Goal: Task Accomplishment & Management: Manage account settings

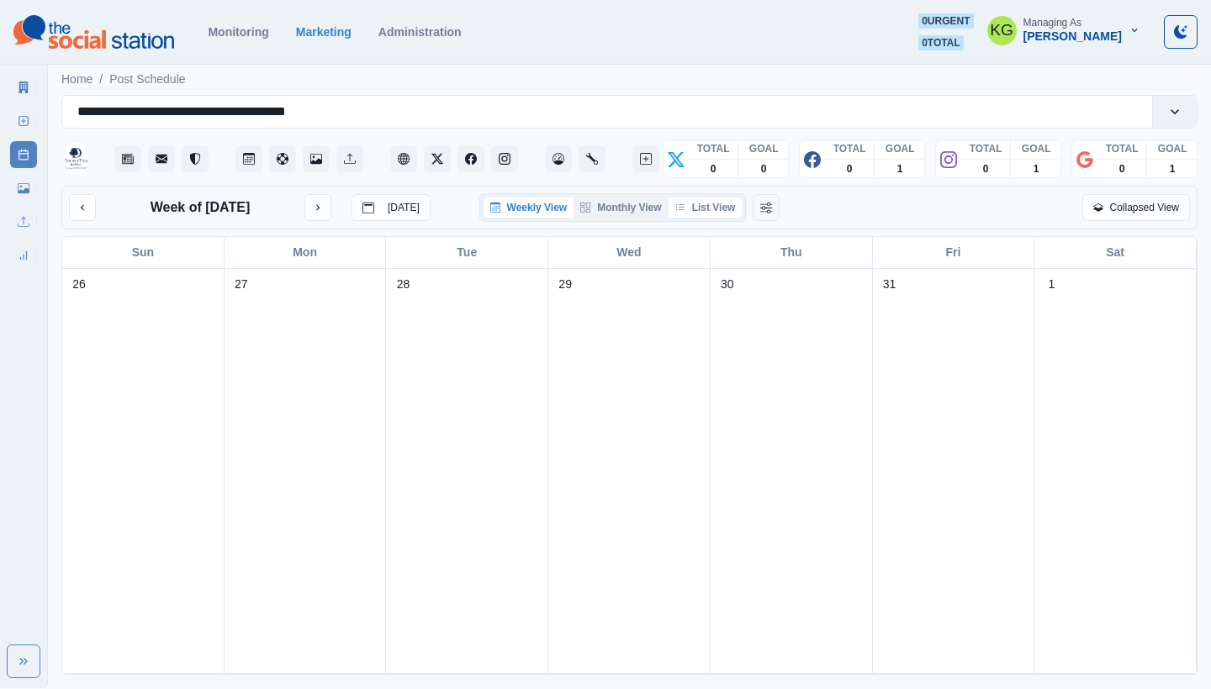
click at [713, 211] on button "List View" at bounding box center [705, 208] width 74 height 20
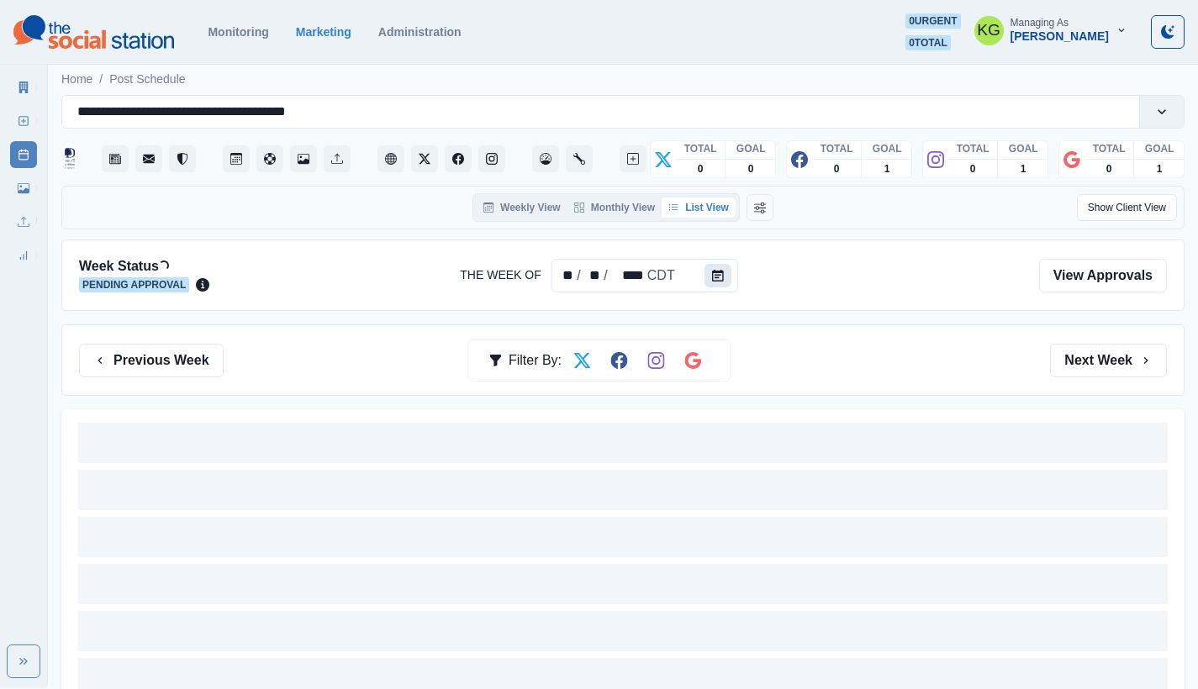
click at [715, 279] on icon "Calendar" at bounding box center [718, 276] width 12 height 12
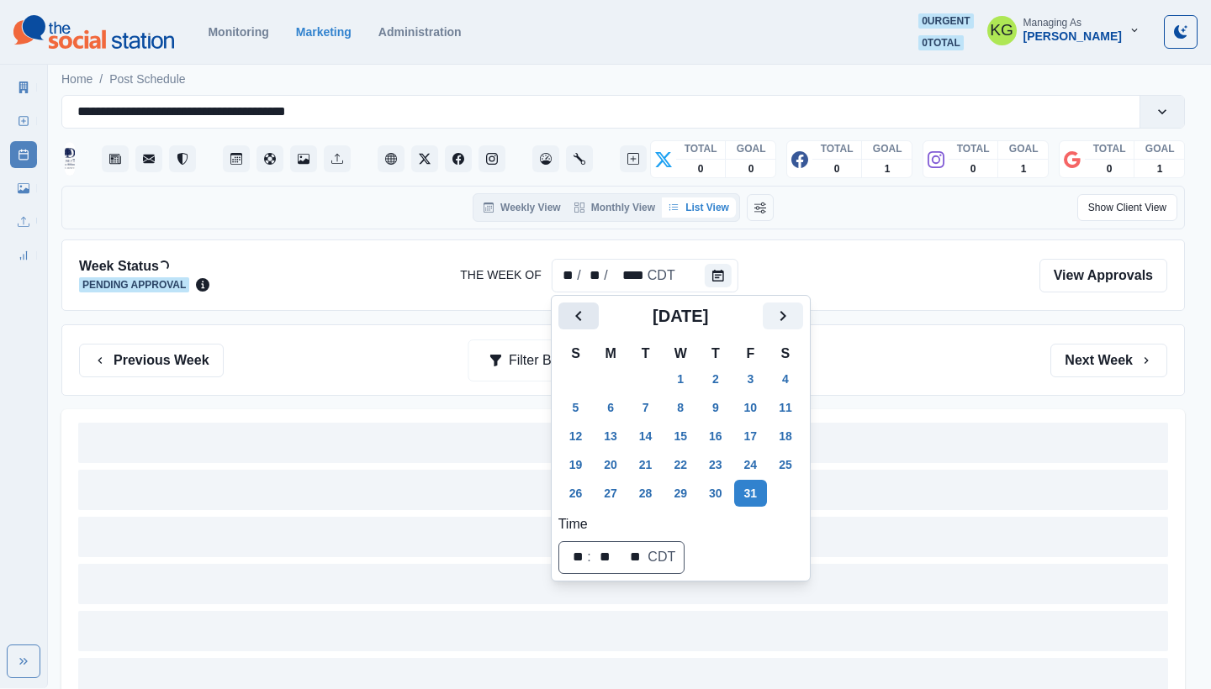
click at [576, 309] on icon "Previous" at bounding box center [578, 316] width 20 height 20
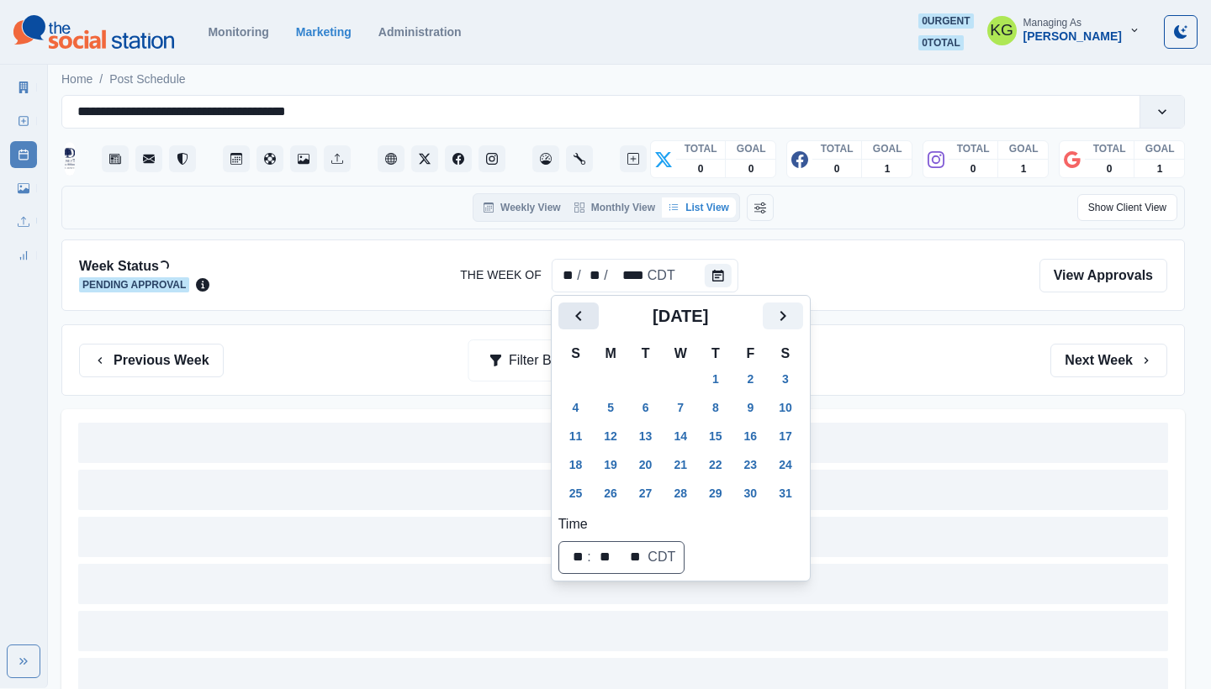
click at [576, 309] on icon "Previous" at bounding box center [578, 316] width 20 height 20
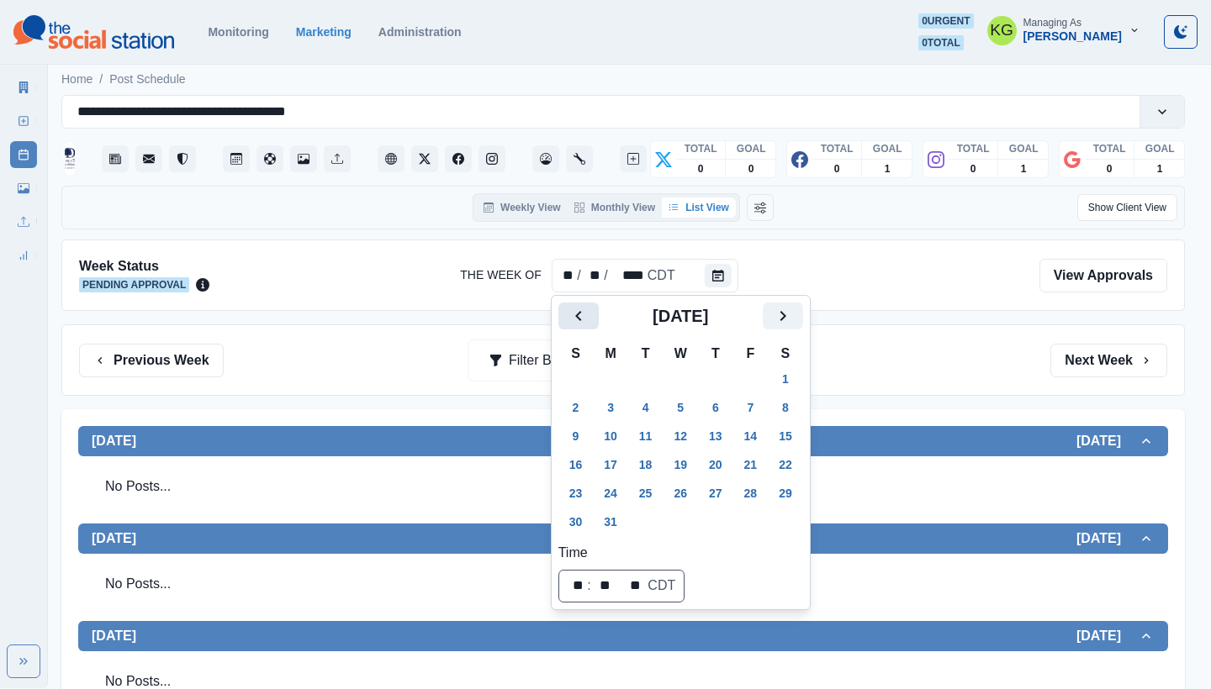
click at [576, 309] on icon "Previous" at bounding box center [578, 316] width 20 height 20
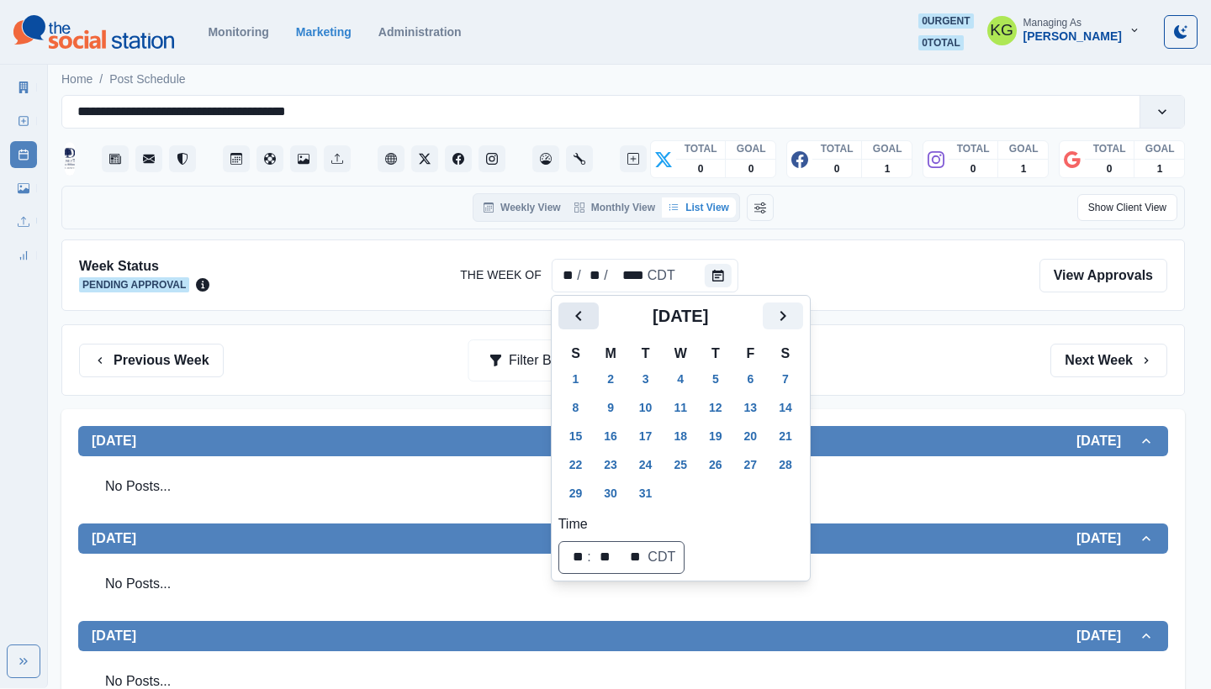
click at [576, 309] on icon "Previous" at bounding box center [578, 316] width 20 height 20
click at [793, 310] on icon "Next" at bounding box center [783, 316] width 20 height 20
click at [727, 488] on button "31" at bounding box center [716, 493] width 34 height 27
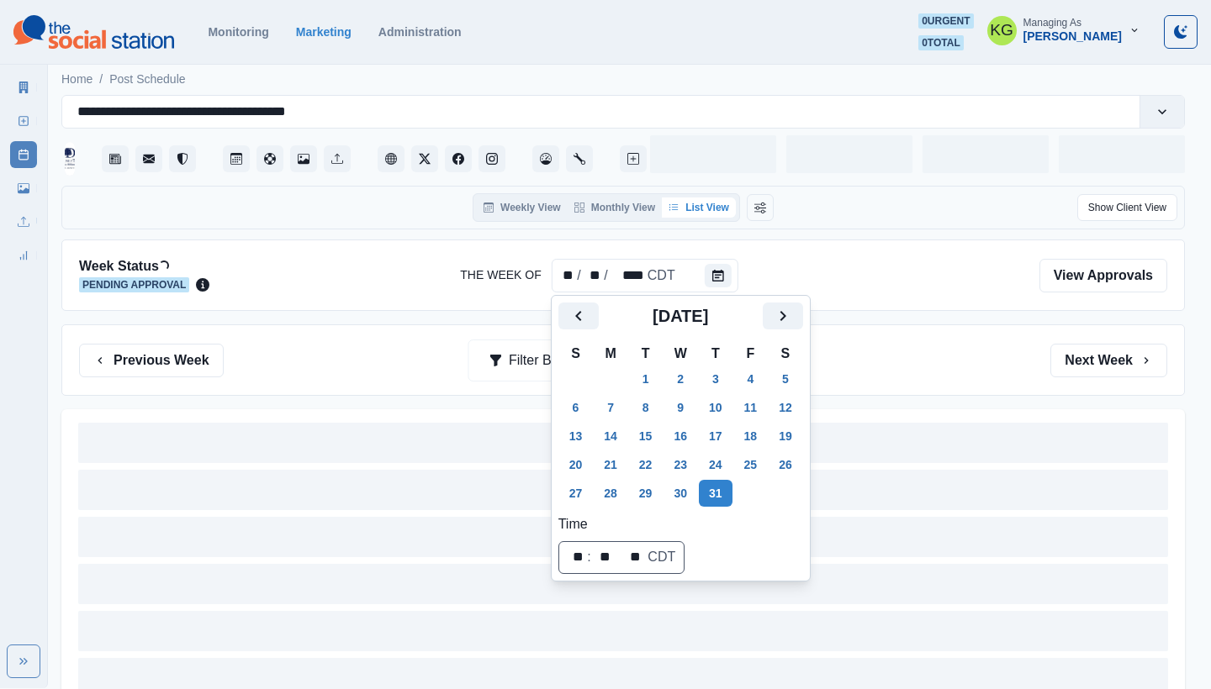
click at [869, 338] on div "Previous Week Filter By: Next Week" at bounding box center [622, 360] width 1123 height 71
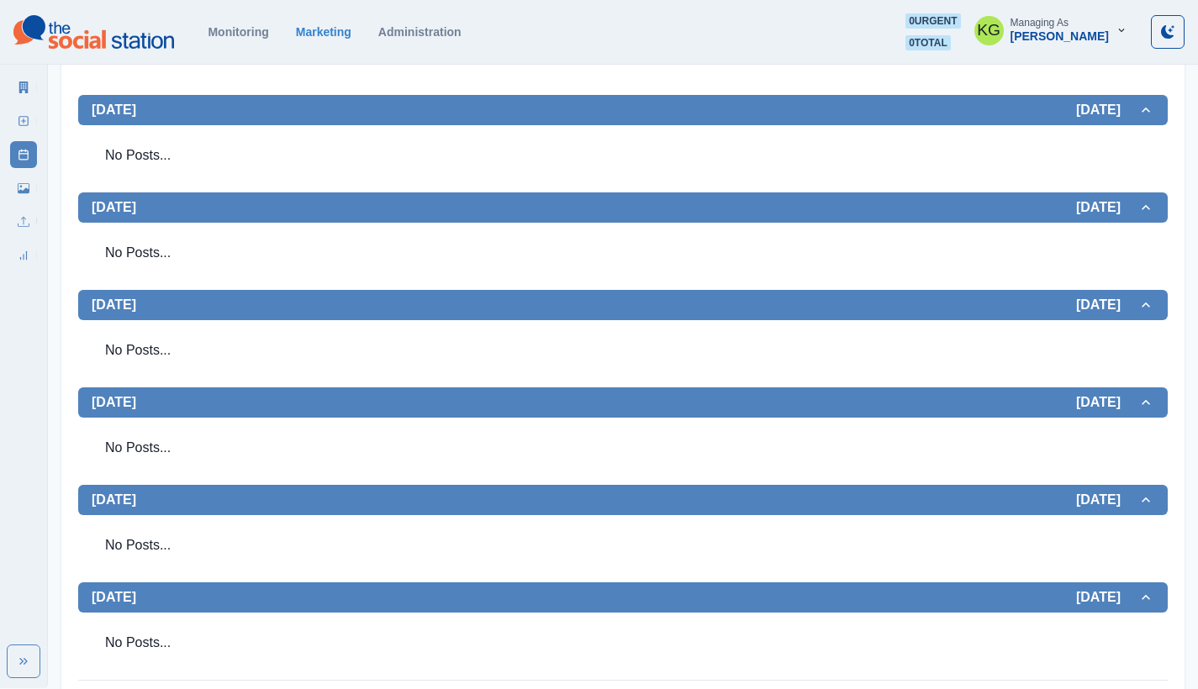
scroll to position [429, 0]
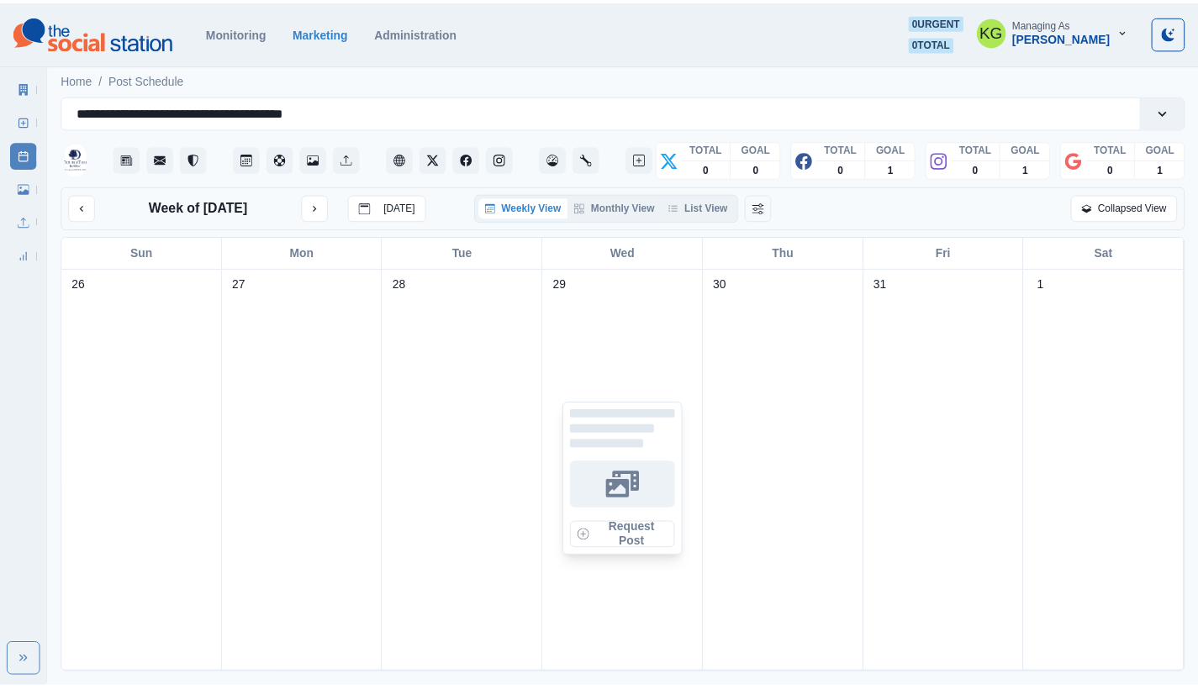
scroll to position [9, 0]
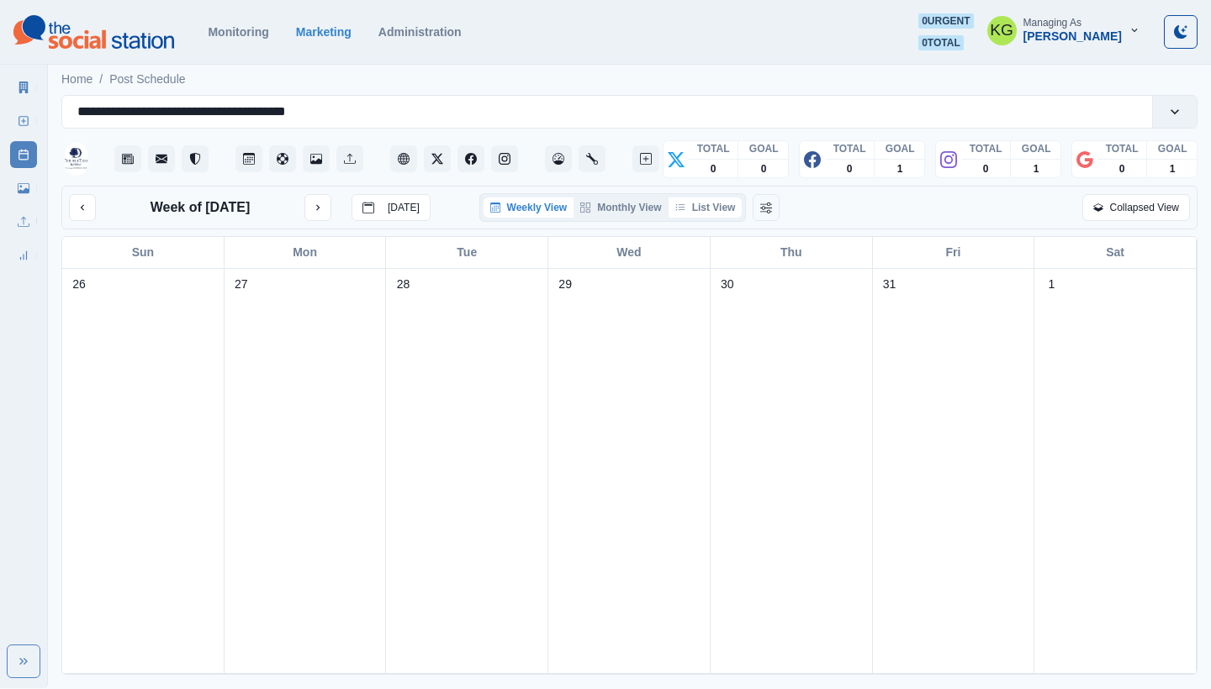
click at [718, 216] on button "List View" at bounding box center [705, 208] width 74 height 20
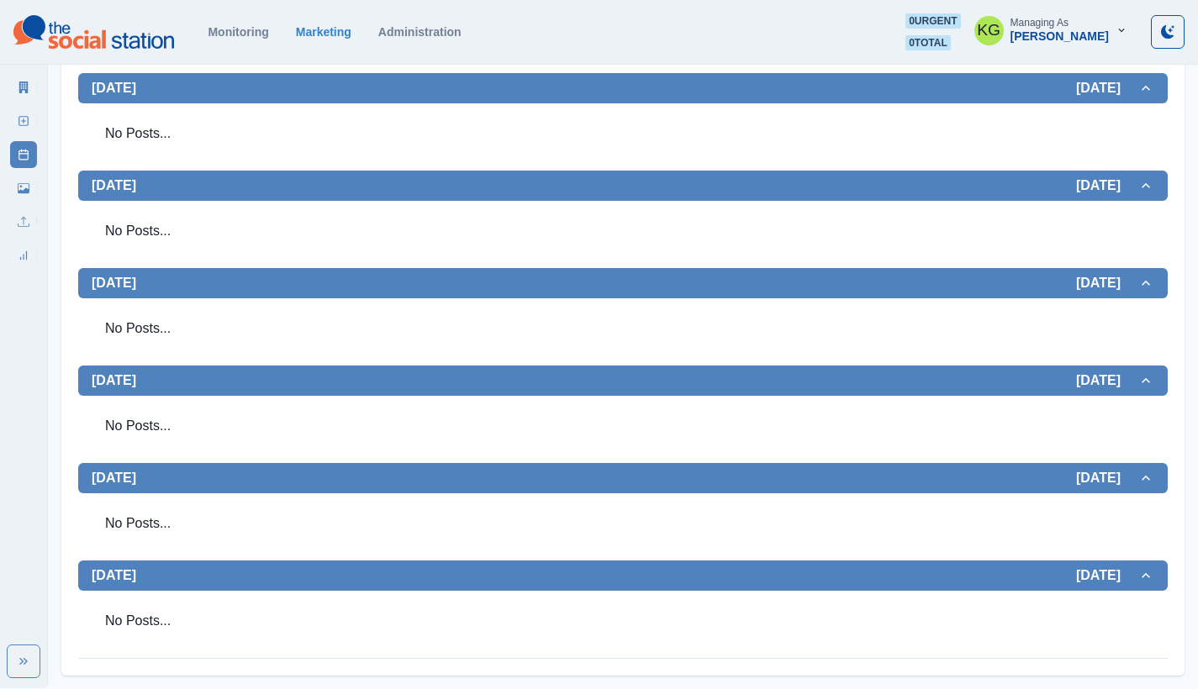
scroll to position [451, 0]
click at [25, 115] on icon at bounding box center [24, 121] width 12 height 12
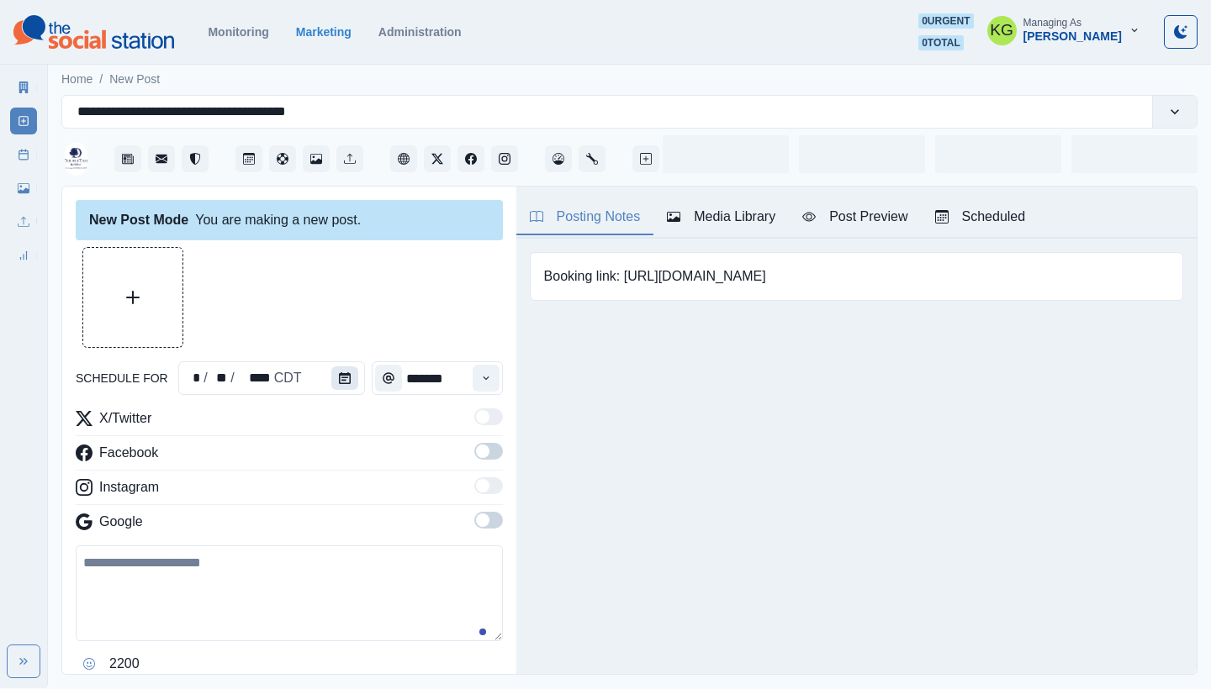
click at [338, 371] on button "Calendar" at bounding box center [344, 379] width 27 height 24
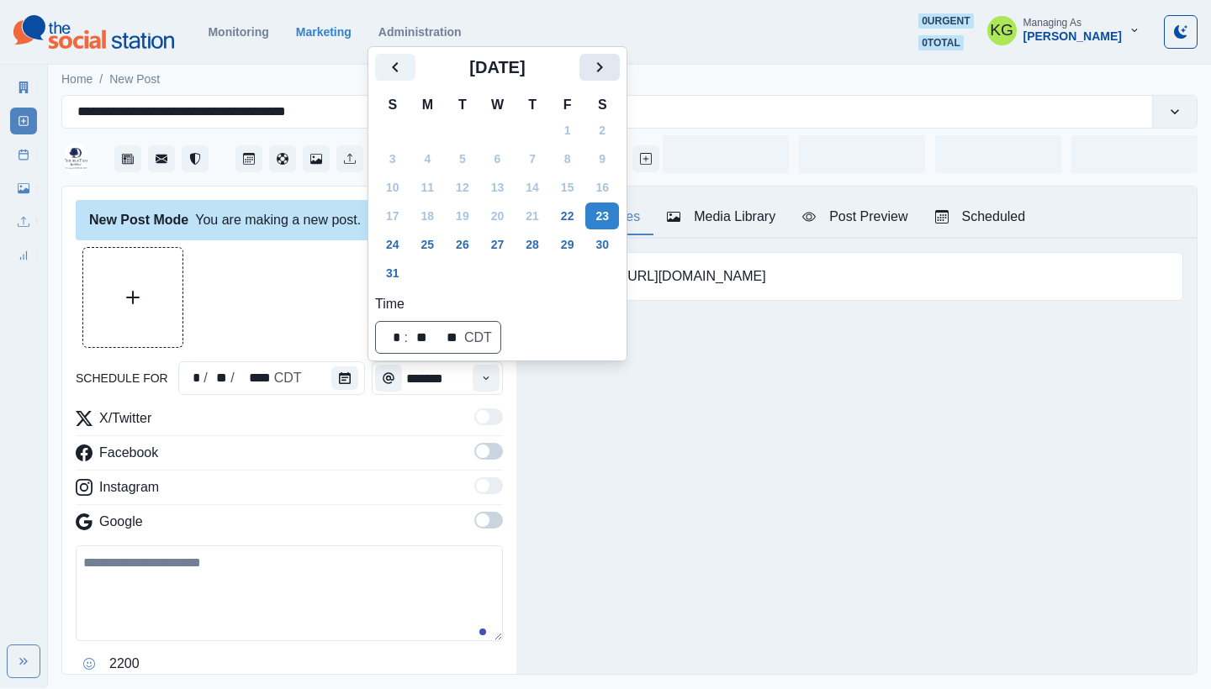
click at [608, 67] on icon "Next" at bounding box center [599, 67] width 20 height 20
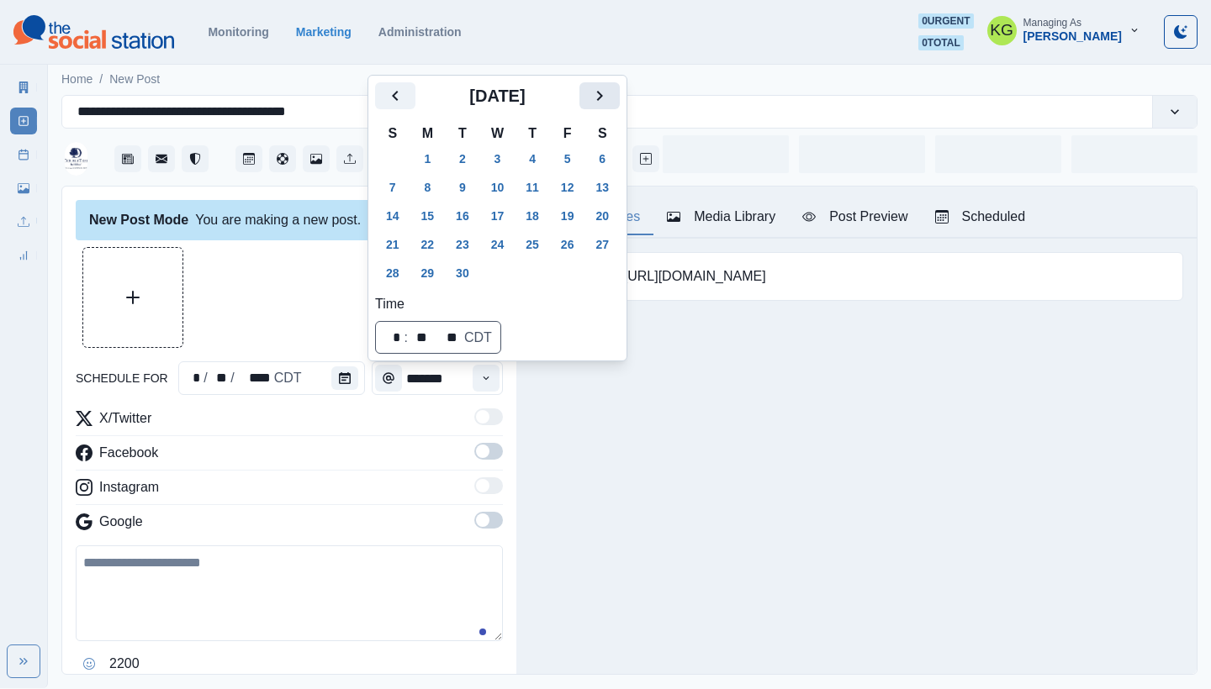
click at [610, 94] on icon "Next" at bounding box center [599, 96] width 20 height 20
click at [582, 273] on button "31" at bounding box center [568, 273] width 34 height 27
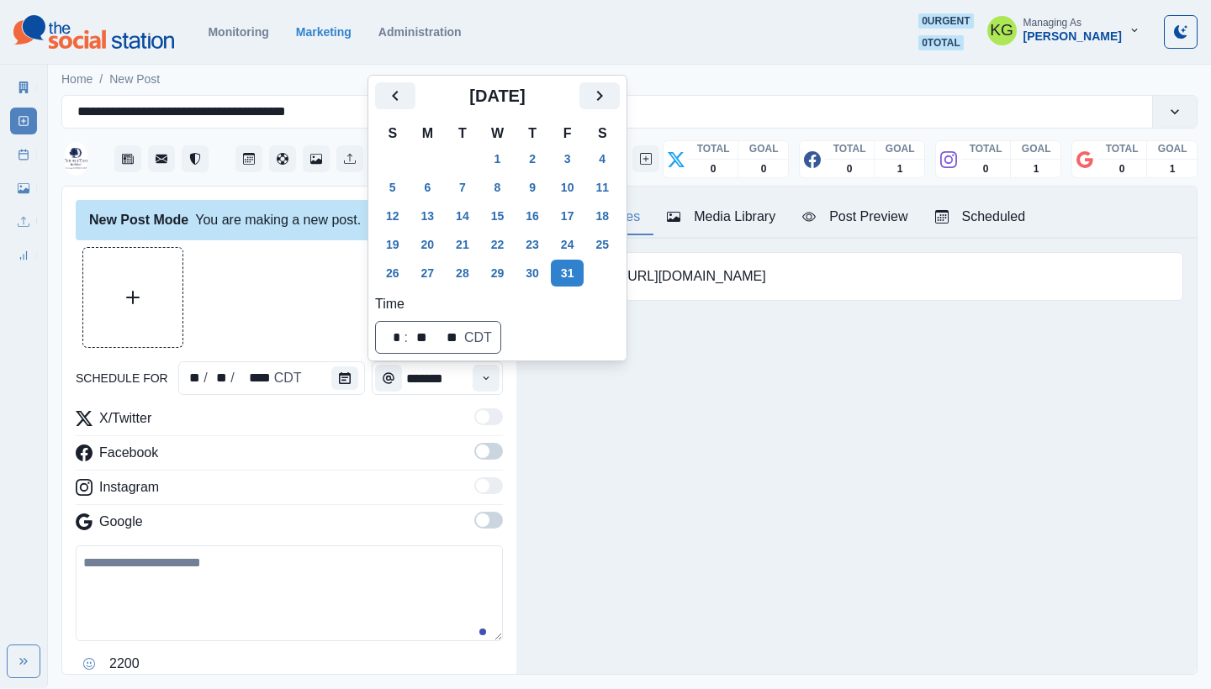
click at [545, 411] on div "Posting Notes Media Library Post Preview Scheduled Booking link: https://bit.ly…" at bounding box center [856, 431] width 680 height 488
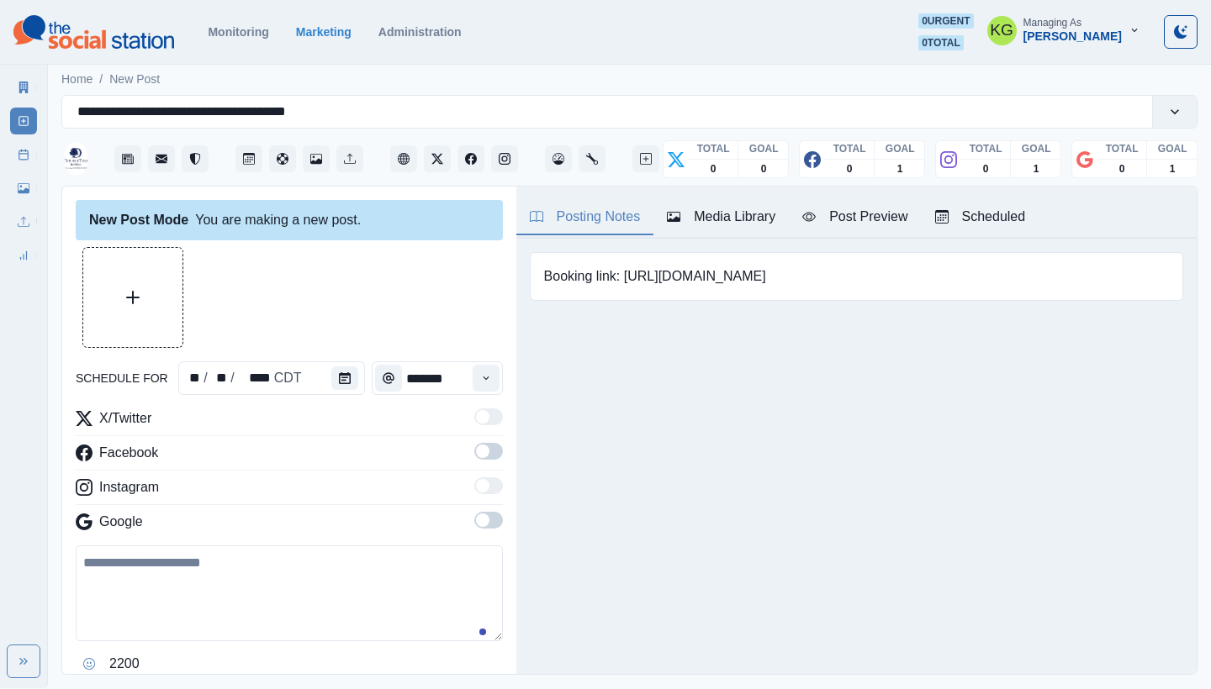
click at [488, 380] on div "Time" at bounding box center [486, 379] width 34 height 34
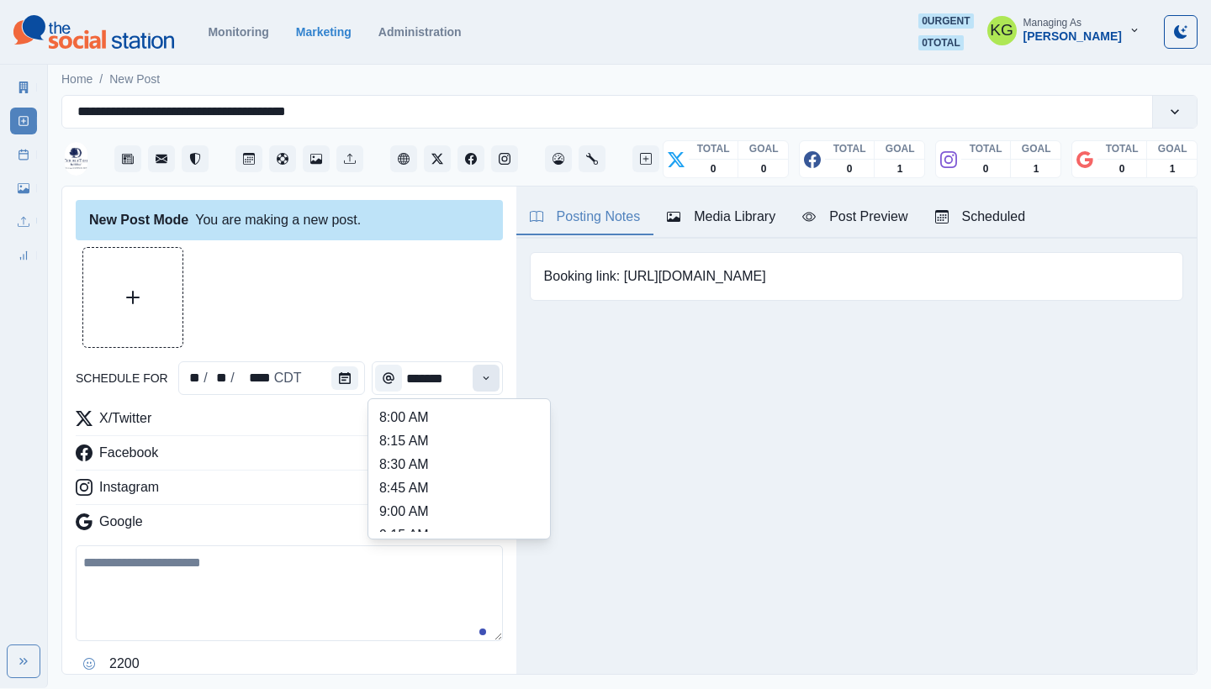
click at [483, 379] on icon "Time" at bounding box center [486, 378] width 6 height 3
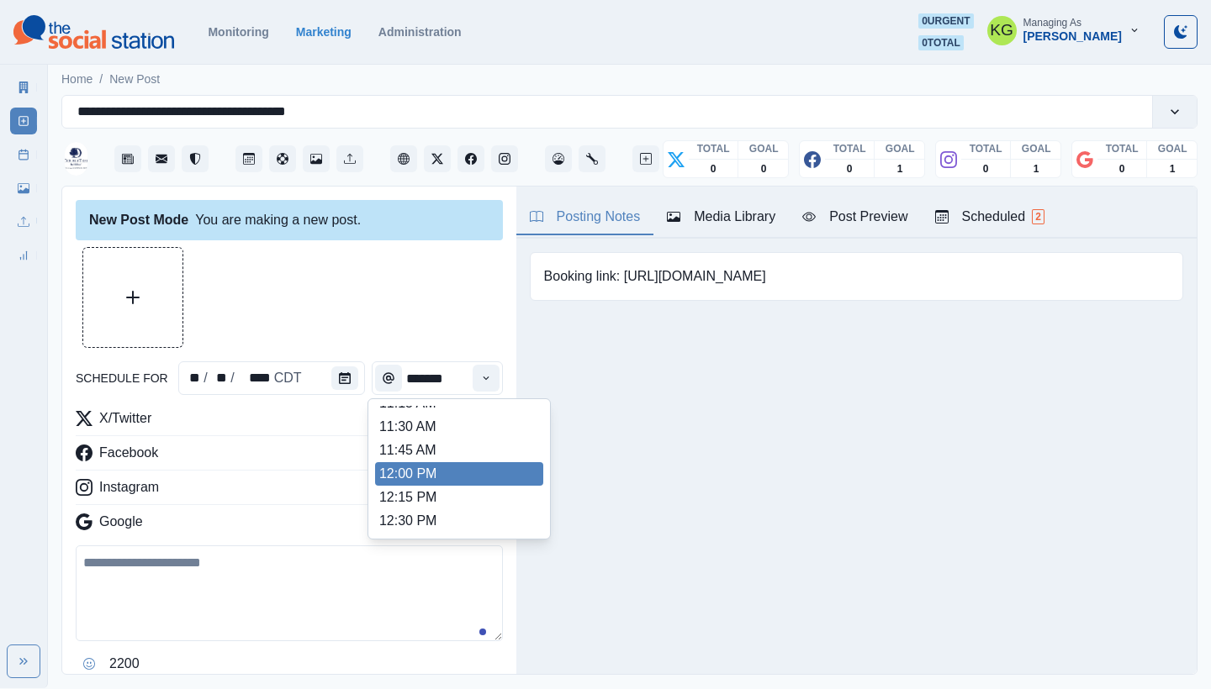
click at [438, 474] on li "12:00 PM" at bounding box center [459, 474] width 168 height 24
type input "********"
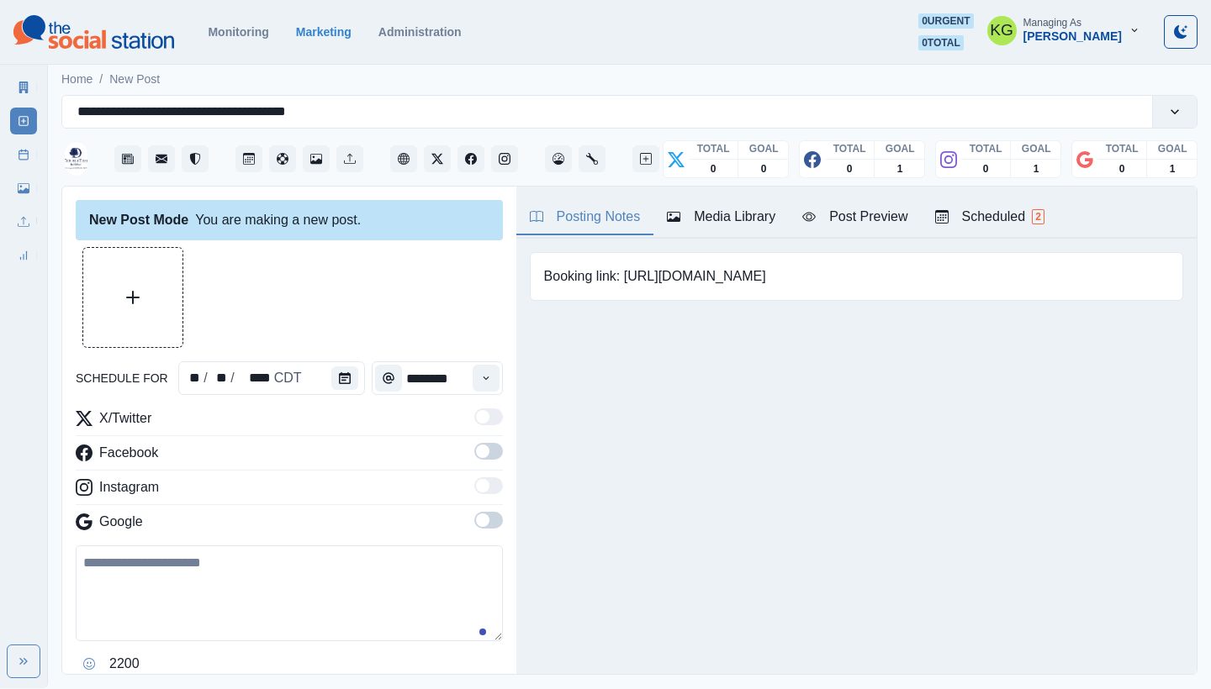
click at [476, 525] on span at bounding box center [482, 520] width 13 height 13
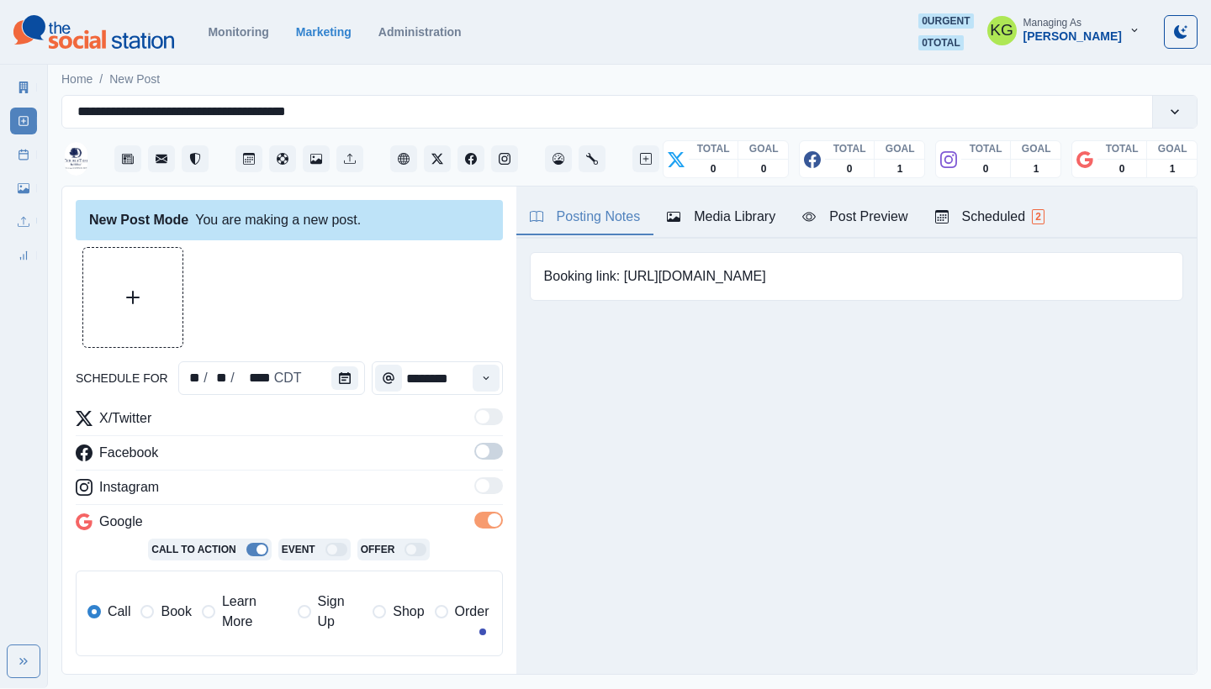
click at [479, 446] on span at bounding box center [488, 451] width 29 height 17
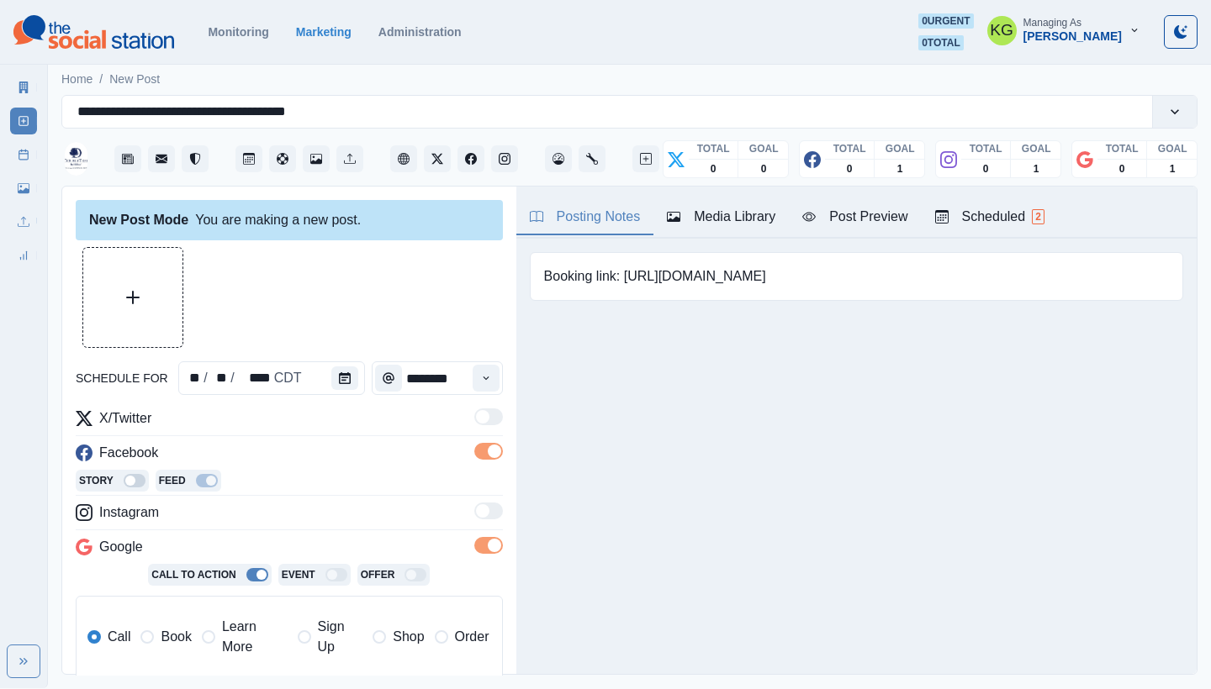
click at [149, 633] on span at bounding box center [146, 637] width 13 height 13
click at [140, 287] on button "Upload Media" at bounding box center [132, 297] width 99 height 99
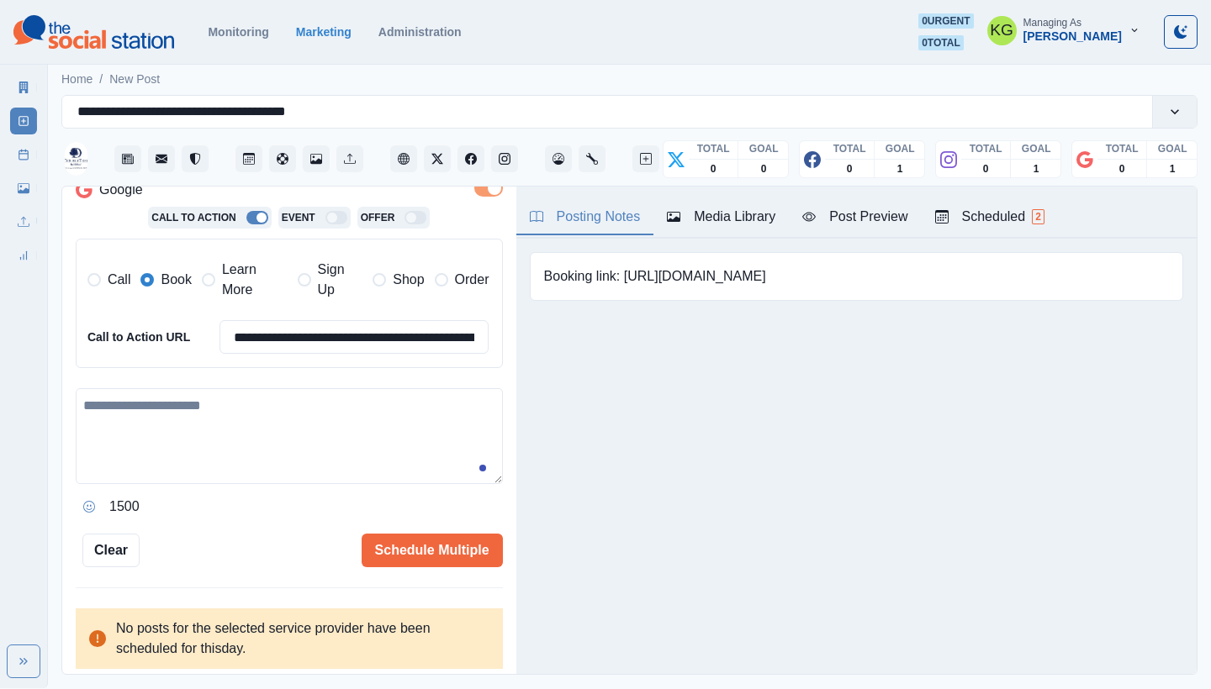
click at [372, 429] on textarea at bounding box center [289, 436] width 427 height 96
paste textarea "**********"
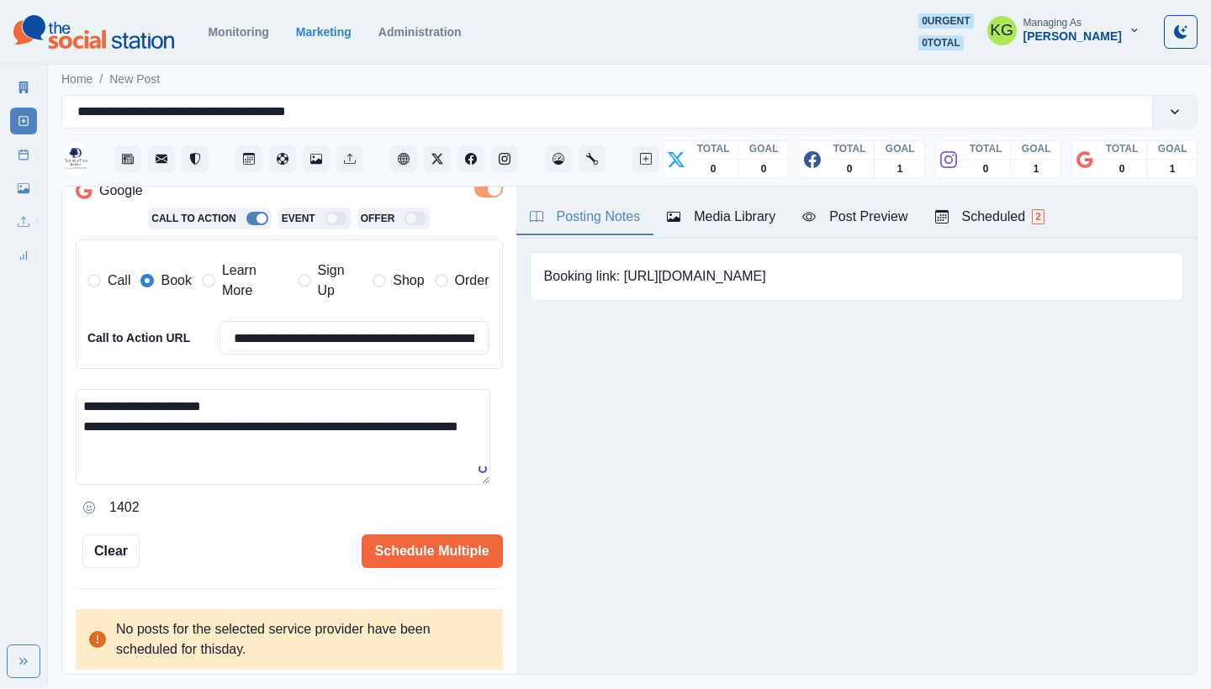
click at [281, 401] on textarea "**********" at bounding box center [283, 437] width 414 height 96
drag, startPoint x: 178, startPoint y: 429, endPoint x: 72, endPoint y: 384, distance: 114.9
click at [72, 384] on div "**********" at bounding box center [289, 431] width 454 height 489
paste textarea "**"
click at [88, 423] on textarea "**********" at bounding box center [283, 437] width 414 height 96
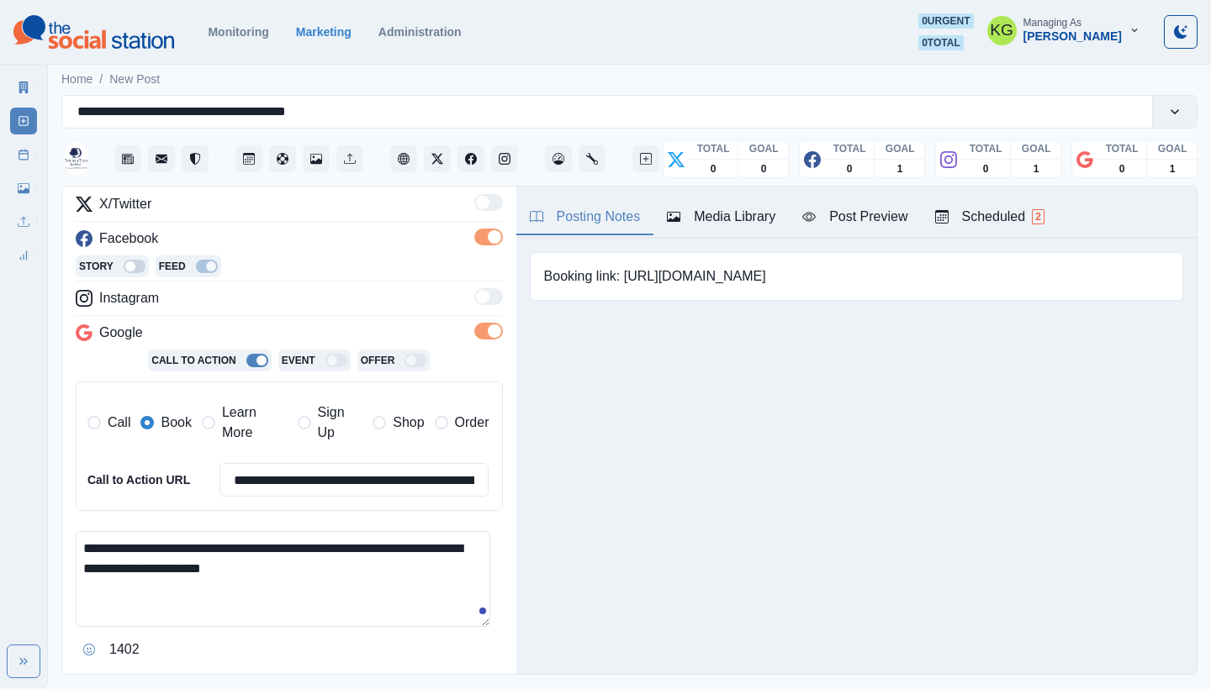
scroll to position [275, 0]
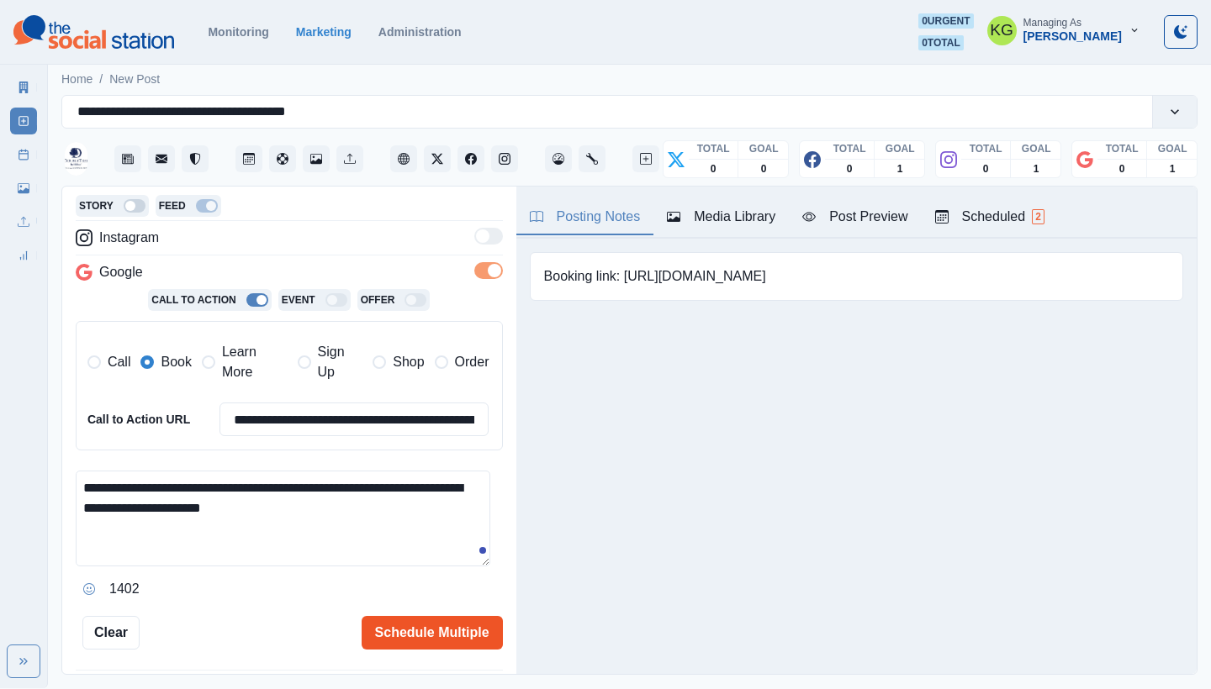
type textarea "**********"
click at [425, 624] on button "Schedule Multiple" at bounding box center [432, 633] width 141 height 34
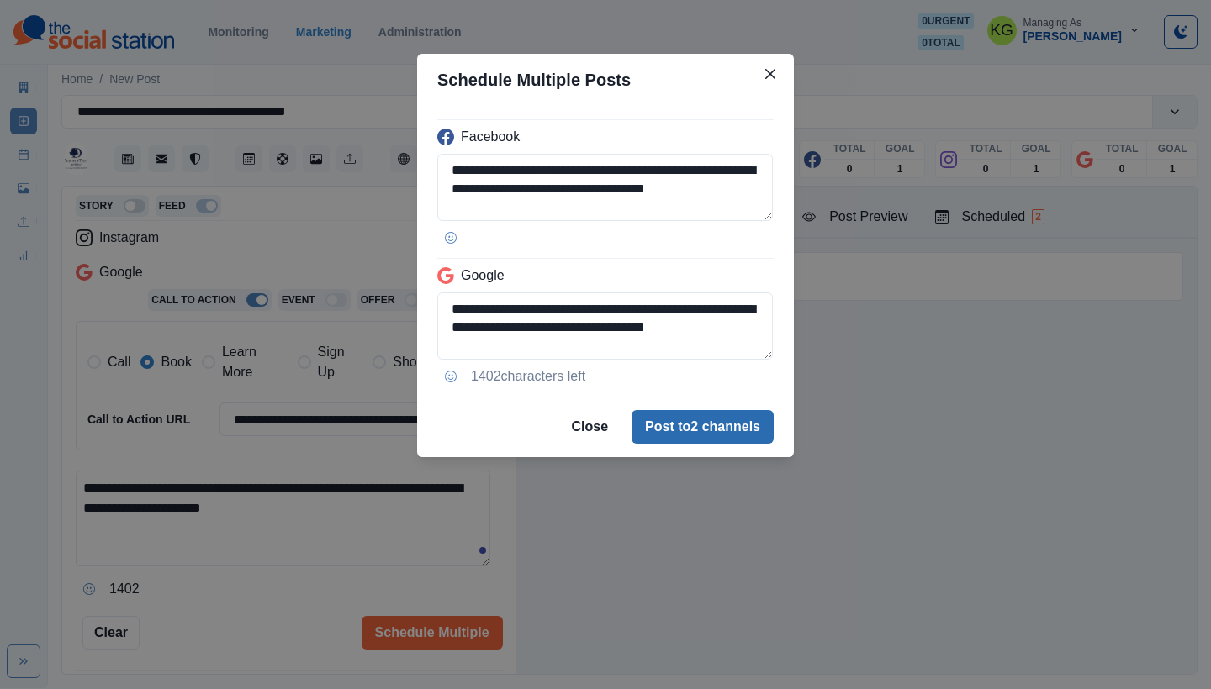
click at [701, 435] on button "Post to 2 channels" at bounding box center [702, 427] width 142 height 34
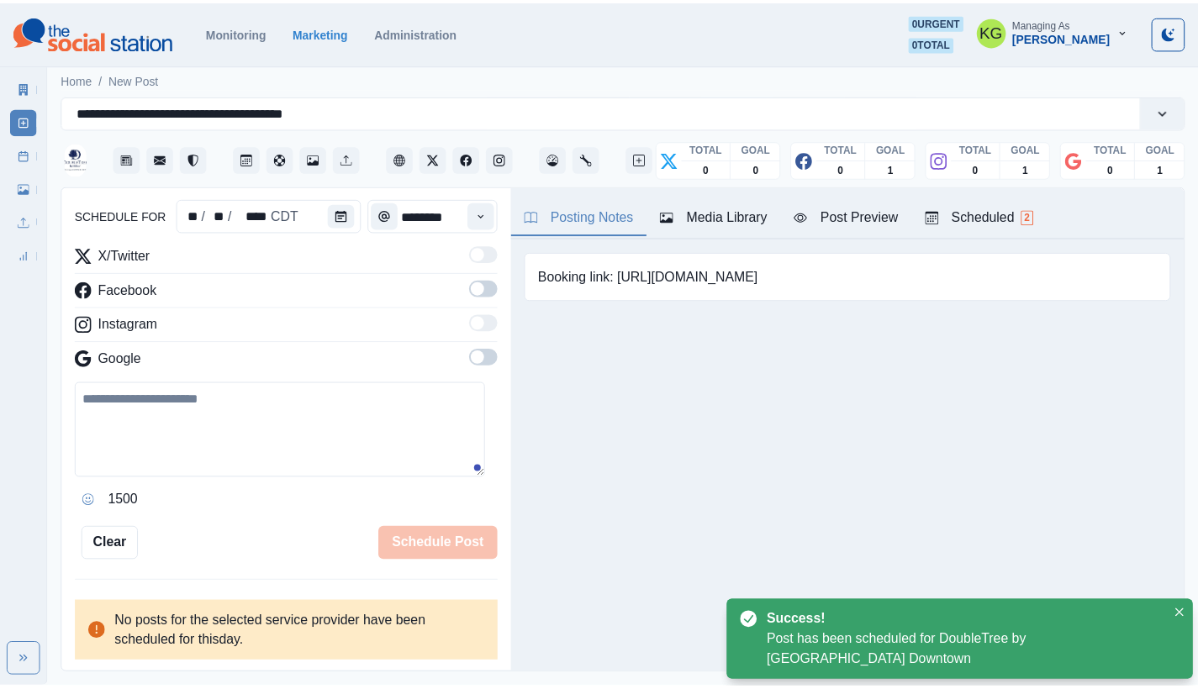
scroll to position [103, 0]
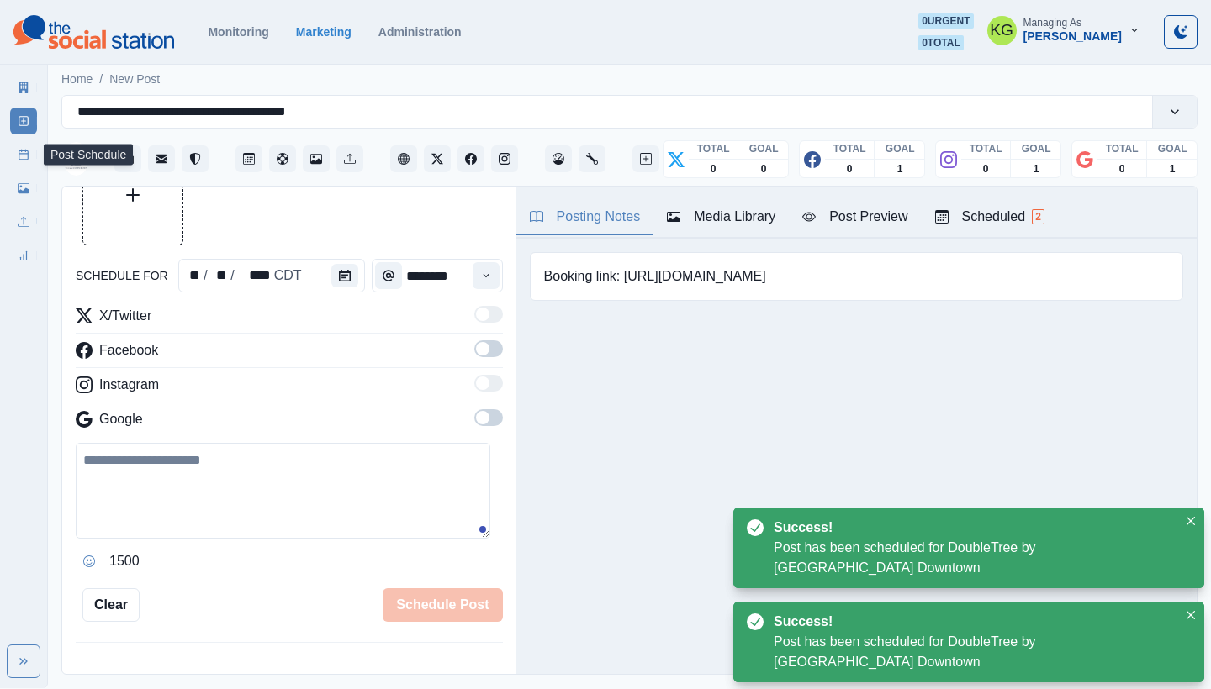
click at [13, 156] on link "Post Schedule" at bounding box center [23, 154] width 27 height 27
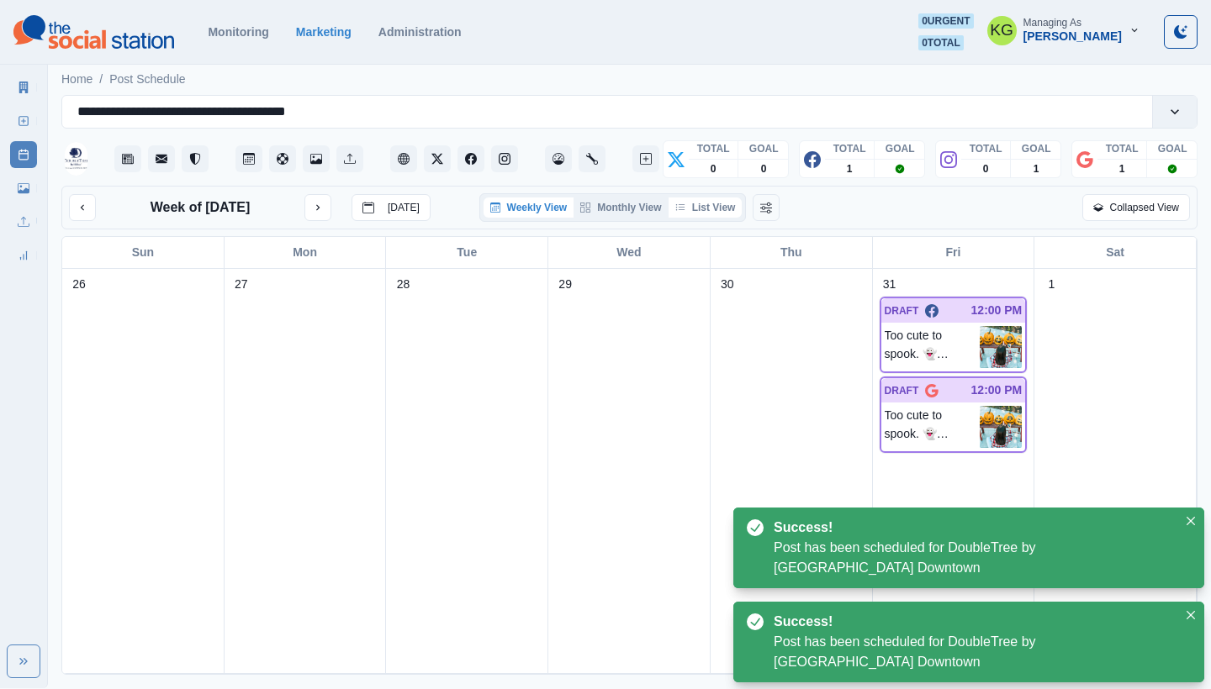
click at [703, 204] on button "List View" at bounding box center [705, 208] width 74 height 20
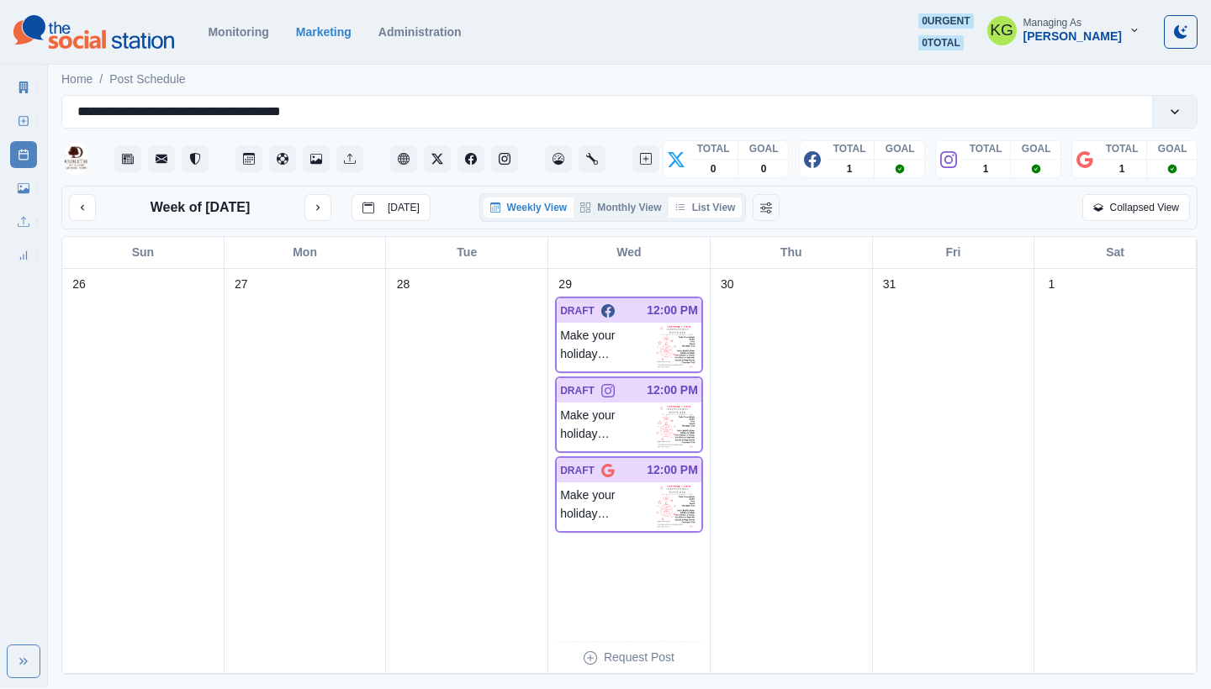
click at [710, 209] on button "List View" at bounding box center [705, 208] width 74 height 20
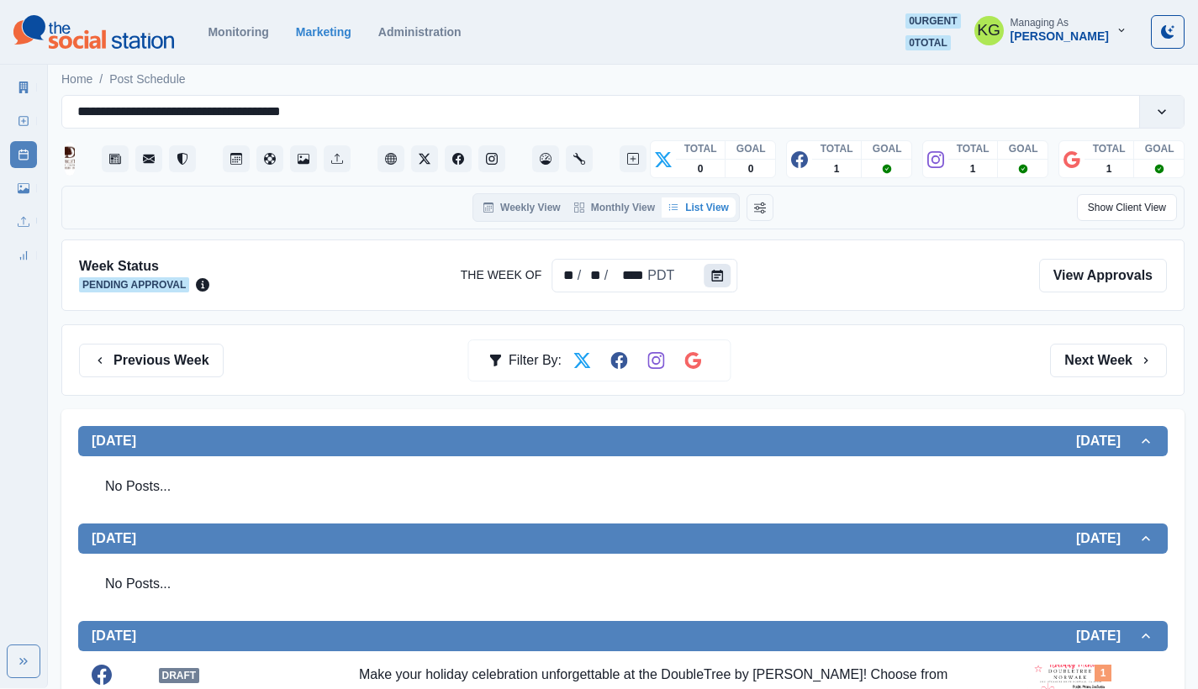
click at [721, 276] on button "Calendar" at bounding box center [717, 276] width 27 height 24
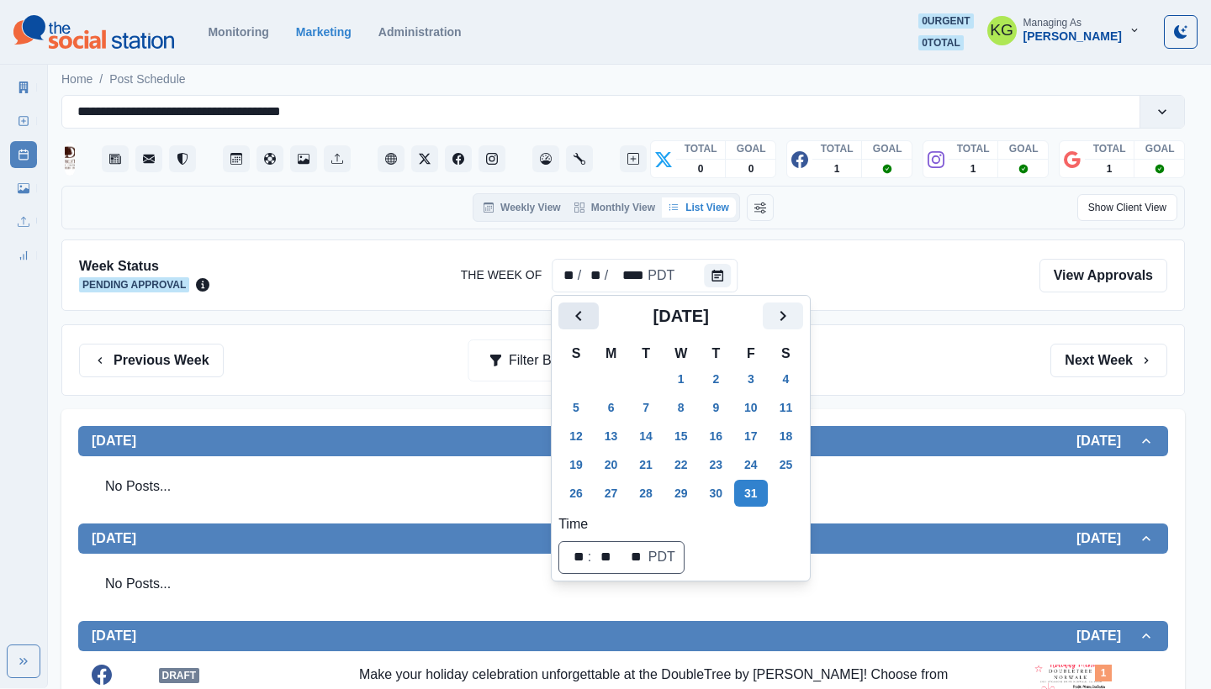
click at [583, 309] on icon "Previous" at bounding box center [578, 316] width 20 height 20
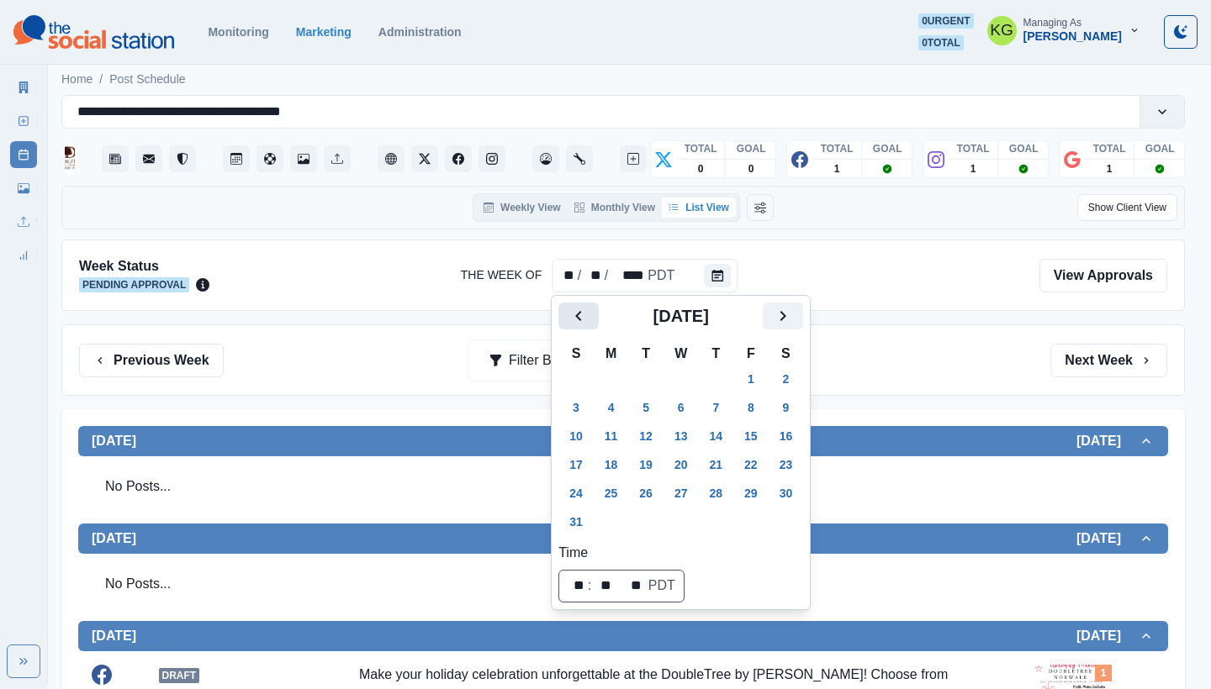
click at [583, 309] on icon "Previous" at bounding box center [578, 316] width 20 height 20
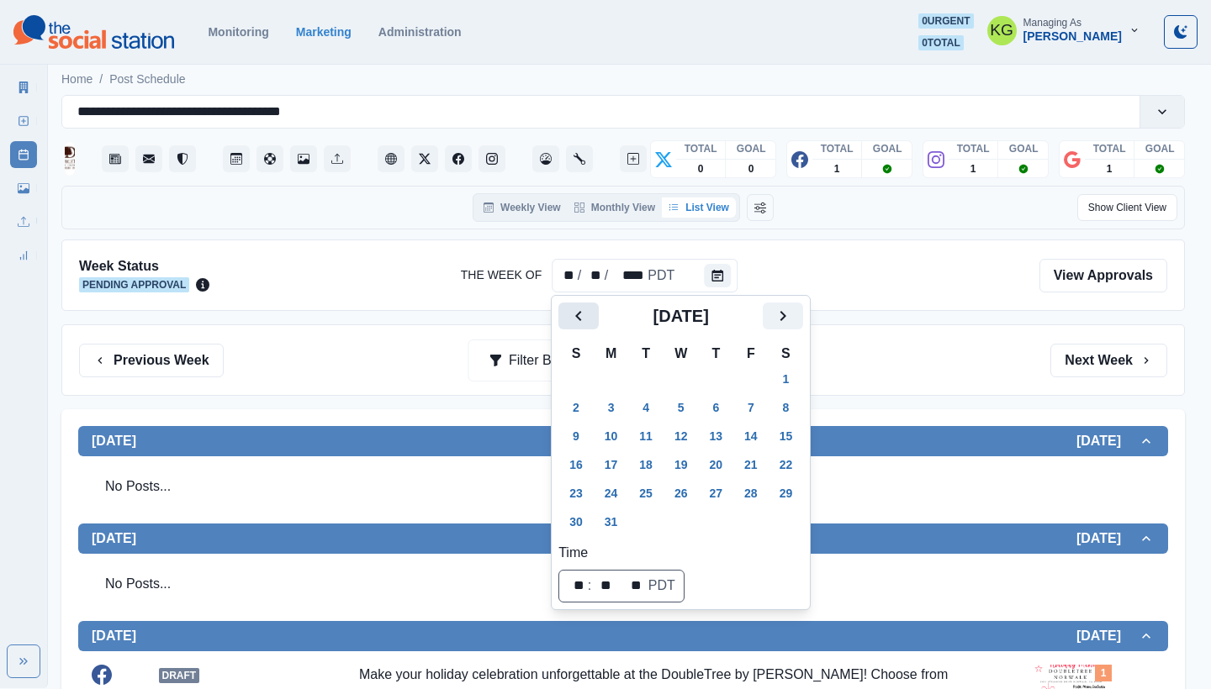
click at [583, 309] on icon "Previous" at bounding box center [578, 316] width 20 height 20
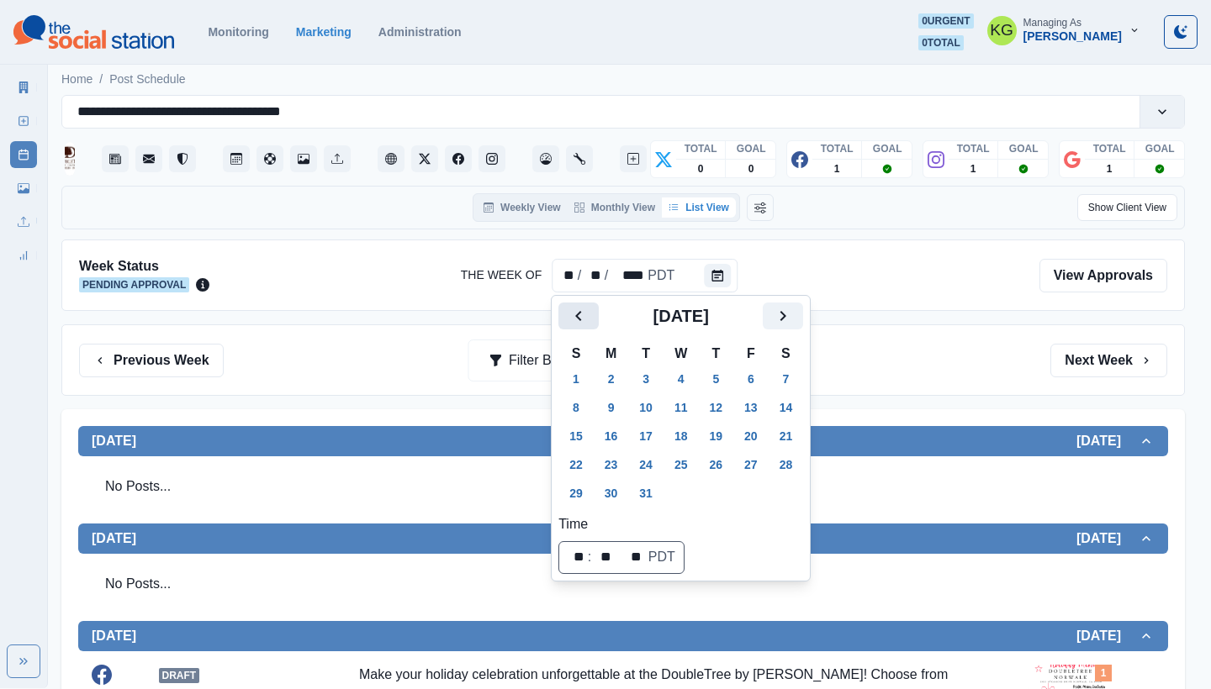
click at [583, 309] on icon "Previous" at bounding box center [578, 316] width 20 height 20
click at [727, 492] on button "31" at bounding box center [716, 493] width 34 height 27
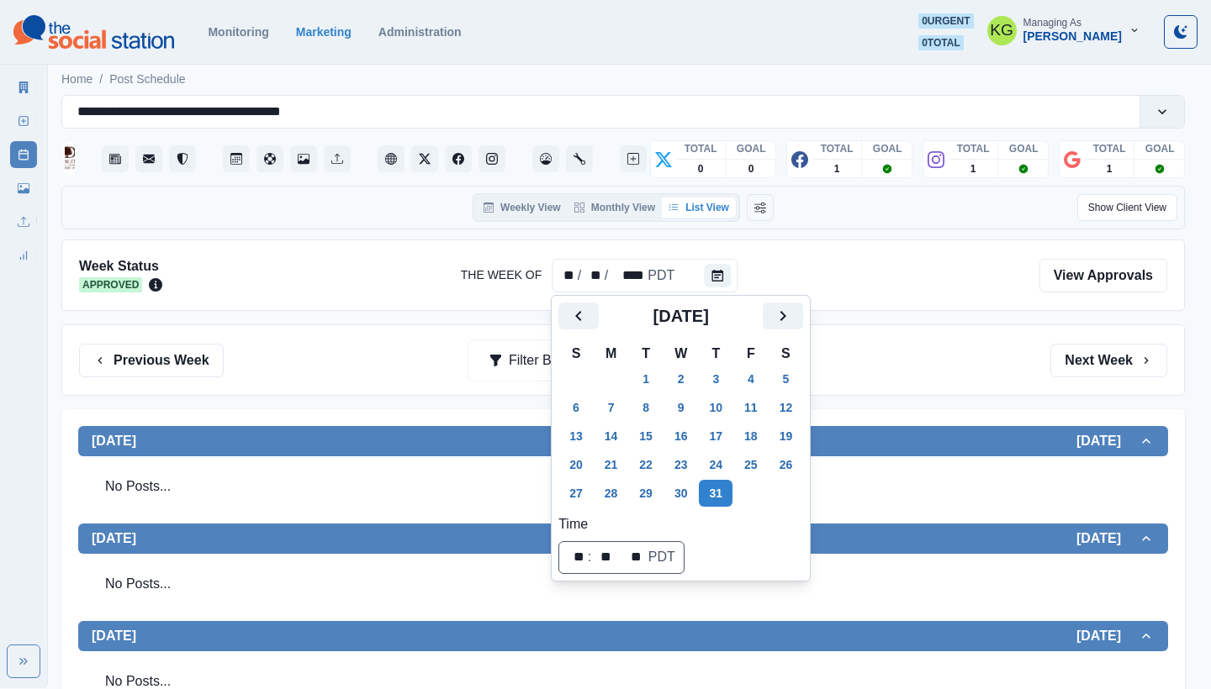
click at [901, 383] on div "Previous Week Filter By: Next Week" at bounding box center [622, 360] width 1123 height 71
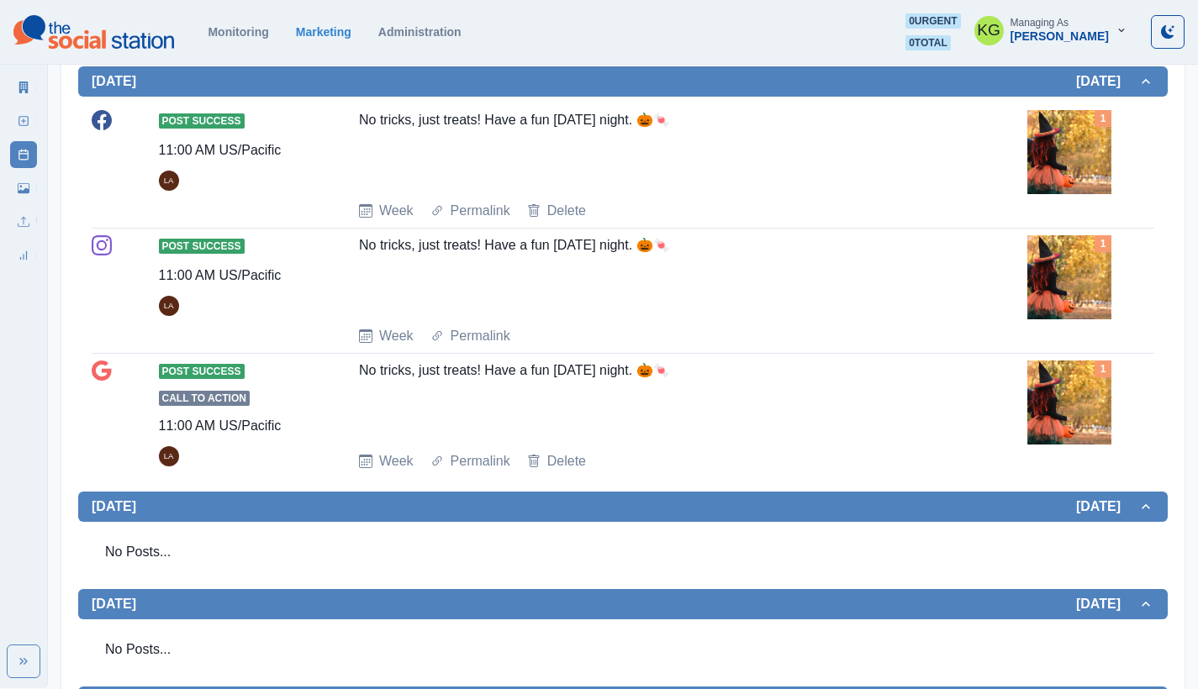
scroll to position [642, 0]
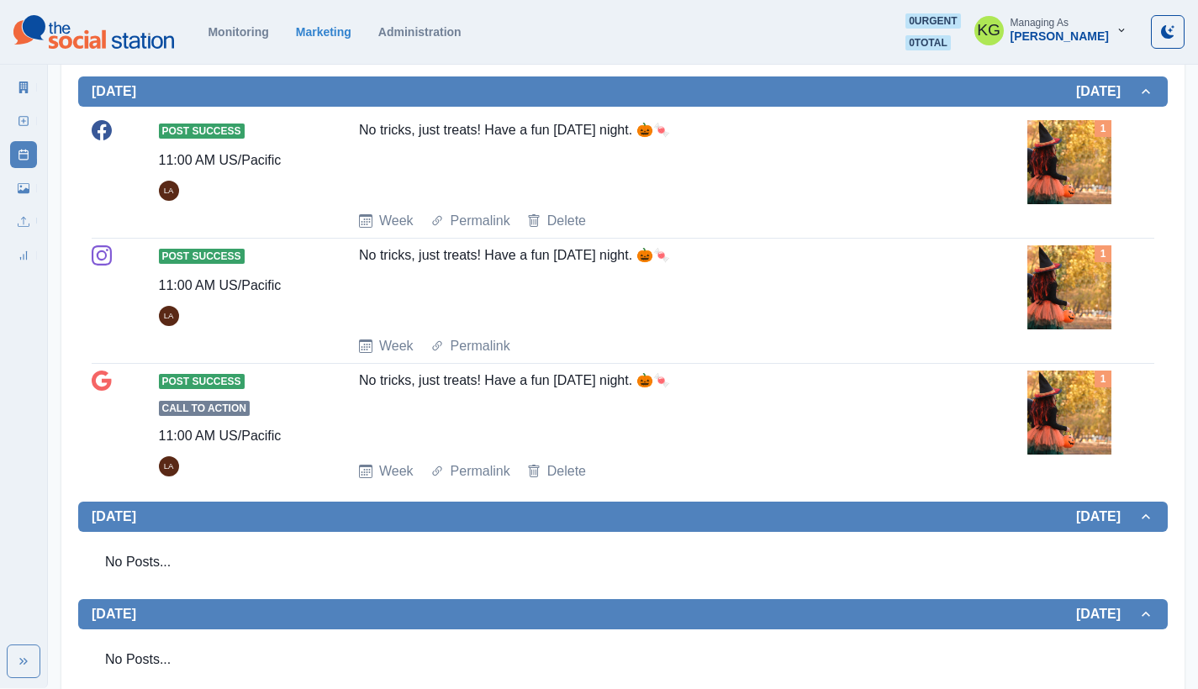
drag, startPoint x: 706, startPoint y: 255, endPoint x: 359, endPoint y: 252, distance: 347.2
click at [359, 252] on div "No tricks, just treats! Have a fun [DATE] night. 🎃🍬" at bounding box center [656, 283] width 595 height 77
copy div "No tricks, just treats! Have a fun [DATE] night. 🎃🍬"
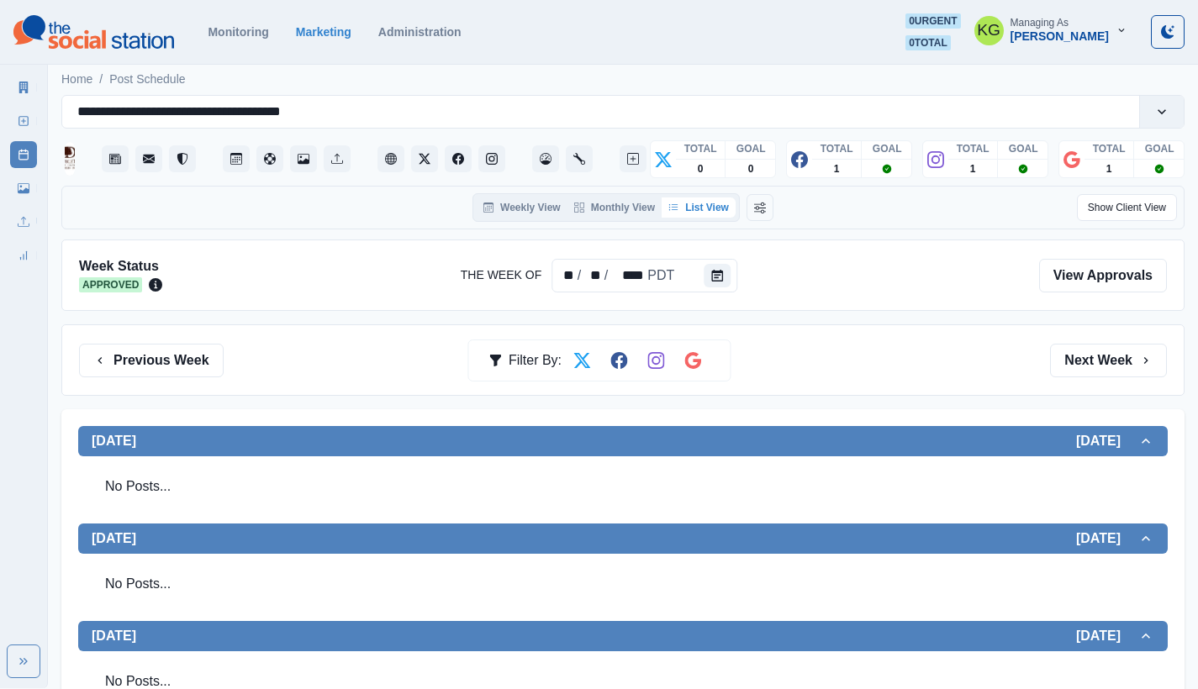
scroll to position [0, 0]
click at [581, 165] on button "Administration" at bounding box center [579, 158] width 27 height 27
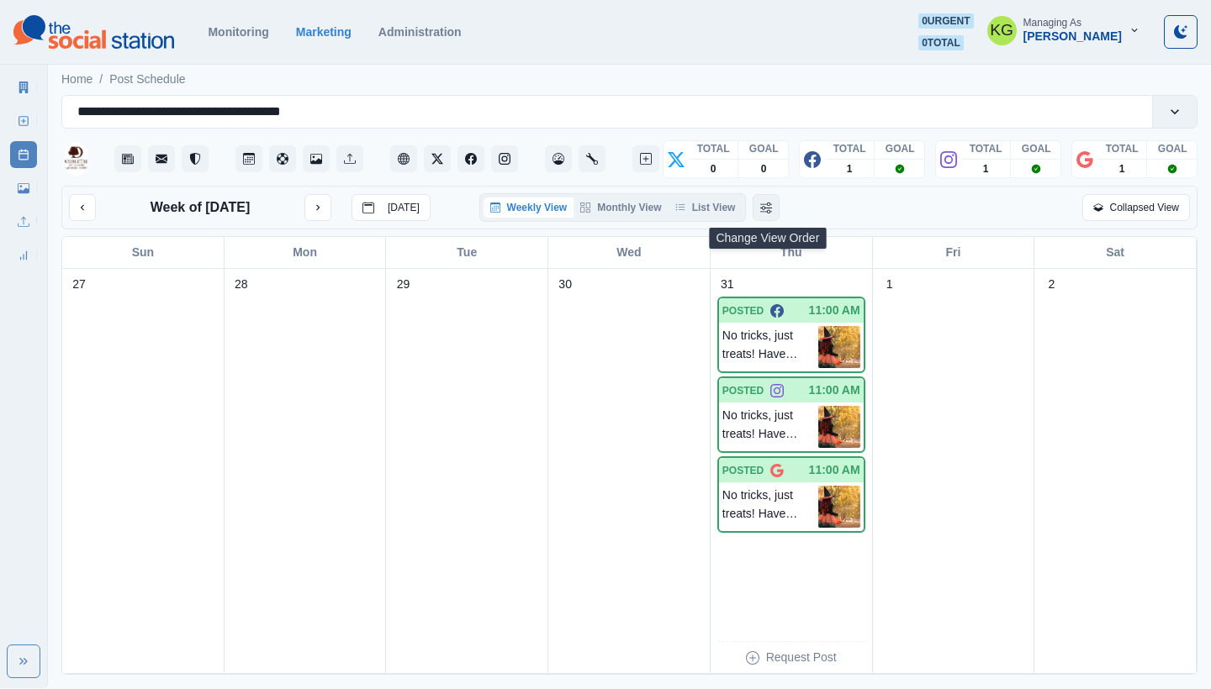
click at [763, 211] on icon "Change View Order" at bounding box center [766, 208] width 12 height 12
click at [727, 211] on button "List View" at bounding box center [722, 208] width 91 height 20
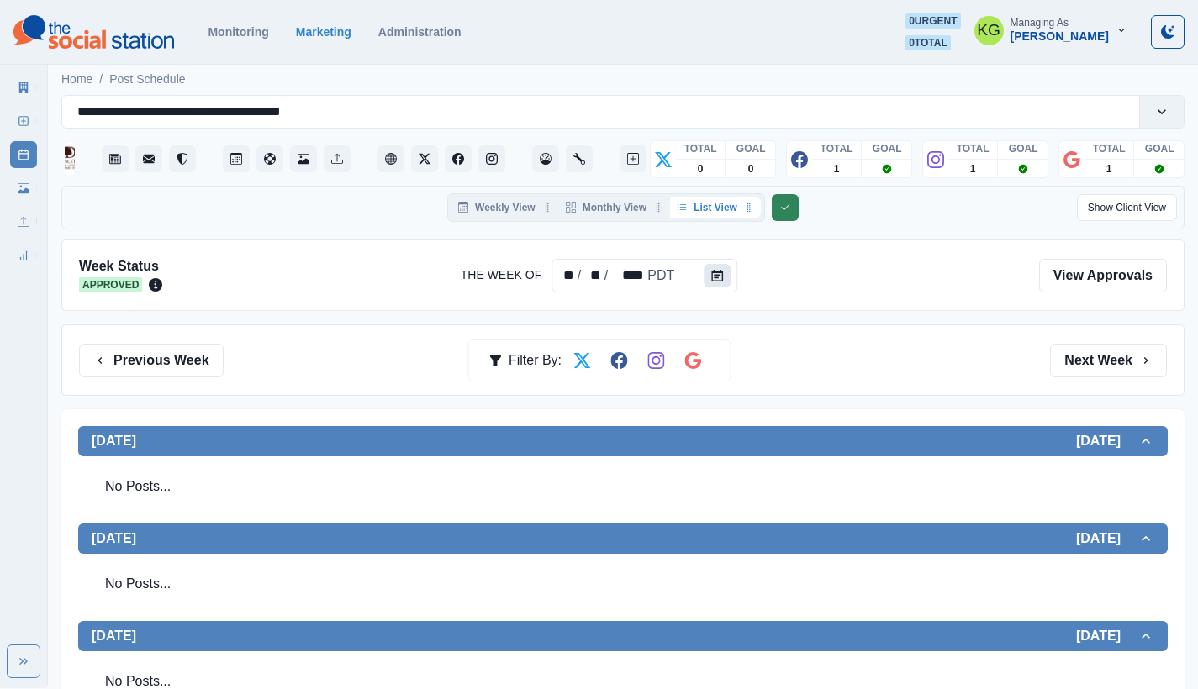
click at [726, 271] on button "Calendar" at bounding box center [717, 276] width 27 height 24
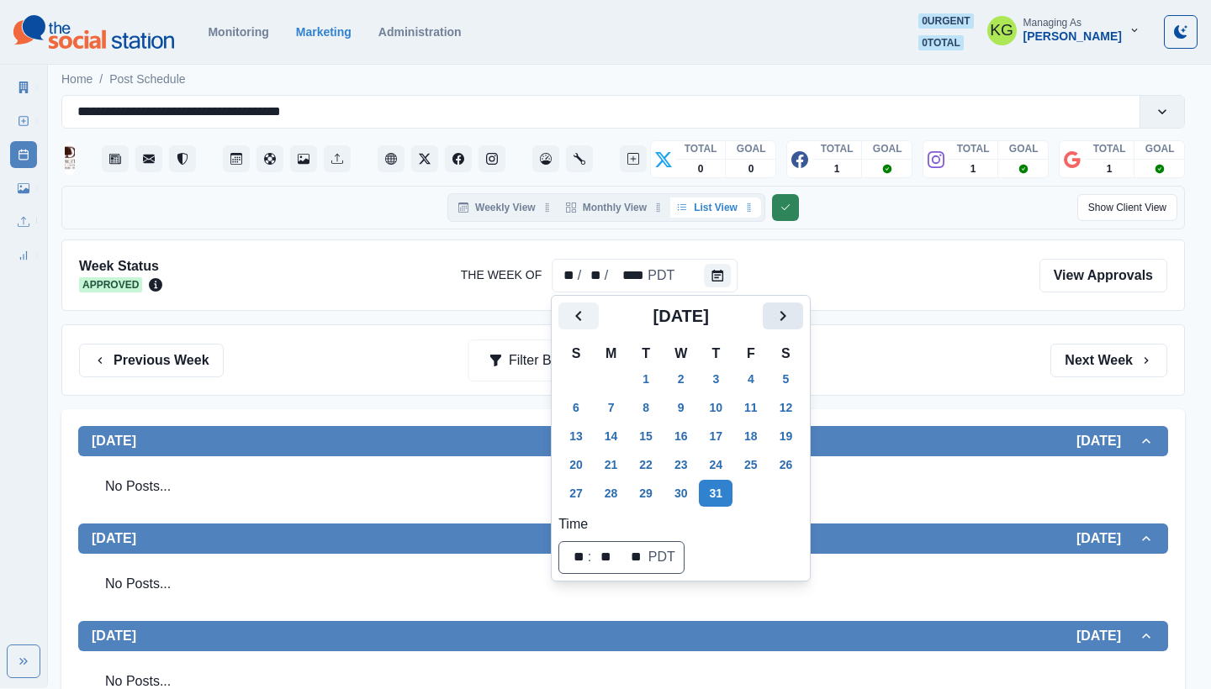
click at [793, 322] on icon "Next" at bounding box center [783, 316] width 20 height 20
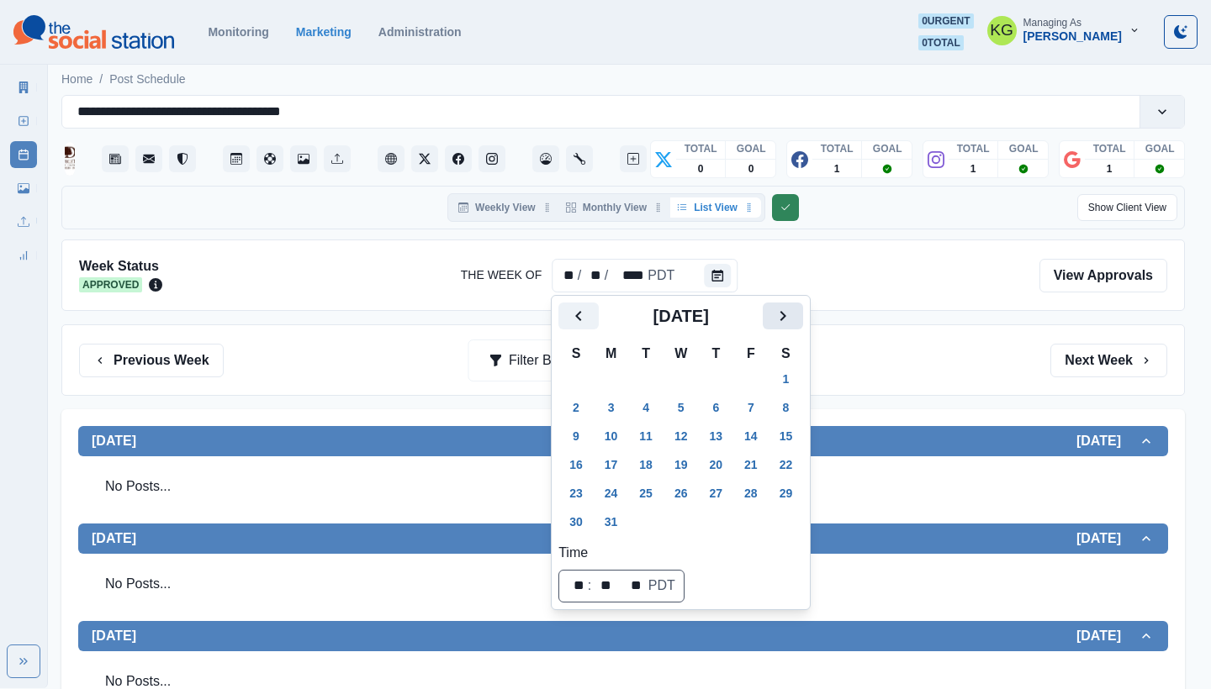
click at [793, 322] on icon "Next" at bounding box center [783, 316] width 20 height 20
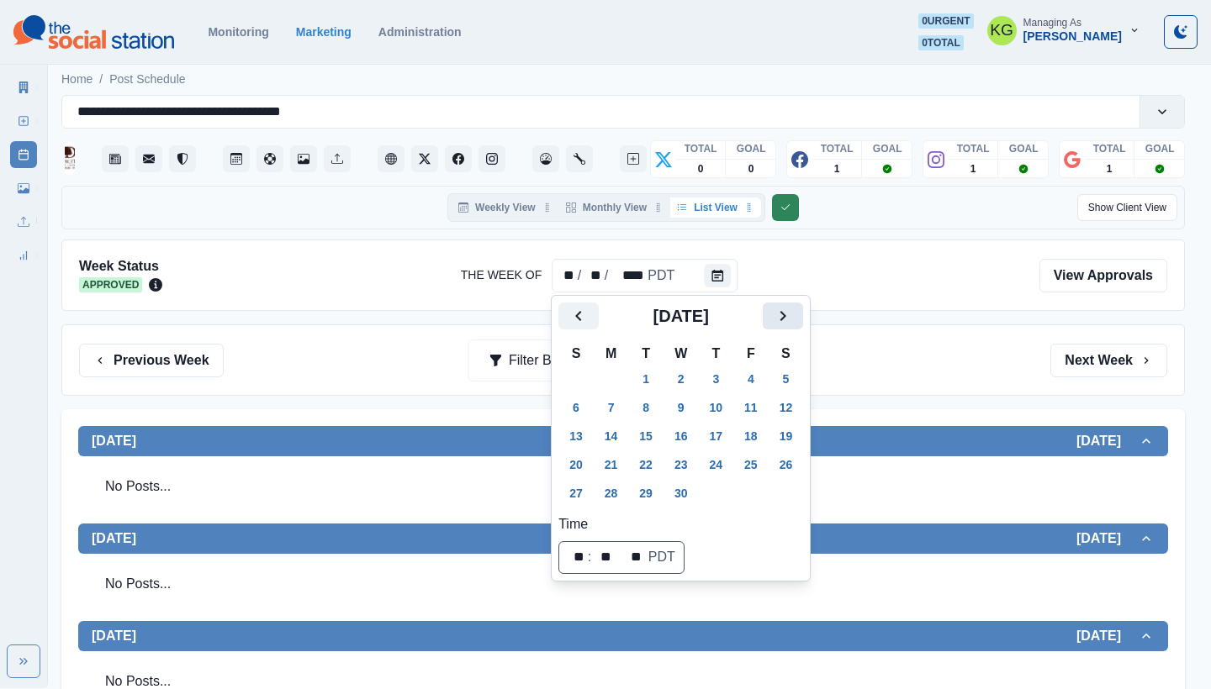
click at [793, 322] on icon "Next" at bounding box center [783, 316] width 20 height 20
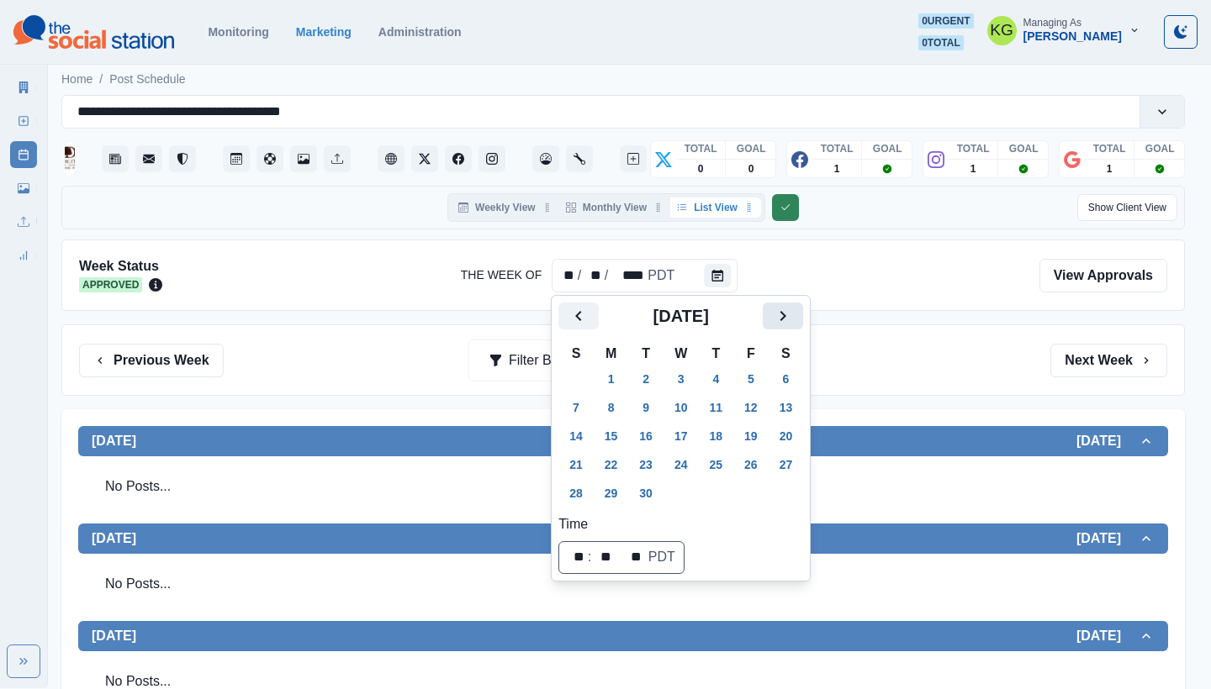
click at [793, 320] on icon "Next" at bounding box center [783, 316] width 20 height 20
click at [755, 494] on button "31" at bounding box center [751, 493] width 34 height 27
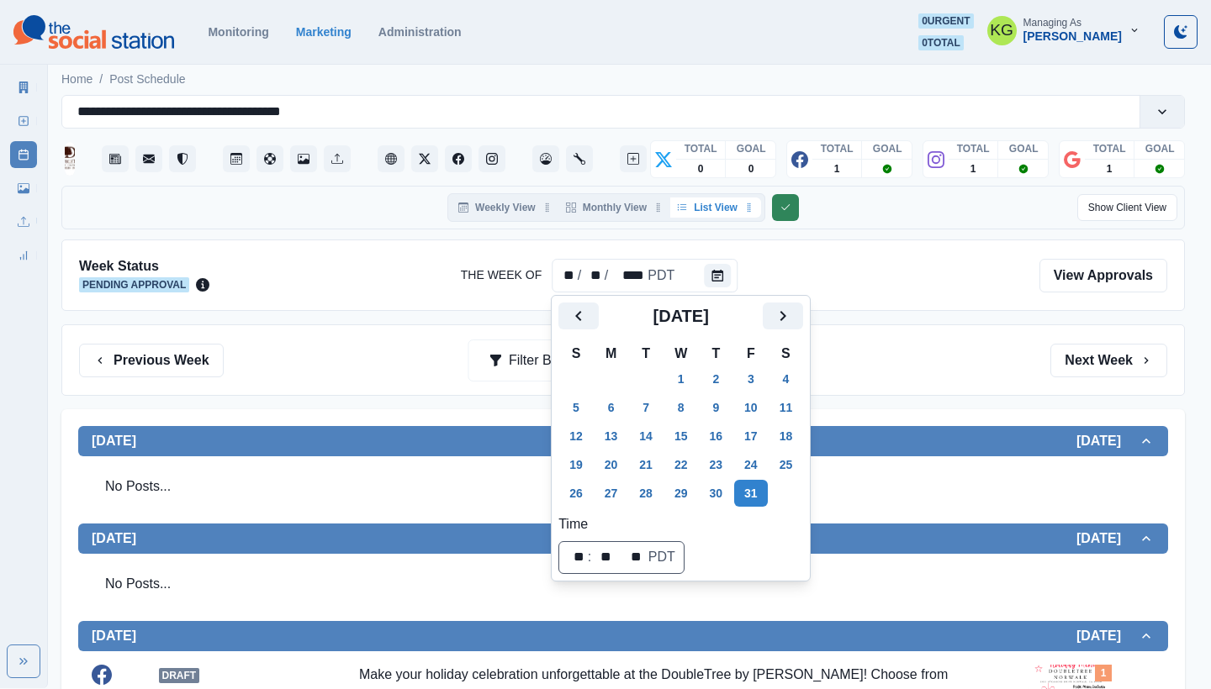
click at [890, 346] on div "Previous Week Filter By: Next Week" at bounding box center [623, 361] width 1088 height 34
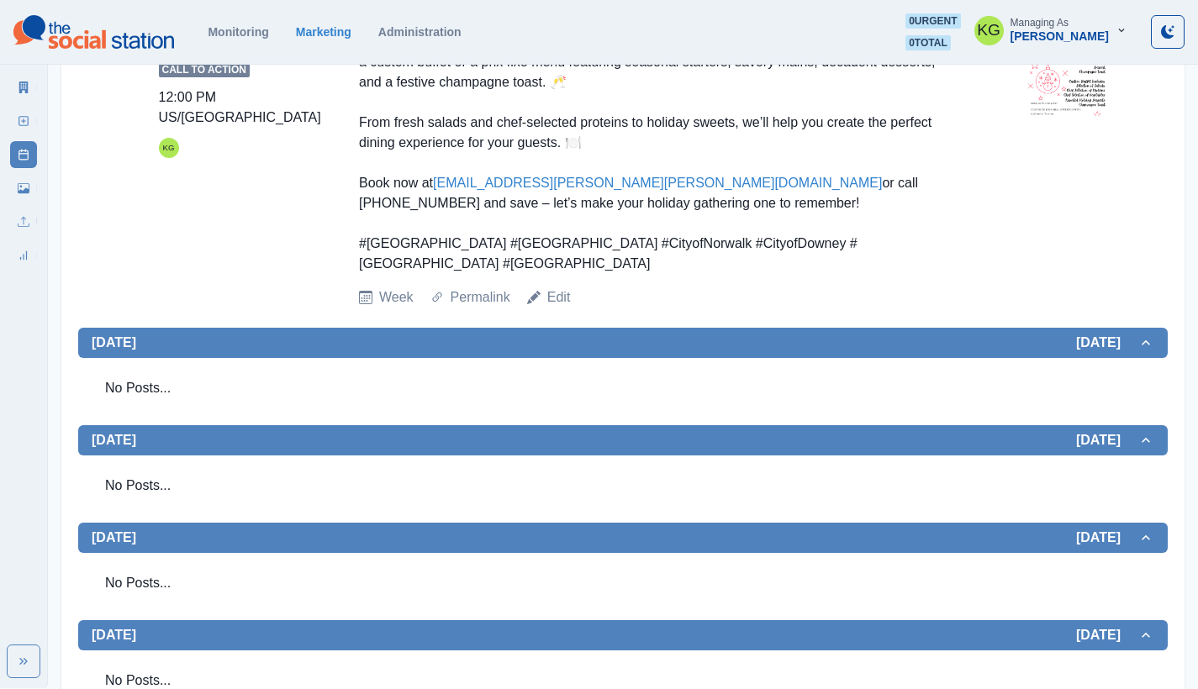
scroll to position [1212, 0]
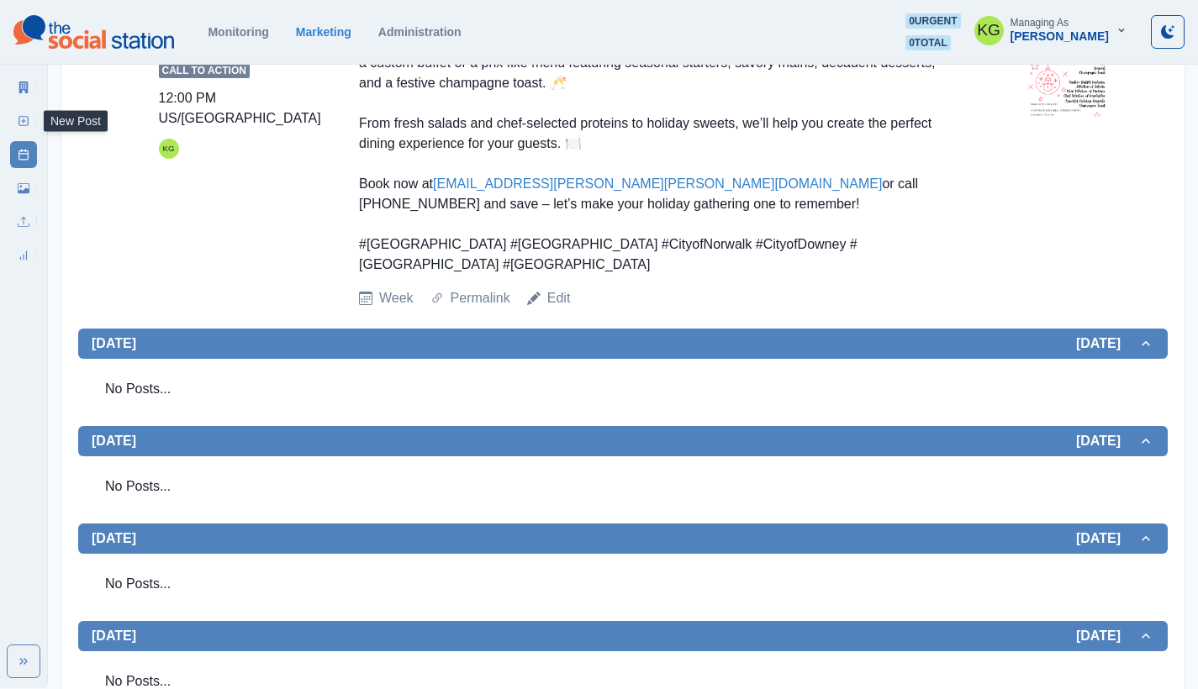
click at [21, 124] on icon at bounding box center [24, 121] width 12 height 12
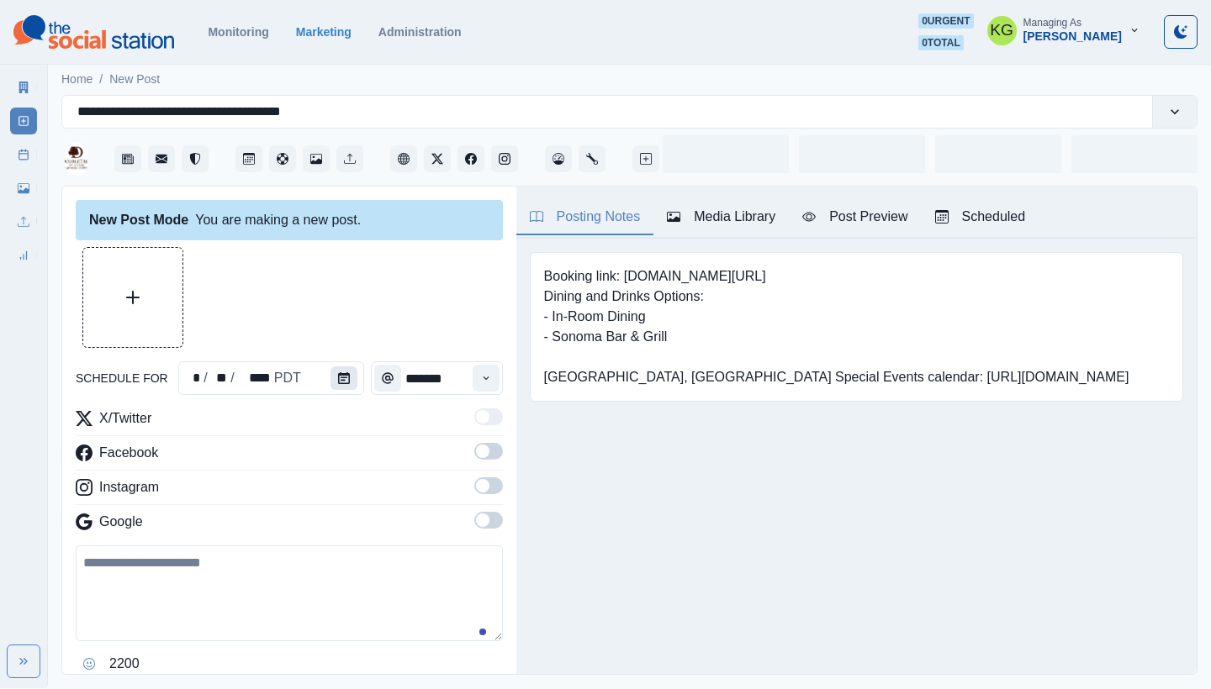
click at [339, 388] on button "Calendar" at bounding box center [343, 379] width 27 height 24
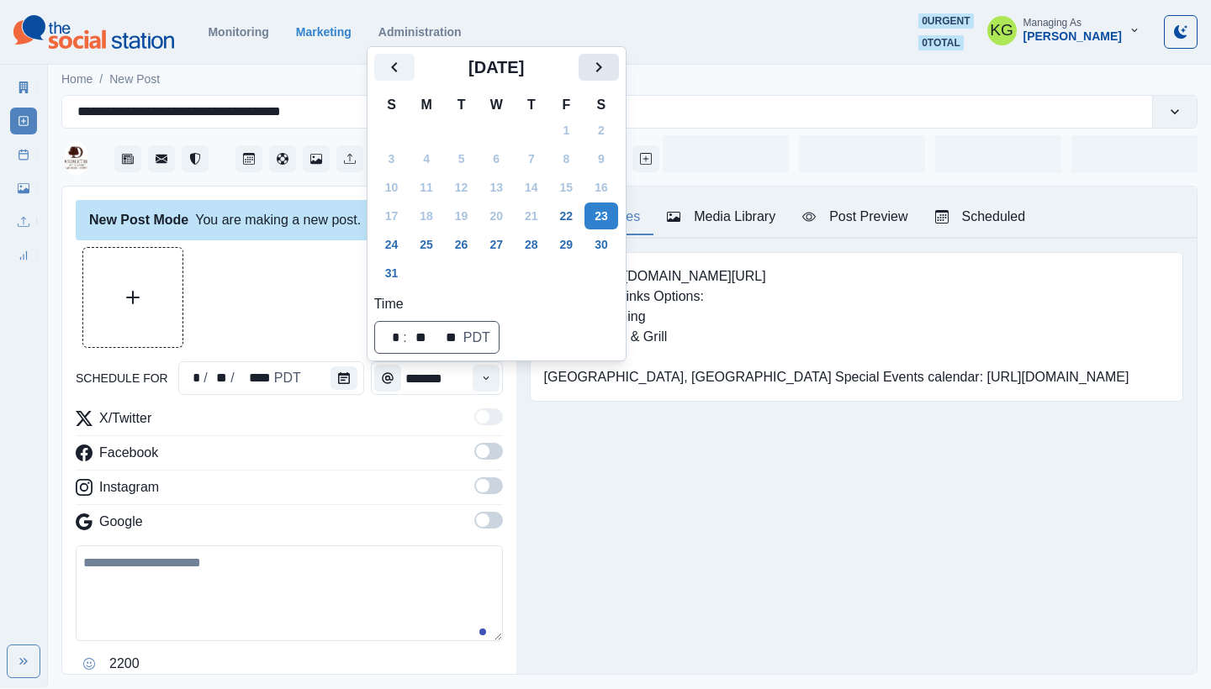
click at [609, 65] on icon "Next" at bounding box center [599, 67] width 20 height 20
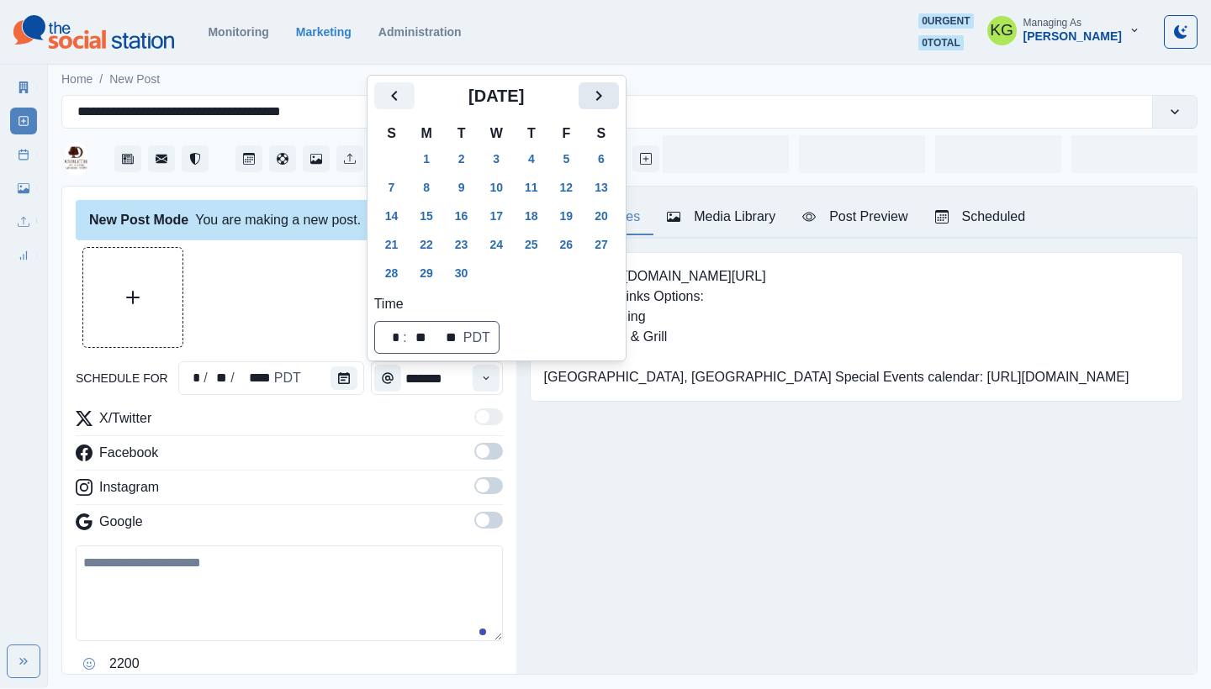
click at [609, 91] on icon "Next" at bounding box center [599, 96] width 20 height 20
click at [578, 274] on button "31" at bounding box center [567, 273] width 34 height 27
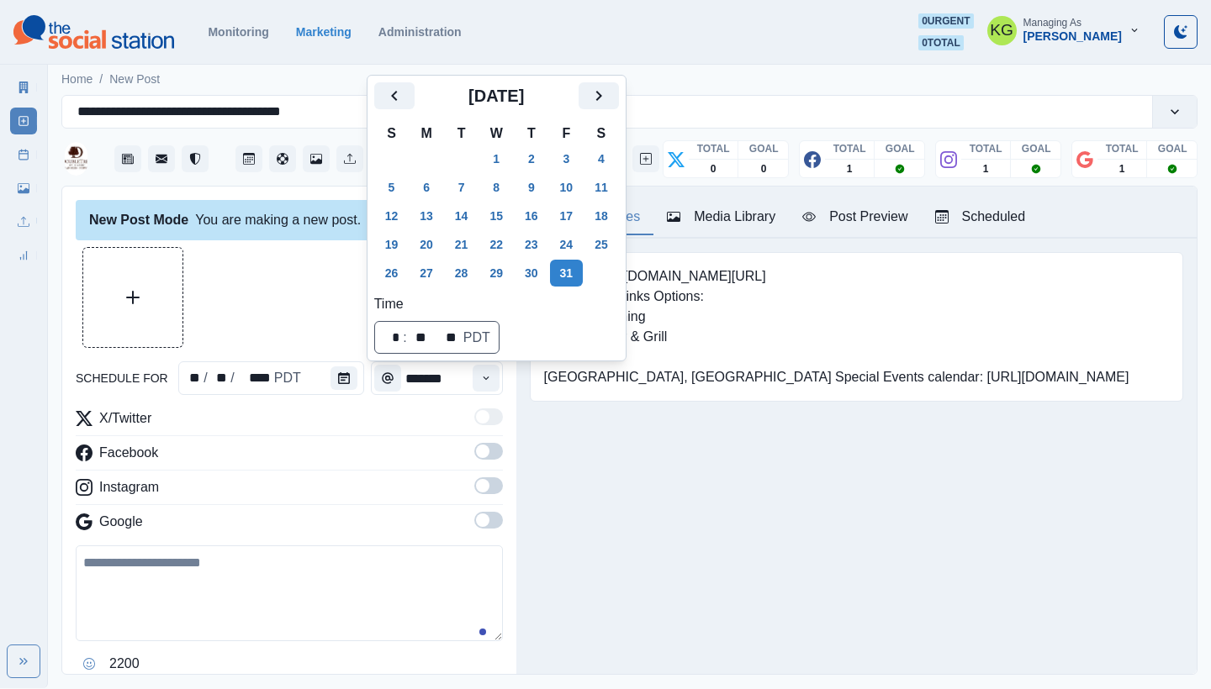
click at [229, 309] on div at bounding box center [289, 297] width 427 height 101
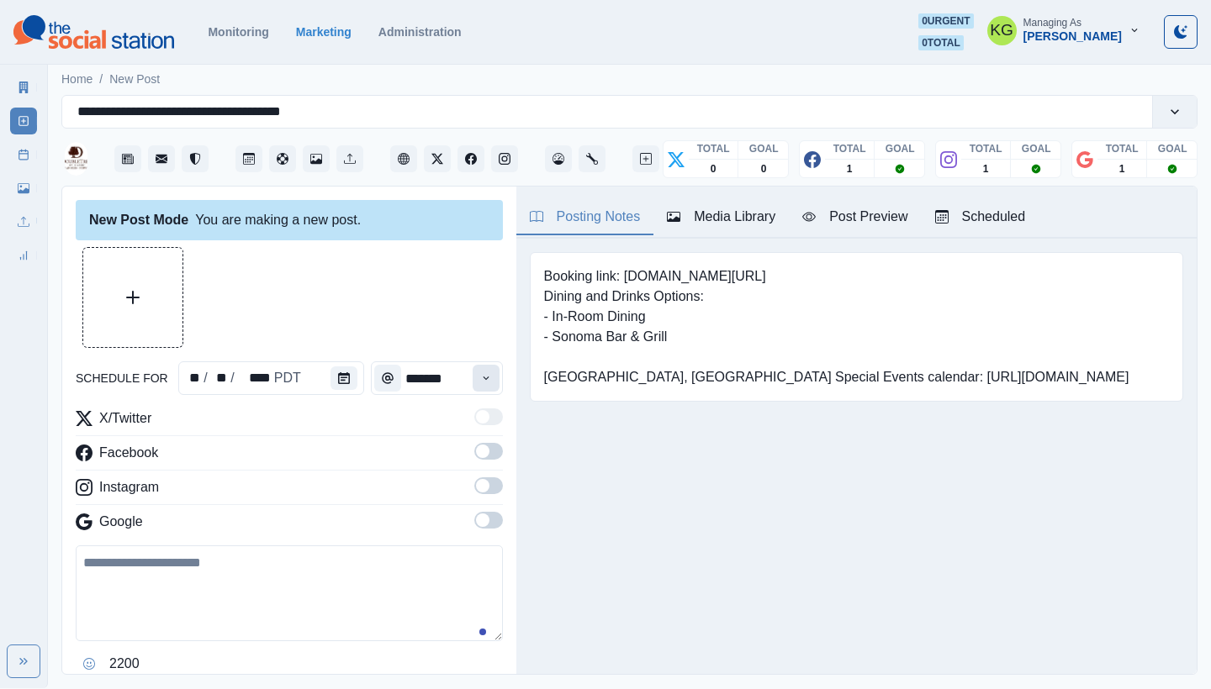
click at [481, 378] on button "Time" at bounding box center [485, 378] width 27 height 27
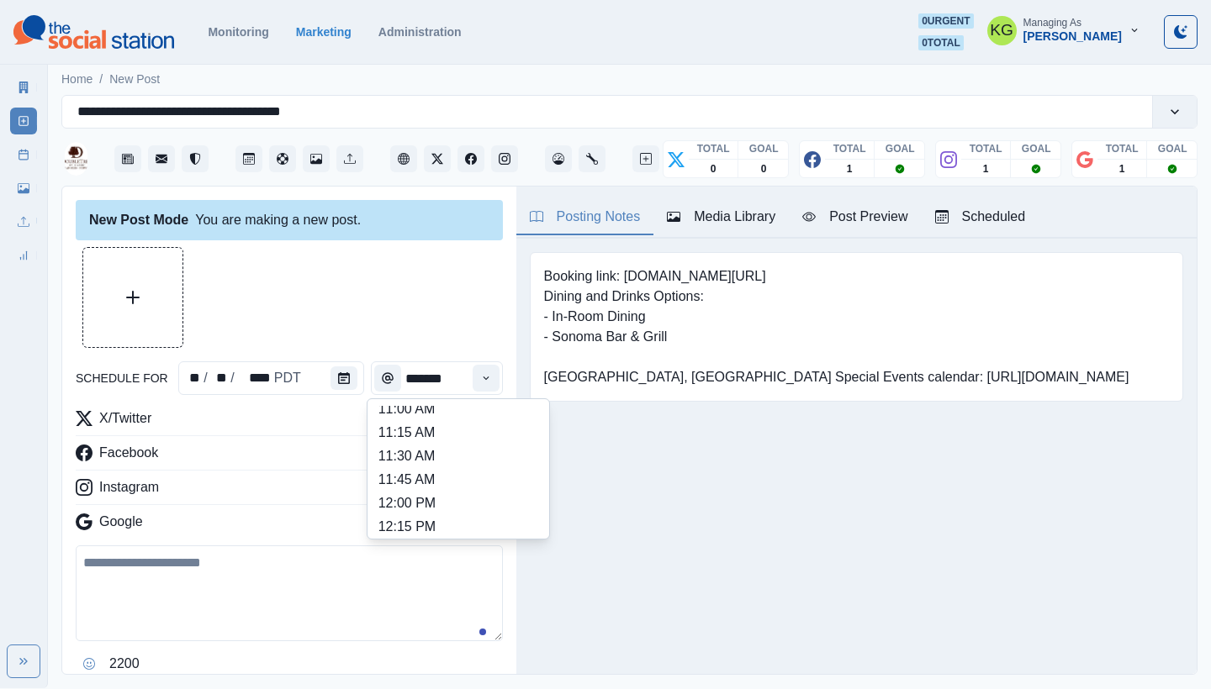
scroll to position [369, 0]
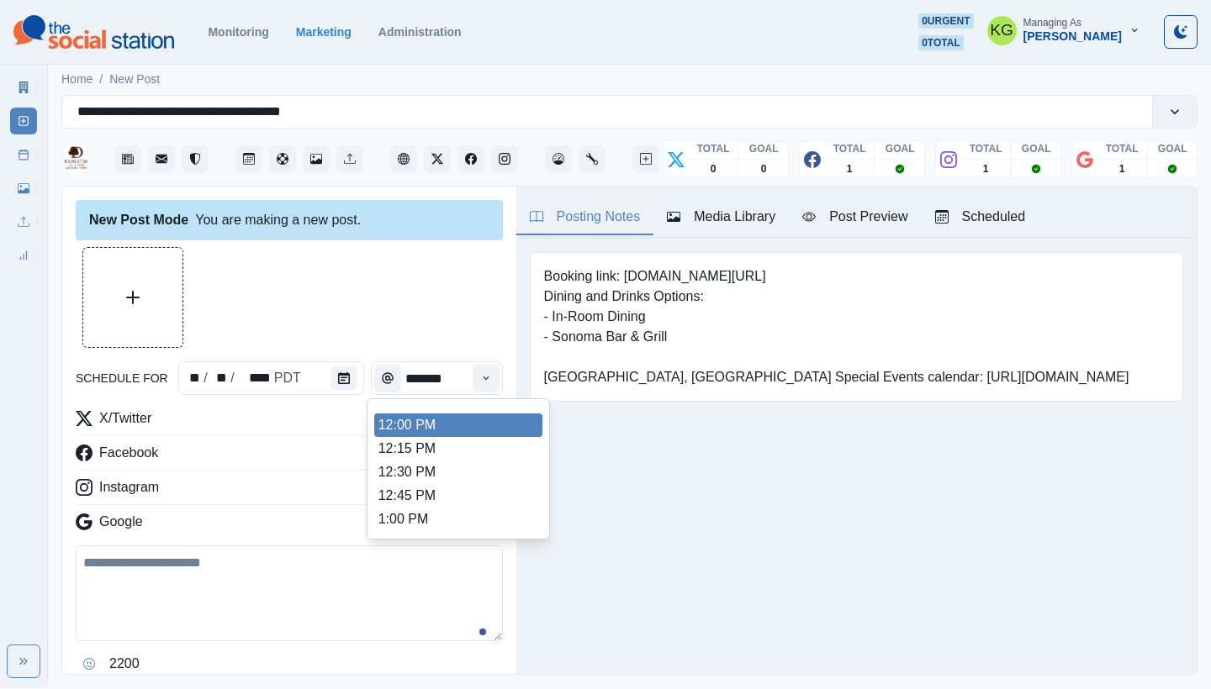
click at [446, 435] on li "12:00 PM" at bounding box center [458, 426] width 168 height 24
type input "********"
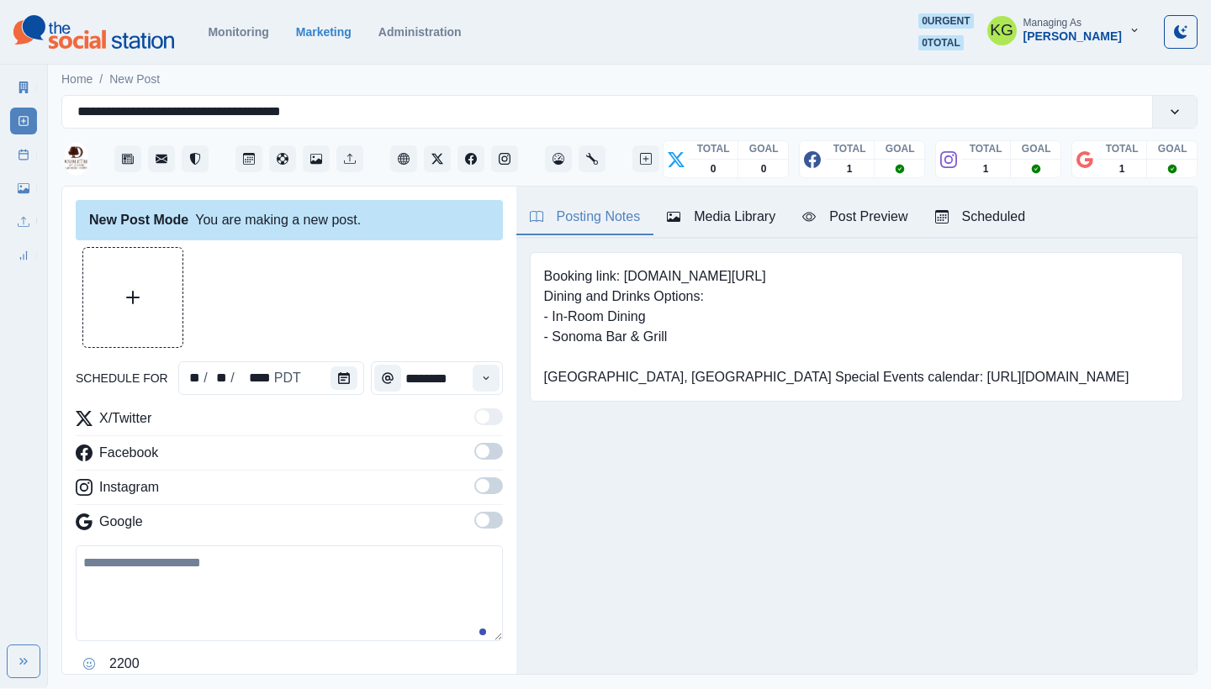
click at [484, 522] on span at bounding box center [488, 520] width 29 height 17
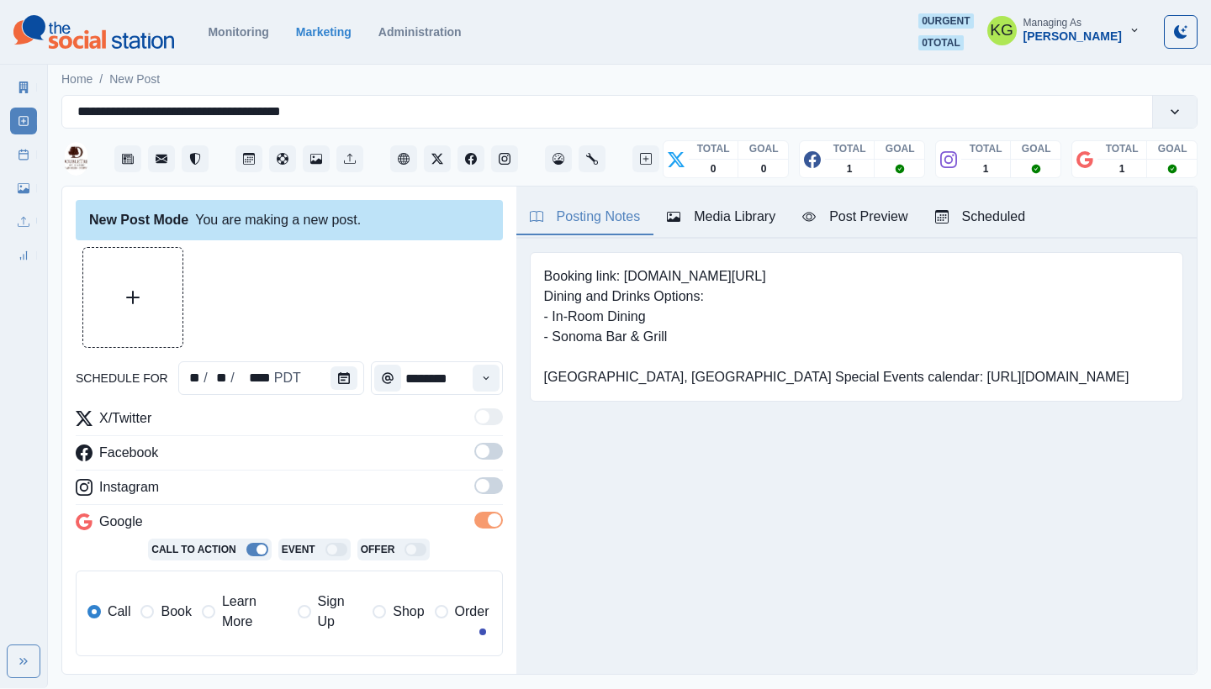
click at [481, 487] on span at bounding box center [488, 486] width 29 height 17
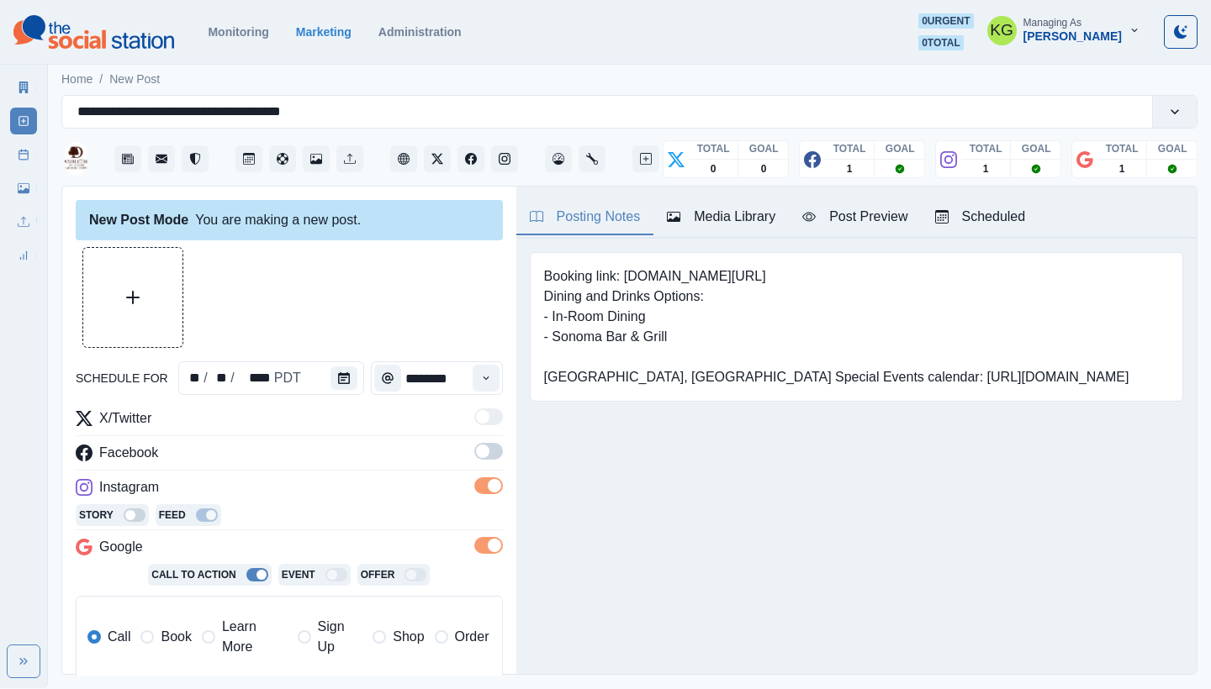
click at [482, 451] on span at bounding box center [488, 451] width 29 height 17
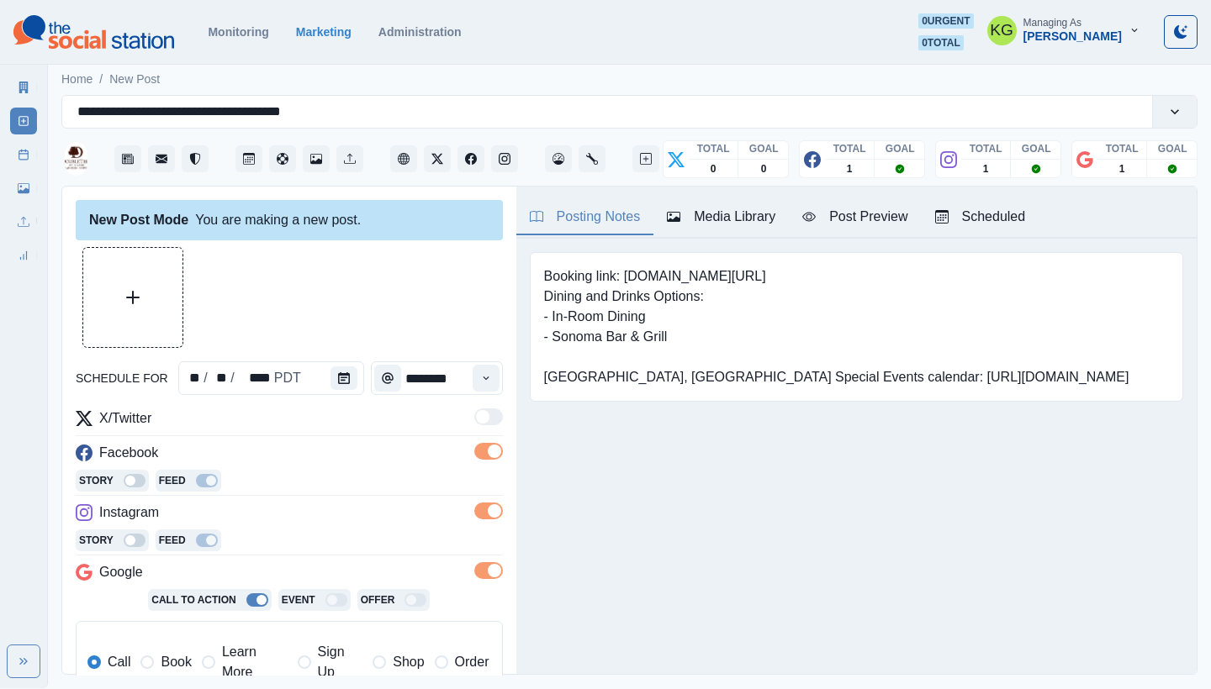
click at [163, 656] on span "Book" at bounding box center [176, 662] width 30 height 20
click at [141, 311] on button "Upload Media" at bounding box center [132, 297] width 99 height 99
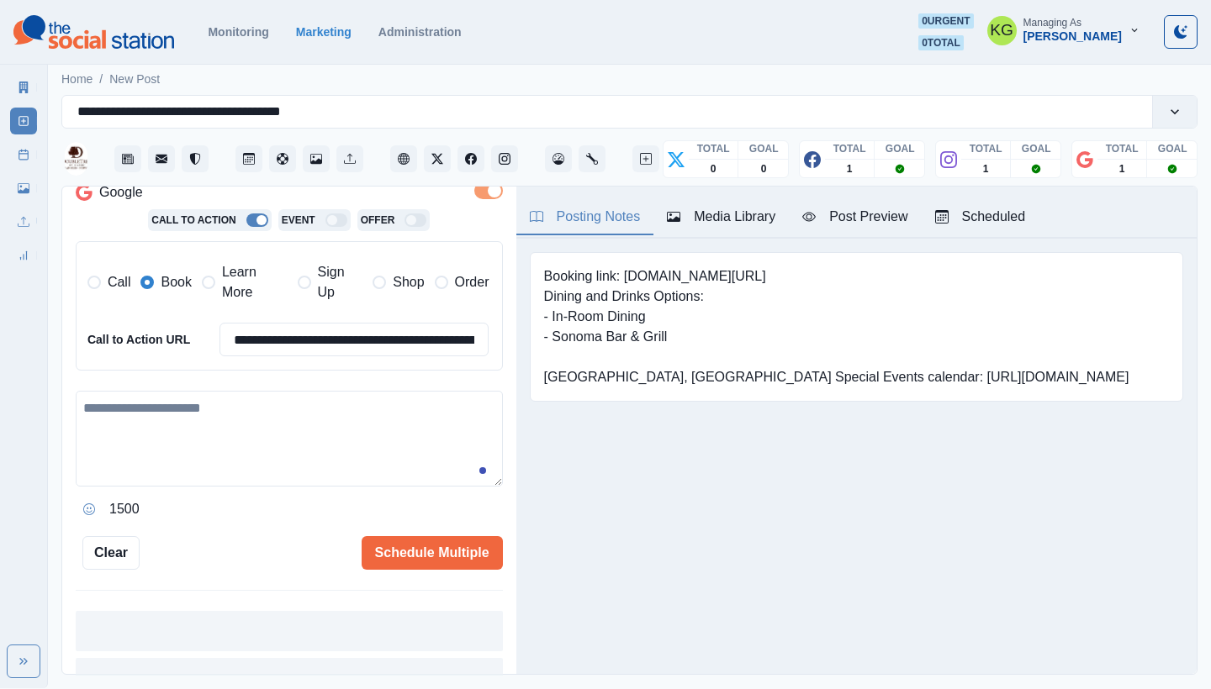
click at [262, 417] on textarea at bounding box center [289, 439] width 427 height 96
paste textarea "**********"
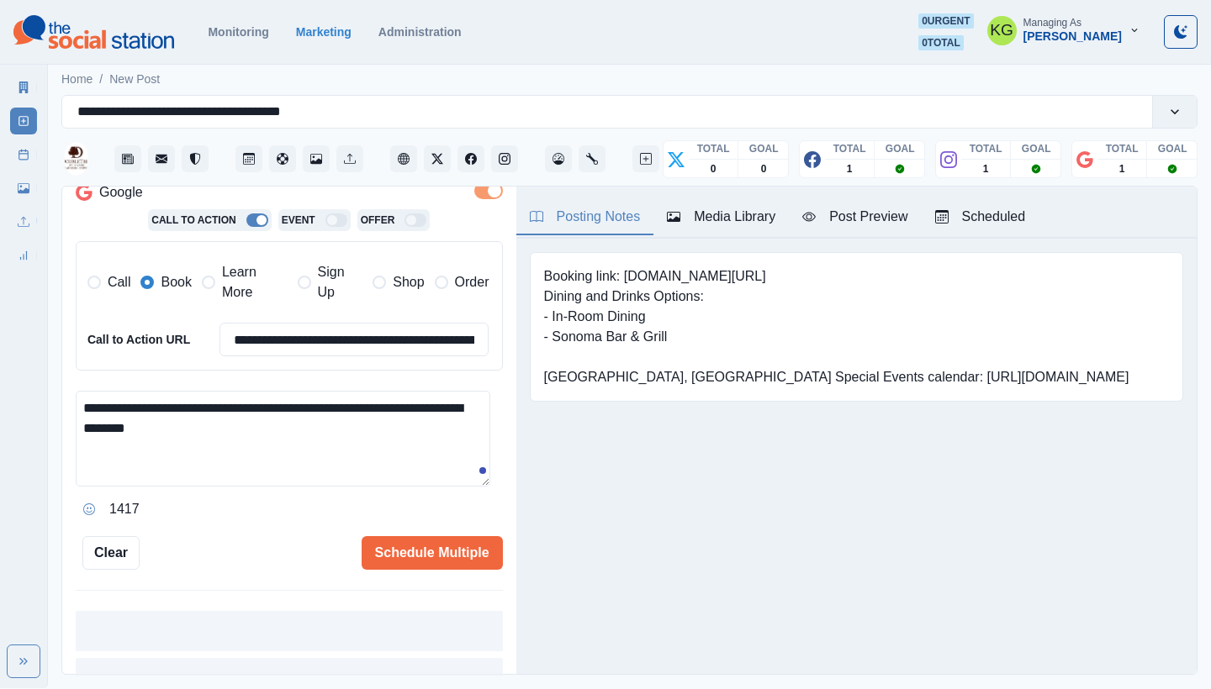
drag, startPoint x: 236, startPoint y: 415, endPoint x: 70, endPoint y: 404, distance: 166.9
click at [69, 404] on div "**********" at bounding box center [289, 431] width 454 height 489
paste textarea "**"
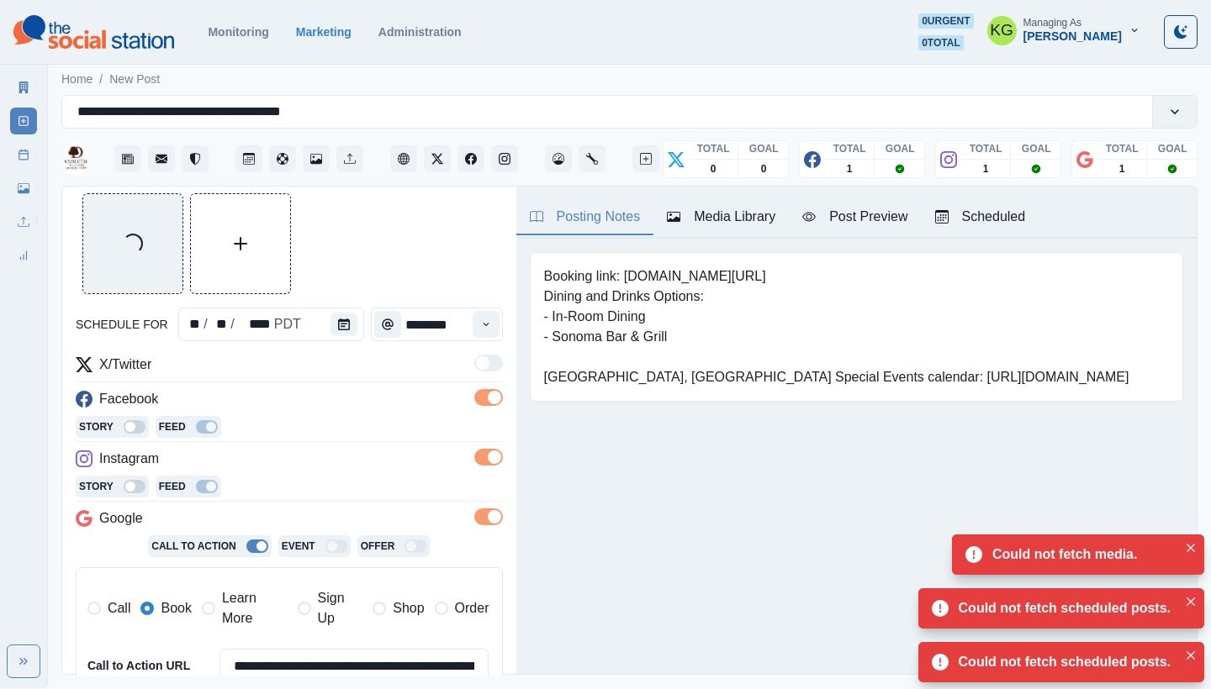
scroll to position [499, 0]
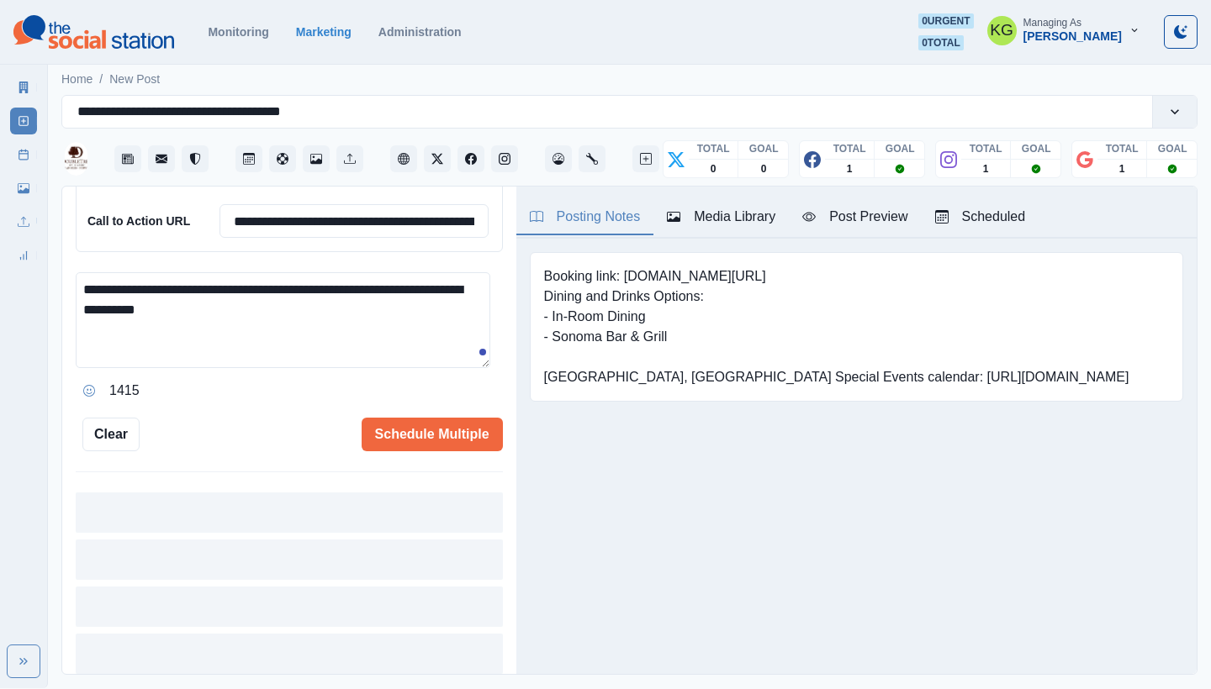
drag, startPoint x: 246, startPoint y: 292, endPoint x: 69, endPoint y: 274, distance: 178.3
click at [69, 274] on div "**********" at bounding box center [289, 431] width 454 height 489
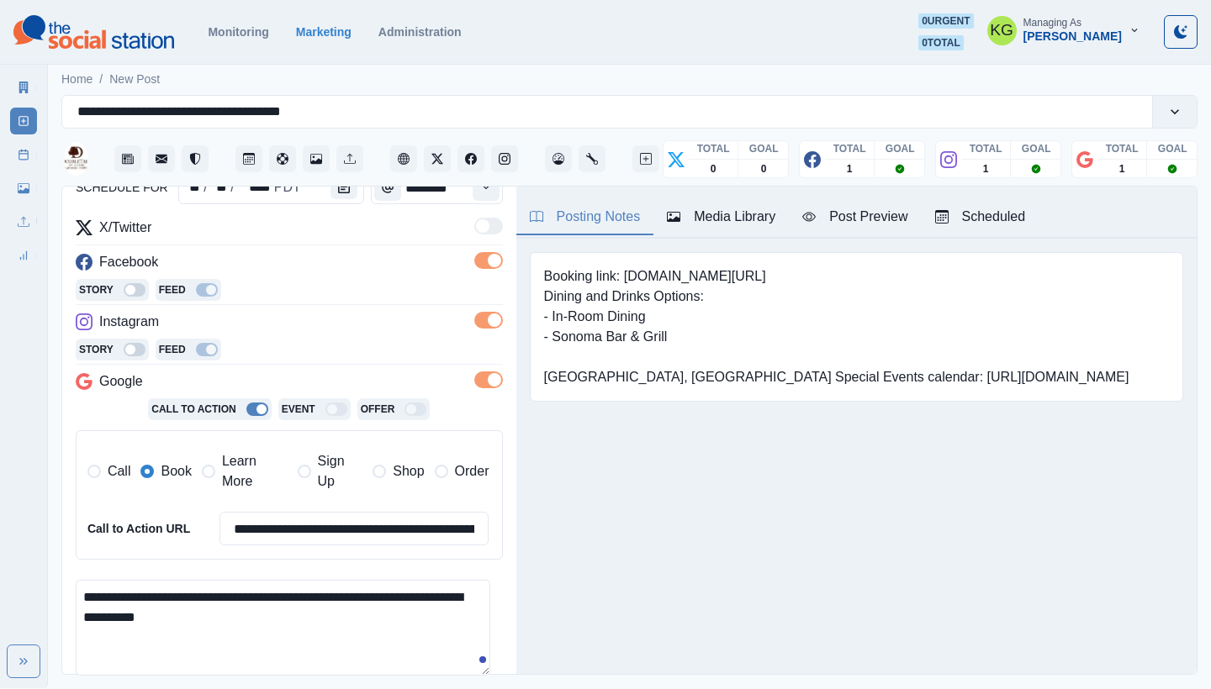
scroll to position [291, 0]
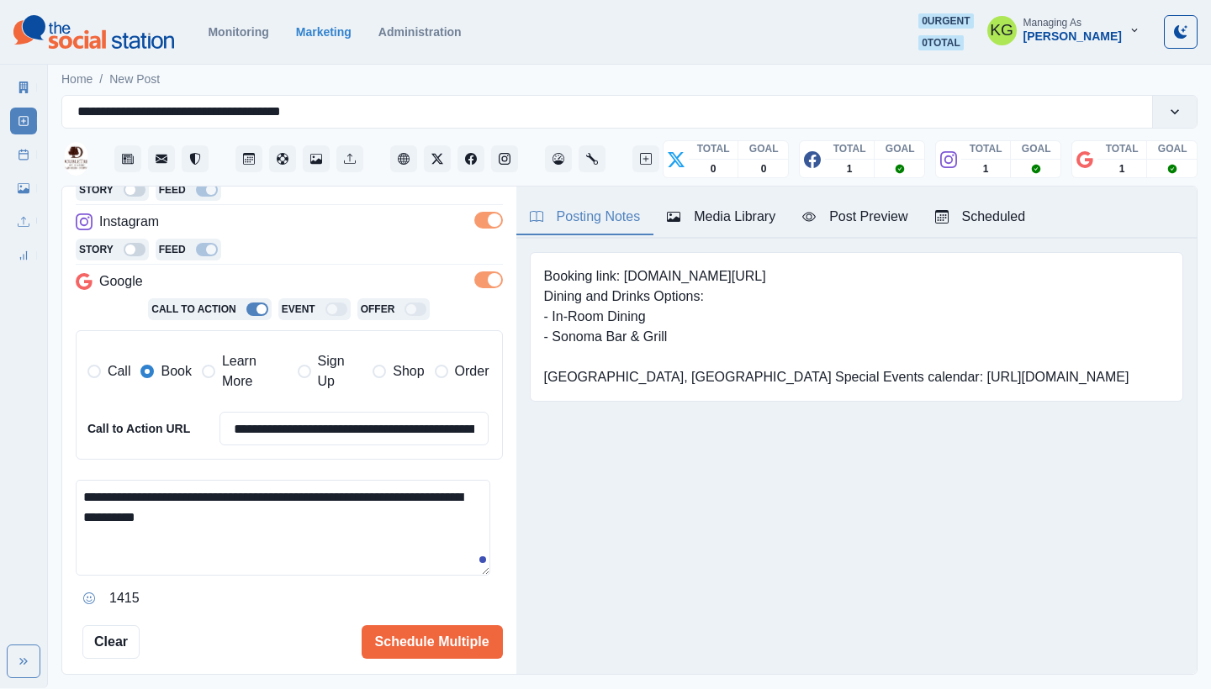
click at [417, 531] on textarea "**********" at bounding box center [283, 528] width 414 height 96
type textarea "**********"
click at [716, 224] on div "Media Library" at bounding box center [721, 217] width 108 height 20
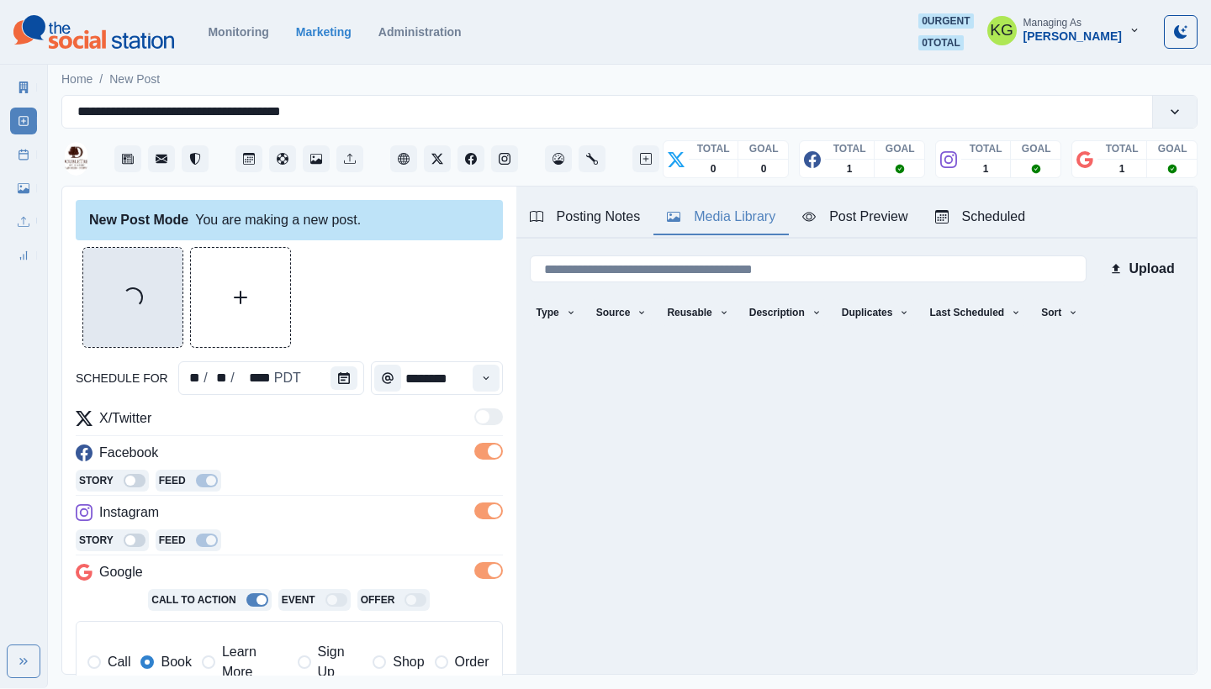
scroll to position [0, 0]
click at [135, 297] on div "Loading..." at bounding box center [132, 297] width 27 height 27
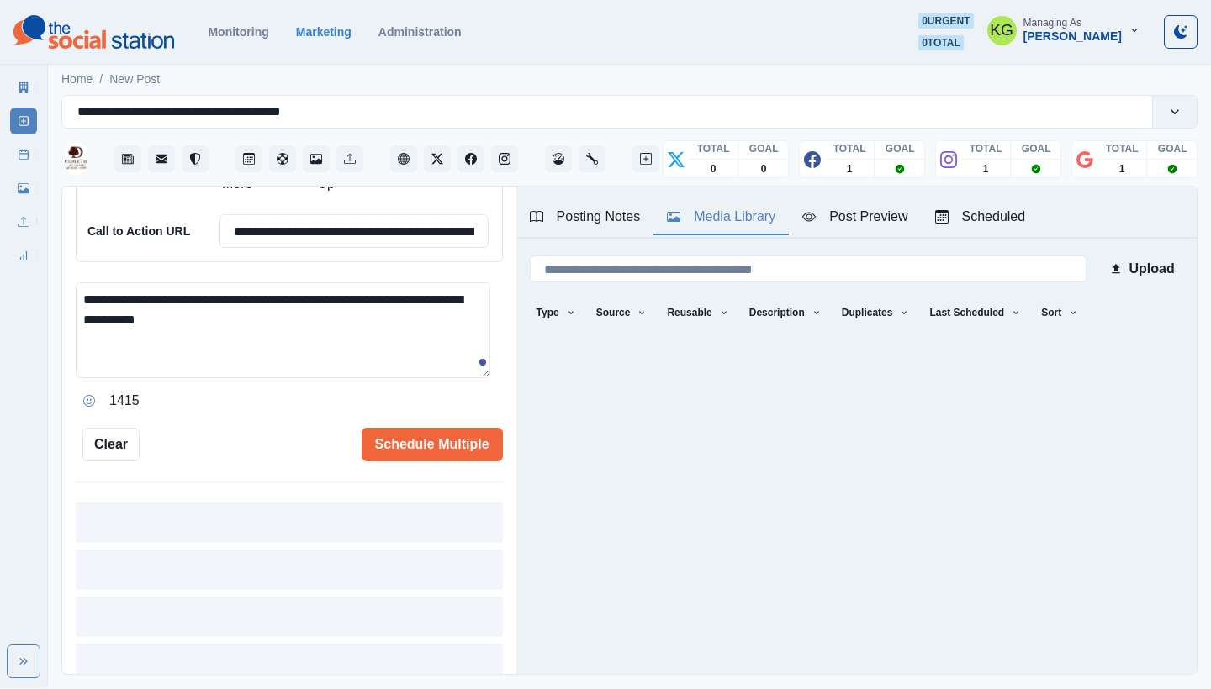
scroll to position [536, 0]
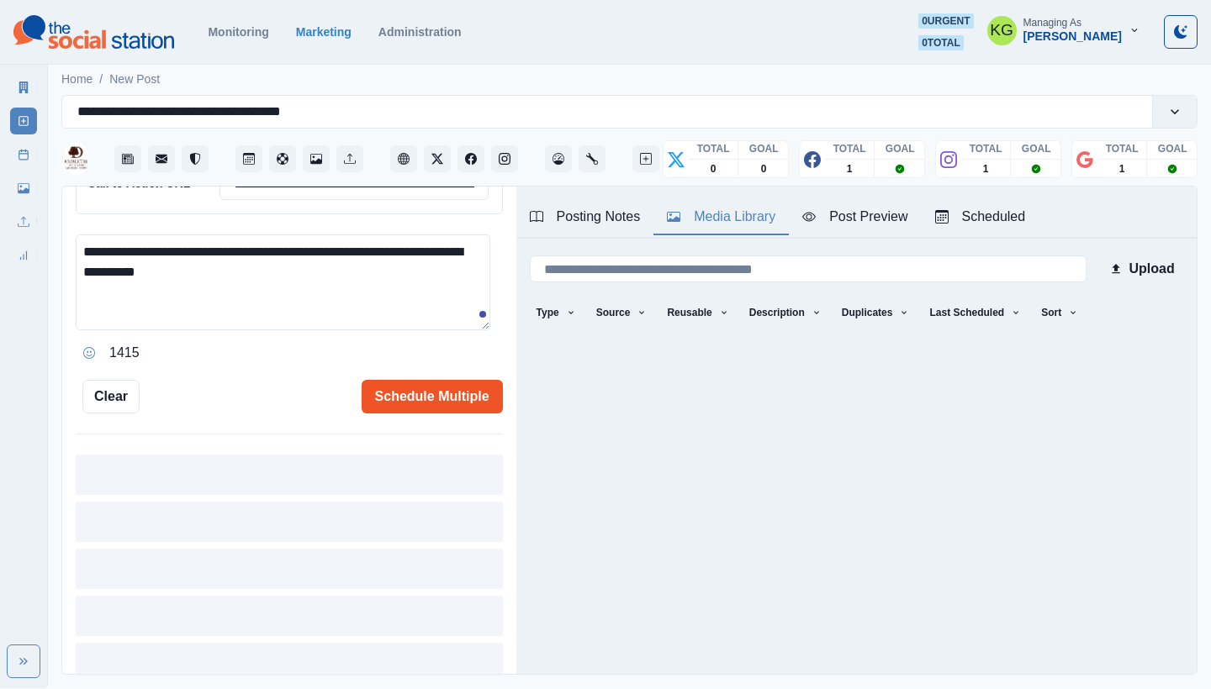
click at [414, 388] on button "Schedule Multiple" at bounding box center [432, 397] width 141 height 34
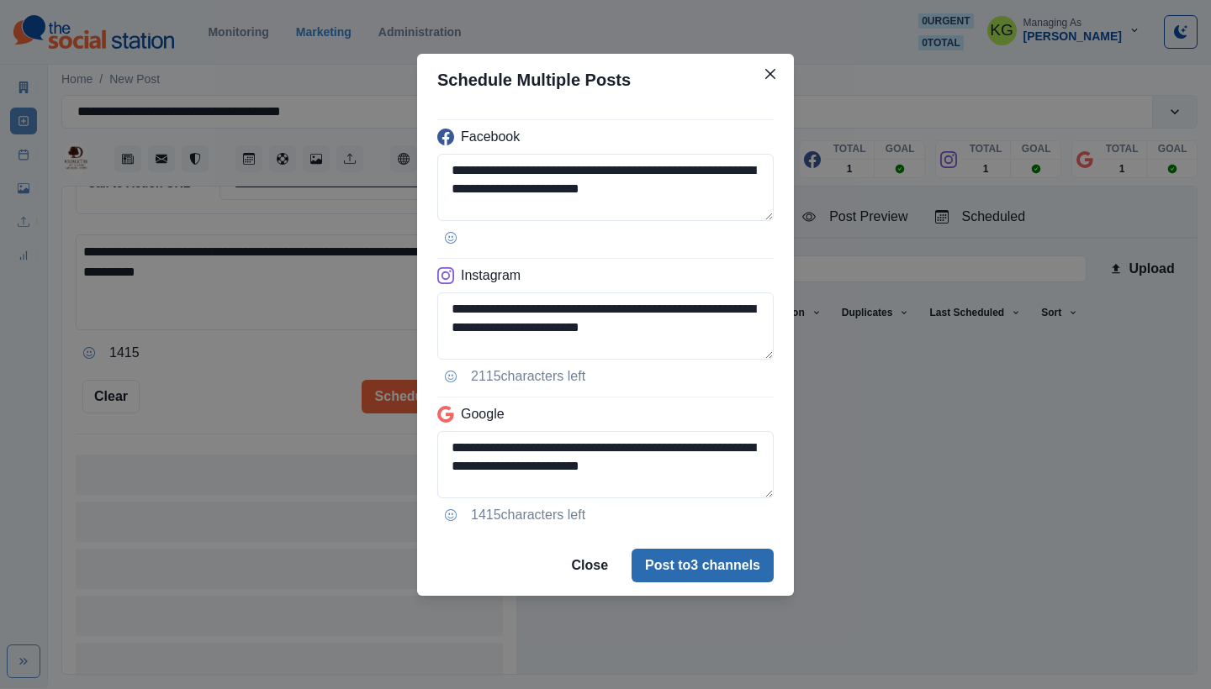
click at [672, 562] on button "Post to 3 channels" at bounding box center [702, 566] width 142 height 34
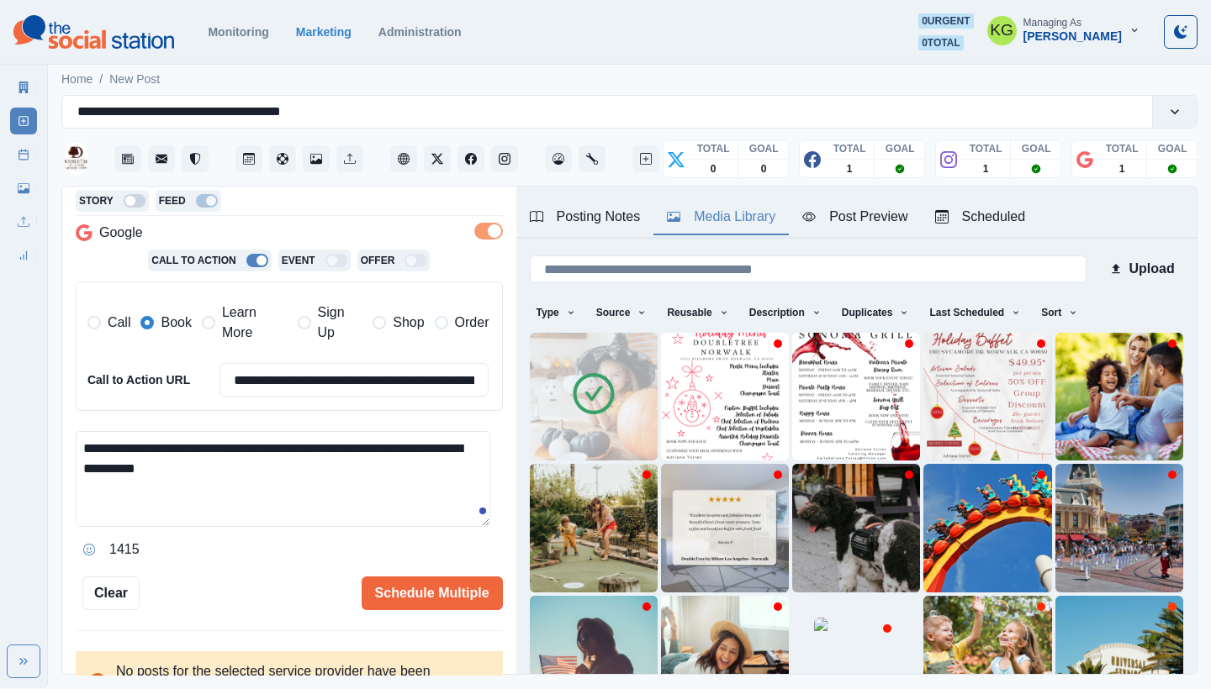
scroll to position [344, 0]
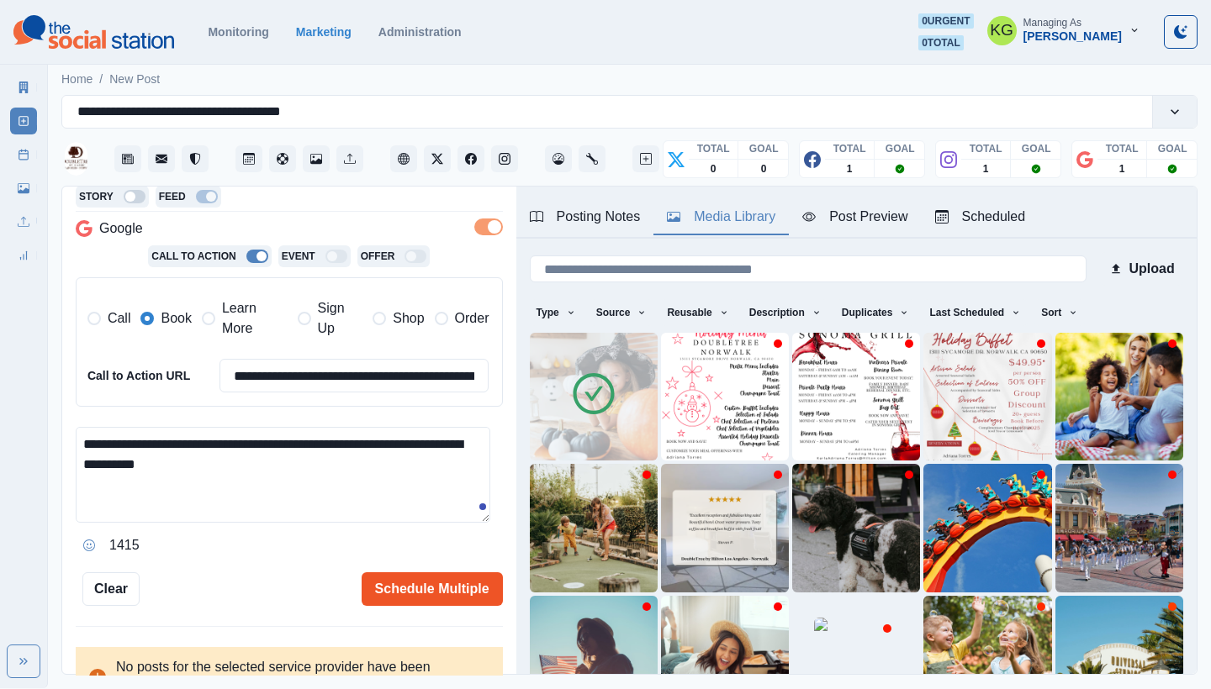
click at [396, 577] on button "Schedule Multiple" at bounding box center [432, 590] width 141 height 34
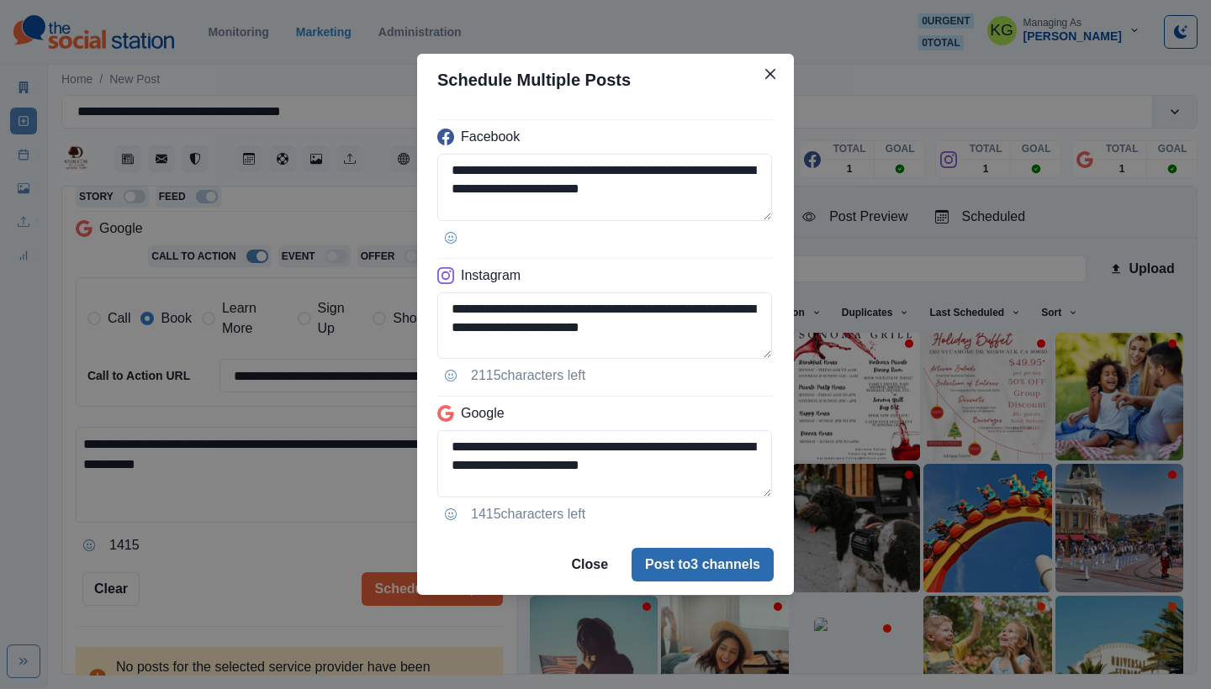
click at [691, 557] on button "Post to 3 channels" at bounding box center [702, 565] width 142 height 34
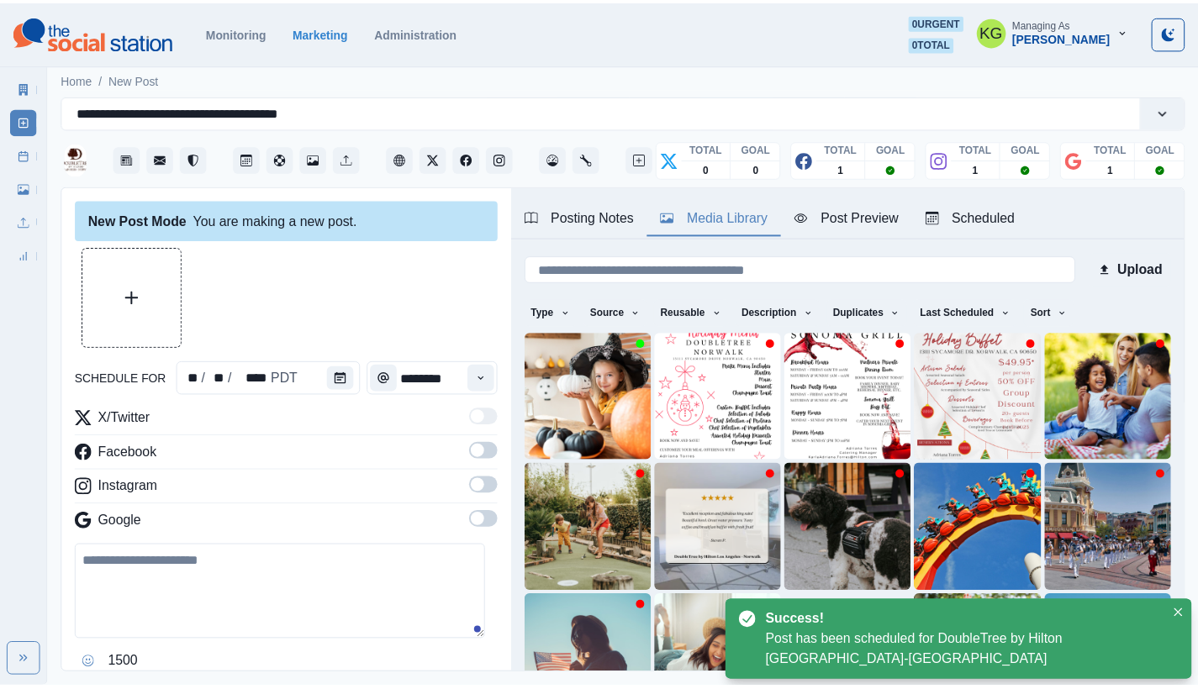
scroll to position [0, 0]
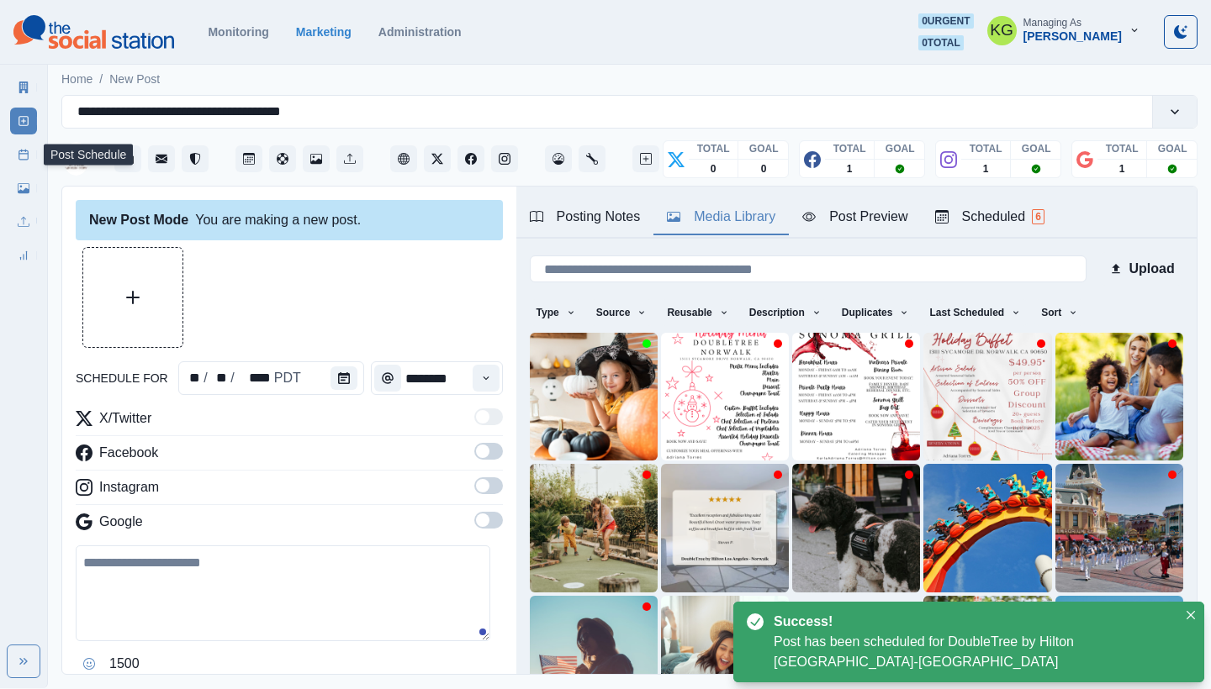
click at [24, 154] on line at bounding box center [23, 154] width 9 height 0
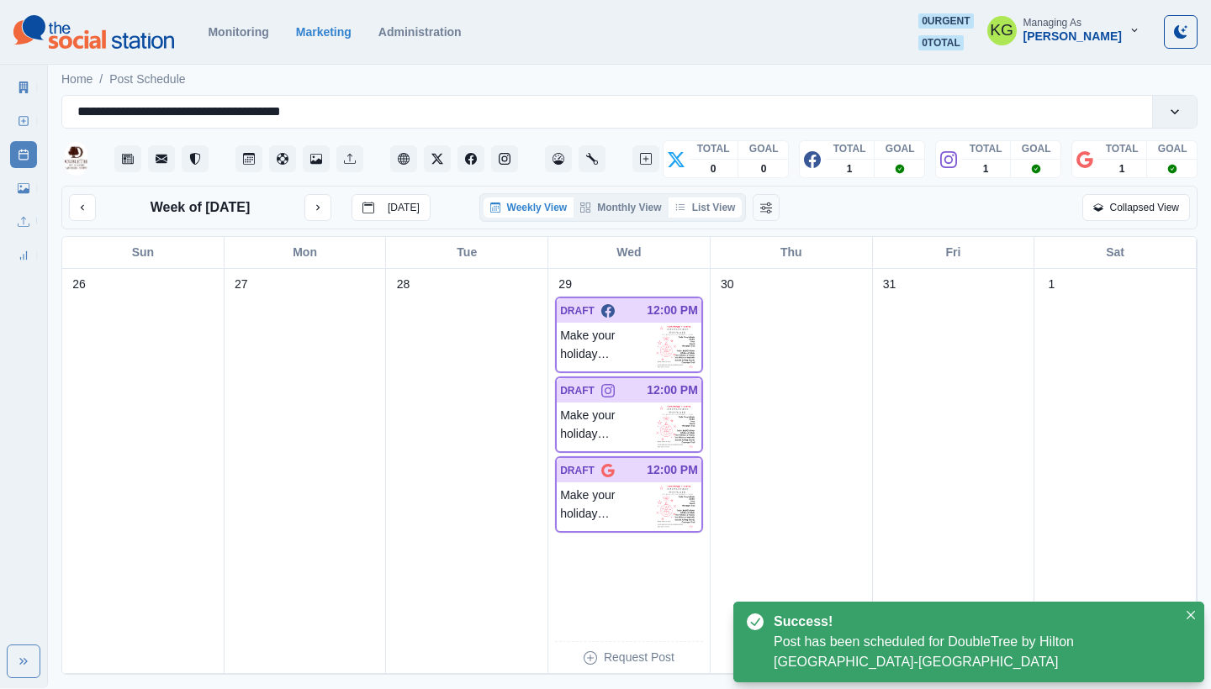
click at [711, 206] on button "List View" at bounding box center [705, 208] width 74 height 20
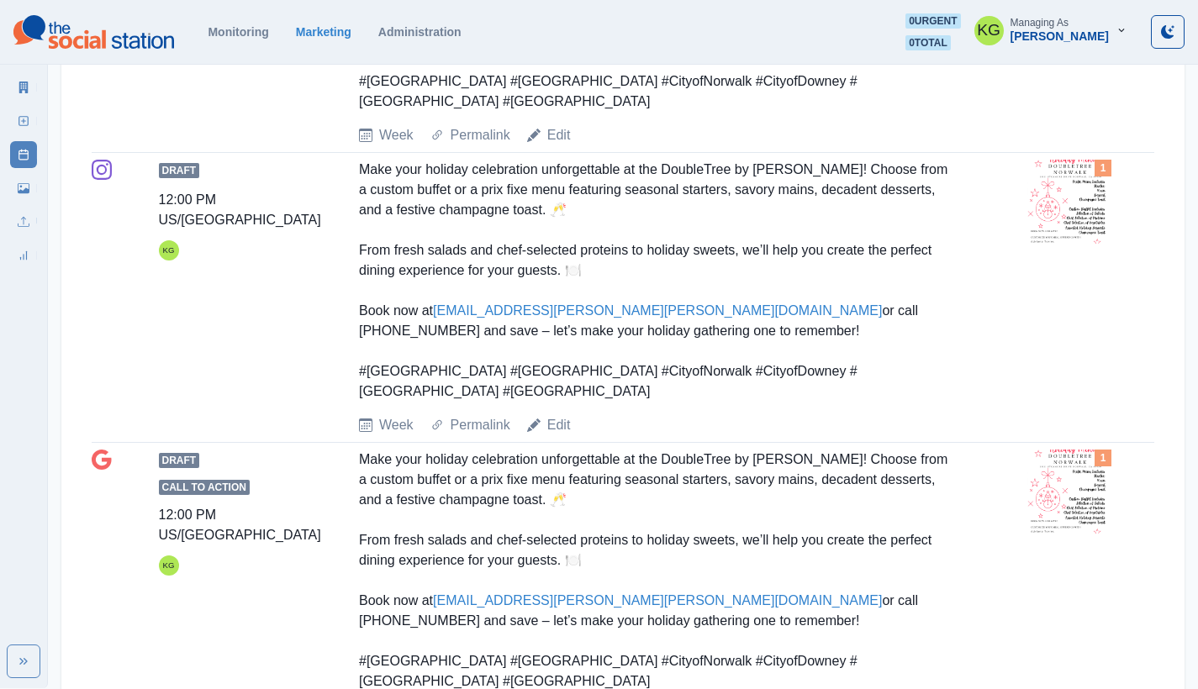
scroll to position [641, 0]
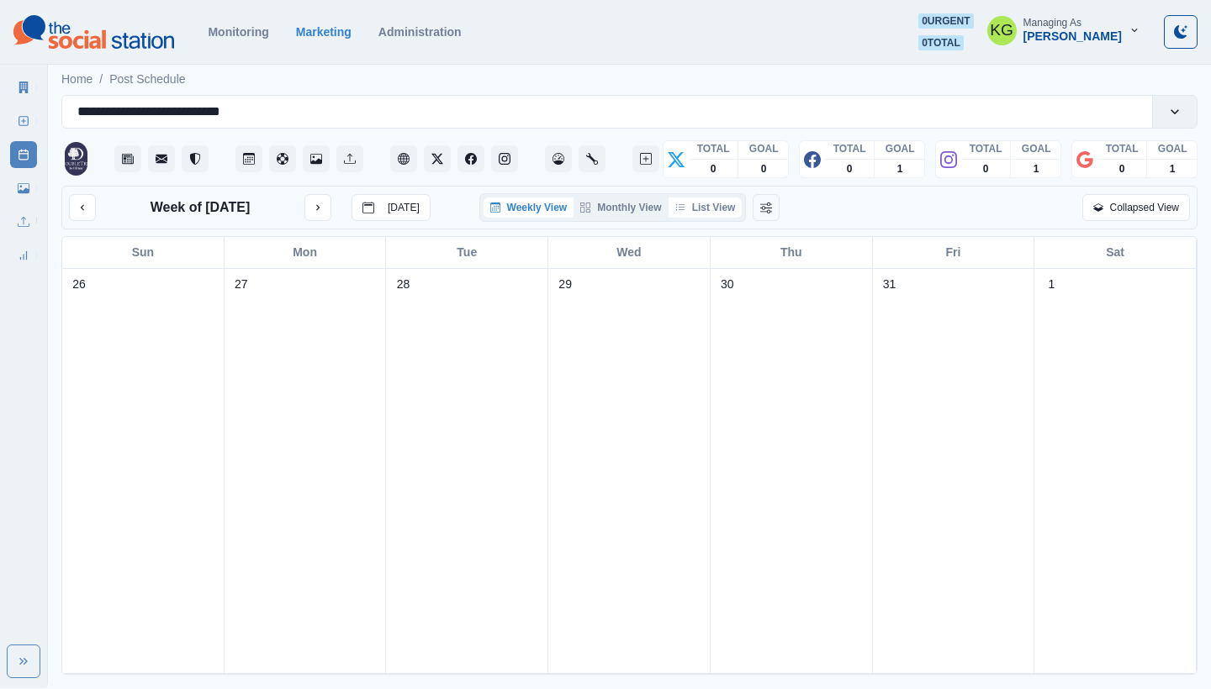
click at [726, 205] on button "List View" at bounding box center [705, 208] width 74 height 20
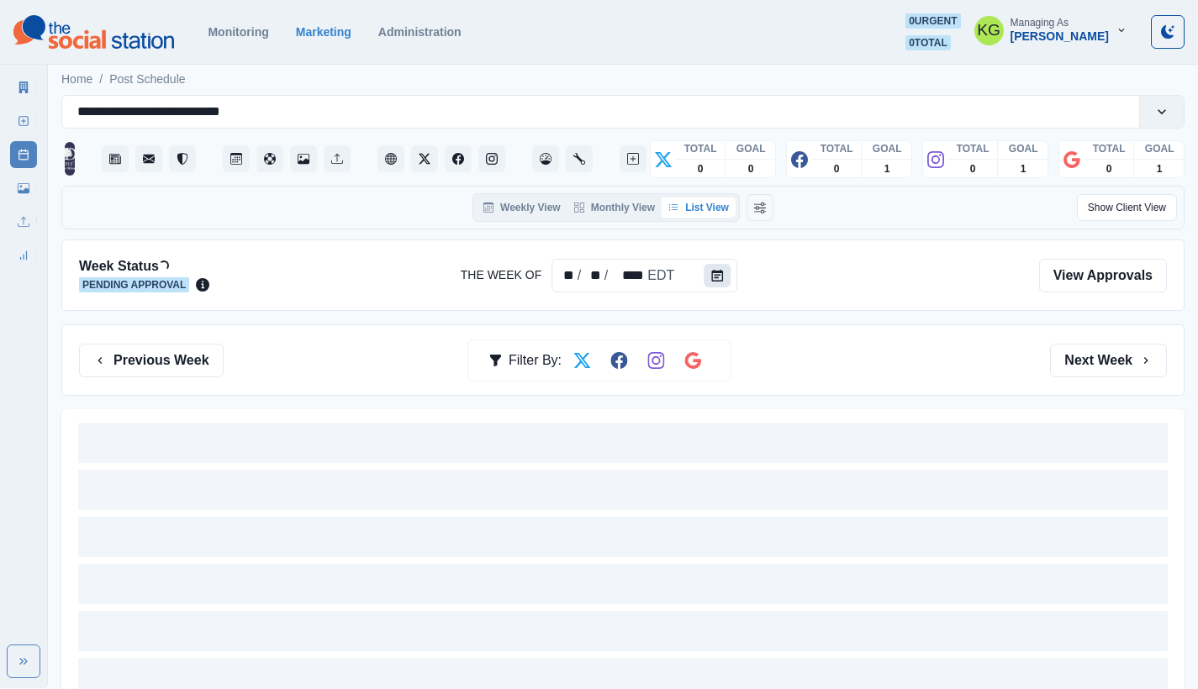
click at [722, 269] on button "Calendar" at bounding box center [717, 276] width 27 height 24
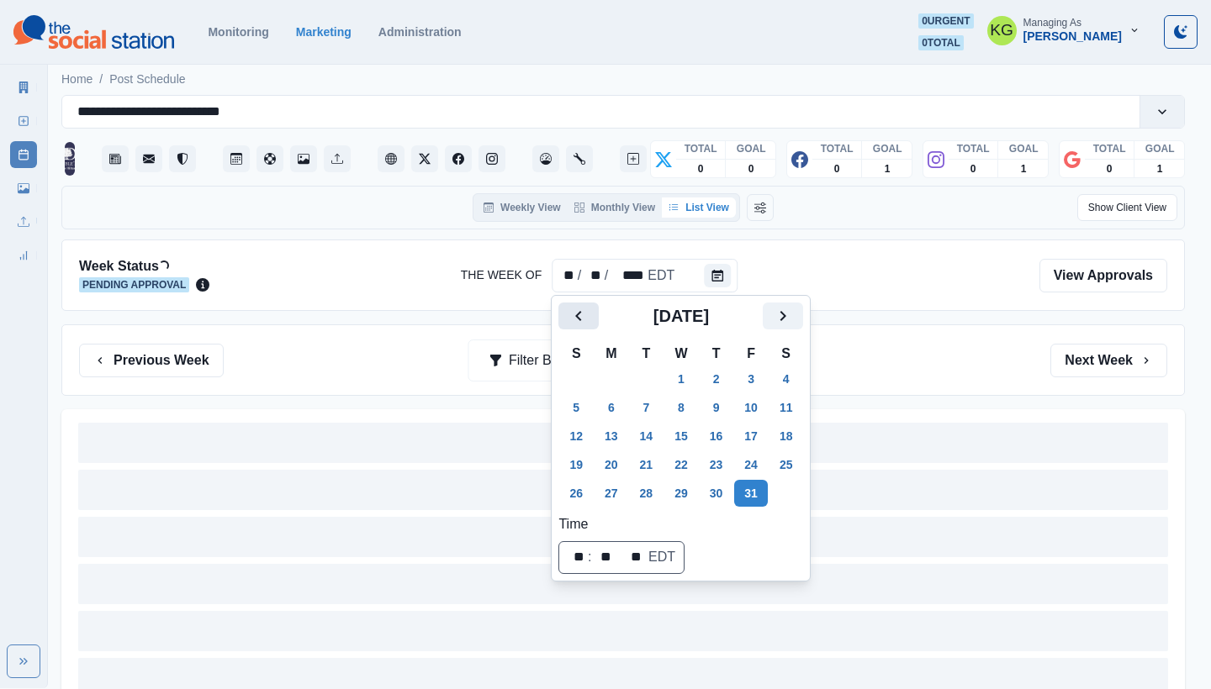
click at [574, 310] on icon "Previous" at bounding box center [578, 316] width 20 height 20
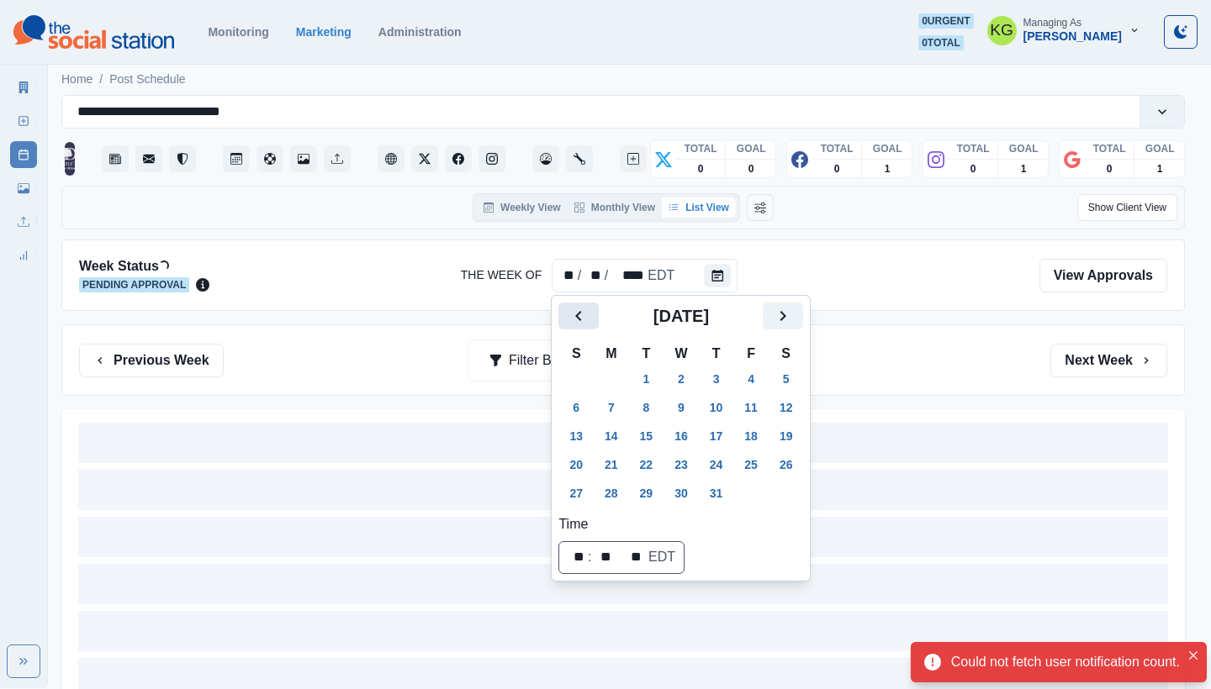
click at [574, 310] on icon "Previous" at bounding box center [578, 316] width 20 height 20
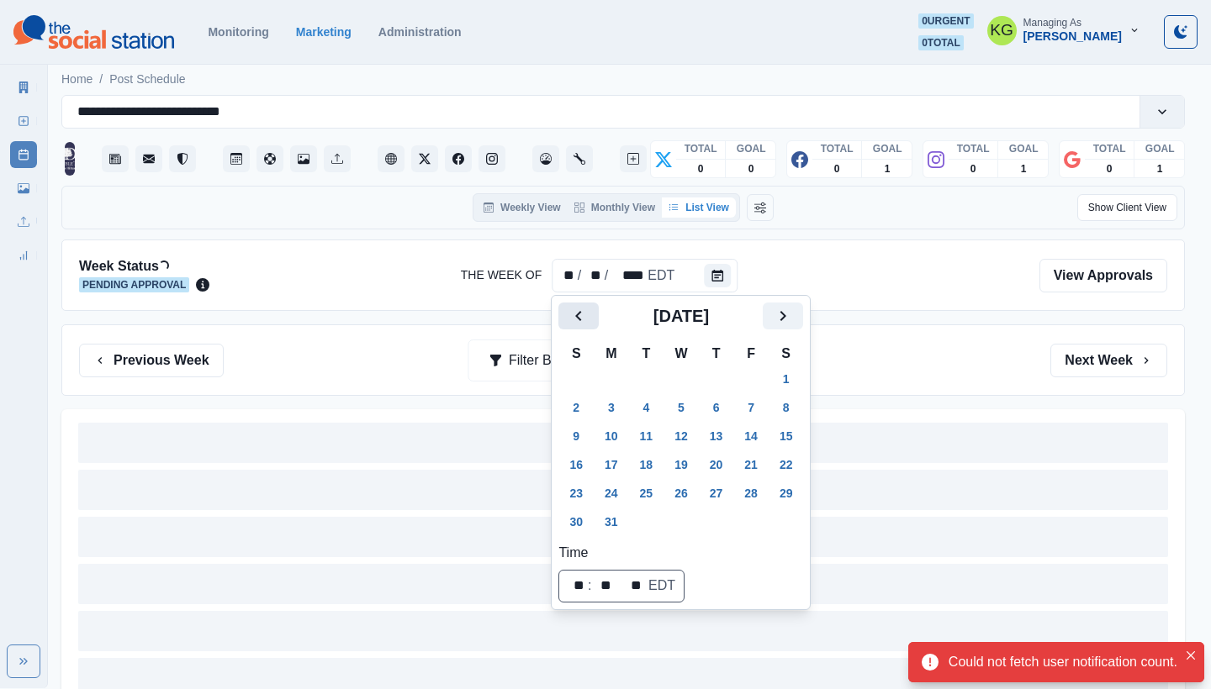
click at [574, 310] on icon "Previous" at bounding box center [578, 316] width 20 height 20
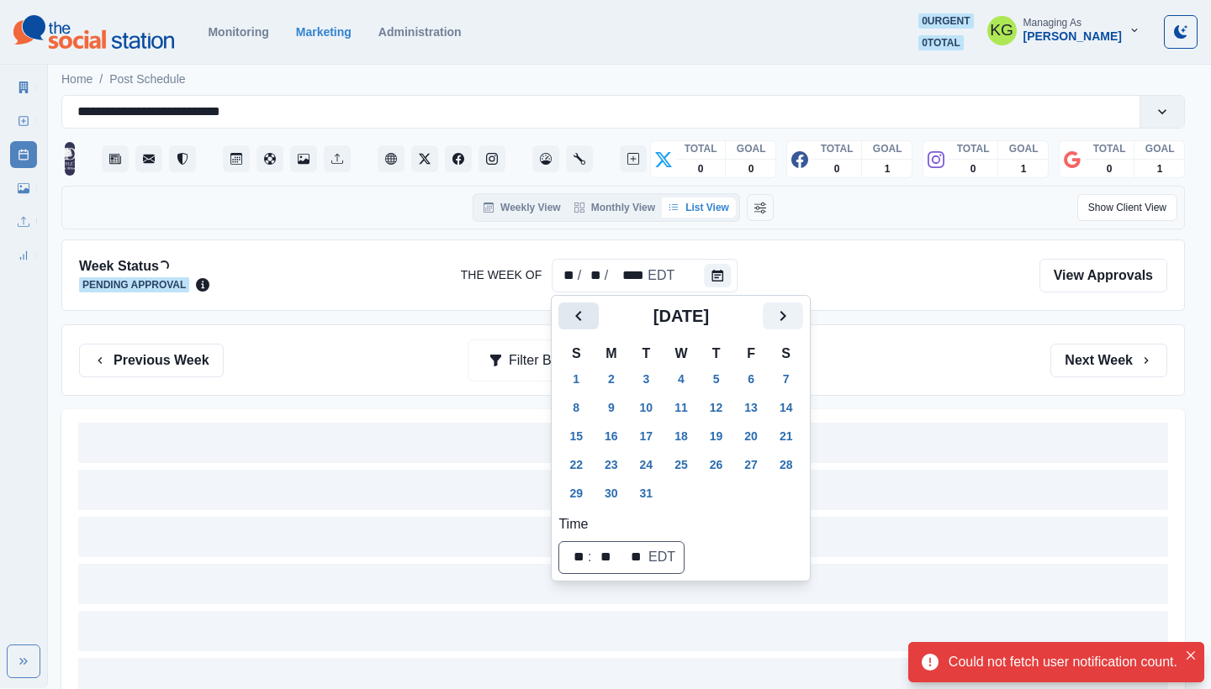
click at [575, 311] on icon "Previous" at bounding box center [578, 316] width 20 height 20
click at [726, 499] on button "31" at bounding box center [716, 493] width 34 height 27
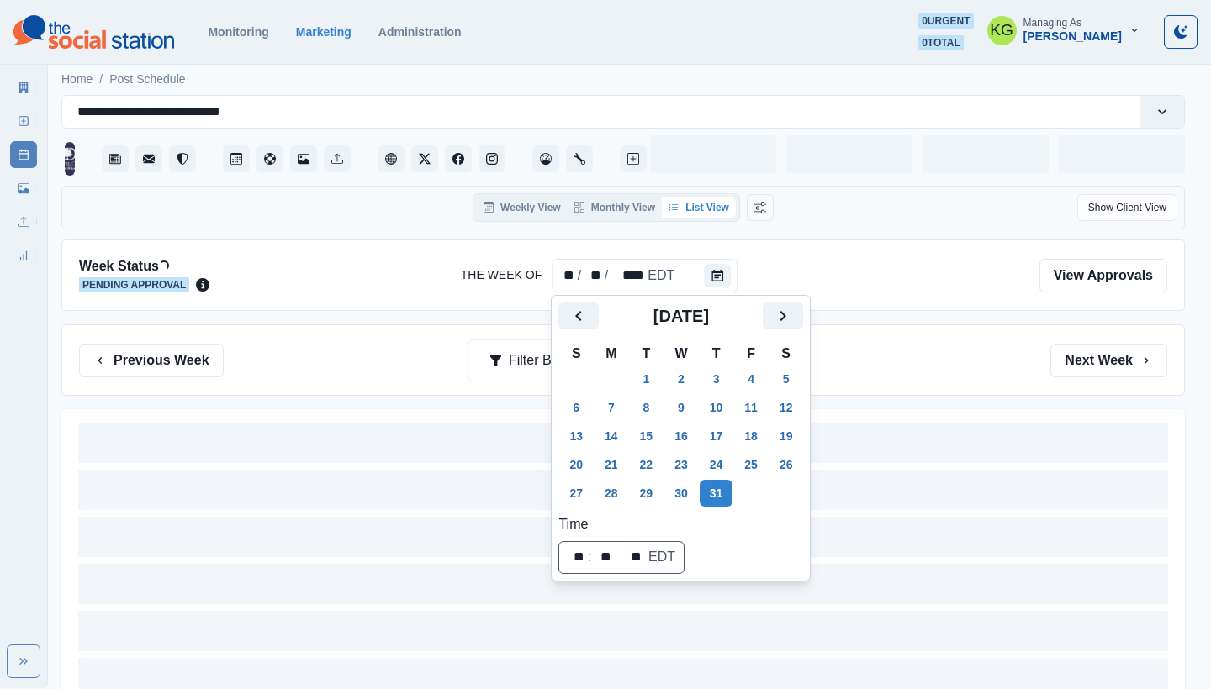
click at [858, 277] on div at bounding box center [624, 275] width 802 height 36
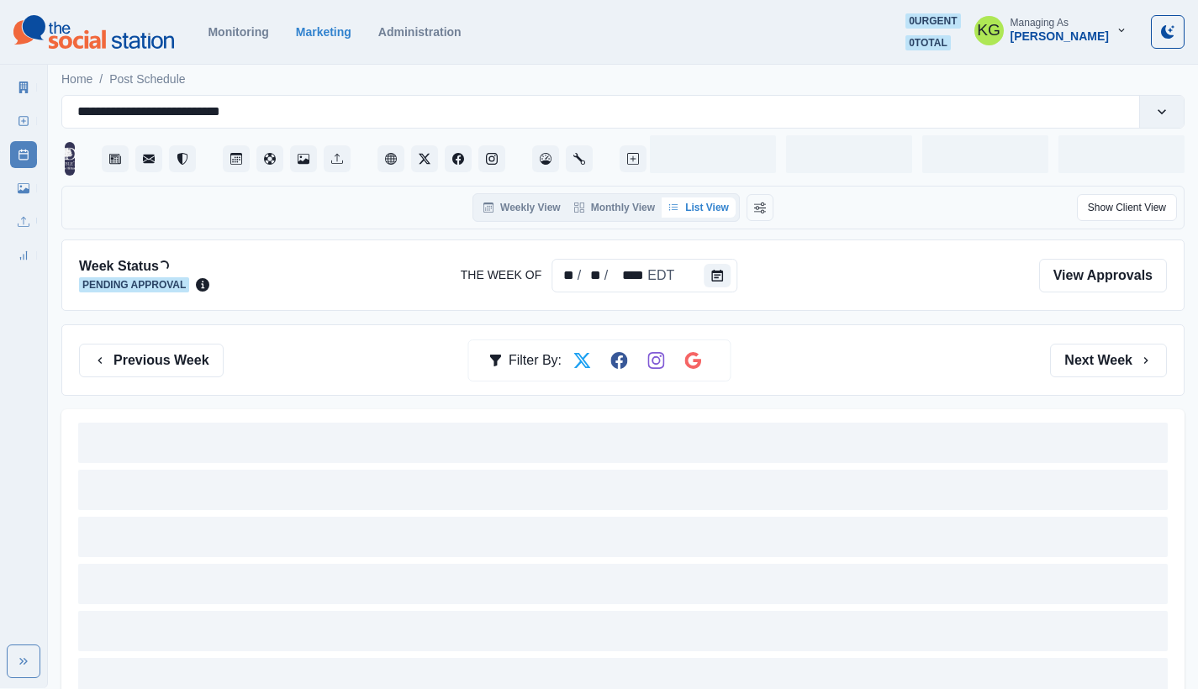
click at [596, 3] on section "Monitoring Marketing Administration 0 urgent 0 total KG Managing As Katrina Gal…" at bounding box center [599, 32] width 1198 height 65
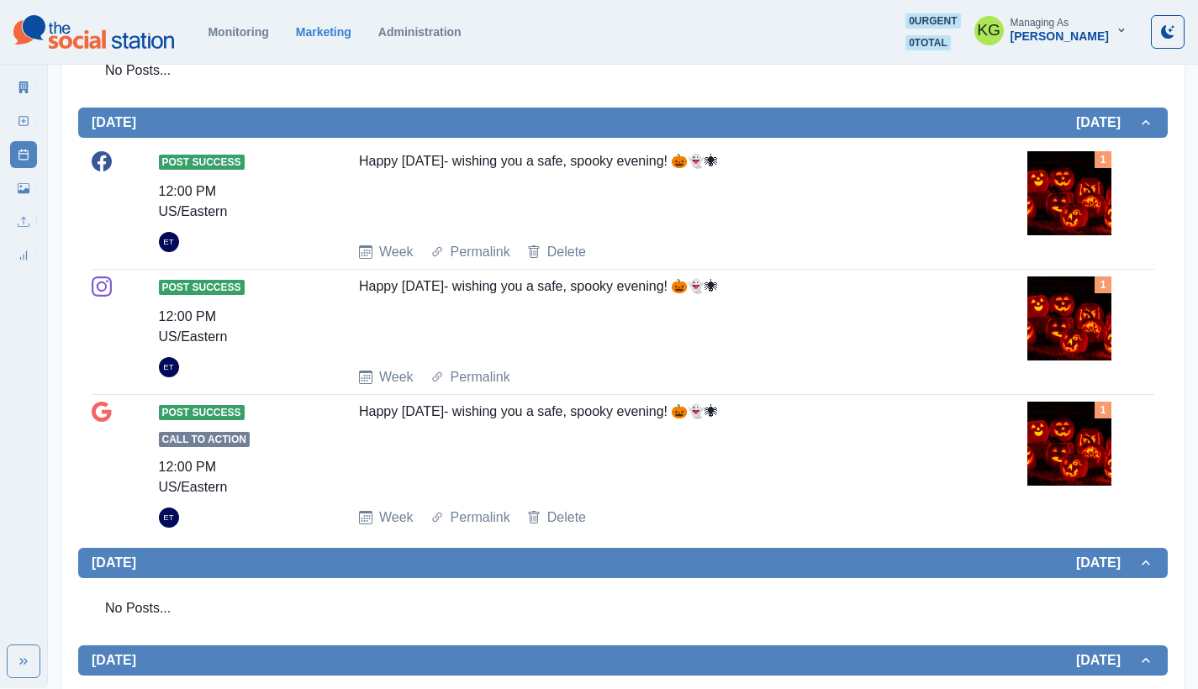
scroll to position [594, 0]
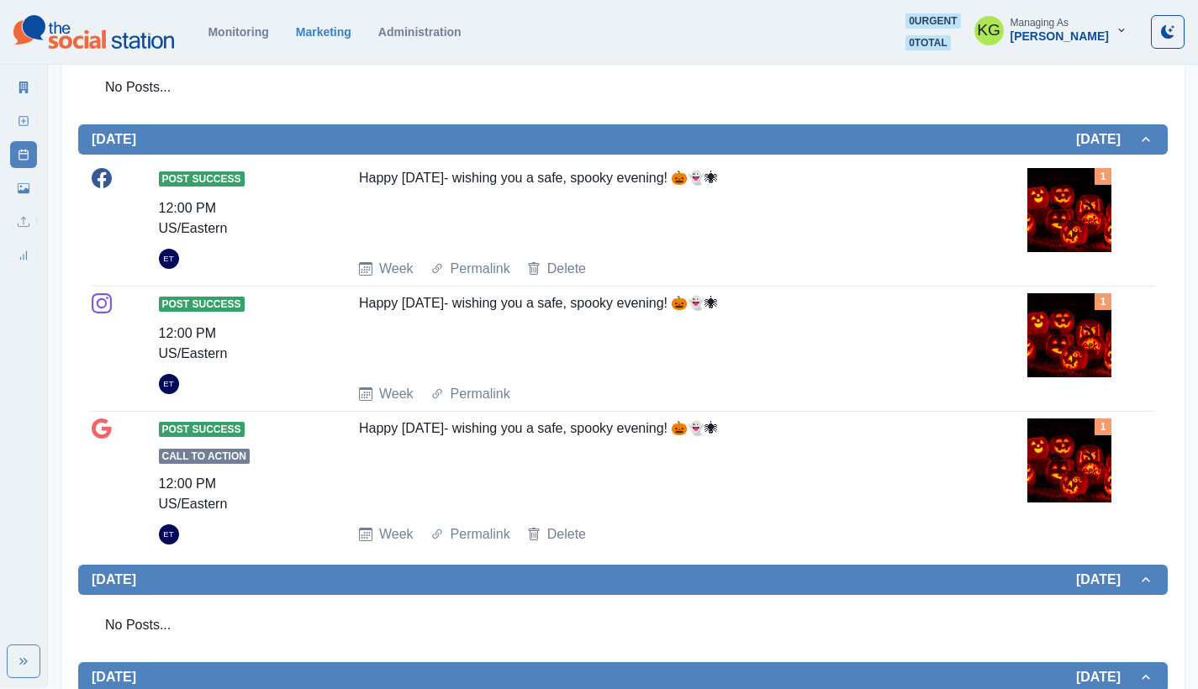
drag, startPoint x: 763, startPoint y: 174, endPoint x: 349, endPoint y: 174, distance: 414.5
click at [349, 174] on div "Post Success 12:00 PM US/Eastern ET Happy Halloween- wishing you a safe, spooky…" at bounding box center [623, 223] width 1063 height 111
copy div "Happy Halloween- wishing you a safe, spooky evening! 🎃👻🕷"
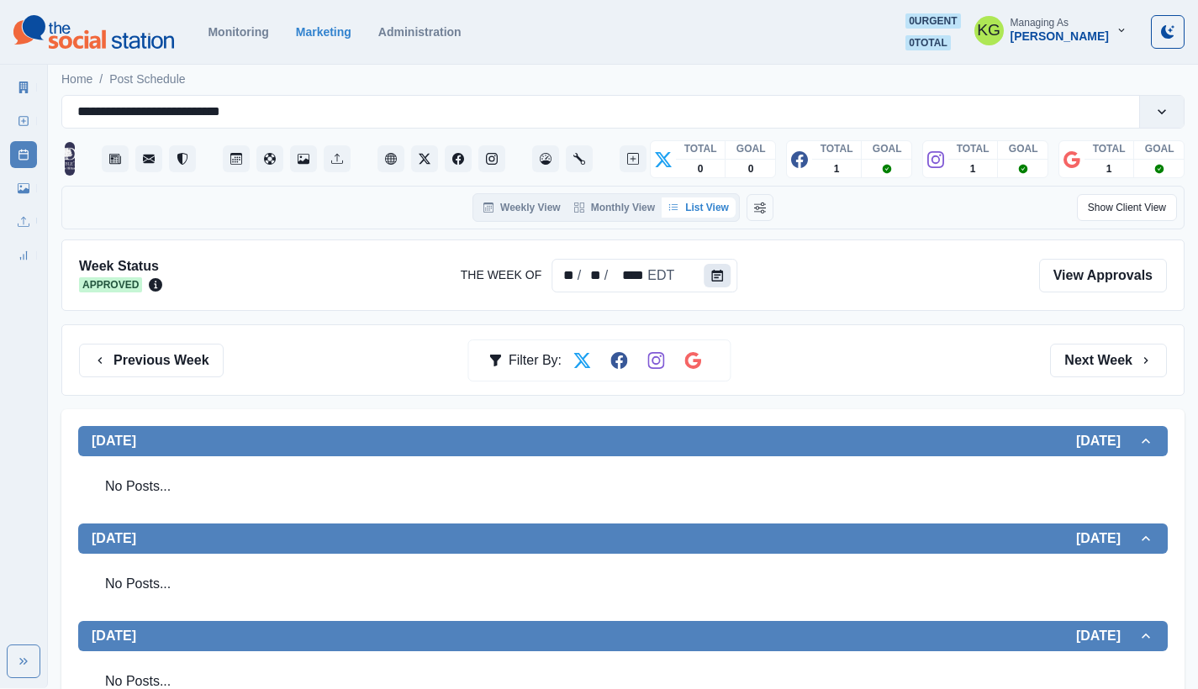
scroll to position [0, 0]
click at [711, 276] on icon "Calendar" at bounding box center [717, 276] width 12 height 12
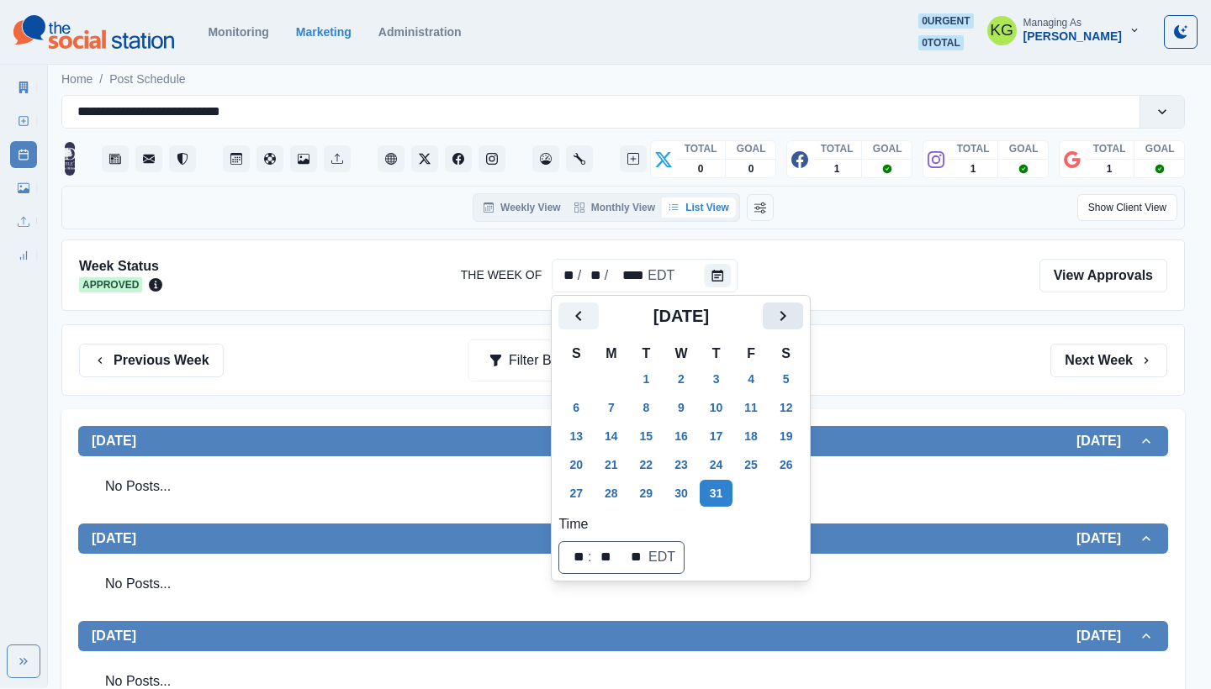
click at [798, 328] on button "Next" at bounding box center [783, 316] width 40 height 27
click at [798, 329] on button "Next" at bounding box center [783, 316] width 40 height 27
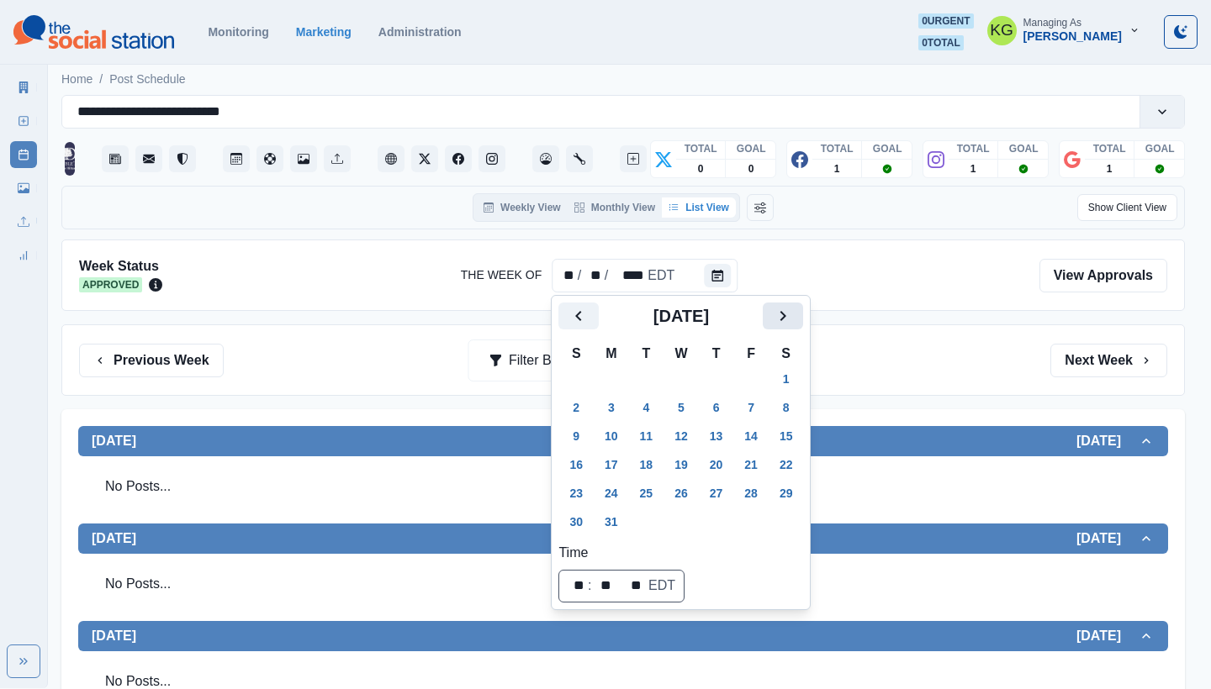
click at [798, 329] on button "Next" at bounding box center [783, 316] width 40 height 27
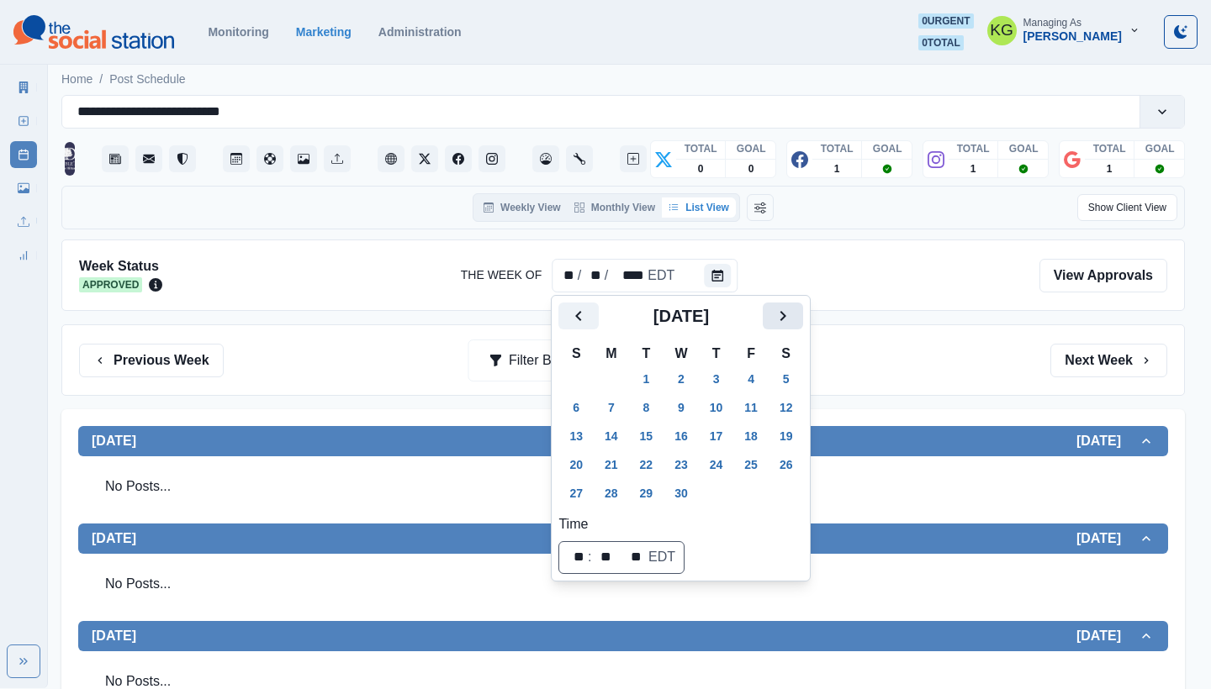
click at [798, 329] on button "Next" at bounding box center [783, 316] width 40 height 27
click at [796, 328] on button "Next" at bounding box center [783, 316] width 40 height 27
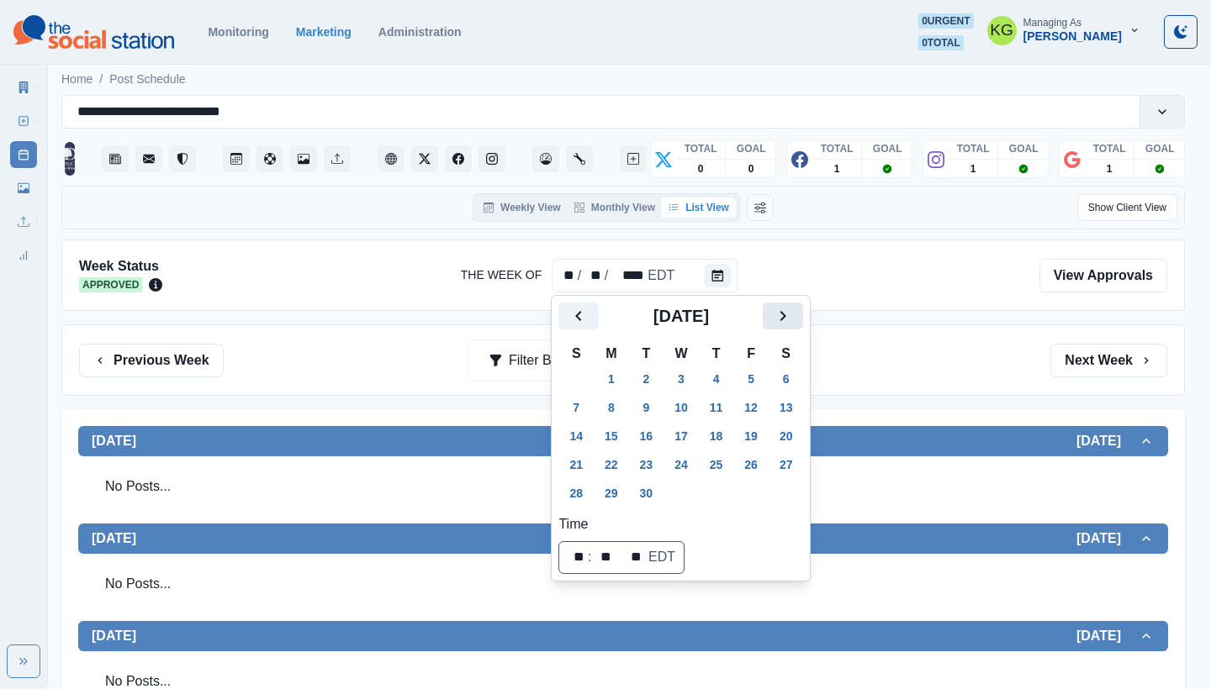
click at [796, 329] on button "Next" at bounding box center [783, 316] width 40 height 27
click at [751, 495] on button "31" at bounding box center [751, 493] width 34 height 27
click at [965, 393] on div "Previous Week Filter By: Next Week" at bounding box center [622, 360] width 1123 height 71
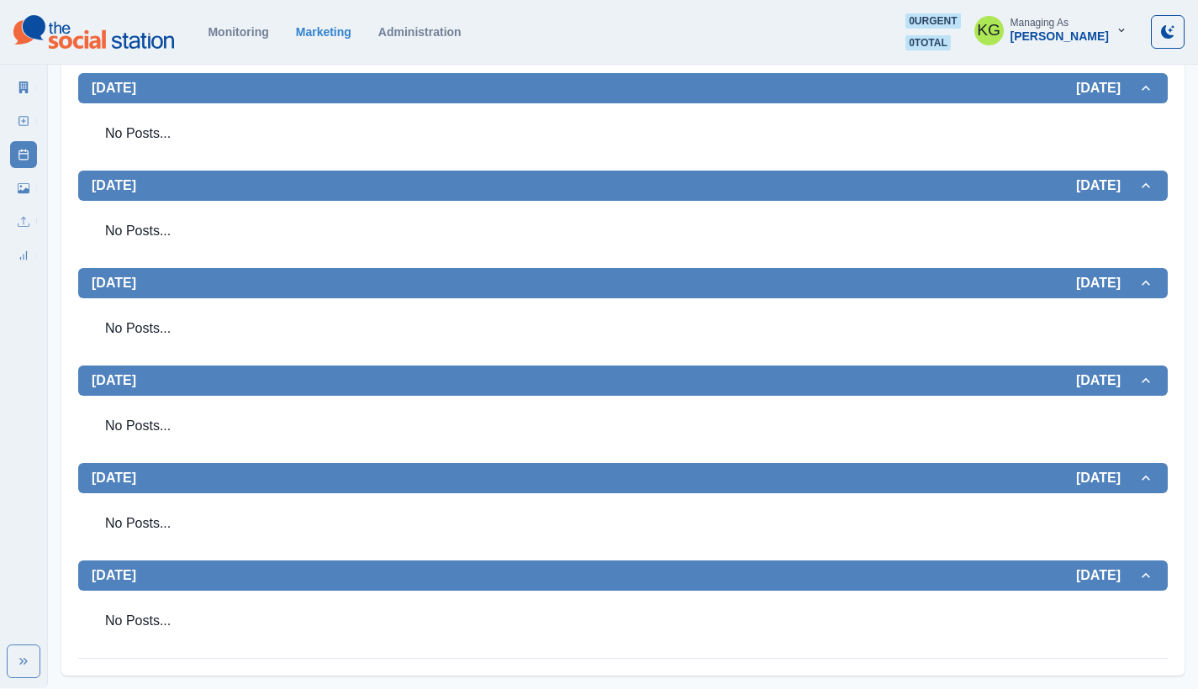
scroll to position [451, 0]
click at [27, 113] on link "New Post" at bounding box center [23, 121] width 27 height 27
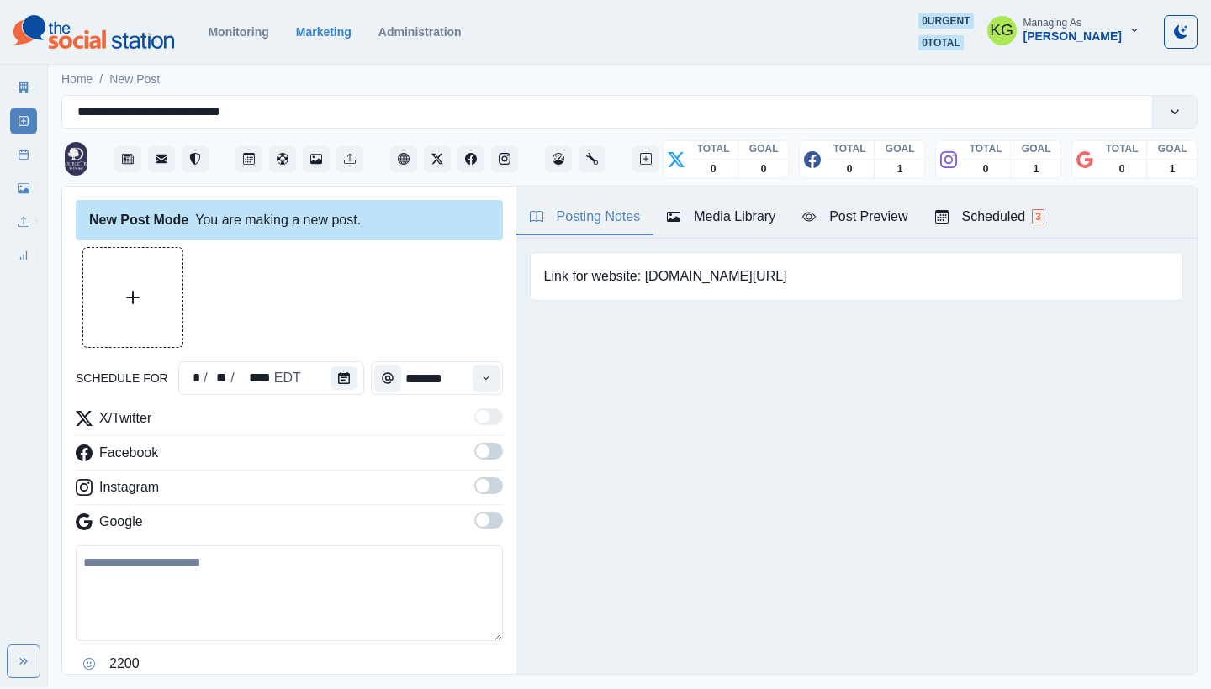
click at [476, 515] on span at bounding box center [482, 520] width 13 height 13
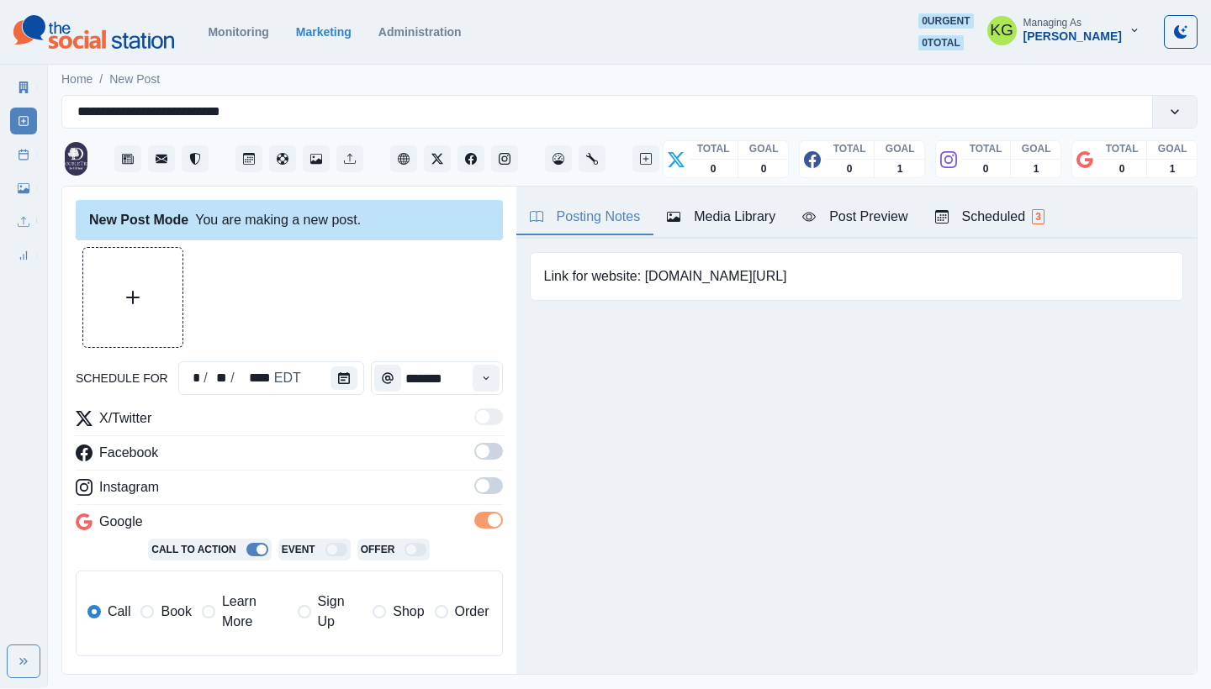
click at [476, 488] on span at bounding box center [482, 485] width 13 height 13
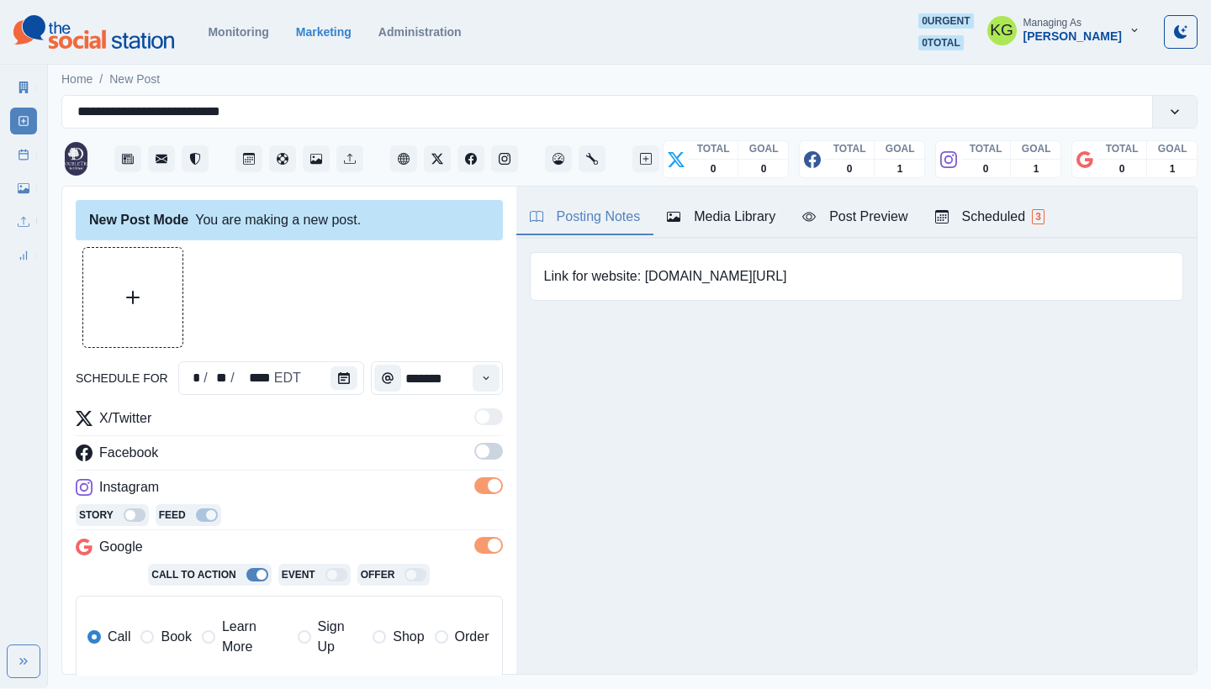
click at [478, 451] on span at bounding box center [488, 451] width 29 height 17
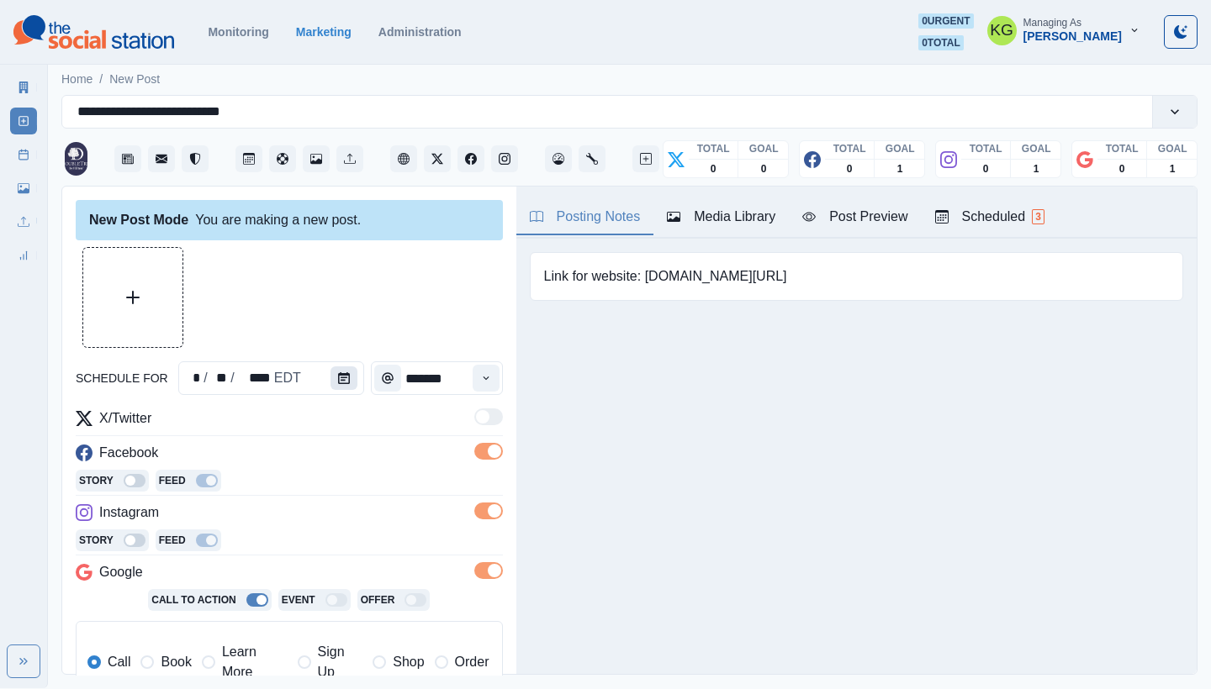
click at [338, 380] on icon "Calendar" at bounding box center [344, 378] width 12 height 12
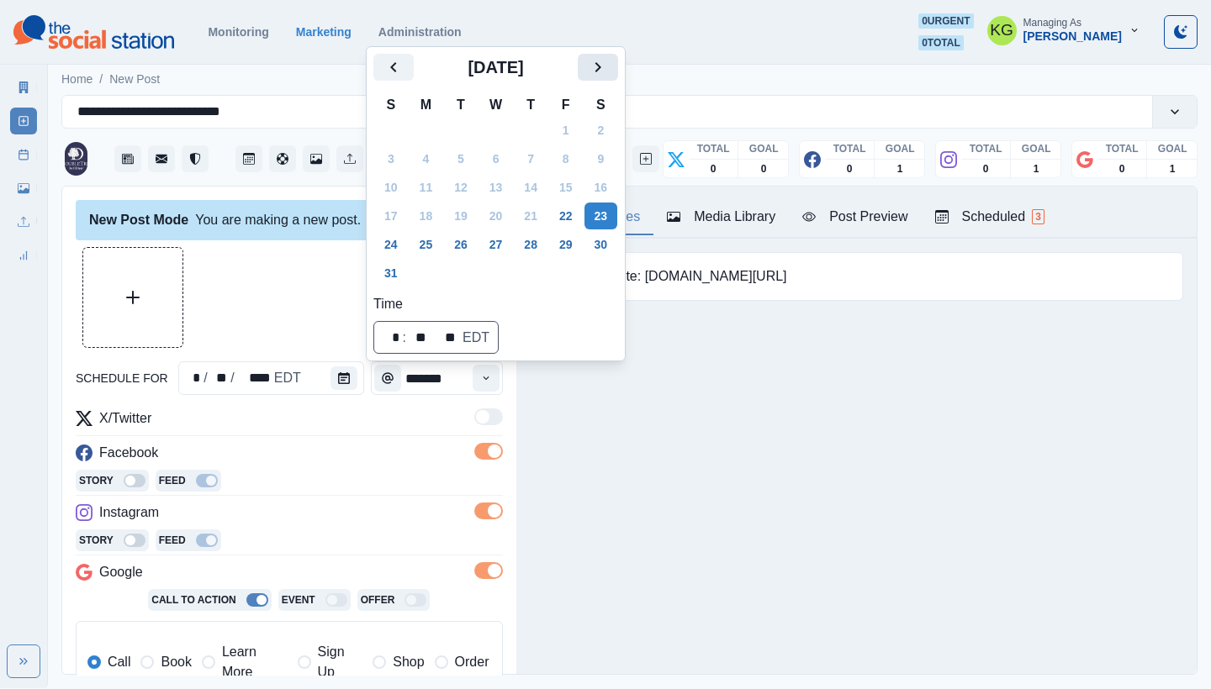
click at [605, 71] on icon "Next" at bounding box center [598, 67] width 20 height 20
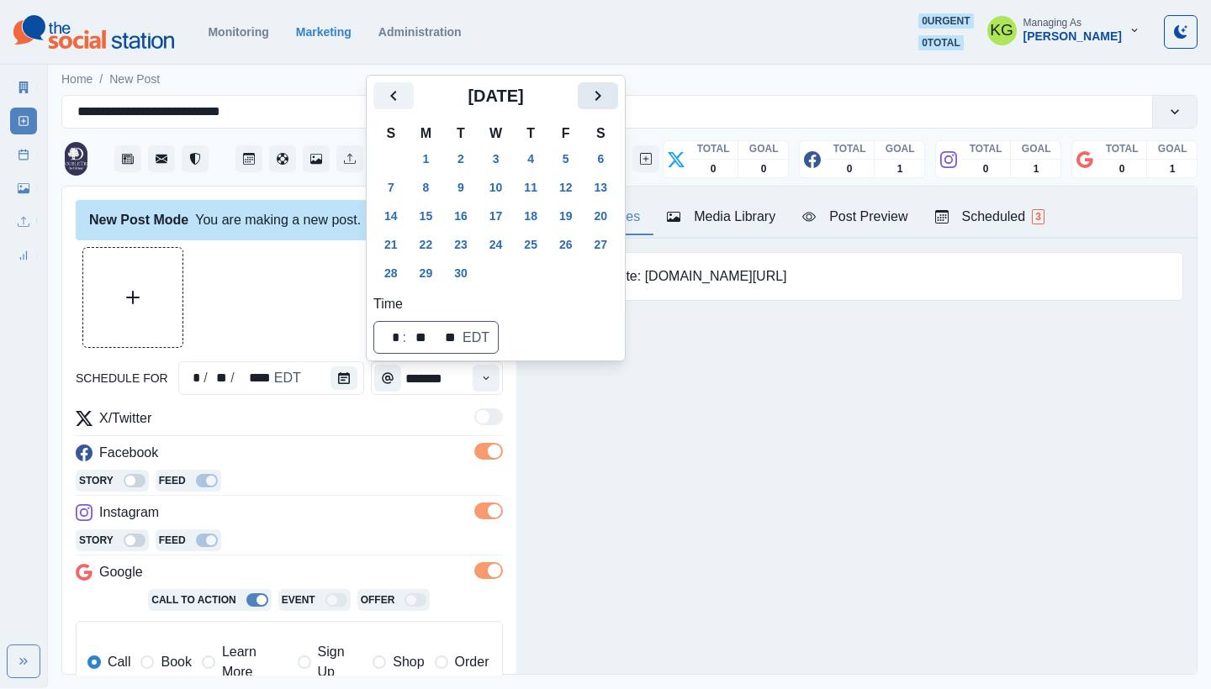
click at [608, 97] on icon "Next" at bounding box center [598, 96] width 20 height 20
click at [569, 276] on button "31" at bounding box center [566, 273] width 34 height 27
click at [643, 484] on div "Posting Notes Media Library Post Preview Scheduled 3 Link for website: www.bit.…" at bounding box center [856, 431] width 680 height 488
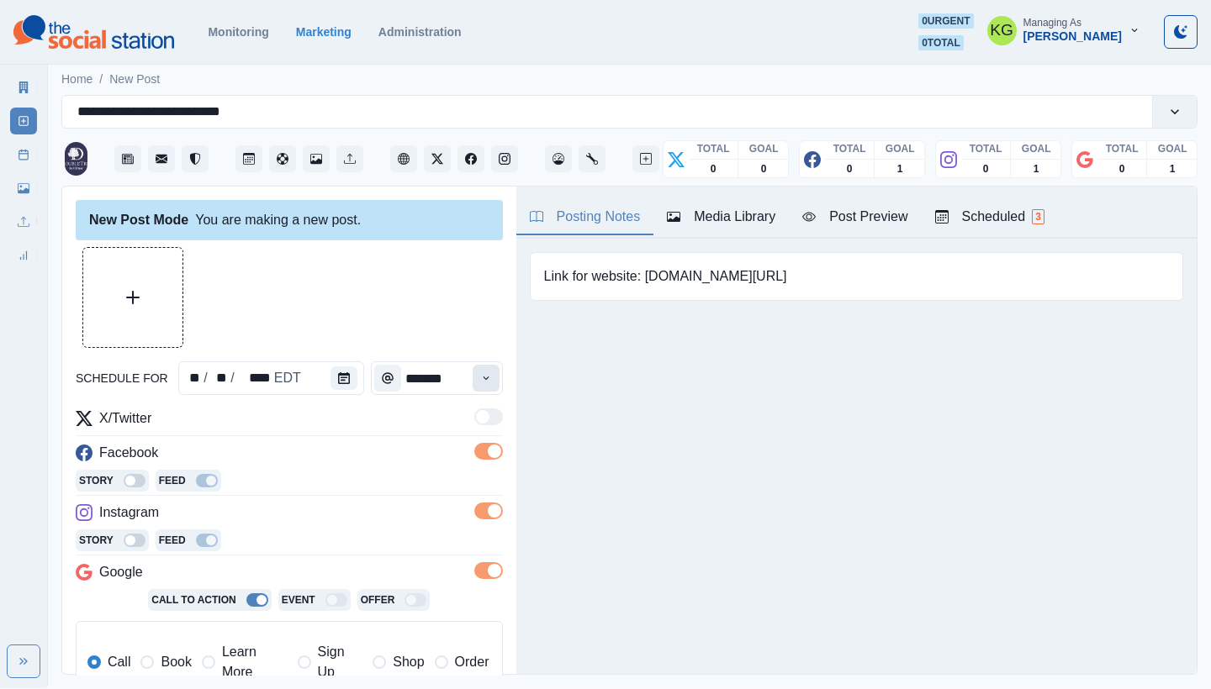
click at [472, 383] on button "Time" at bounding box center [485, 378] width 27 height 27
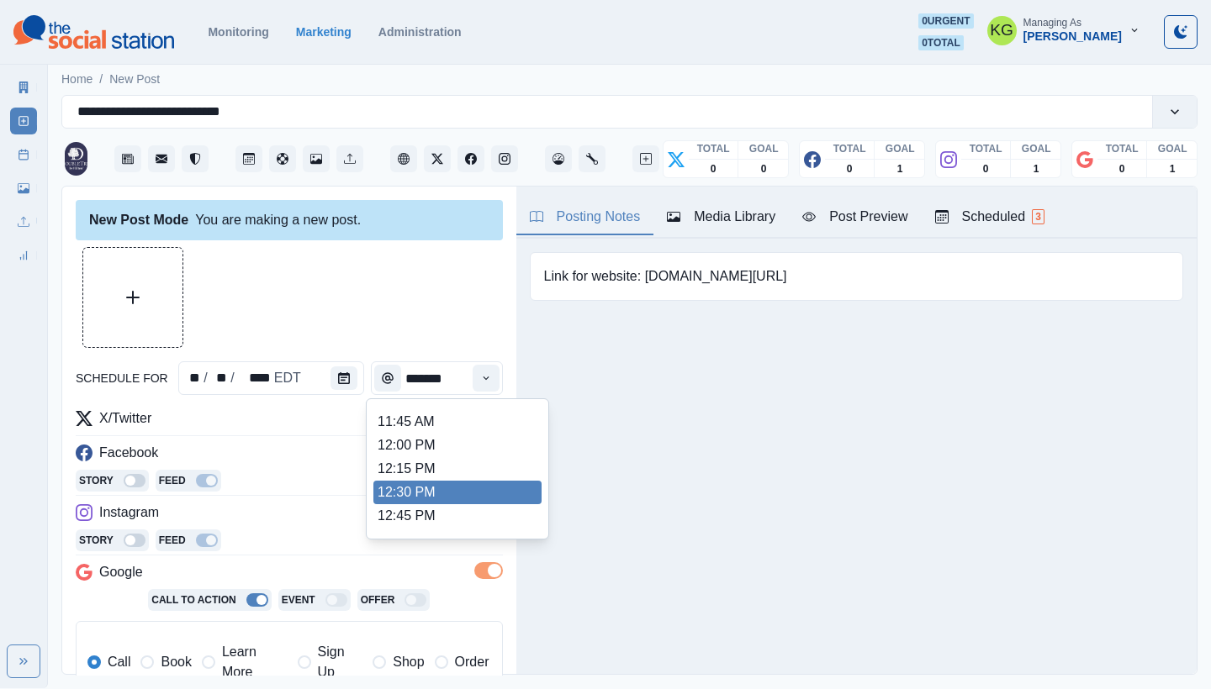
scroll to position [348, 0]
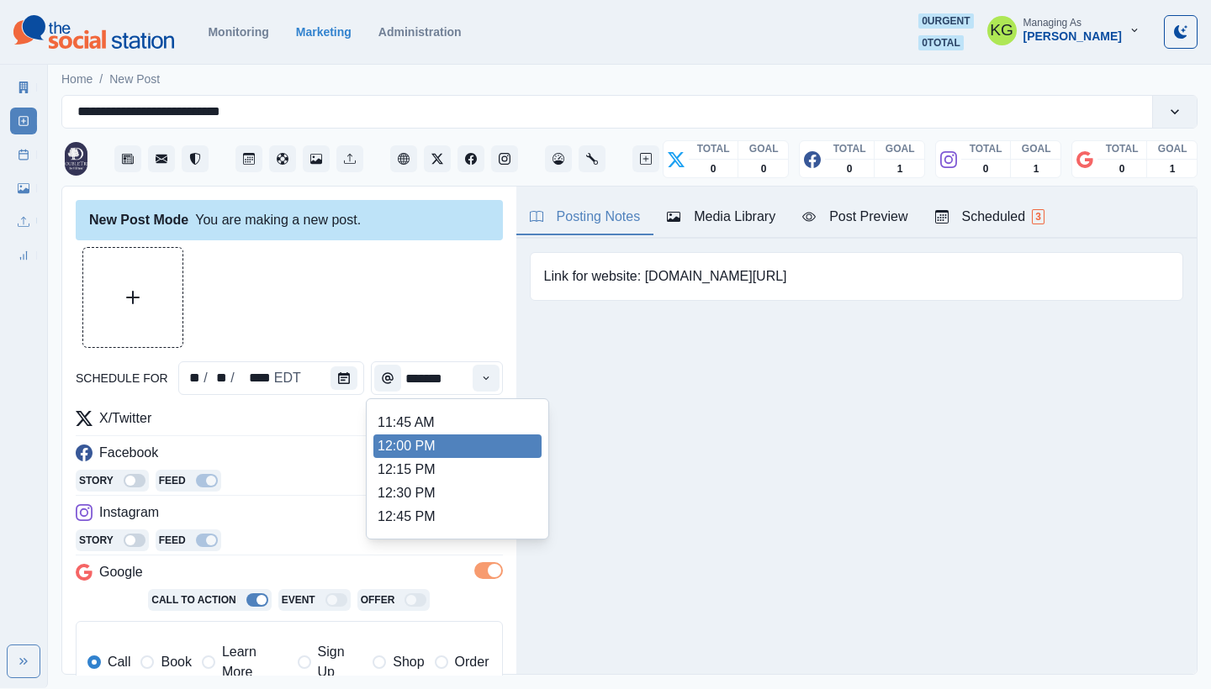
click at [441, 444] on li "12:00 PM" at bounding box center [457, 447] width 168 height 24
type input "********"
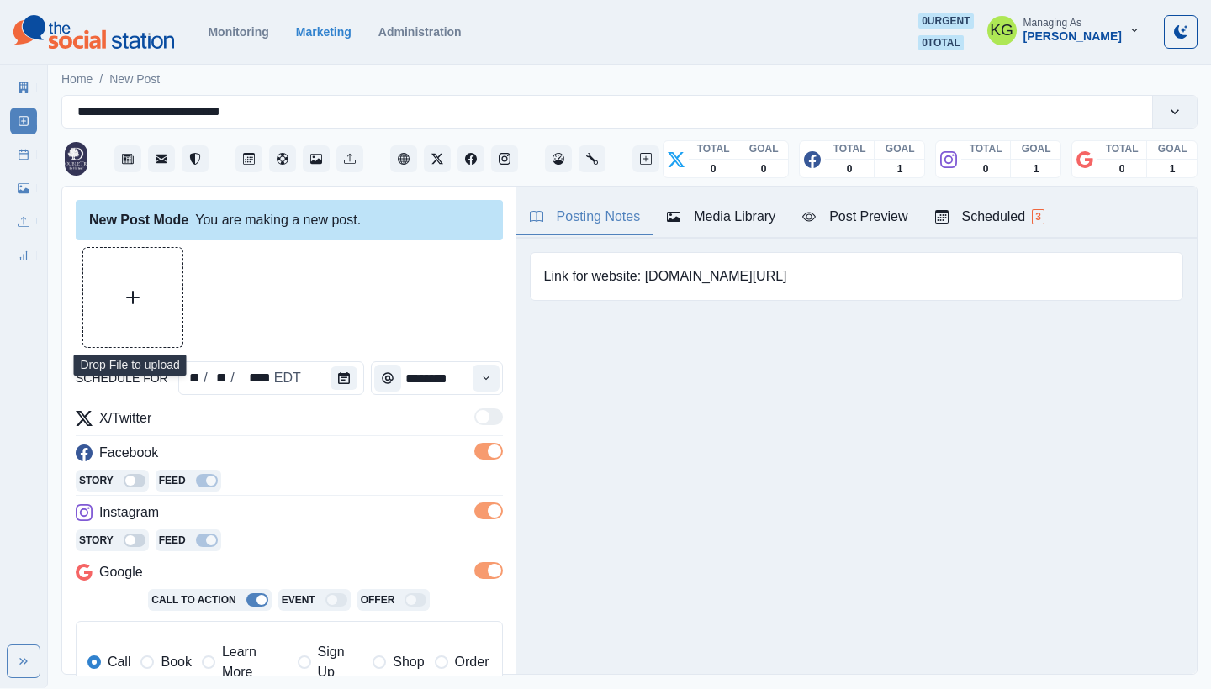
click at [114, 293] on button "Upload Media" at bounding box center [132, 297] width 99 height 99
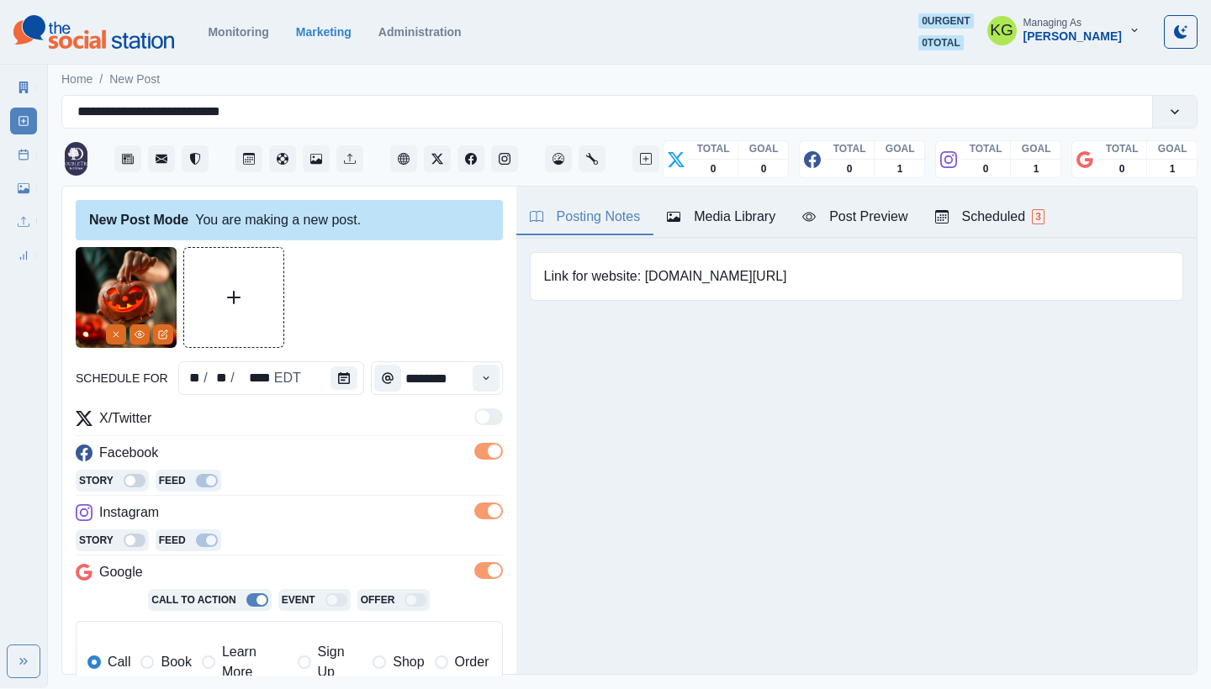
scroll to position [338, 0]
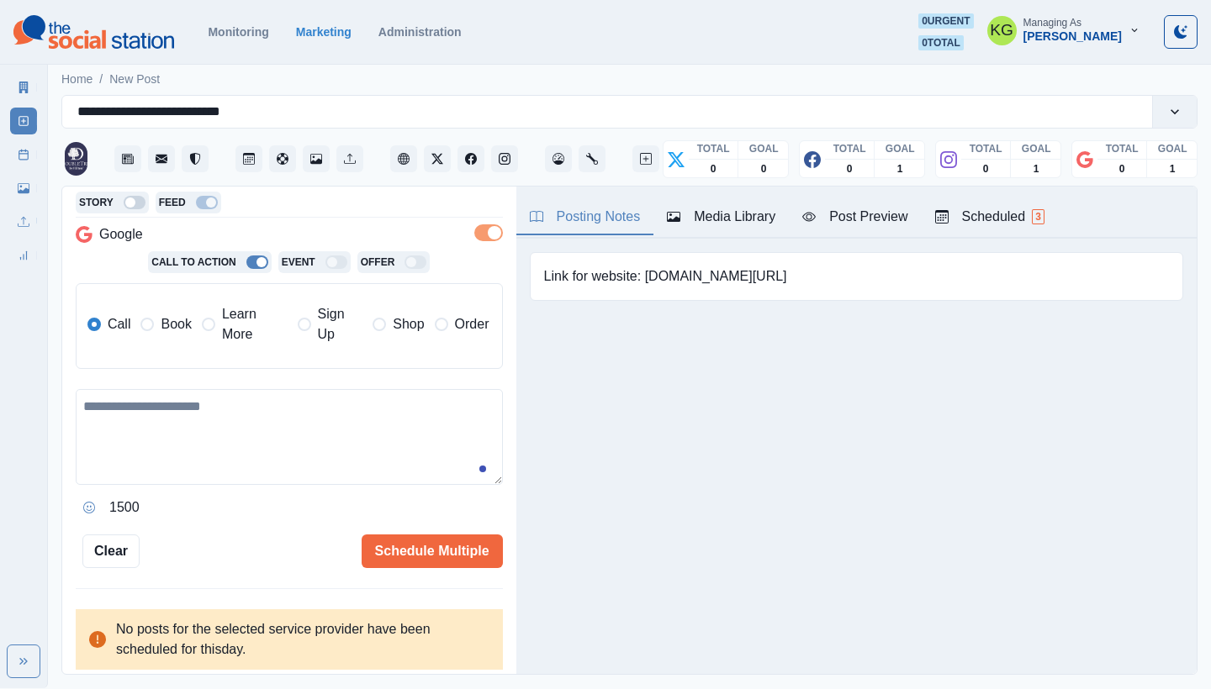
click at [320, 403] on textarea at bounding box center [289, 437] width 427 height 96
paste textarea "**********"
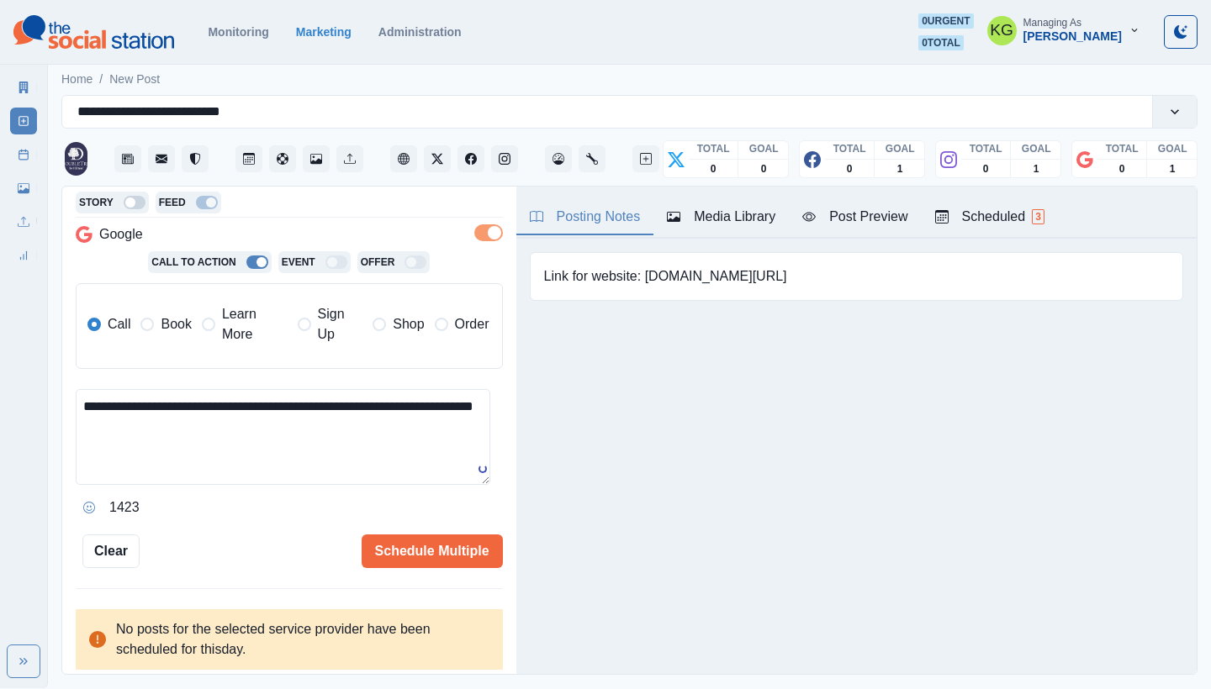
click at [156, 326] on label "Book" at bounding box center [165, 324] width 50 height 40
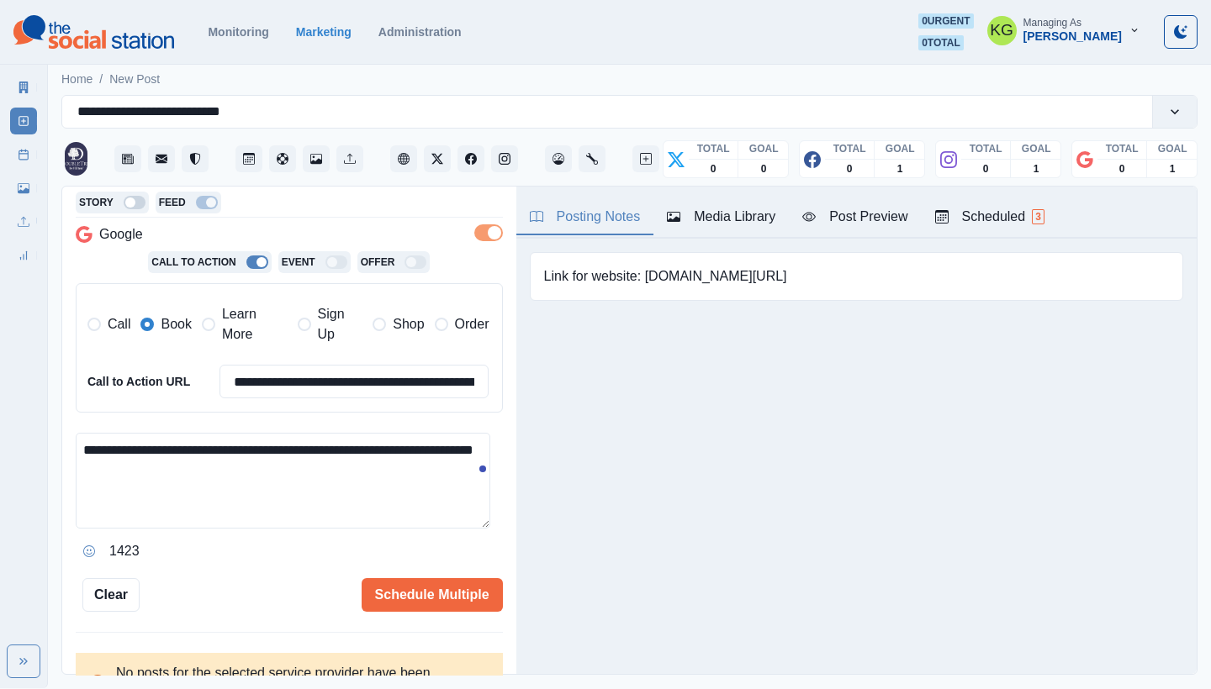
click at [229, 463] on textarea "**********" at bounding box center [283, 481] width 414 height 96
type textarea "**********"
click at [412, 589] on button "Schedule Multiple" at bounding box center [432, 595] width 141 height 34
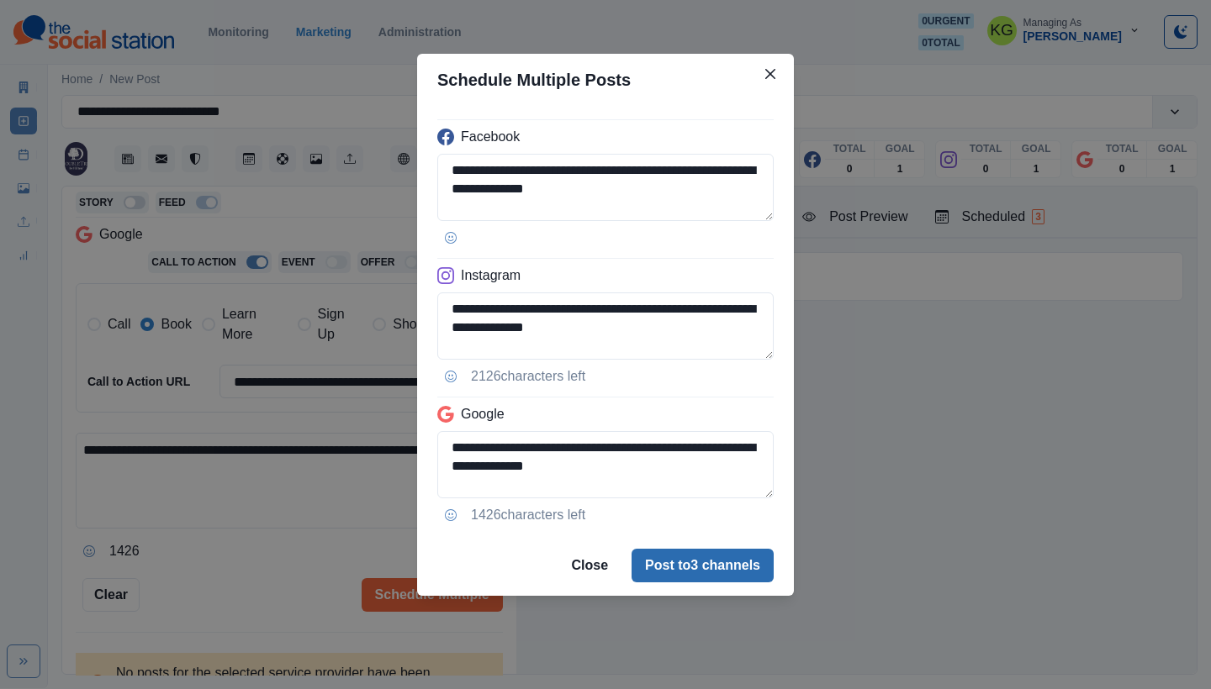
click at [698, 569] on button "Post to 3 channels" at bounding box center [702, 566] width 142 height 34
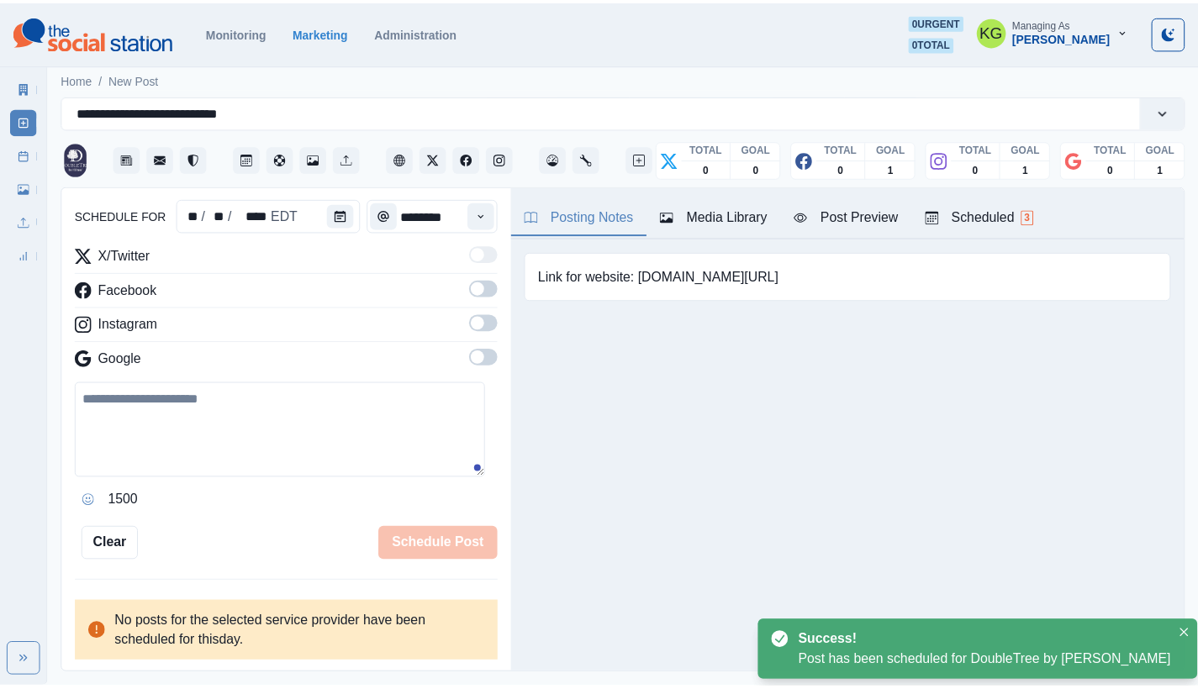
scroll to position [103, 0]
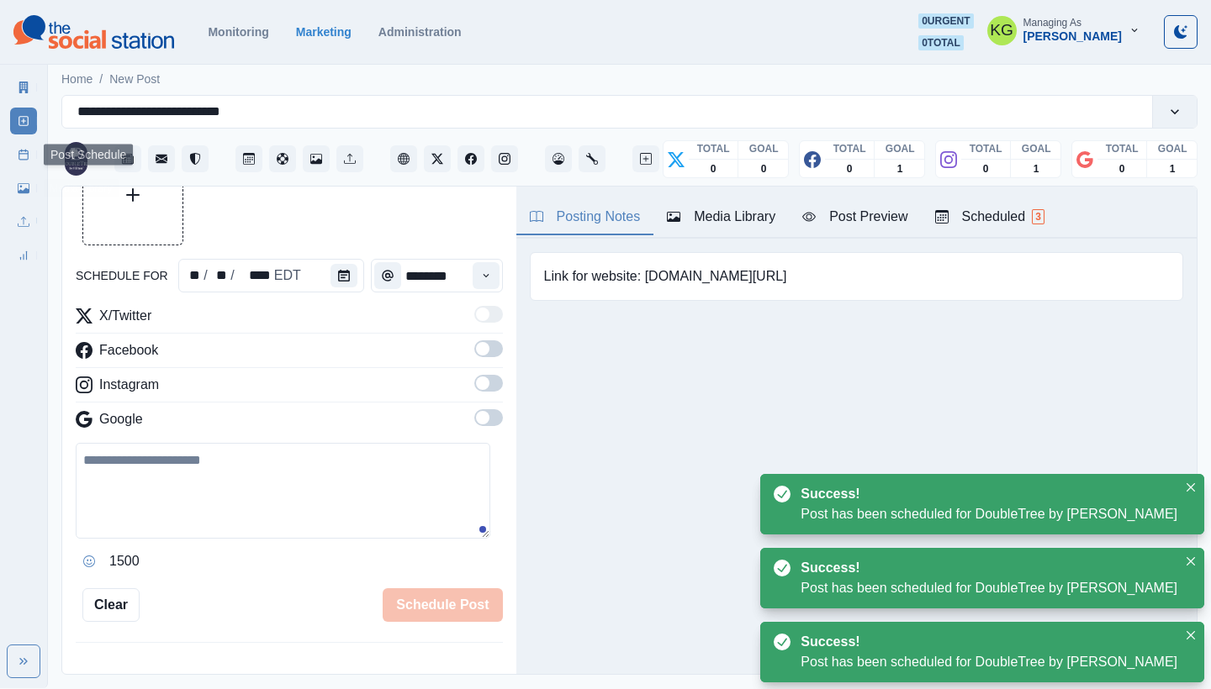
click at [22, 147] on link "Post Schedule" at bounding box center [23, 154] width 27 height 27
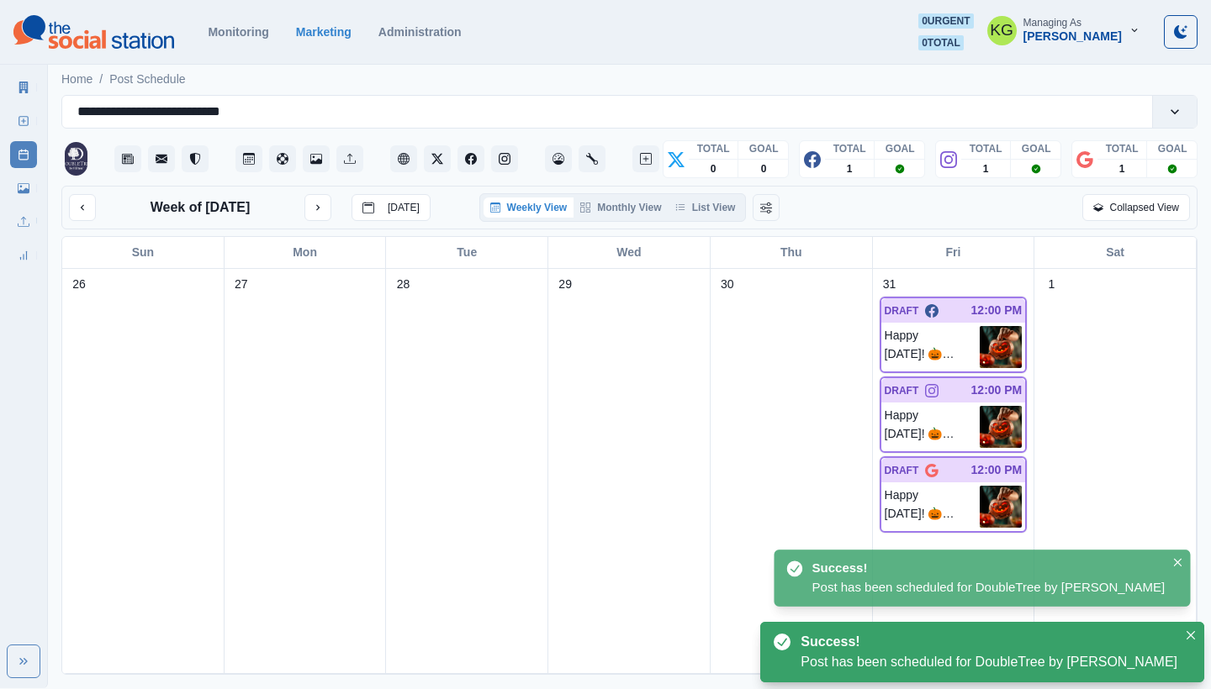
click at [706, 192] on div "Week of October 31, 2025 Today Weekly View Monthly View List View Collapsed View" at bounding box center [629, 208] width 1136 height 44
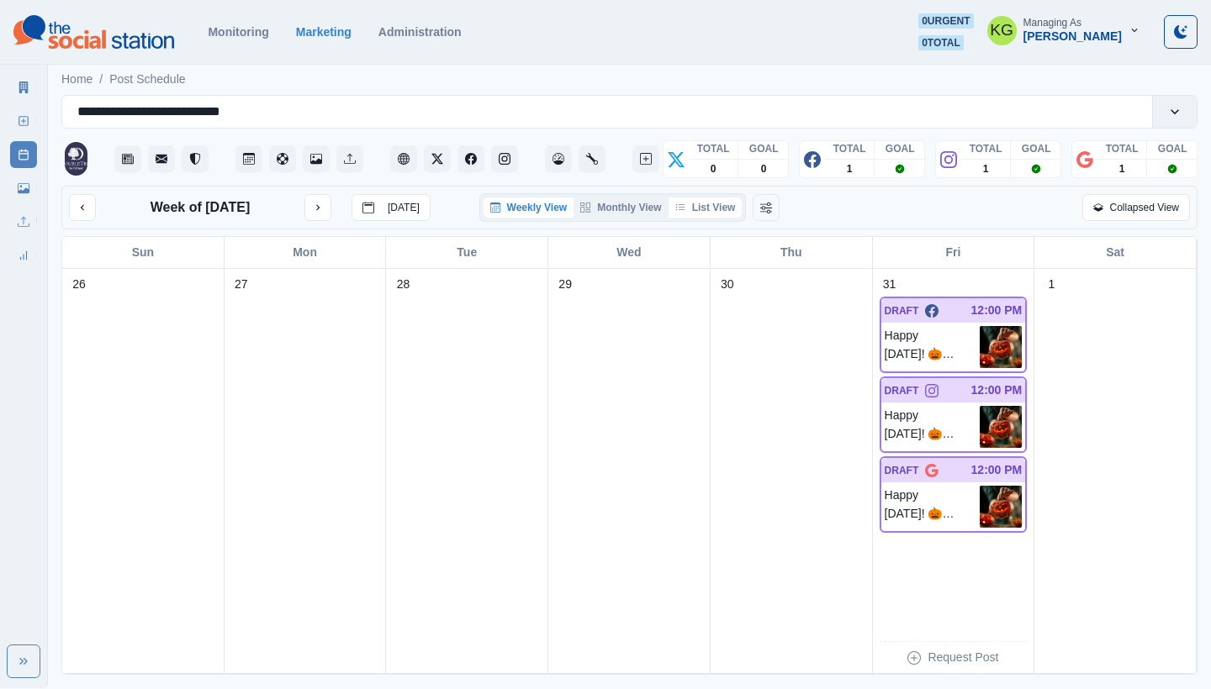
click at [710, 203] on button "List View" at bounding box center [705, 208] width 74 height 20
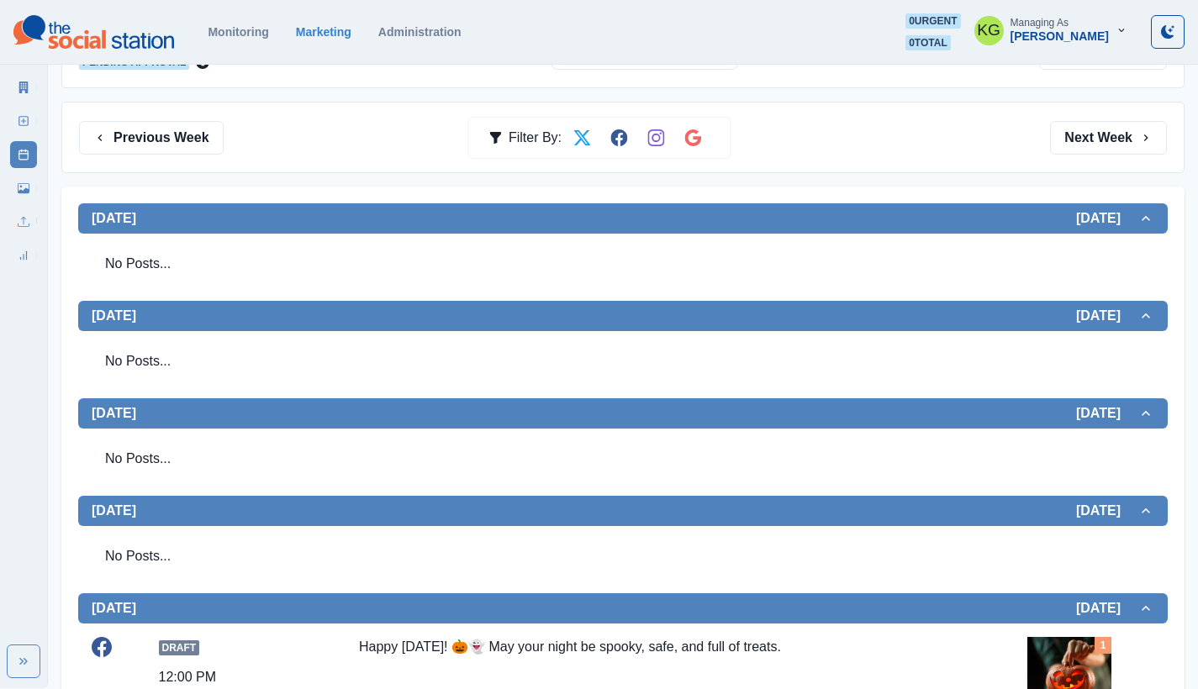
scroll to position [199, 0]
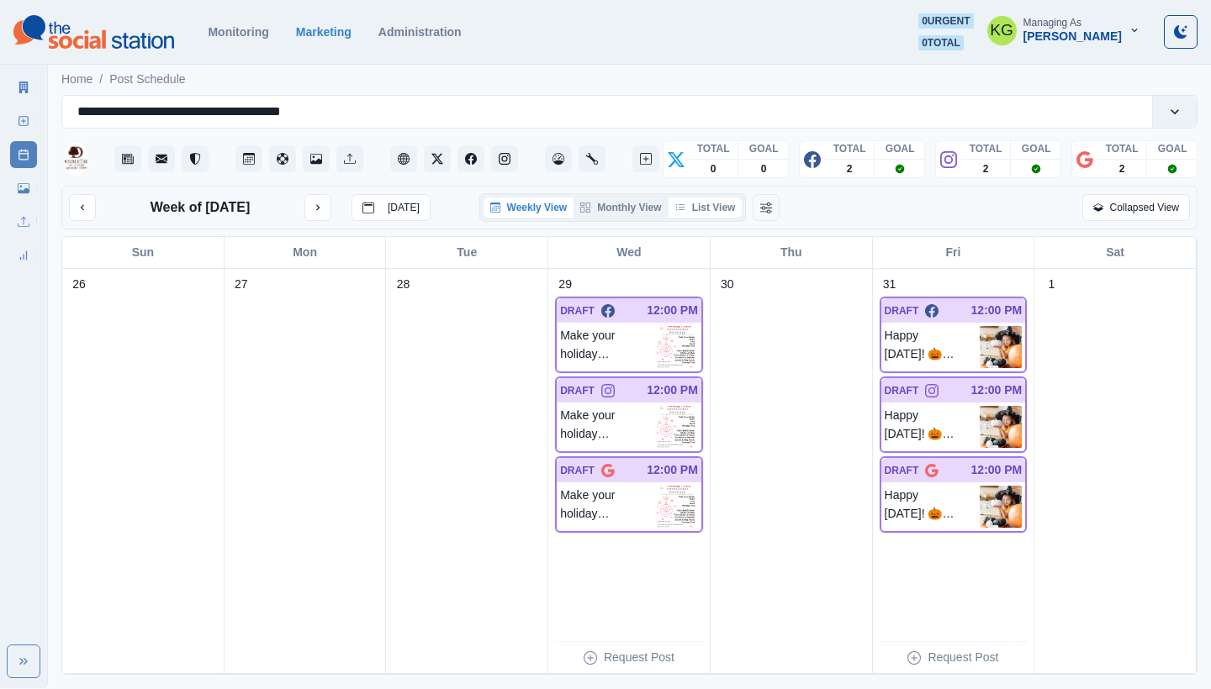
click at [701, 208] on button "List View" at bounding box center [705, 208] width 74 height 20
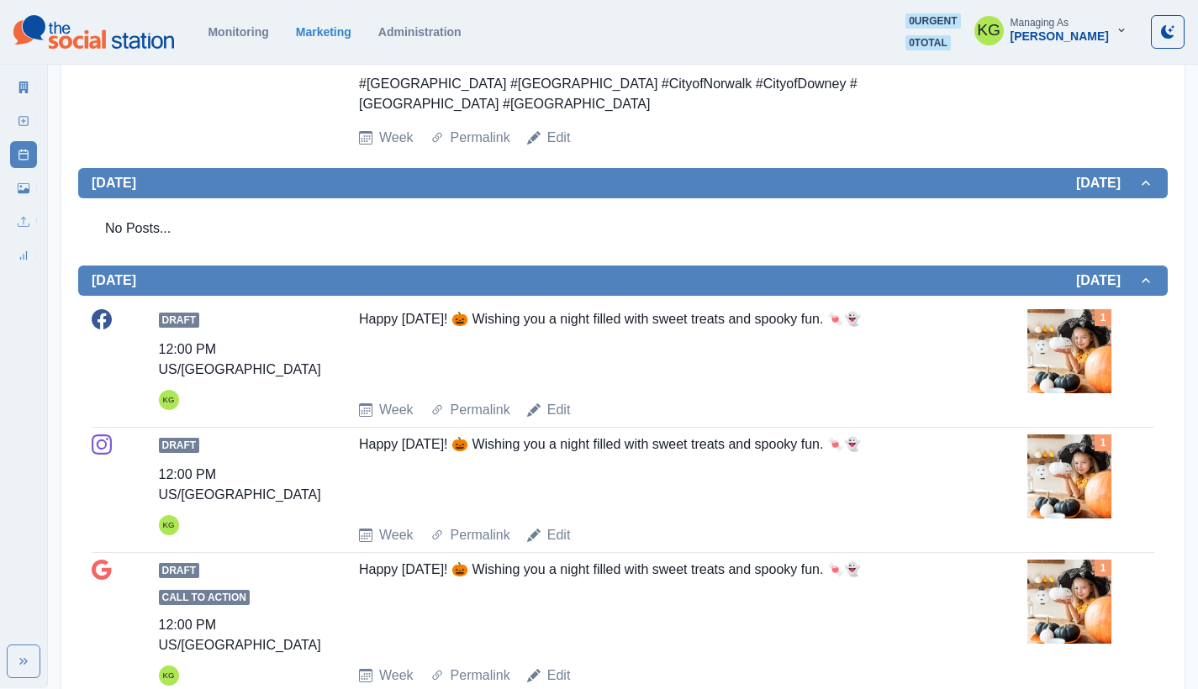
scroll to position [1319, 0]
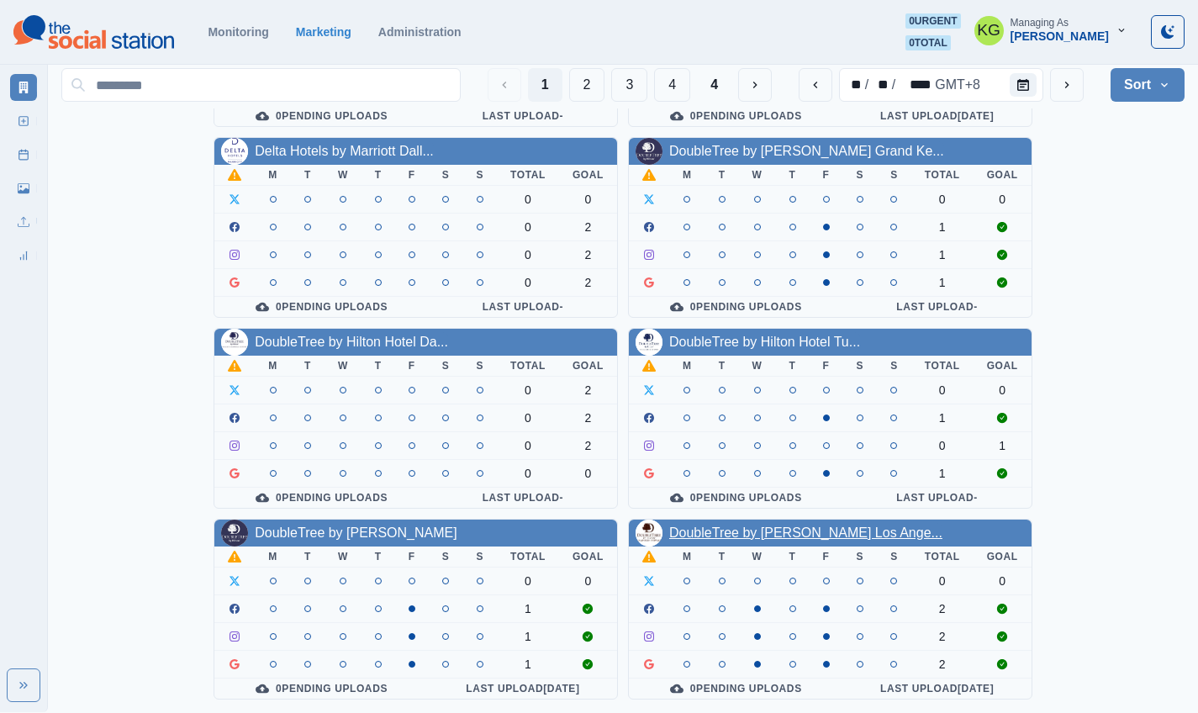
scroll to position [581, 0]
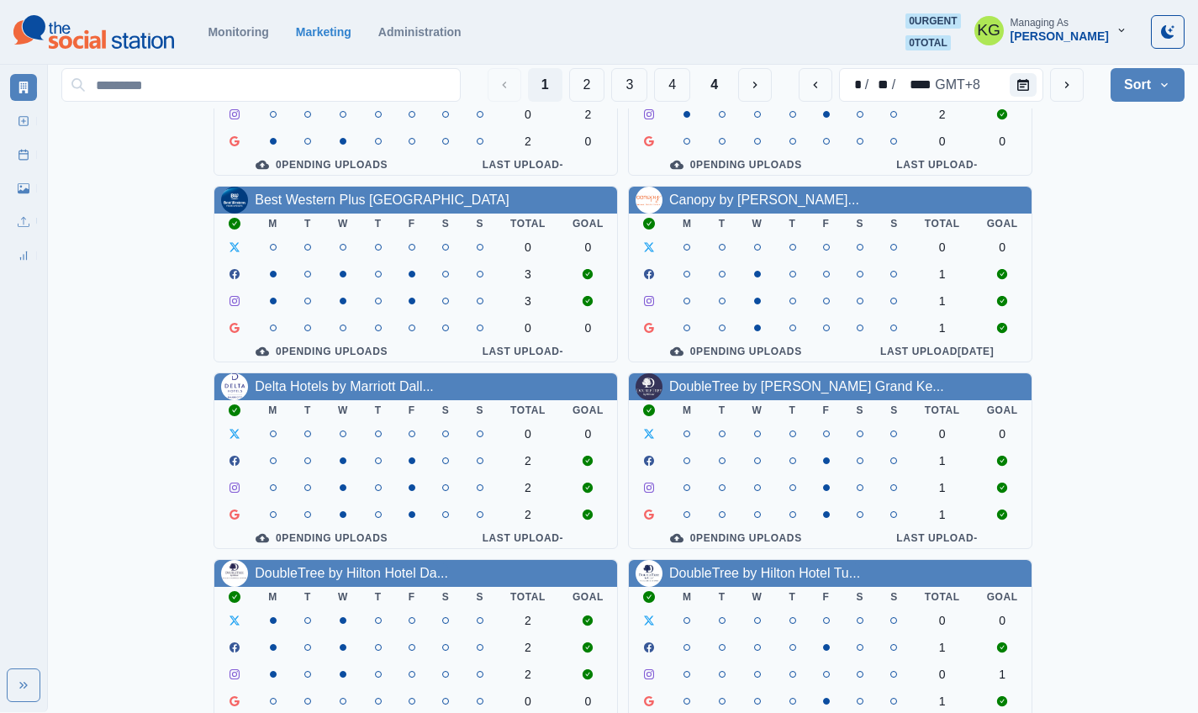
scroll to position [210, 0]
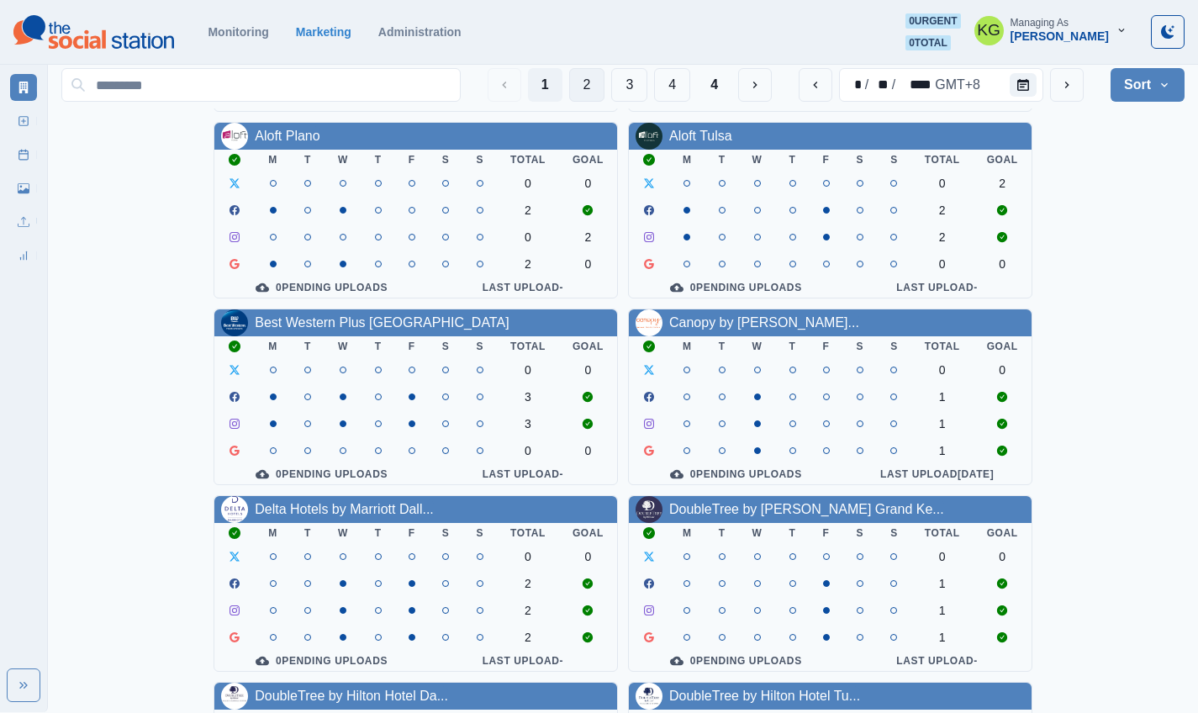
click at [577, 87] on button "2" at bounding box center [587, 85] width 36 height 34
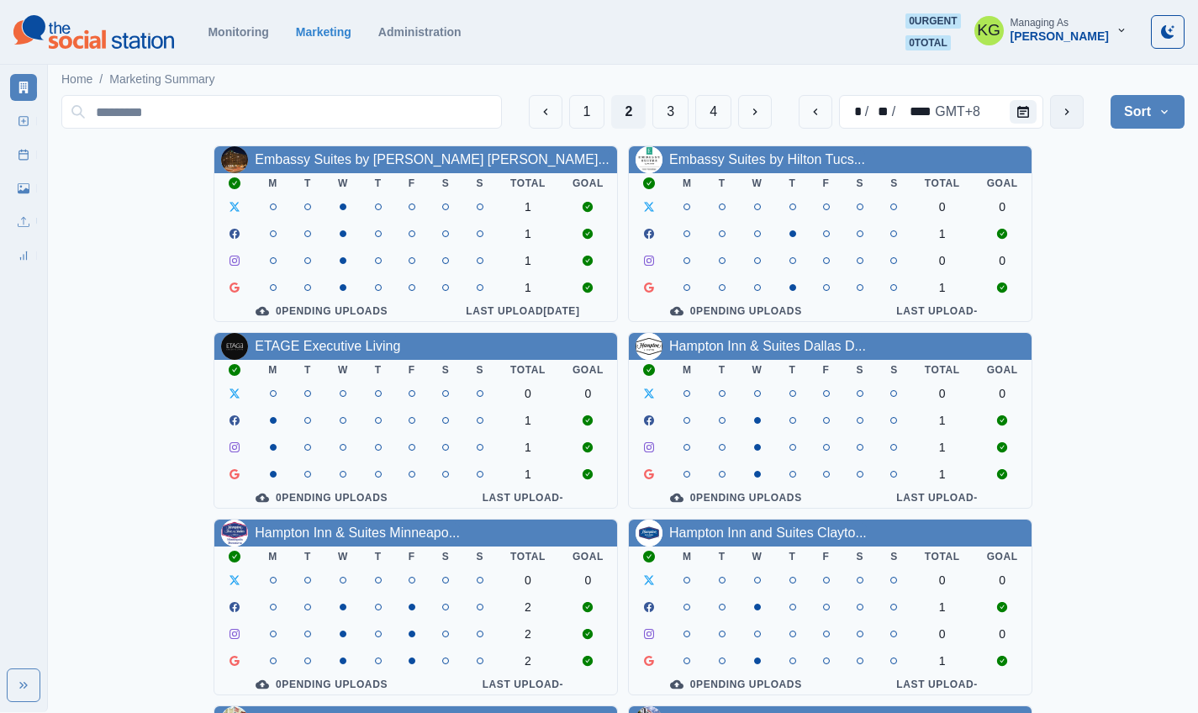
click at [1063, 104] on button "next" at bounding box center [1067, 112] width 34 height 34
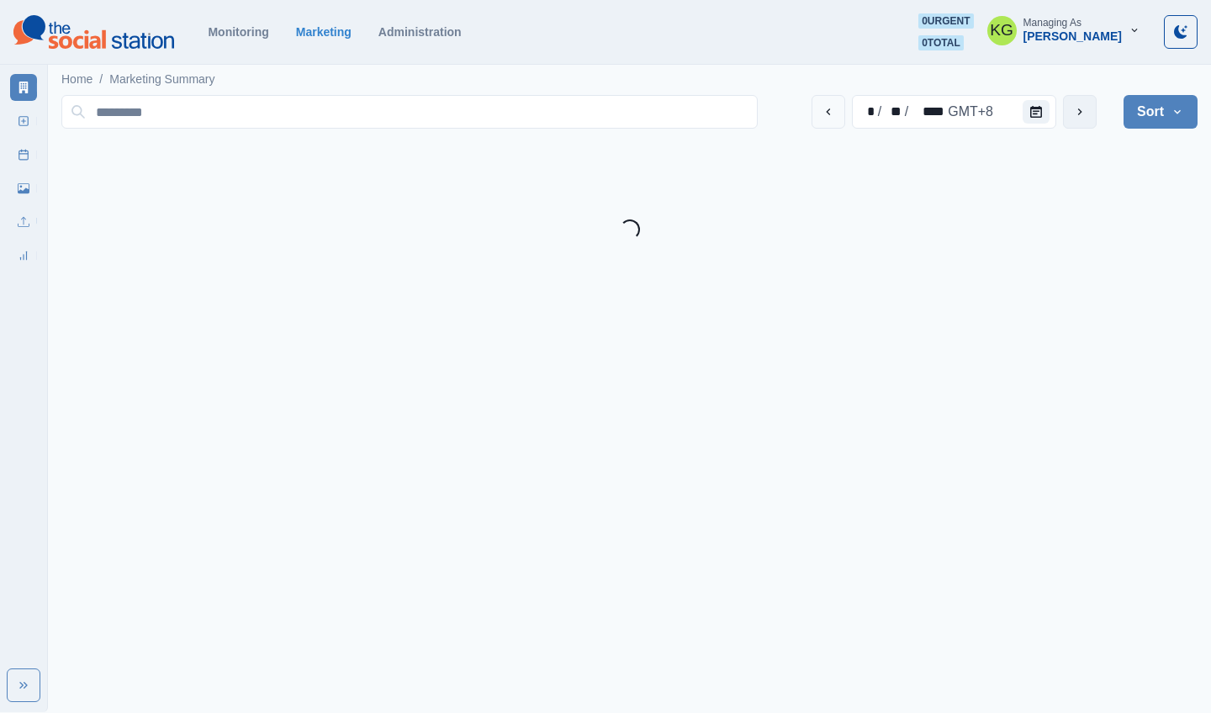
click at [1063, 104] on button "next" at bounding box center [1080, 112] width 34 height 34
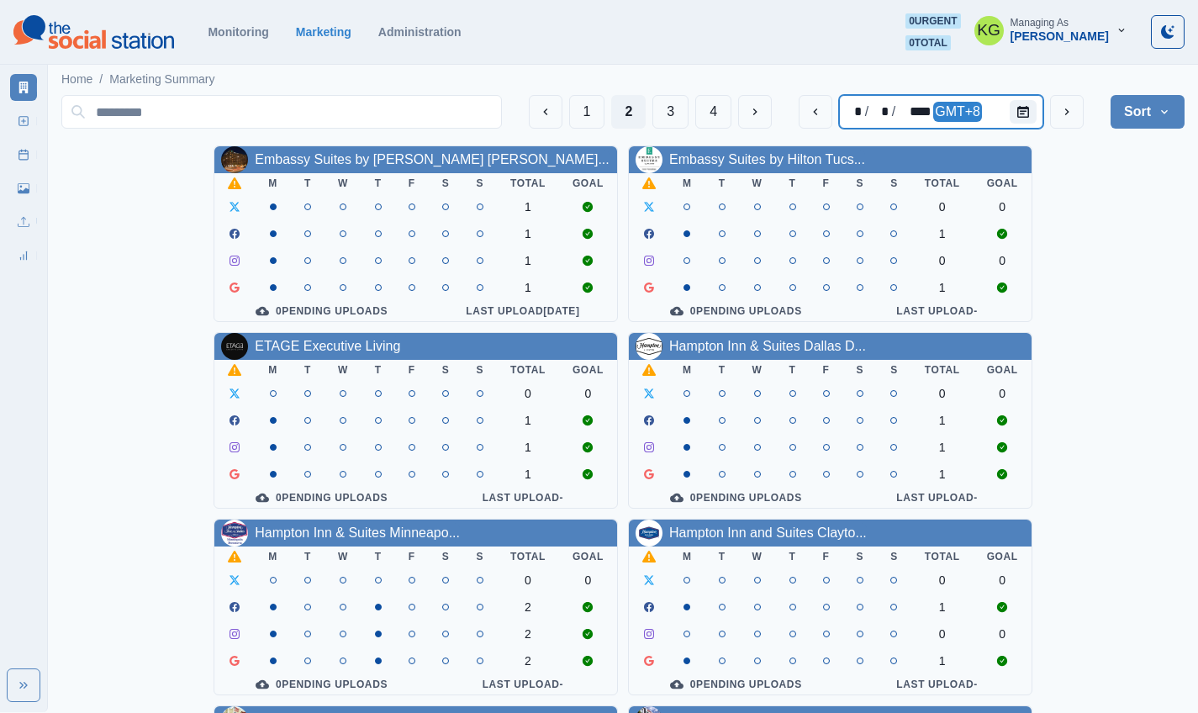
click at [1040, 113] on div at bounding box center [1027, 112] width 34 height 34
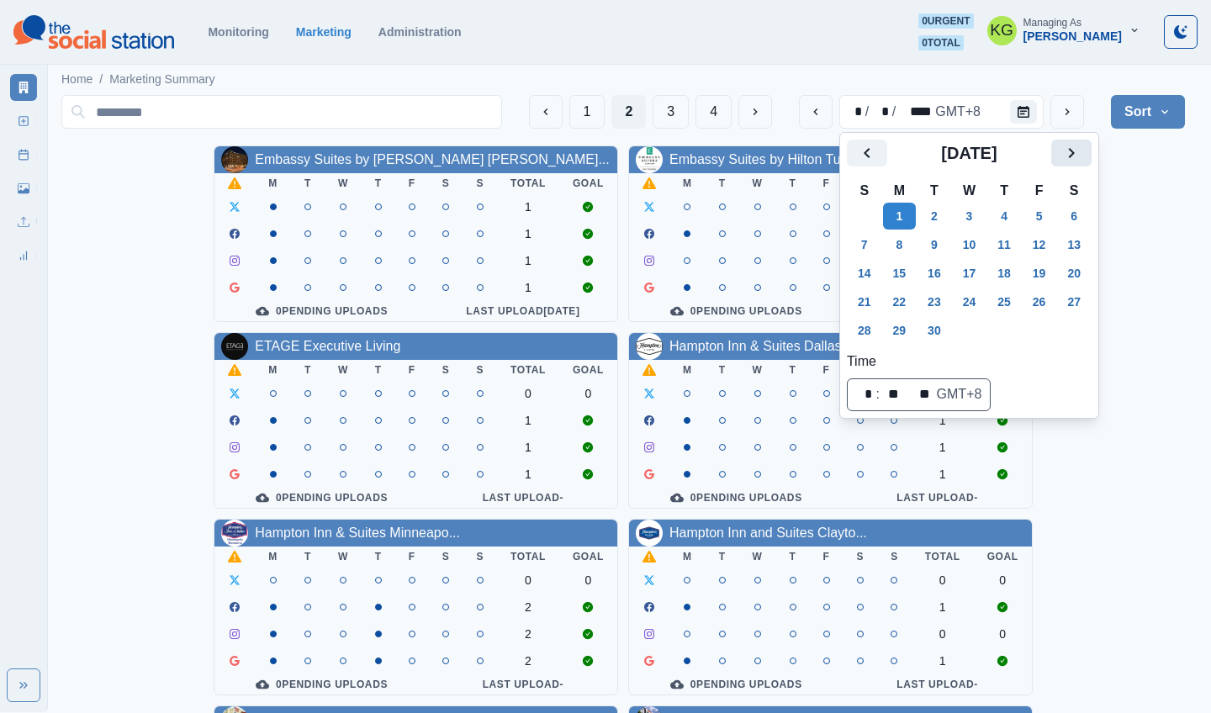
click at [1074, 155] on icon "Next" at bounding box center [1072, 153] width 6 height 10
click at [1053, 327] on button "31" at bounding box center [1039, 330] width 34 height 27
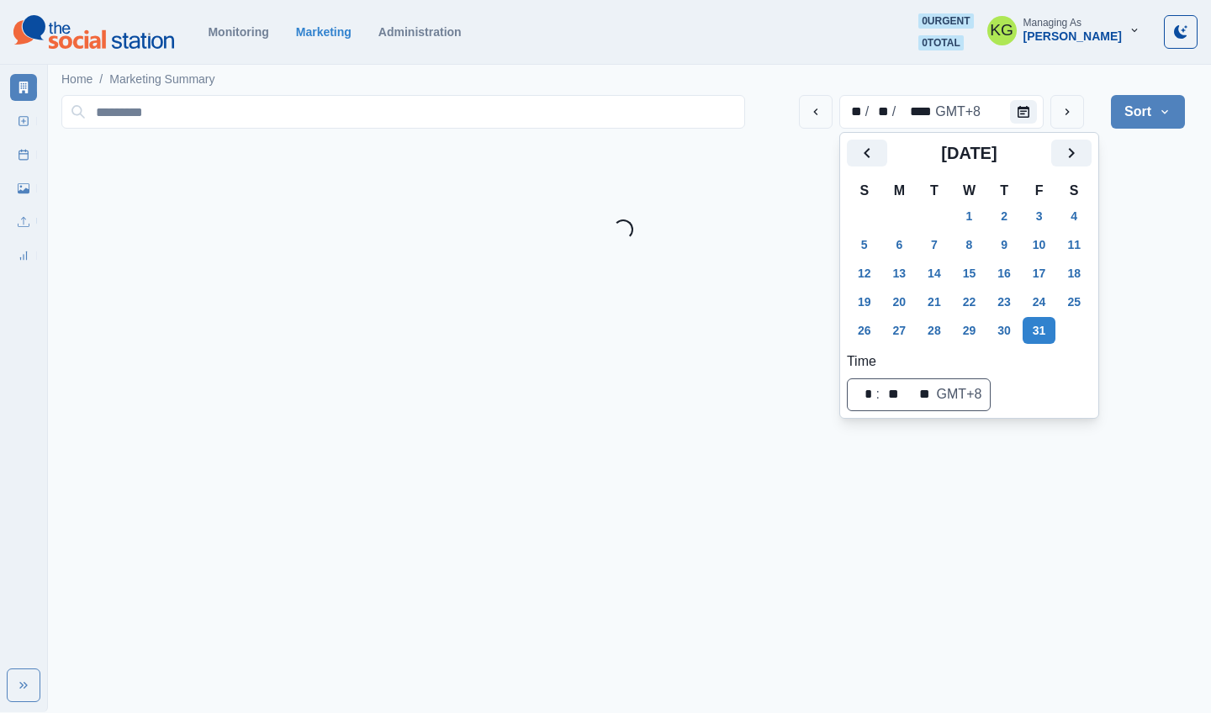
click at [1154, 203] on div "** / ** / **** GMT+8 Sort Client Name Uploads Pending Post Approval Loading..." at bounding box center [622, 163] width 1123 height 151
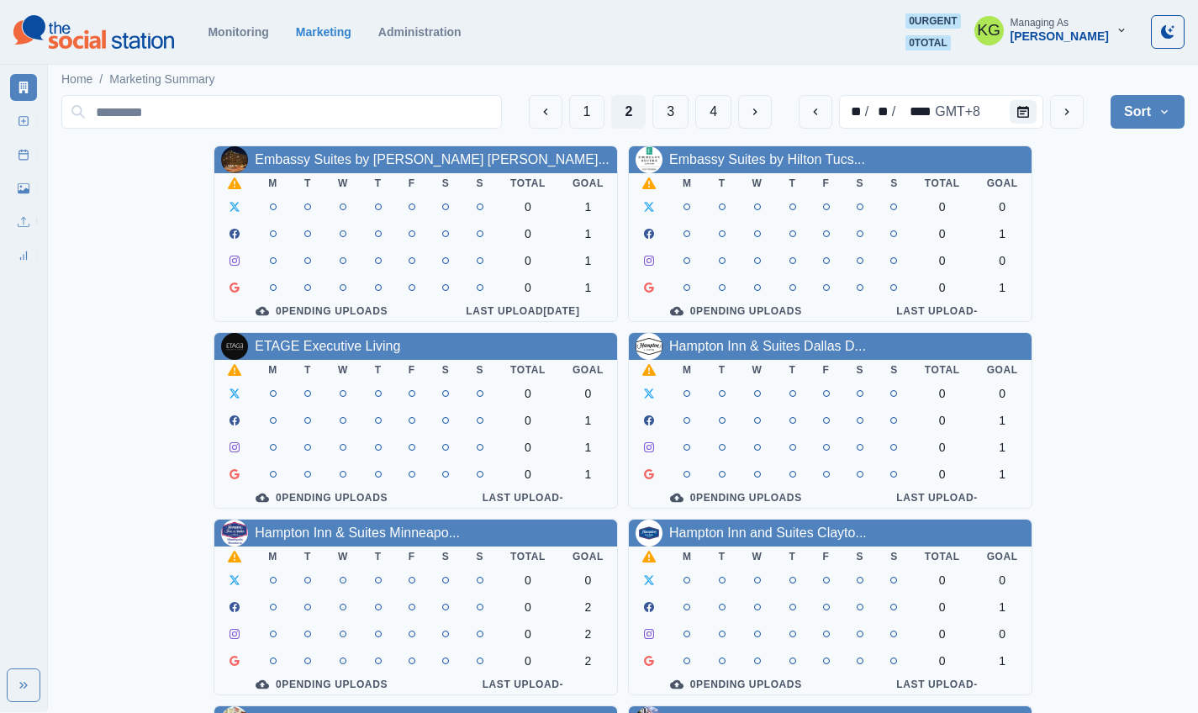
drag, startPoint x: 799, startPoint y: 14, endPoint x: 760, endPoint y: 33, distance: 42.9
drag, startPoint x: 733, startPoint y: 177, endPoint x: 653, endPoint y: 166, distance: 80.6
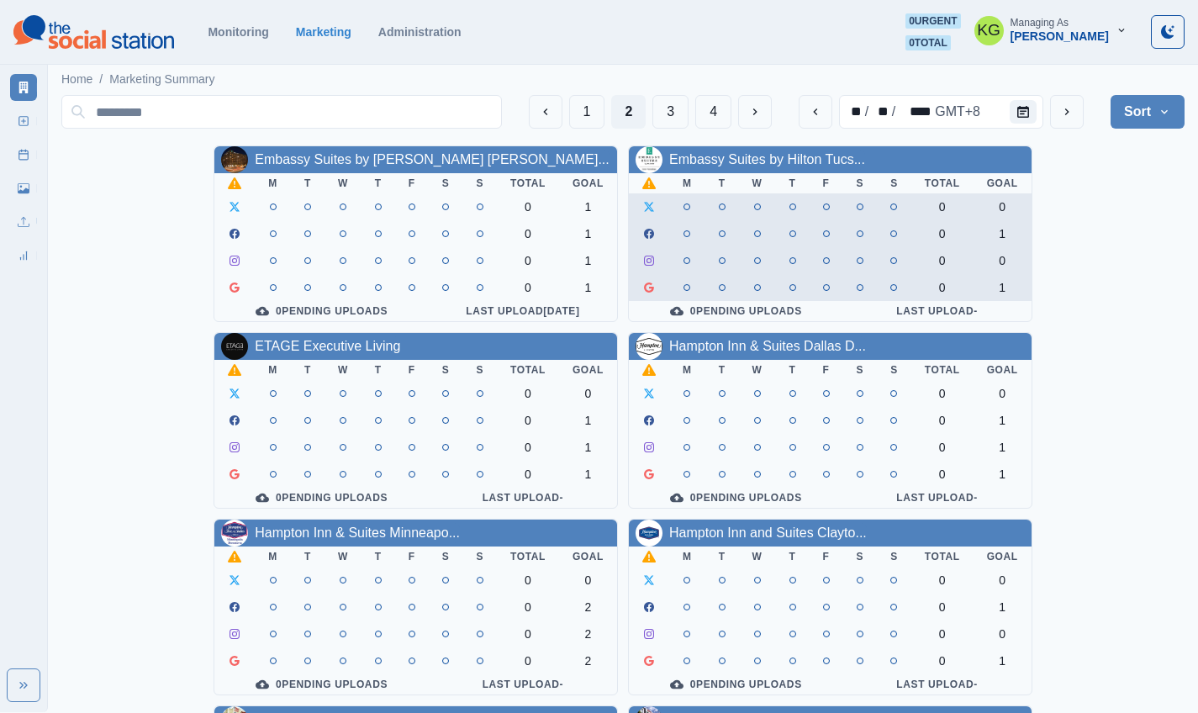
drag, startPoint x: 665, startPoint y: 169, endPoint x: 663, endPoint y: 208, distance: 39.5
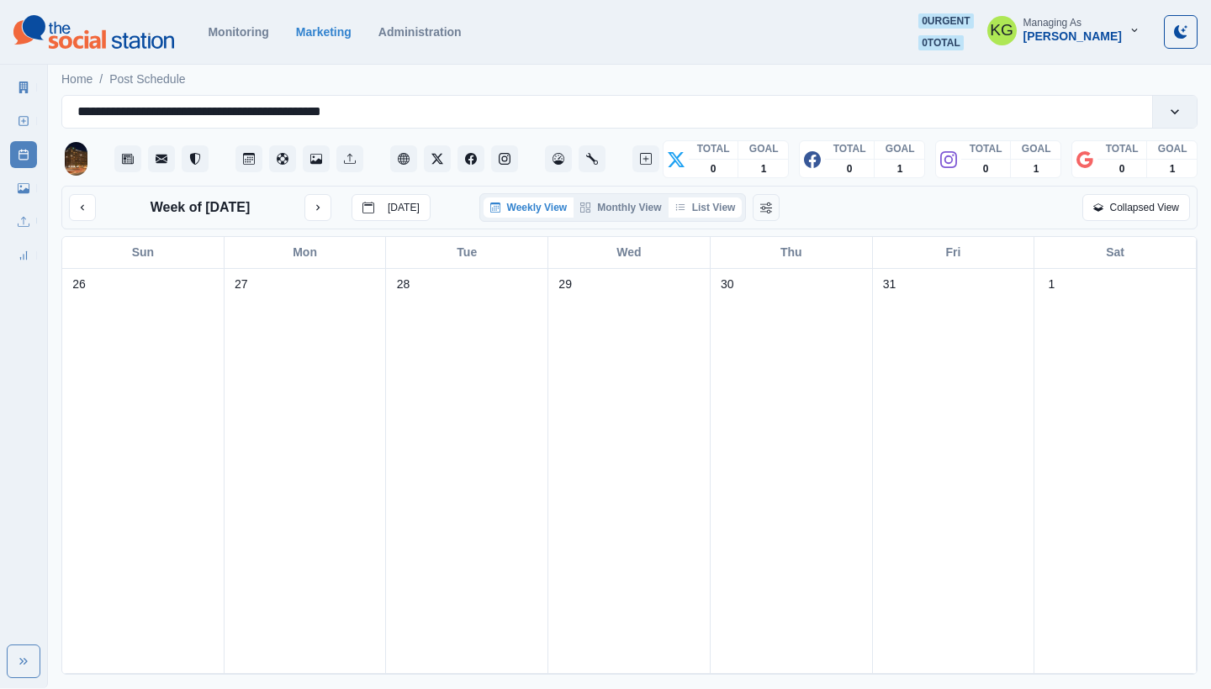
click at [726, 211] on button "List View" at bounding box center [705, 208] width 74 height 20
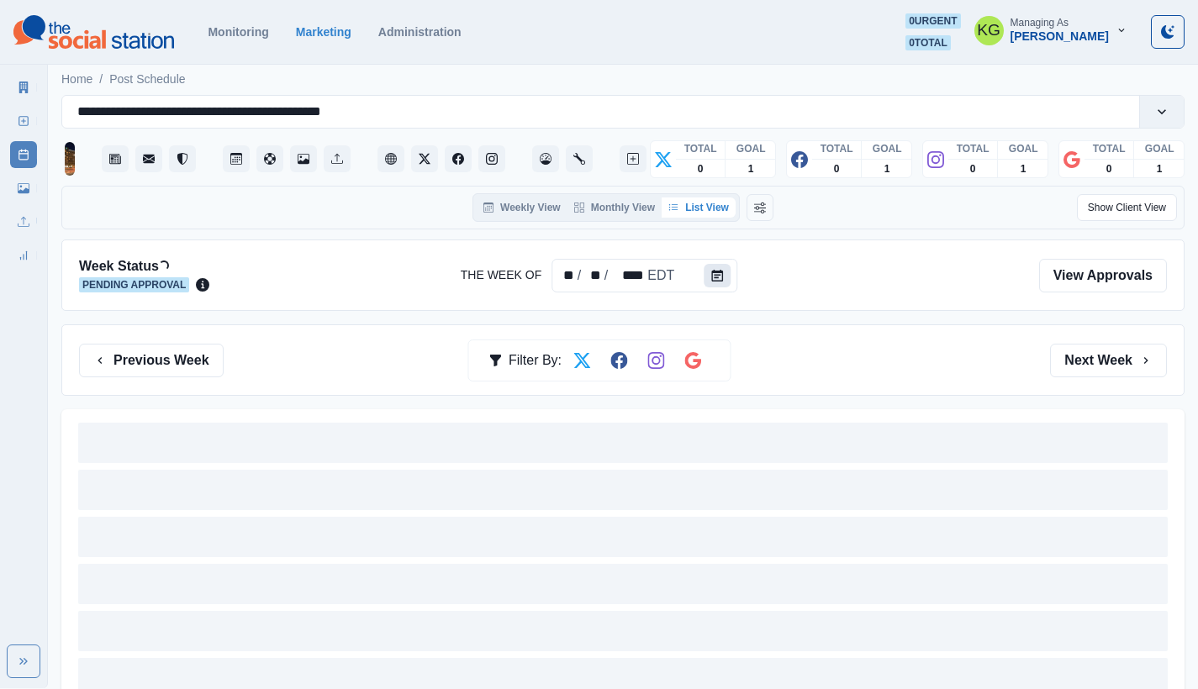
click at [718, 284] on button "Calendar" at bounding box center [717, 276] width 27 height 24
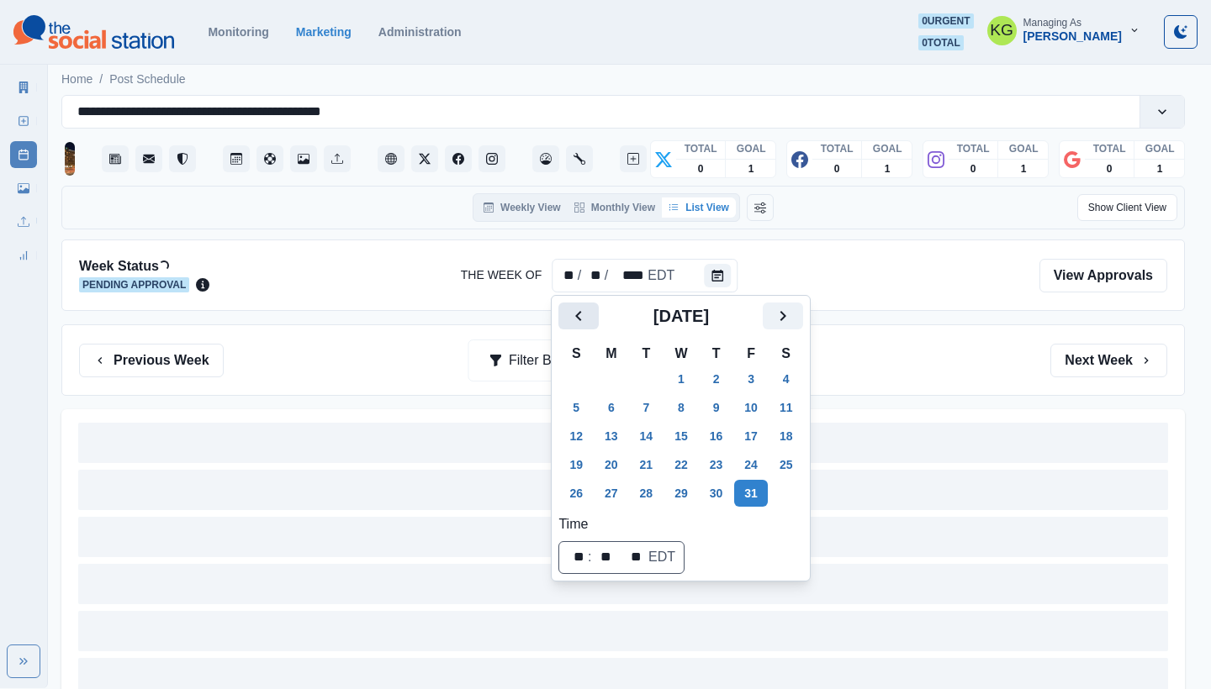
click at [573, 319] on icon "Previous" at bounding box center [578, 316] width 20 height 20
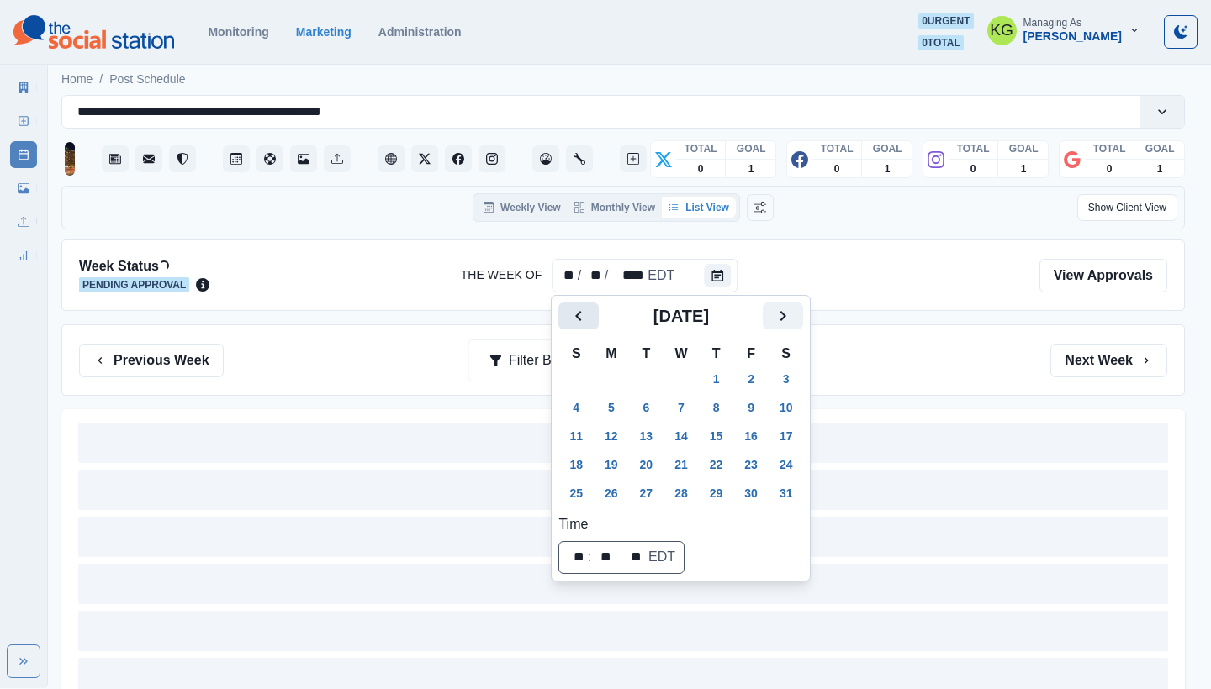
click at [573, 319] on icon "Previous" at bounding box center [578, 316] width 20 height 20
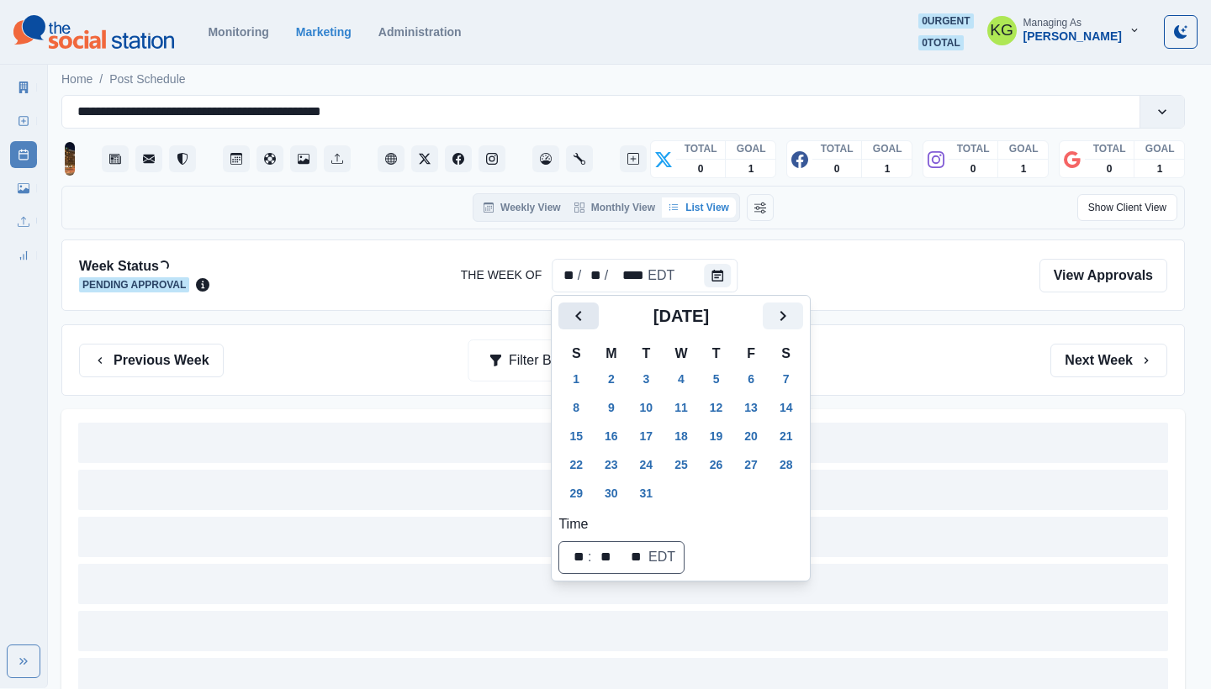
click at [573, 319] on icon "Previous" at bounding box center [578, 316] width 20 height 20
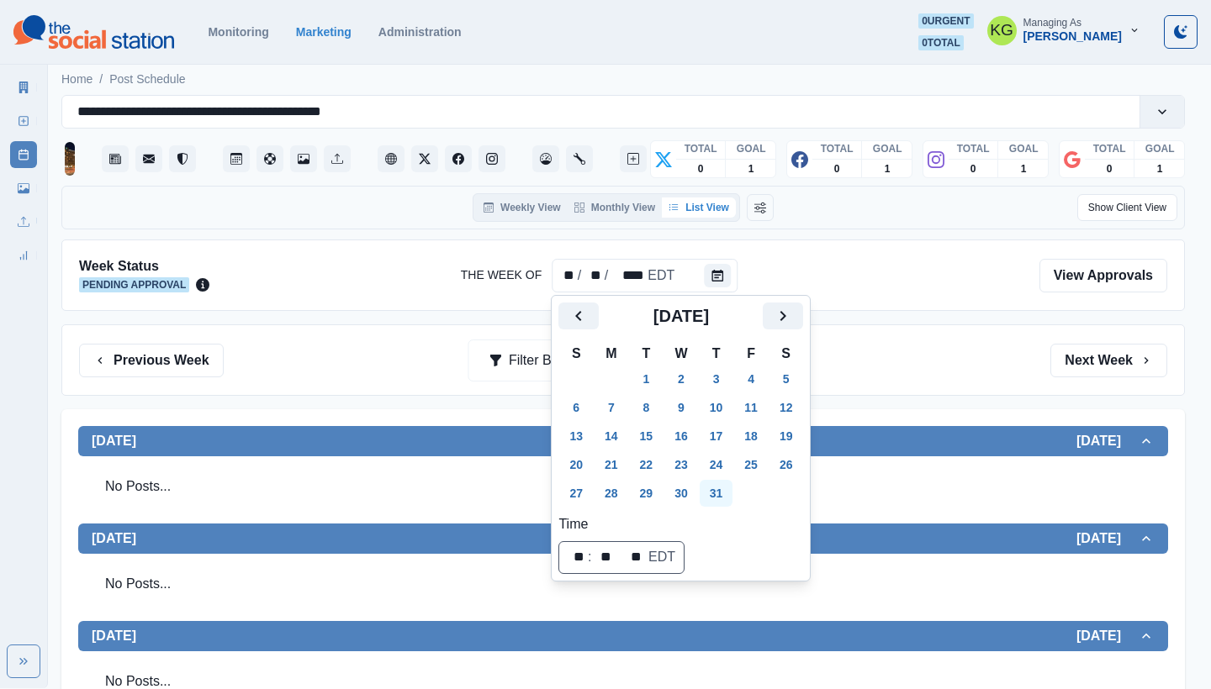
click at [723, 486] on button "31" at bounding box center [716, 493] width 34 height 27
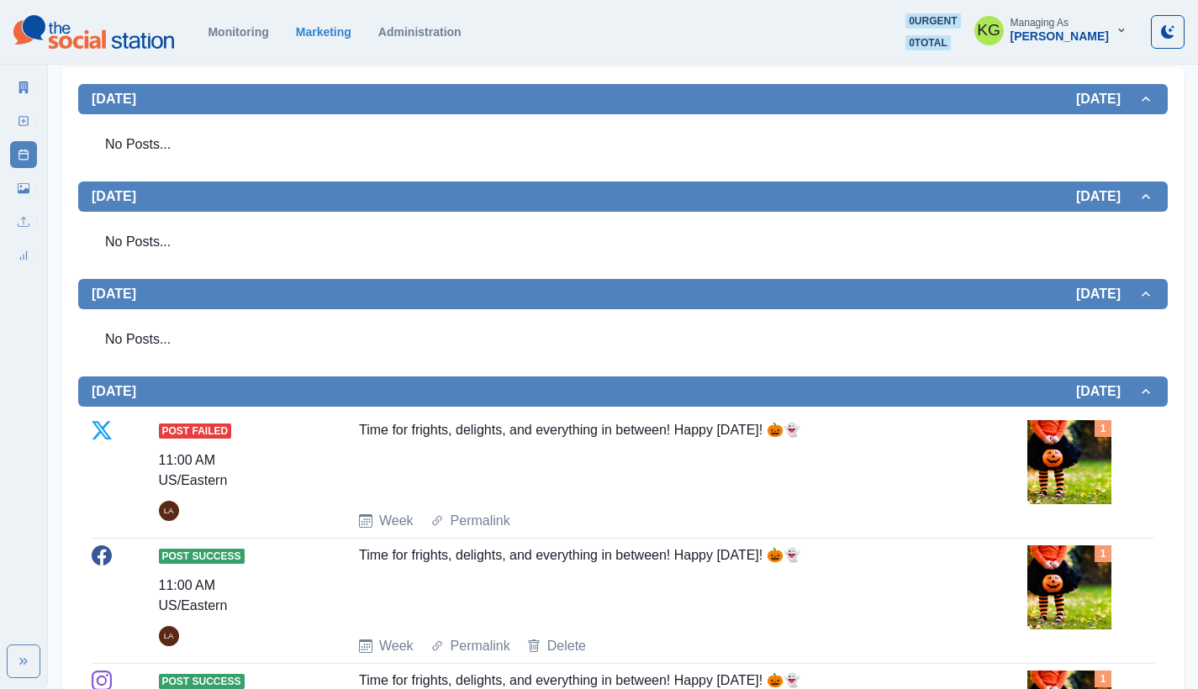
scroll to position [578, 0]
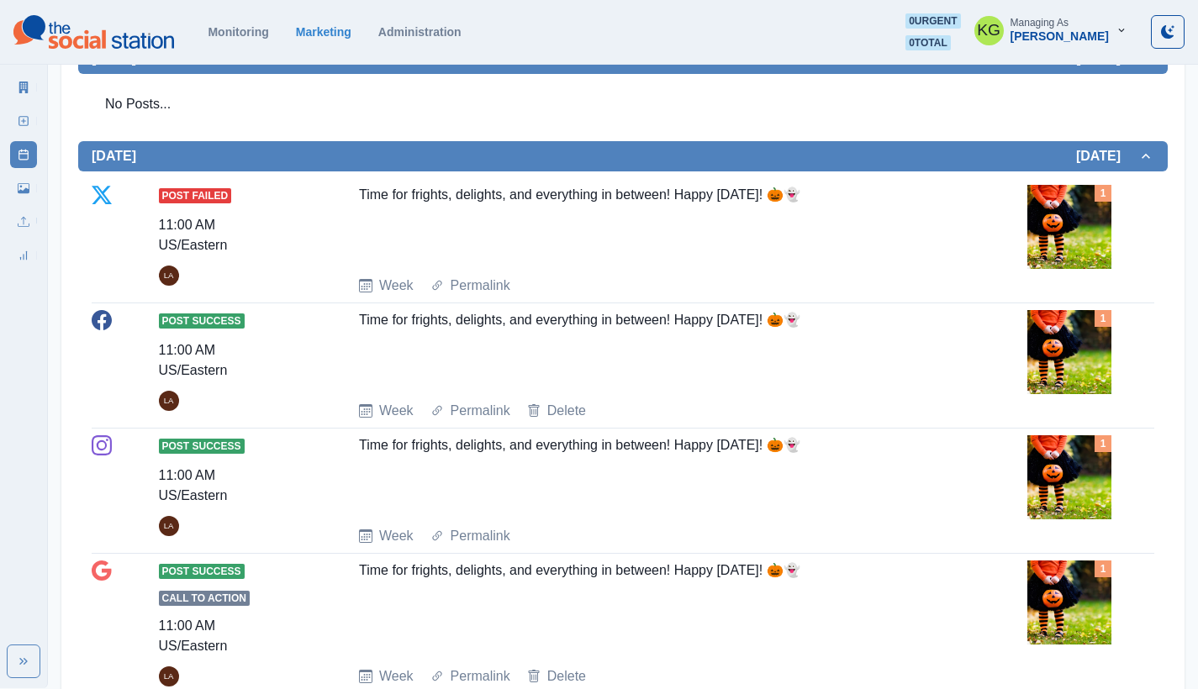
drag, startPoint x: 844, startPoint y: 314, endPoint x: 355, endPoint y: 314, distance: 489.3
click at [355, 314] on div "Post Success 11:00 AM US/Eastern LA Time for frights, delights, and everything …" at bounding box center [623, 365] width 1063 height 111
copy div "Time for frights, delights, and everything in between! Happy Halloween! 🎃👻"
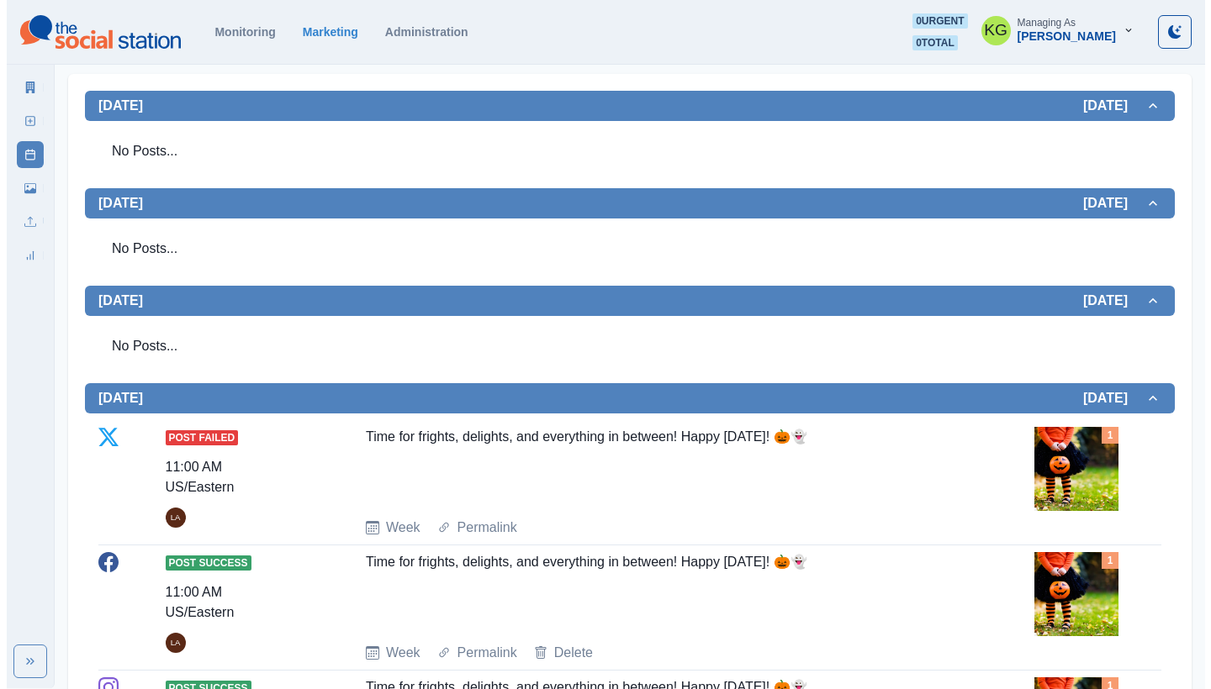
scroll to position [164, 0]
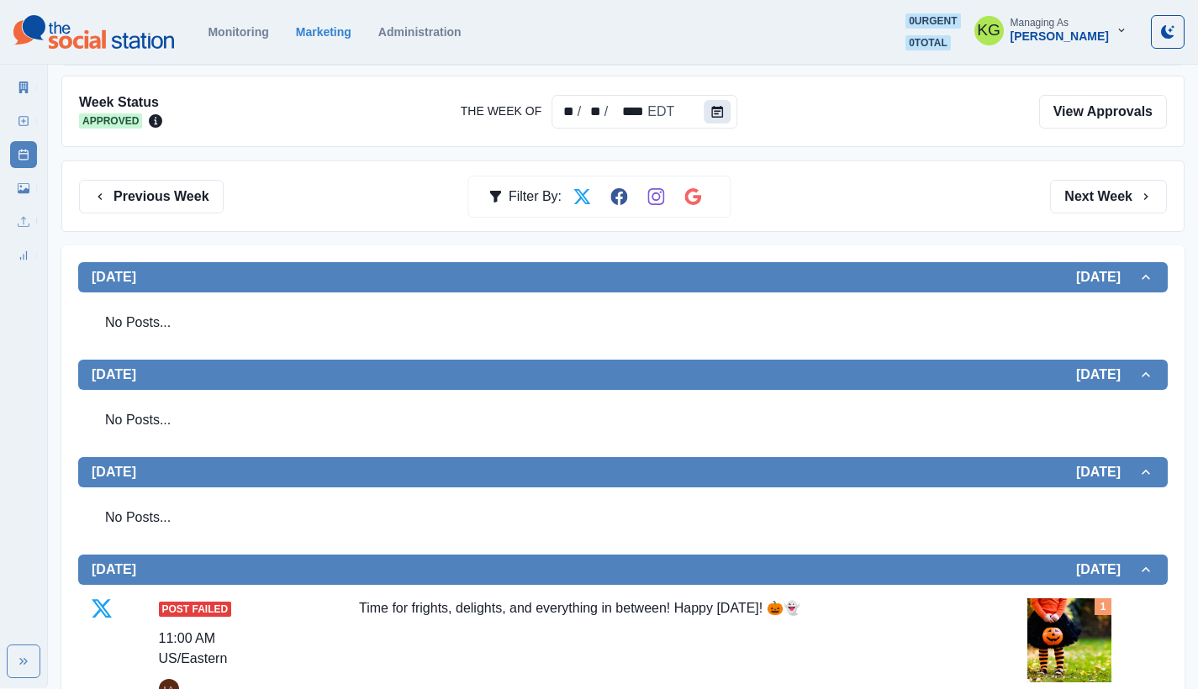
click at [717, 118] on button "Calendar" at bounding box center [717, 112] width 27 height 24
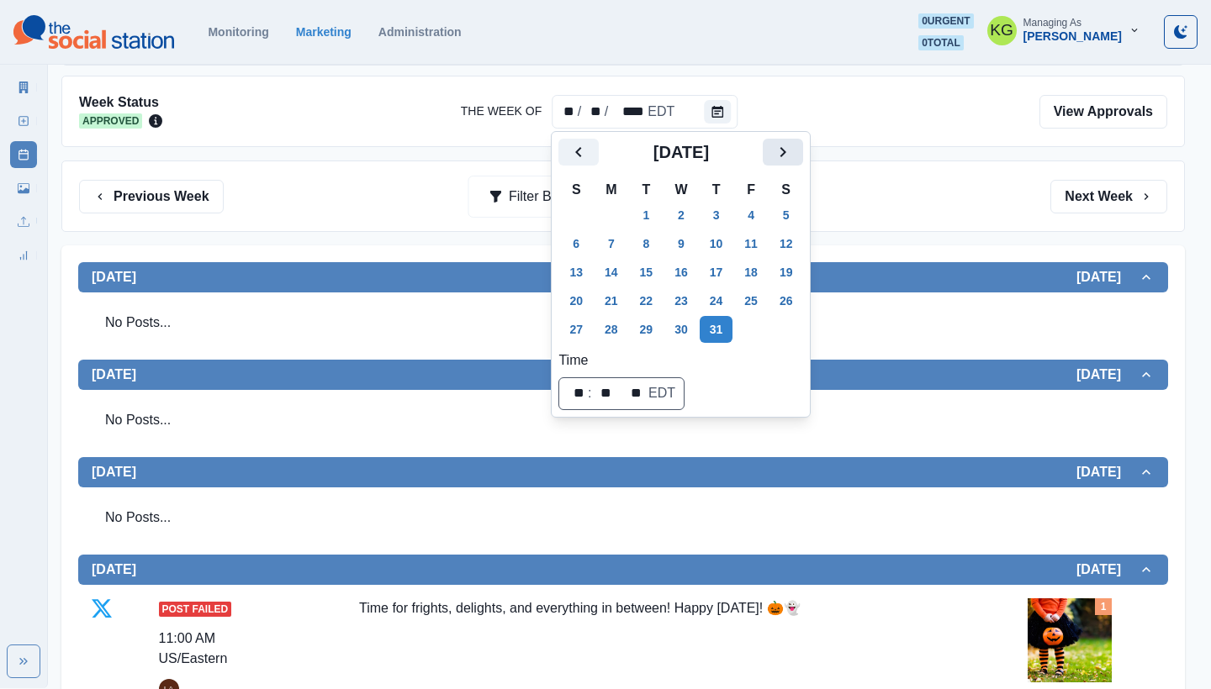
click at [793, 149] on icon "Next" at bounding box center [783, 152] width 20 height 20
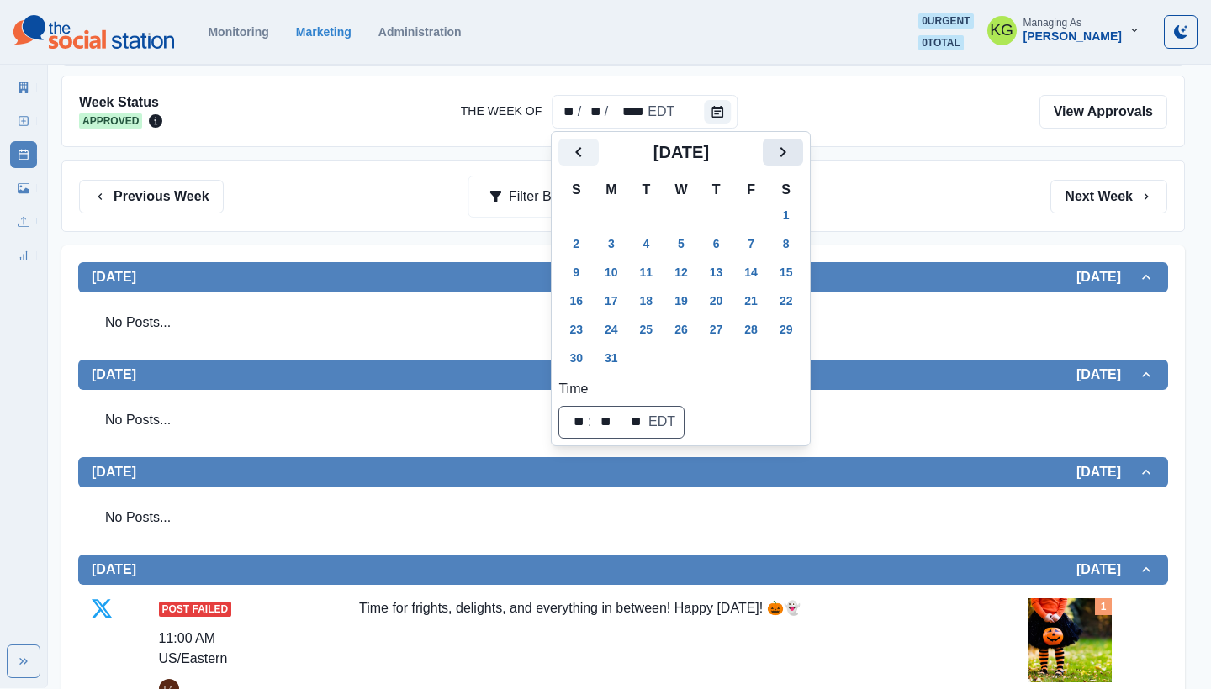
click at [793, 149] on icon "Next" at bounding box center [783, 152] width 20 height 20
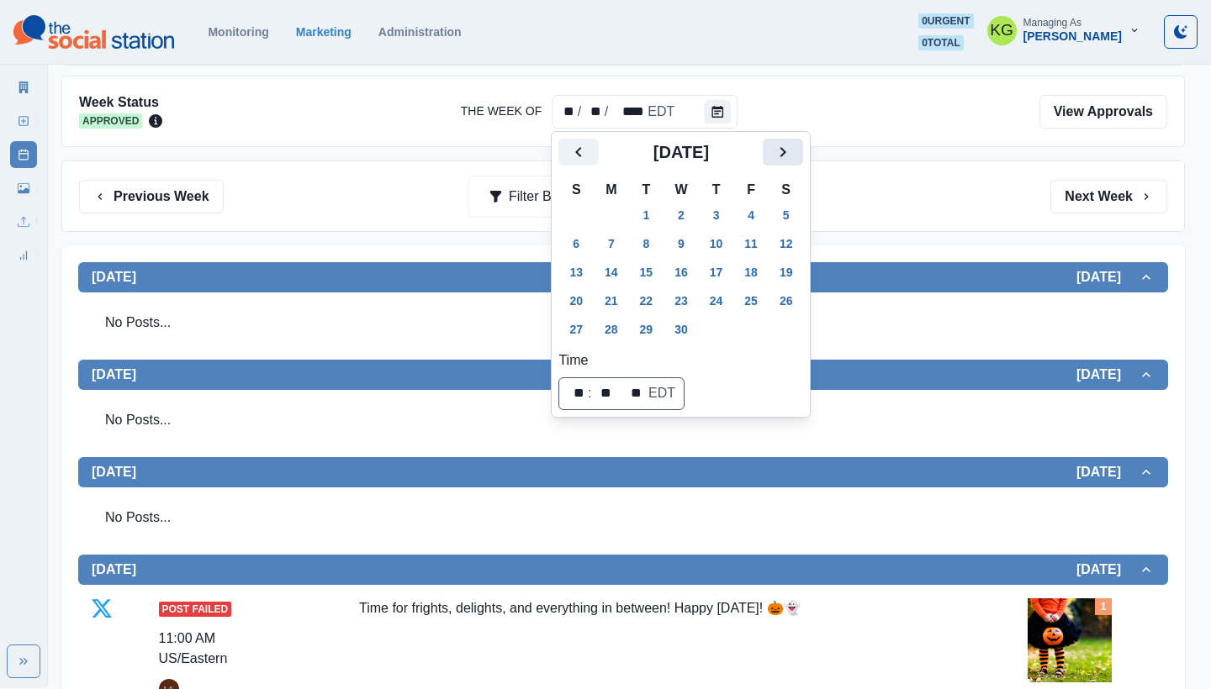
click at [793, 149] on icon "Next" at bounding box center [783, 152] width 20 height 20
click at [793, 150] on icon "Next" at bounding box center [783, 152] width 20 height 20
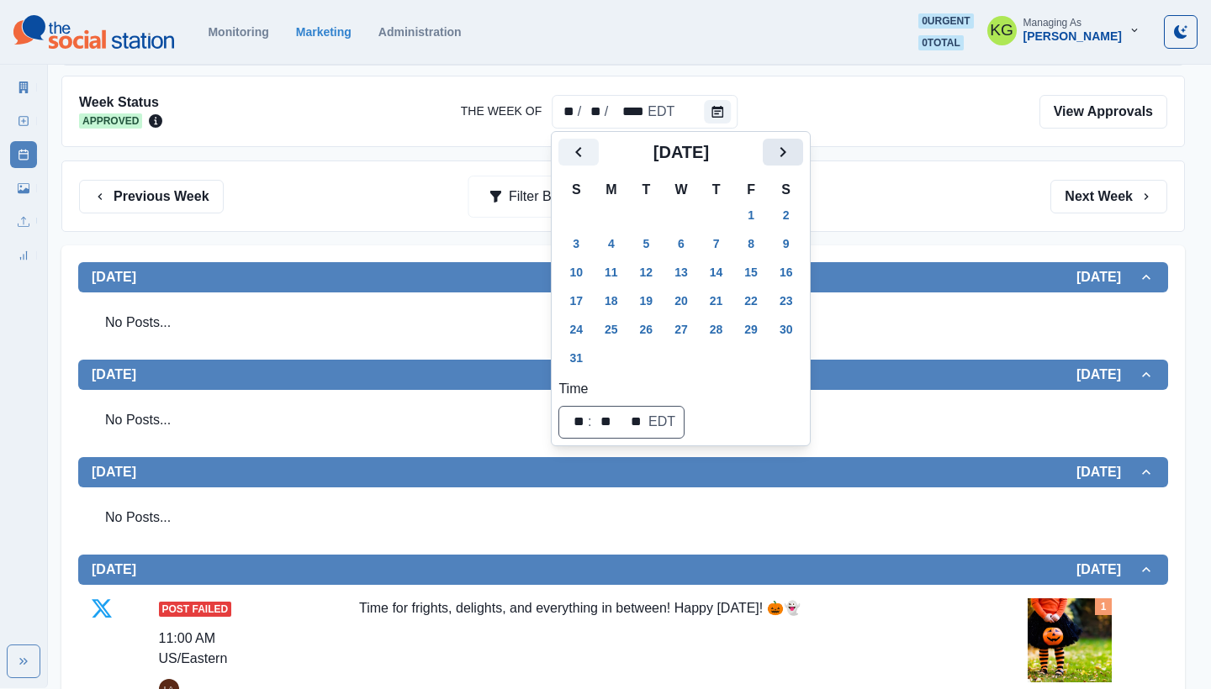
click at [793, 150] on icon "Next" at bounding box center [783, 152] width 20 height 20
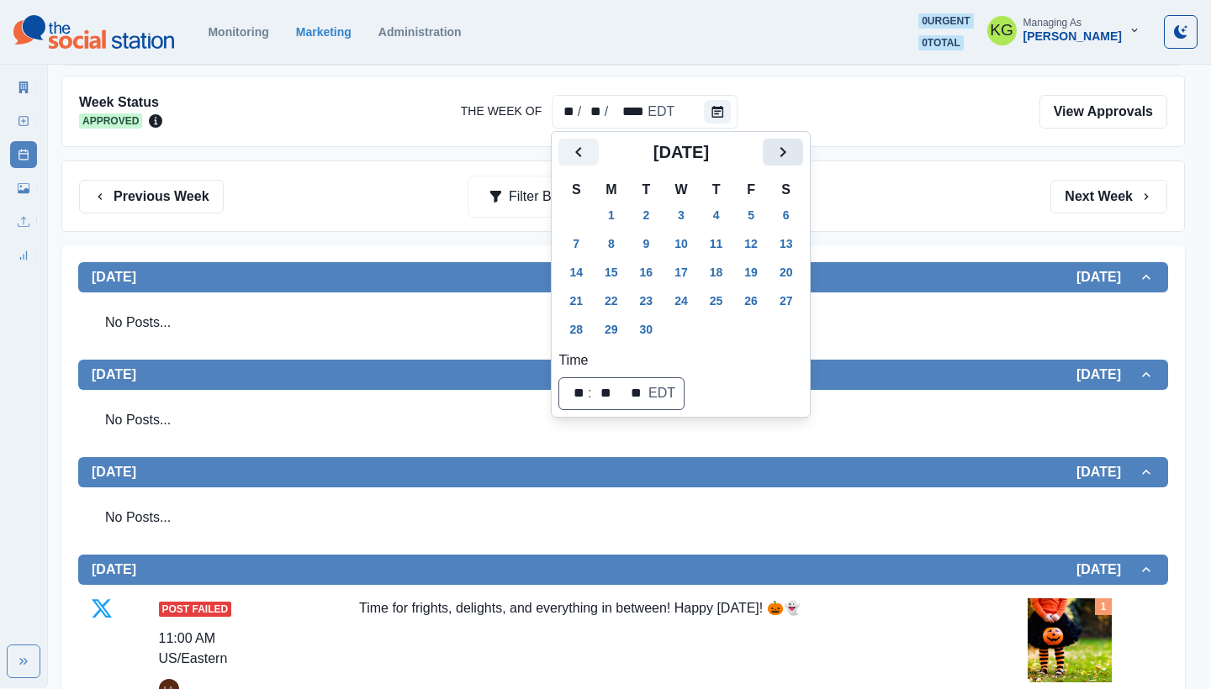
click at [793, 150] on icon "Next" at bounding box center [783, 152] width 20 height 20
click at [591, 156] on button "Previous" at bounding box center [578, 152] width 40 height 27
click at [652, 336] on button "30" at bounding box center [647, 329] width 34 height 27
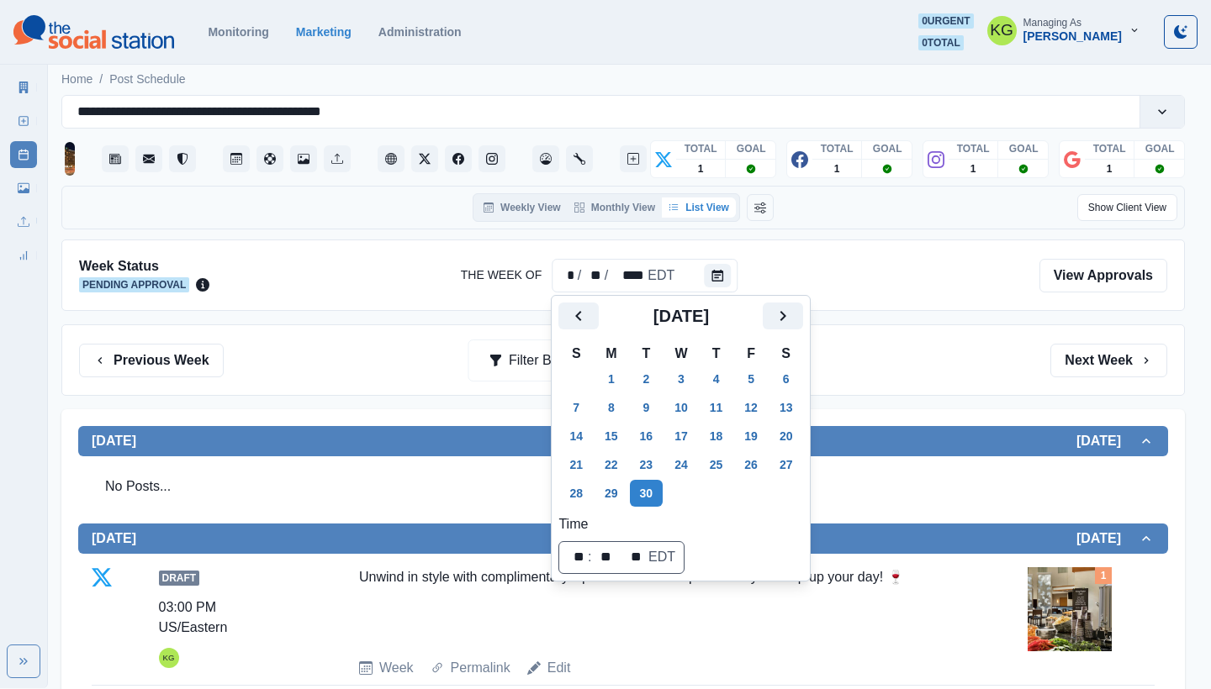
click at [905, 301] on div "Week Status Pending Approval The Week Of * / ** / **** EDT View Approvals" at bounding box center [622, 275] width 1123 height 71
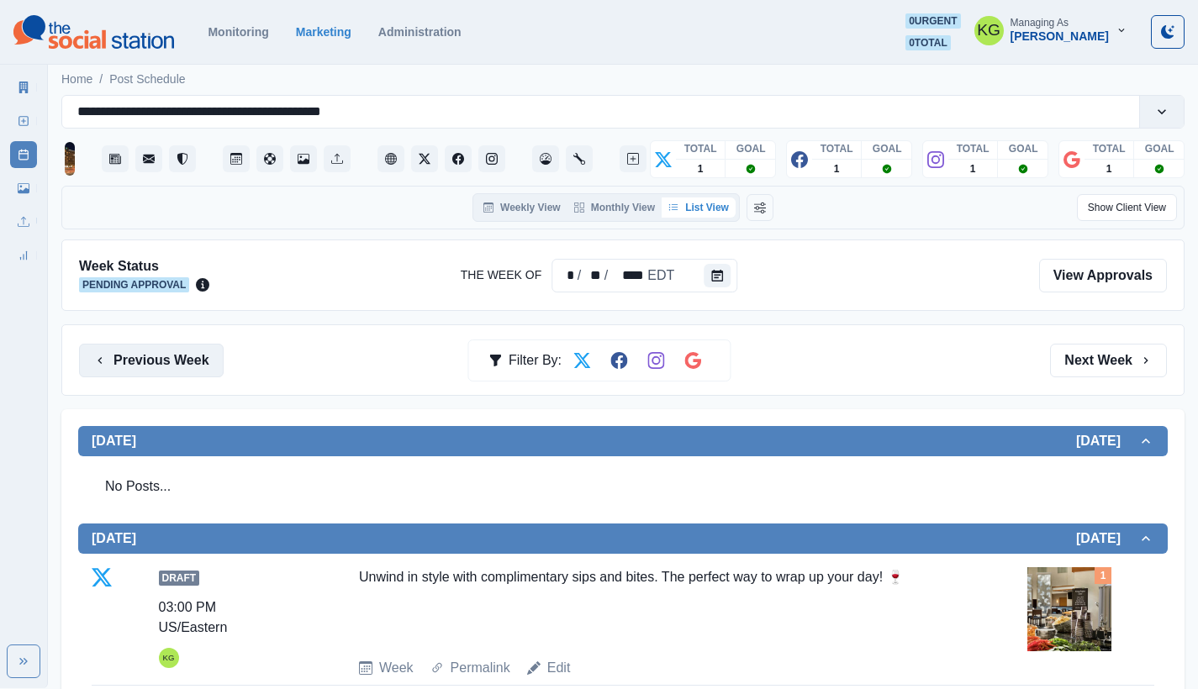
click at [179, 344] on button "Previous Week" at bounding box center [151, 361] width 145 height 34
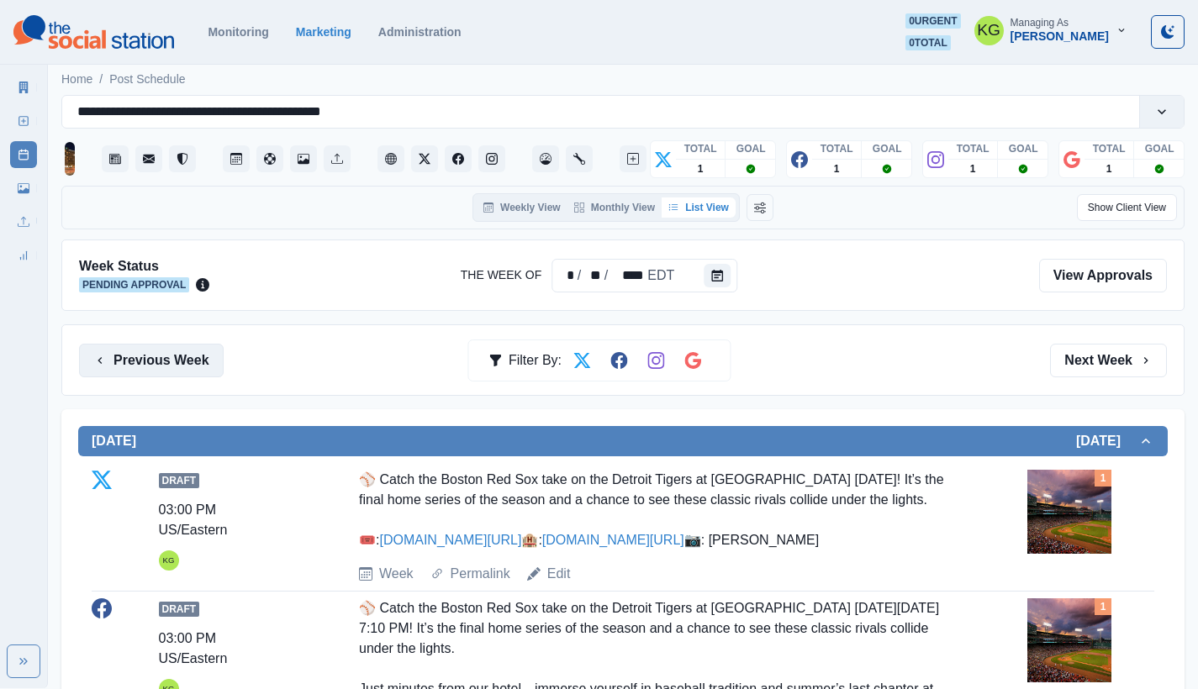
click at [180, 362] on button "Previous Week" at bounding box center [151, 361] width 145 height 34
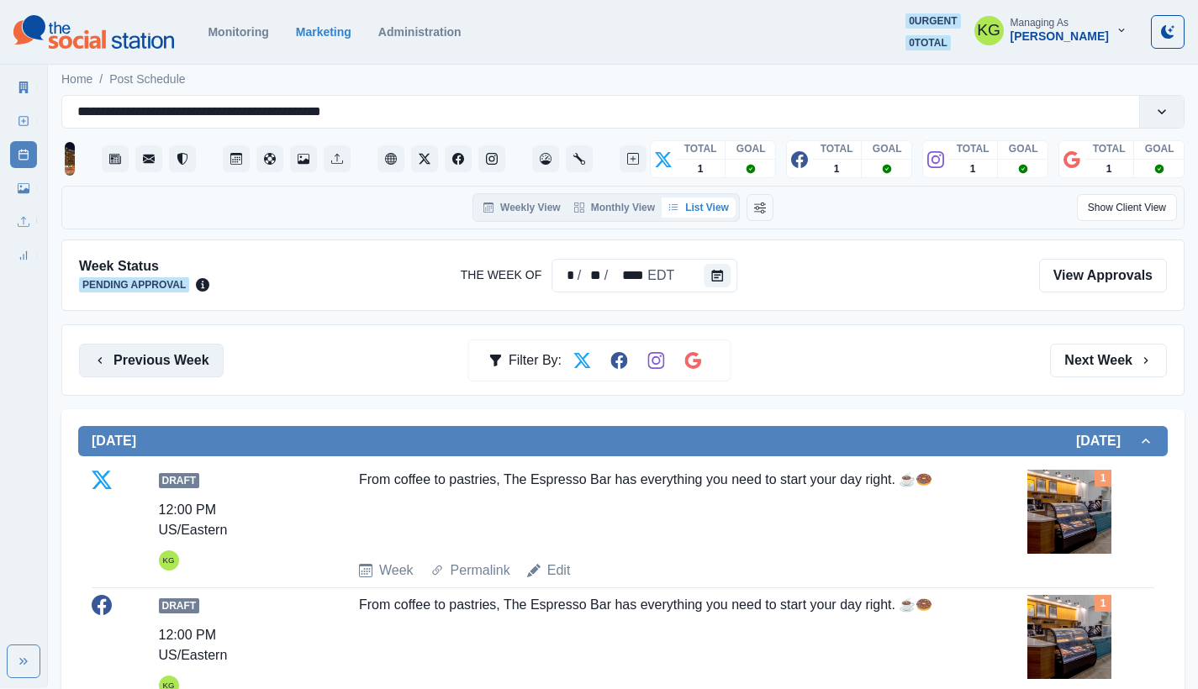
click at [187, 365] on button "Previous Week" at bounding box center [151, 361] width 145 height 34
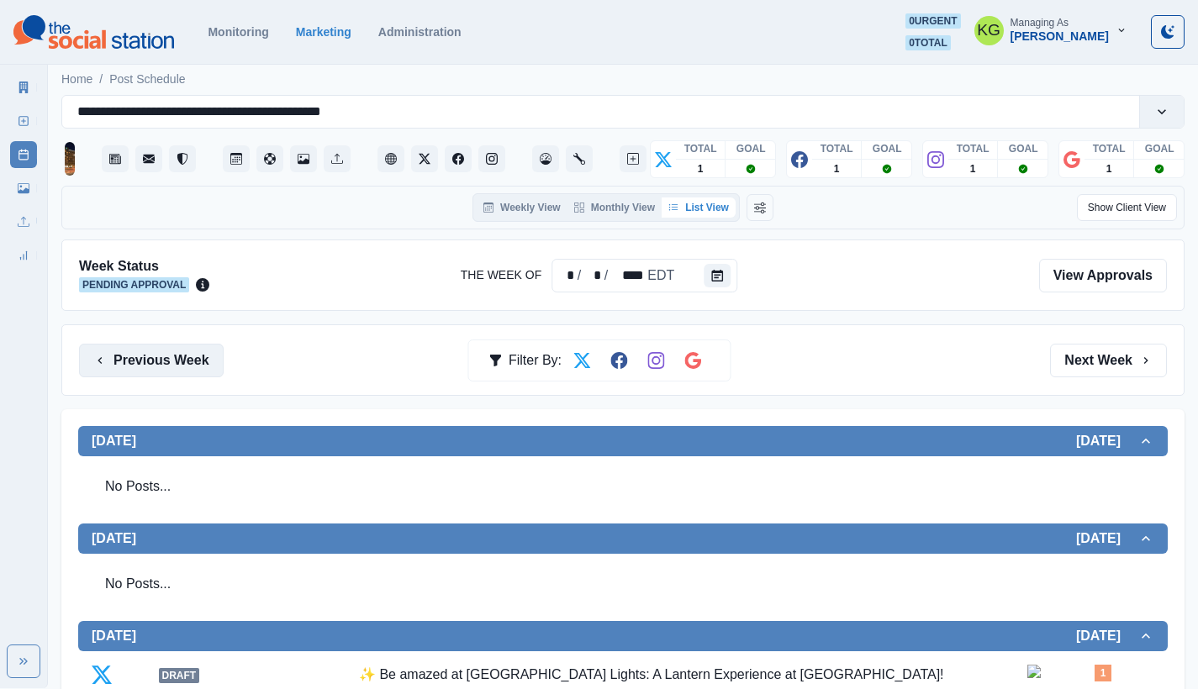
click at [185, 356] on button "Previous Week" at bounding box center [151, 361] width 145 height 34
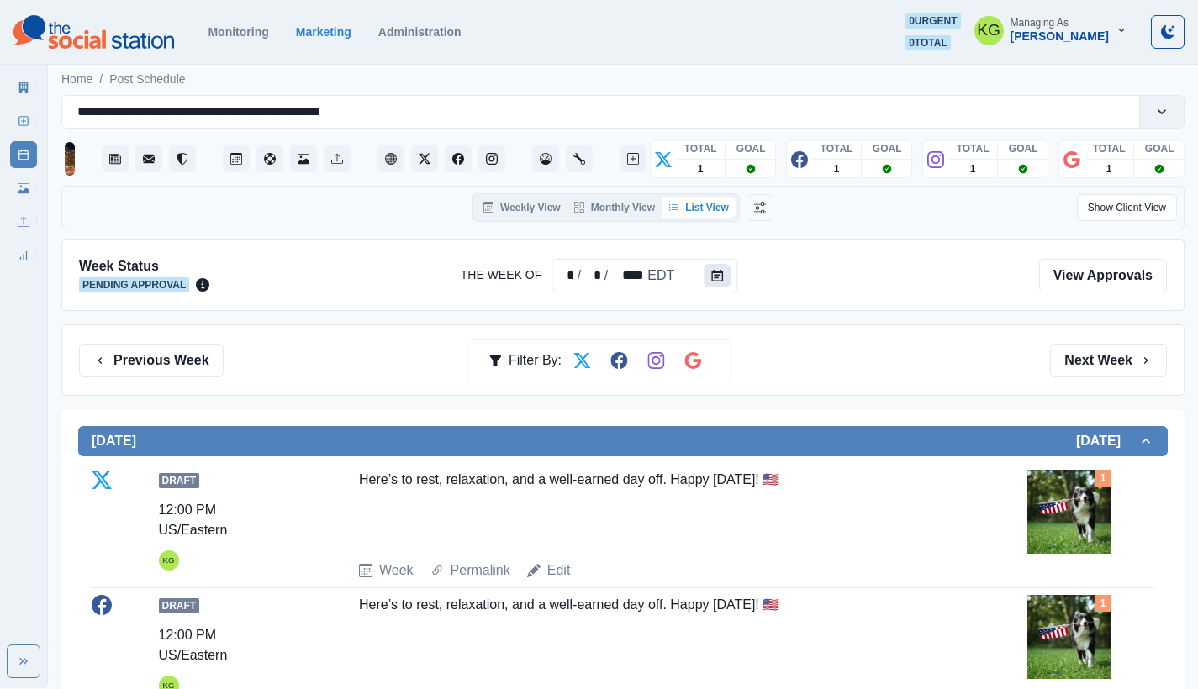
click at [709, 277] on button "Calendar" at bounding box center [717, 276] width 27 height 24
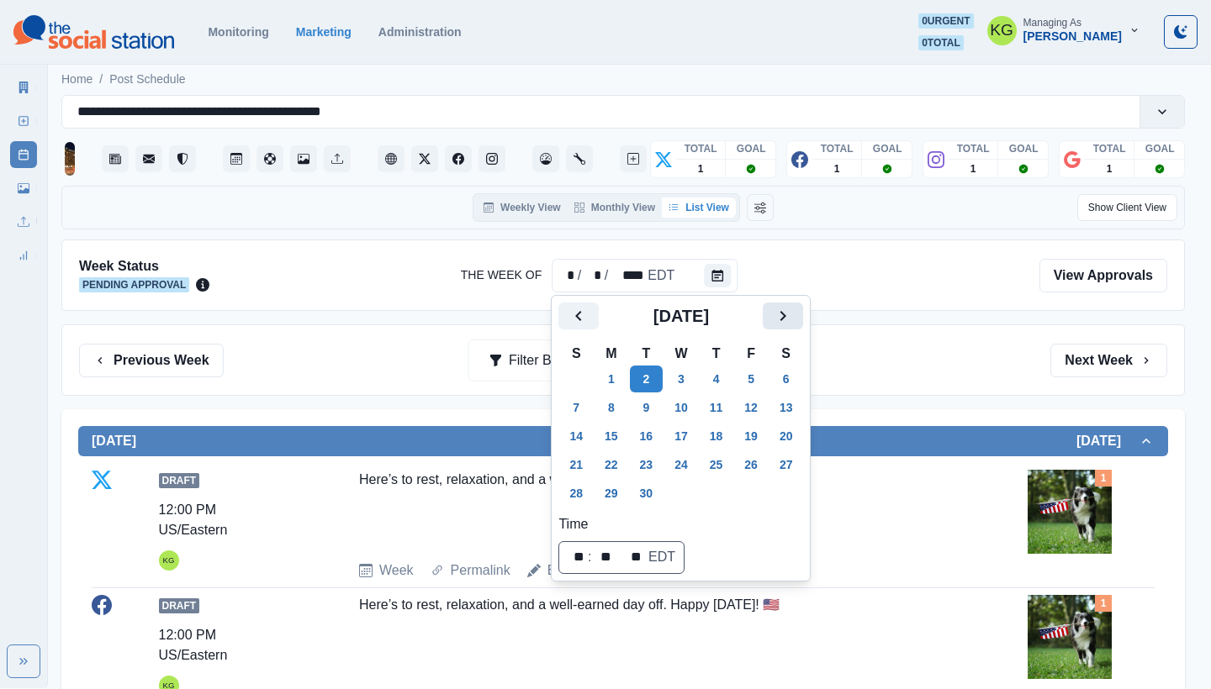
click at [793, 322] on icon "Next" at bounding box center [783, 316] width 20 height 20
click at [751, 500] on button "31" at bounding box center [751, 493] width 34 height 27
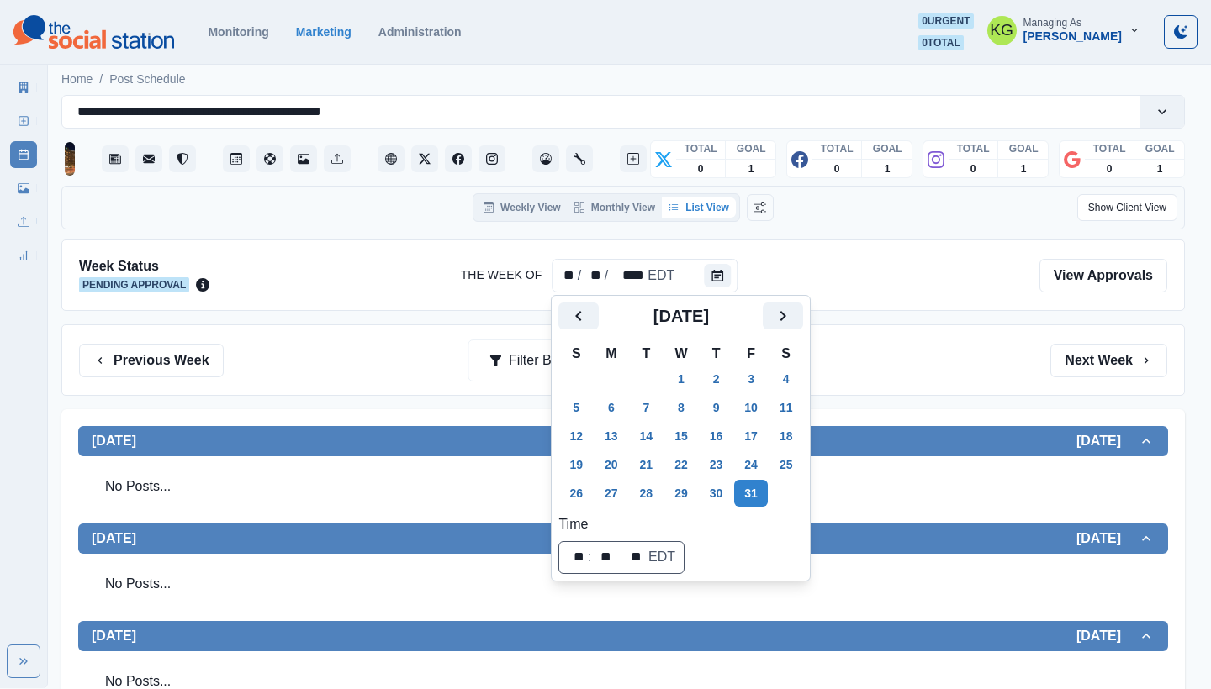
click at [951, 313] on div "Week Status Pending Approval The Week Of ** / ** / **** EDT View Approvals Prev…" at bounding box center [622, 683] width 1123 height 887
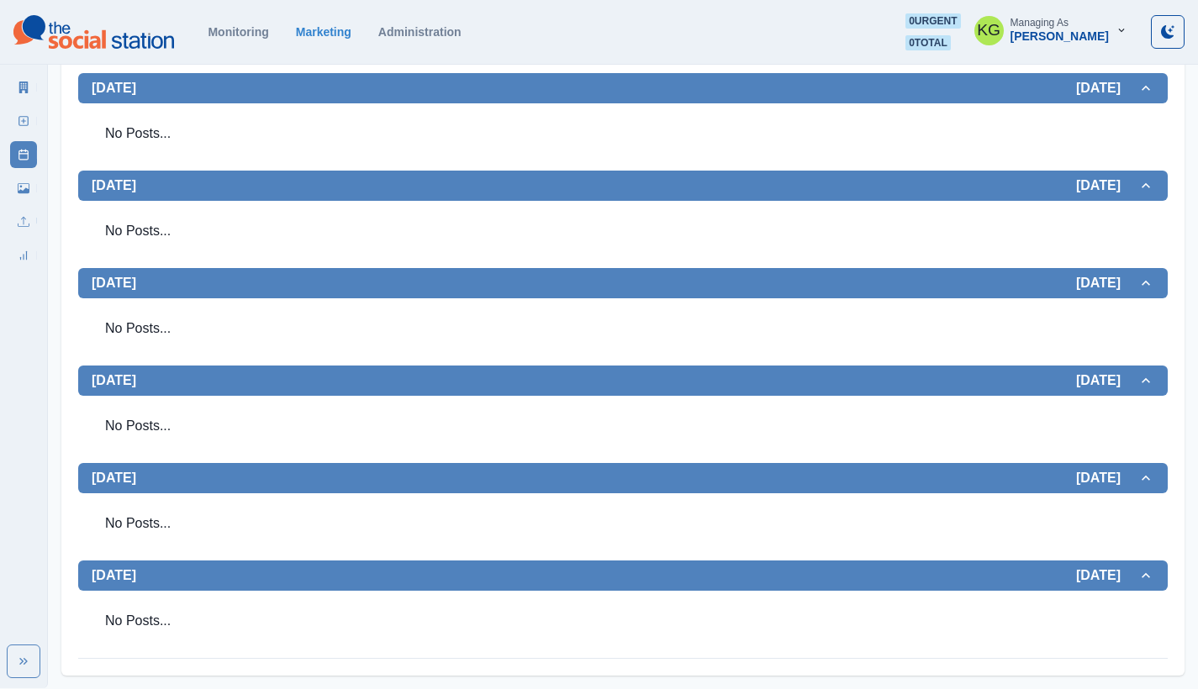
scroll to position [451, 0]
click at [27, 122] on icon at bounding box center [24, 121] width 12 height 12
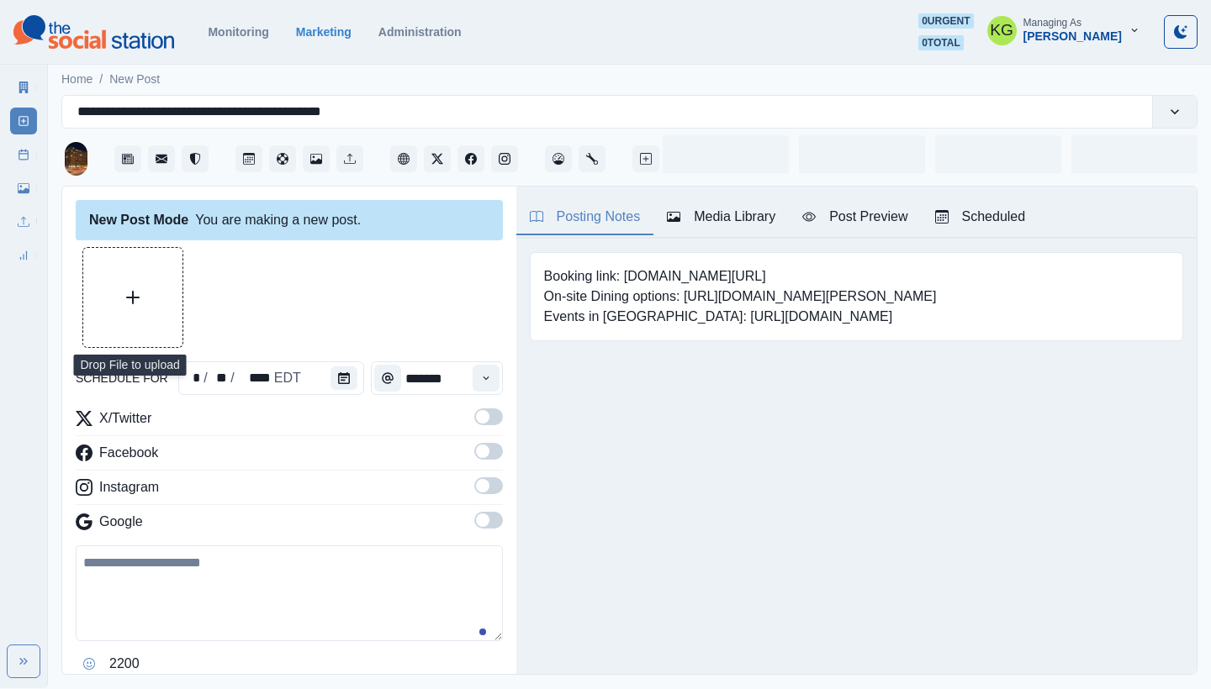
click at [129, 288] on button "Upload Media" at bounding box center [132, 297] width 99 height 99
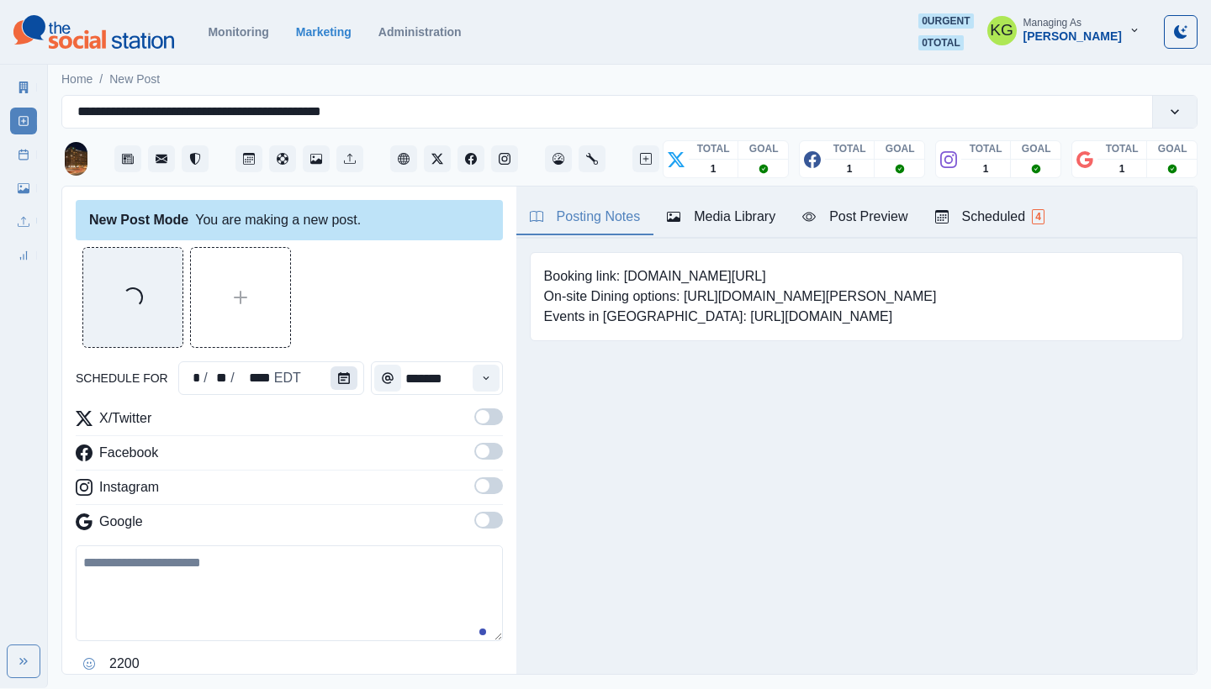
click at [349, 382] on button "Calendar" at bounding box center [343, 379] width 27 height 24
click at [338, 381] on icon "Calendar" at bounding box center [344, 378] width 12 height 12
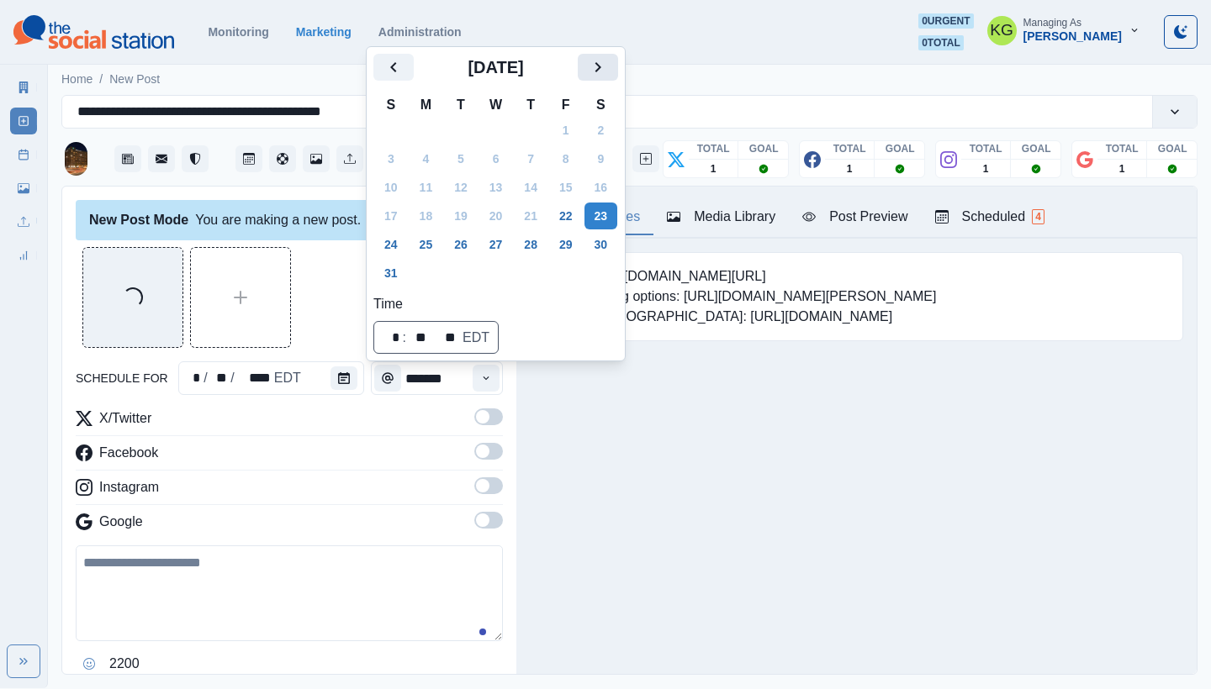
click at [602, 79] on button "Next" at bounding box center [598, 67] width 40 height 27
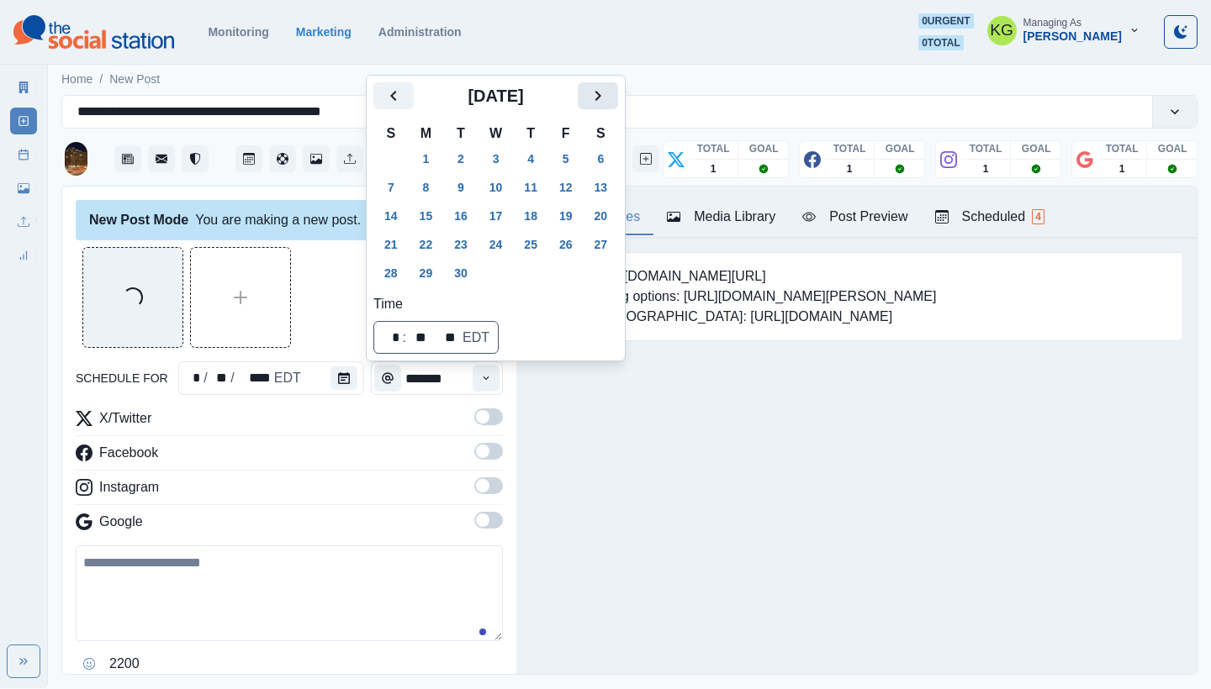
click at [606, 93] on icon "Next" at bounding box center [598, 96] width 20 height 20
click at [575, 274] on button "31" at bounding box center [566, 273] width 34 height 27
click at [560, 600] on div "Posting Notes Media Library Post Preview Scheduled 4 Booking link: www.bit.ly/3…" at bounding box center [856, 431] width 680 height 488
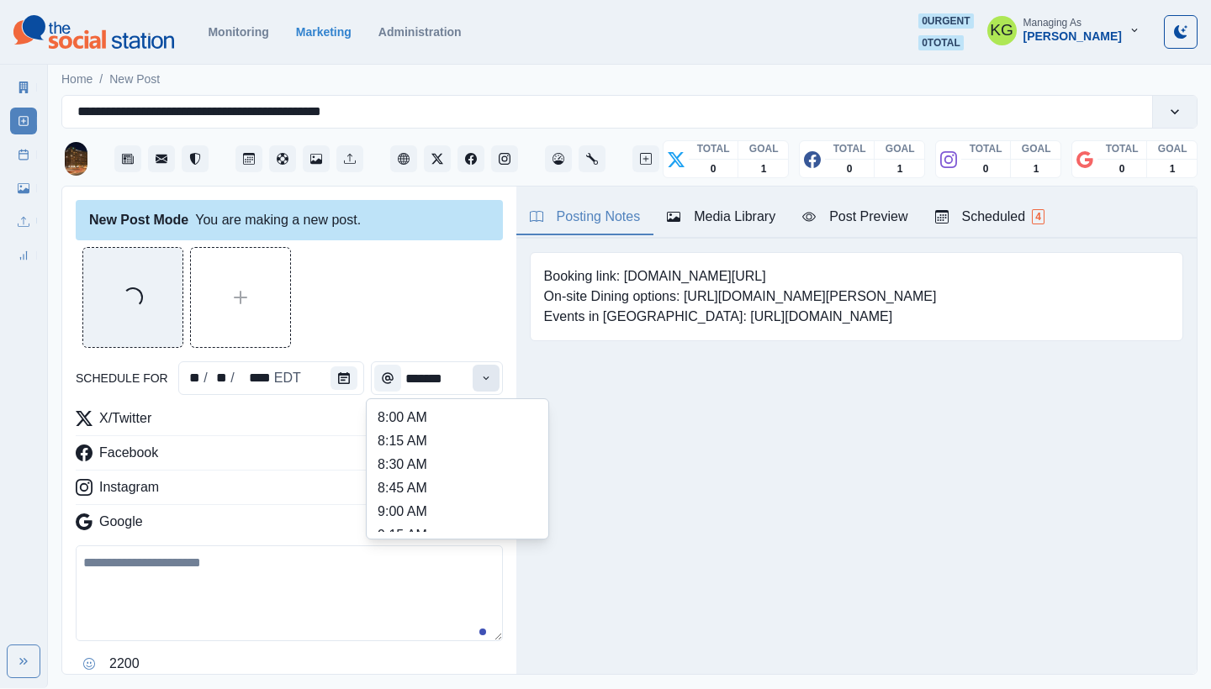
click at [483, 382] on button "Time" at bounding box center [485, 378] width 27 height 27
click at [425, 441] on li "12:00 PM" at bounding box center [457, 442] width 168 height 24
type input "********"
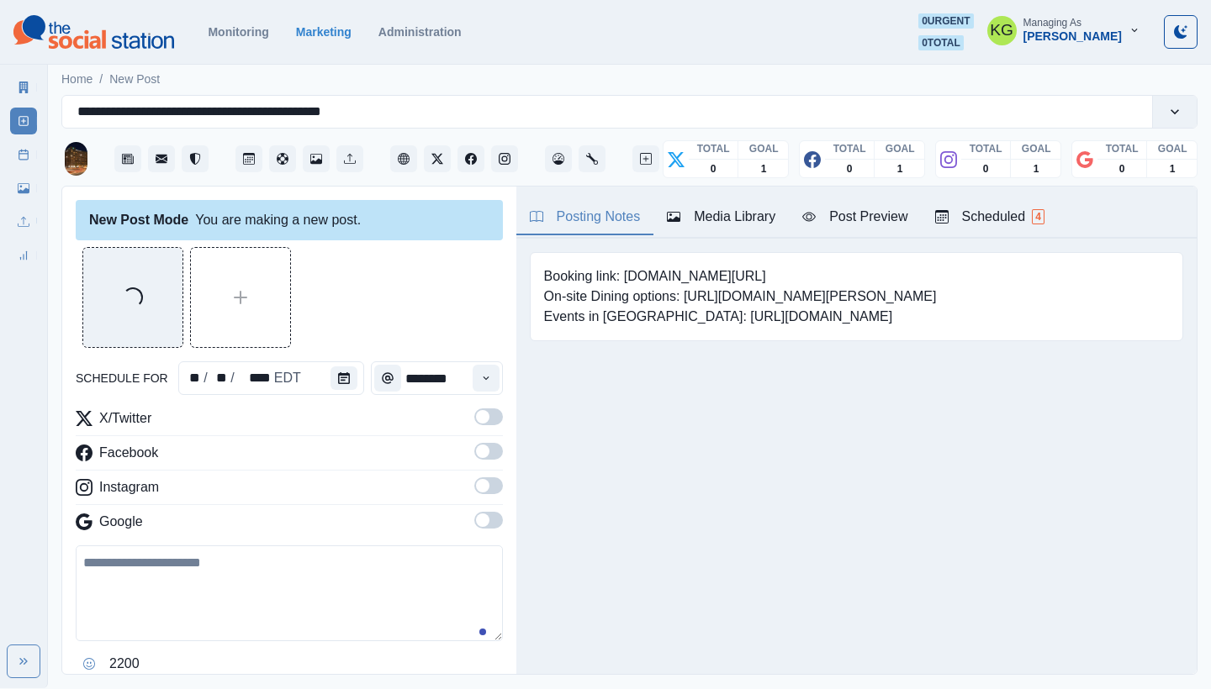
click at [308, 586] on textarea at bounding box center [289, 594] width 427 height 96
paste textarea "**********"
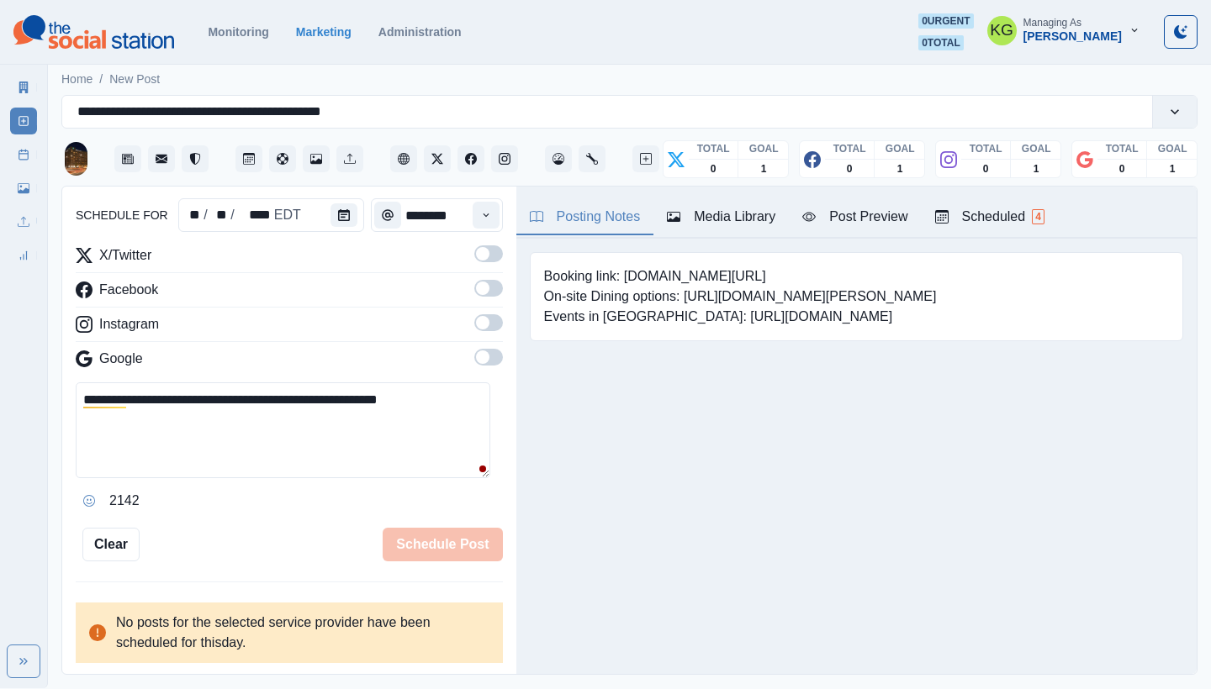
scroll to position [163, 0]
type textarea "**********"
click at [474, 363] on span at bounding box center [488, 357] width 29 height 17
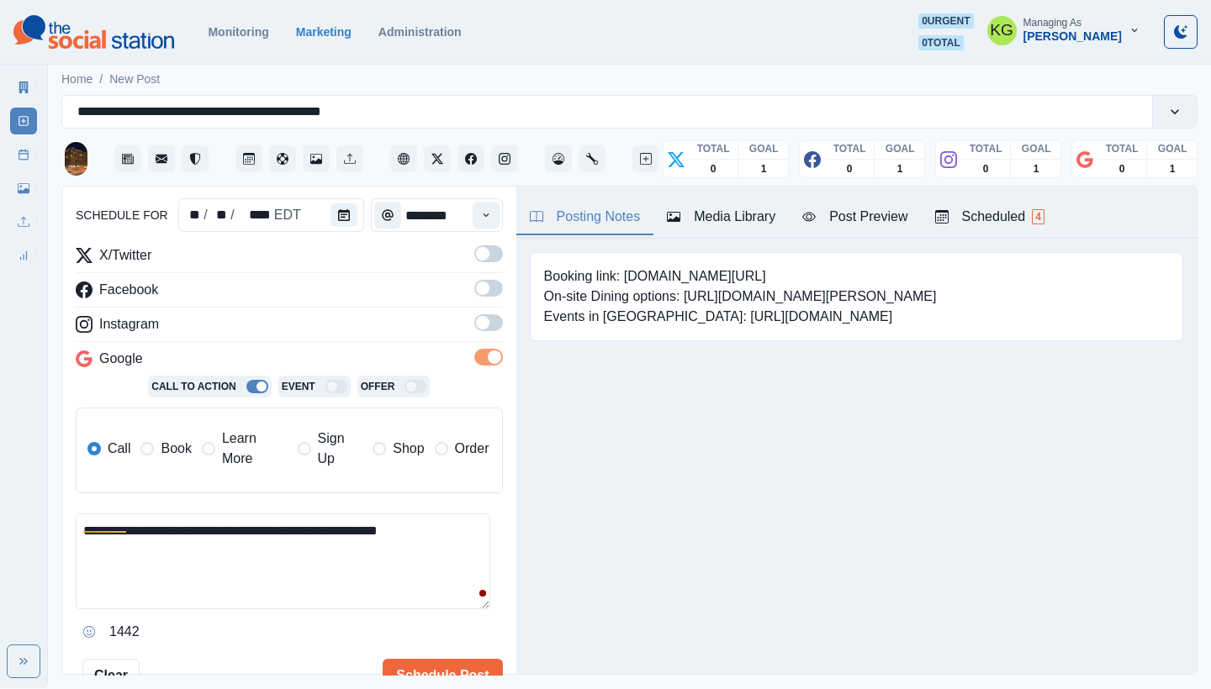
click at [479, 327] on span at bounding box center [488, 322] width 29 height 17
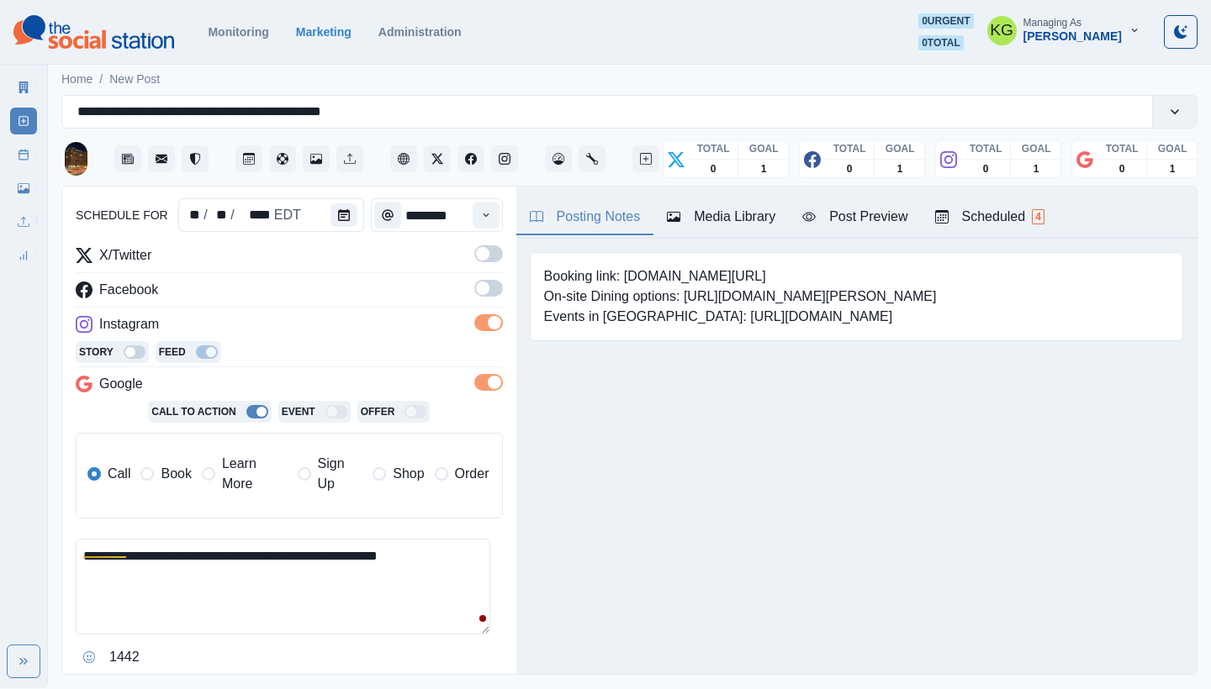
click at [476, 291] on span at bounding box center [482, 288] width 13 height 13
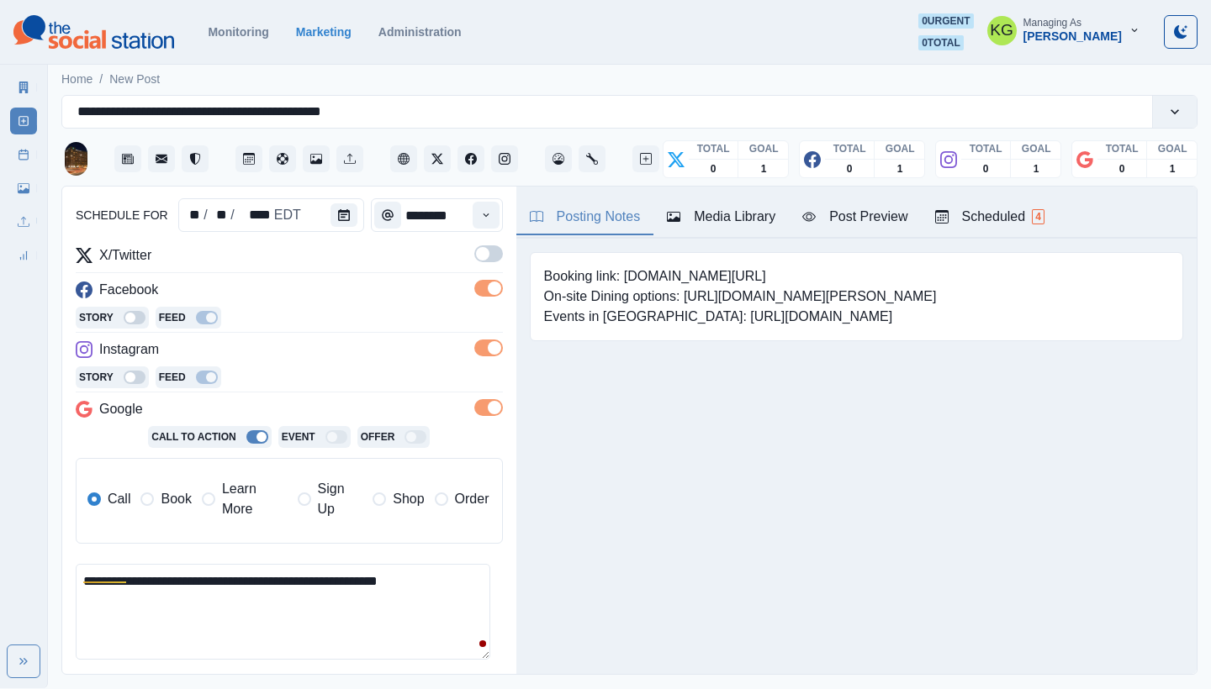
click at [478, 259] on span at bounding box center [488, 253] width 29 height 17
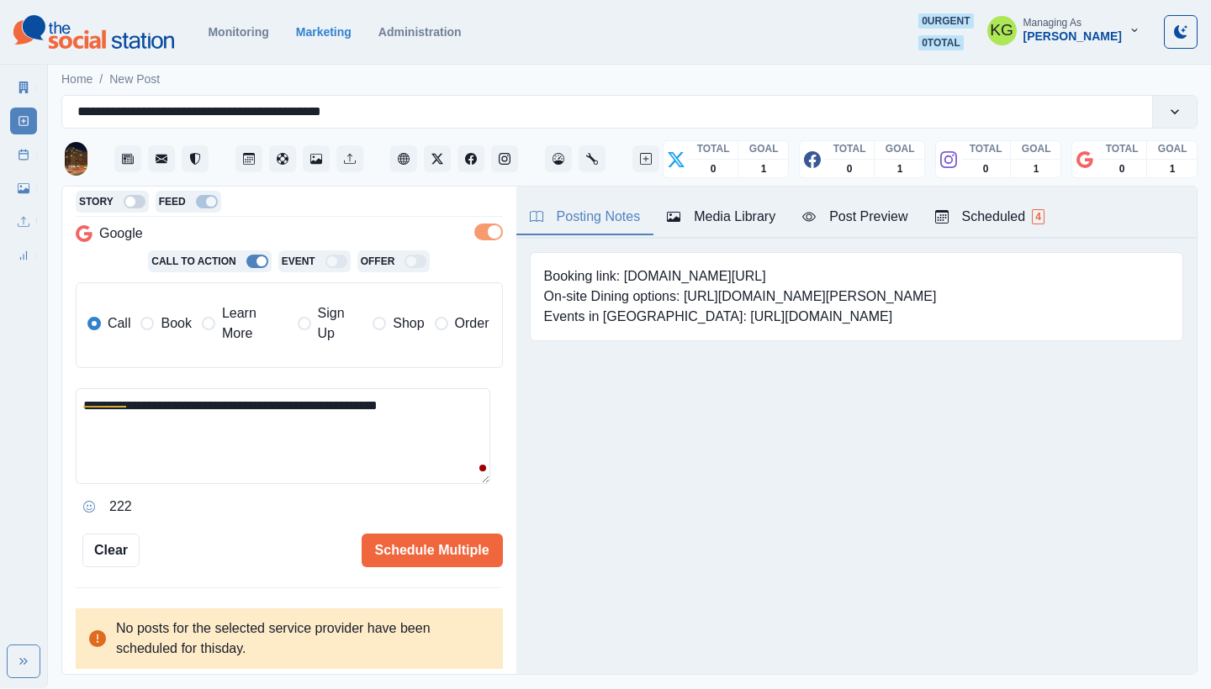
scroll to position [338, 0]
click at [431, 541] on button "Schedule Multiple" at bounding box center [432, 552] width 141 height 34
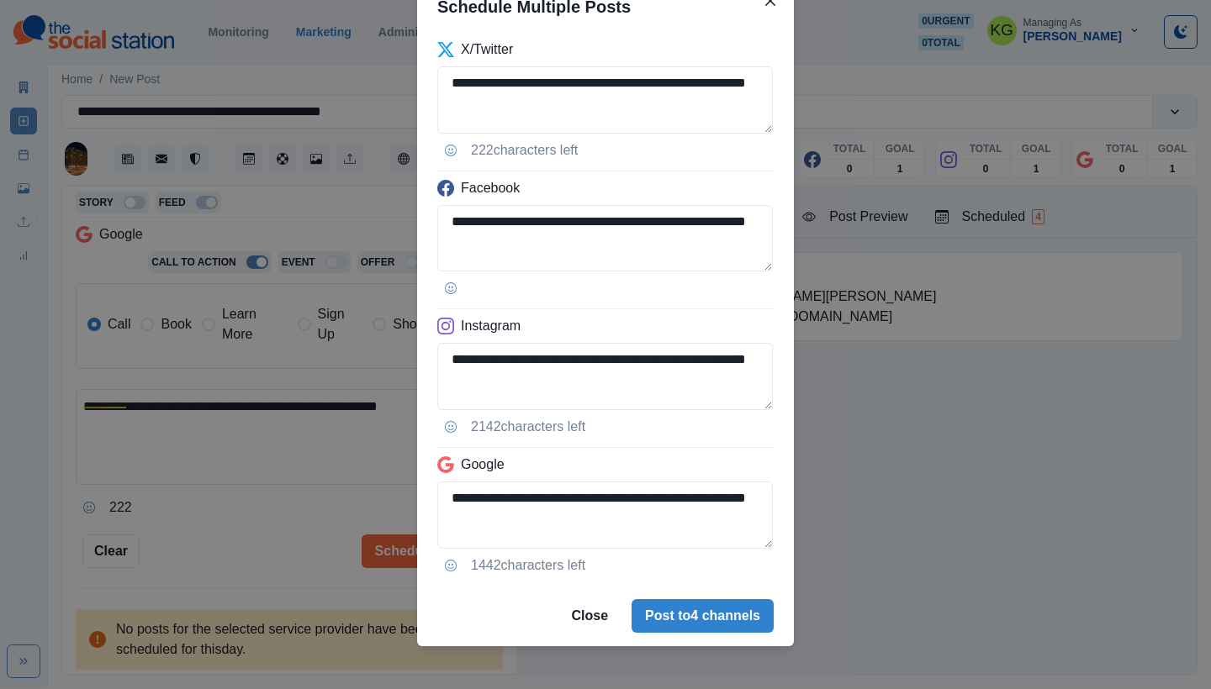
scroll to position [85, 0]
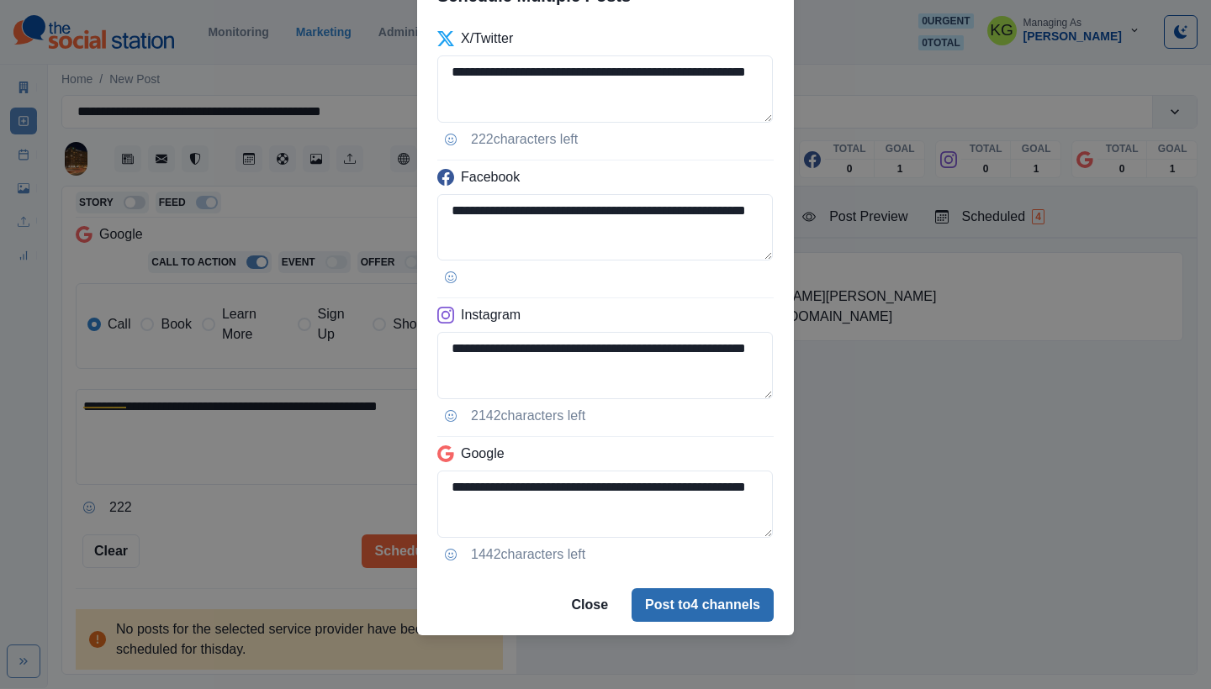
click at [708, 600] on button "Post to 4 channels" at bounding box center [702, 606] width 142 height 34
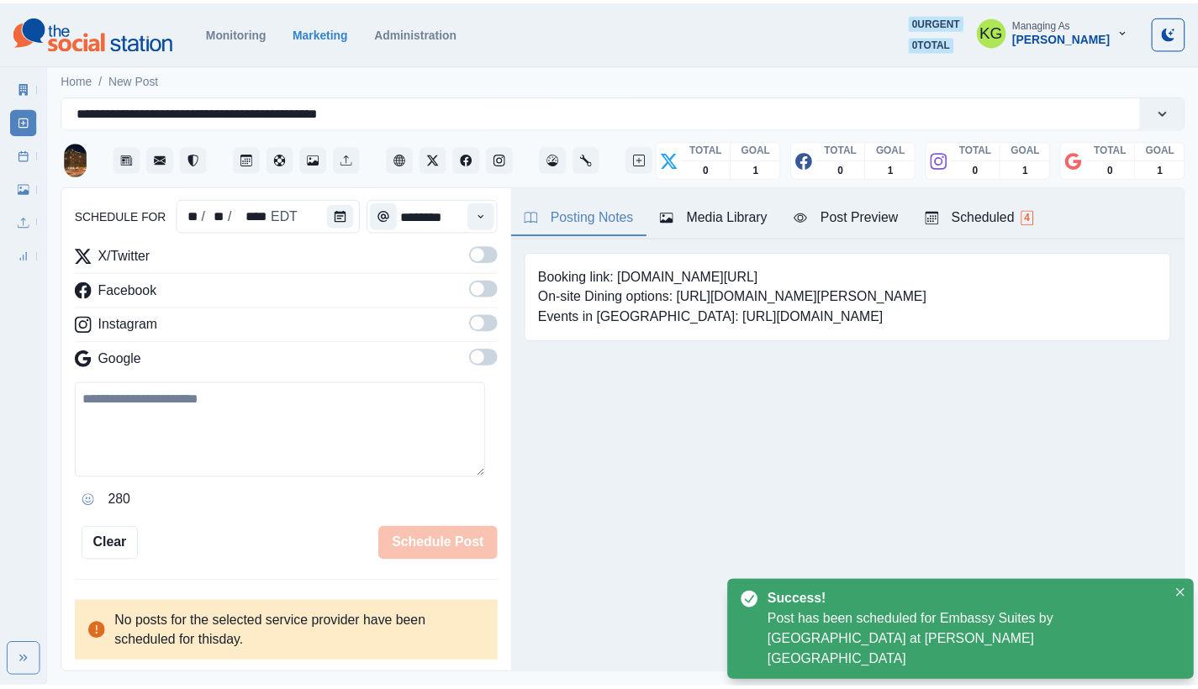
scroll to position [140, 0]
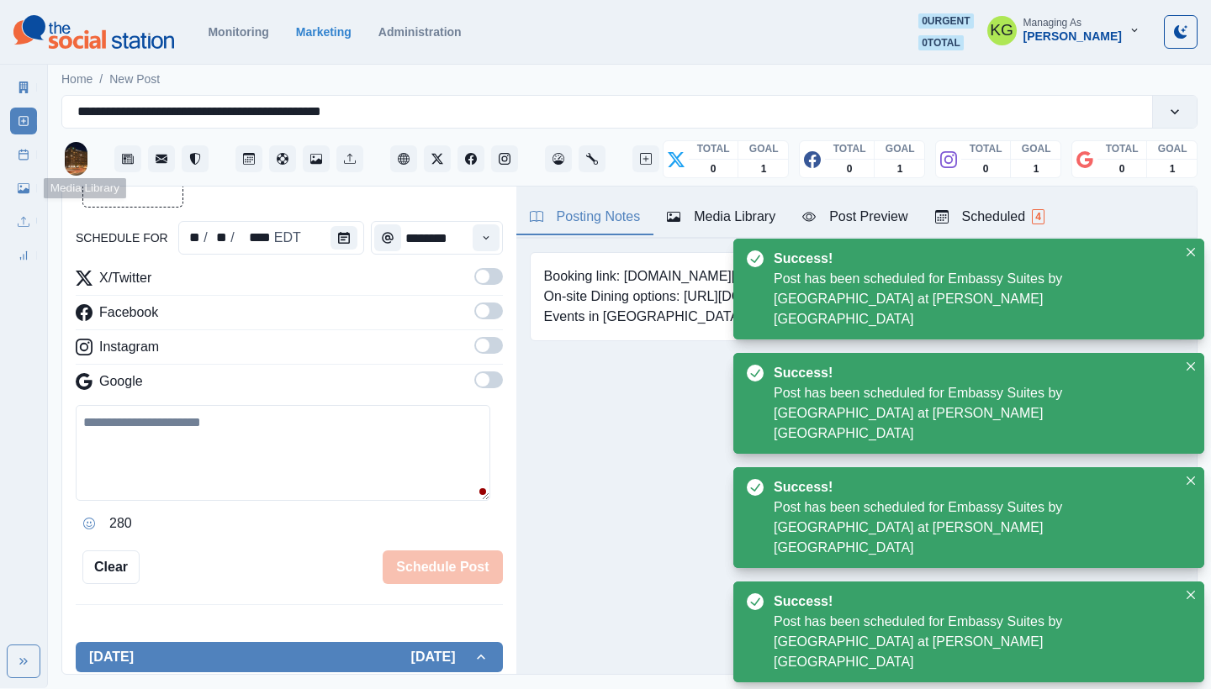
click at [19, 156] on rect at bounding box center [23, 154] width 9 height 9
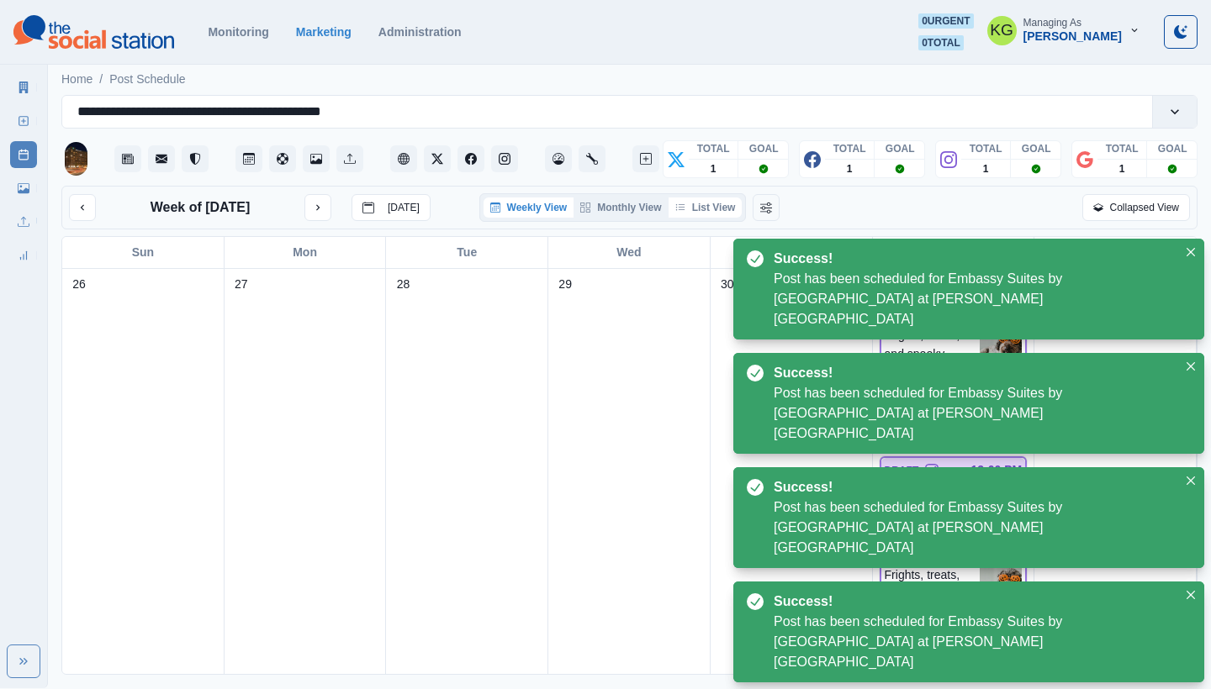
click at [694, 213] on button "List View" at bounding box center [705, 208] width 74 height 20
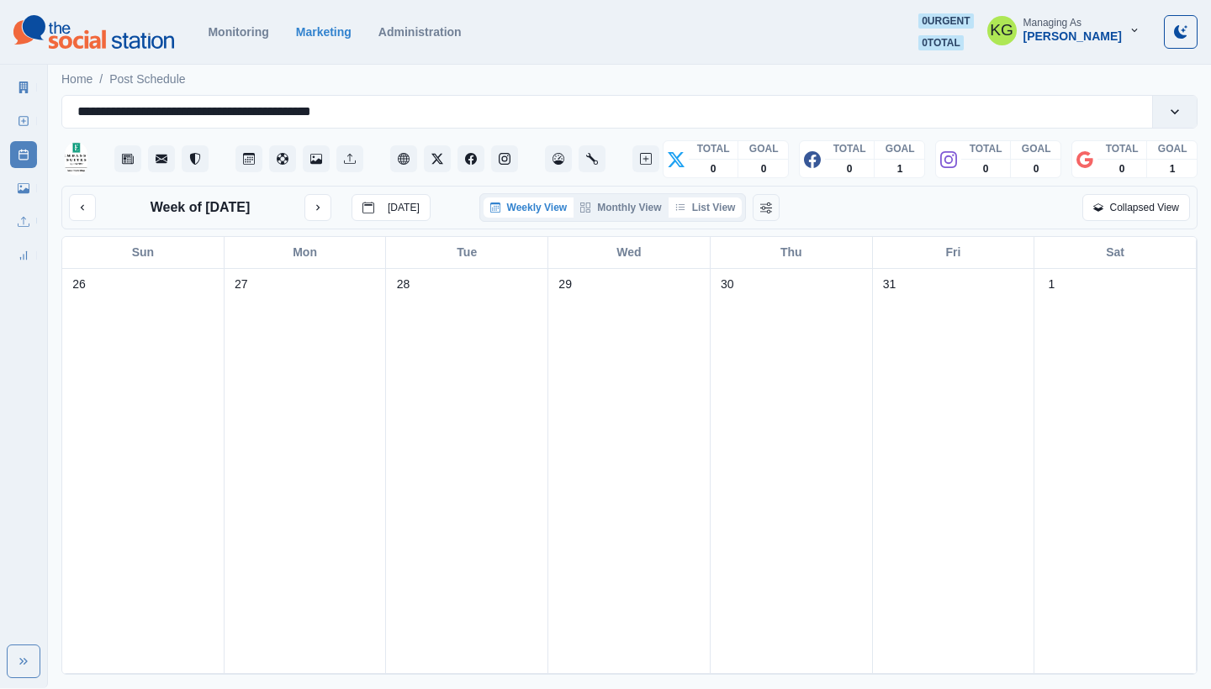
click at [705, 214] on button "List View" at bounding box center [705, 208] width 74 height 20
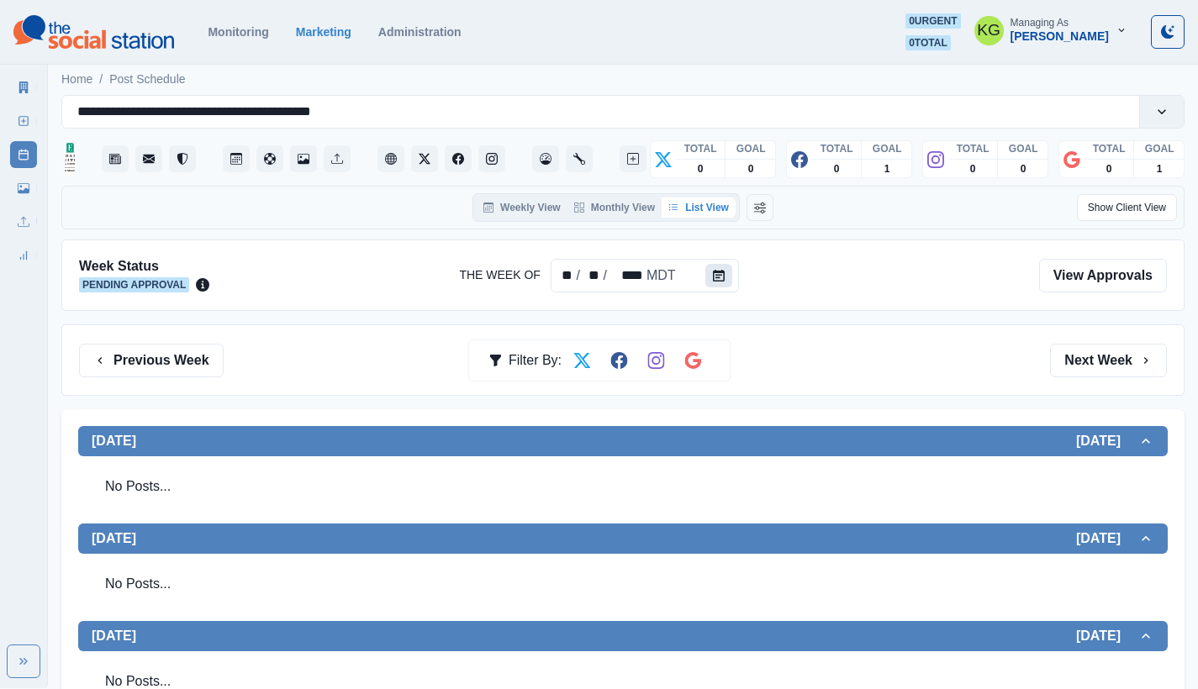
click at [723, 285] on button "Calendar" at bounding box center [718, 276] width 27 height 24
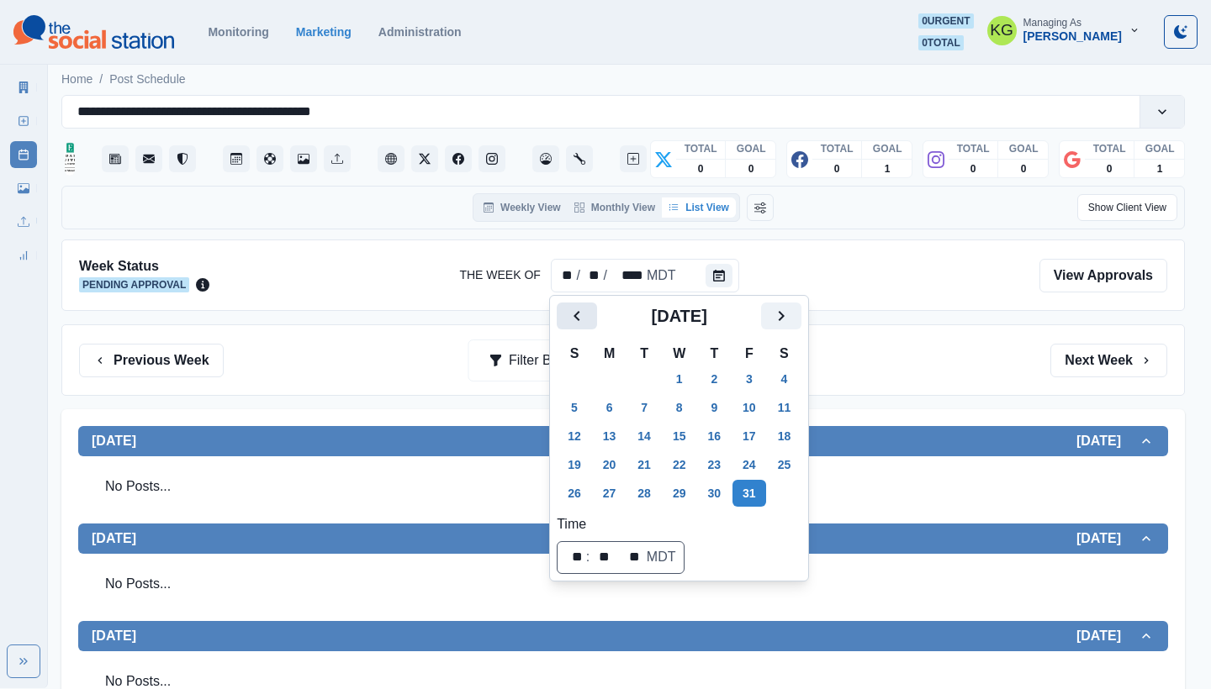
click at [573, 303] on button "Previous" at bounding box center [577, 316] width 40 height 27
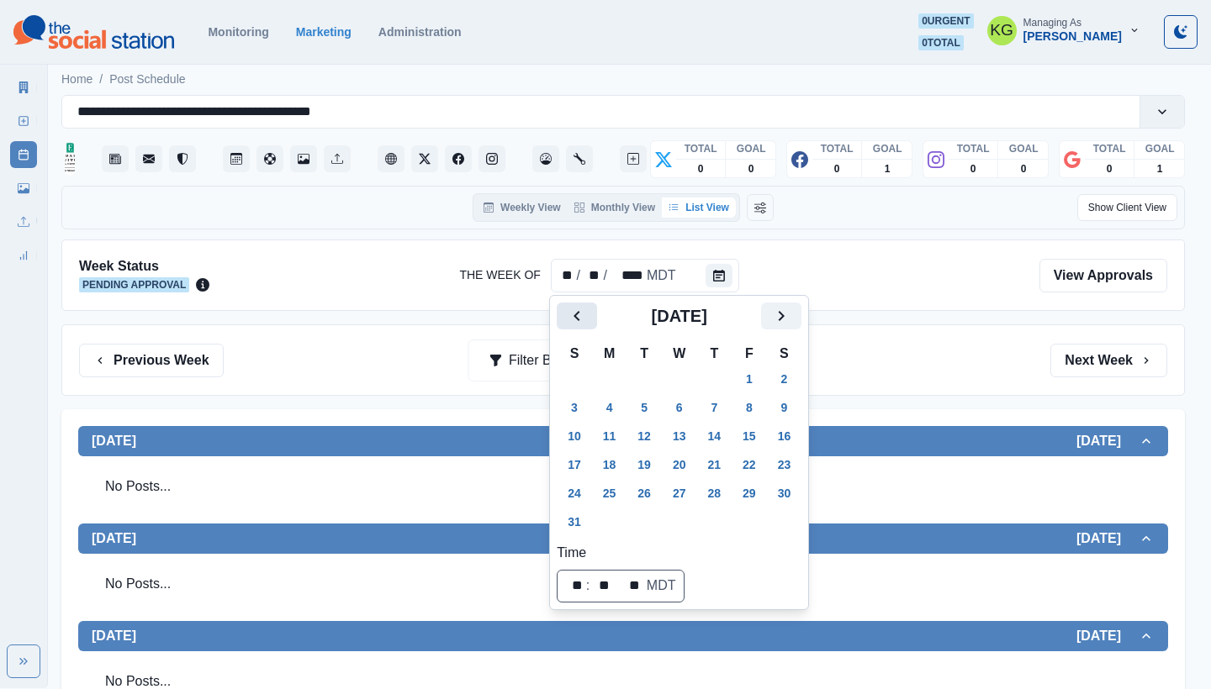
click at [573, 303] on button "Previous" at bounding box center [577, 316] width 40 height 27
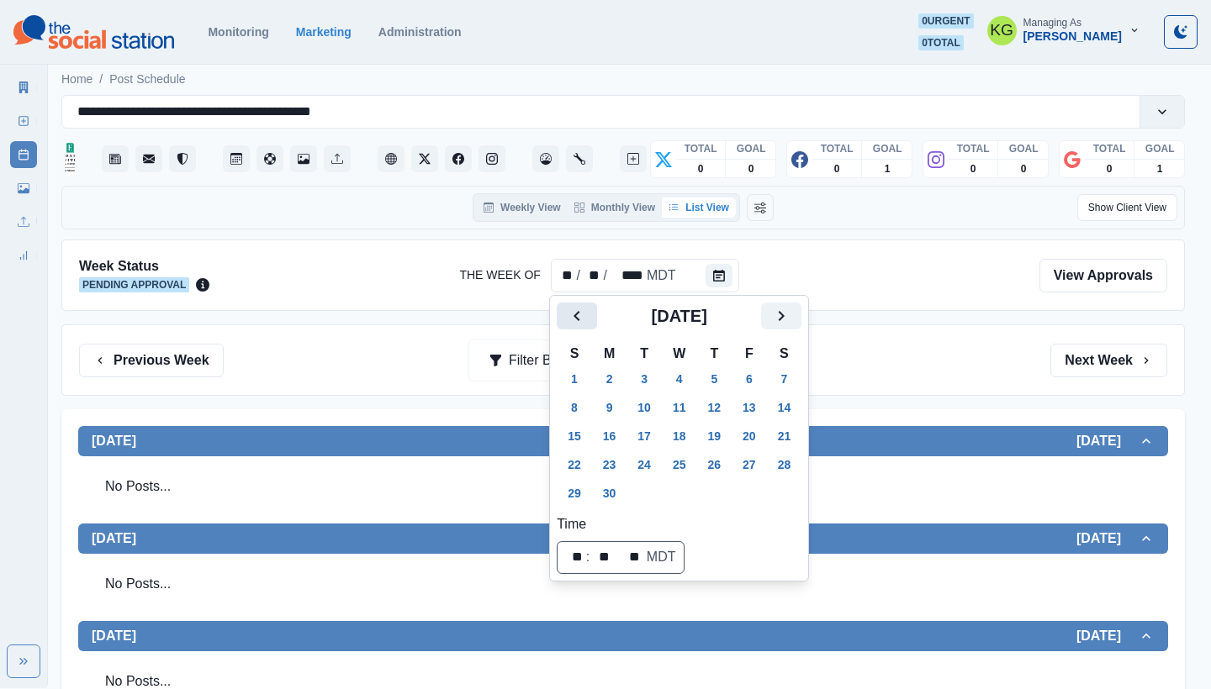
click at [573, 305] on button "Previous" at bounding box center [577, 316] width 40 height 27
click at [573, 309] on icon "Previous" at bounding box center [577, 316] width 20 height 20
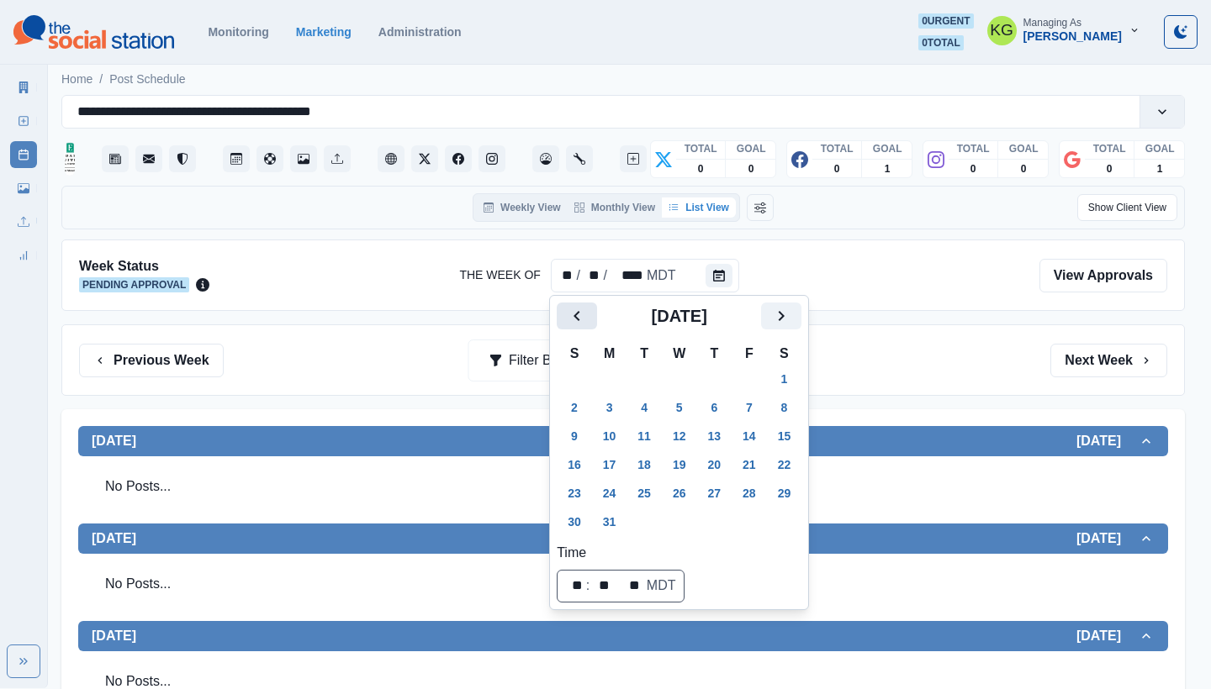
click at [573, 309] on icon "Previous" at bounding box center [577, 316] width 20 height 20
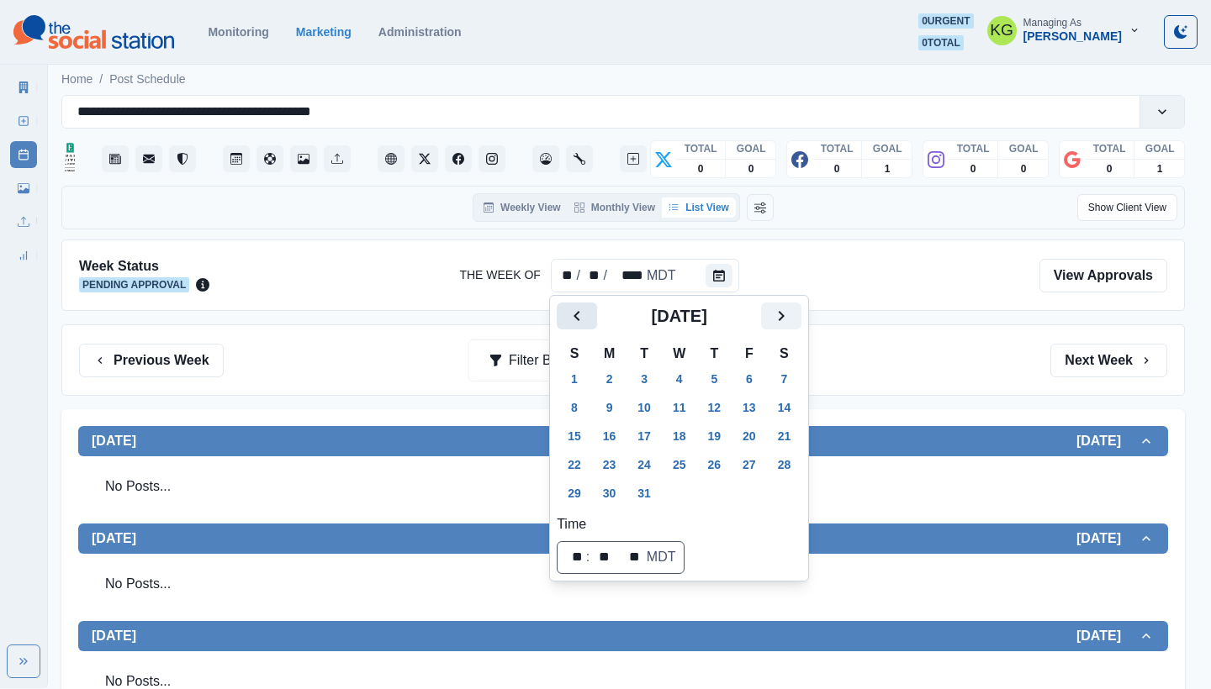
click at [573, 309] on icon "Previous" at bounding box center [577, 316] width 20 height 20
click at [716, 502] on button "31" at bounding box center [714, 493] width 34 height 27
click at [981, 390] on div "Previous Week Filter By: Next Week" at bounding box center [622, 360] width 1123 height 71
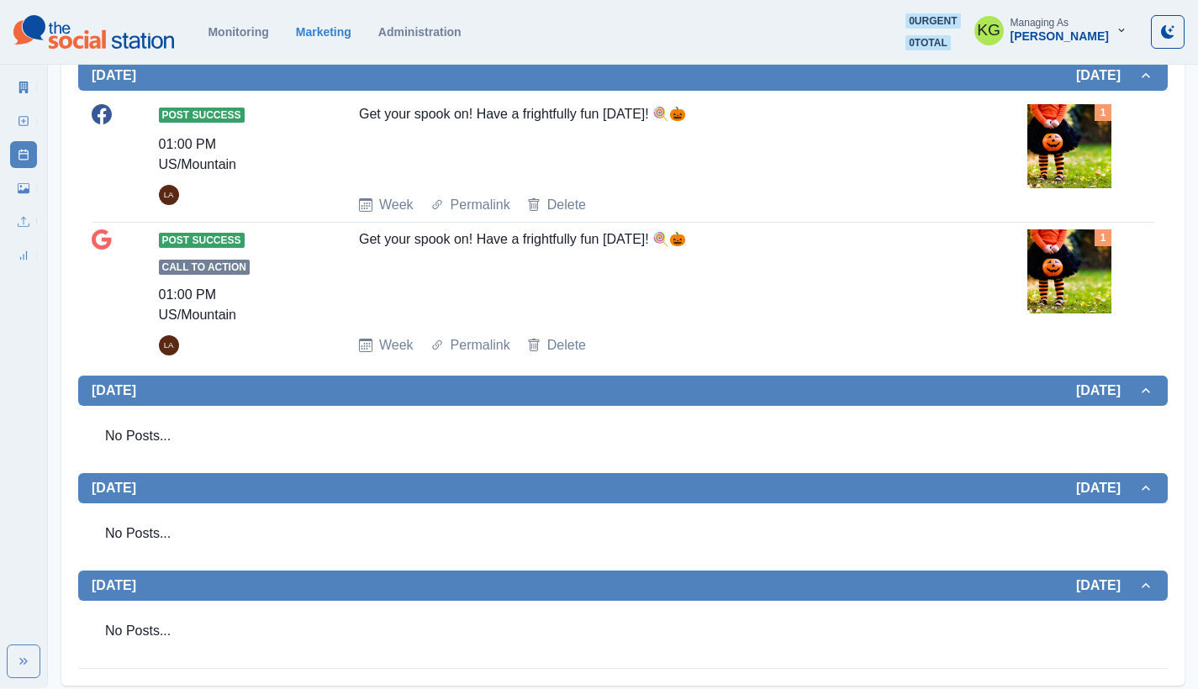
scroll to position [643, 0]
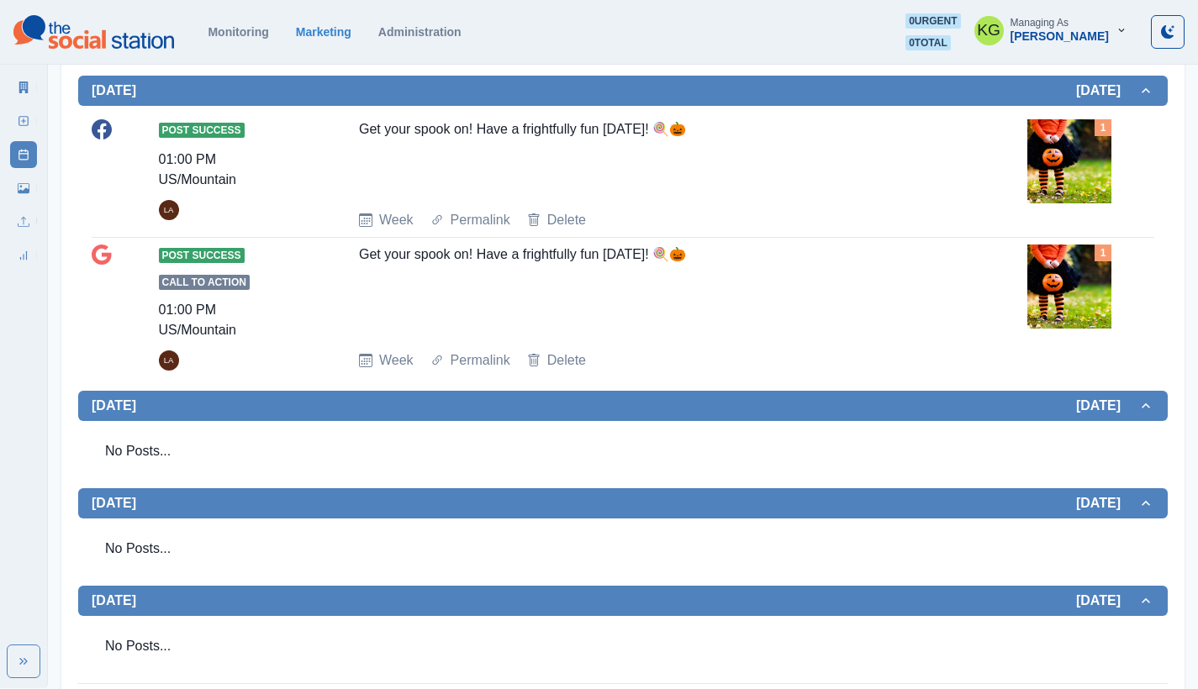
drag, startPoint x: 739, startPoint y: 136, endPoint x: 354, endPoint y: 126, distance: 385.2
click at [353, 126] on div "Post Success 01:00 PM US/Mountain LA Get your spook on! Have a frightfully fun …" at bounding box center [623, 174] width 1063 height 111
copy div "Get your spook on! Have a frightfully fun [DATE]! 🍭🎃"
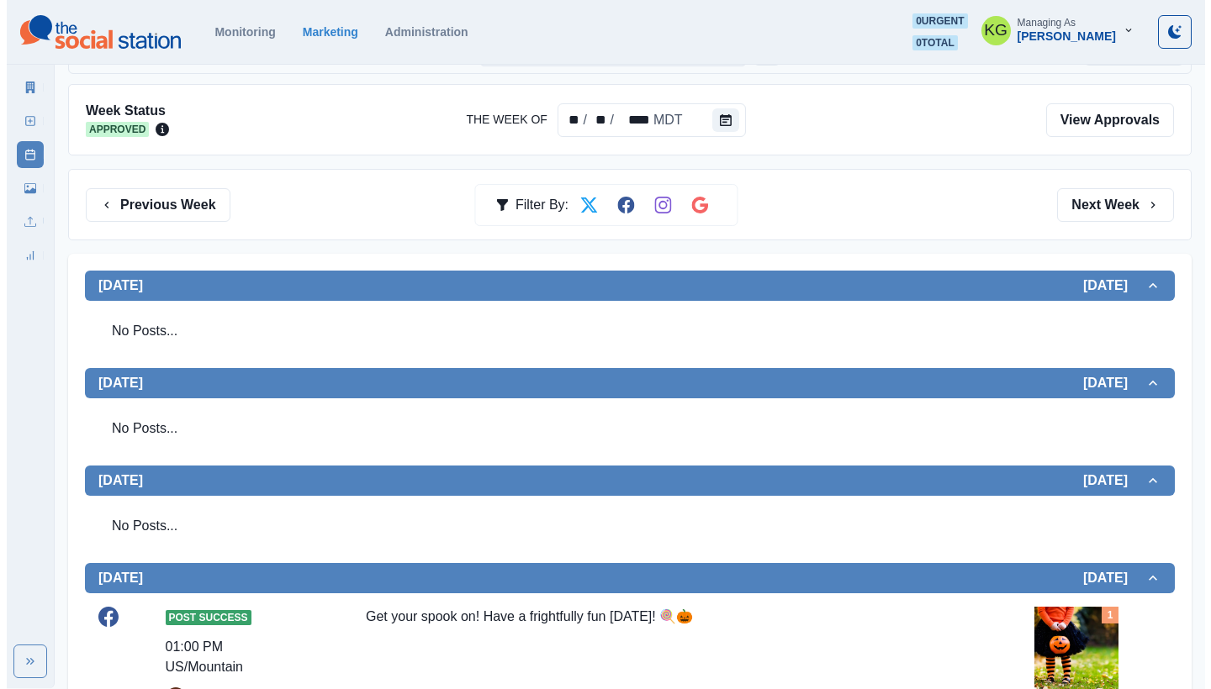
scroll to position [147, 0]
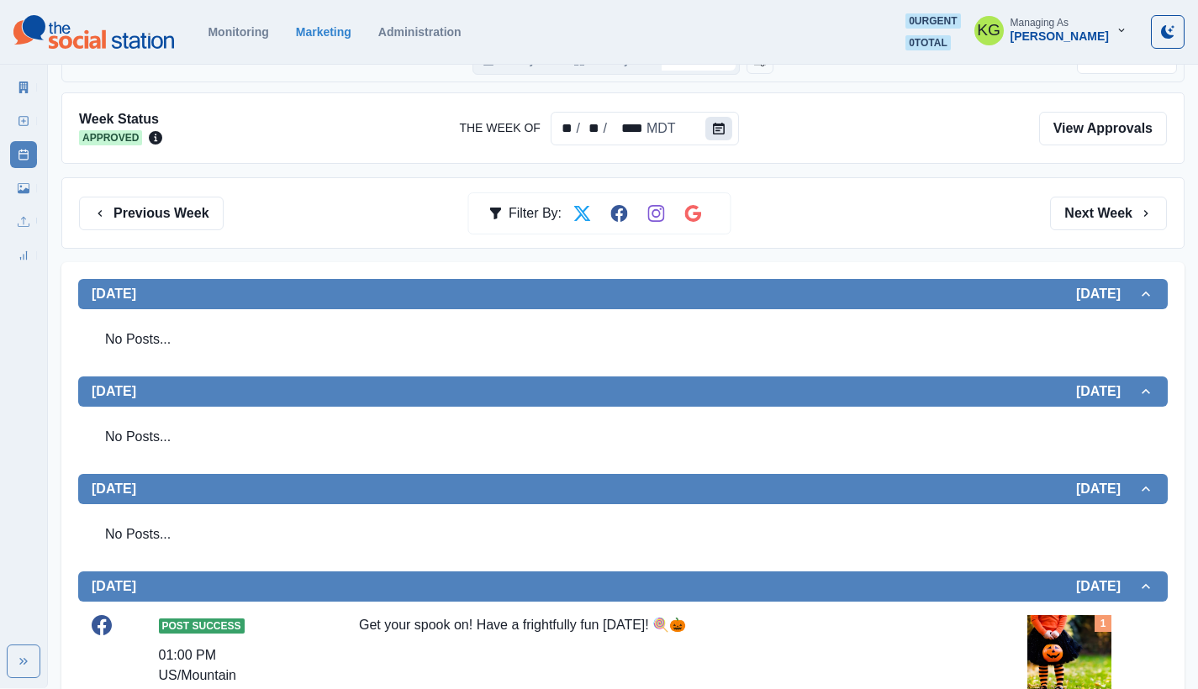
click at [710, 128] on button "Calendar" at bounding box center [718, 129] width 27 height 24
click at [723, 128] on button "Calendar" at bounding box center [718, 129] width 27 height 24
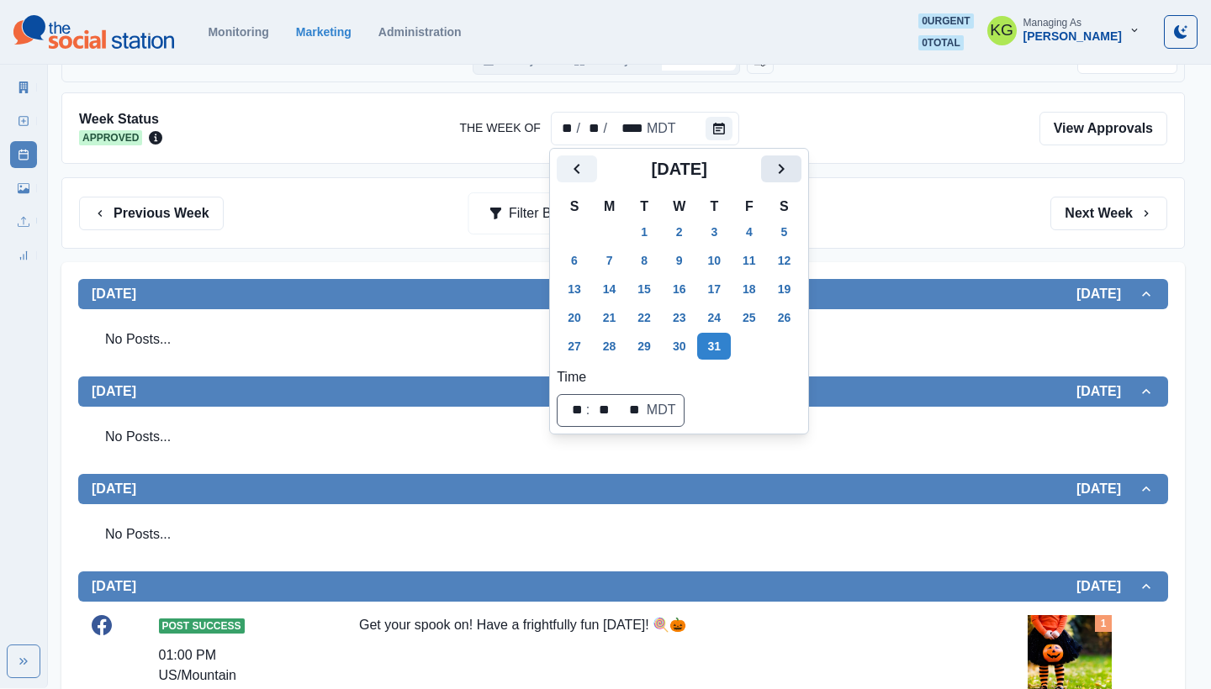
click at [791, 167] on icon "Next" at bounding box center [781, 169] width 20 height 20
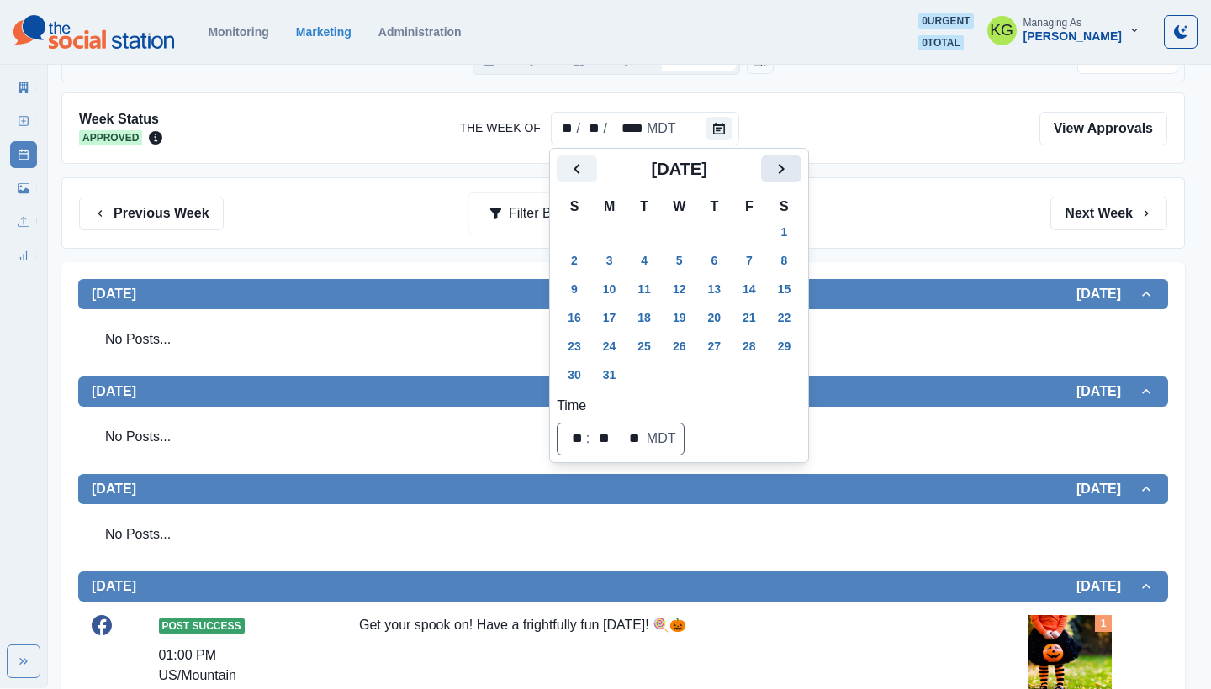
click at [791, 167] on icon "Next" at bounding box center [781, 169] width 20 height 20
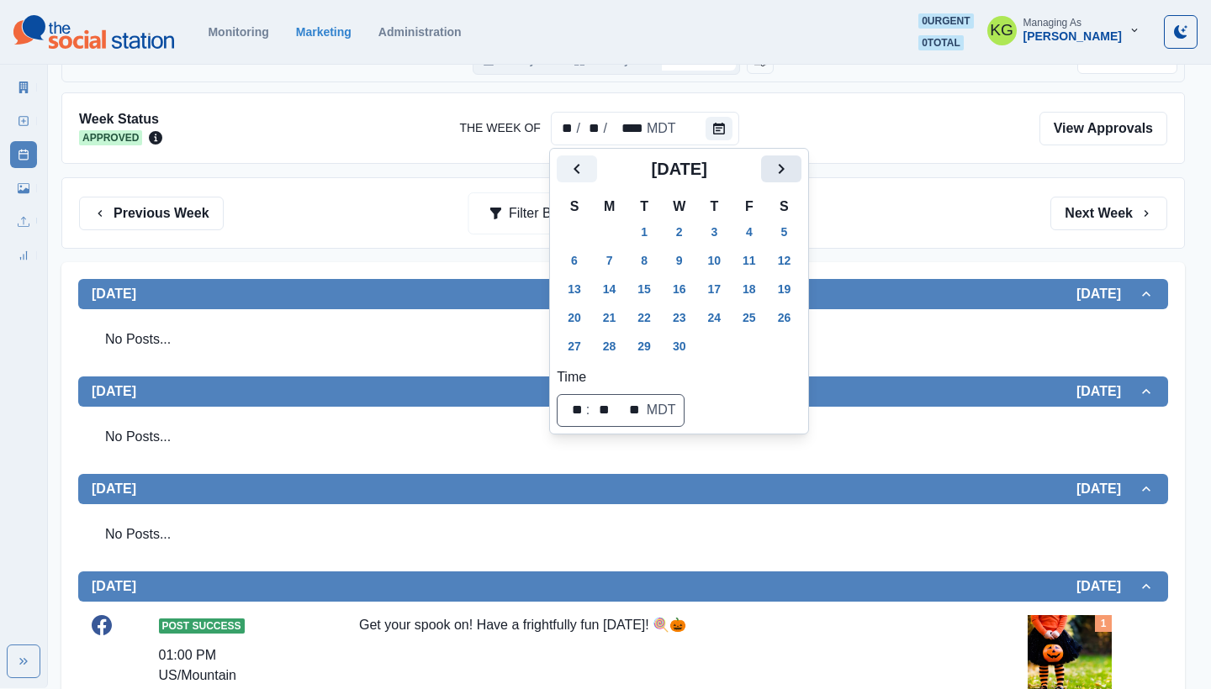
click at [791, 167] on icon "Next" at bounding box center [781, 169] width 20 height 20
click at [791, 168] on icon "Next" at bounding box center [781, 169] width 20 height 20
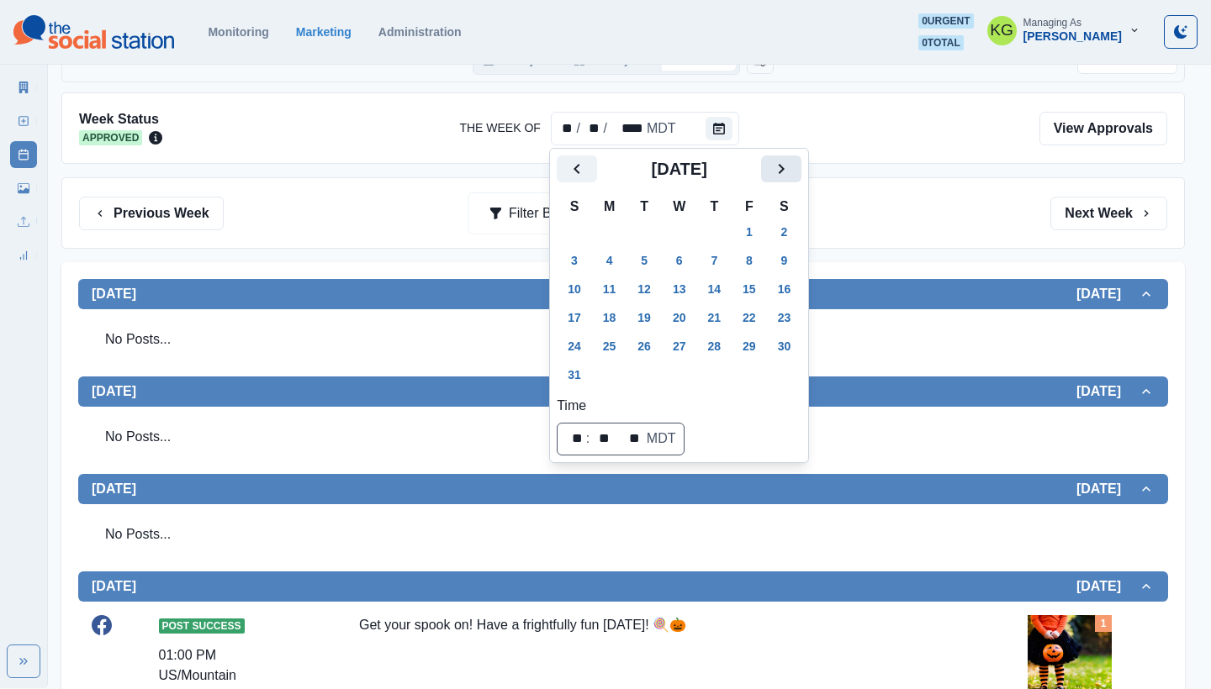
click at [791, 161] on icon "Next" at bounding box center [781, 169] width 20 height 20
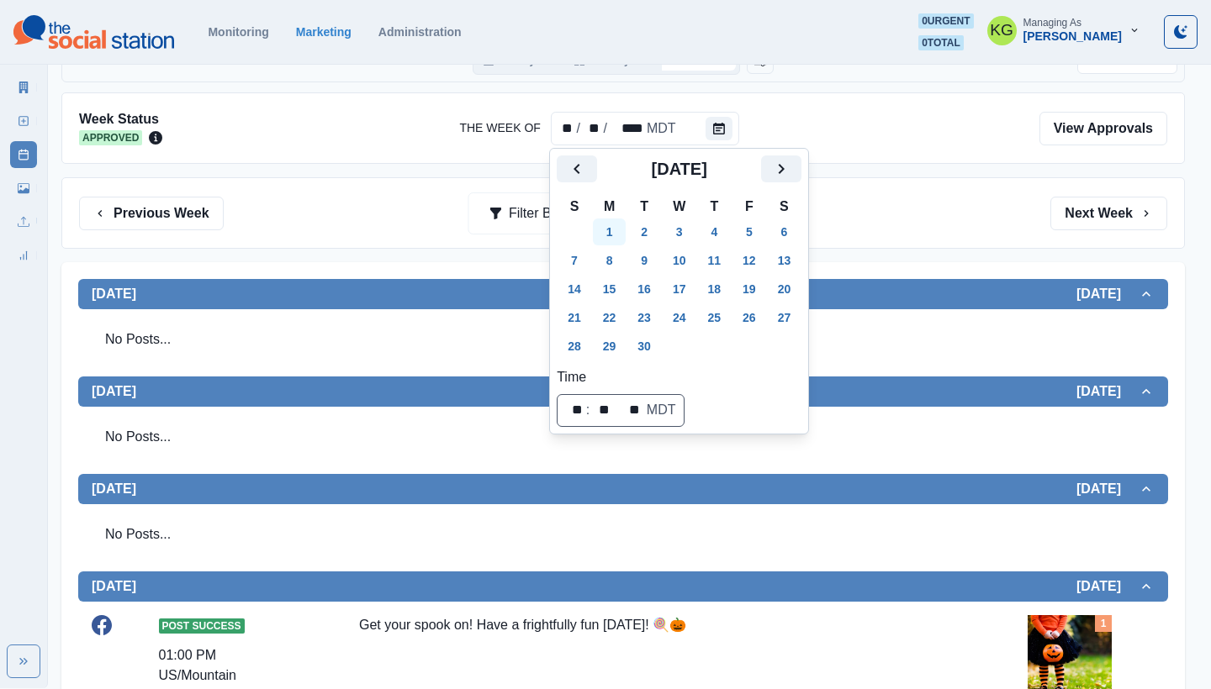
click at [612, 227] on button "1" at bounding box center [610, 232] width 34 height 27
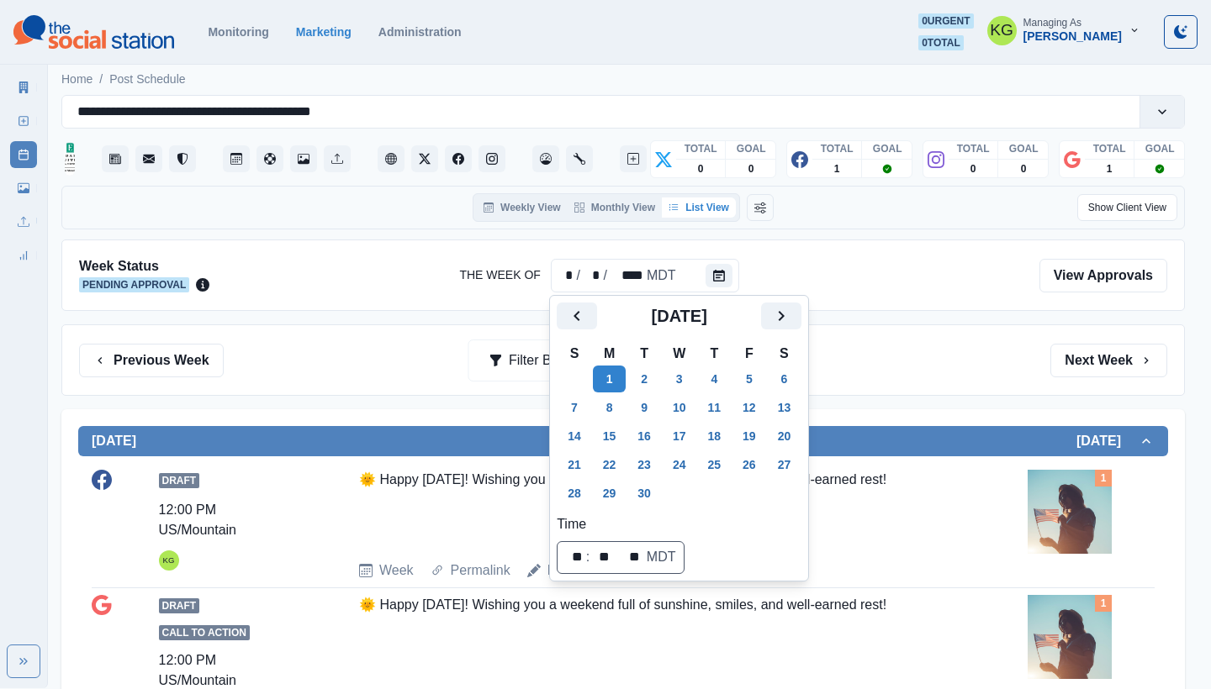
click at [999, 366] on div "Previous Week Filter By: Next Week" at bounding box center [623, 361] width 1088 height 34
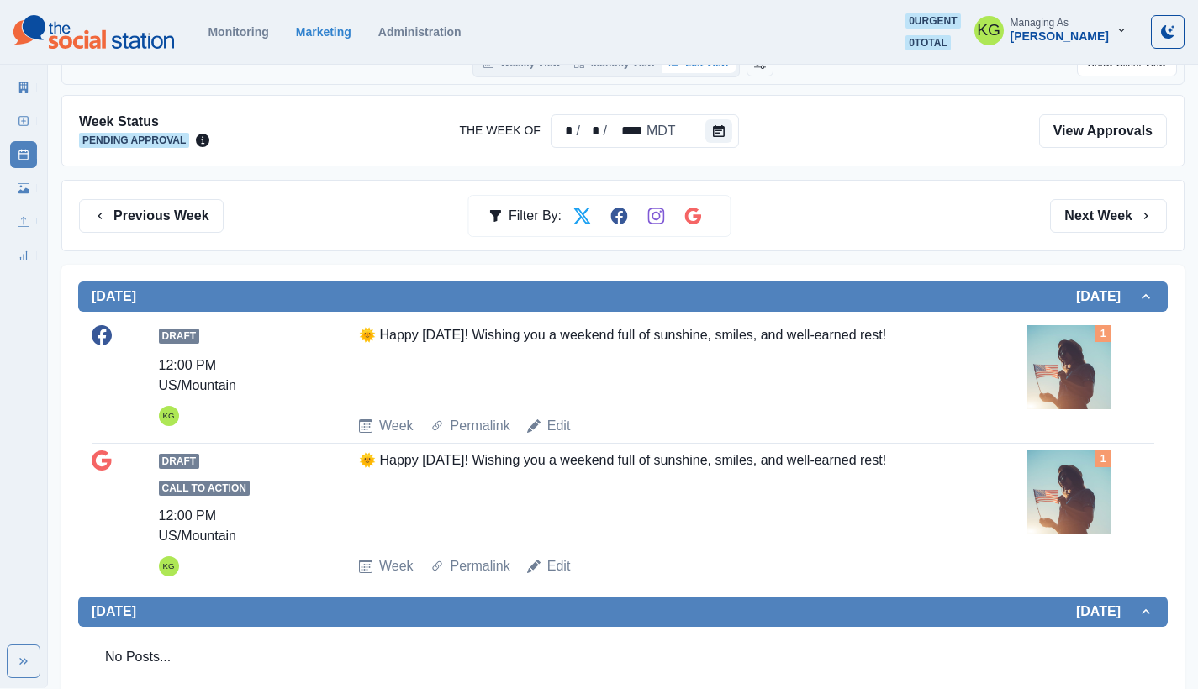
scroll to position [185, 0]
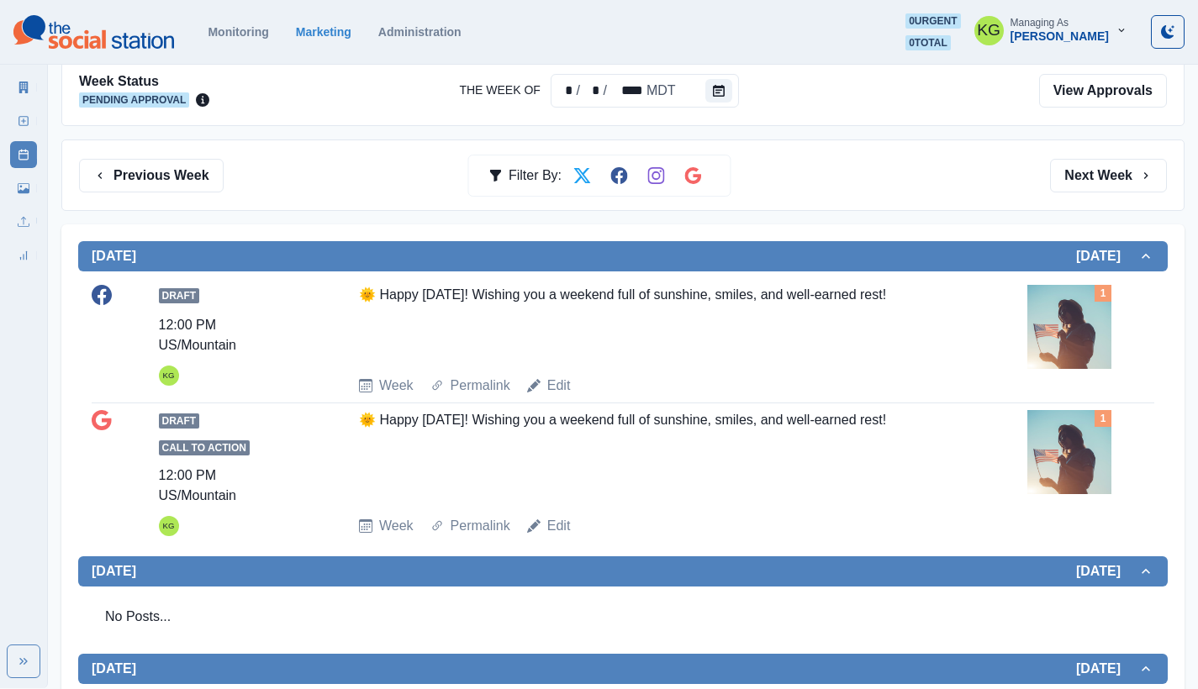
click at [715, 86] on icon "Calendar" at bounding box center [719, 91] width 12 height 12
click at [720, 92] on icon "Calendar" at bounding box center [719, 91] width 12 height 12
click at [1123, 167] on button "Next Week" at bounding box center [1108, 176] width 117 height 34
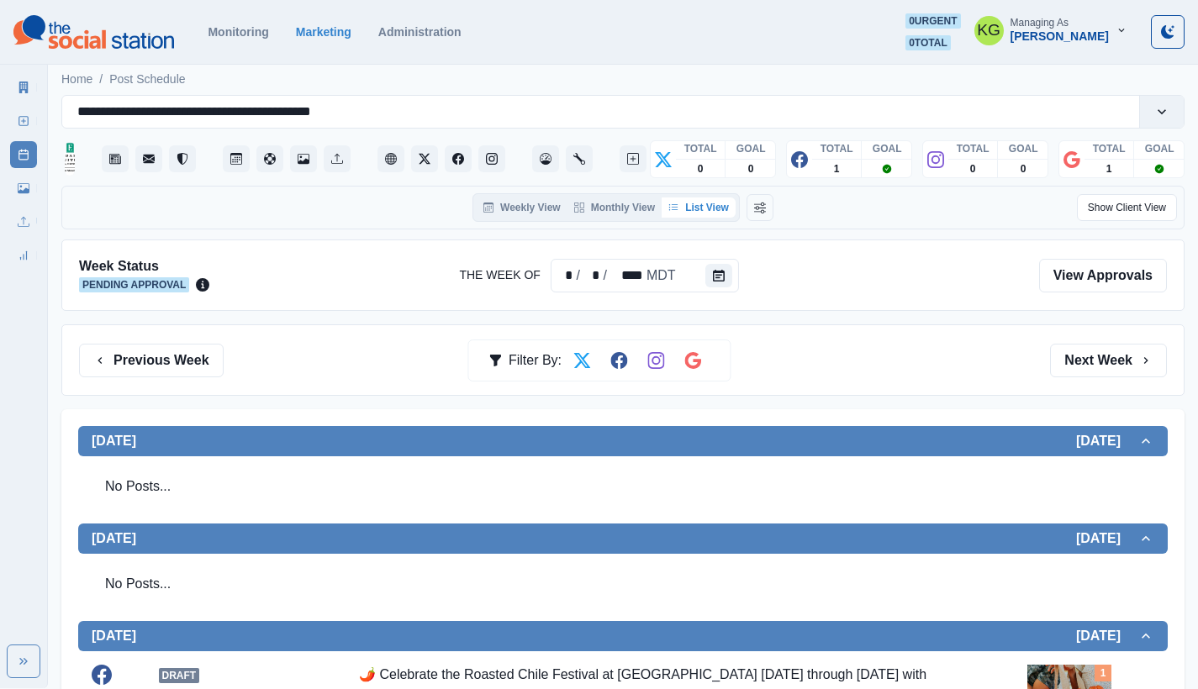
click at [1098, 303] on div "Week Status Pending Approval The Week Of * / * / **** MDT View Approvals" at bounding box center [622, 275] width 1123 height 71
click at [1080, 281] on link "View Approvals" at bounding box center [1103, 276] width 128 height 34
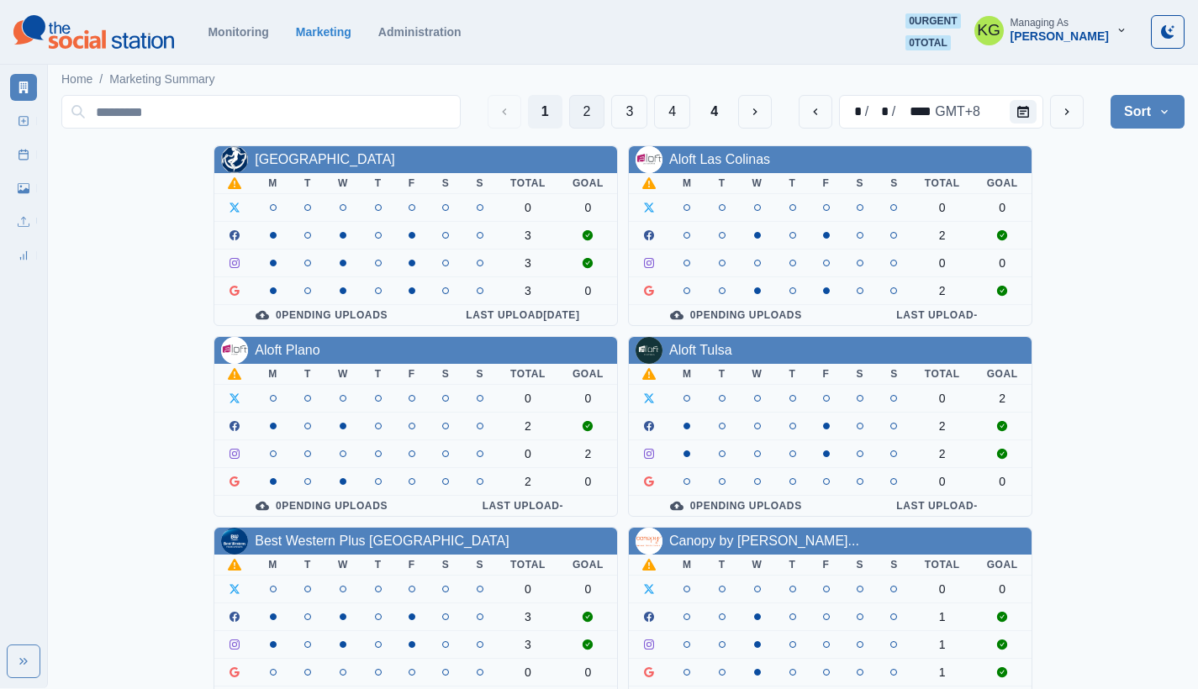
click at [581, 108] on button "2" at bounding box center [587, 112] width 36 height 34
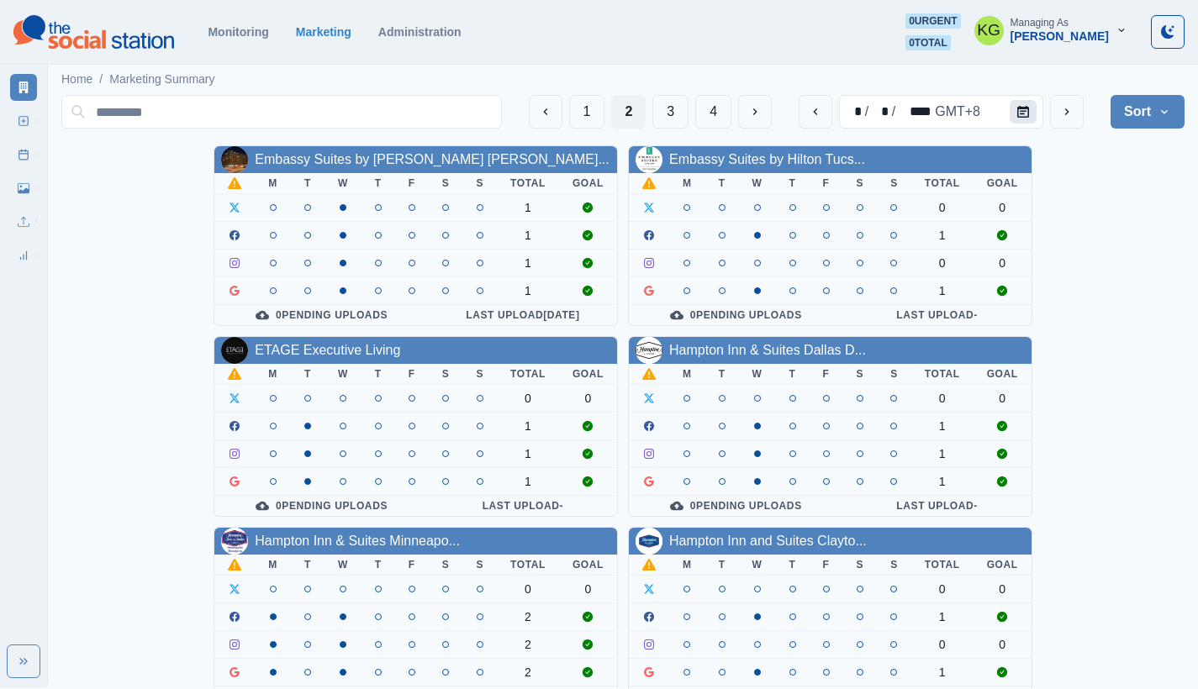
click at [1030, 116] on button "Calendar" at bounding box center [1023, 112] width 27 height 24
click at [1022, 113] on icon "Calendar" at bounding box center [1023, 112] width 12 height 12
click at [1065, 119] on button "next" at bounding box center [1067, 112] width 34 height 34
click at [1066, 118] on icon "next" at bounding box center [1066, 111] width 13 height 13
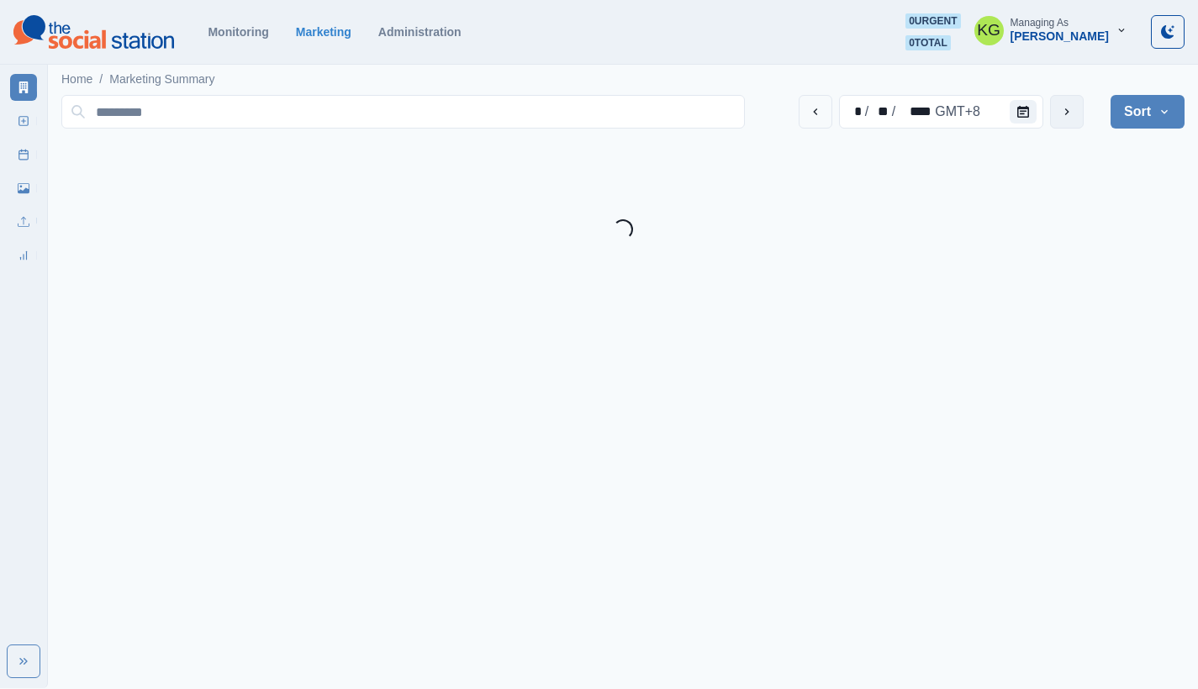
click at [1067, 118] on button "next" at bounding box center [1067, 112] width 34 height 34
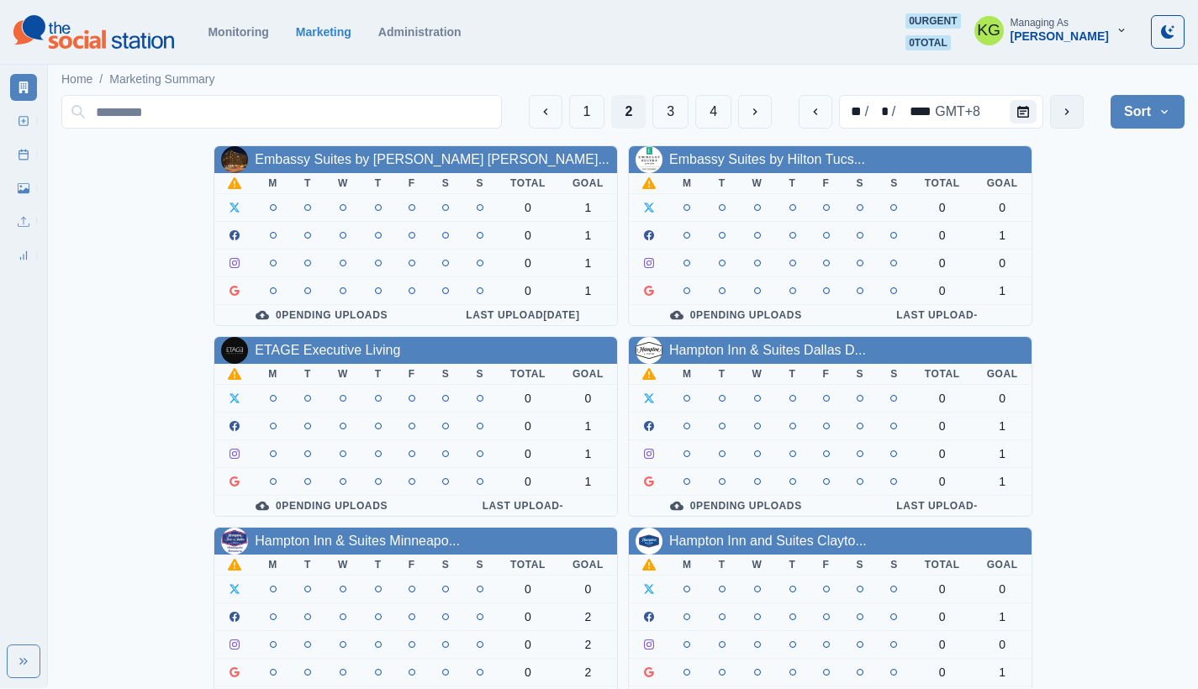
click at [1067, 118] on icon "next" at bounding box center [1066, 111] width 13 height 13
click at [1069, 119] on button "next" at bounding box center [1067, 112] width 34 height 34
click at [1070, 119] on button "next" at bounding box center [1067, 112] width 34 height 34
click at [835, 111] on div "** / * / **** GMT+8" at bounding box center [941, 112] width 285 height 34
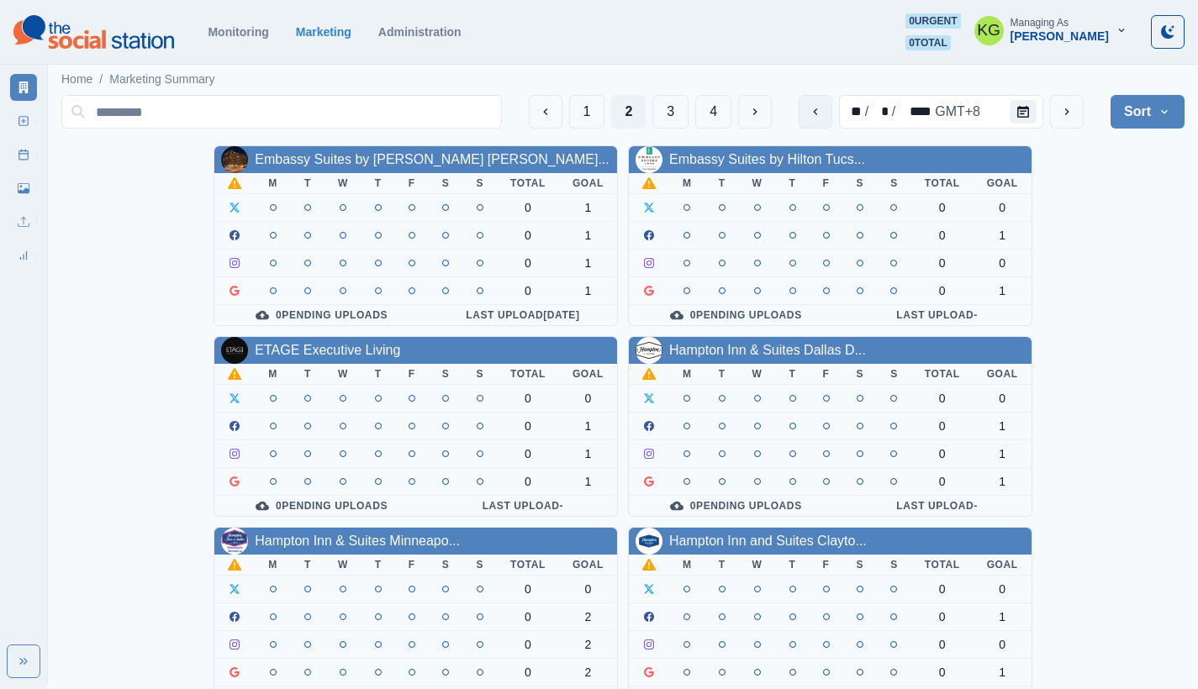
click at [810, 111] on icon "previous" at bounding box center [815, 111] width 13 height 13
drag, startPoint x: 810, startPoint y: 111, endPoint x: 787, endPoint y: 145, distance: 40.6
click at [775, 165] on link "Embassy Suites by Hilton Tucs..." at bounding box center [767, 159] width 196 height 14
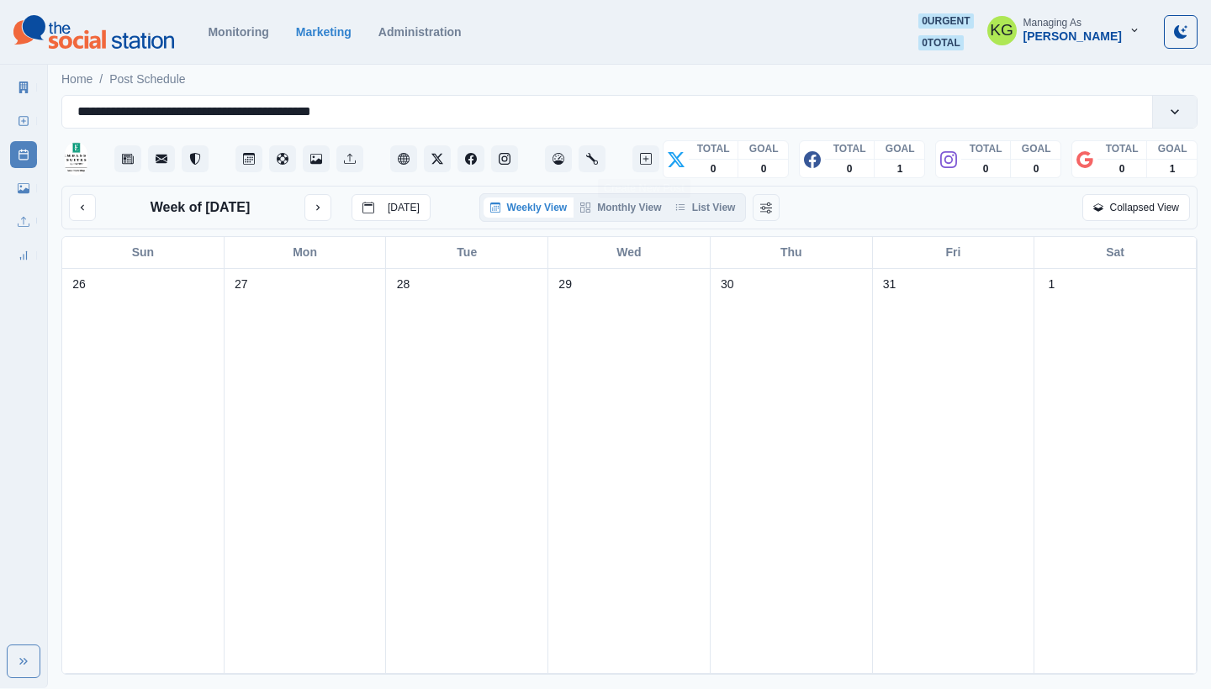
drag, startPoint x: 775, startPoint y: 165, endPoint x: 677, endPoint y: 175, distance: 98.9
click at [779, 204] on button "Change View Order" at bounding box center [765, 207] width 27 height 27
click at [728, 213] on button "List View" at bounding box center [722, 208] width 91 height 20
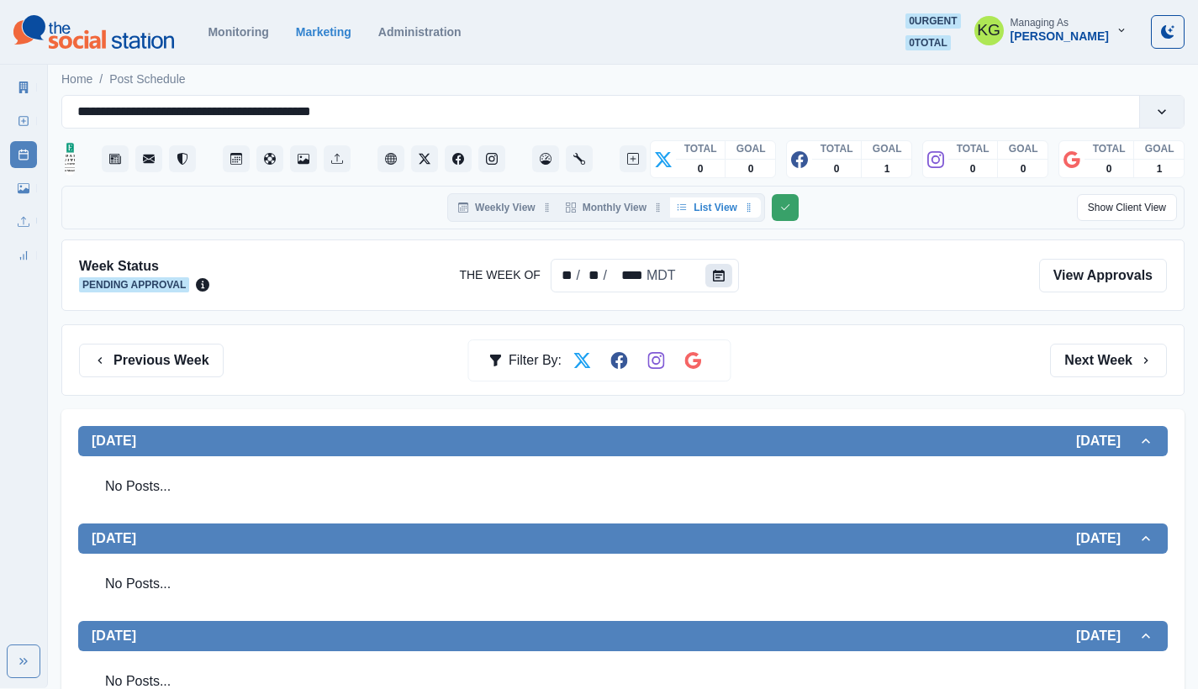
drag, startPoint x: 768, startPoint y: 271, endPoint x: 730, endPoint y: 269, distance: 37.9
drag, startPoint x: 730, startPoint y: 269, endPoint x: 740, endPoint y: 259, distance: 14.3
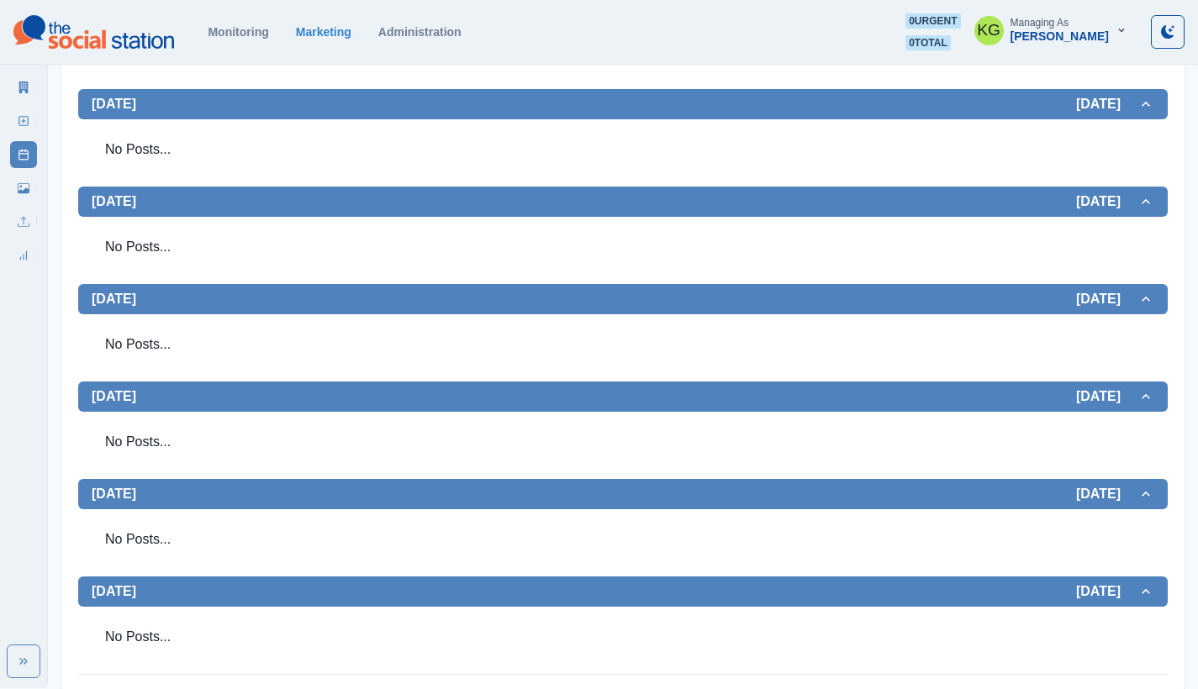
scroll to position [436, 1]
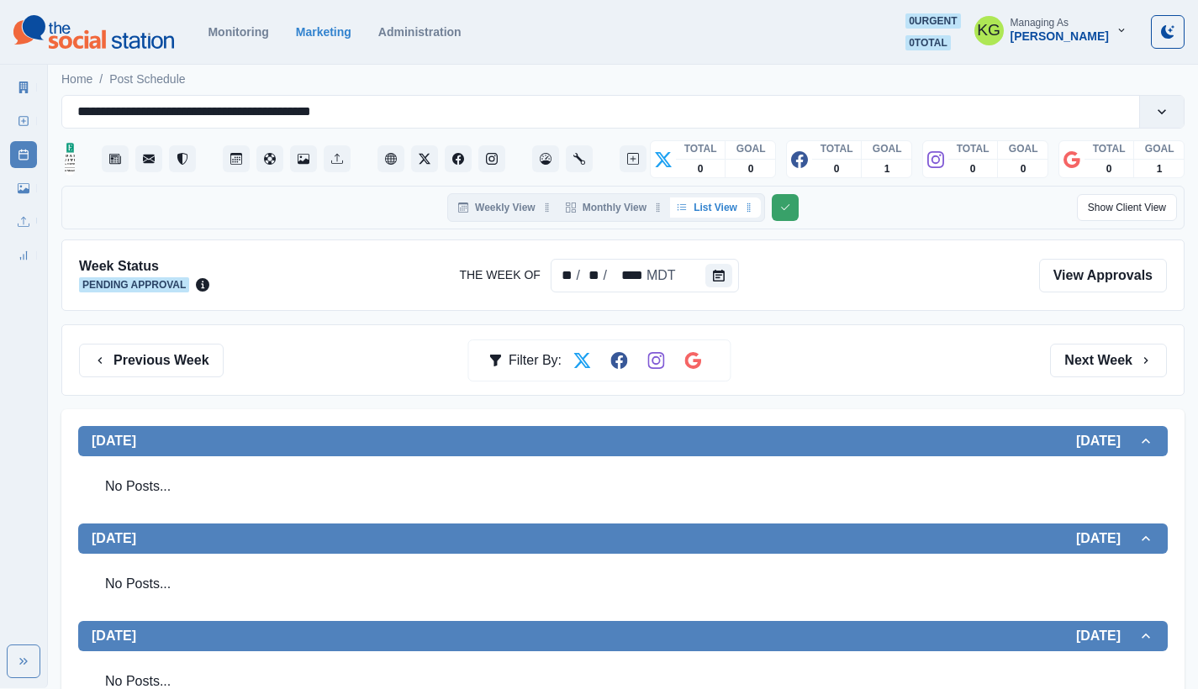
drag, startPoint x: 235, startPoint y: 256, endPoint x: 220, endPoint y: 321, distance: 67.1
click at [161, 364] on button "Previous Week" at bounding box center [151, 361] width 145 height 34
drag, startPoint x: 926, startPoint y: 287, endPoint x: 940, endPoint y: 290, distance: 14.7
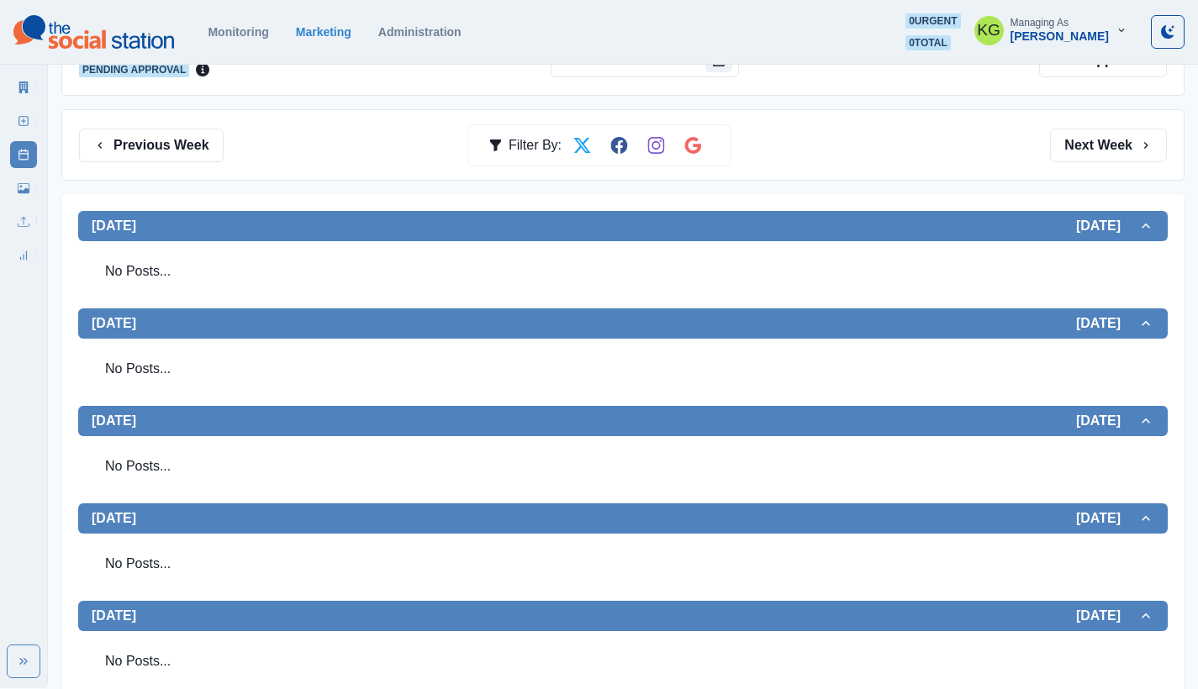
drag, startPoint x: 908, startPoint y: 390, endPoint x: 1087, endPoint y: 362, distance: 181.3
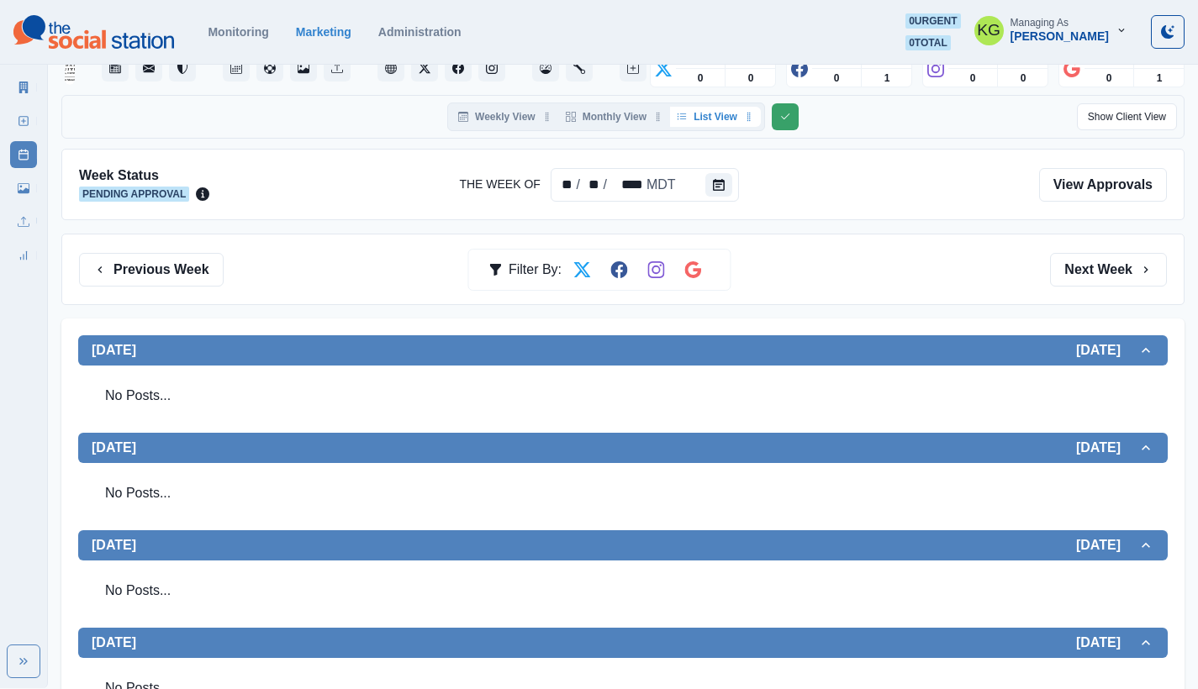
drag, startPoint x: 1150, startPoint y: 257, endPoint x: 1132, endPoint y: 219, distance: 42.9
click at [1117, 258] on button "Next Week" at bounding box center [1108, 270] width 117 height 34
drag, startPoint x: 1117, startPoint y: 258, endPoint x: 900, endPoint y: 391, distance: 255.1
drag, startPoint x: 900, startPoint y: 391, endPoint x: 1003, endPoint y: 304, distance: 134.9
drag, startPoint x: 1033, startPoint y: 289, endPoint x: 1058, endPoint y: 277, distance: 27.8
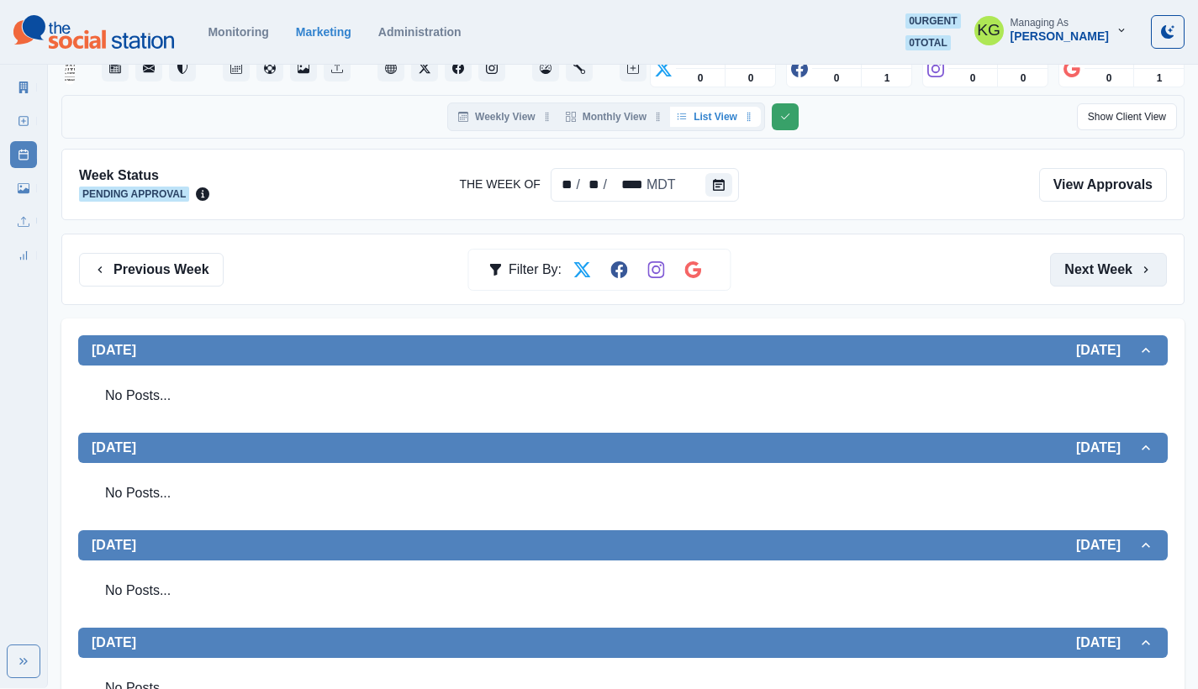
click at [1071, 274] on button "Next Week" at bounding box center [1108, 270] width 117 height 34
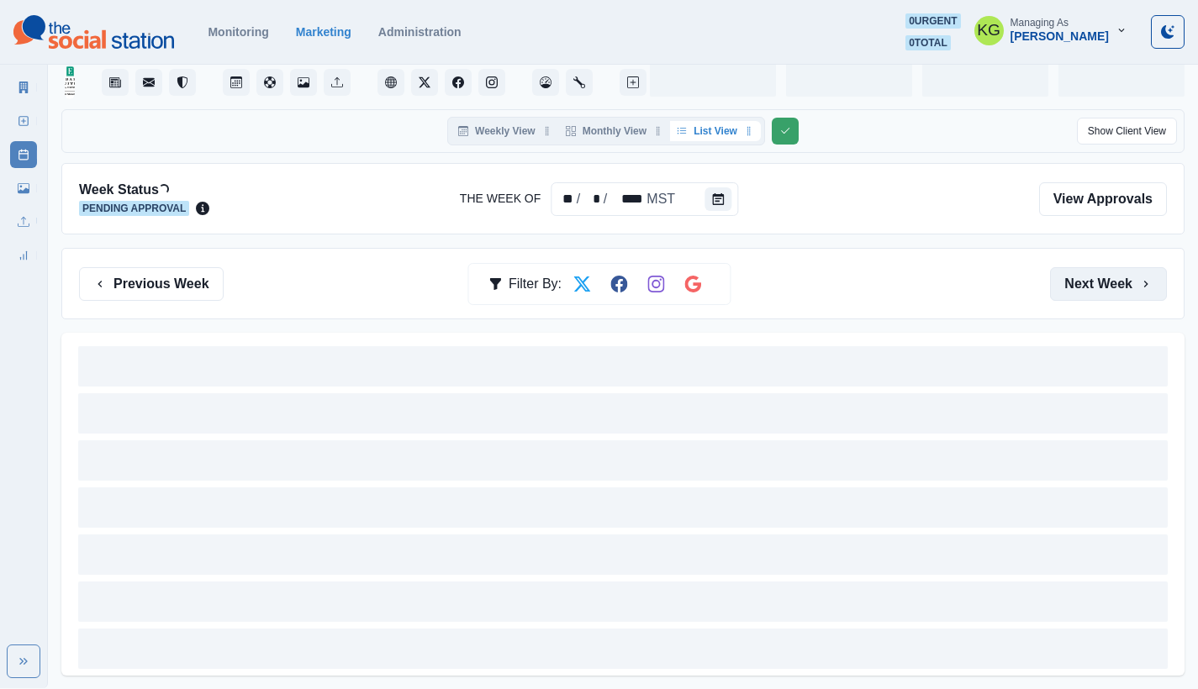
scroll to position [77, 0]
drag, startPoint x: 1071, startPoint y: 274, endPoint x: 936, endPoint y: 328, distance: 145.7
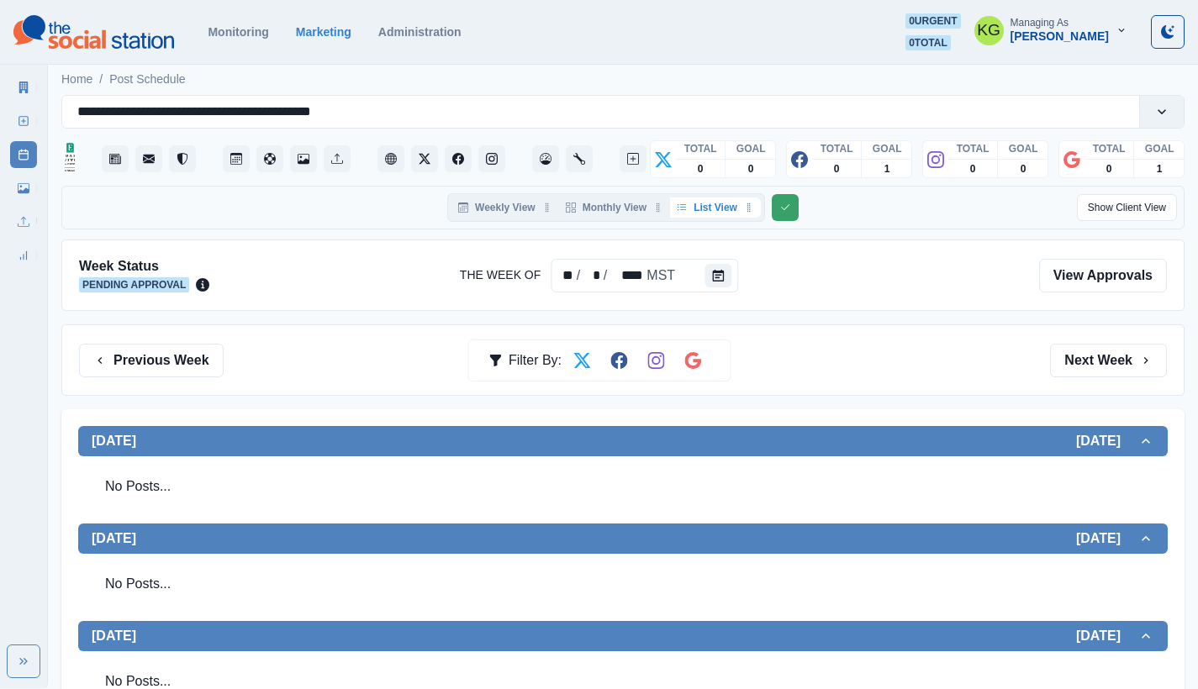
scroll to position [3, 0]
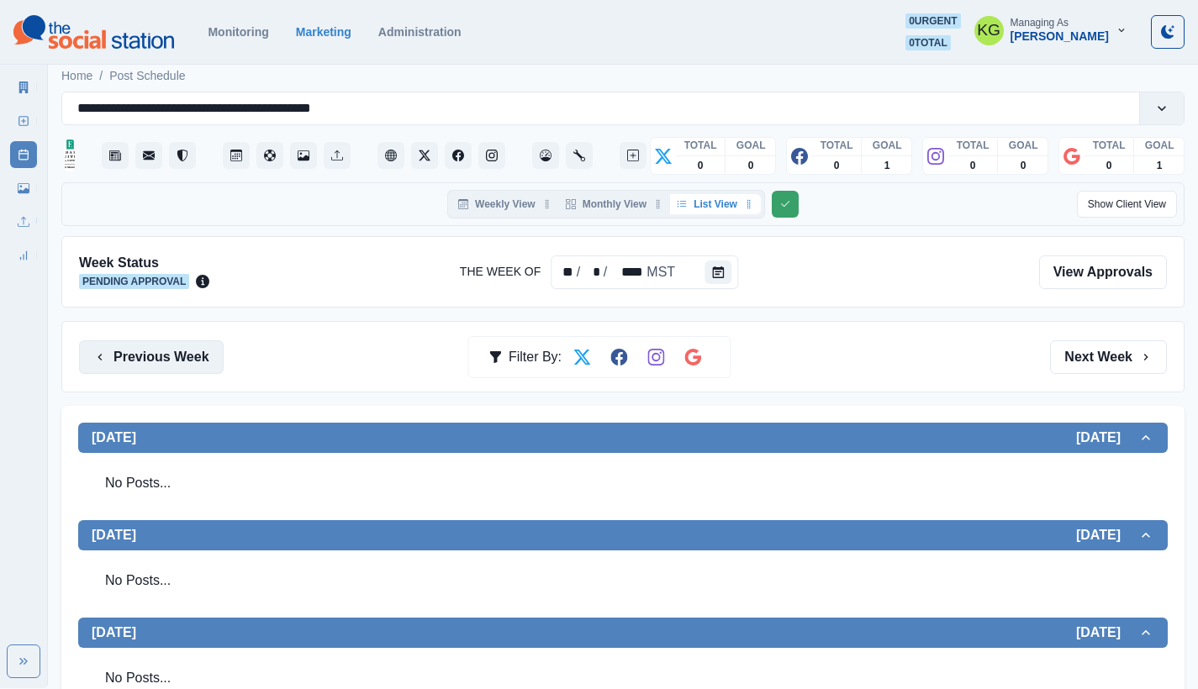
click at [166, 361] on button "Previous Week" at bounding box center [151, 357] width 145 height 34
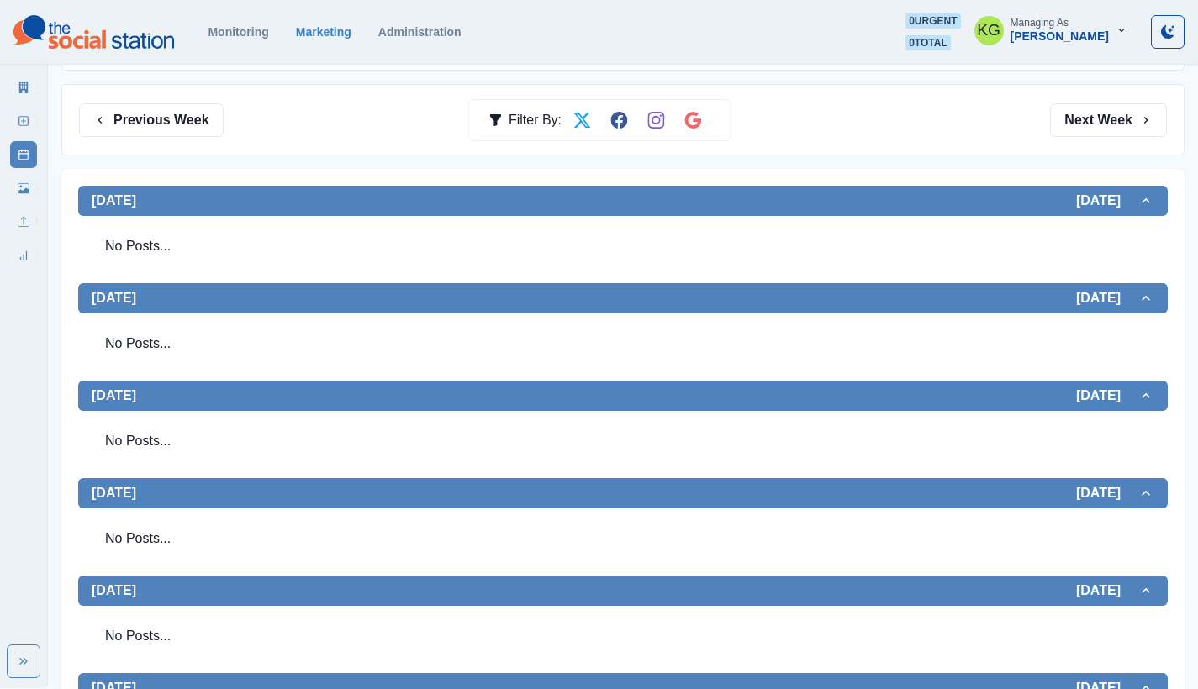
scroll to position [150, 0]
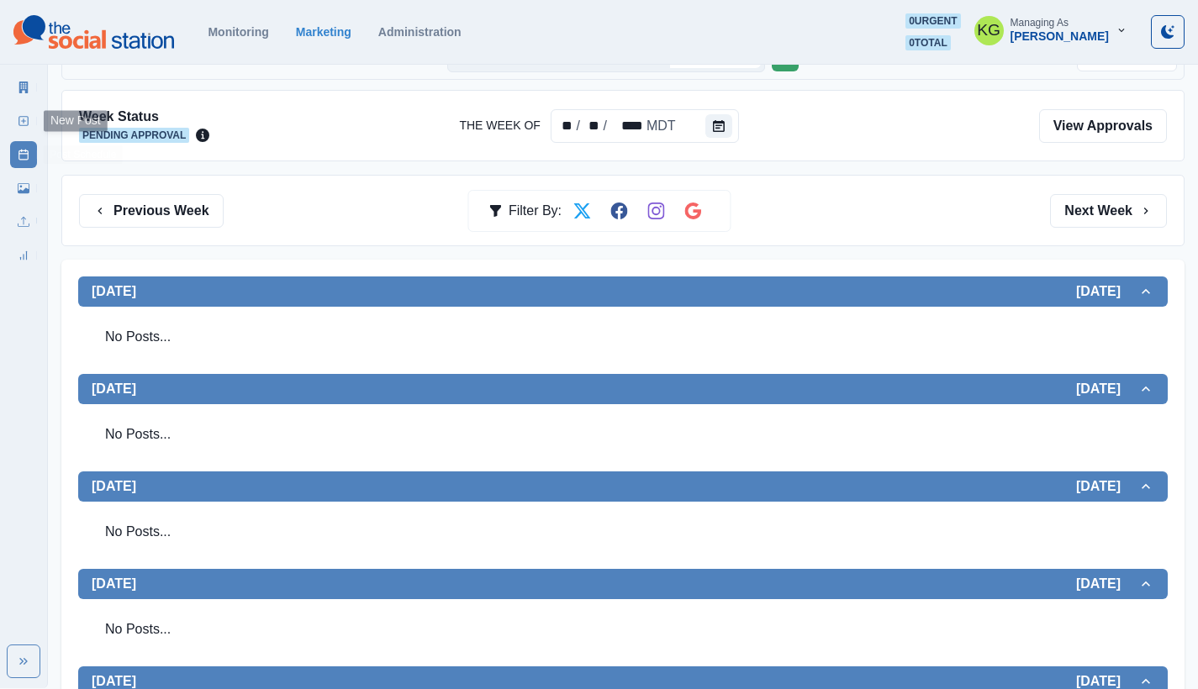
click at [27, 125] on rect at bounding box center [23, 121] width 9 height 9
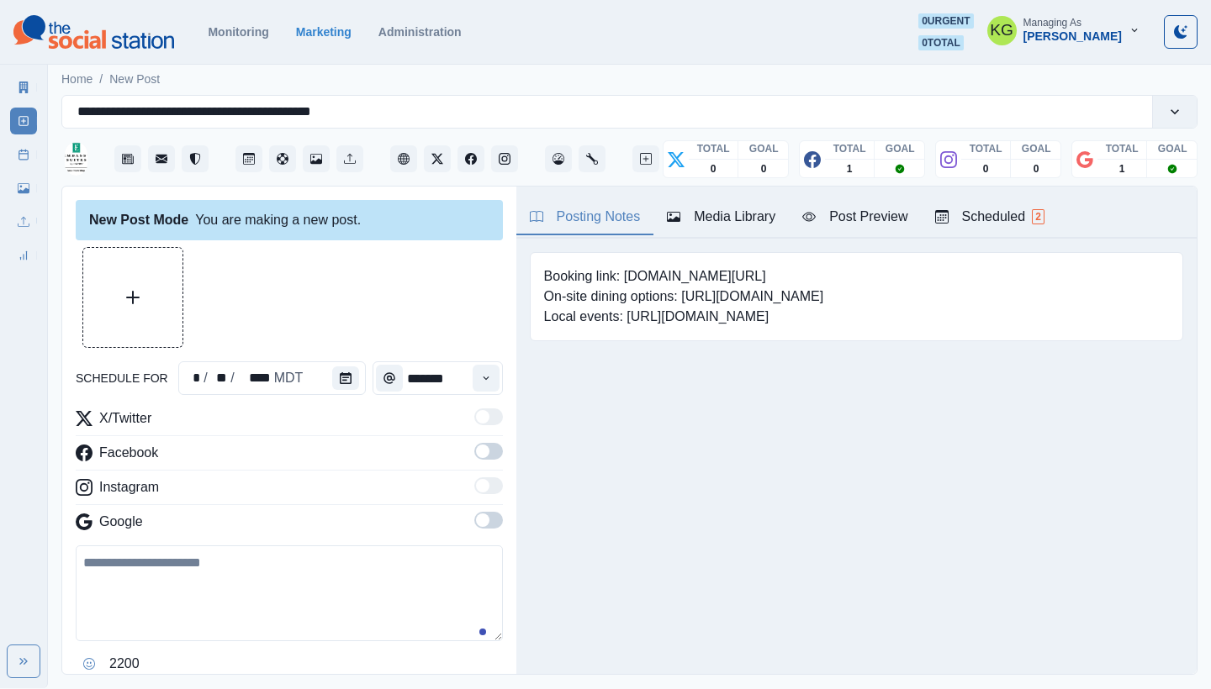
drag, startPoint x: 255, startPoint y: 288, endPoint x: 149, endPoint y: 272, distance: 107.1
click at [149, 272] on button "Upload Media" at bounding box center [132, 297] width 99 height 99
click at [345, 376] on icon "Calendar" at bounding box center [346, 378] width 12 height 12
click at [335, 379] on button "Calendar" at bounding box center [345, 379] width 27 height 24
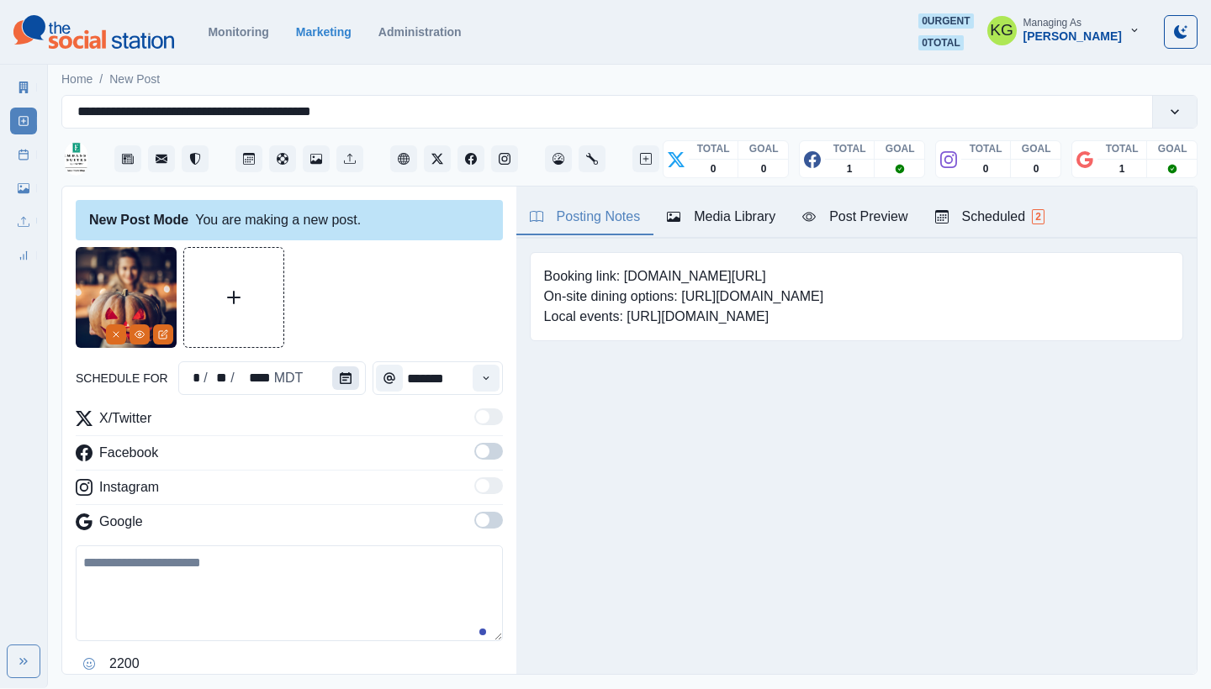
click at [346, 372] on button "Calendar" at bounding box center [345, 379] width 27 height 24
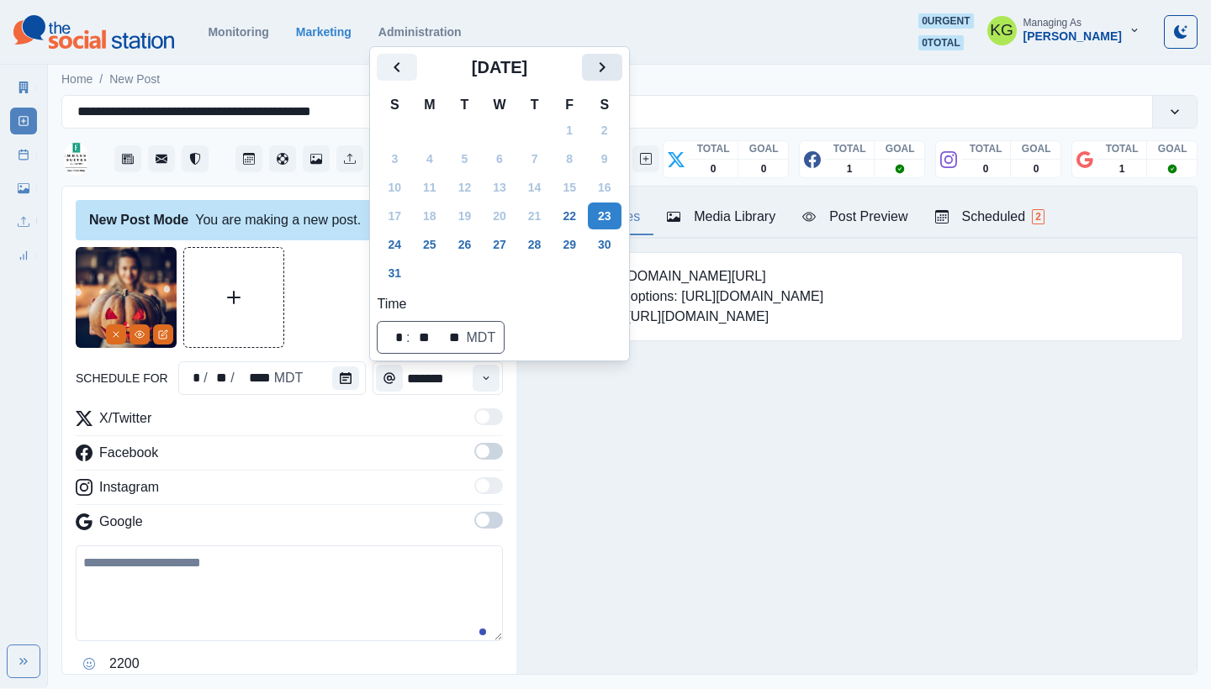
click at [612, 76] on icon "Next" at bounding box center [602, 67] width 20 height 20
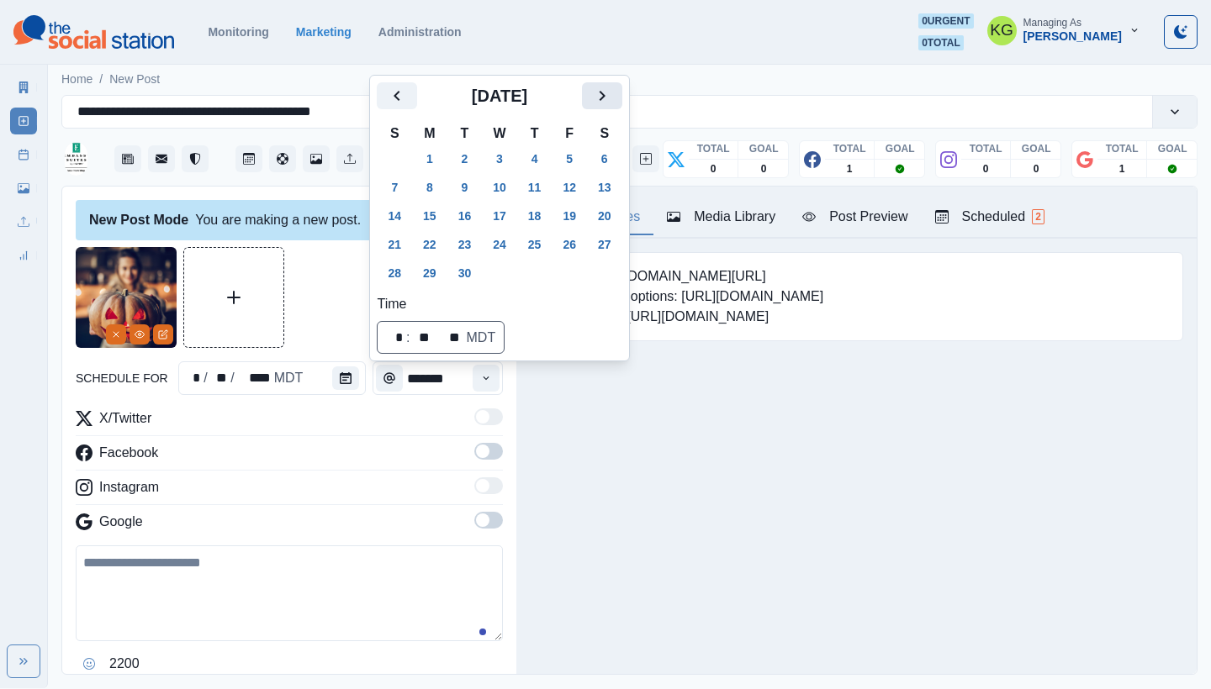
click at [612, 93] on icon "Next" at bounding box center [602, 96] width 20 height 20
click at [570, 275] on button "31" at bounding box center [569, 273] width 34 height 27
click at [295, 299] on div at bounding box center [289, 297] width 427 height 101
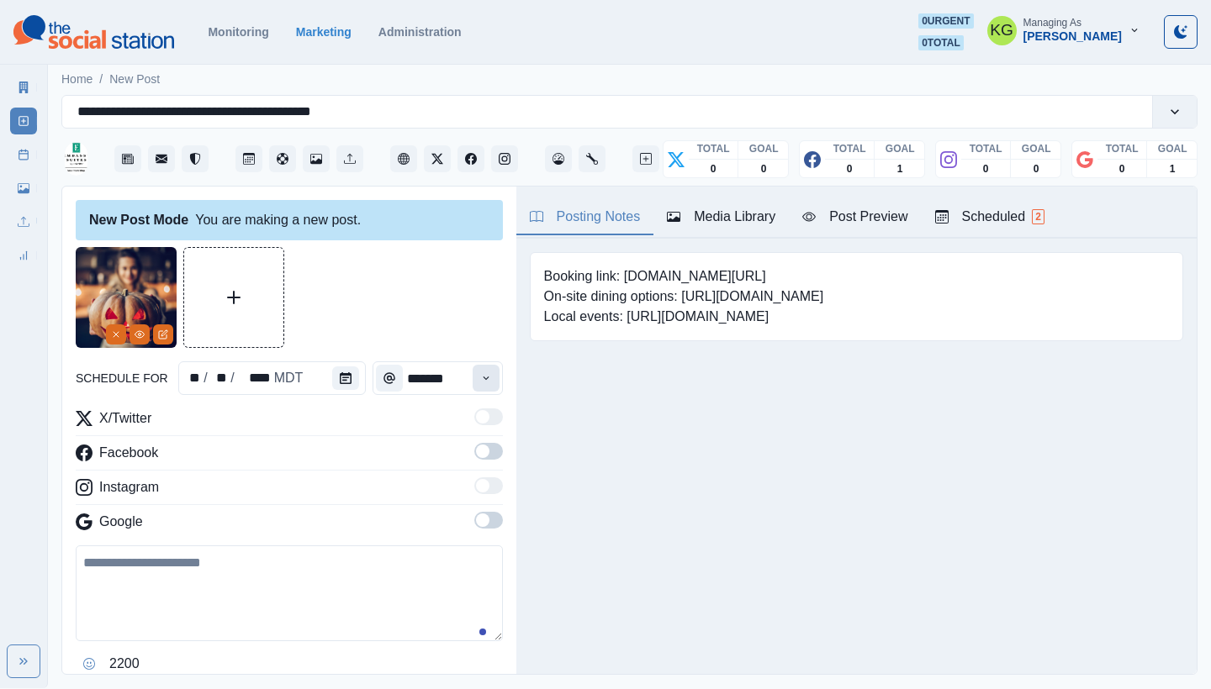
click at [480, 380] on icon "Time" at bounding box center [486, 378] width 12 height 12
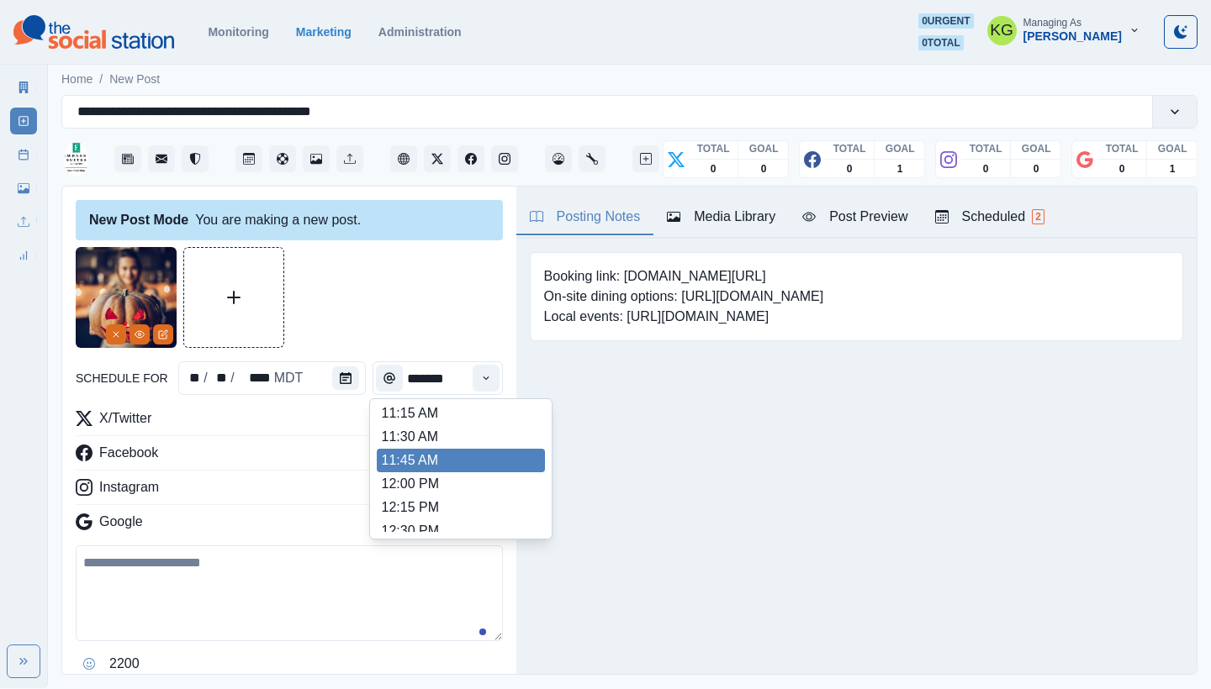
scroll to position [320, 0]
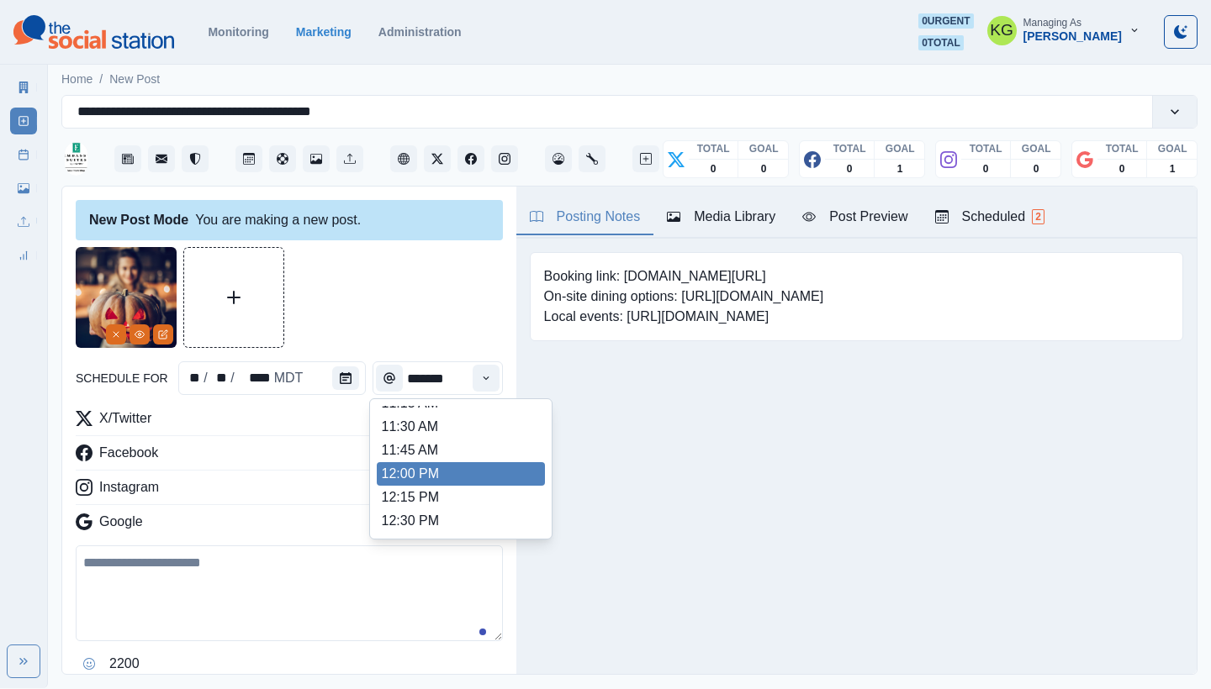
click at [434, 472] on li "12:00 PM" at bounding box center [461, 474] width 168 height 24
type input "********"
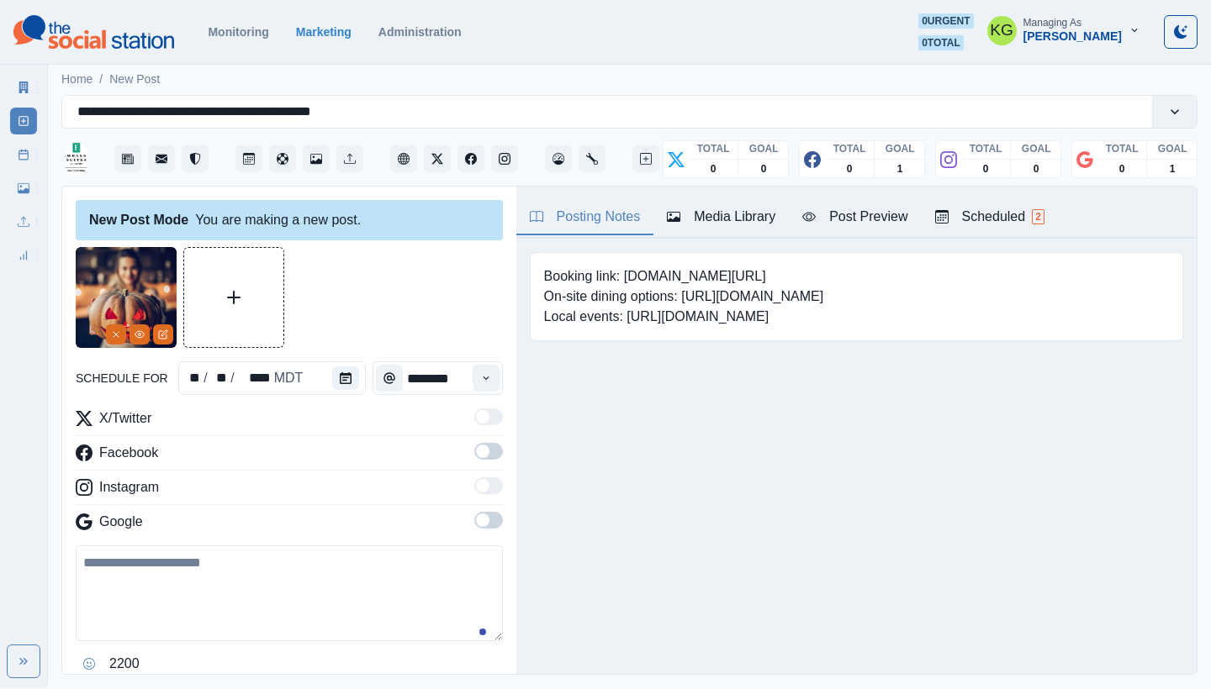
click at [478, 522] on span at bounding box center [488, 520] width 29 height 17
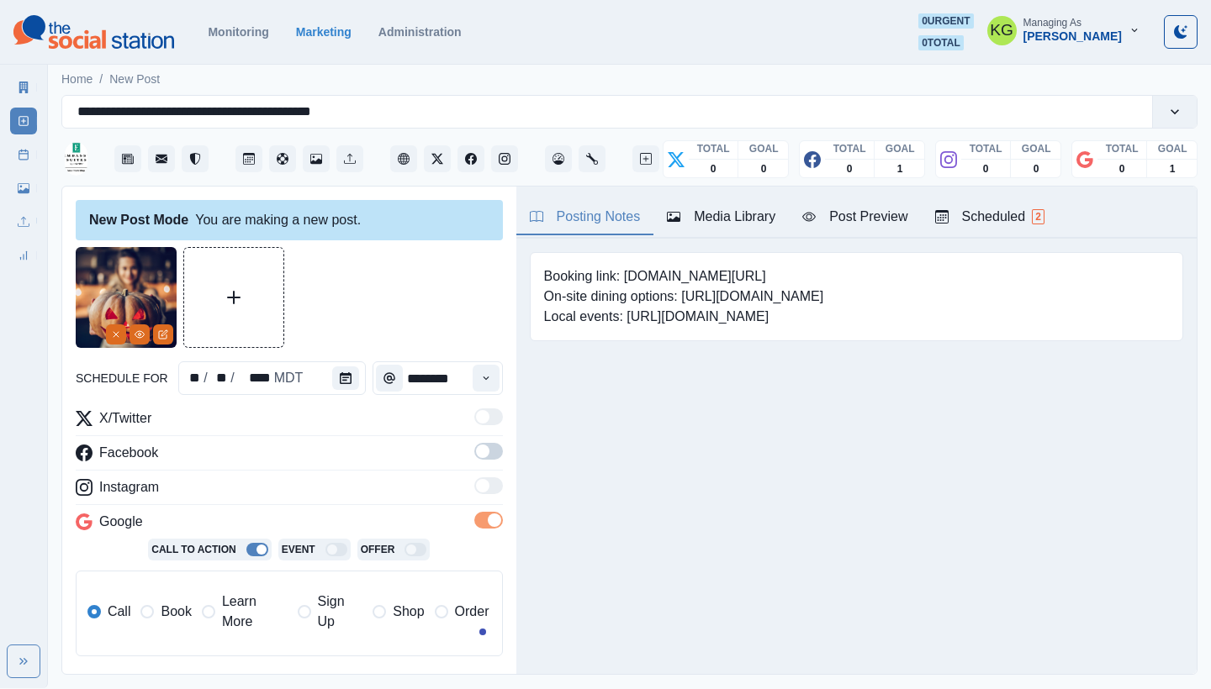
click at [476, 446] on span at bounding box center [482, 451] width 13 height 13
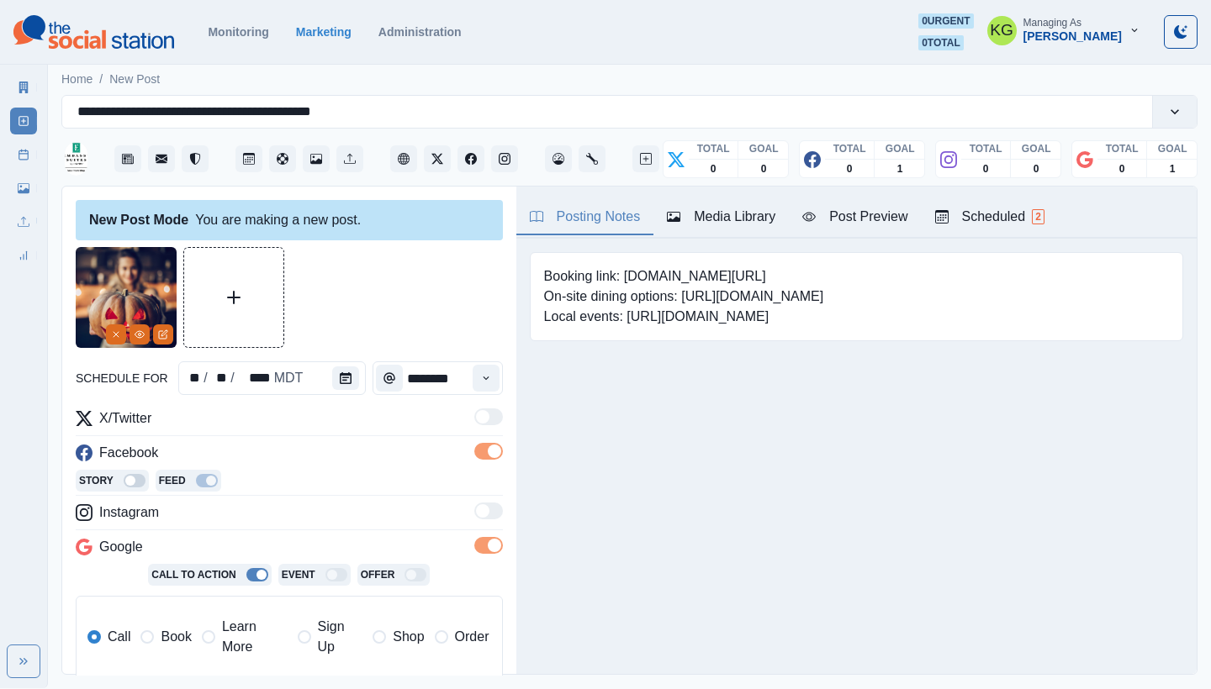
click at [159, 630] on label "Book" at bounding box center [165, 637] width 50 height 40
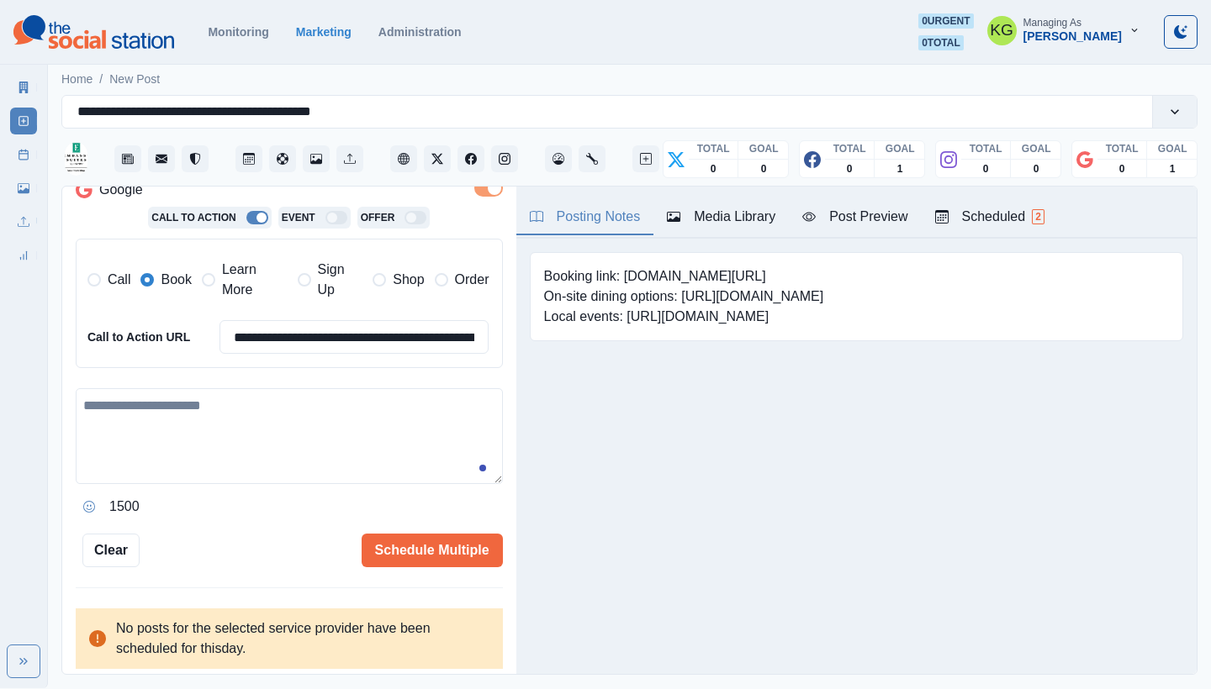
scroll to position [356, 0]
click at [284, 434] on textarea at bounding box center [289, 437] width 427 height 96
paste textarea "**********"
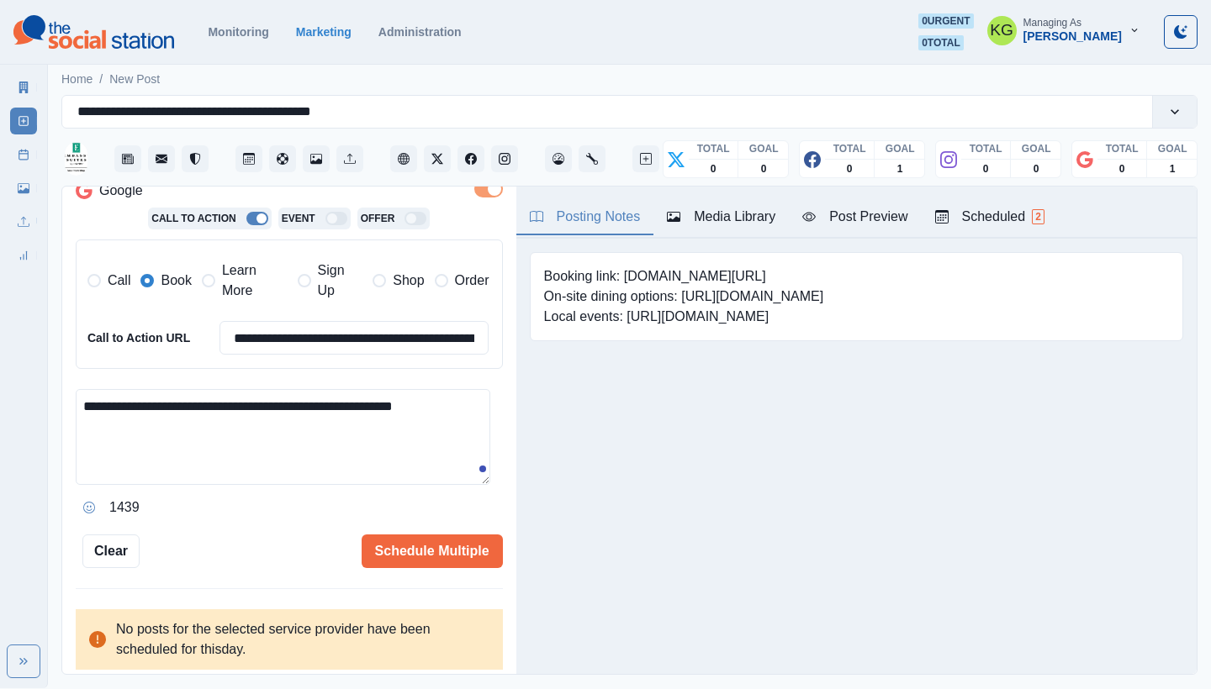
click at [85, 413] on textarea "**********" at bounding box center [283, 437] width 414 height 96
type textarea "**********"
click at [426, 535] on button "Schedule Multiple" at bounding box center [432, 552] width 141 height 34
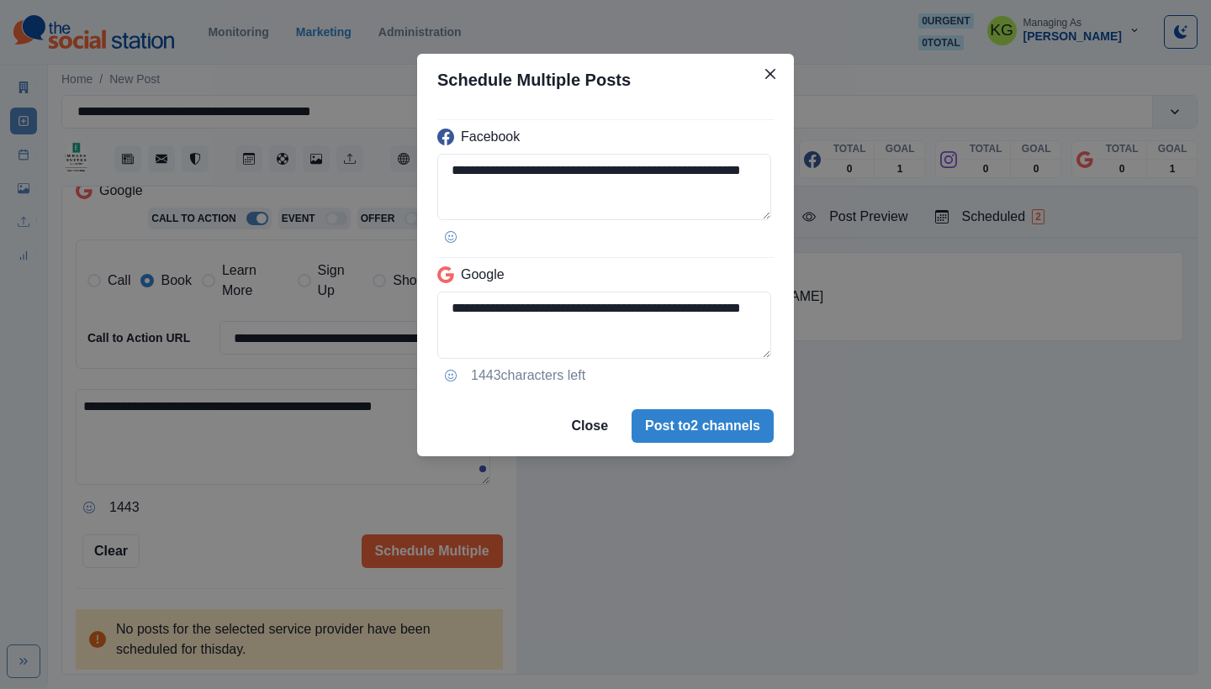
click at [690, 445] on footer "Close Post to 2 channels" at bounding box center [605, 426] width 377 height 61
click at [673, 409] on footer "Close Post to 2 channels" at bounding box center [605, 426] width 377 height 61
click at [679, 430] on button "Post to 2 channels" at bounding box center [702, 426] width 142 height 34
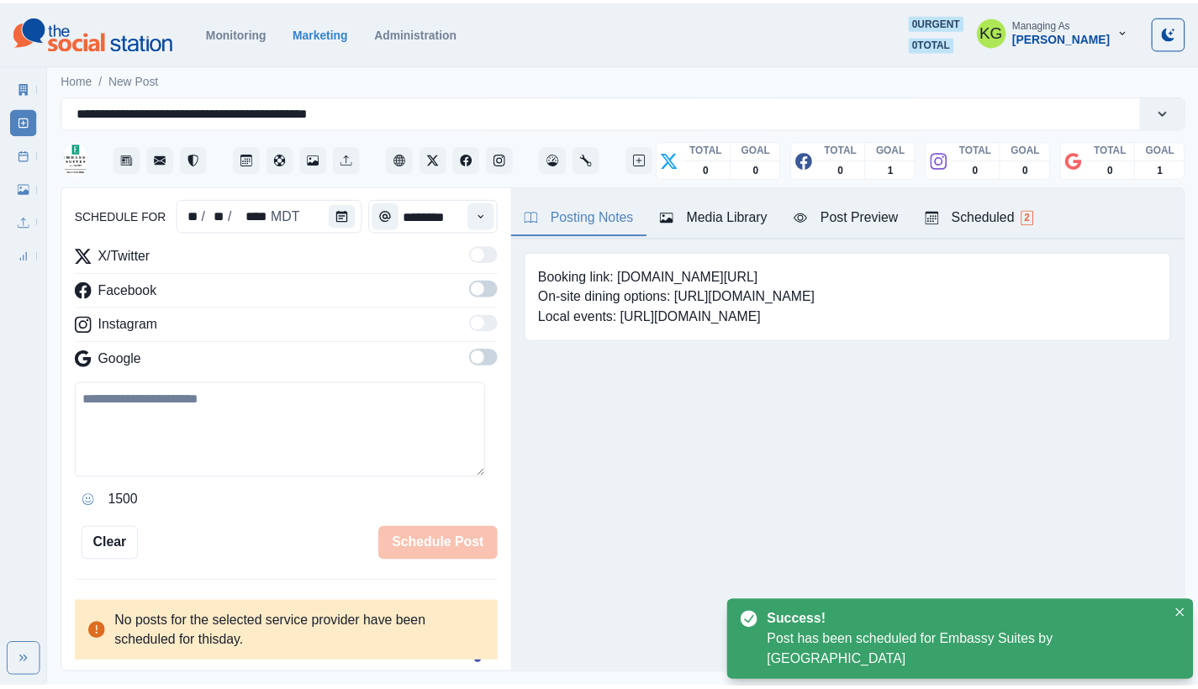
scroll to position [103, 0]
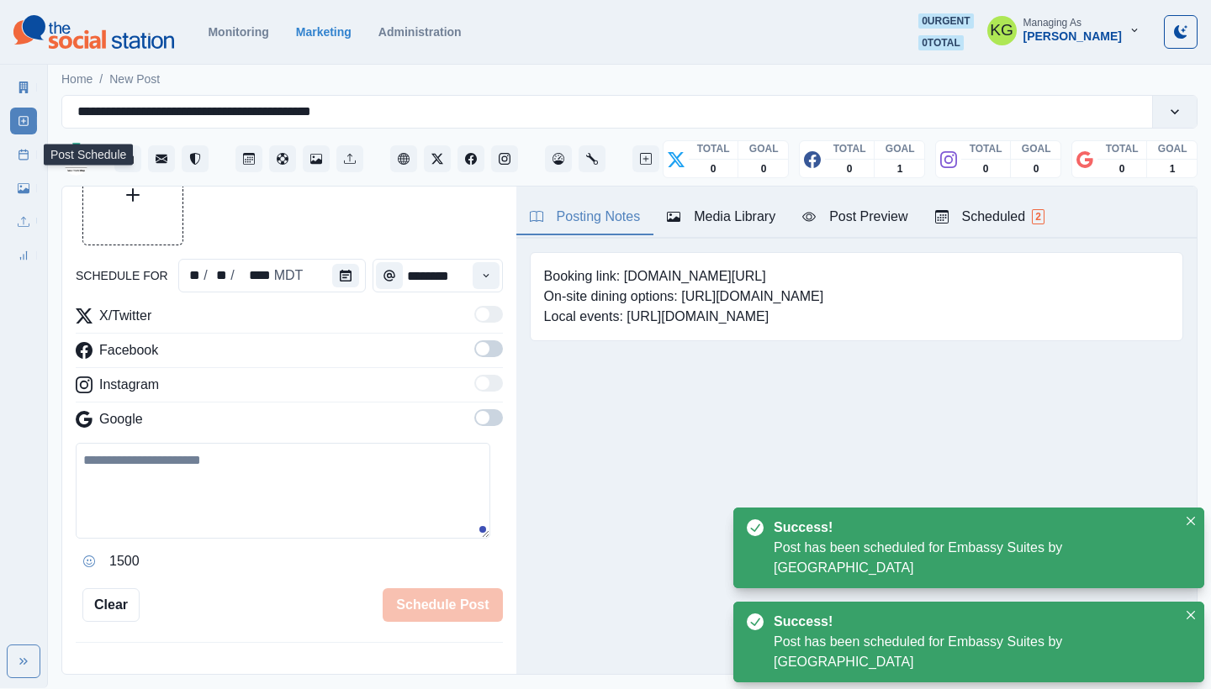
click at [31, 158] on link "Post Schedule" at bounding box center [23, 154] width 27 height 27
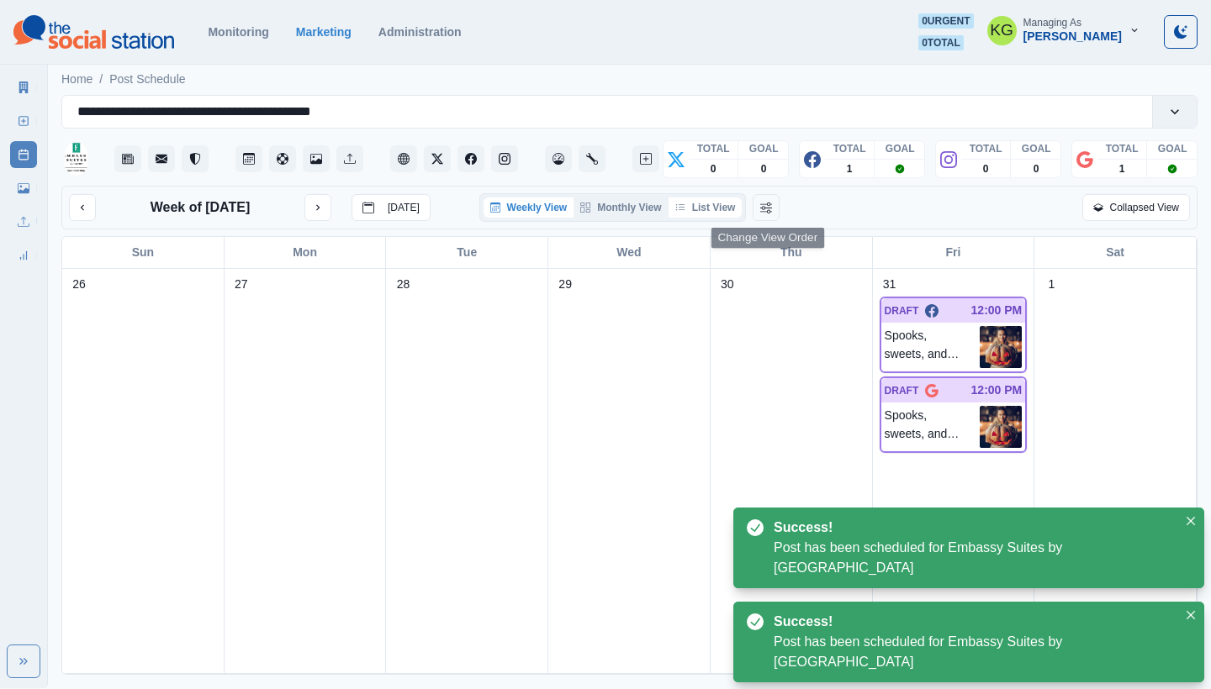
click at [719, 203] on button "List View" at bounding box center [705, 208] width 74 height 20
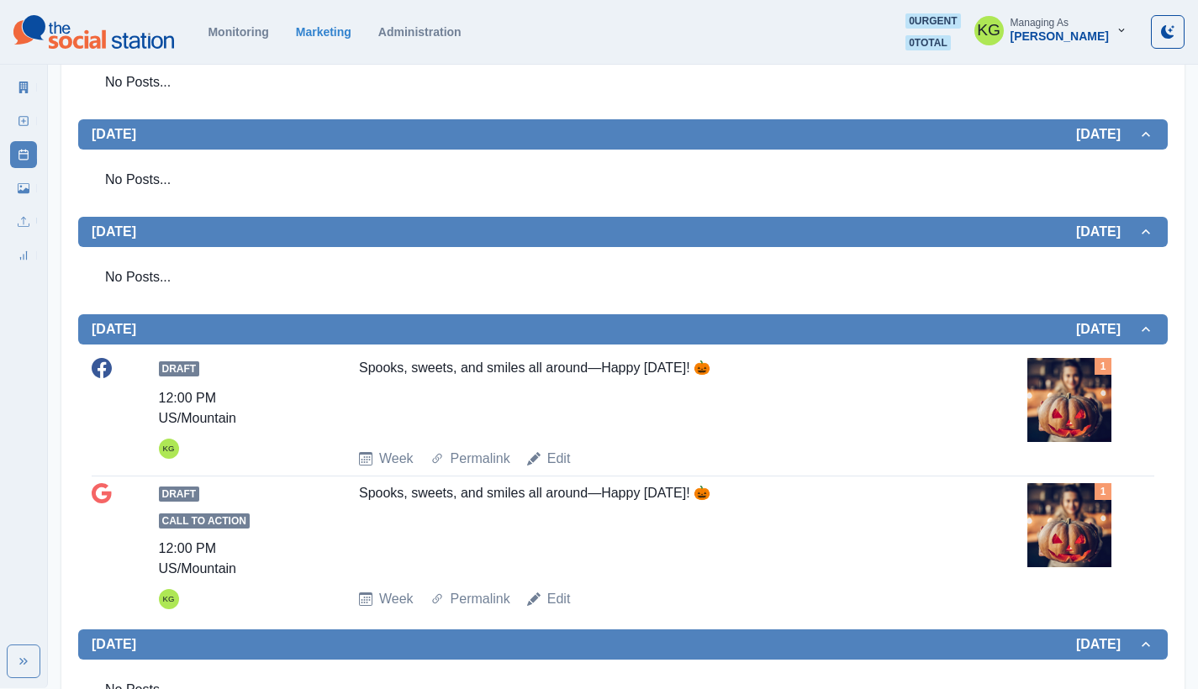
scroll to position [495, 0]
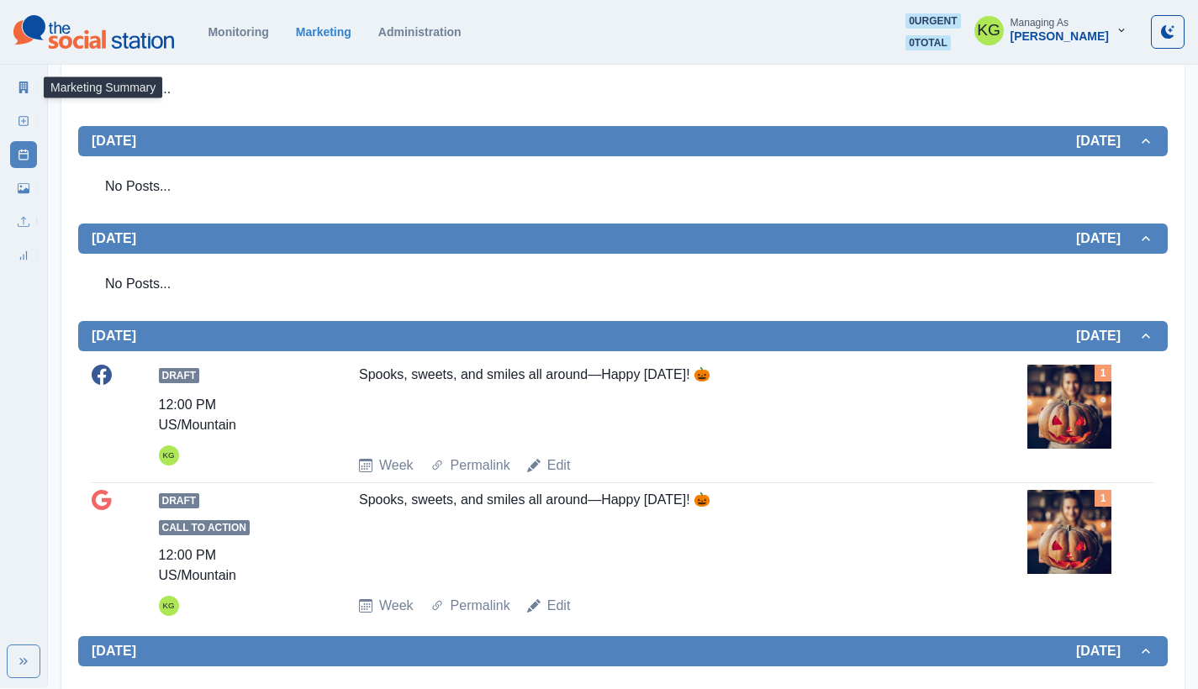
click at [22, 88] on icon at bounding box center [24, 88] width 12 height 12
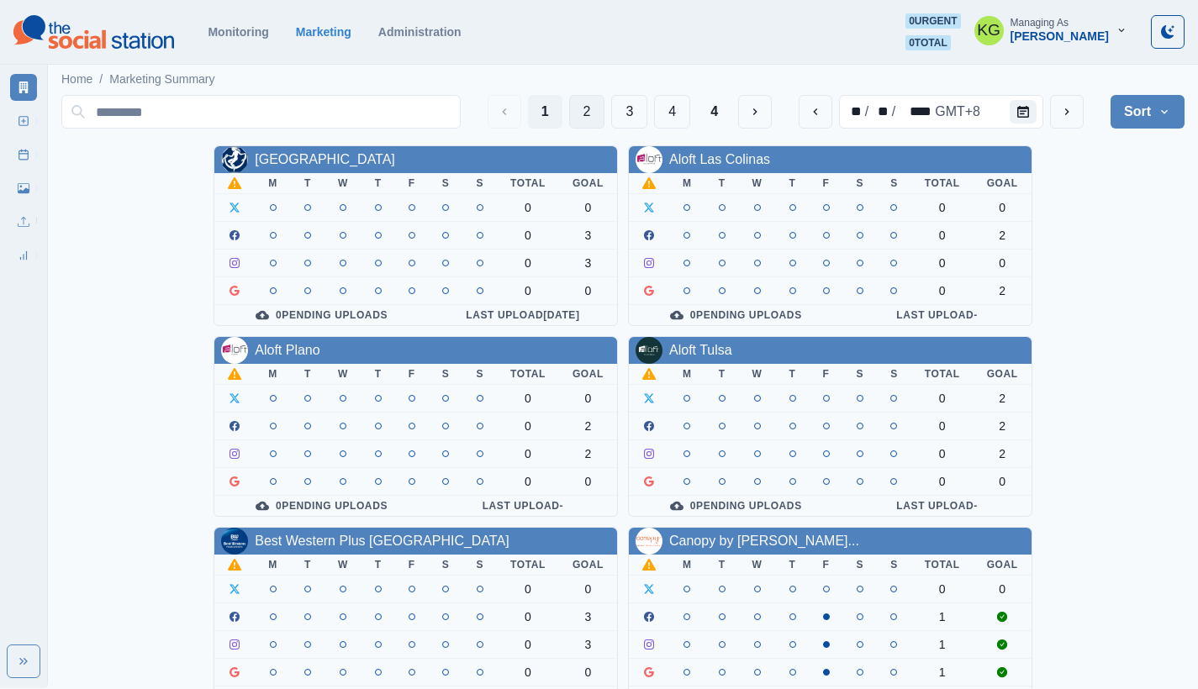
click at [584, 113] on button "2" at bounding box center [587, 112] width 36 height 34
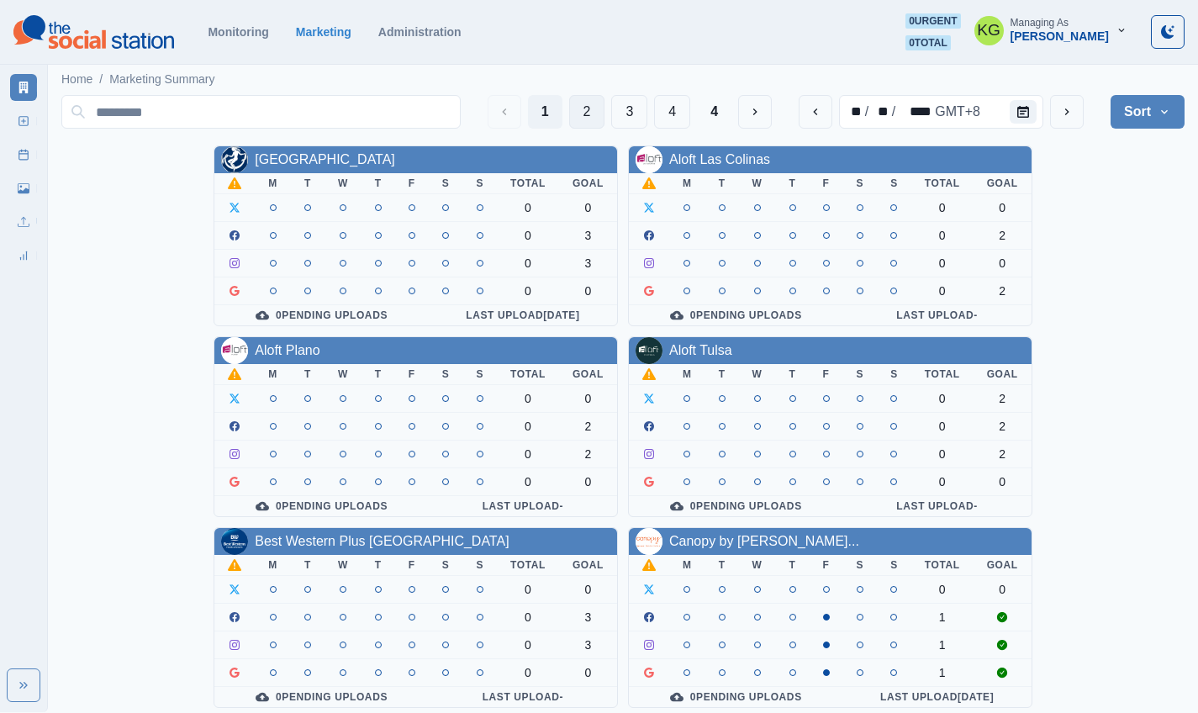
click at [599, 107] on button "2" at bounding box center [587, 112] width 36 height 34
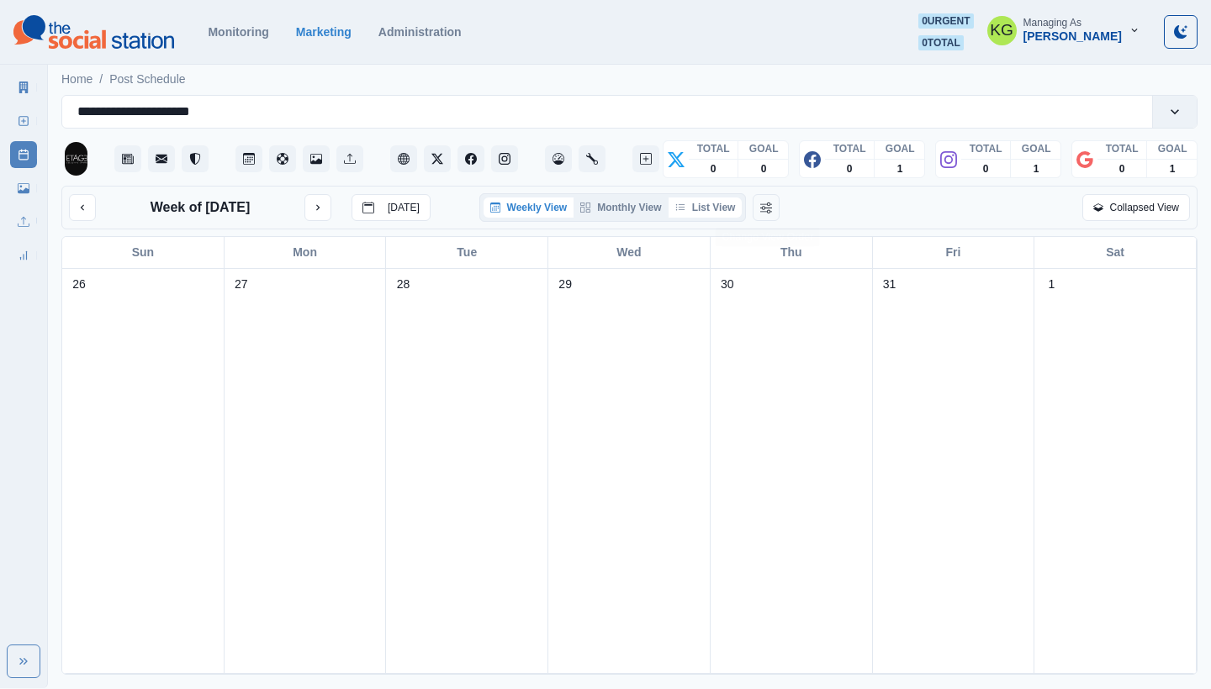
click at [716, 212] on button "List View" at bounding box center [705, 208] width 74 height 20
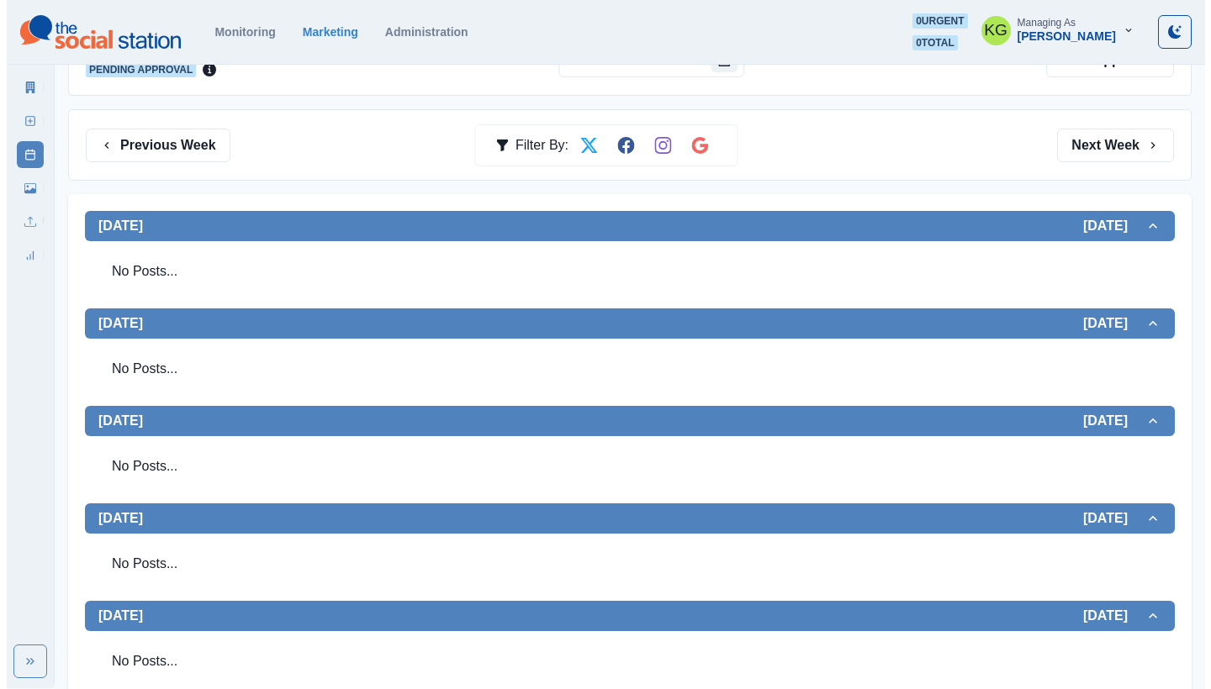
scroll to position [45, 0]
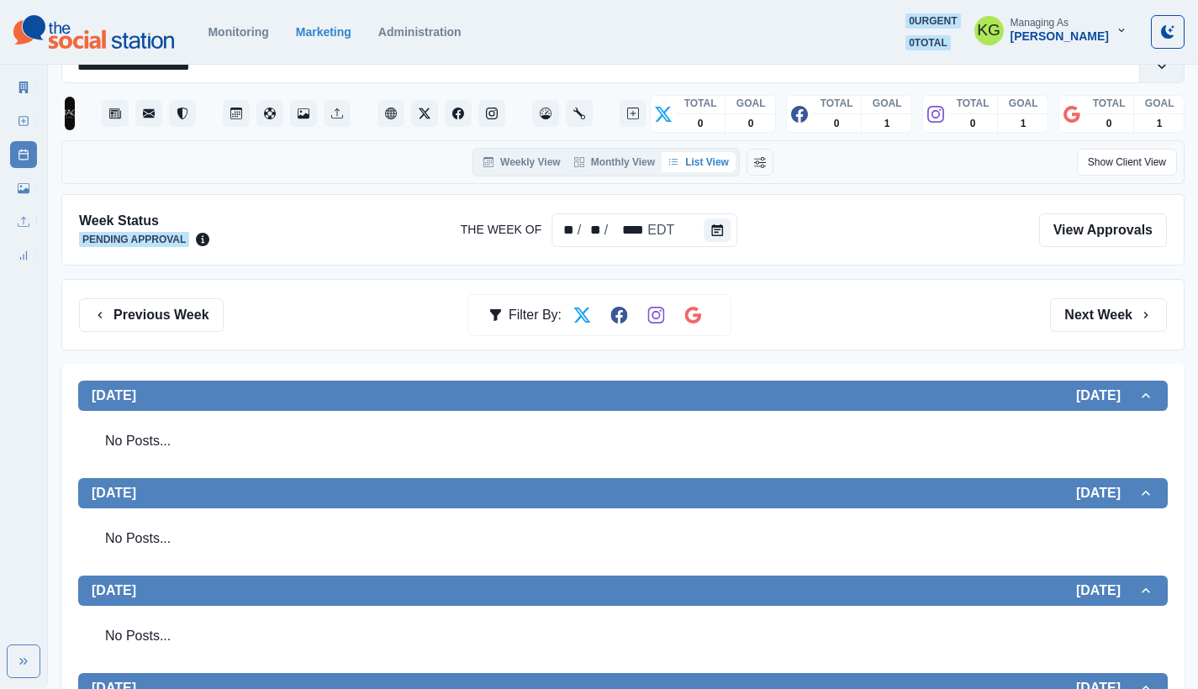
click at [715, 209] on div "Week Status Pending Approval The Week Of ** / ** / **** EDT View Approvals" at bounding box center [622, 229] width 1123 height 71
click at [715, 224] on button "Calendar" at bounding box center [717, 231] width 27 height 24
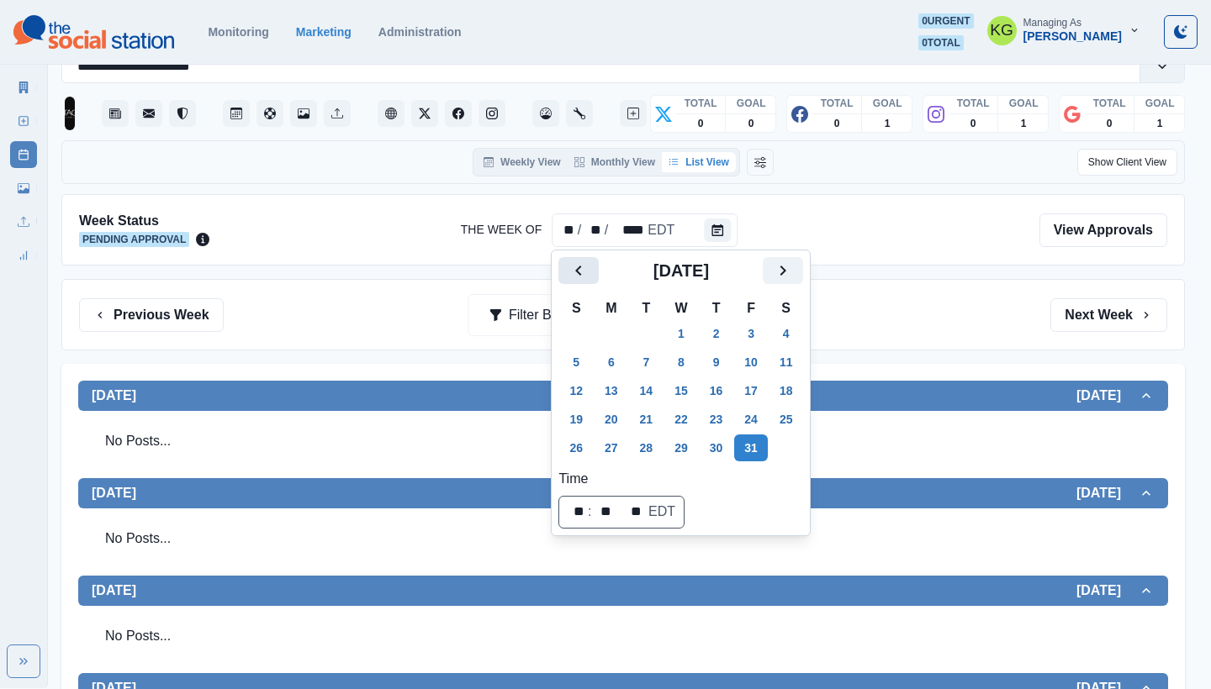
click at [567, 259] on button "Previous" at bounding box center [578, 270] width 40 height 27
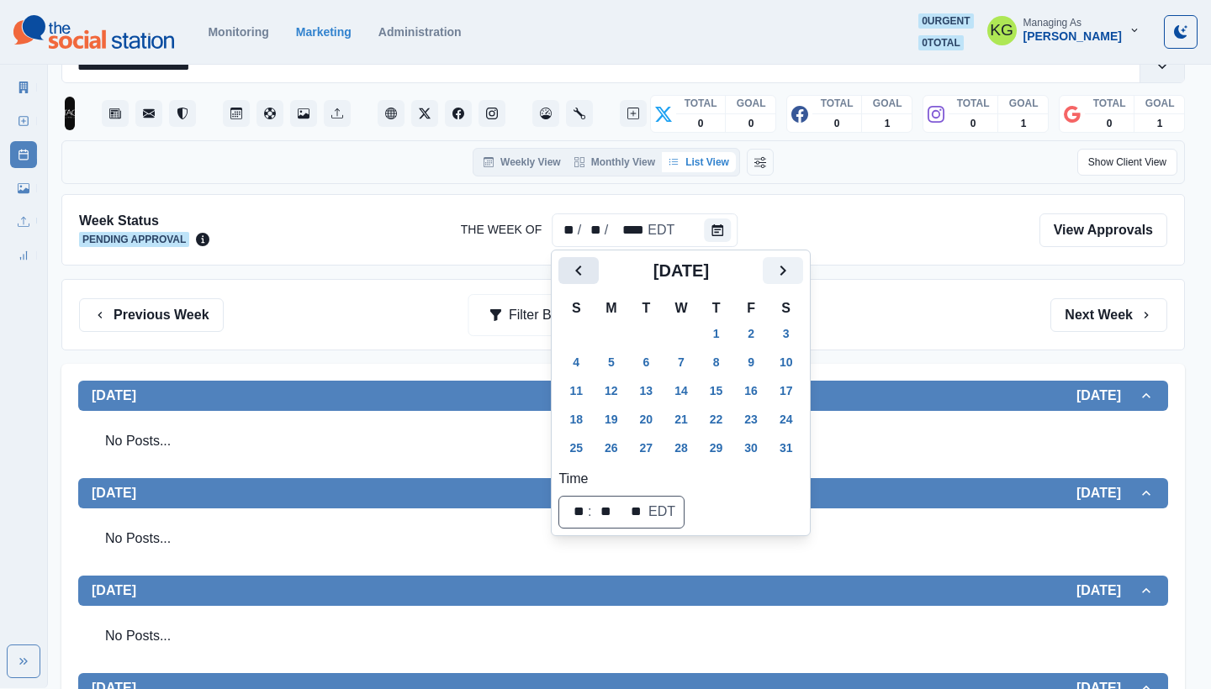
click at [567, 264] on button "Previous" at bounding box center [578, 270] width 40 height 27
click at [567, 265] on button "Previous" at bounding box center [578, 270] width 40 height 27
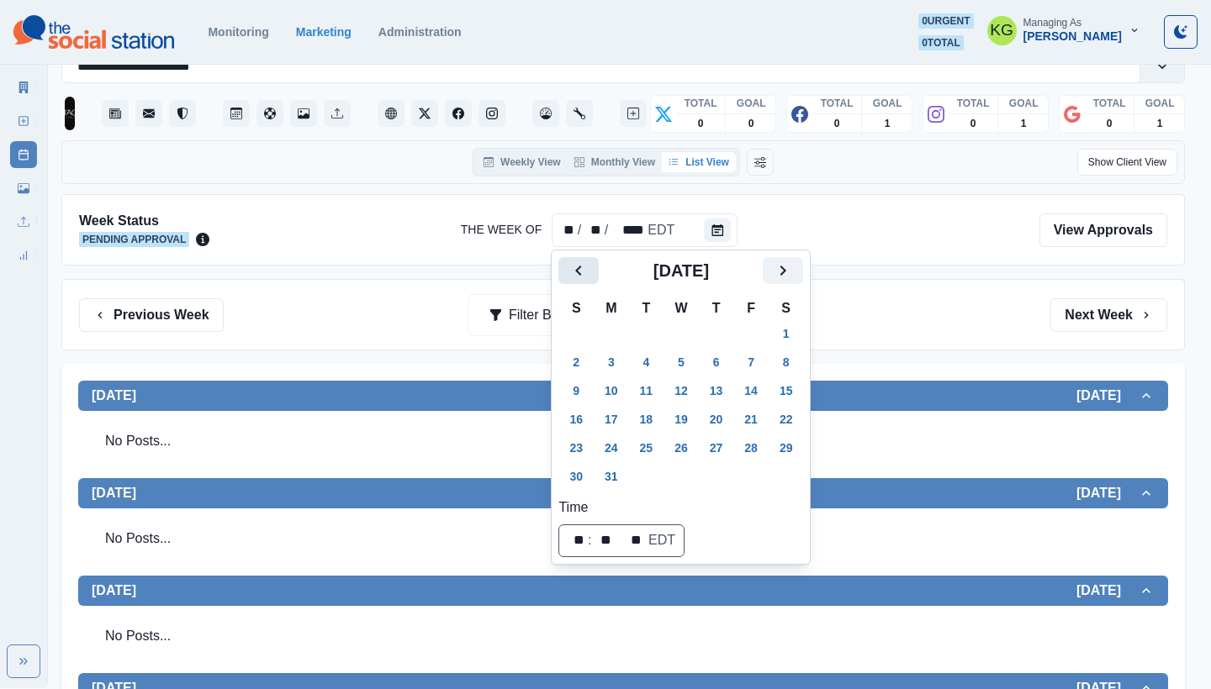
click at [567, 265] on button "Previous" at bounding box center [578, 270] width 40 height 27
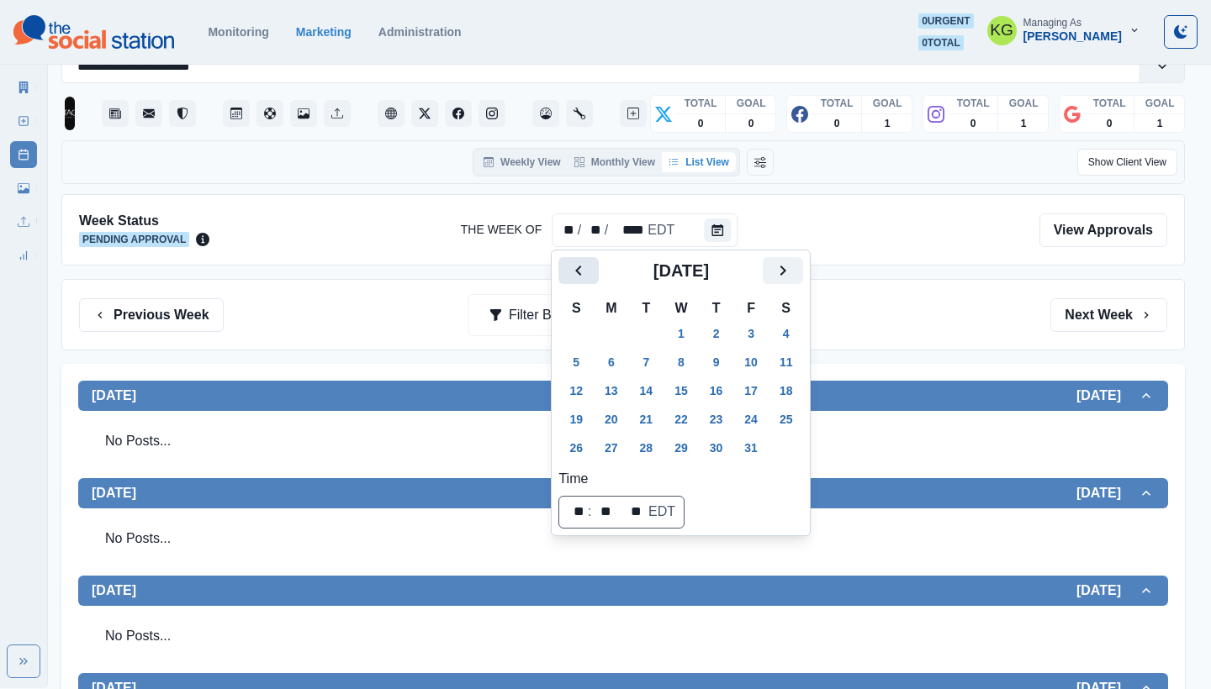
click at [567, 265] on button "Previous" at bounding box center [578, 270] width 40 height 27
click at [793, 267] on icon "Next" at bounding box center [783, 271] width 20 height 20
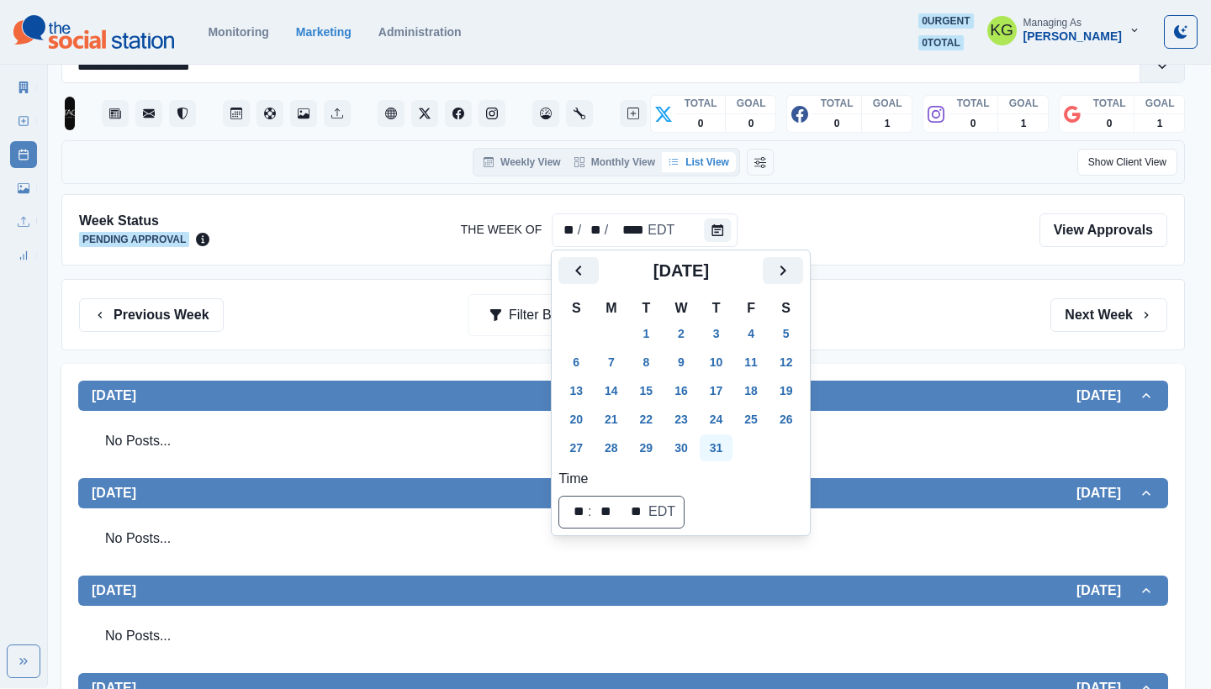
click at [731, 448] on button "31" at bounding box center [716, 448] width 34 height 27
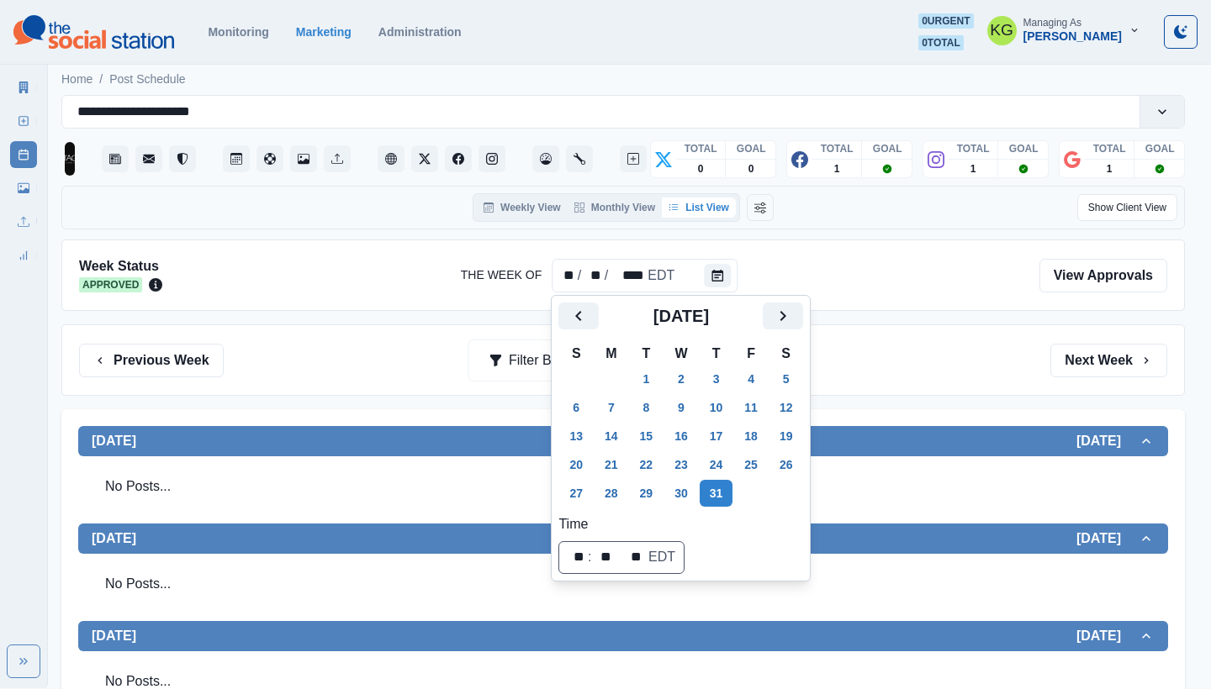
click at [974, 348] on div "Previous Week Filter By: Next Week" at bounding box center [623, 361] width 1088 height 34
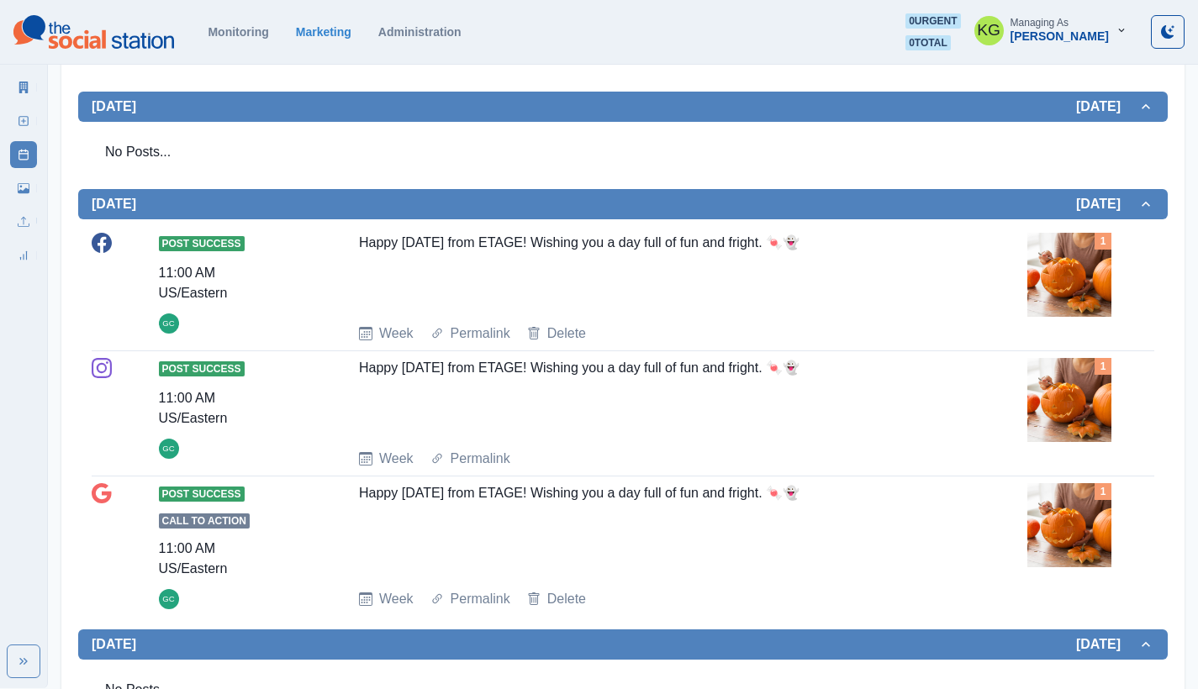
scroll to position [591, 0]
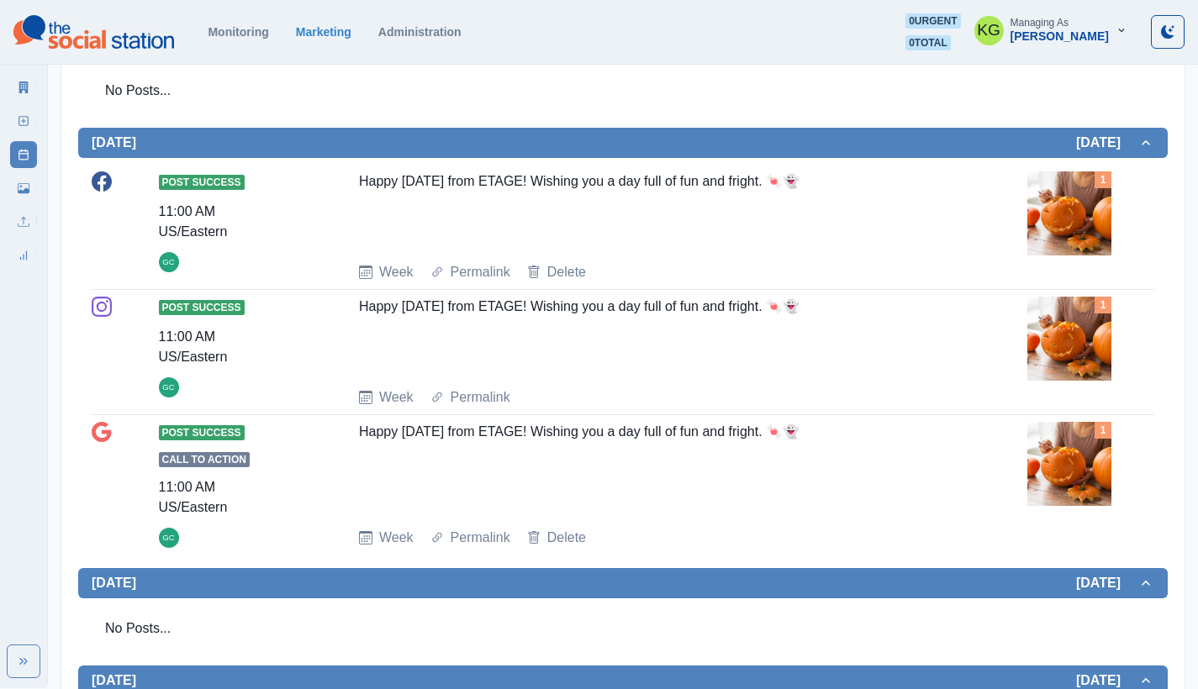
drag, startPoint x: 834, startPoint y: 183, endPoint x: 346, endPoint y: 182, distance: 488.5
click at [346, 182] on div "Post Success 11:00 AM US/Eastern GC Happy [DATE] from ETAGE! Wishing you a day …" at bounding box center [623, 227] width 1063 height 111
copy div "Happy [DATE] from ETAGE! Wishing you a day full of fun and fright. 🍬👻"
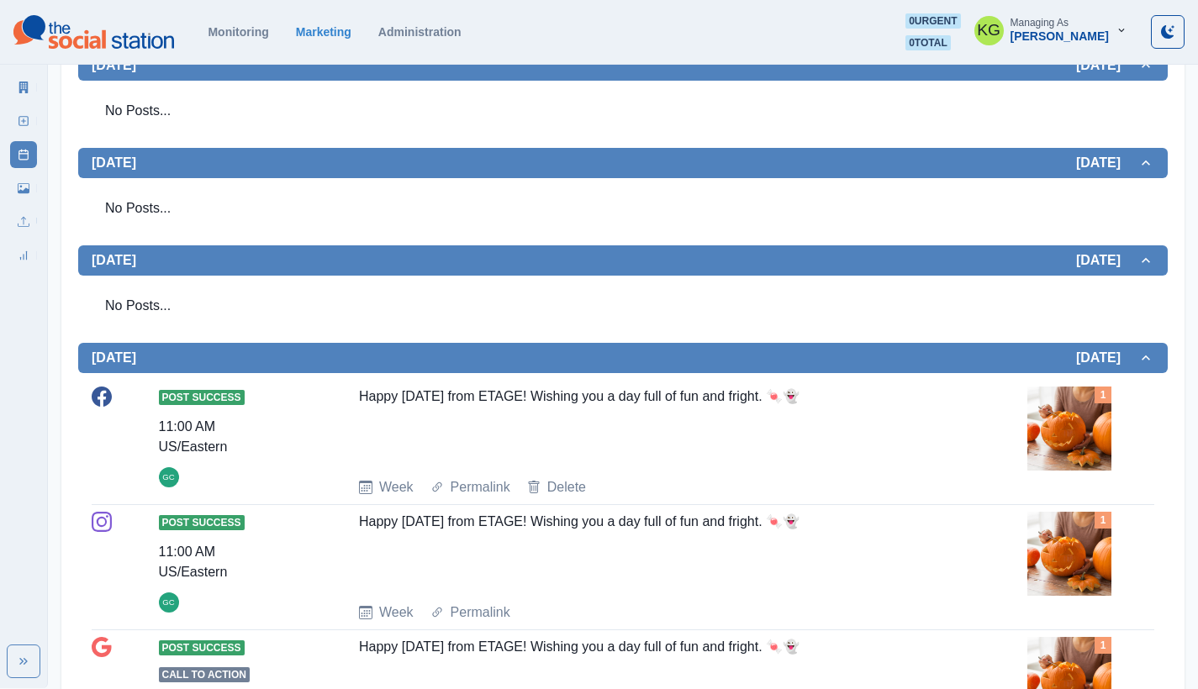
scroll to position [177, 0]
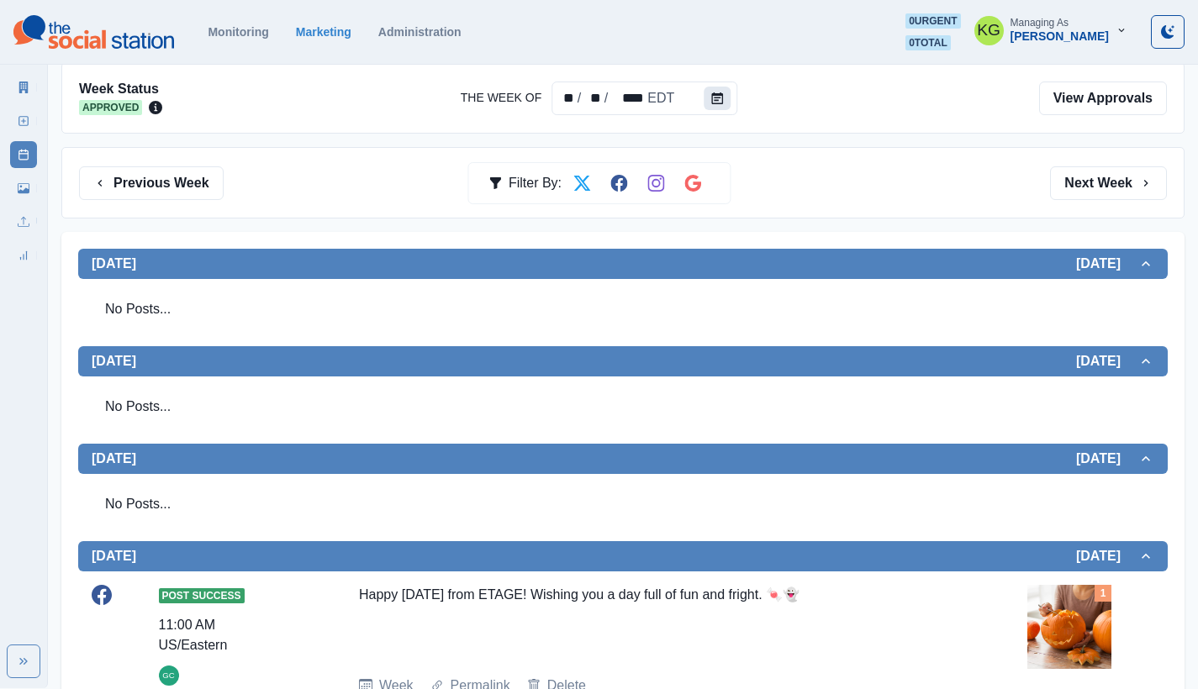
click at [711, 101] on icon "Calendar" at bounding box center [717, 98] width 12 height 12
click at [729, 99] on button "Calendar" at bounding box center [717, 99] width 27 height 24
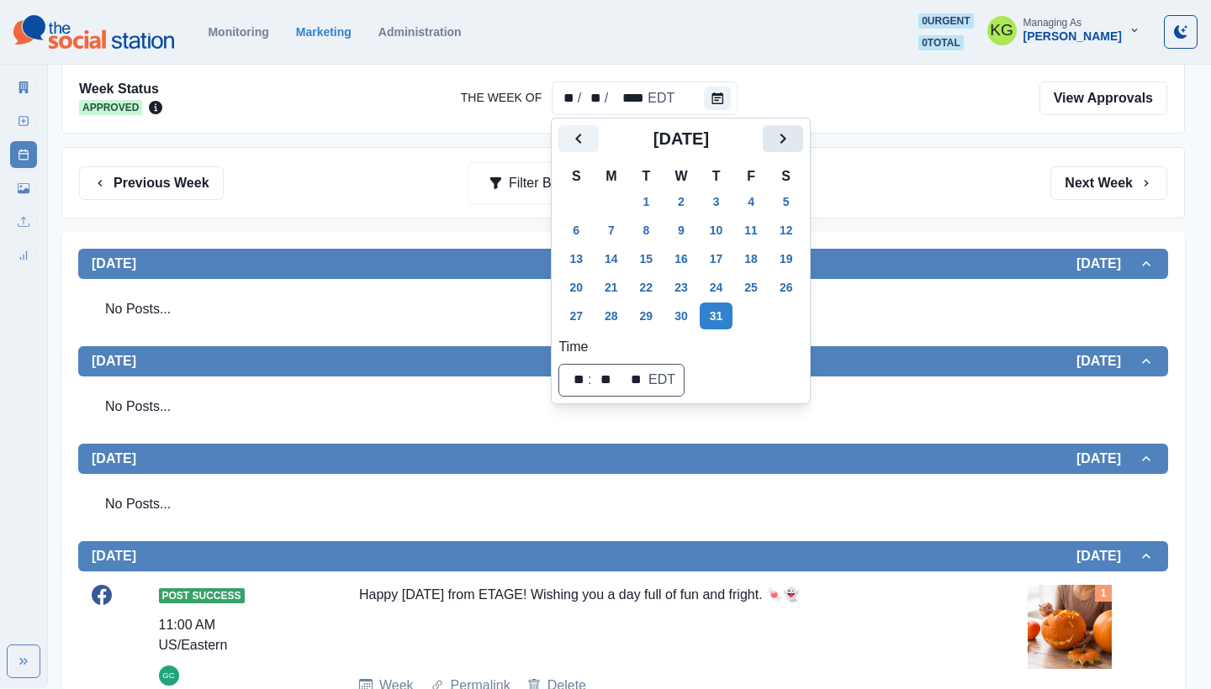
click at [793, 146] on icon "Next" at bounding box center [783, 139] width 20 height 20
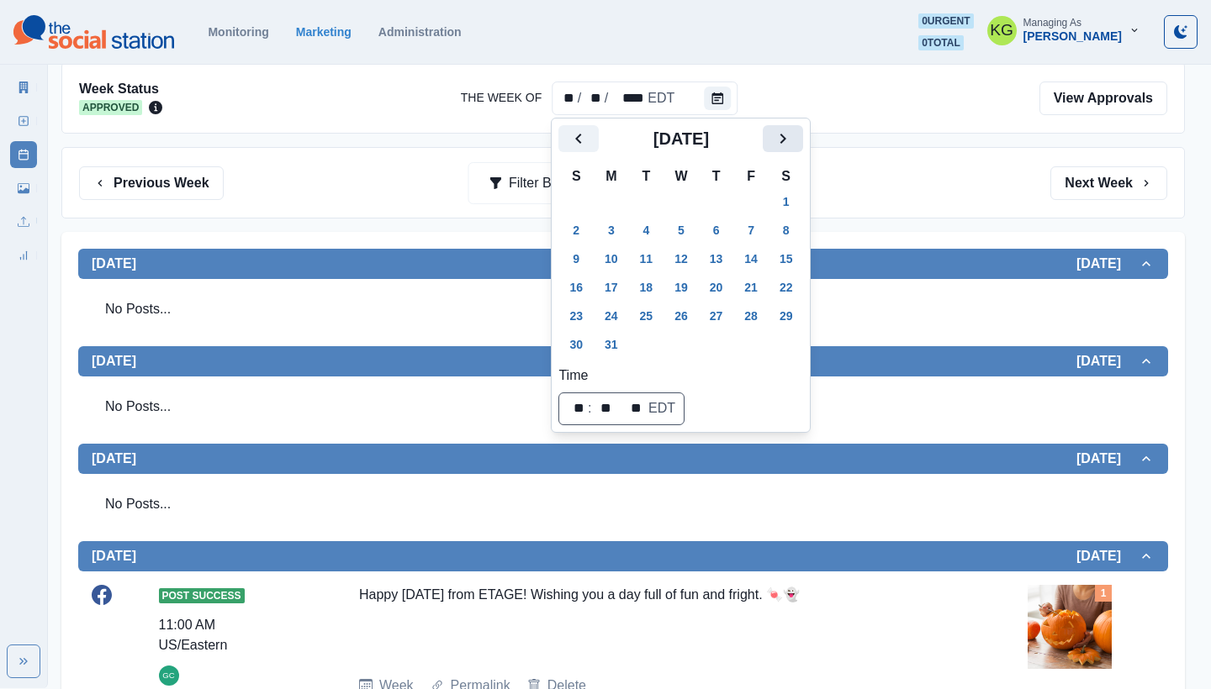
click at [793, 146] on icon "Next" at bounding box center [783, 139] width 20 height 20
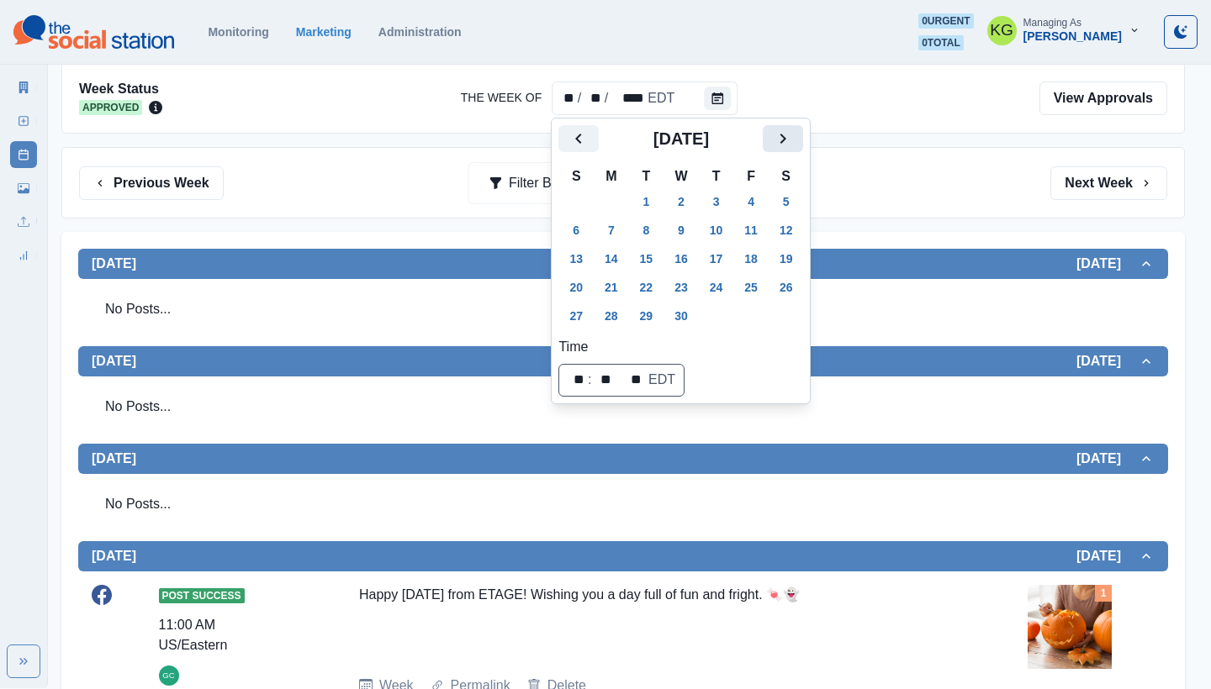
click at [793, 146] on icon "Next" at bounding box center [783, 139] width 20 height 20
click at [793, 147] on icon "Next" at bounding box center [783, 139] width 20 height 20
click at [793, 136] on icon "Next" at bounding box center [783, 139] width 20 height 20
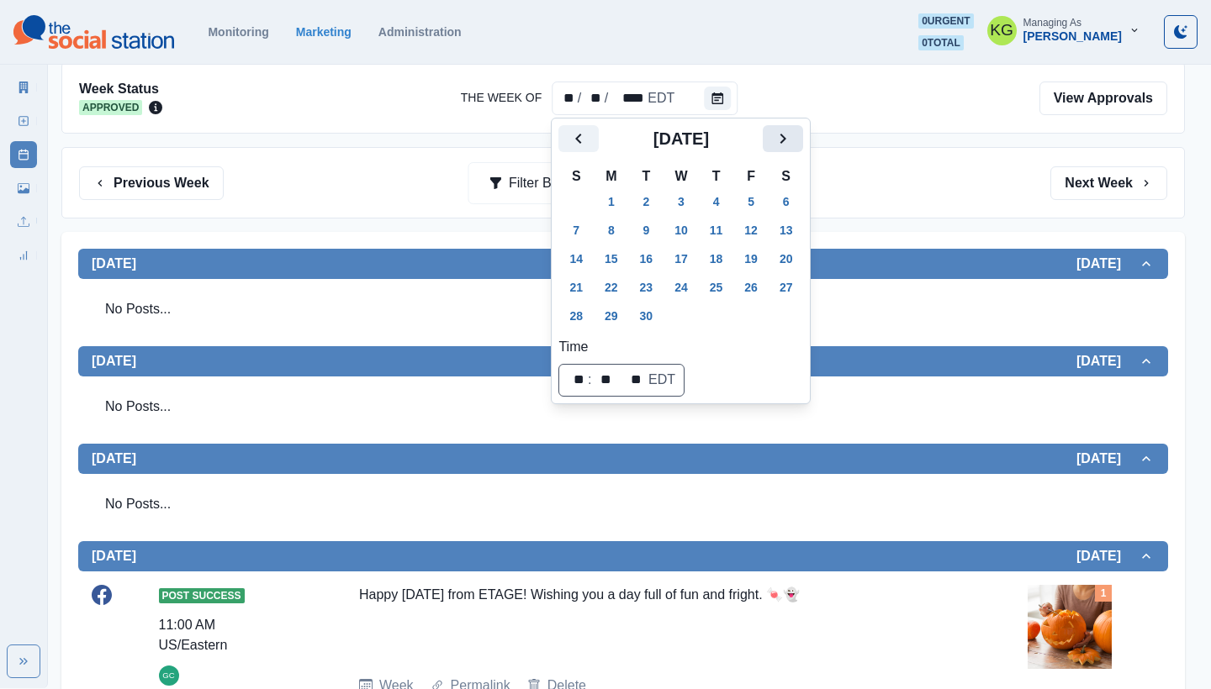
click at [803, 129] on button "Next" at bounding box center [783, 138] width 40 height 27
click at [758, 328] on button "31" at bounding box center [751, 316] width 34 height 27
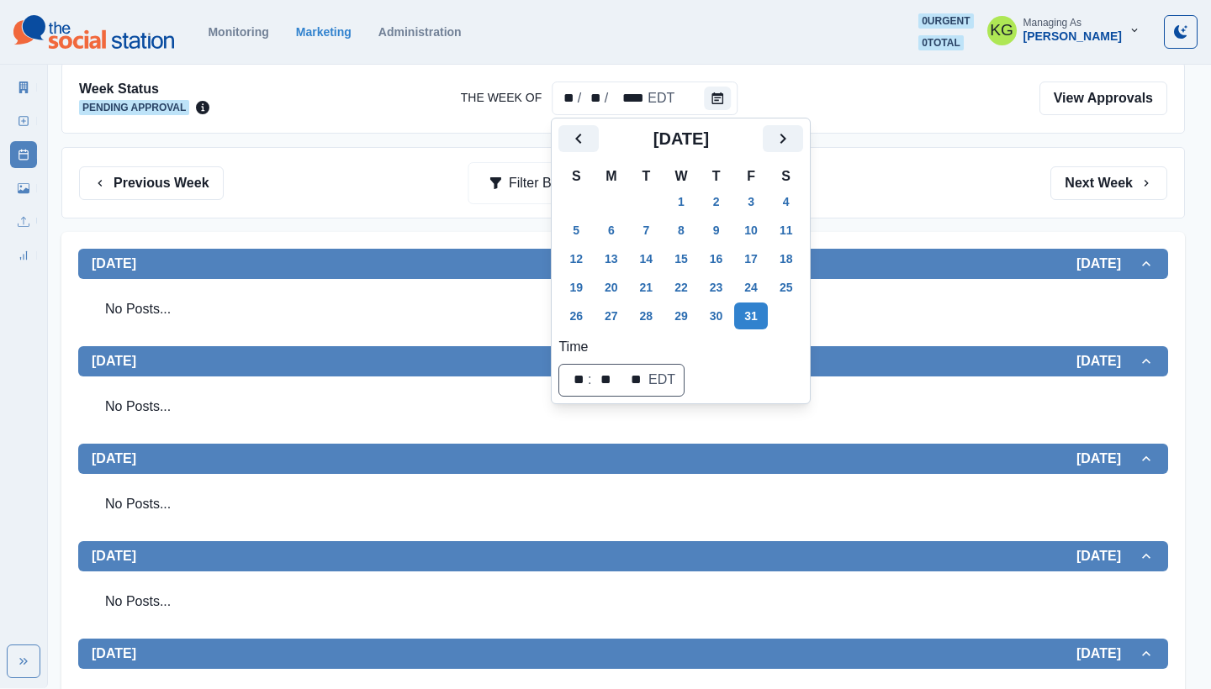
click at [985, 384] on div "No Posts..." at bounding box center [623, 406] width 1063 height 47
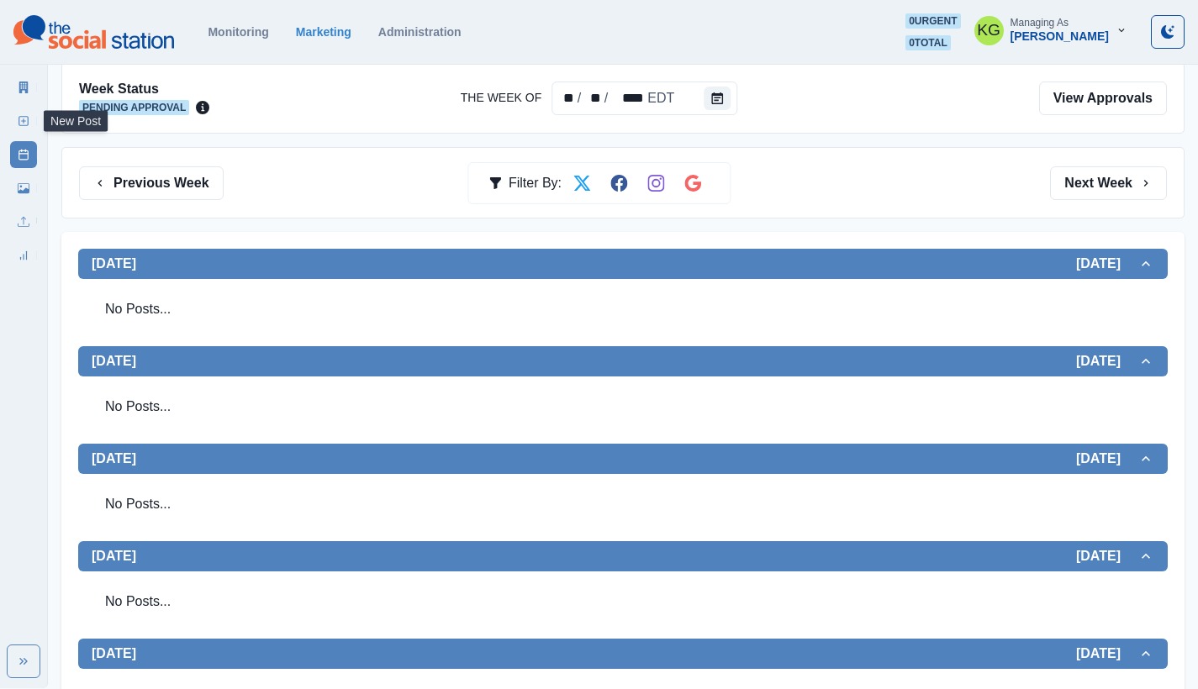
click at [26, 126] on icon at bounding box center [24, 121] width 12 height 12
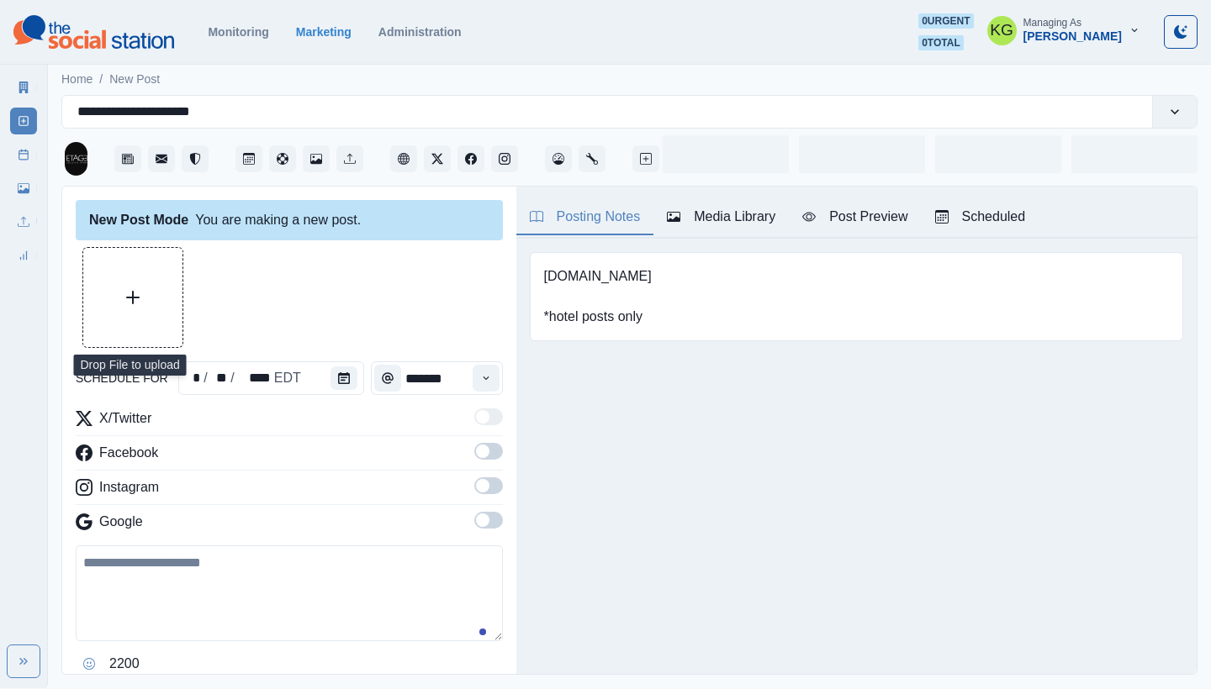
click at [161, 282] on button "Upload Media" at bounding box center [132, 297] width 99 height 99
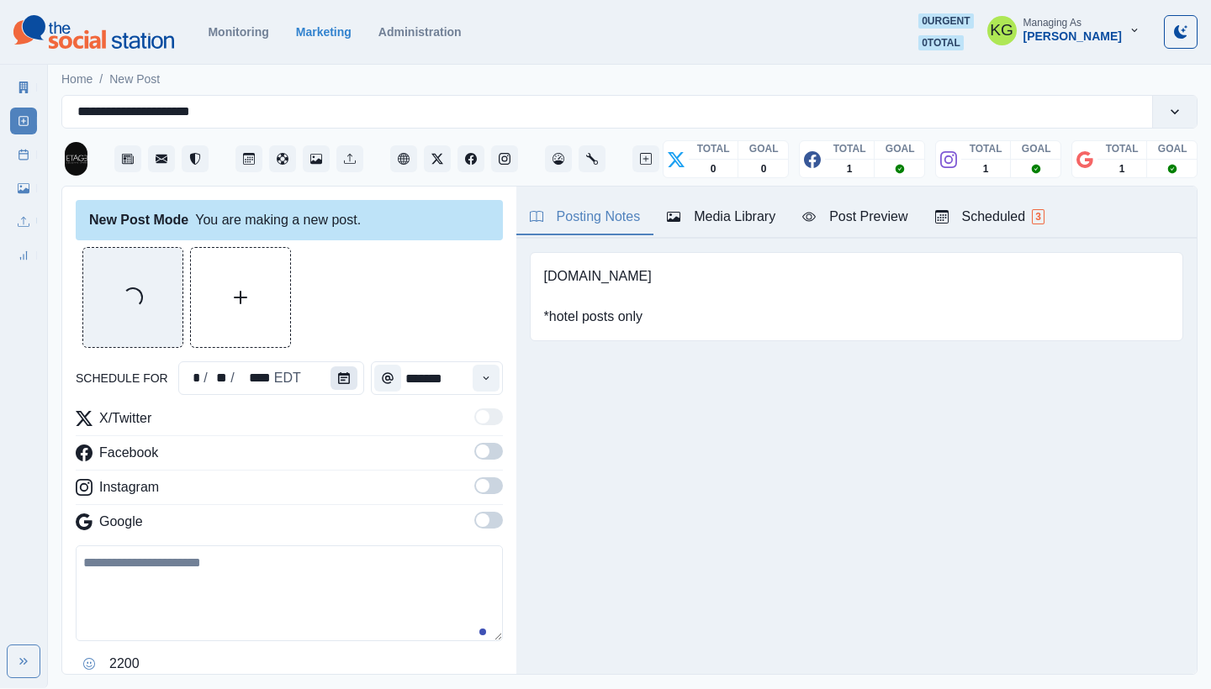
click at [330, 377] on button "Calendar" at bounding box center [343, 379] width 27 height 24
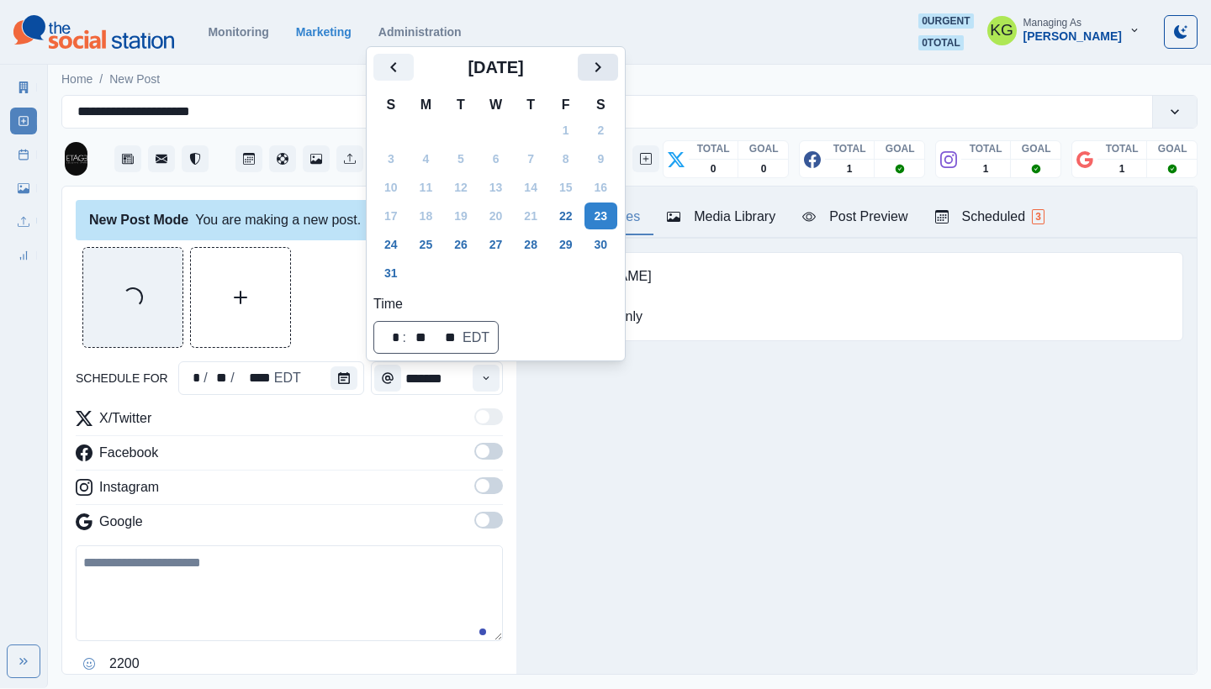
click at [608, 66] on icon "Next" at bounding box center [598, 67] width 20 height 20
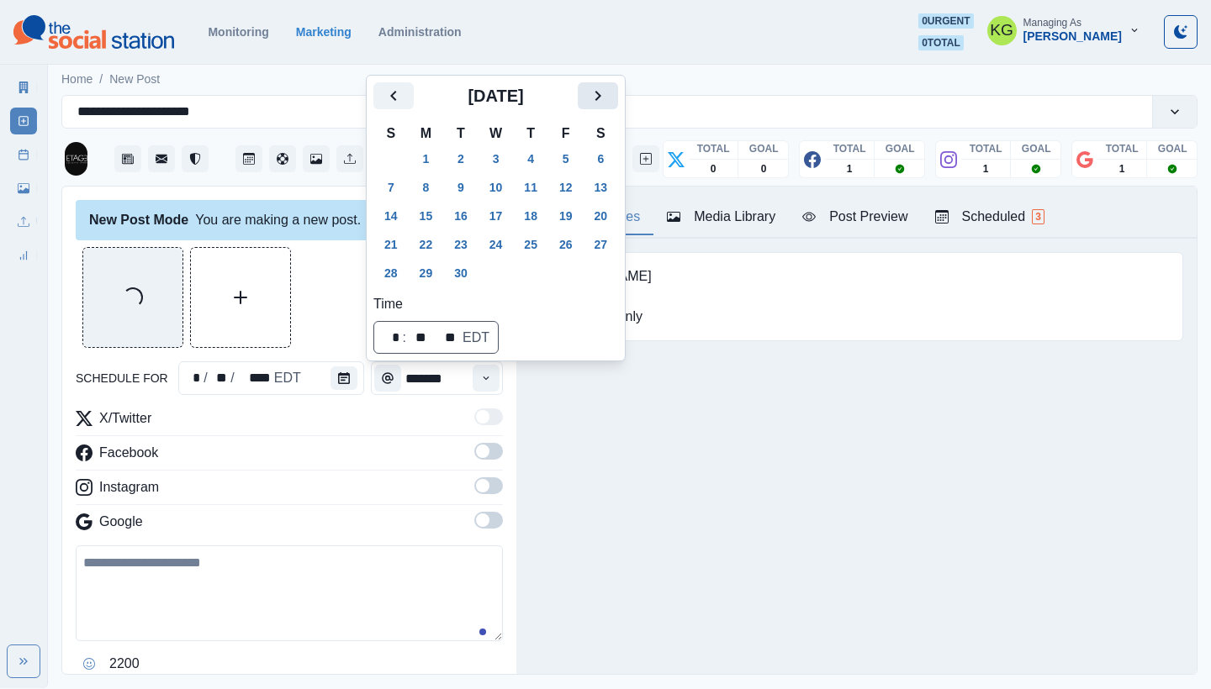
click at [606, 103] on icon "Next" at bounding box center [598, 96] width 20 height 20
click at [581, 274] on button "31" at bounding box center [566, 273] width 34 height 27
click at [546, 467] on div "Posting Notes Media Library Post Preview Scheduled 3 [DOMAIN_NAME] *hotel posts…" at bounding box center [856, 431] width 680 height 488
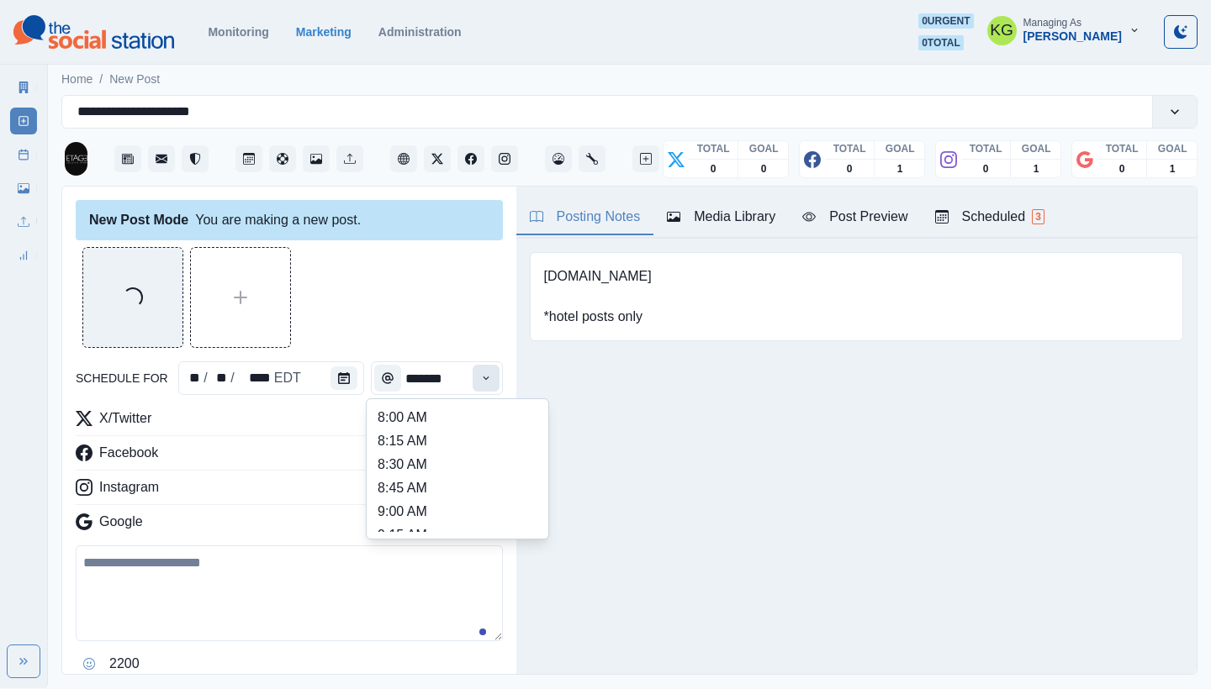
click at [472, 370] on button "Time" at bounding box center [485, 378] width 27 height 27
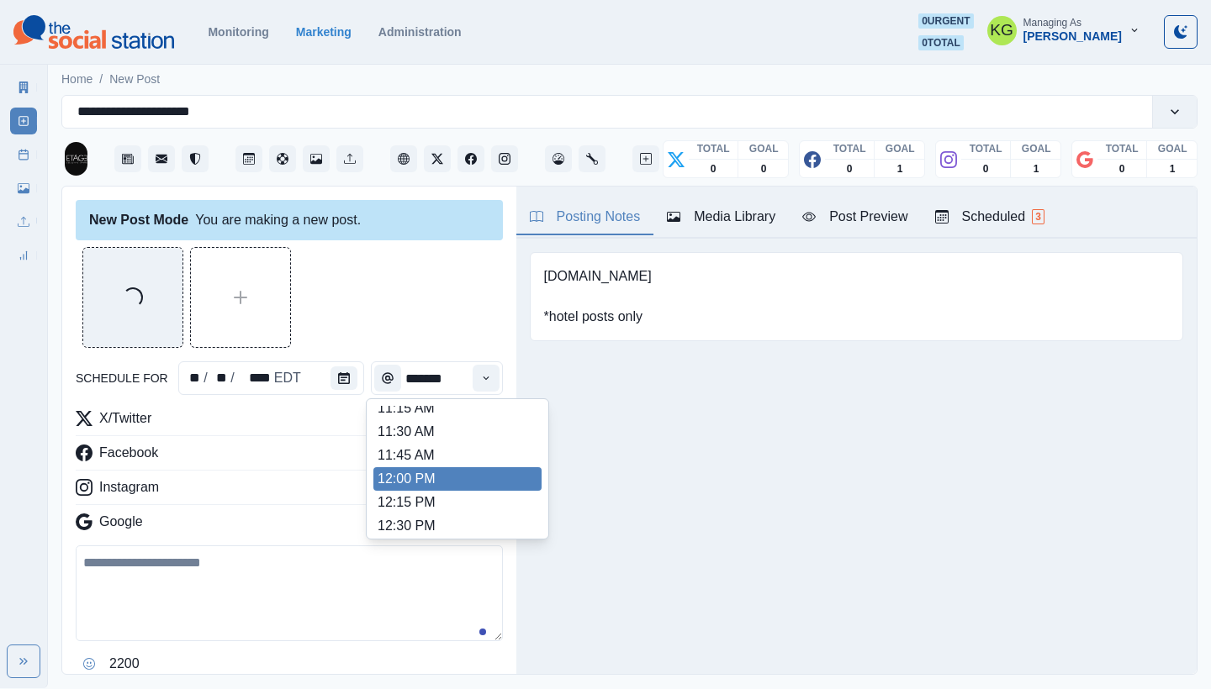
click at [430, 482] on li "12:00 PM" at bounding box center [457, 479] width 168 height 24
type input "********"
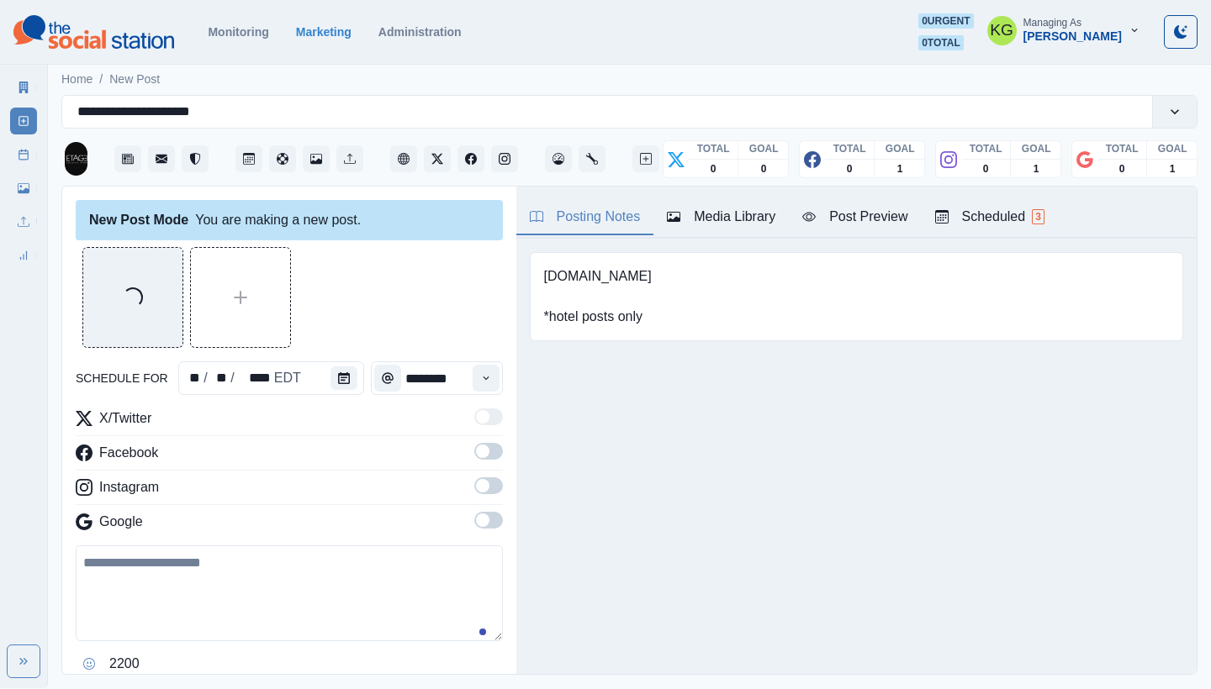
click at [483, 530] on label at bounding box center [488, 525] width 29 height 27
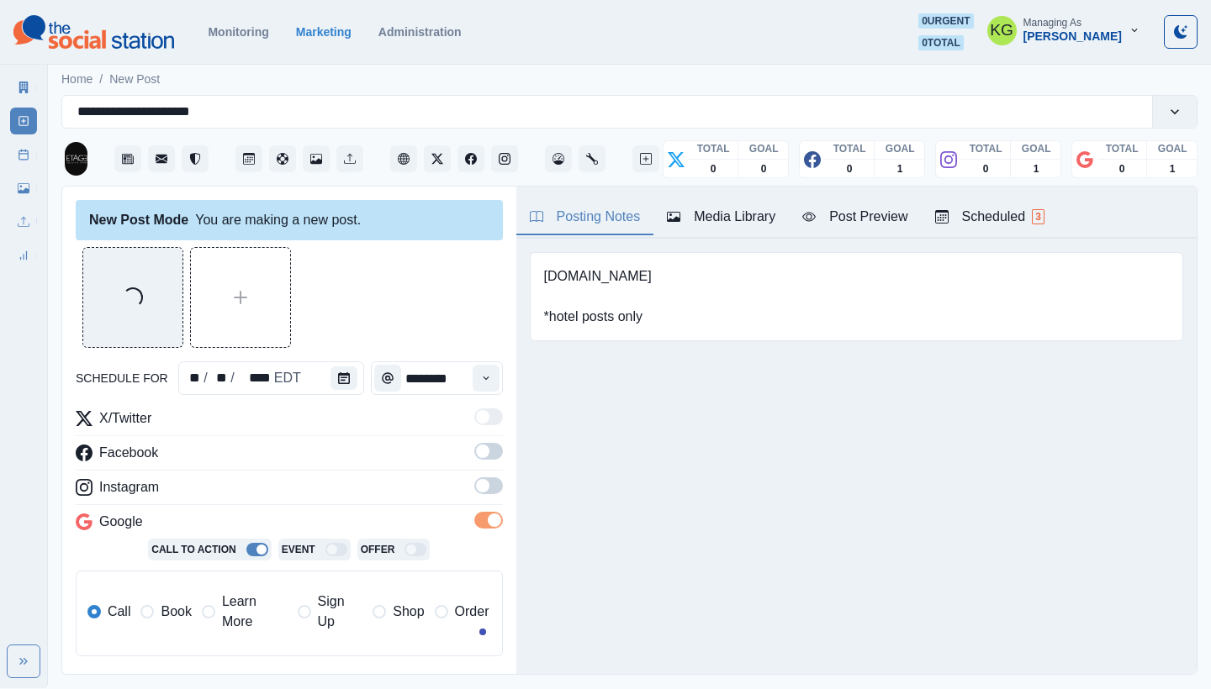
click at [476, 489] on span at bounding box center [482, 485] width 13 height 13
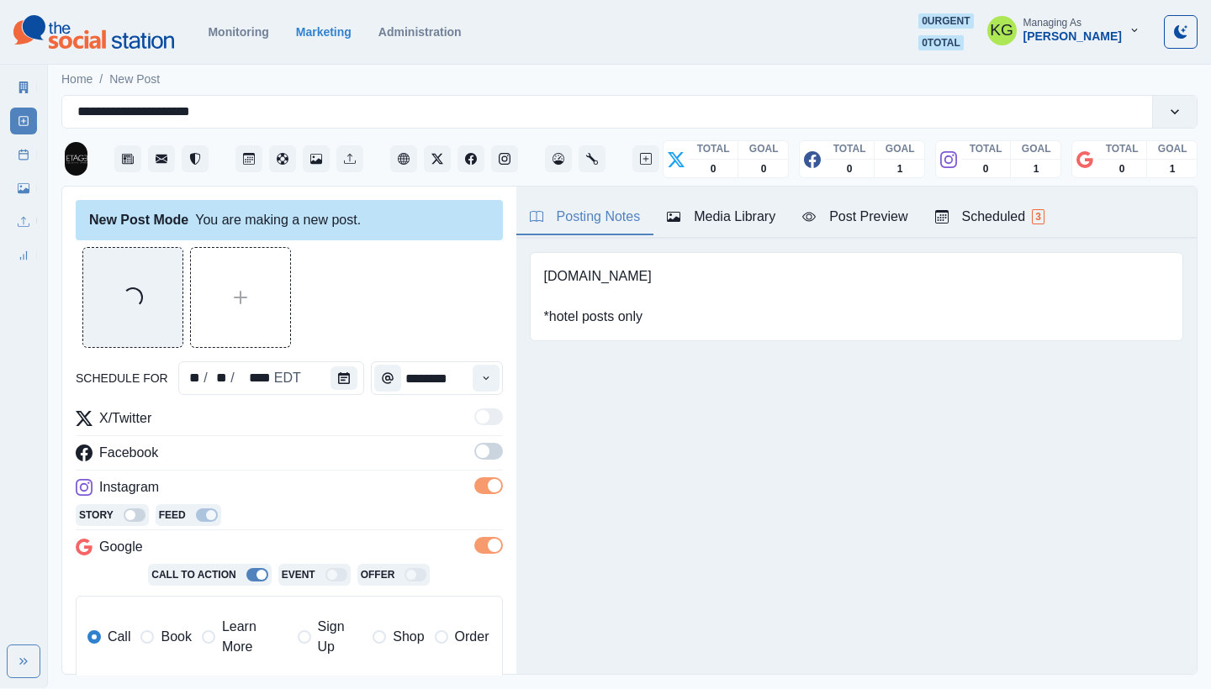
click at [479, 451] on span at bounding box center [488, 451] width 29 height 17
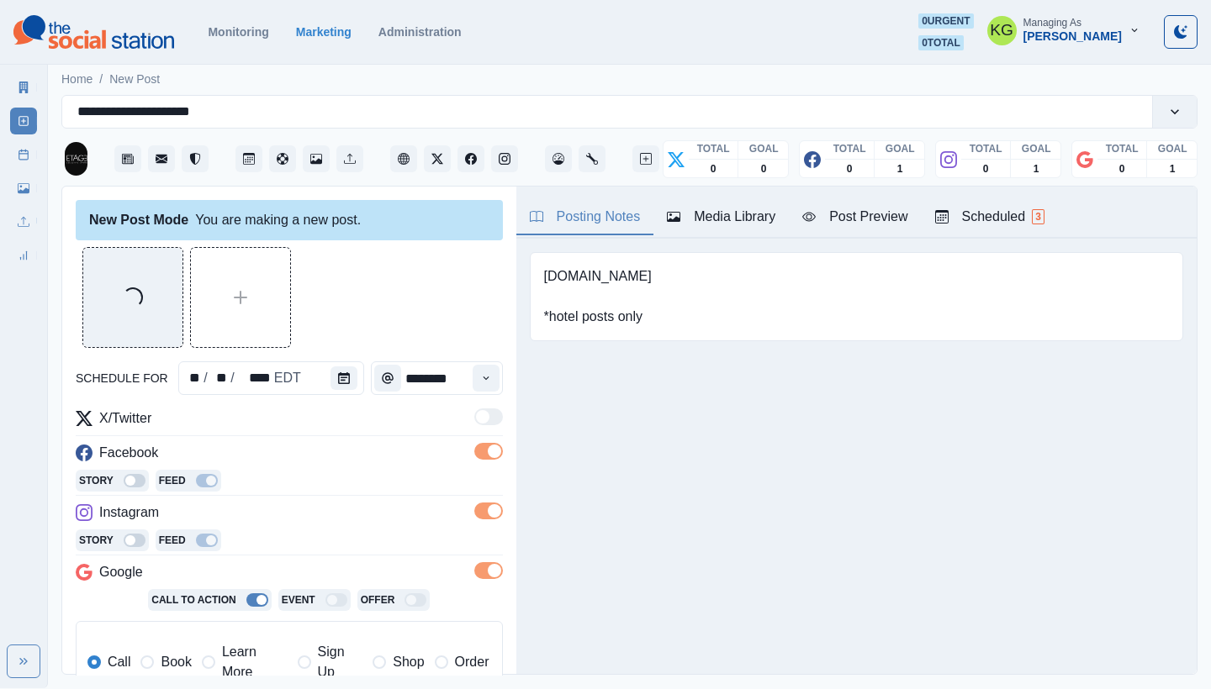
scroll to position [276, 0]
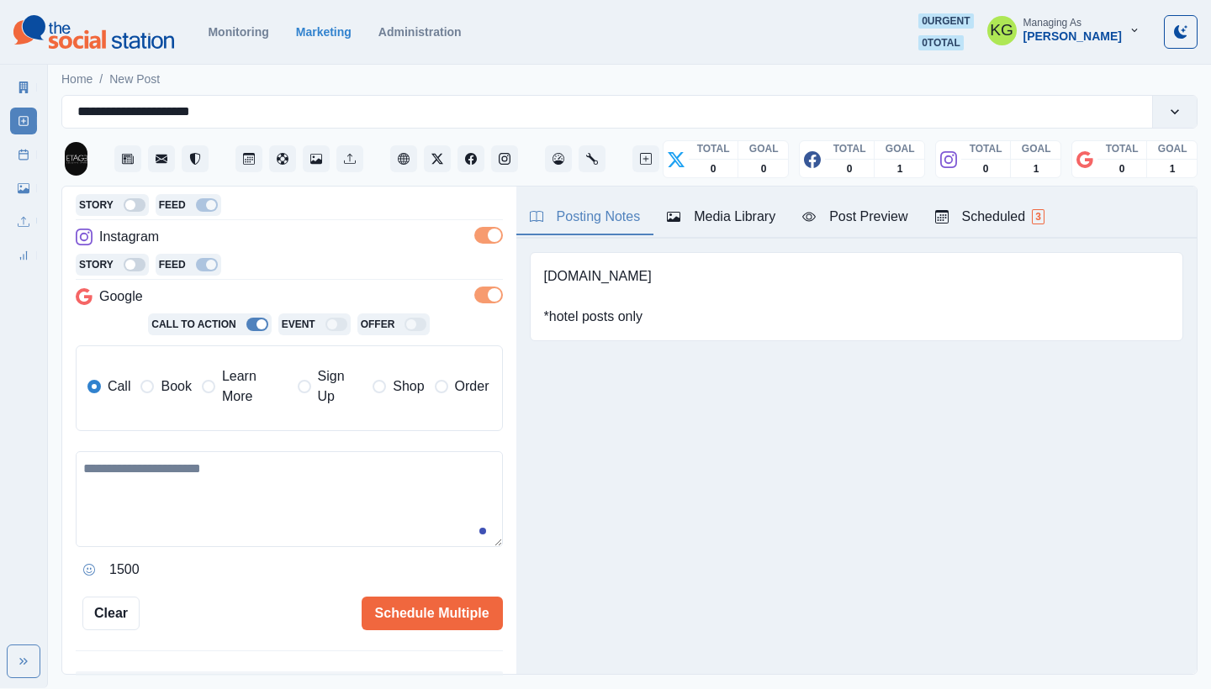
click at [158, 384] on label "Book" at bounding box center [165, 387] width 50 height 40
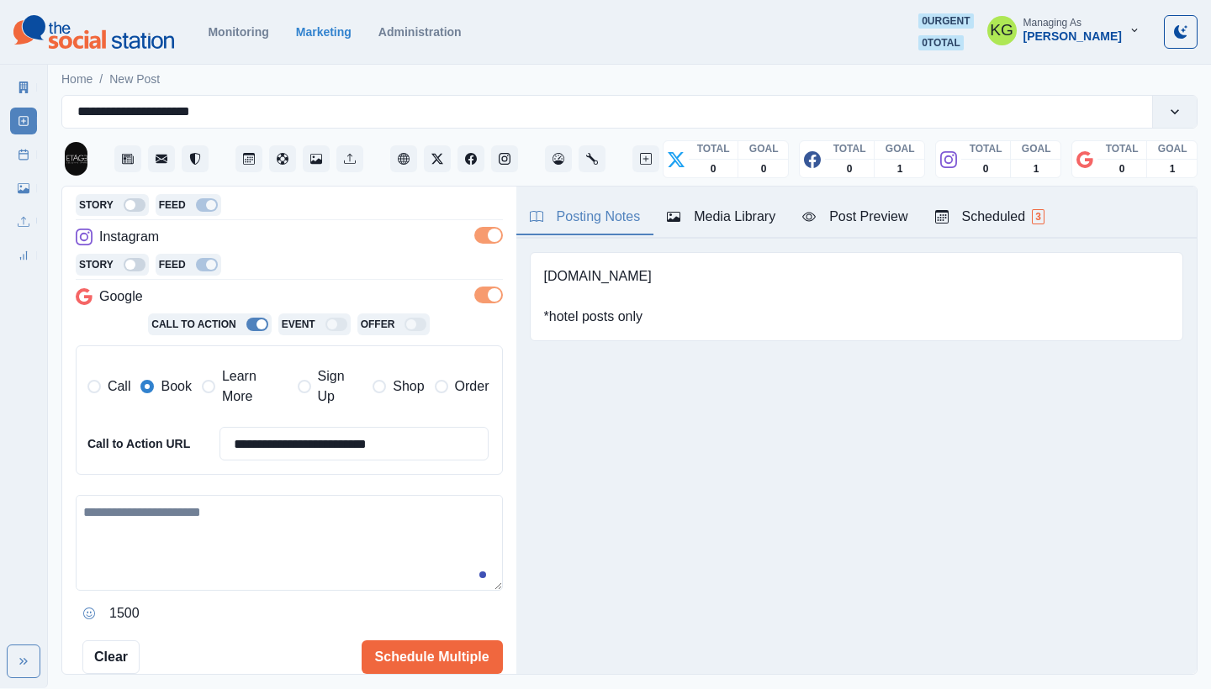
click at [191, 505] on textarea at bounding box center [289, 543] width 427 height 96
paste textarea "**********"
type textarea "**********"
click at [88, 589] on div "**********" at bounding box center [289, 561] width 427 height 132
click at [84, 608] on icon "Opens Emoji Picker" at bounding box center [89, 614] width 12 height 12
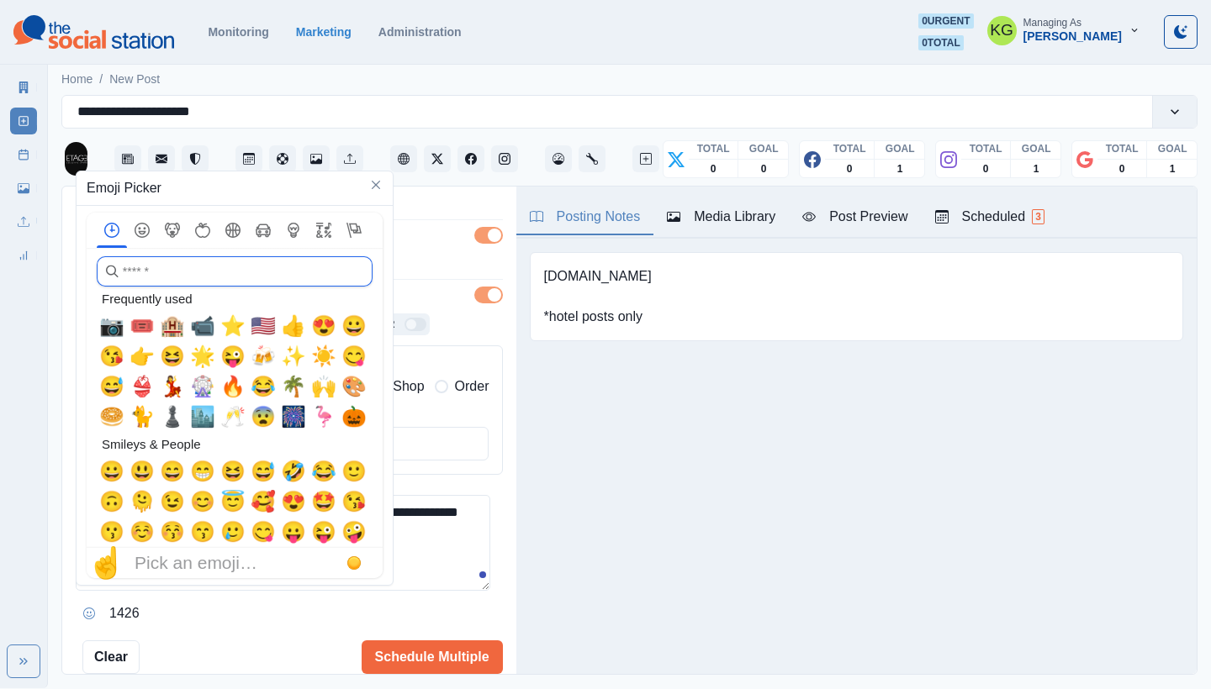
click at [218, 274] on input "search" at bounding box center [235, 271] width 276 height 30
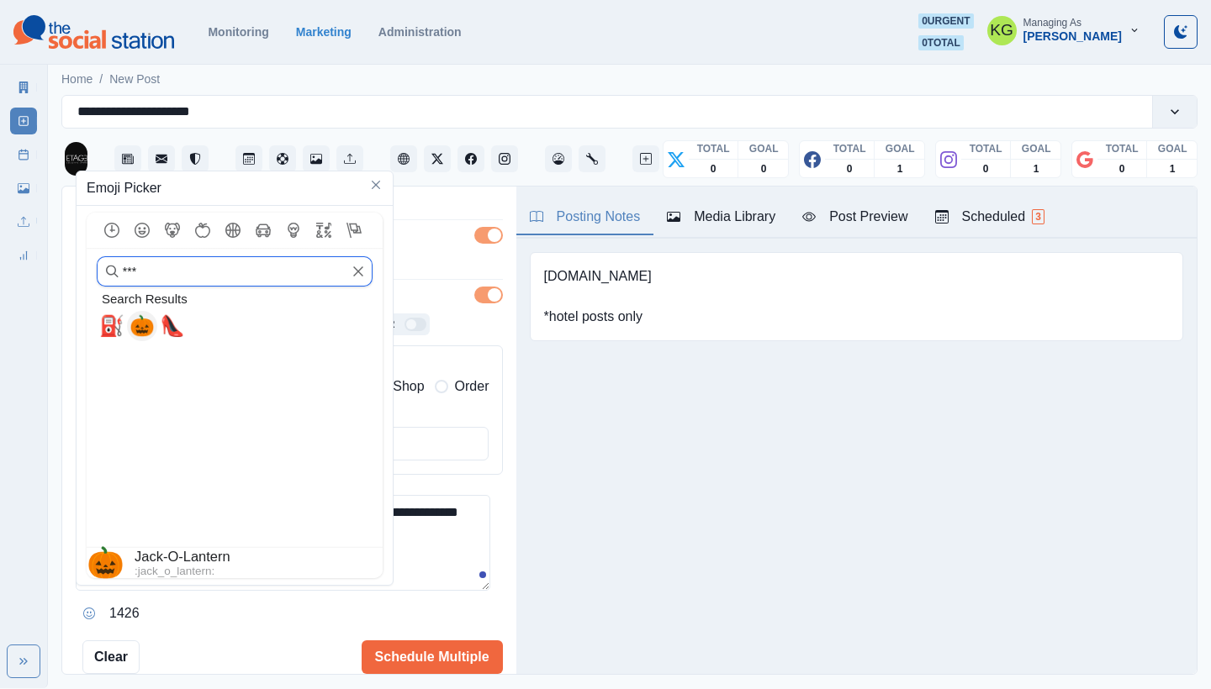
type input "***"
click at [130, 333] on div "🎃" at bounding box center [142, 326] width 30 height 30
click at [397, 580] on textarea "**********" at bounding box center [283, 543] width 414 height 96
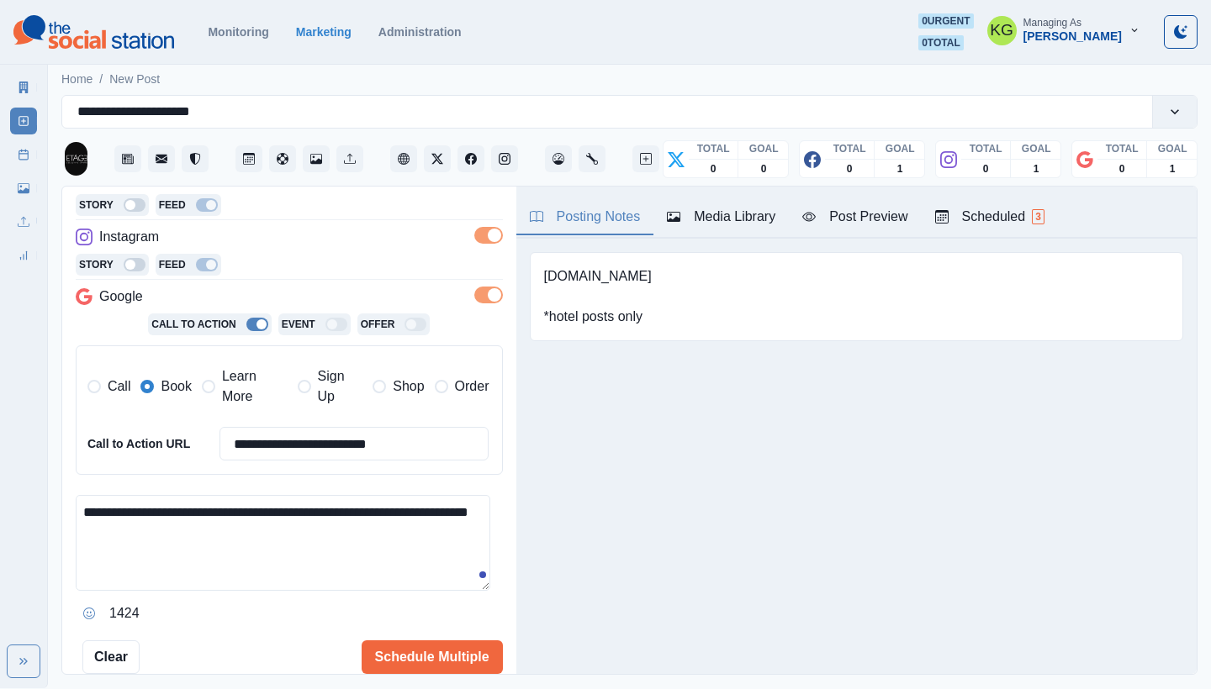
click at [147, 524] on textarea "**********" at bounding box center [283, 543] width 414 height 96
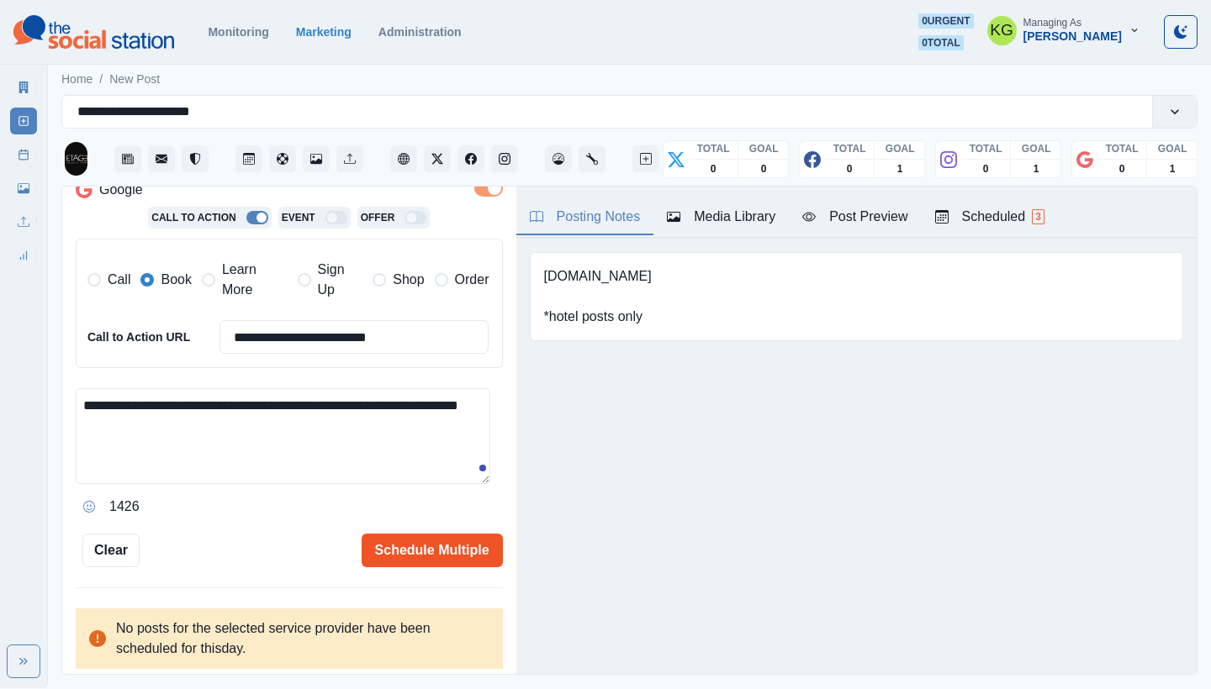
scroll to position [382, 0]
type textarea "**********"
click at [431, 542] on button "Schedule Multiple" at bounding box center [432, 552] width 141 height 34
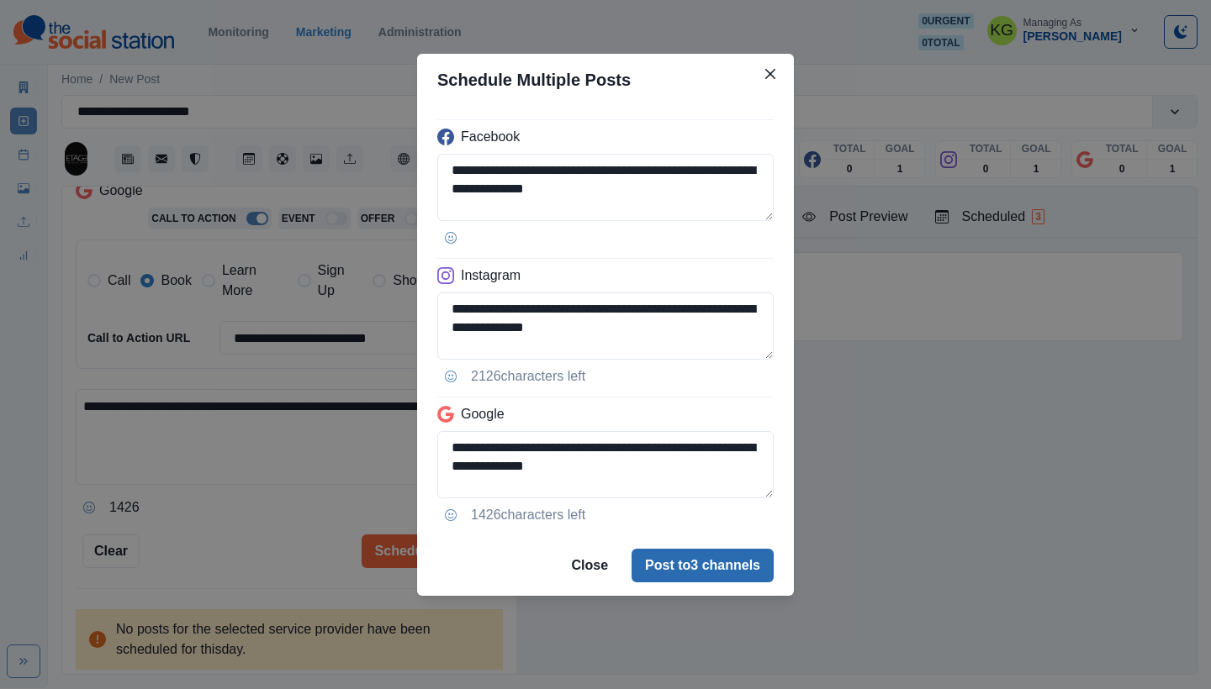
click at [697, 580] on button "Post to 3 channels" at bounding box center [702, 566] width 142 height 34
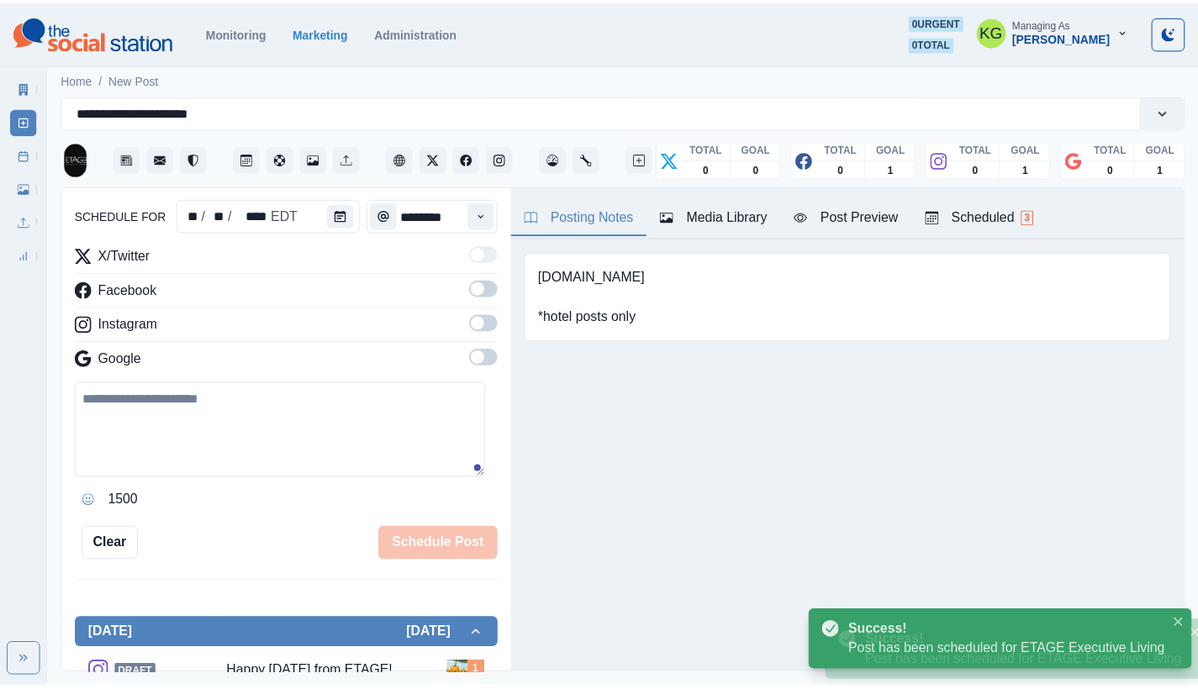
scroll to position [103, 0]
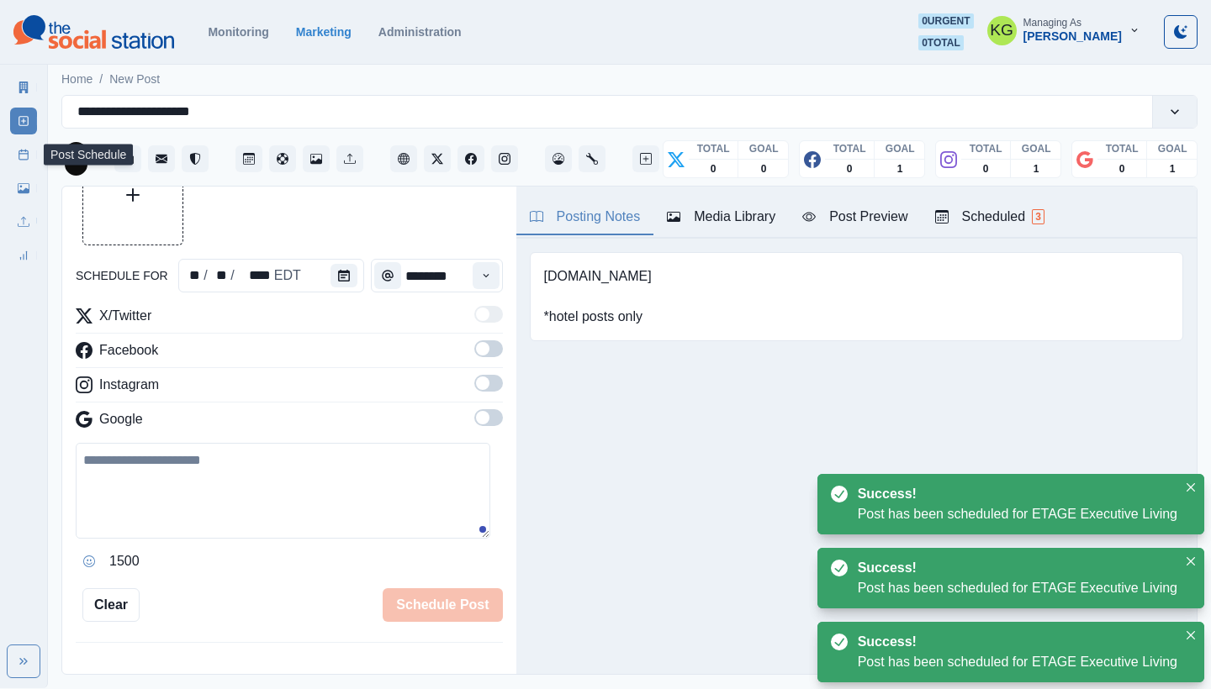
click at [20, 155] on icon at bounding box center [24, 155] width 12 height 12
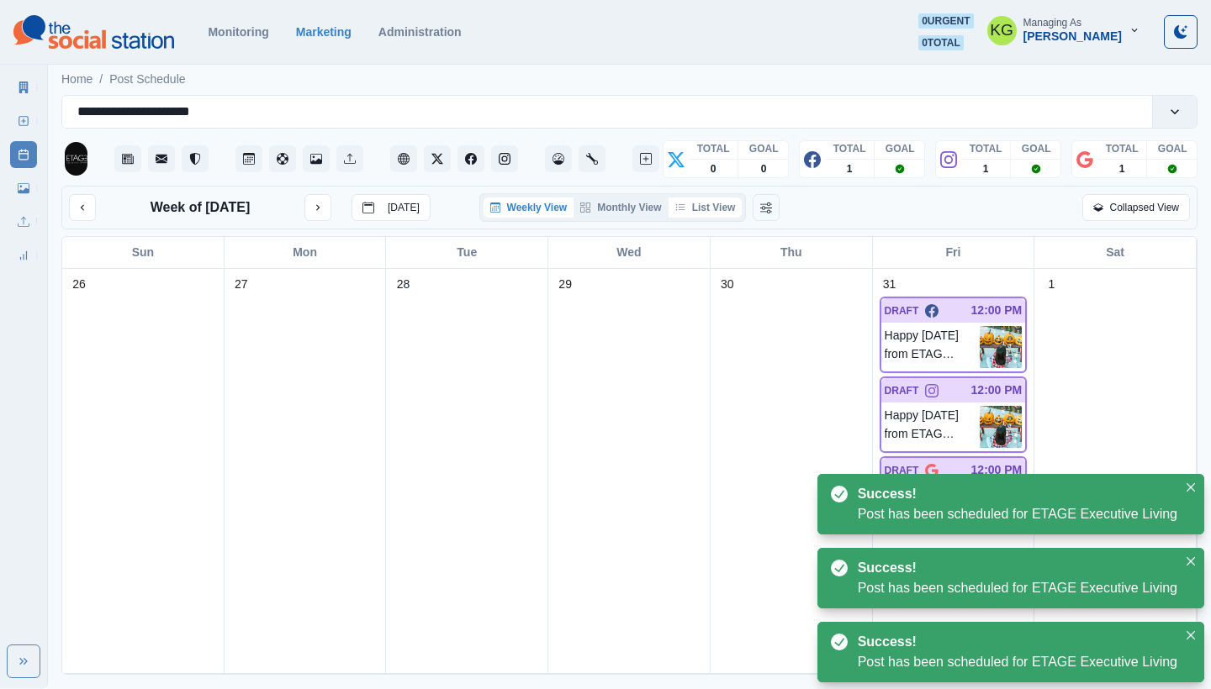
click at [698, 216] on button "List View" at bounding box center [705, 208] width 74 height 20
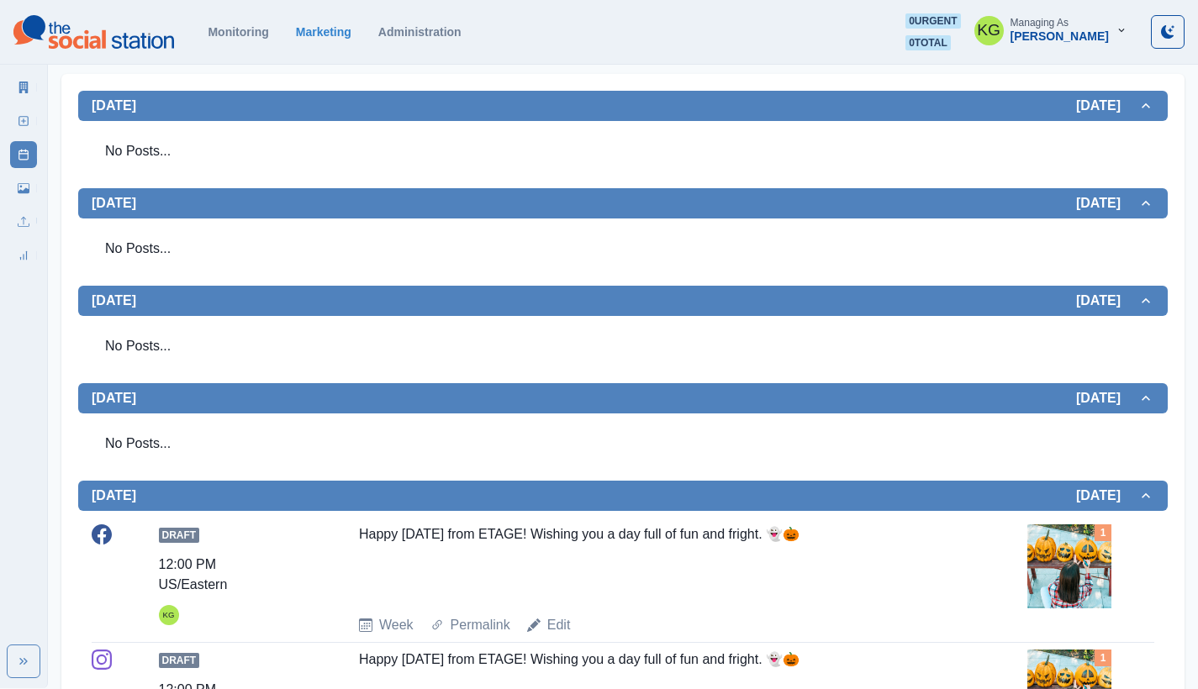
scroll to position [293, 0]
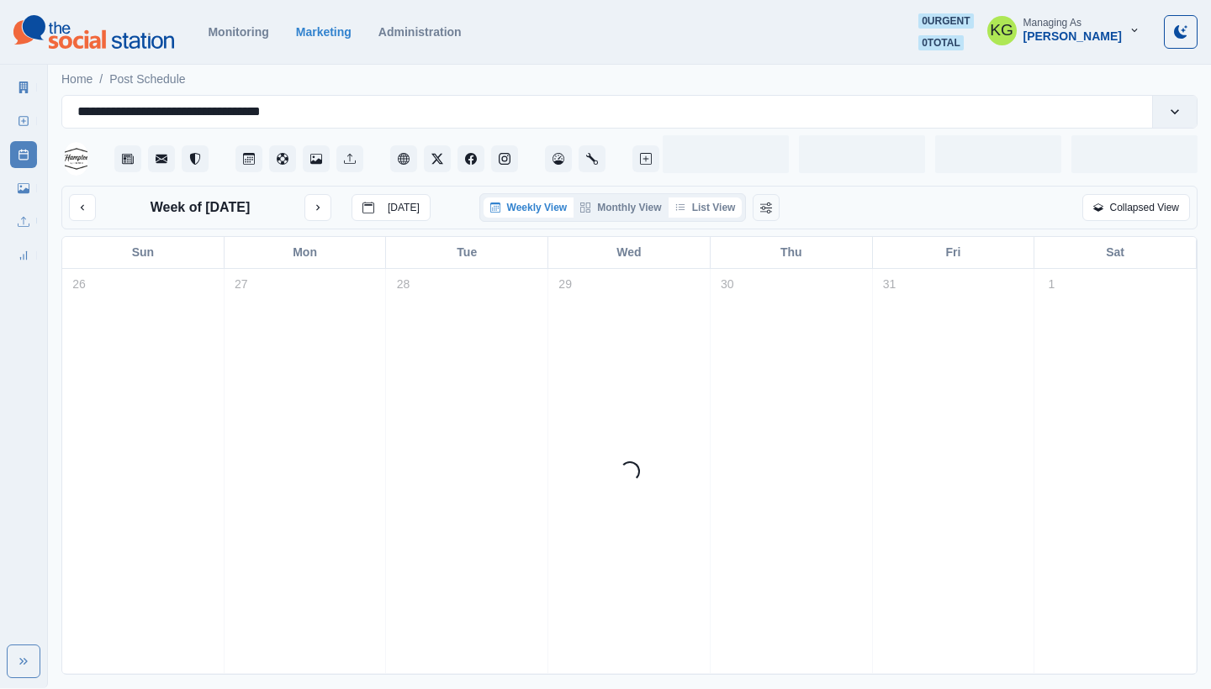
click at [705, 217] on button "List View" at bounding box center [705, 208] width 74 height 20
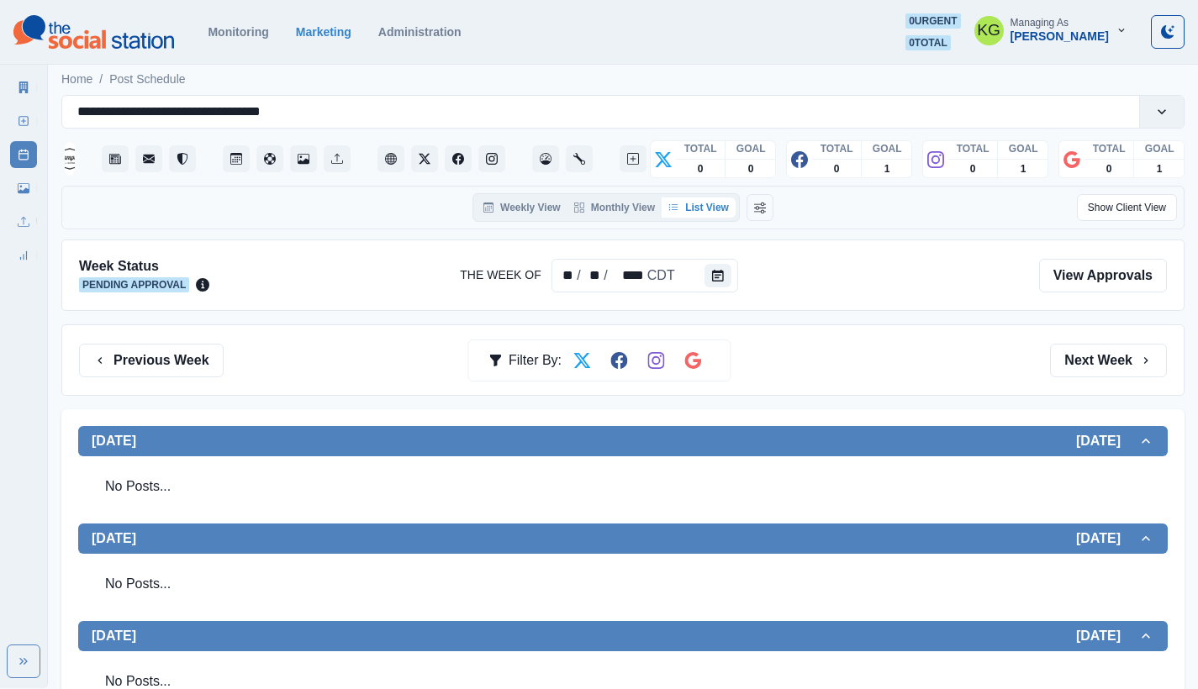
drag, startPoint x: 706, startPoint y: 217, endPoint x: 732, endPoint y: 216, distance: 26.1
click at [732, 216] on button "List View" at bounding box center [699, 208] width 74 height 20
click at [732, 217] on button "List View" at bounding box center [699, 208] width 74 height 20
click at [745, 218] on div "Weekly View Monthly View List View" at bounding box center [622, 207] width 369 height 29
click at [746, 218] on div "Weekly View Monthly View List View" at bounding box center [622, 207] width 369 height 29
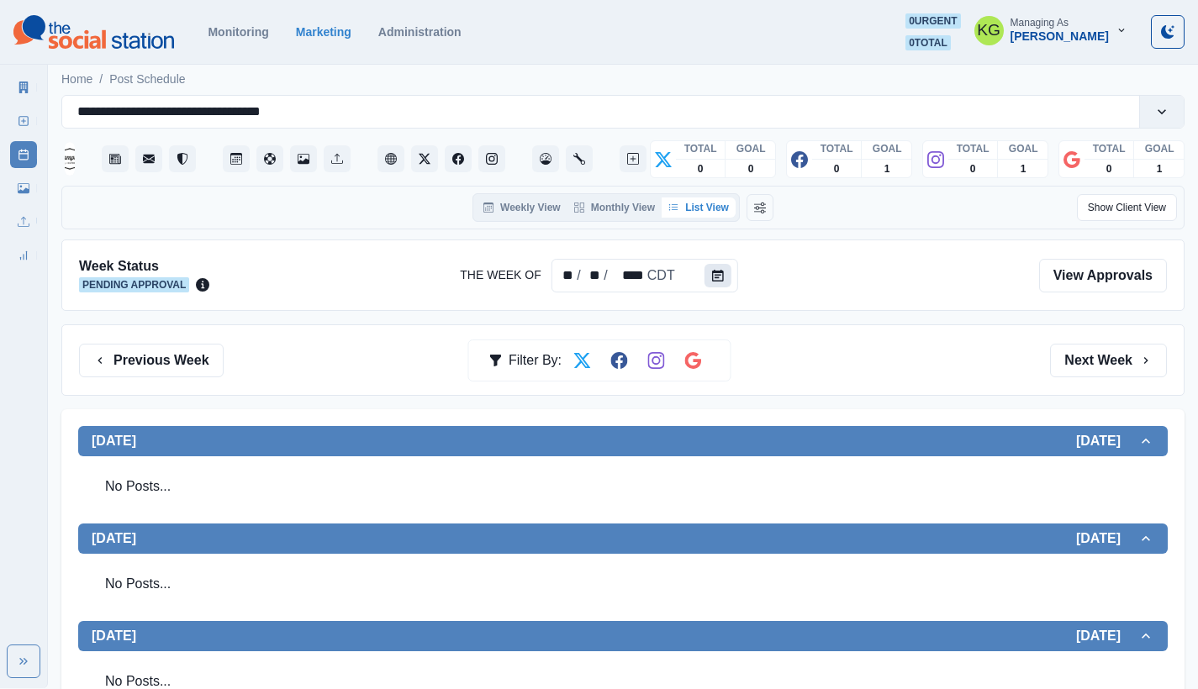
click at [714, 275] on icon "Calendar" at bounding box center [718, 276] width 12 height 12
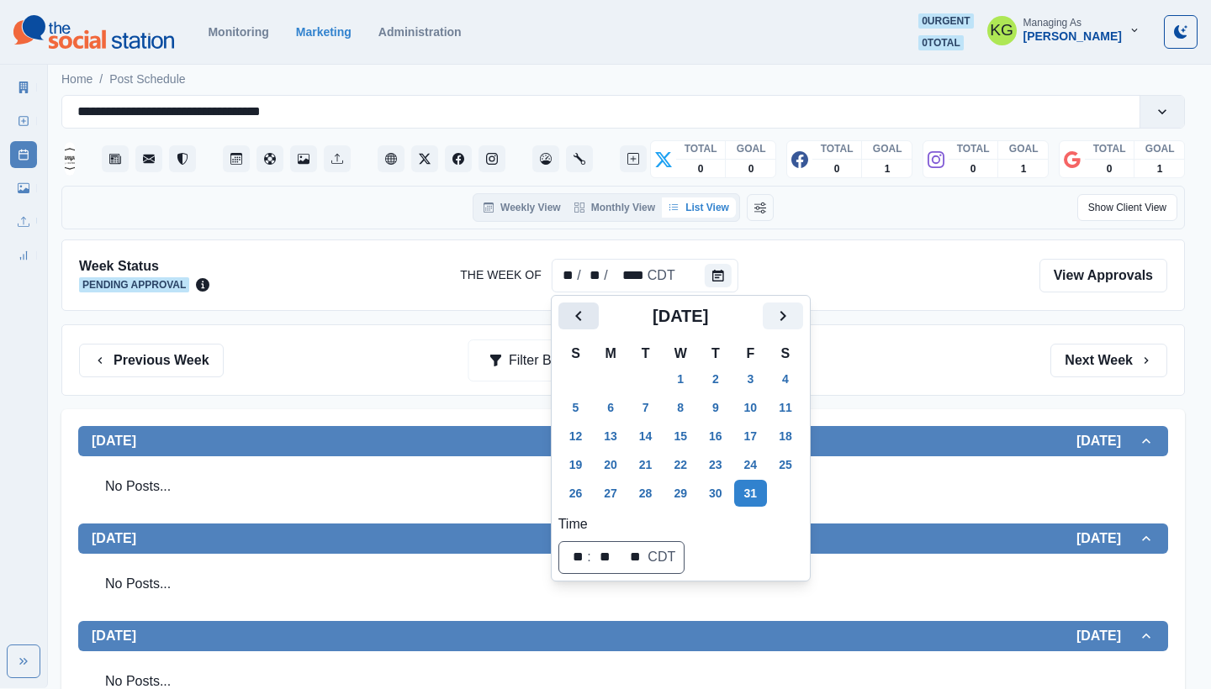
click at [572, 315] on icon "Previous" at bounding box center [578, 316] width 20 height 20
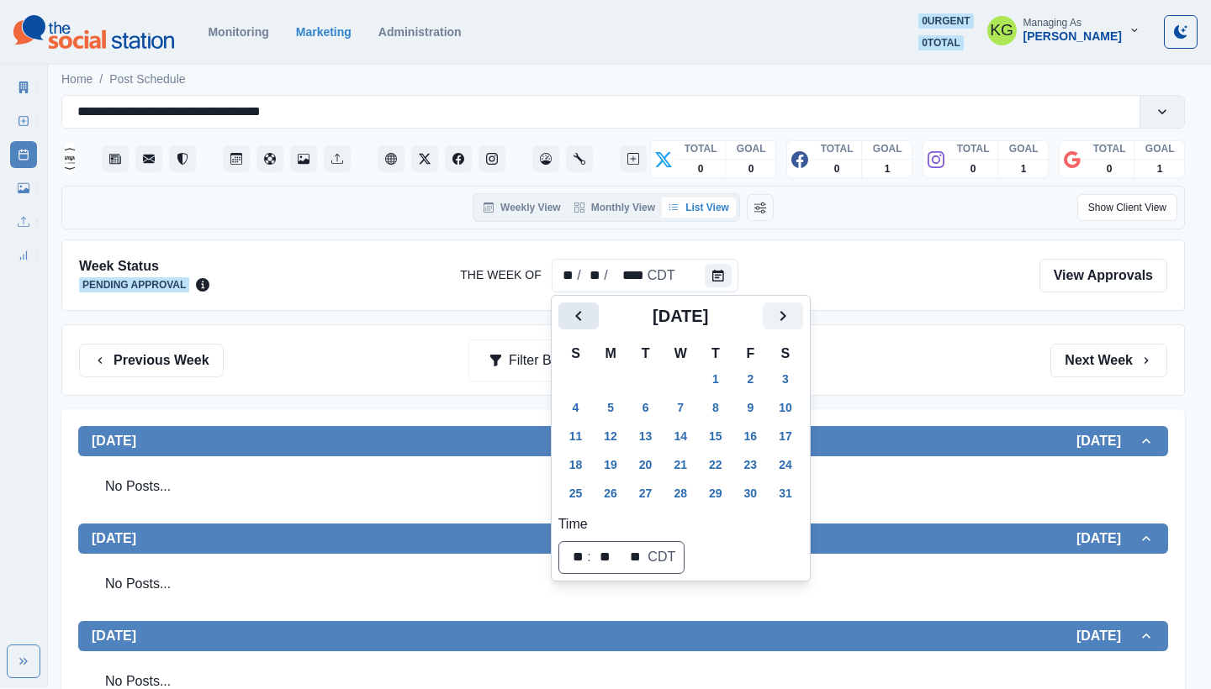
click at [572, 315] on icon "Previous" at bounding box center [578, 316] width 20 height 20
click at [589, 321] on button "Previous" at bounding box center [578, 316] width 40 height 27
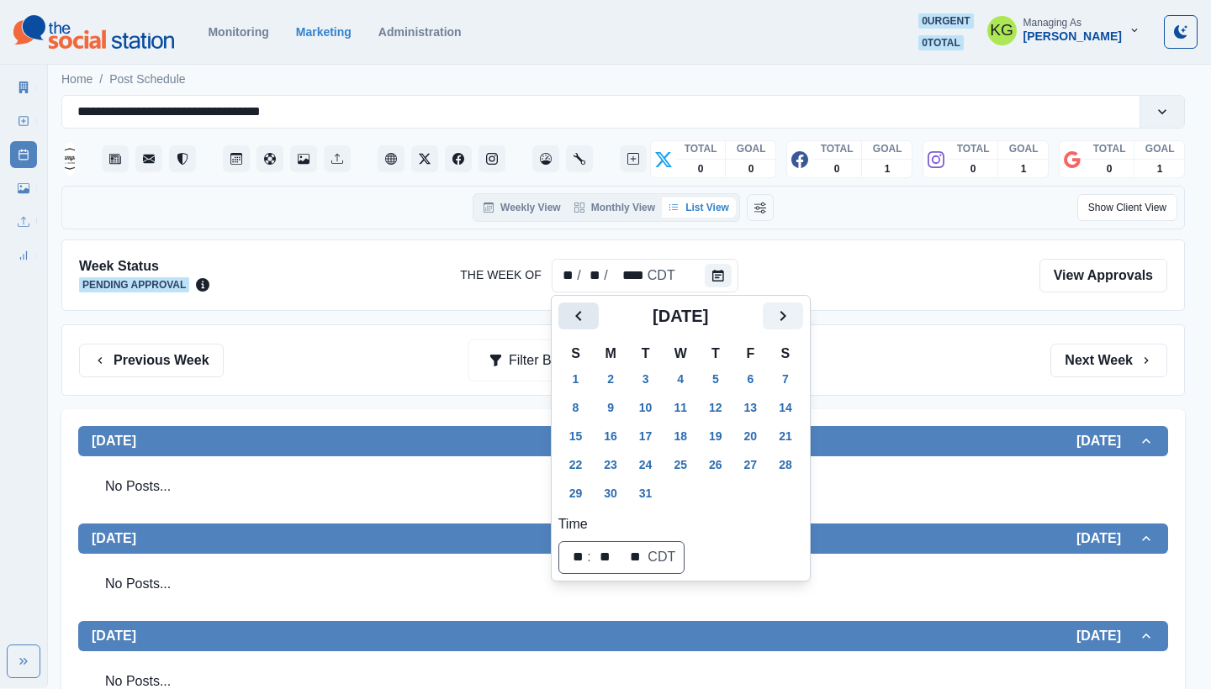
click at [589, 321] on button "Previous" at bounding box center [578, 316] width 40 height 27
click at [588, 319] on button "Previous" at bounding box center [578, 316] width 40 height 27
click at [715, 491] on button "31" at bounding box center [716, 493] width 34 height 27
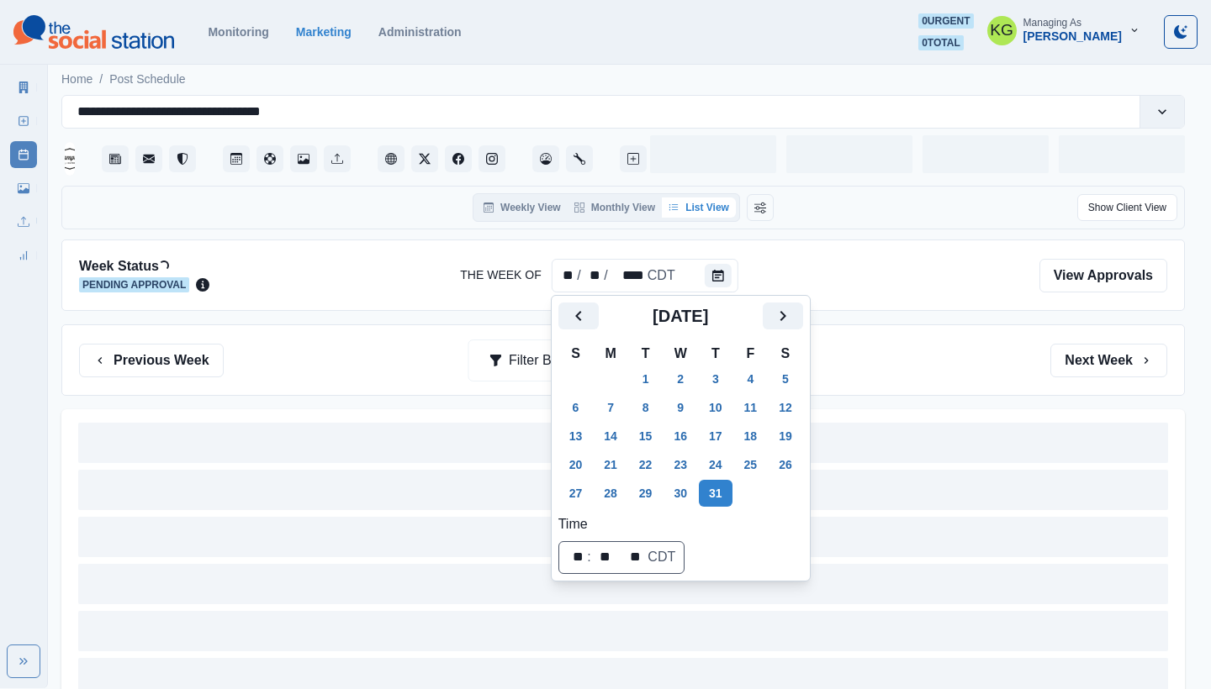
click at [984, 358] on div "Previous Week Filter By: Next Week" at bounding box center [623, 361] width 1088 height 34
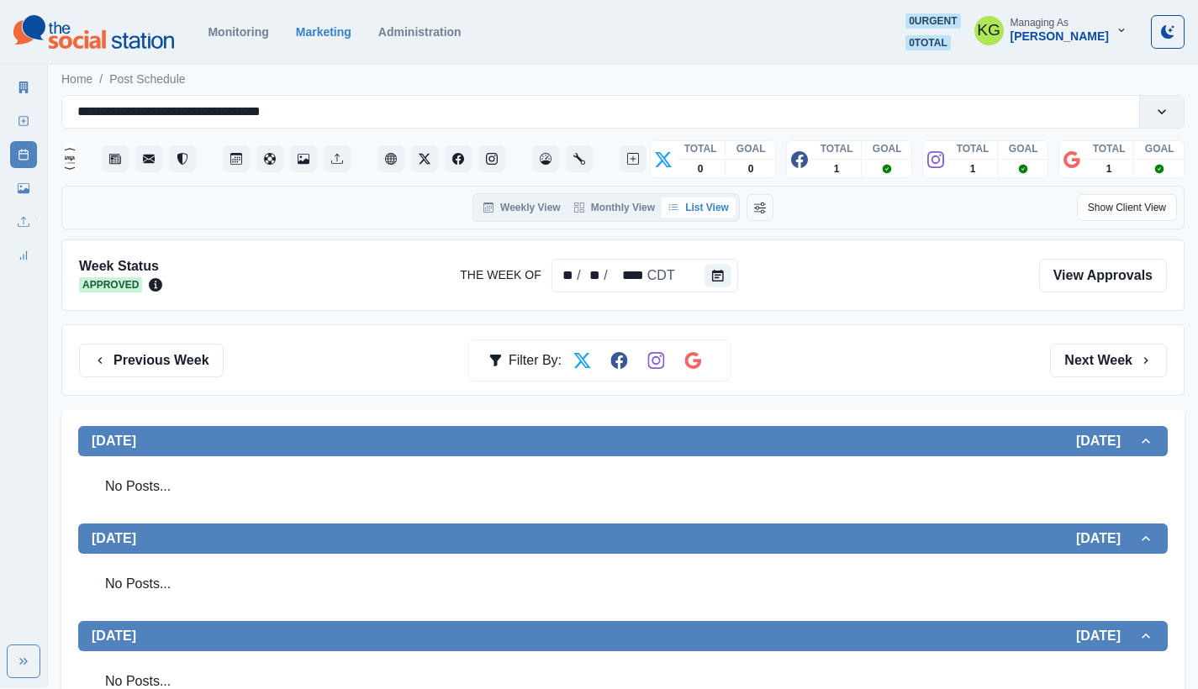
scroll to position [8, 0]
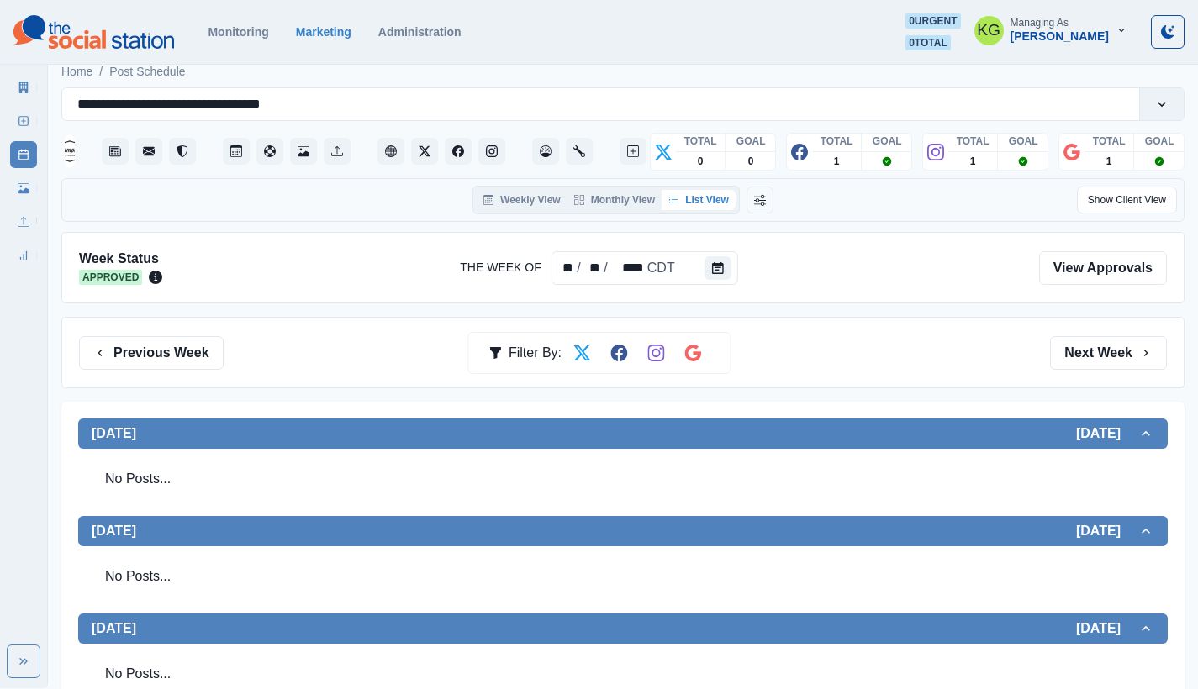
drag, startPoint x: 908, startPoint y: 400, endPoint x: 900, endPoint y: 408, distance: 11.3
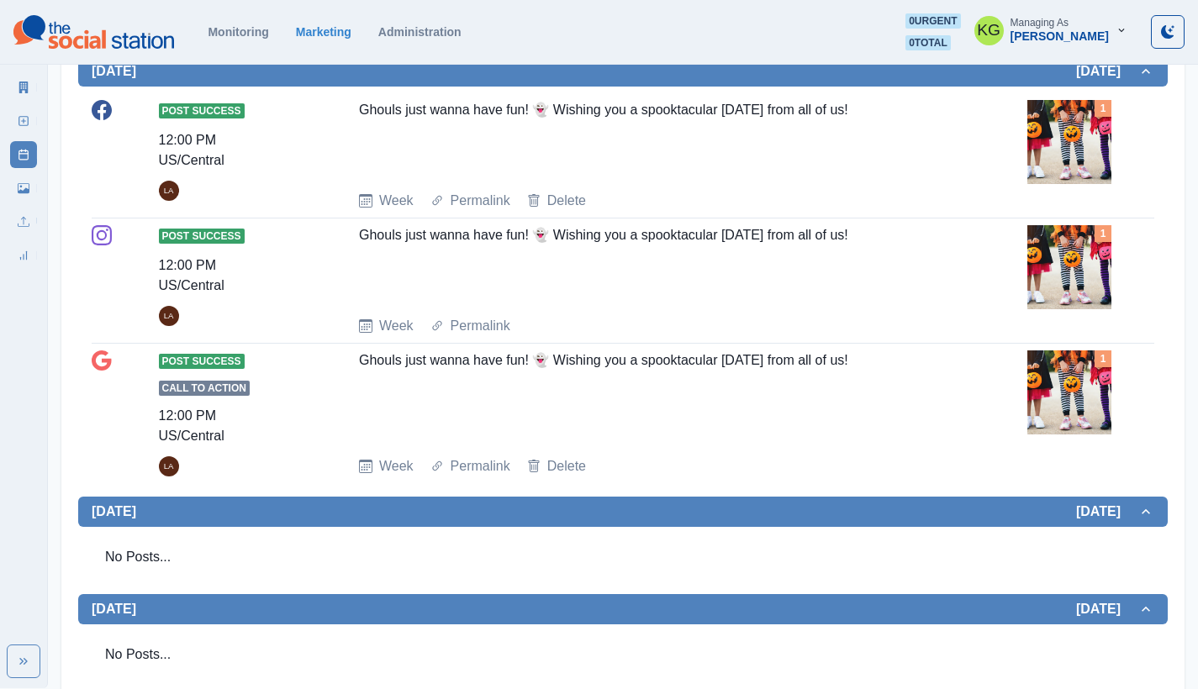
drag, startPoint x: 893, startPoint y: 108, endPoint x: 362, endPoint y: 113, distance: 531.3
click at [362, 113] on div "Ghouls just wanna have fun! 👻 Wishing you a spooktacular [DATE] from all of us!" at bounding box center [656, 138] width 595 height 77
copy div "Ghouls just wanna have fun! 👻 Wishing you a spooktacular [DATE] from all of us!"
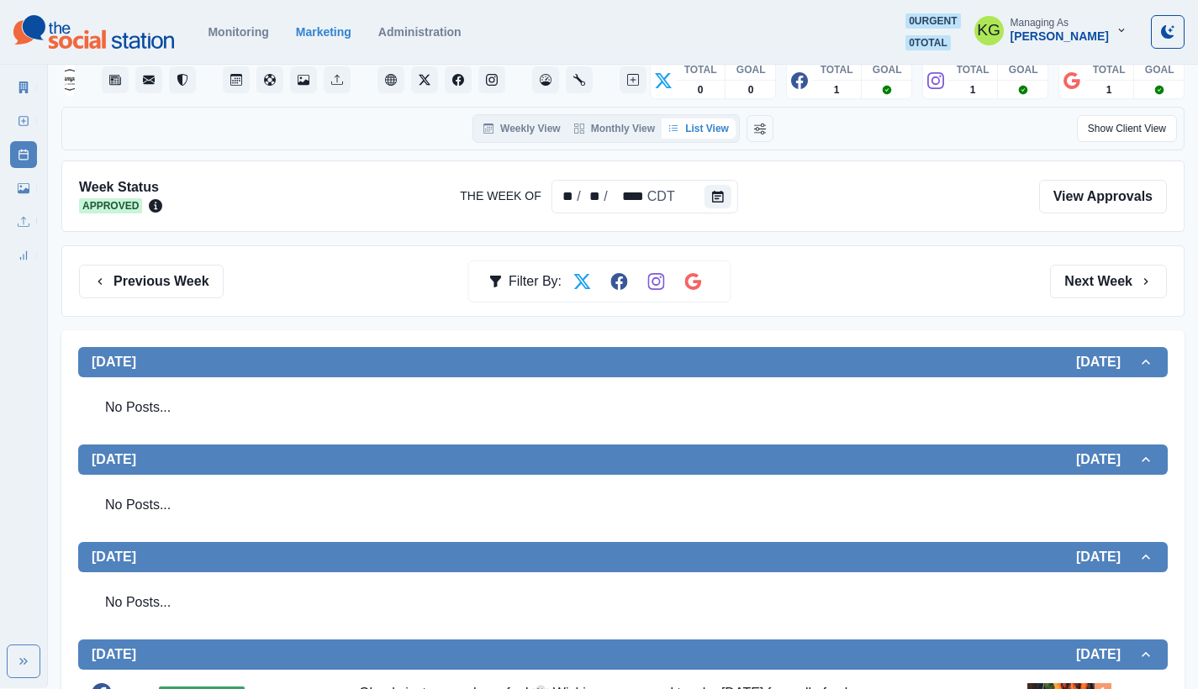
scroll to position [0, 0]
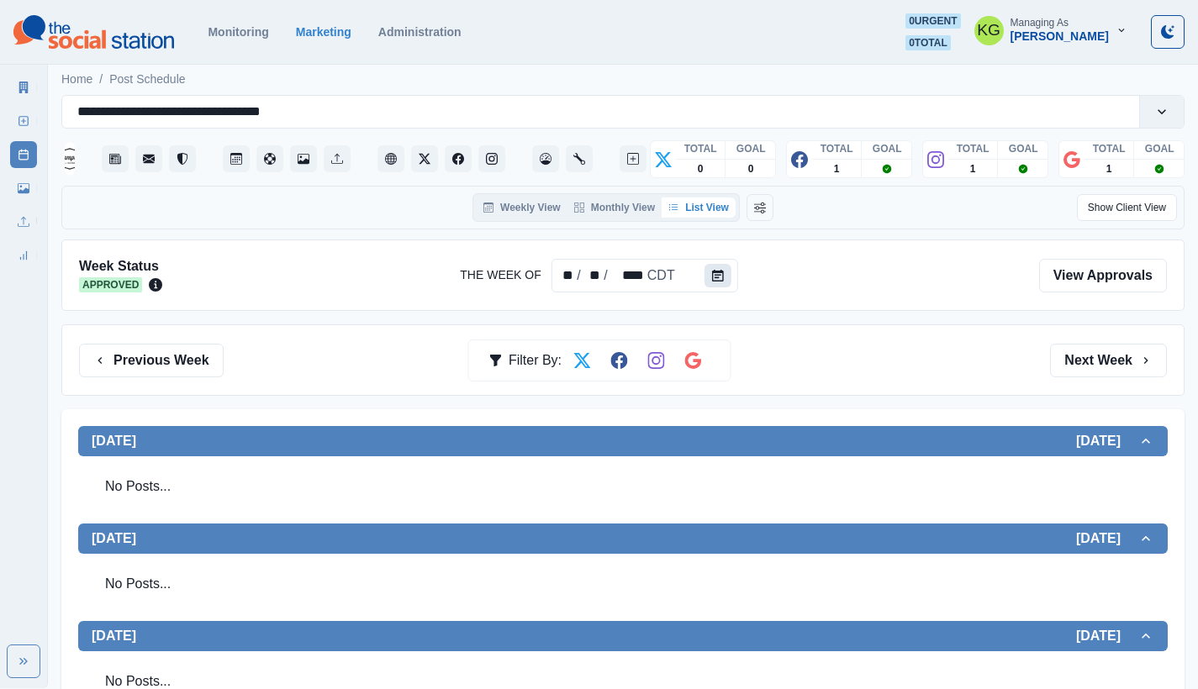
click at [707, 275] on button "Calendar" at bounding box center [718, 276] width 27 height 24
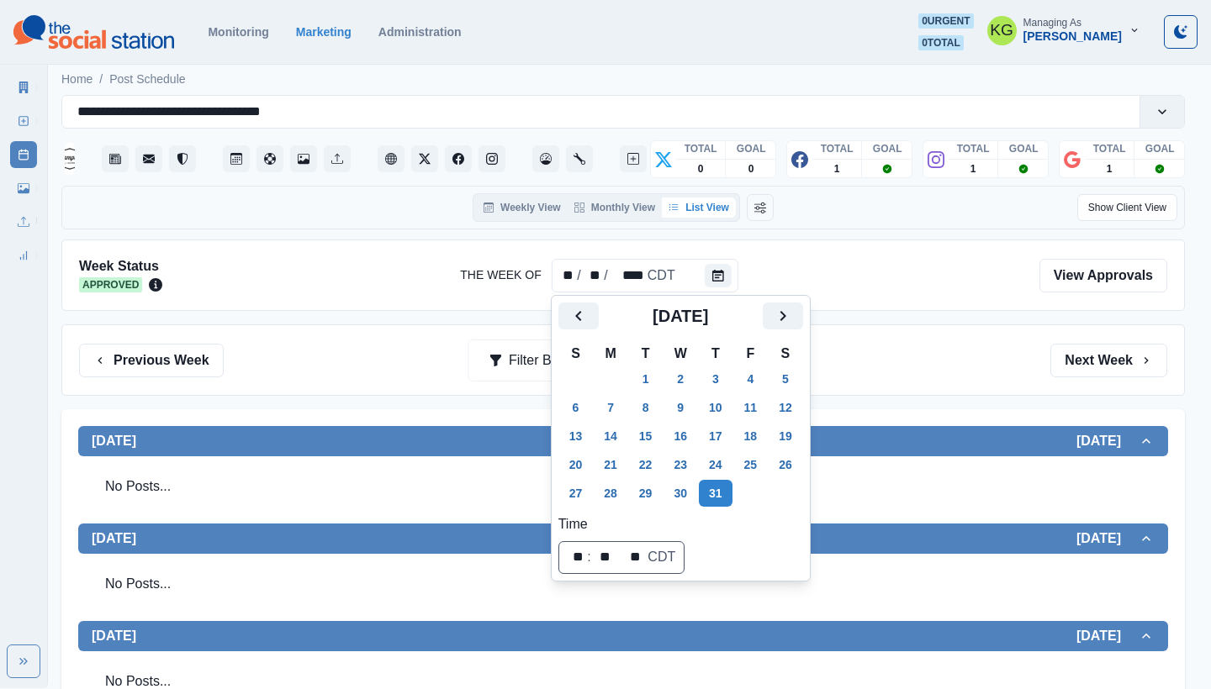
click at [763, 321] on h2 "[DATE]" at bounding box center [681, 316] width 164 height 20
click at [782, 325] on button "Next" at bounding box center [783, 316] width 40 height 27
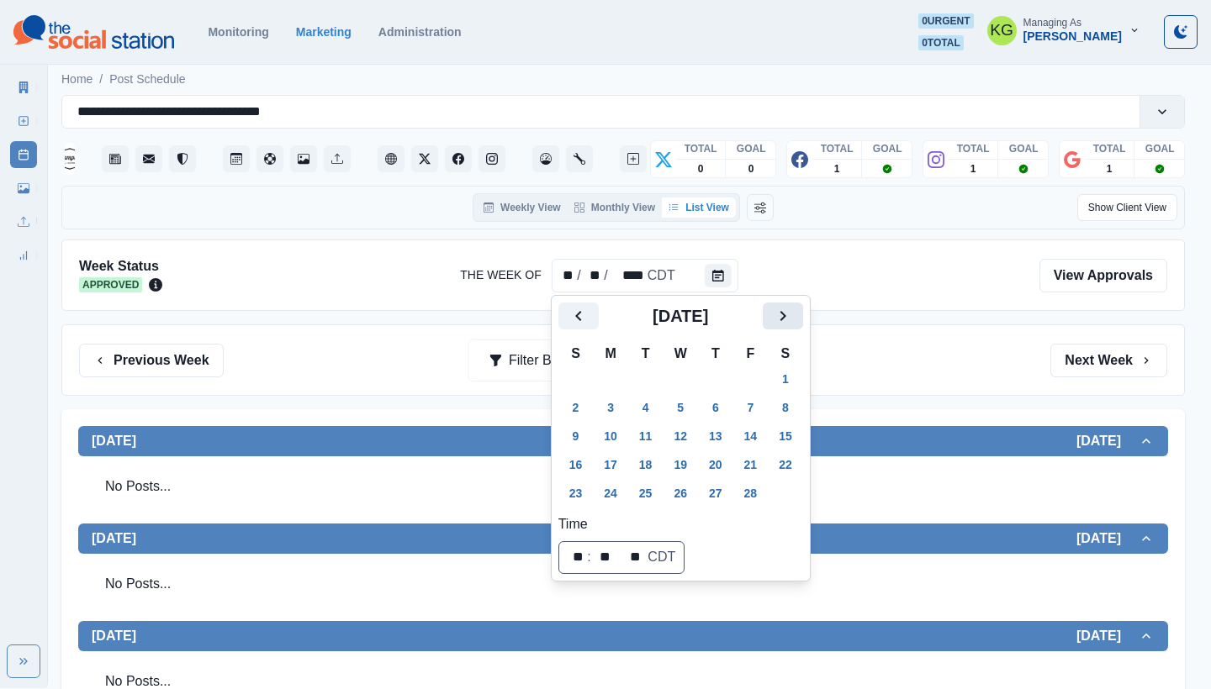
click at [782, 325] on button "Next" at bounding box center [783, 316] width 40 height 27
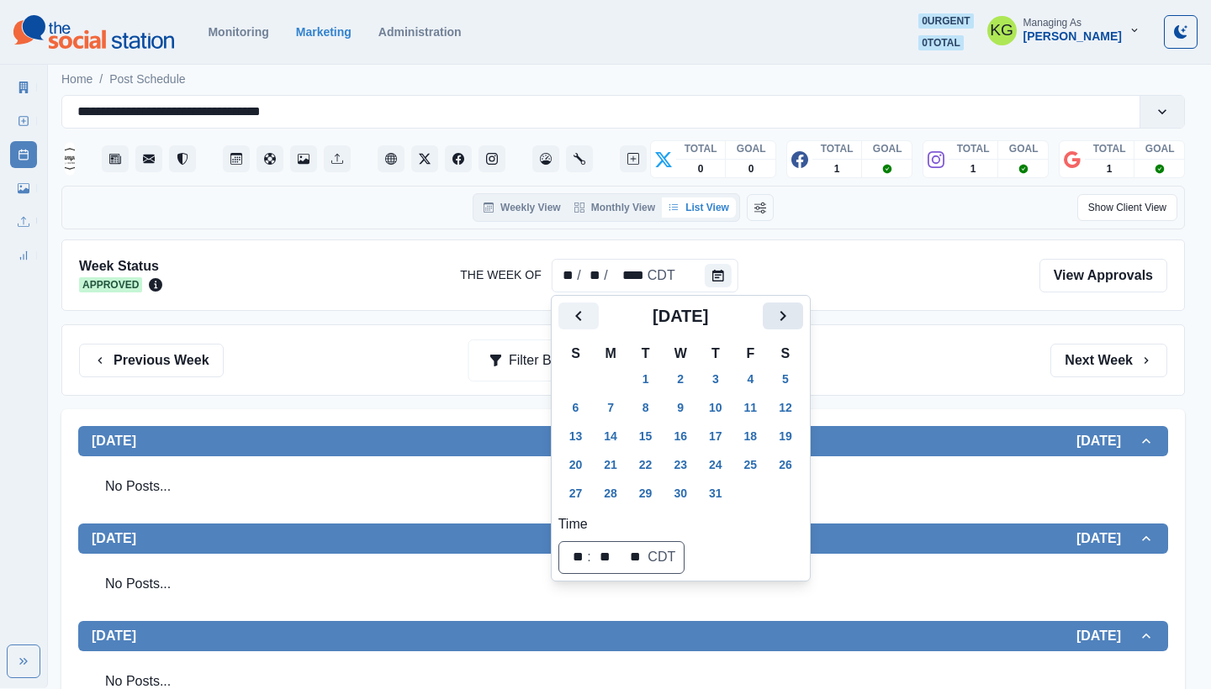
click at [787, 321] on icon "Next" at bounding box center [783, 316] width 20 height 20
click at [793, 317] on icon "Next" at bounding box center [783, 316] width 20 height 20
click at [785, 315] on icon "Next" at bounding box center [782, 316] width 6 height 10
click at [759, 476] on button "24" at bounding box center [751, 464] width 34 height 27
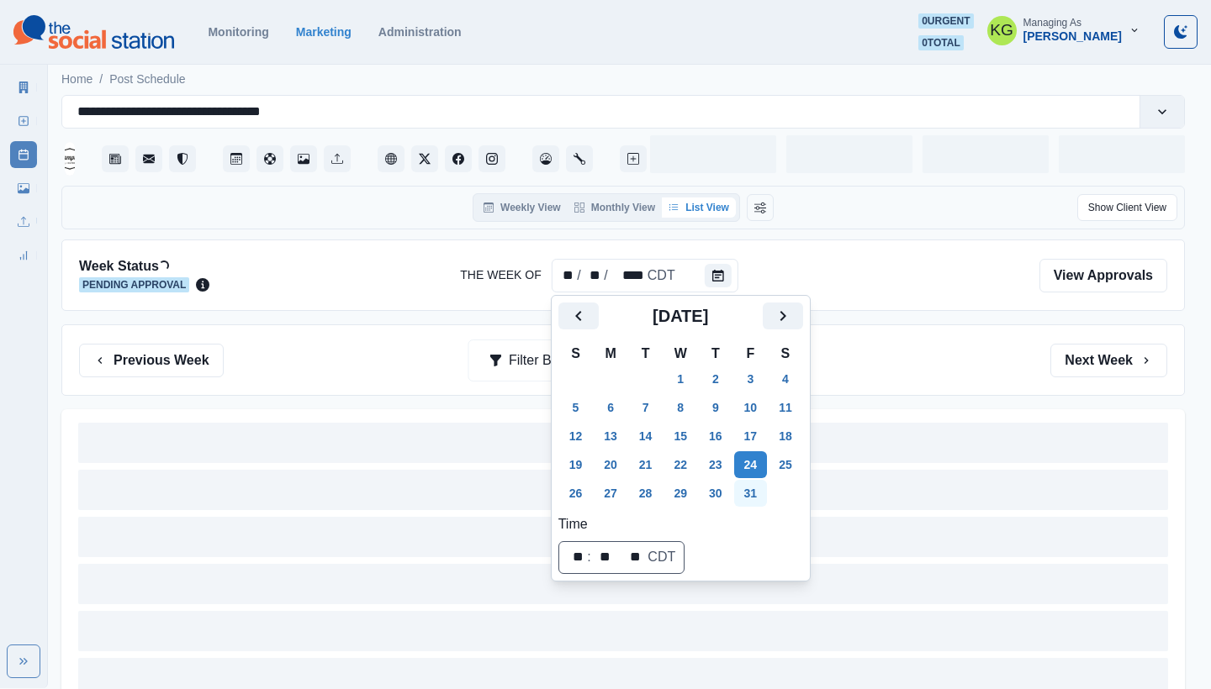
click at [763, 492] on button "31" at bounding box center [751, 493] width 34 height 27
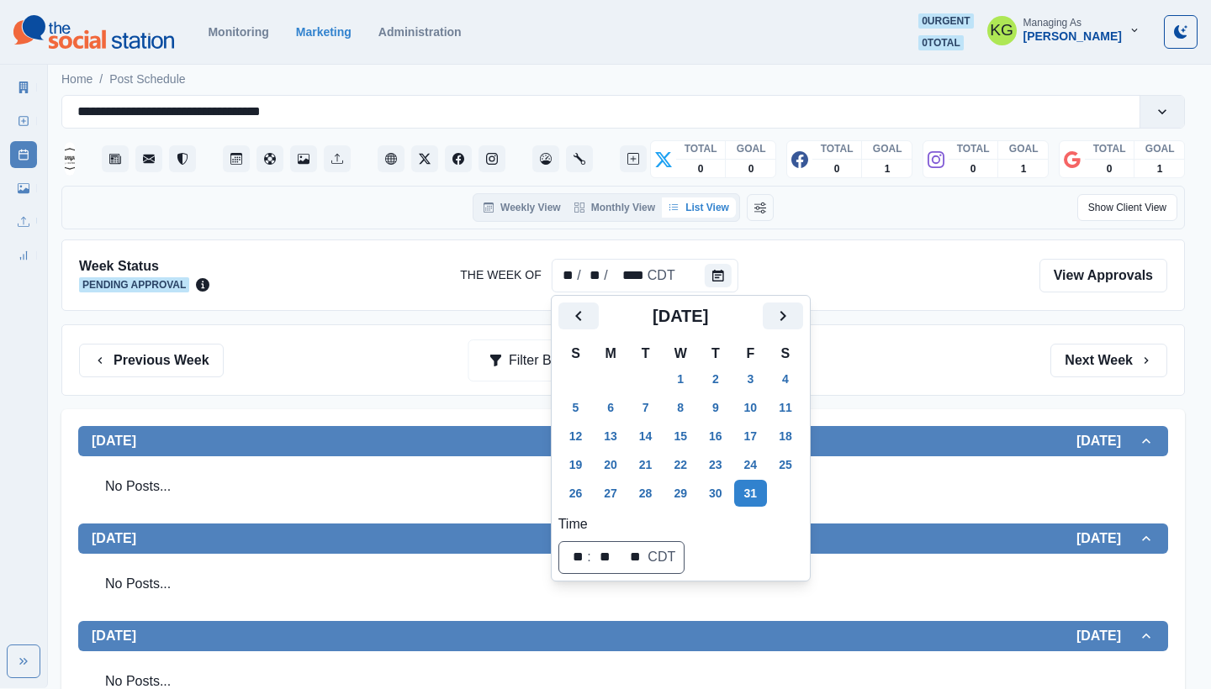
click at [913, 381] on div "Previous Week Filter By: Next Week" at bounding box center [622, 360] width 1123 height 71
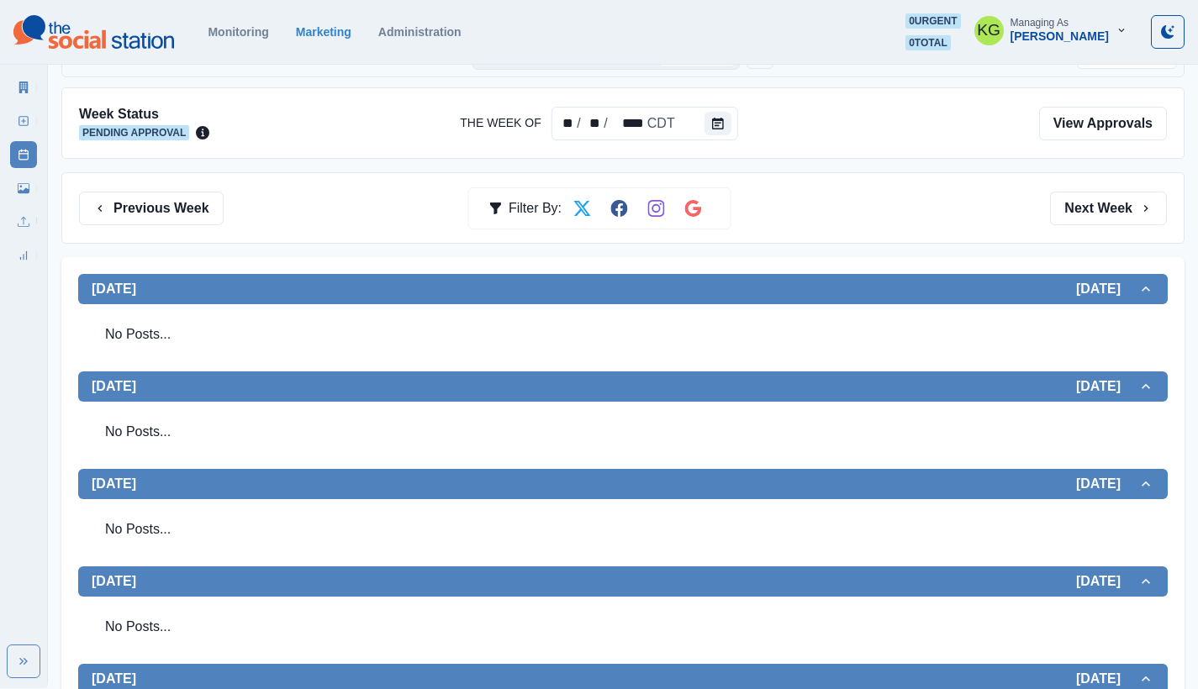
scroll to position [343, 0]
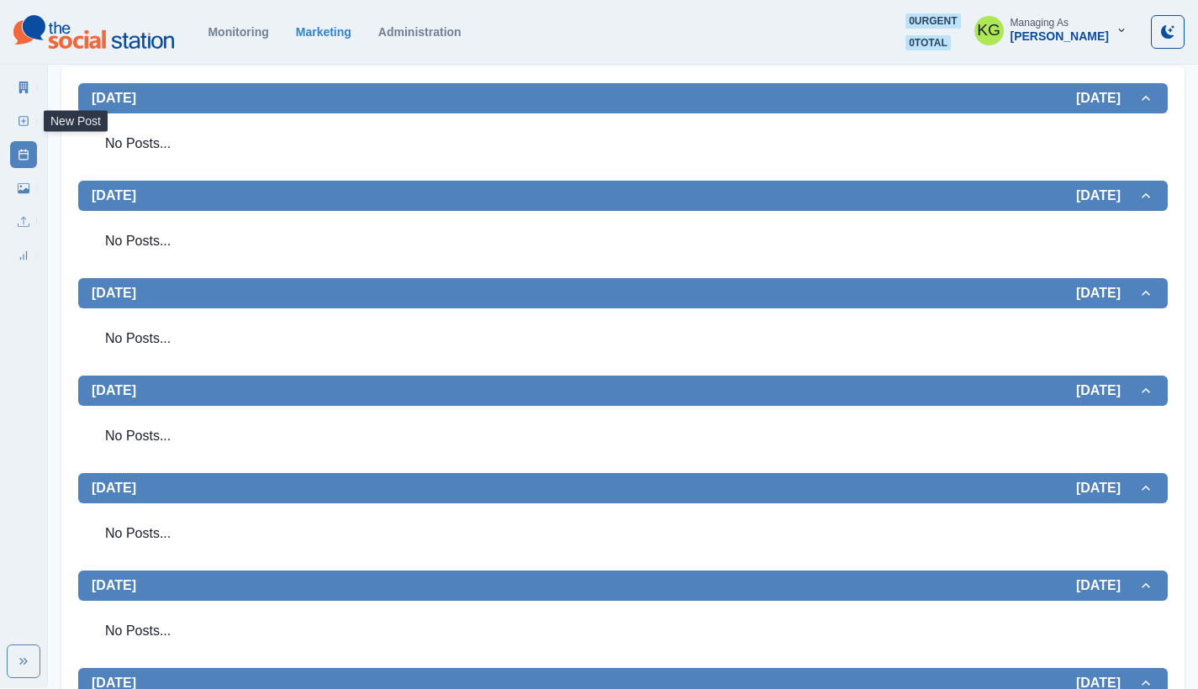
click at [22, 121] on line at bounding box center [24, 121] width 4 height 0
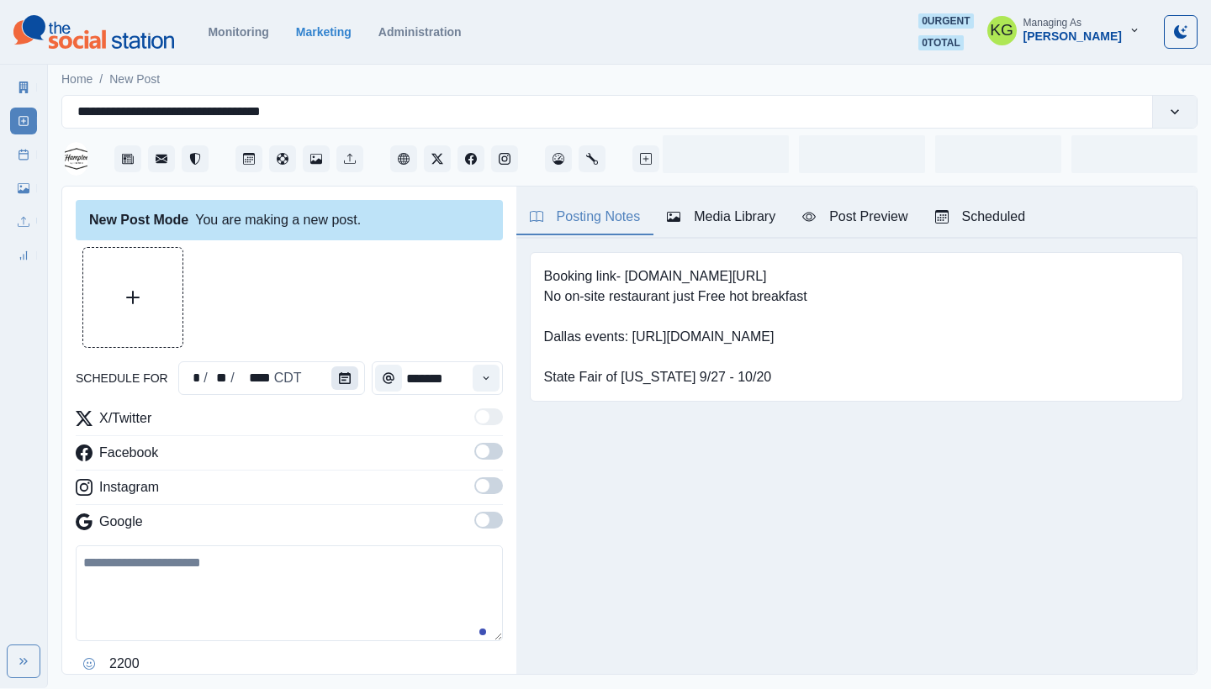
click at [333, 374] on button "Calendar" at bounding box center [344, 379] width 27 height 24
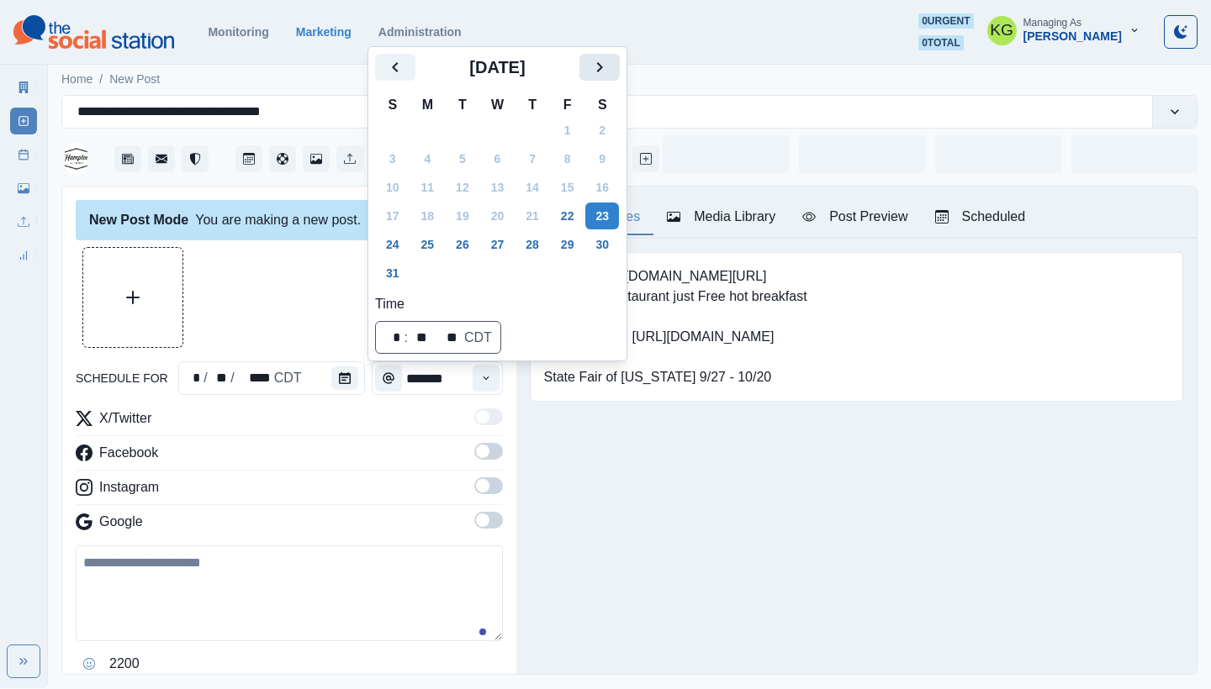
click at [620, 65] on button "Next" at bounding box center [599, 67] width 40 height 27
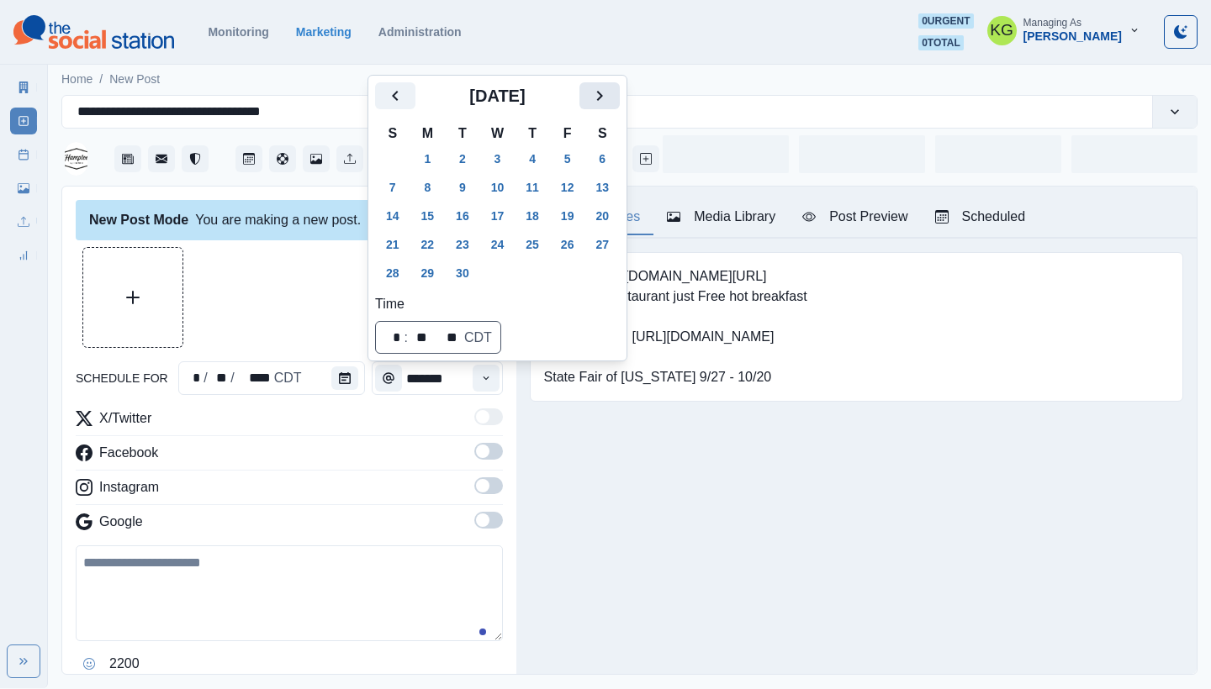
click at [610, 103] on icon "Next" at bounding box center [599, 96] width 20 height 20
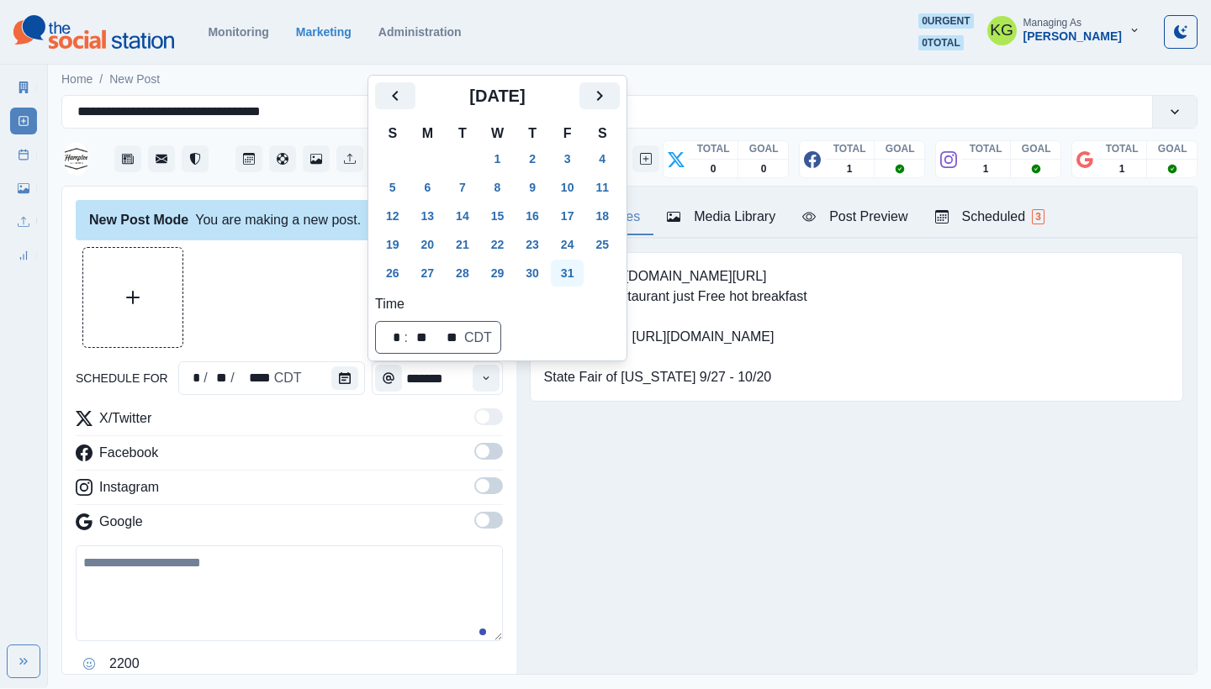
click at [567, 277] on button "31" at bounding box center [568, 273] width 34 height 27
click at [256, 318] on div at bounding box center [289, 297] width 427 height 101
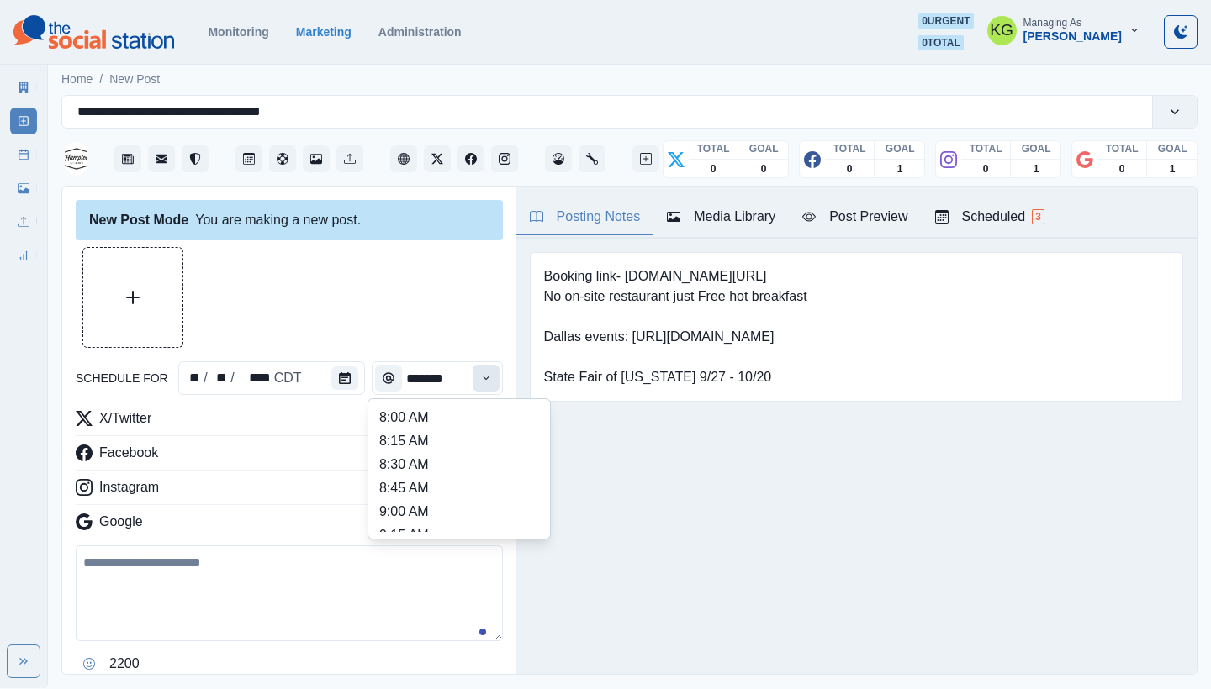
click at [480, 382] on icon "Time" at bounding box center [486, 378] width 12 height 12
click at [460, 488] on li "12:00 PM" at bounding box center [459, 486] width 168 height 24
type input "********"
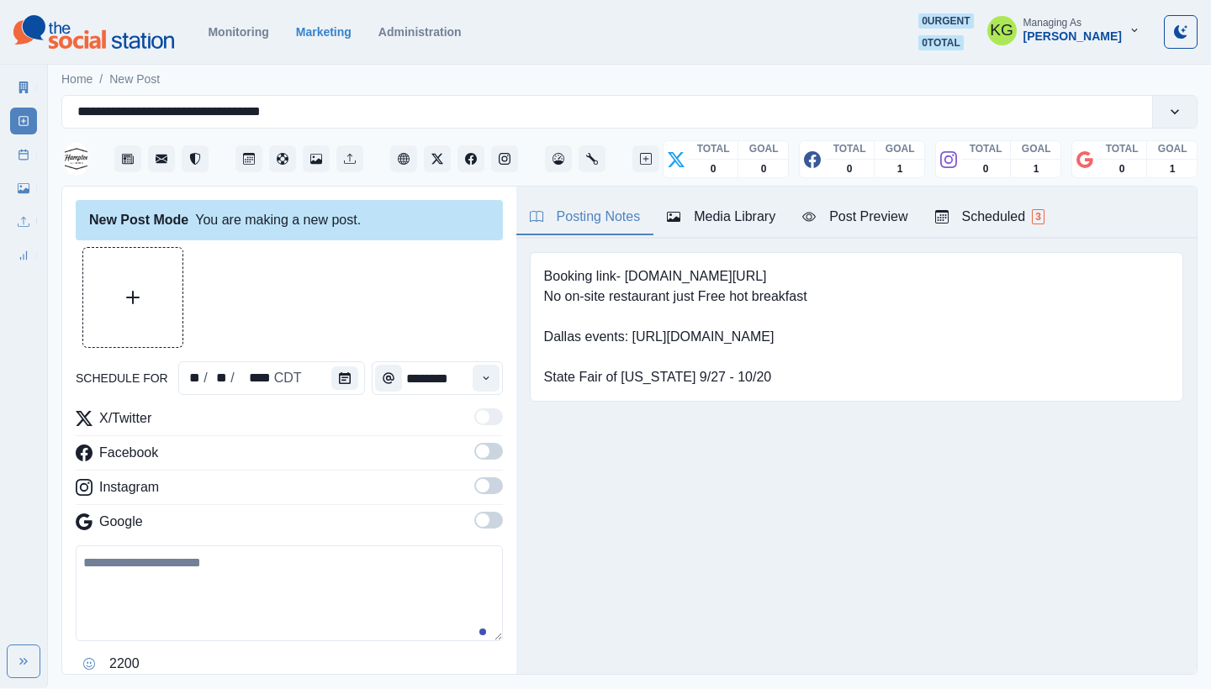
click at [488, 521] on span at bounding box center [488, 520] width 29 height 17
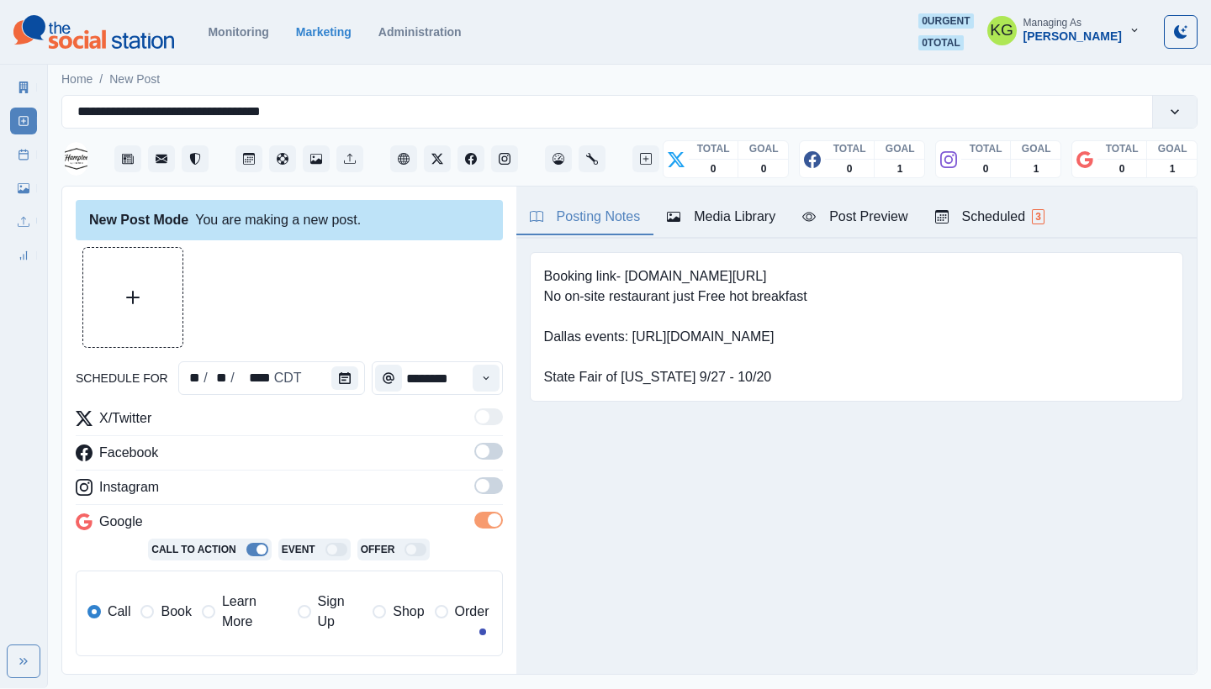
click at [475, 473] on div "X/Twitter Facebook Instagram Google Call To Action Event Offer Call Book Learn …" at bounding box center [289, 539] width 427 height 261
click at [476, 484] on span at bounding box center [482, 485] width 13 height 13
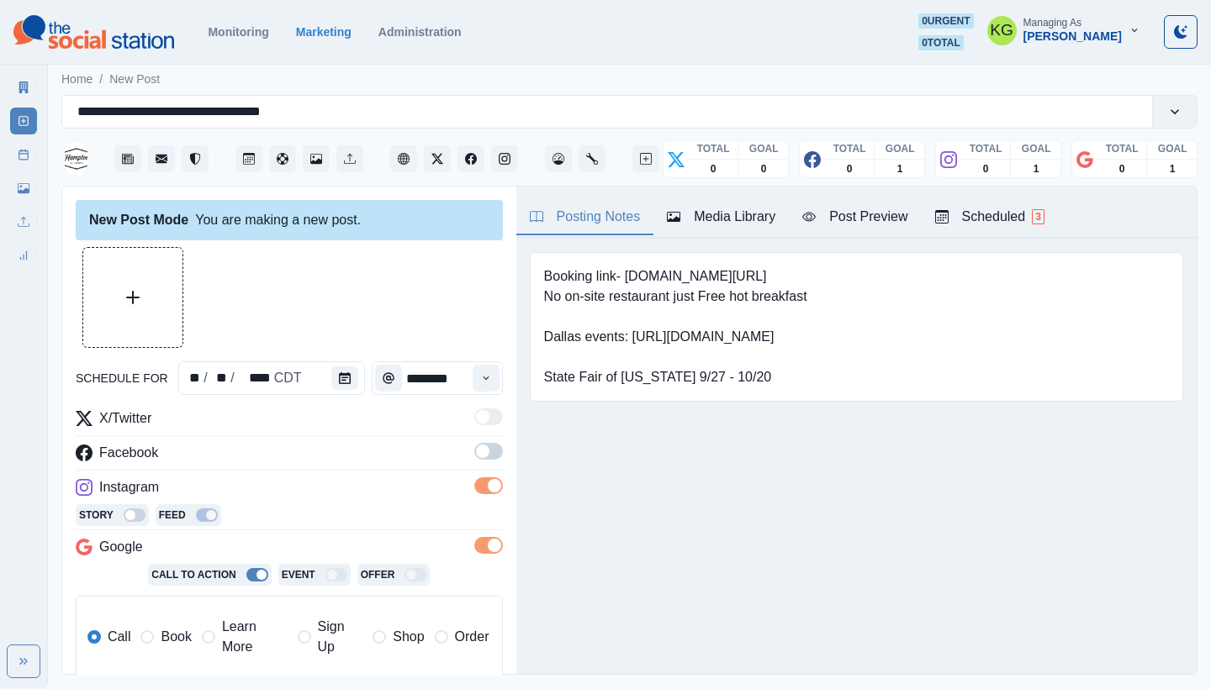
click at [476, 451] on span at bounding box center [482, 451] width 13 height 13
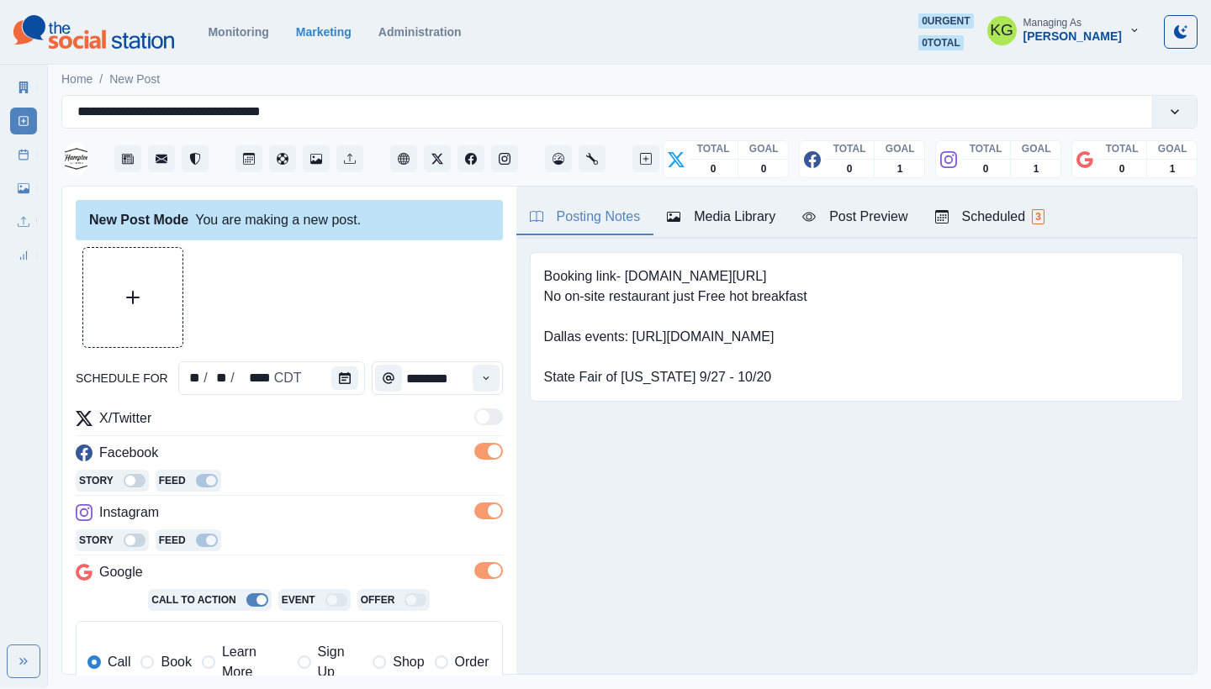
click at [161, 663] on span "Book" at bounding box center [176, 662] width 30 height 20
click at [140, 301] on button "Upload Media" at bounding box center [132, 297] width 99 height 99
click at [414, 492] on div "Story Feed" at bounding box center [289, 482] width 427 height 25
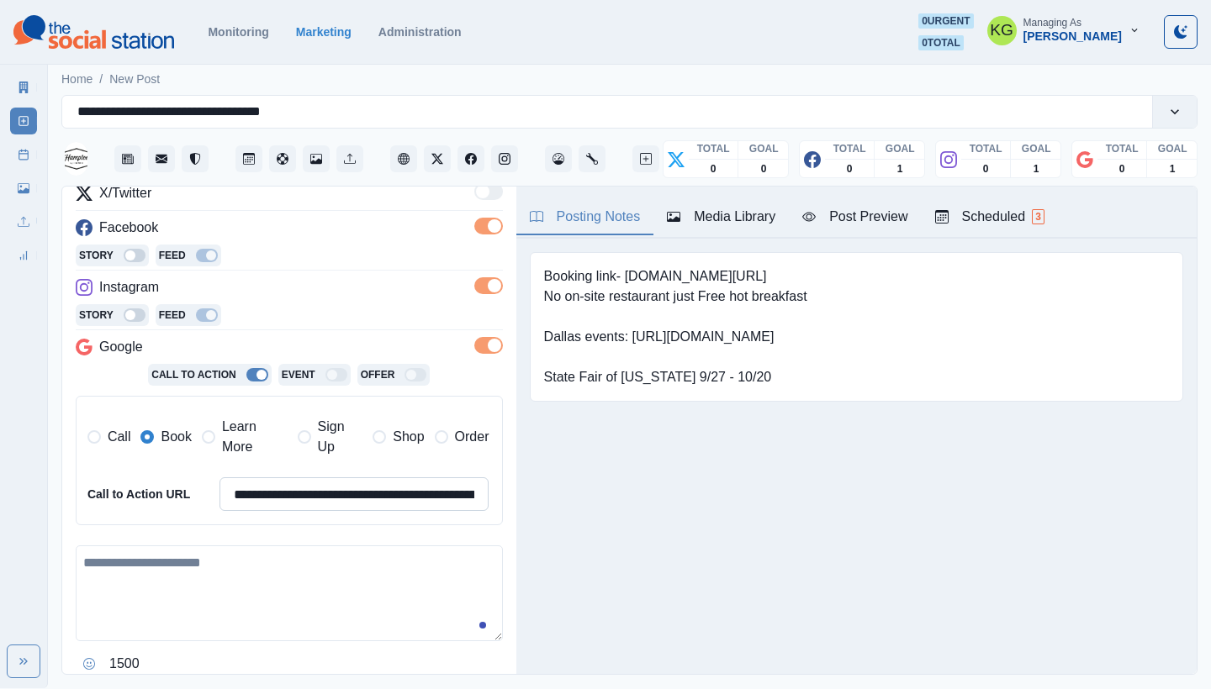
scroll to position [232, 0]
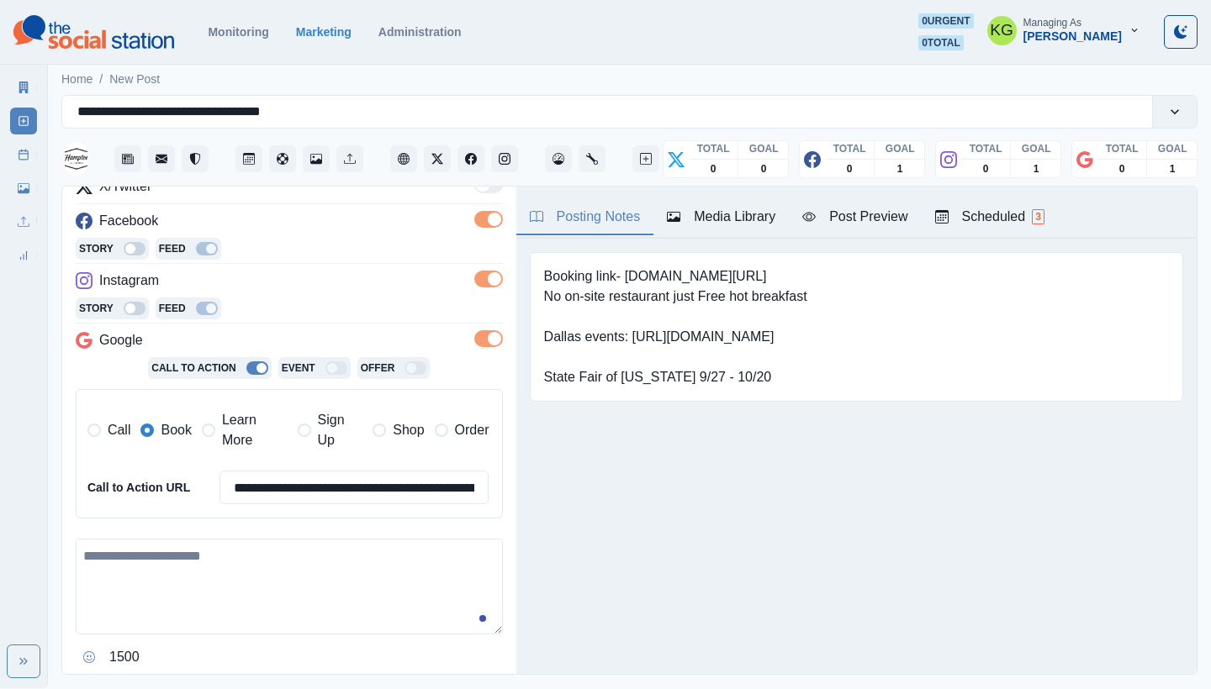
click at [357, 543] on textarea at bounding box center [289, 587] width 427 height 96
paste textarea "**********"
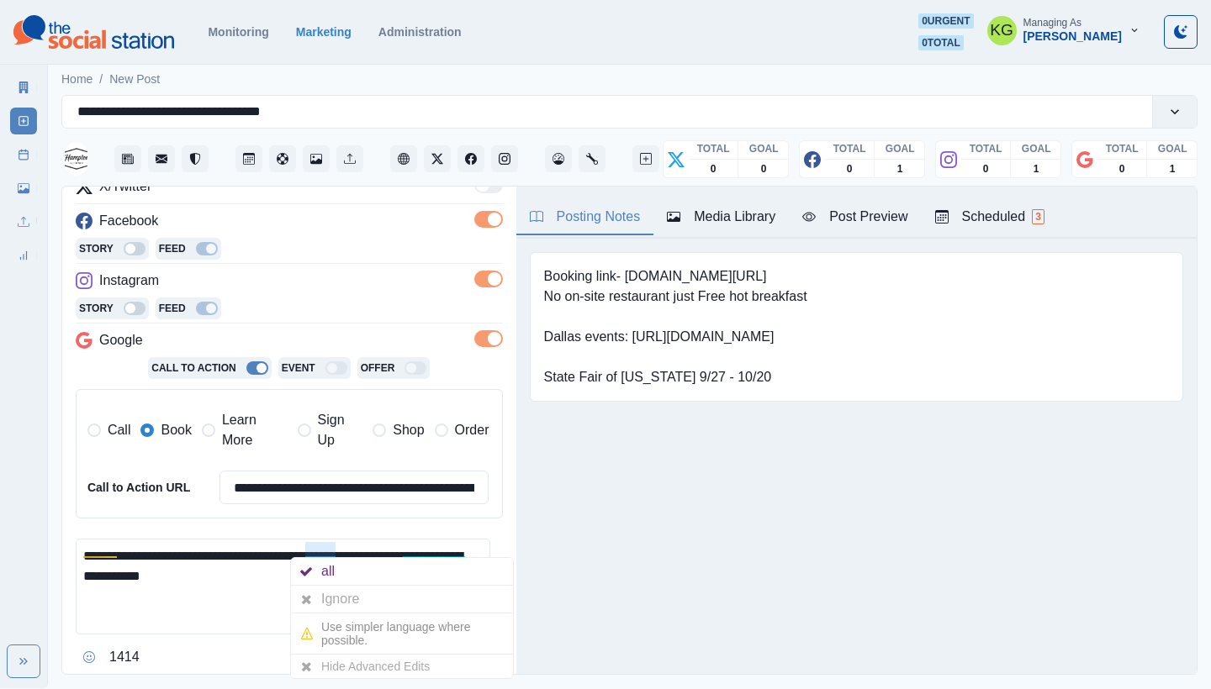
click at [248, 589] on textarea "**********" at bounding box center [283, 587] width 414 height 96
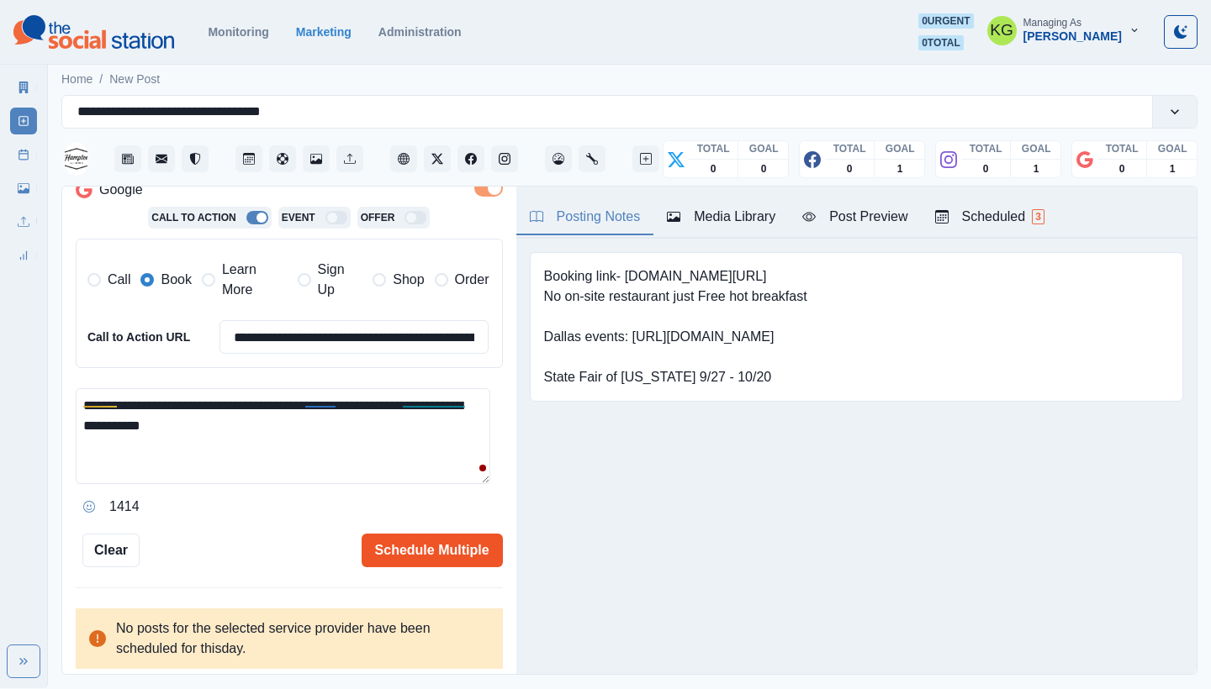
scroll to position [382, 0]
type textarea "**********"
click at [406, 548] on button "Schedule Multiple" at bounding box center [432, 552] width 141 height 34
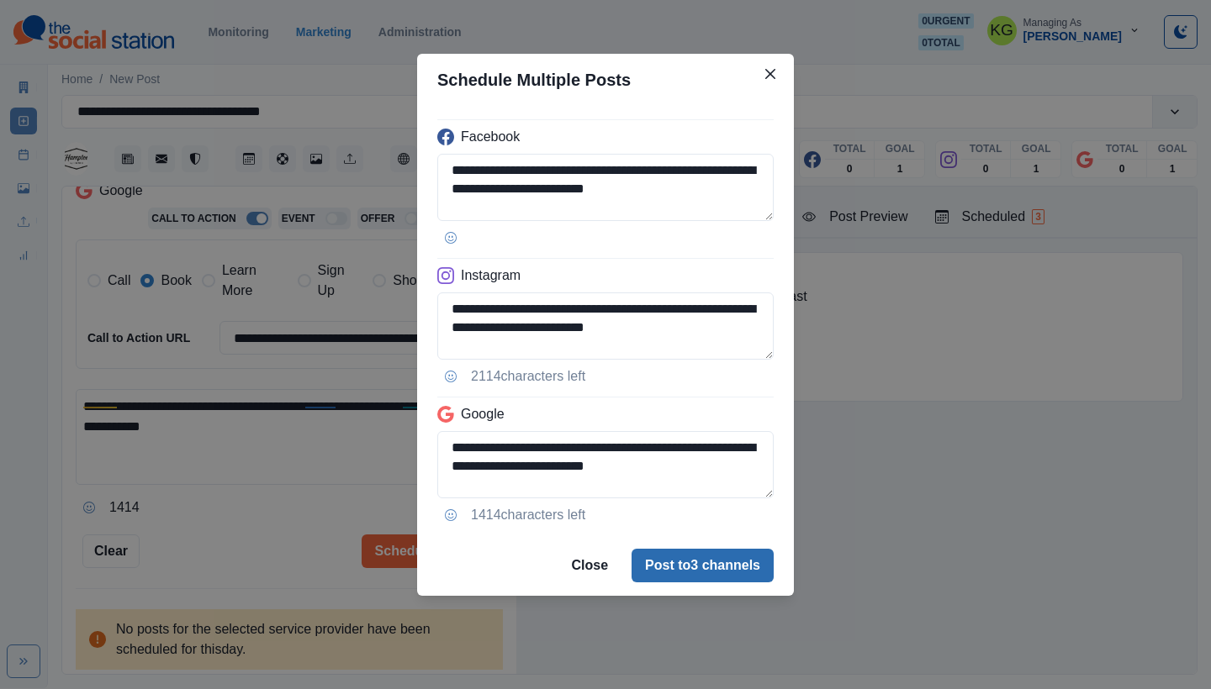
click at [669, 561] on button "Post to 3 channels" at bounding box center [702, 566] width 142 height 34
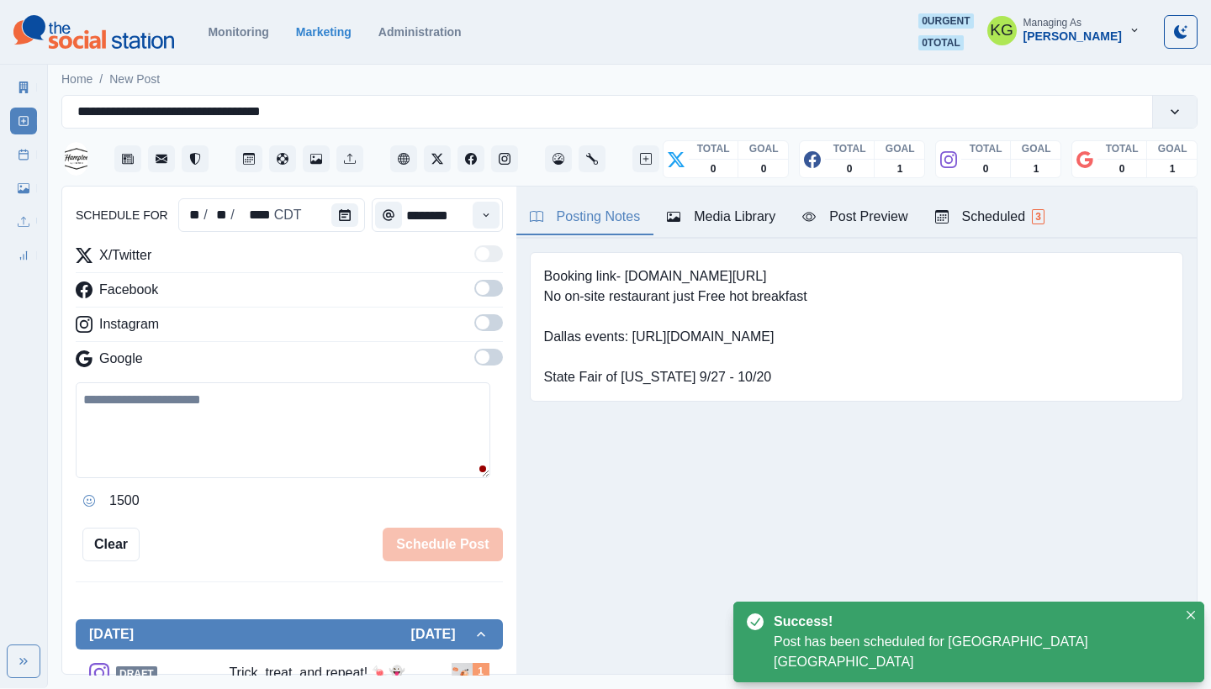
scroll to position [103, 0]
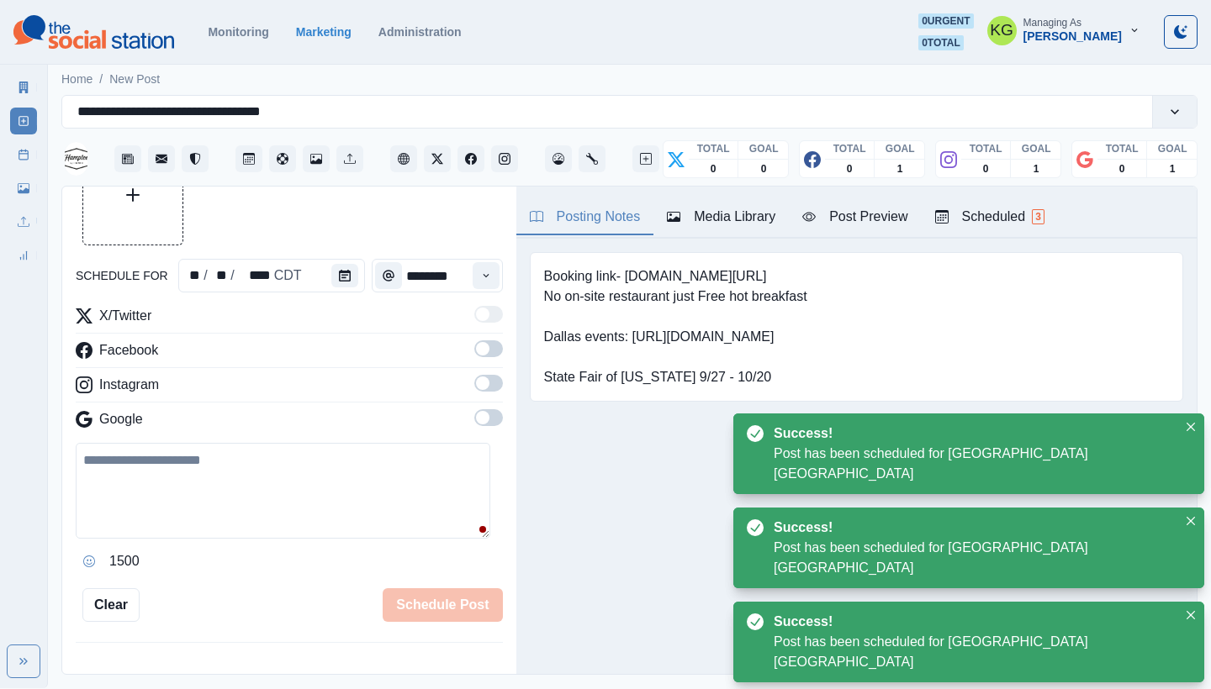
drag, startPoint x: 662, startPoint y: 563, endPoint x: 659, endPoint y: 540, distance: 23.7
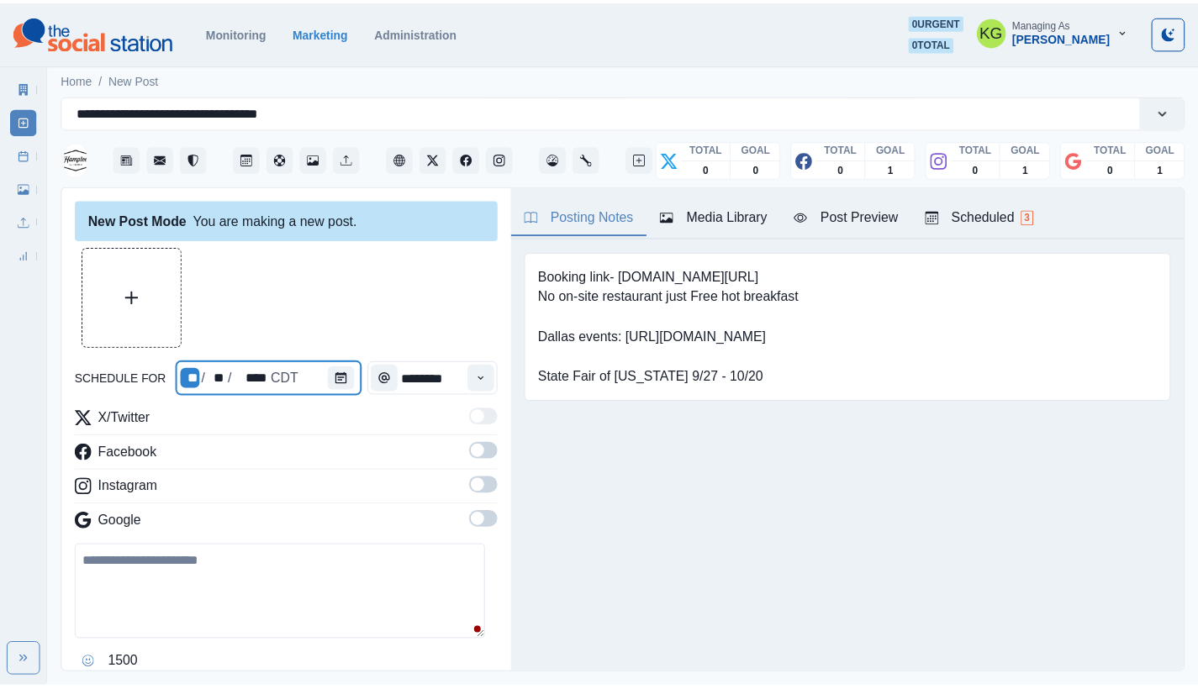
scroll to position [0, 0]
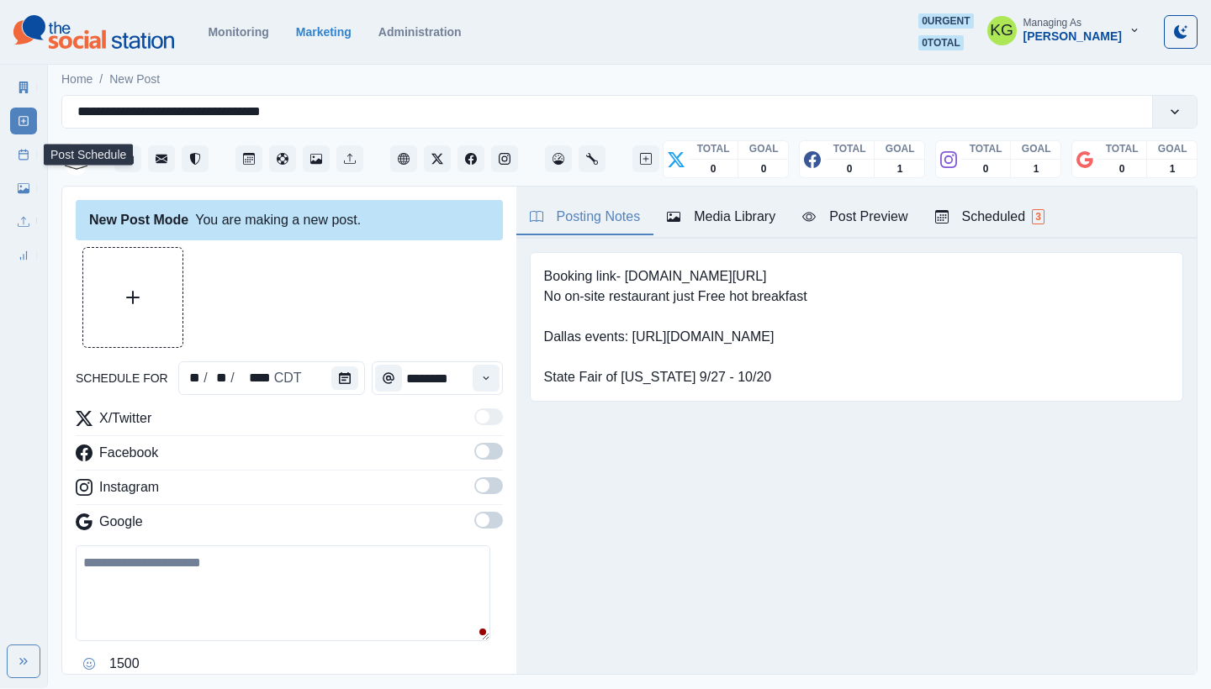
click at [28, 157] on rect at bounding box center [23, 154] width 9 height 9
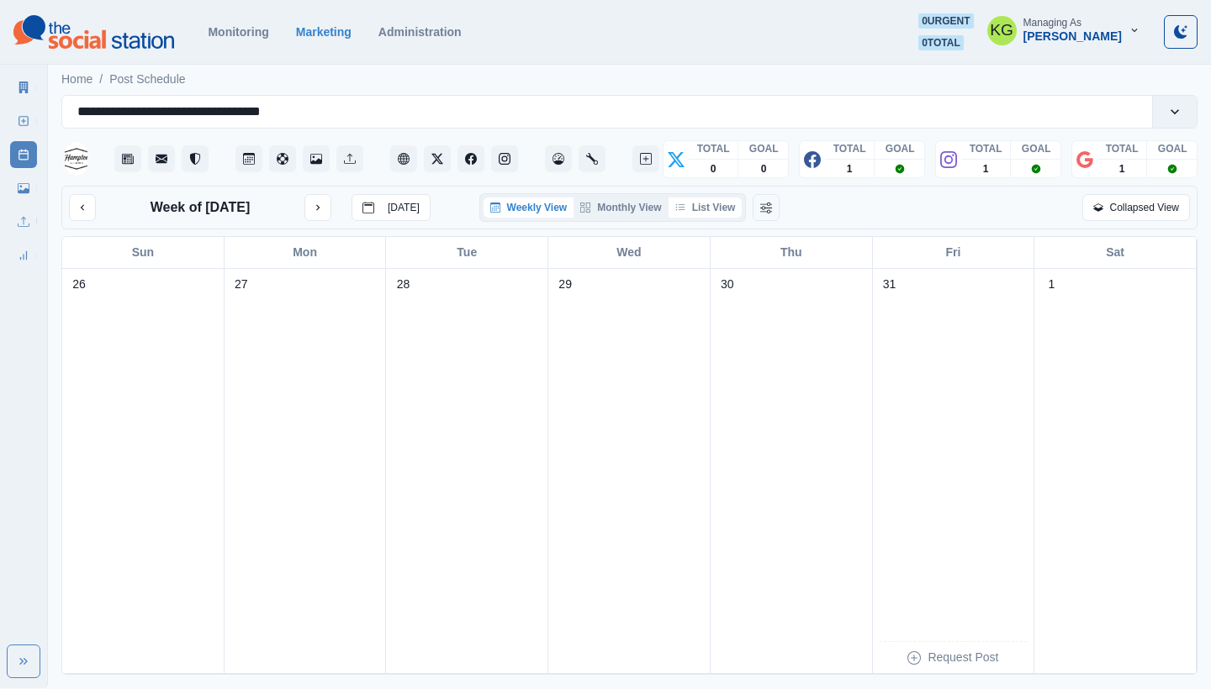
click at [712, 203] on button "List View" at bounding box center [705, 208] width 74 height 20
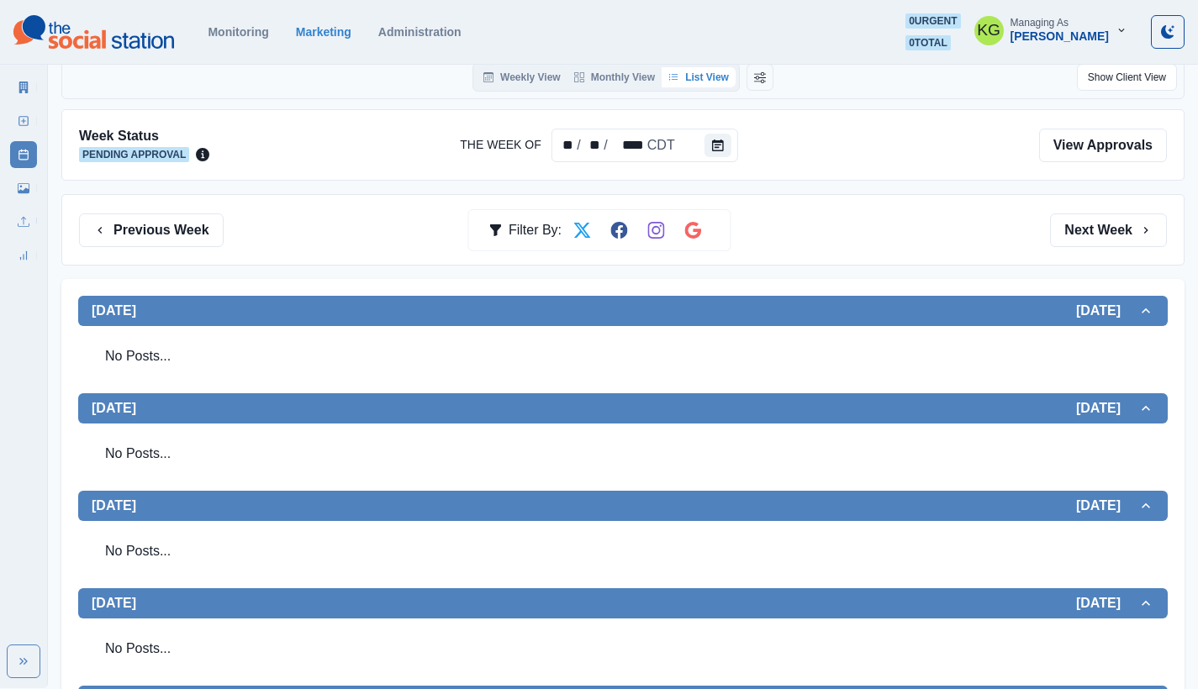
scroll to position [715, 0]
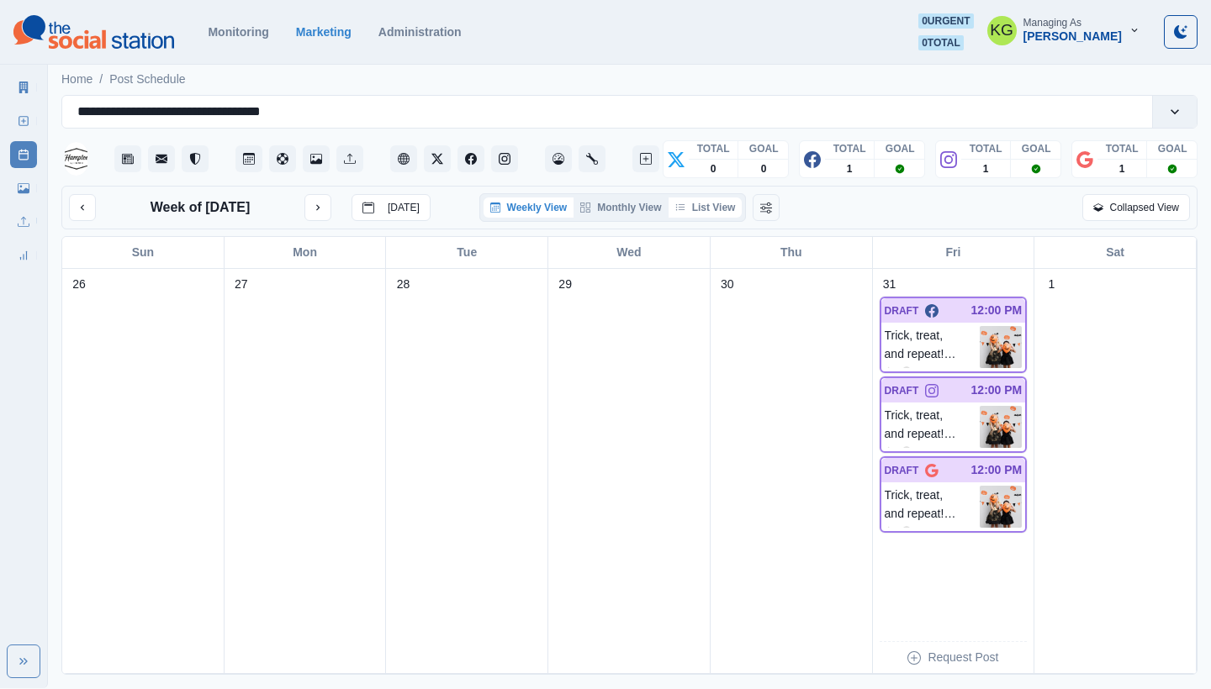
click at [705, 212] on button "List View" at bounding box center [705, 208] width 74 height 20
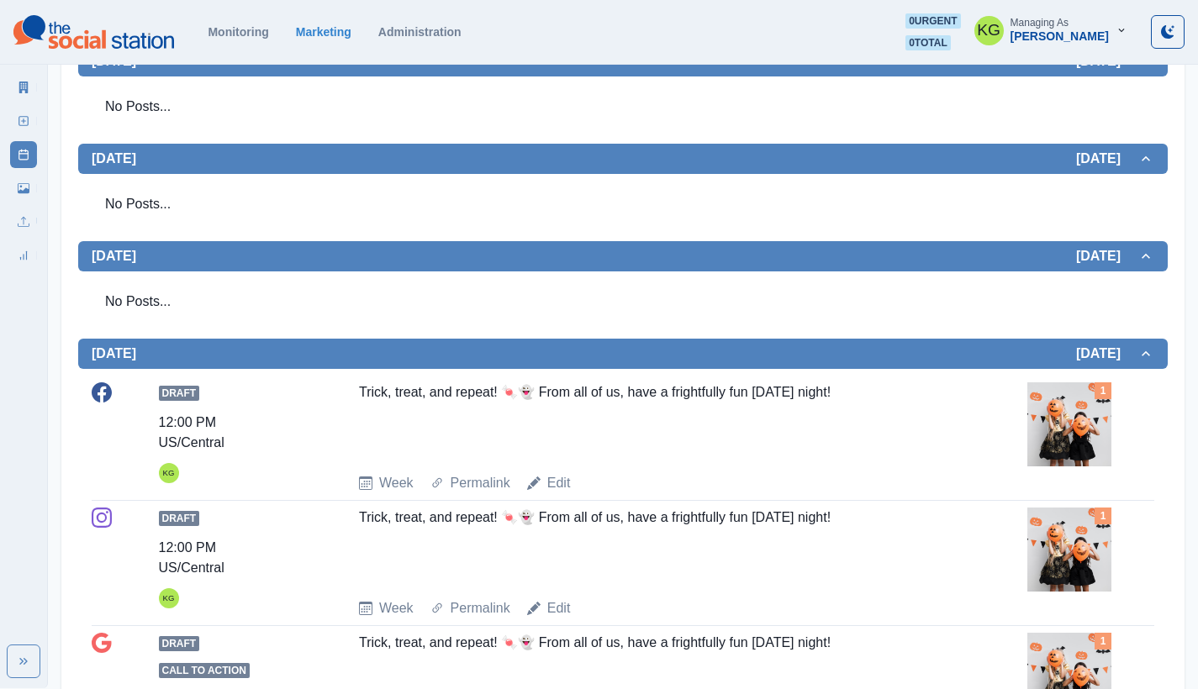
scroll to position [481, 0]
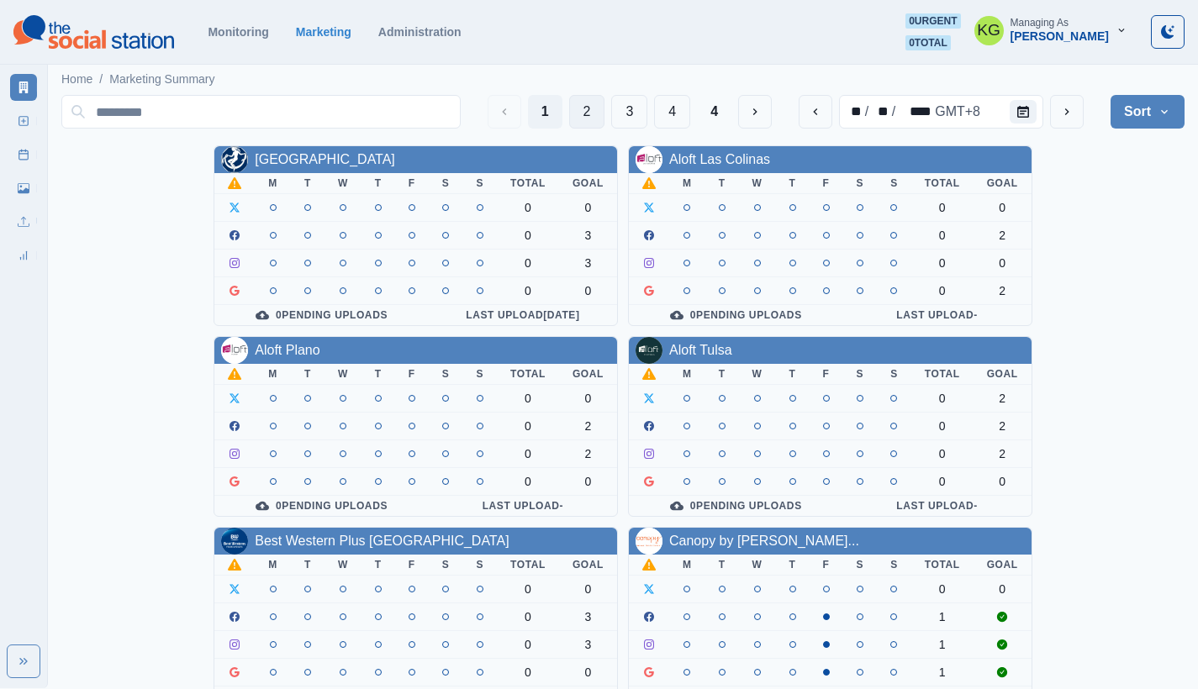
click at [582, 110] on button "2" at bounding box center [587, 112] width 36 height 34
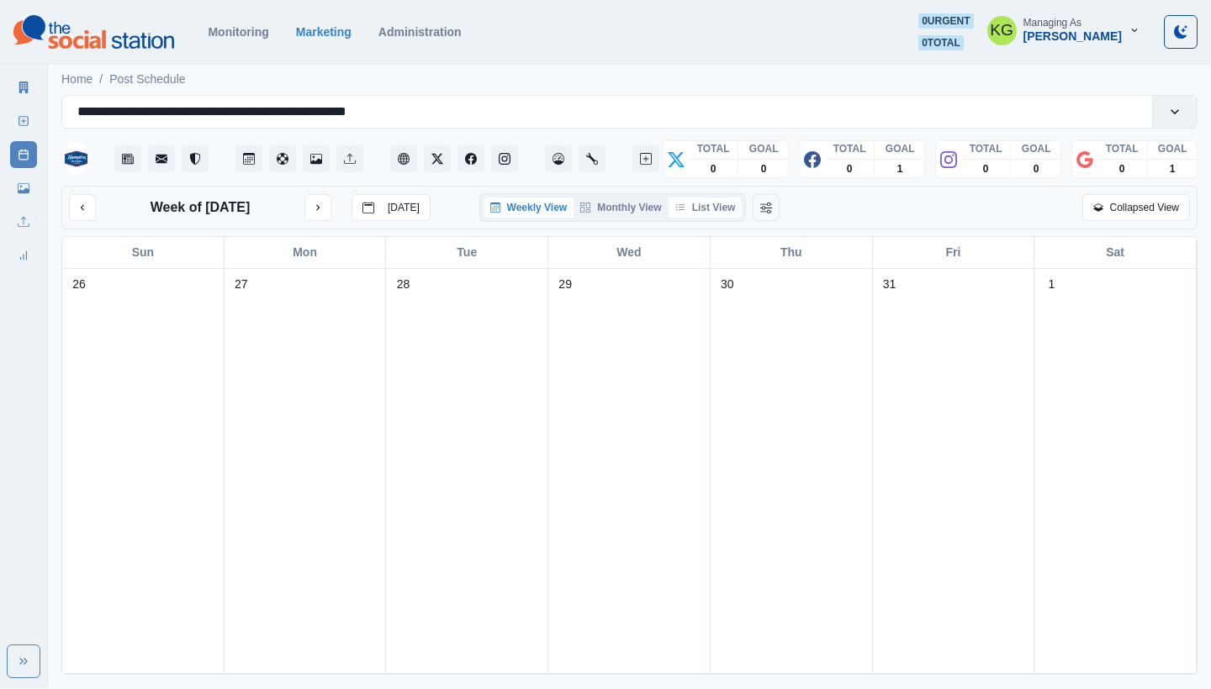
click at [703, 211] on button "List View" at bounding box center [705, 208] width 74 height 20
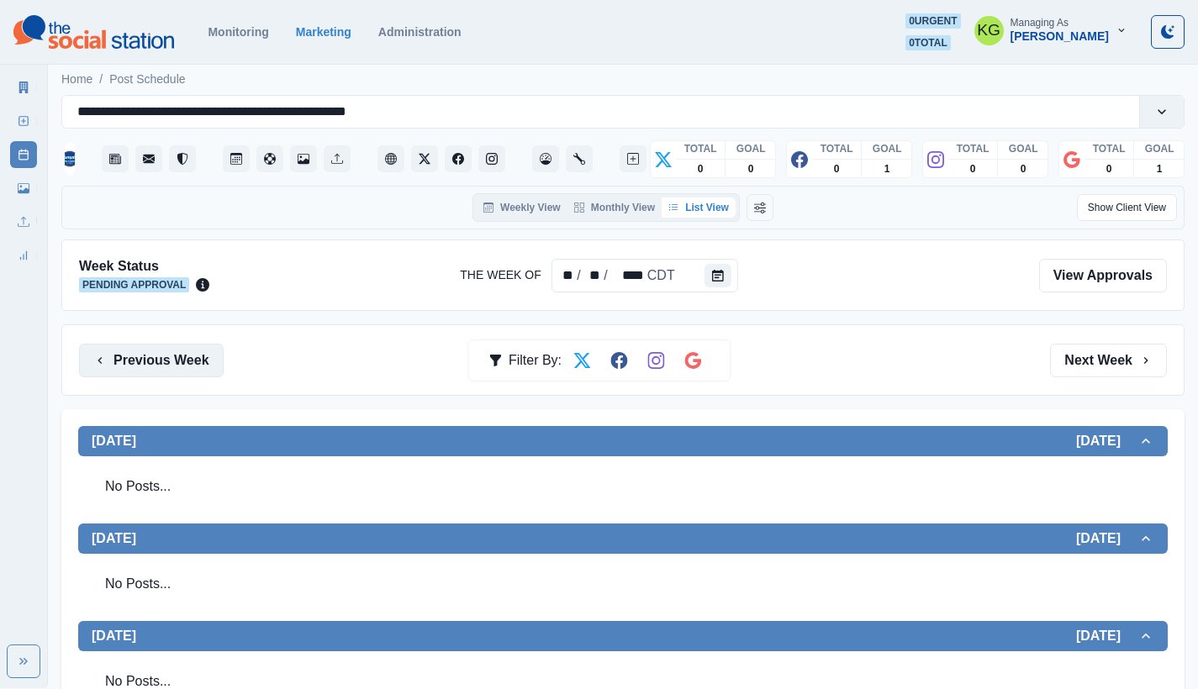
click at [180, 358] on button "Previous Week" at bounding box center [151, 361] width 145 height 34
click at [714, 272] on icon "Calendar" at bounding box center [718, 276] width 12 height 12
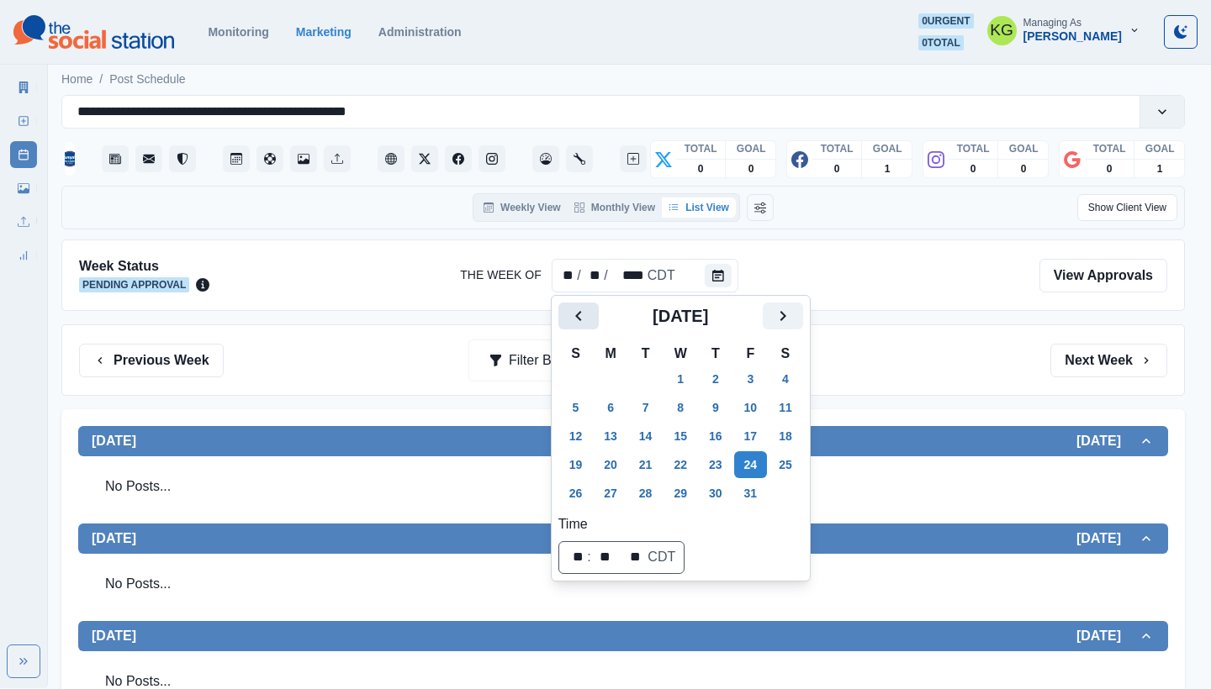
click at [583, 310] on icon "Previous" at bounding box center [578, 316] width 20 height 20
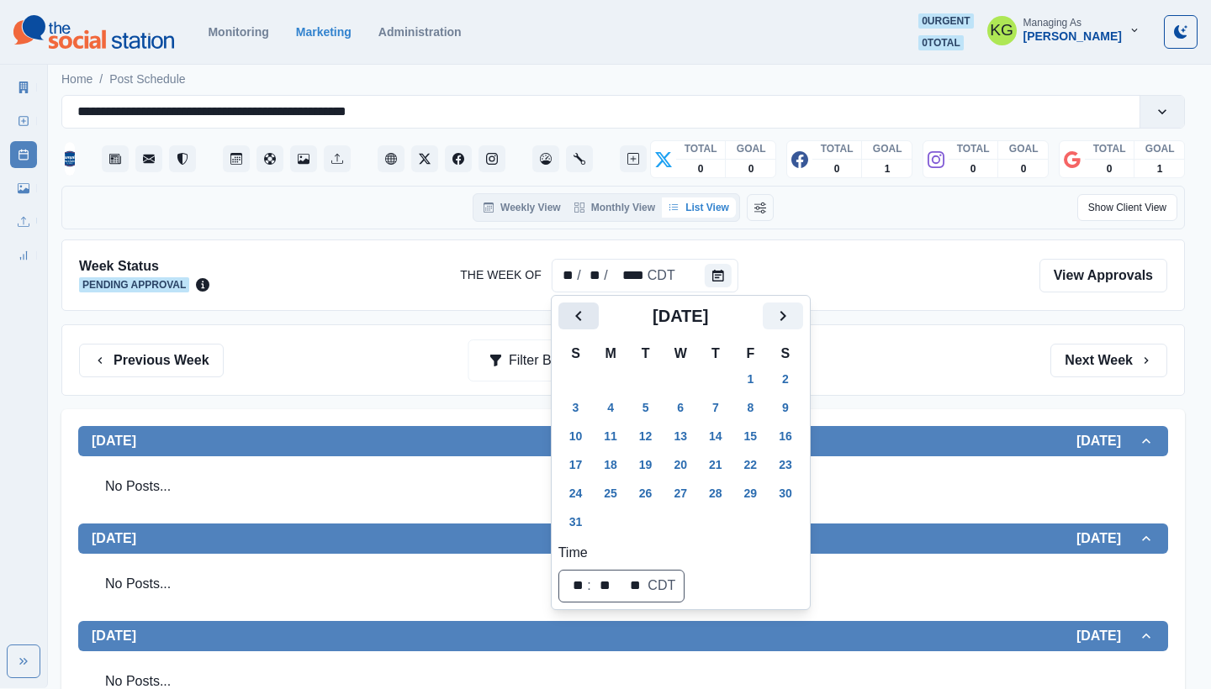
click at [583, 310] on icon "Previous" at bounding box center [578, 316] width 20 height 20
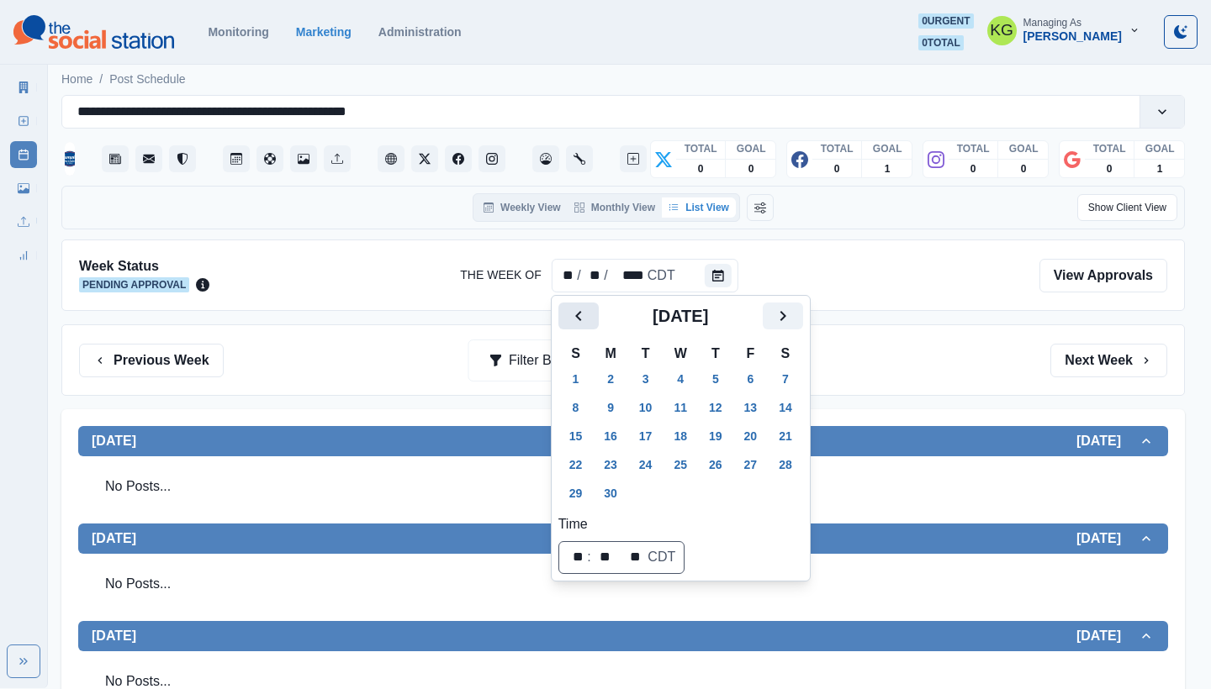
click at [582, 312] on icon "Previous" at bounding box center [578, 316] width 20 height 20
click at [584, 314] on icon "Previous" at bounding box center [578, 316] width 20 height 20
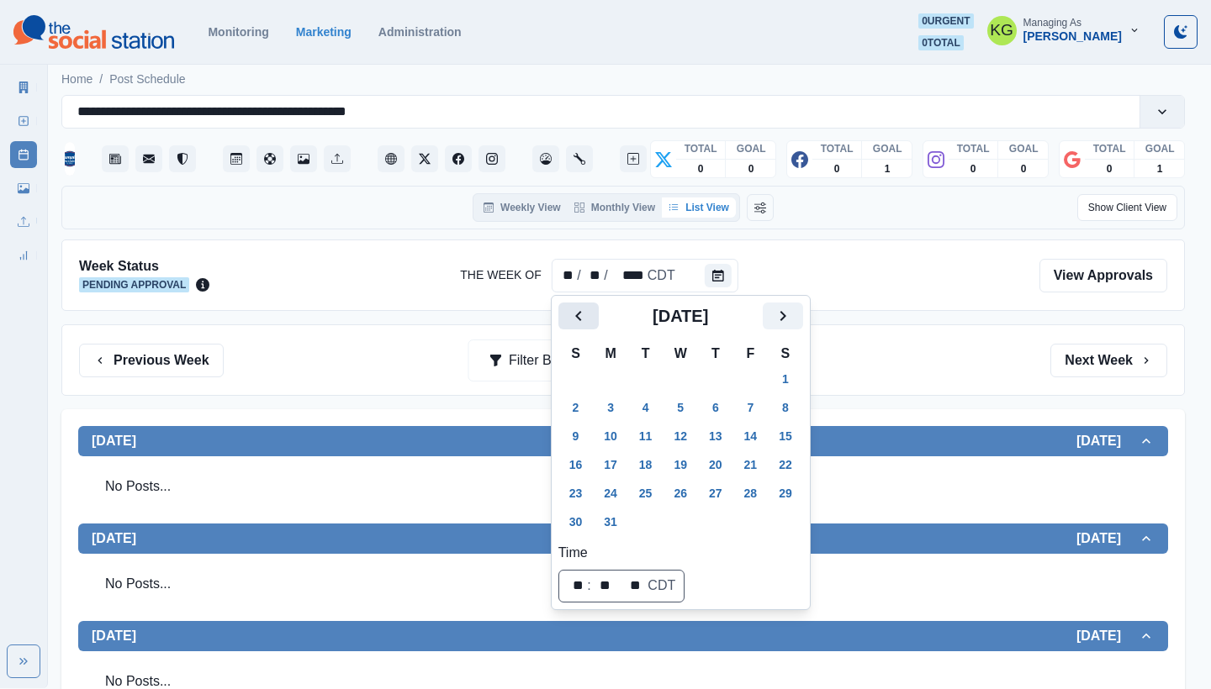
click at [584, 314] on icon "Previous" at bounding box center [578, 316] width 20 height 20
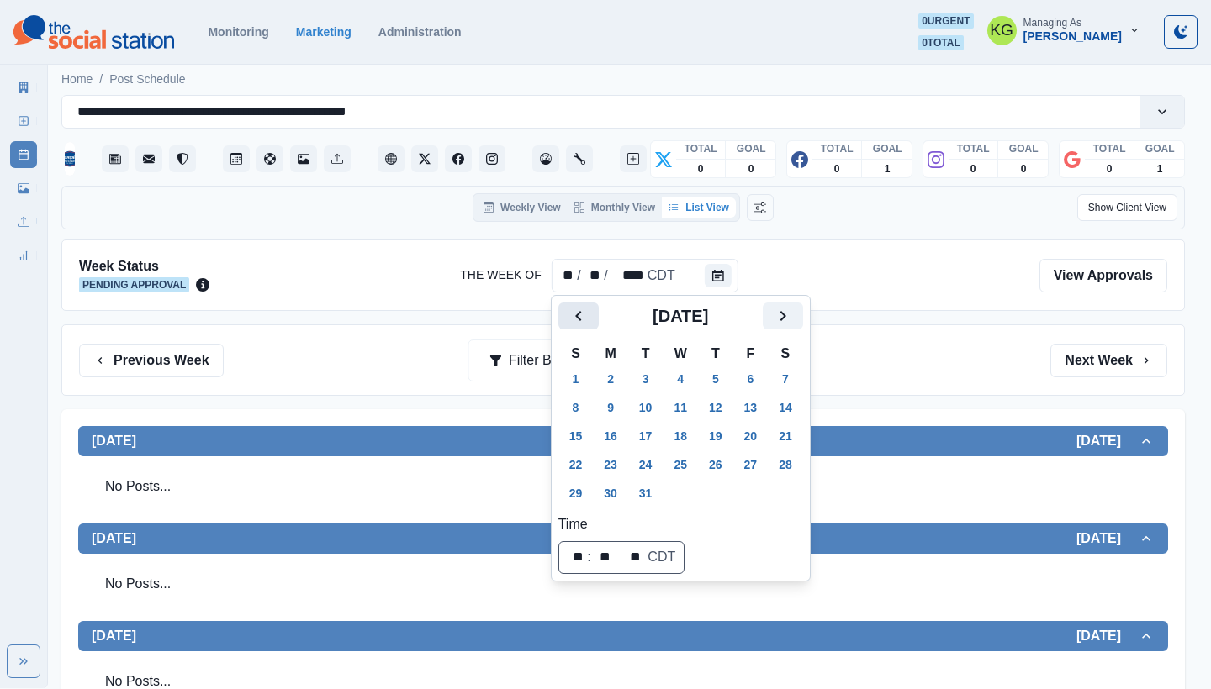
click at [584, 314] on icon "Previous" at bounding box center [578, 316] width 20 height 20
click at [803, 330] on div "[DATE]" at bounding box center [680, 323] width 245 height 40
click at [803, 329] on button "Next" at bounding box center [783, 316] width 40 height 27
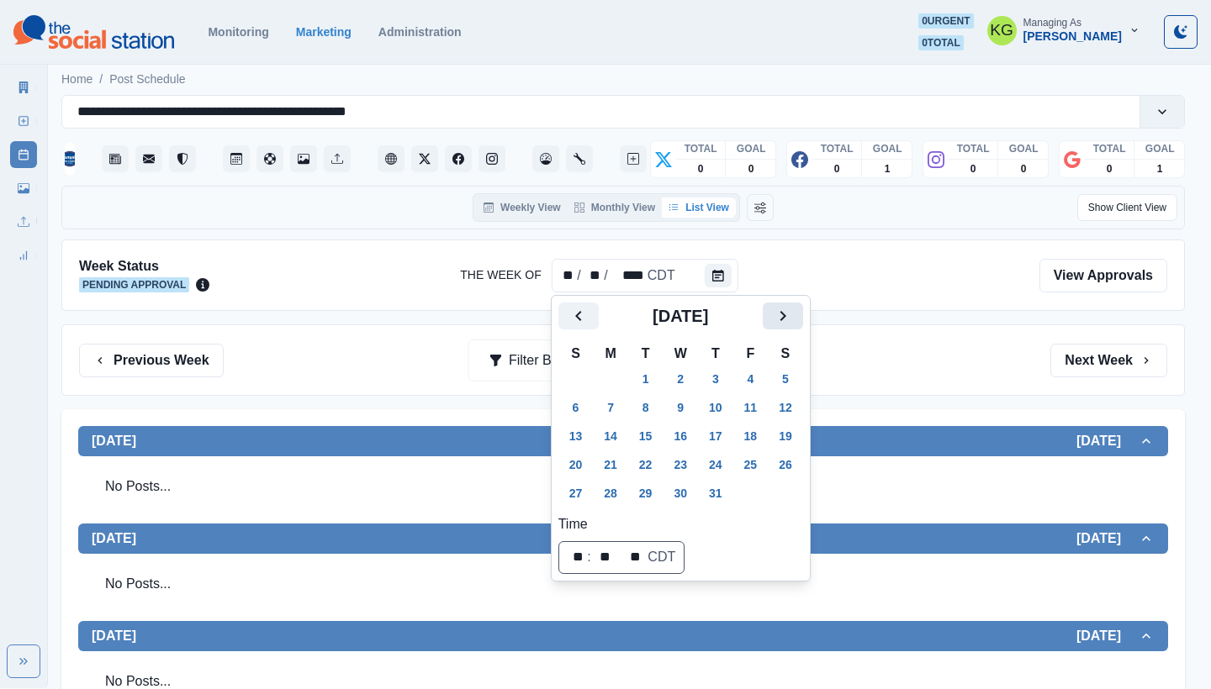
click at [803, 329] on button "Next" at bounding box center [783, 316] width 40 height 27
click at [569, 320] on icon "Previous" at bounding box center [578, 316] width 20 height 20
click at [732, 491] on button "31" at bounding box center [716, 493] width 34 height 27
click at [947, 365] on div "Previous Week Filter By: Next Week" at bounding box center [623, 361] width 1088 height 34
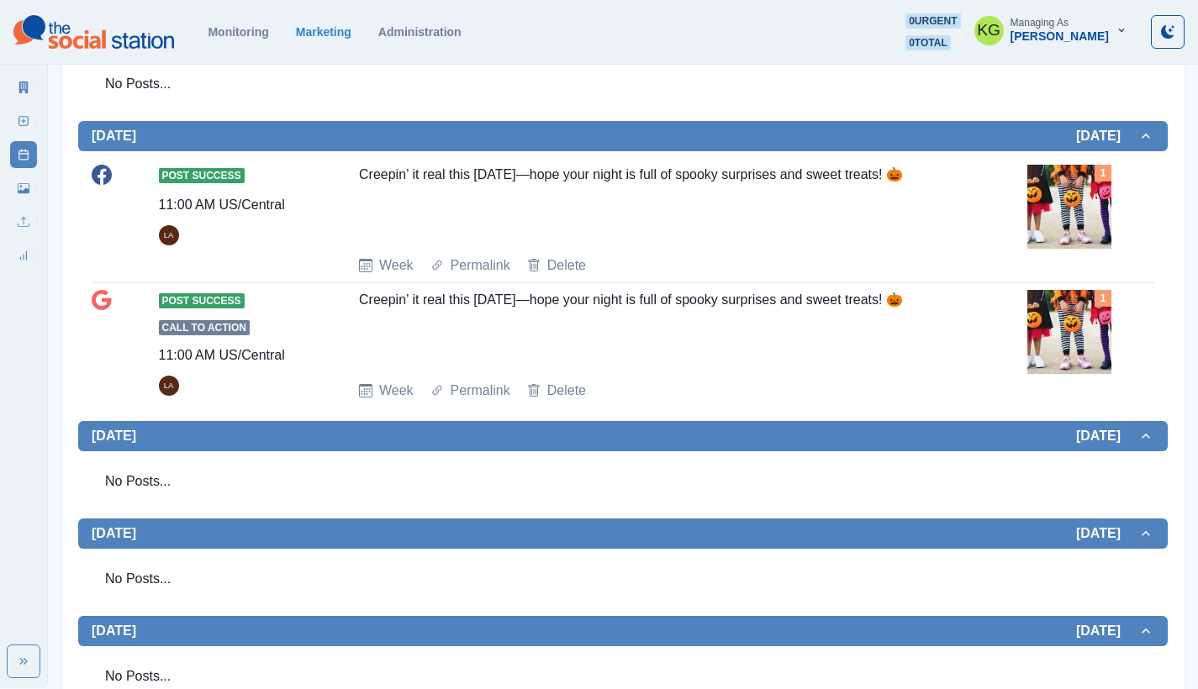
scroll to position [653, 0]
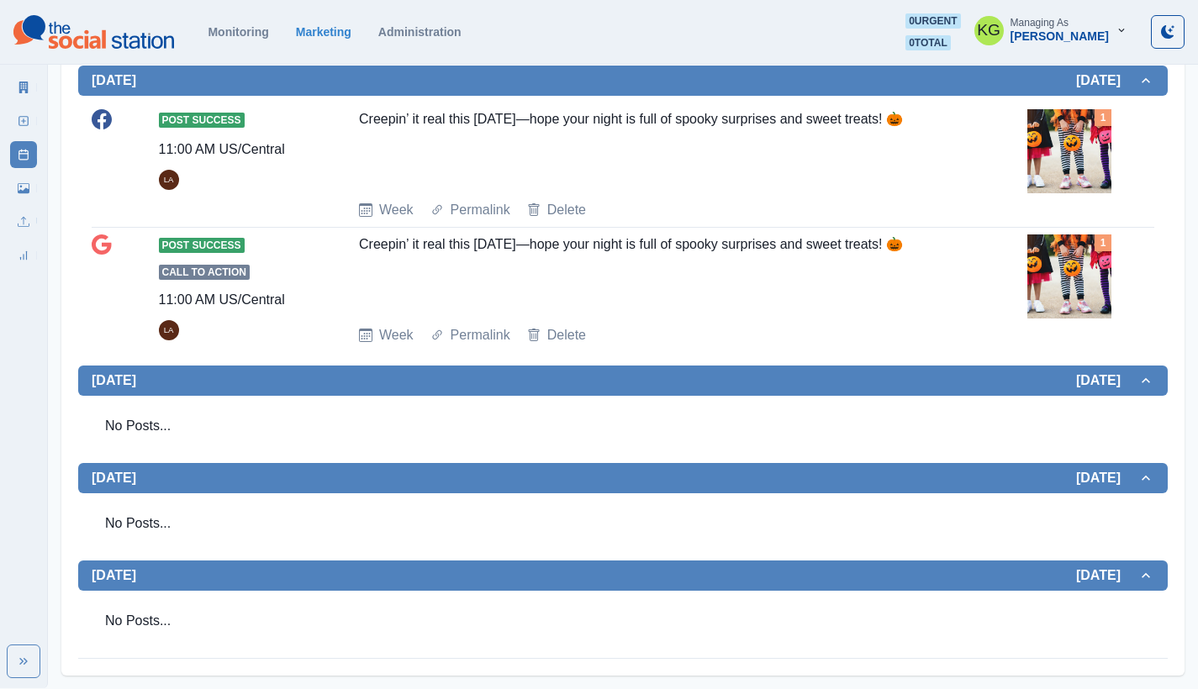
click at [703, 241] on div "Creepin’ it real this [DATE]—hope your night is full of spooky surprises and sw…" at bounding box center [656, 273] width 595 height 77
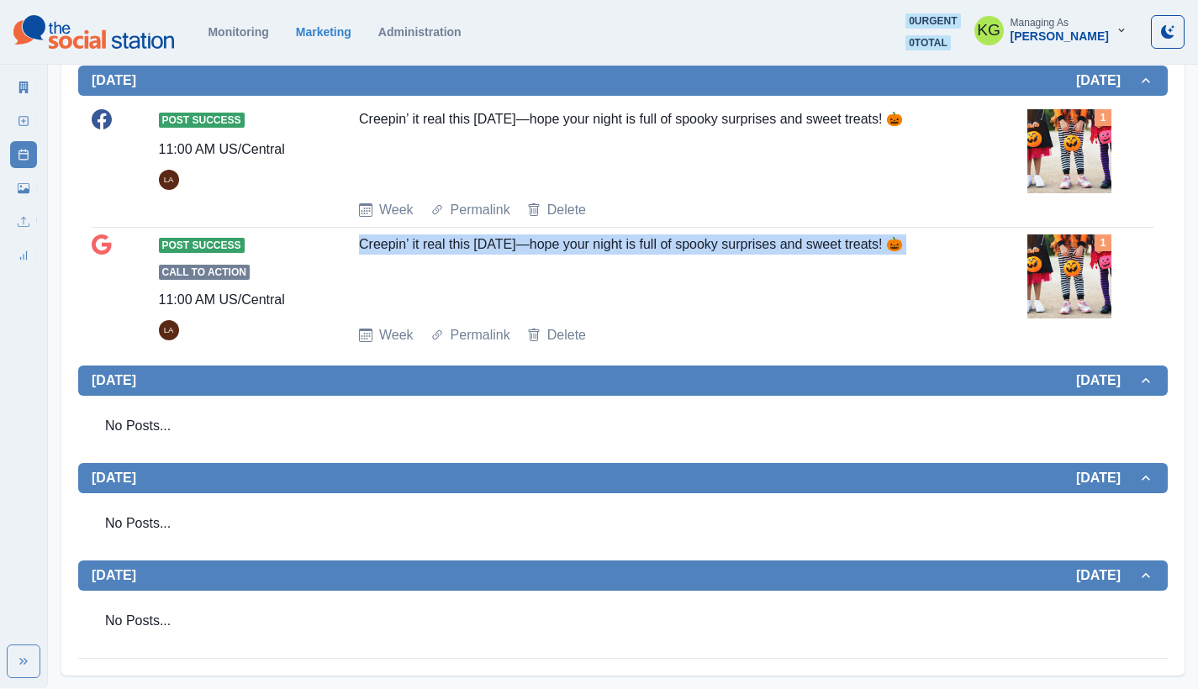
click at [703, 241] on div "Creepin’ it real this [DATE]—hope your night is full of spooky surprises and sw…" at bounding box center [656, 273] width 595 height 77
click at [698, 261] on div "Creepin’ it real this [DATE]—hope your night is full of spooky surprises and sw…" at bounding box center [656, 273] width 595 height 77
copy div "Creepin’ it real this [DATE]—hope your night is full of spooky surprises and sw…"
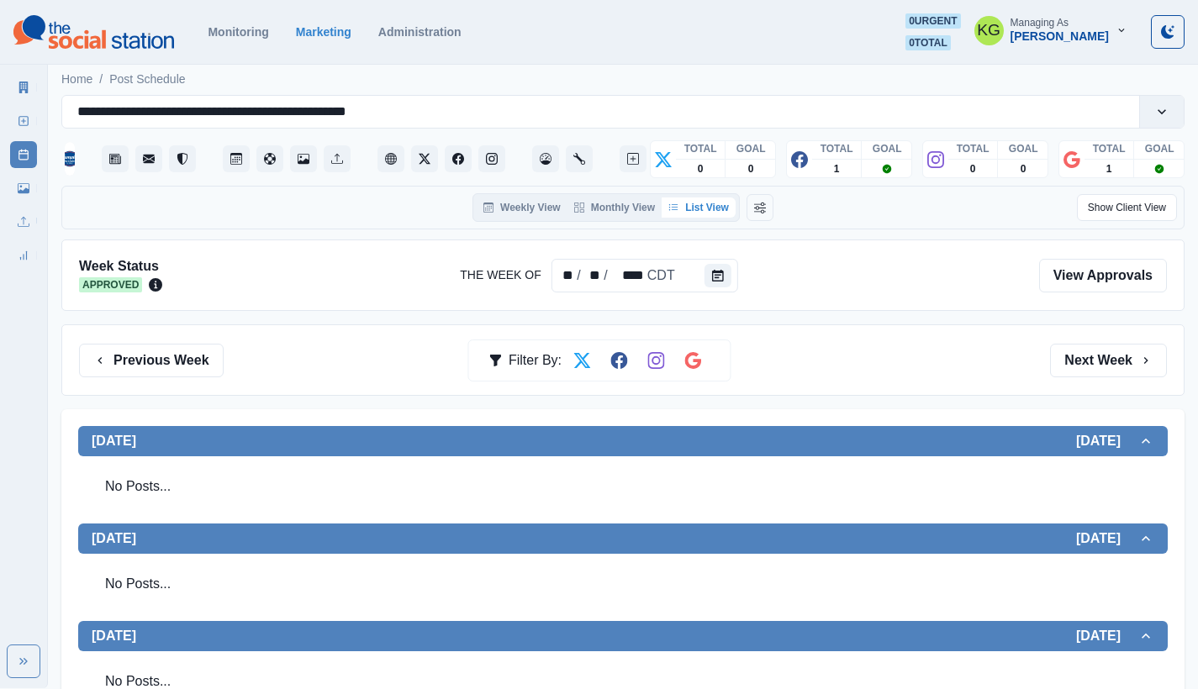
scroll to position [0, 0]
click at [724, 281] on button "Calendar" at bounding box center [718, 276] width 27 height 24
click at [712, 273] on icon "Calendar" at bounding box center [718, 276] width 12 height 12
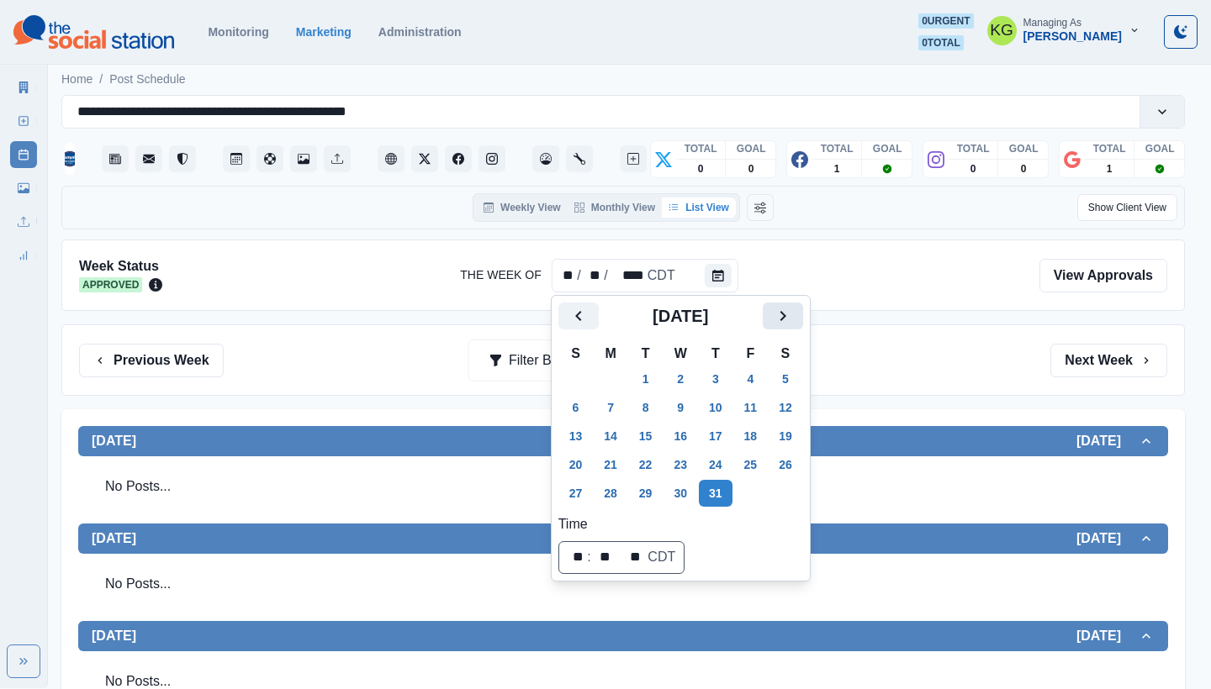
click at [793, 310] on icon "Next" at bounding box center [783, 316] width 20 height 20
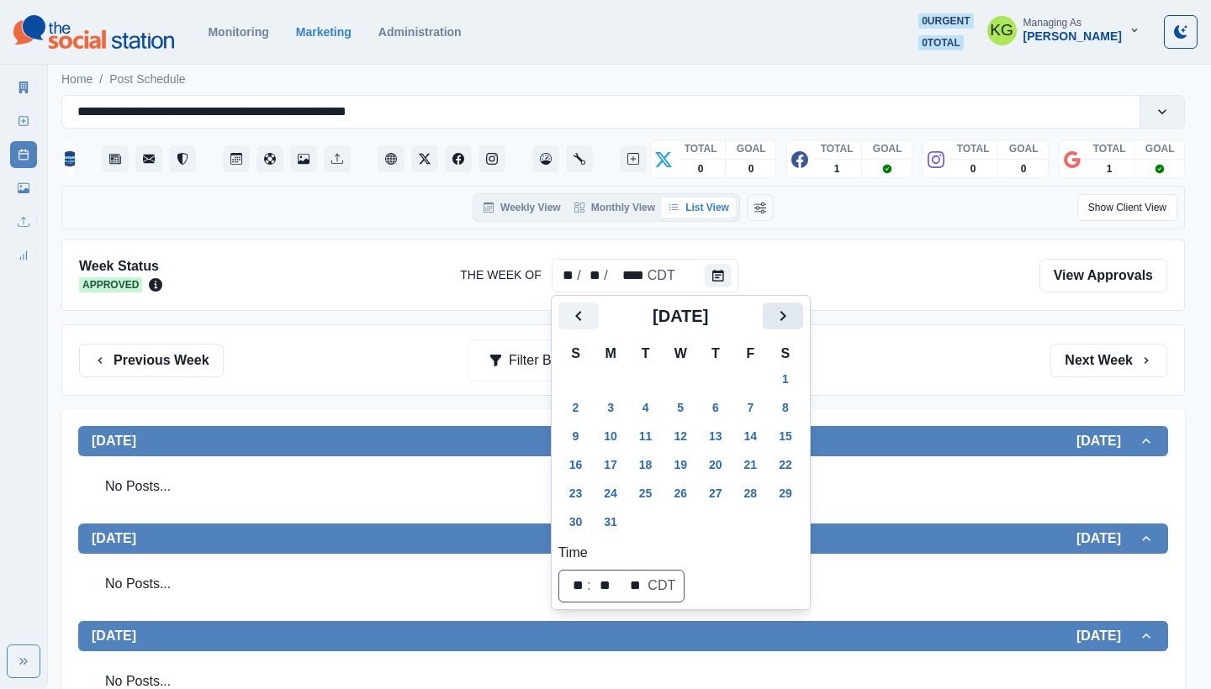
click at [793, 310] on icon "Next" at bounding box center [783, 316] width 20 height 20
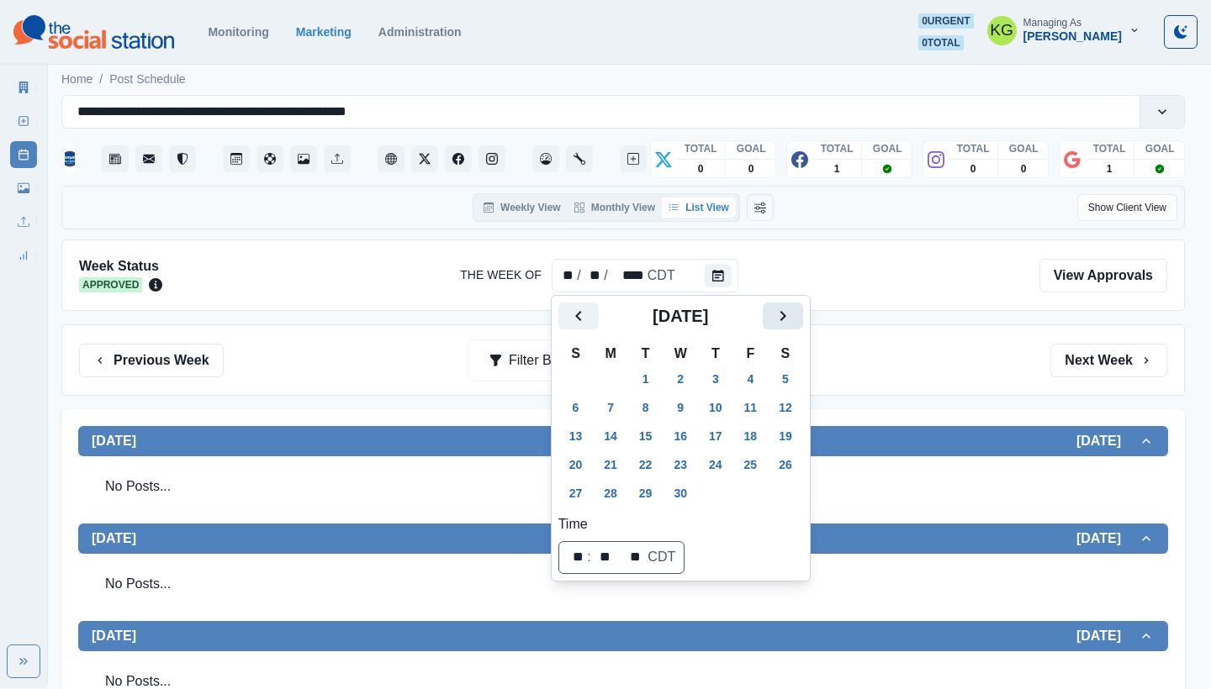
click at [793, 310] on icon "Next" at bounding box center [783, 316] width 20 height 20
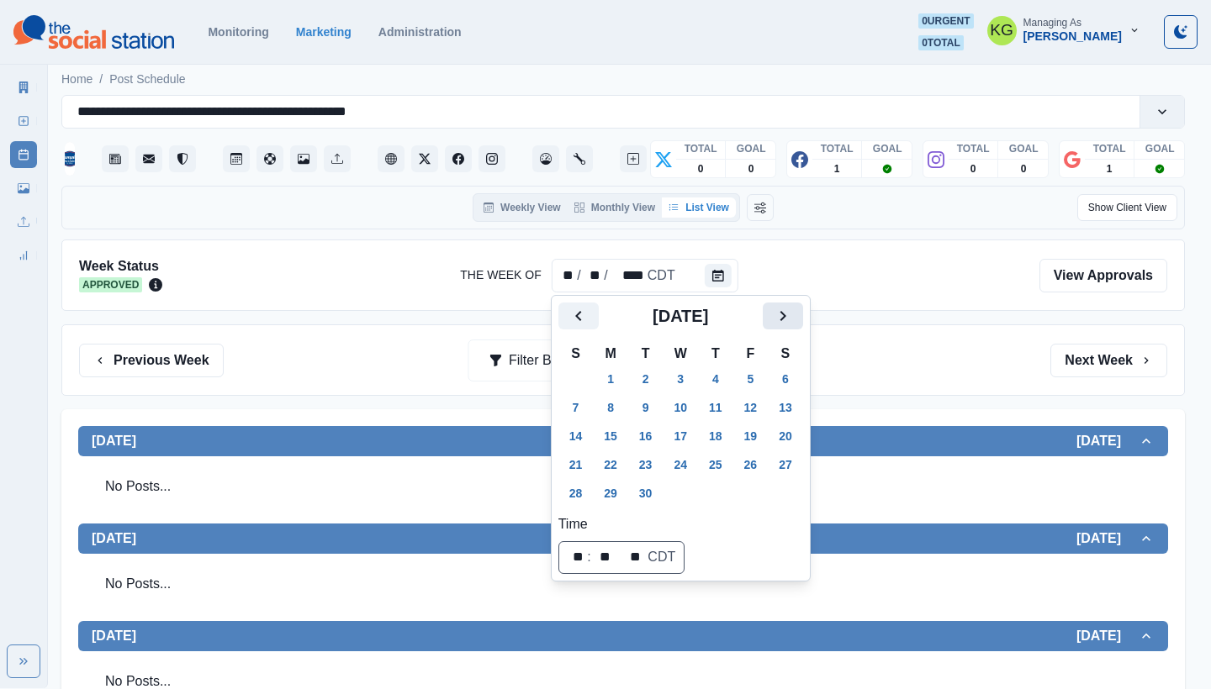
click at [791, 318] on icon "Next" at bounding box center [783, 316] width 20 height 20
click at [758, 489] on button "31" at bounding box center [751, 493] width 34 height 27
click at [890, 359] on div "Previous Week Filter By: Next Week" at bounding box center [623, 361] width 1088 height 34
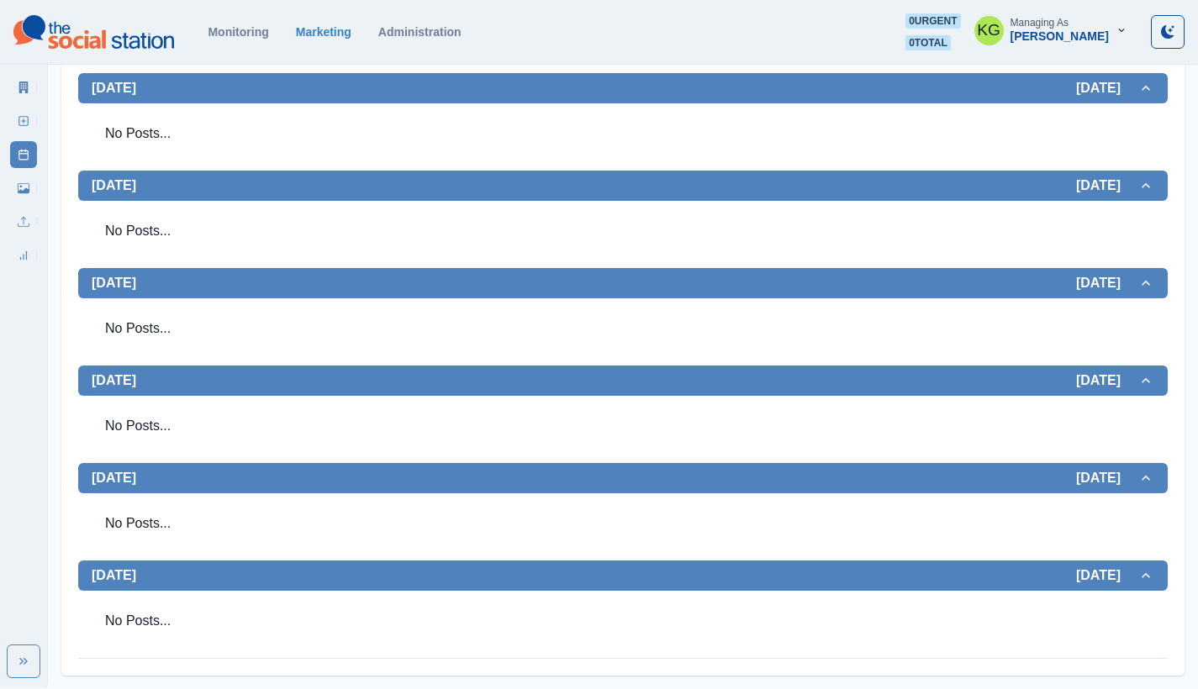
scroll to position [451, 0]
click at [18, 119] on icon at bounding box center [24, 121] width 12 height 12
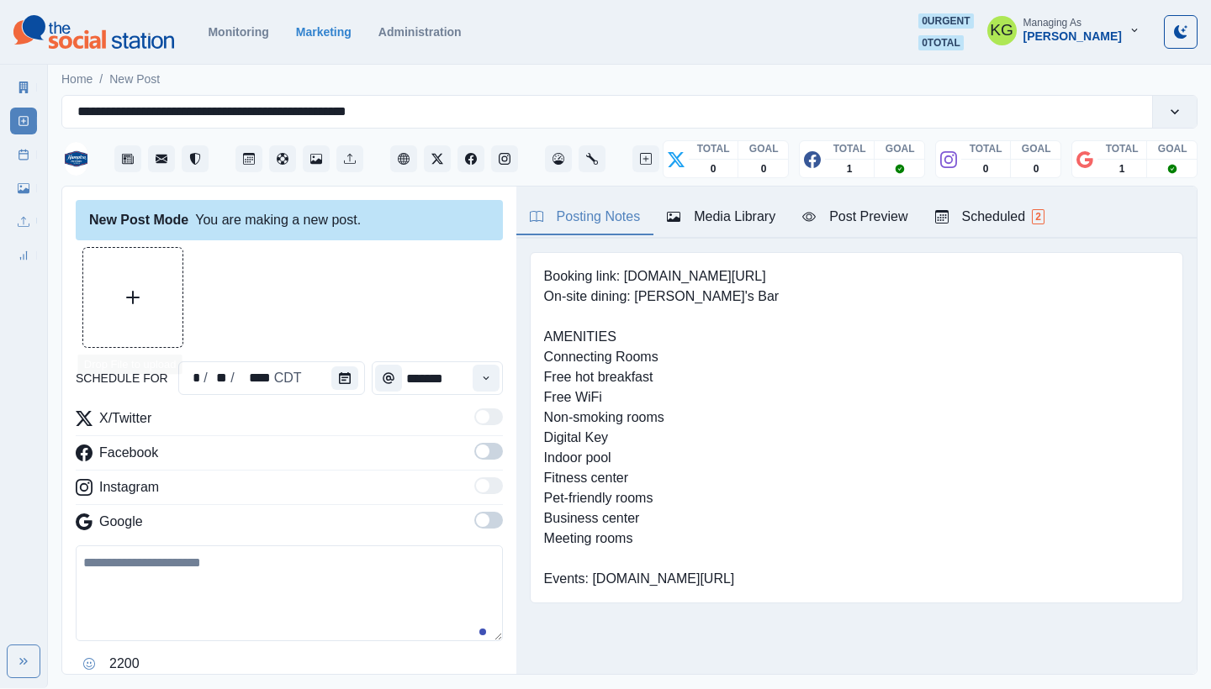
click at [170, 323] on button "Upload Media" at bounding box center [132, 297] width 99 height 99
click at [339, 378] on icon "Calendar" at bounding box center [345, 378] width 12 height 12
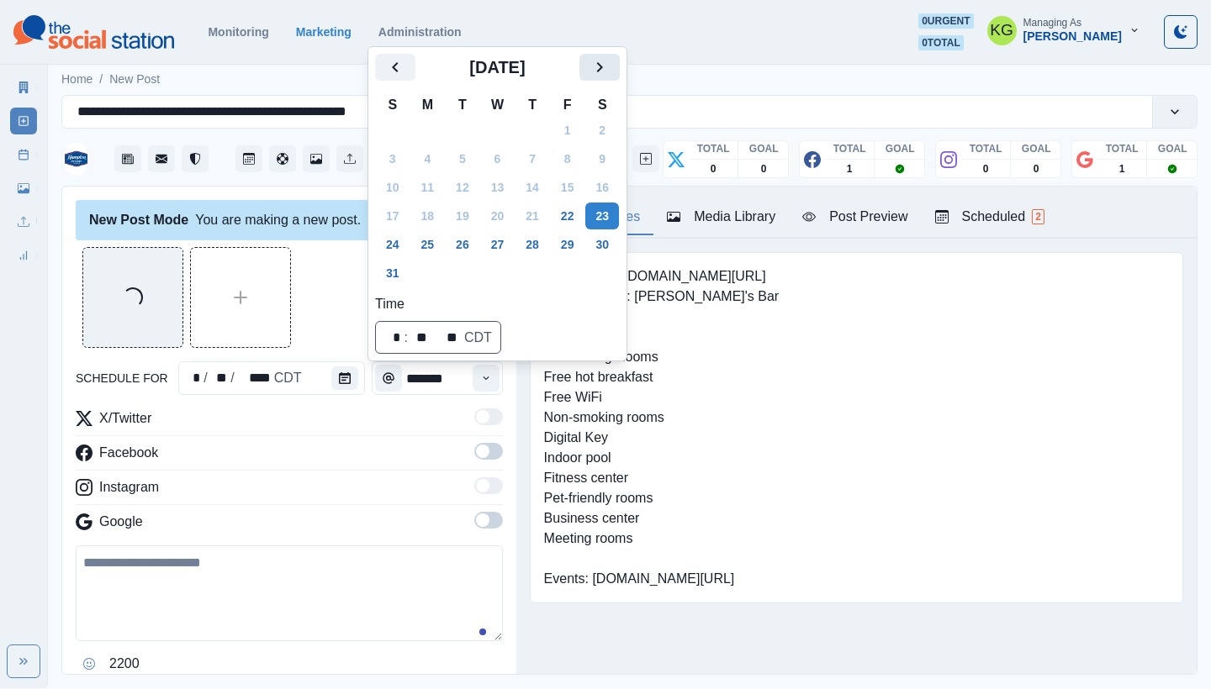
click at [610, 71] on icon "Next" at bounding box center [599, 67] width 20 height 20
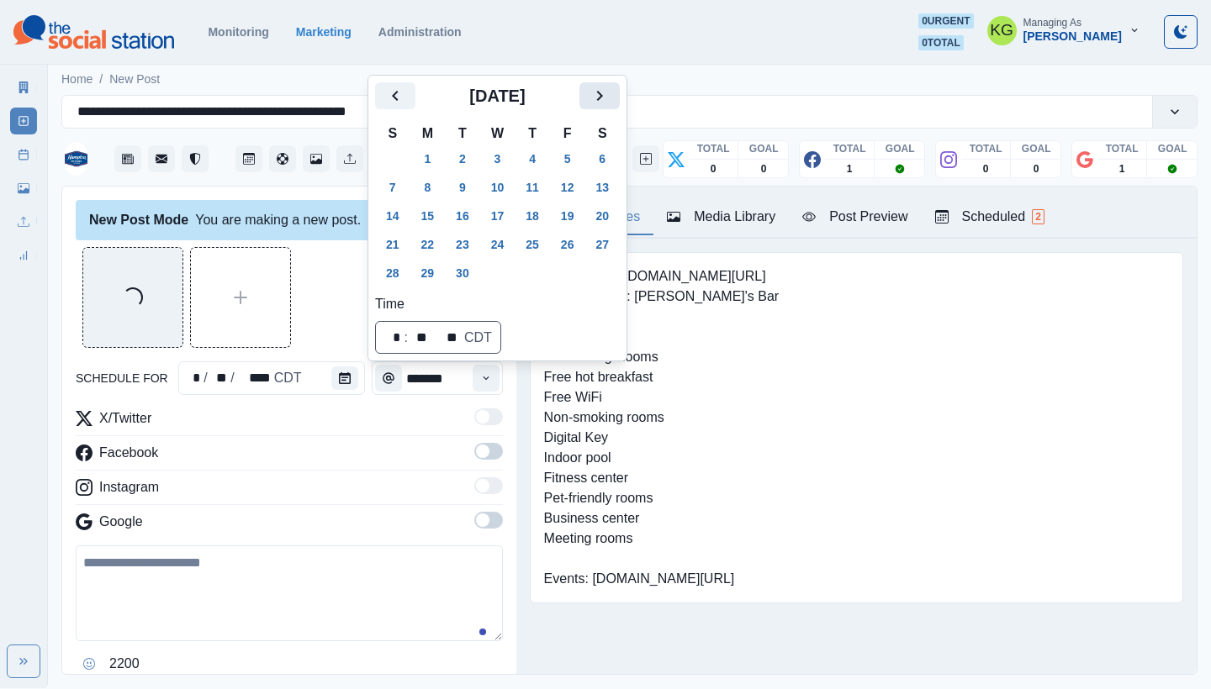
click at [604, 96] on icon "Next" at bounding box center [599, 96] width 20 height 20
click at [580, 276] on button "31" at bounding box center [568, 273] width 34 height 27
click at [312, 325] on div "Loading..." at bounding box center [289, 297] width 427 height 101
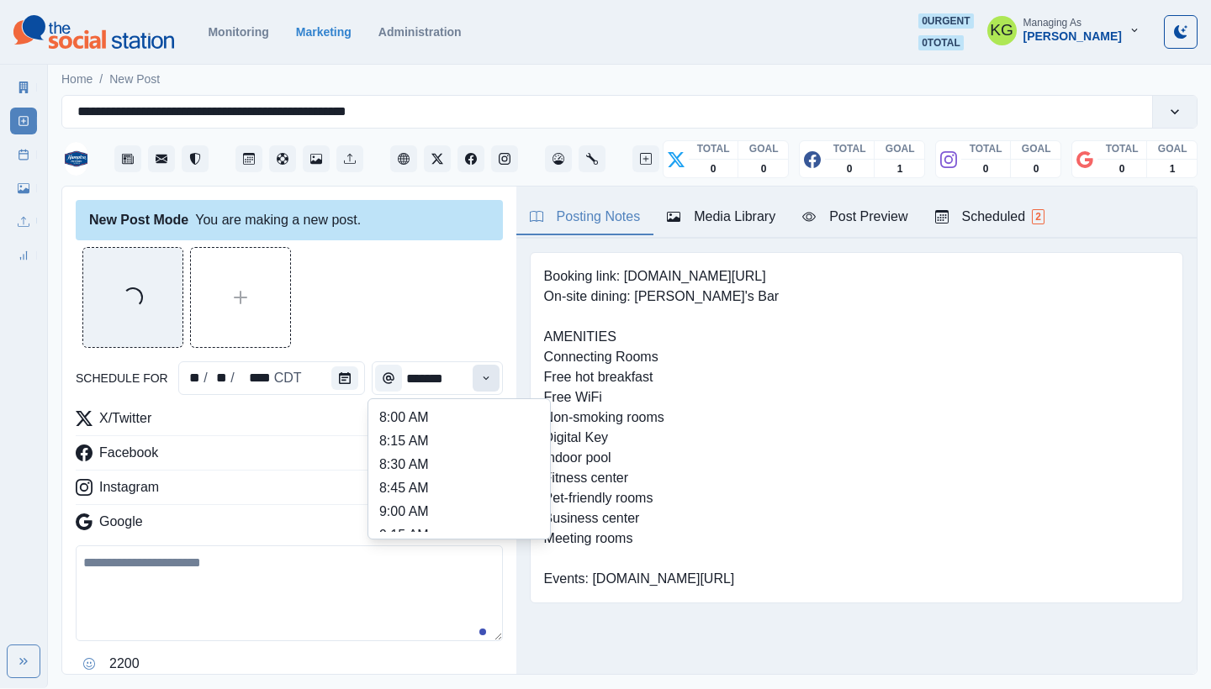
click at [476, 388] on button "Time" at bounding box center [485, 378] width 27 height 27
click at [440, 491] on li "11:30 AM" at bounding box center [459, 501] width 168 height 24
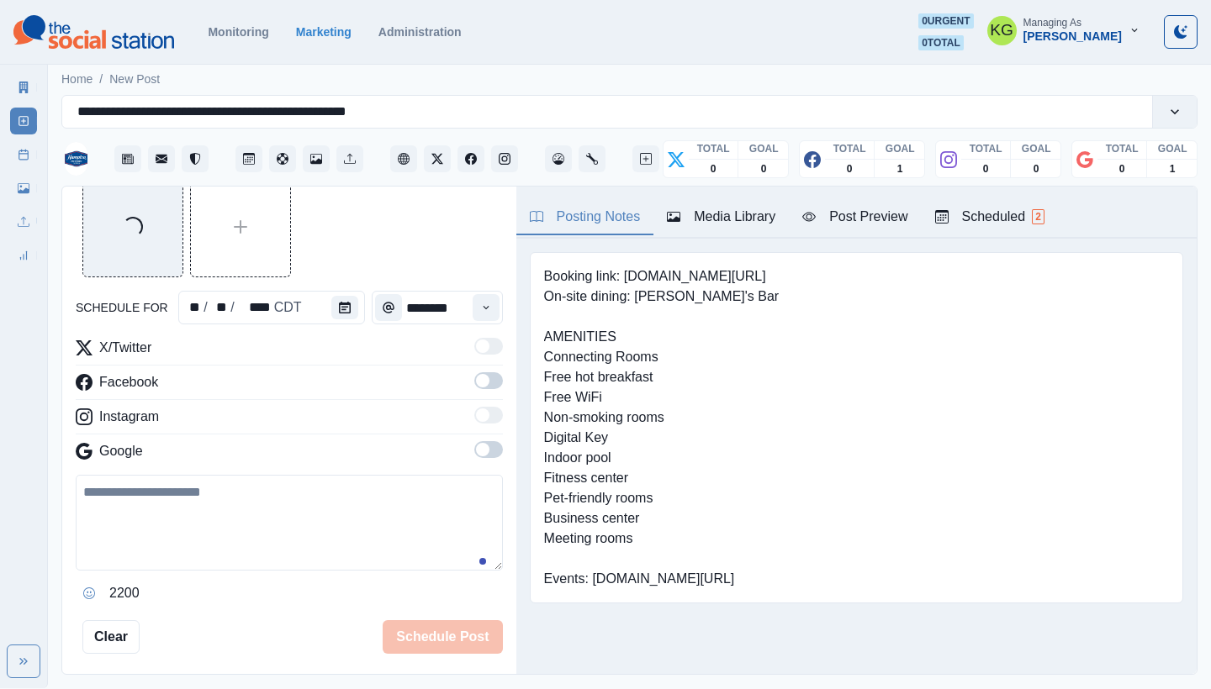
scroll to position [77, 0]
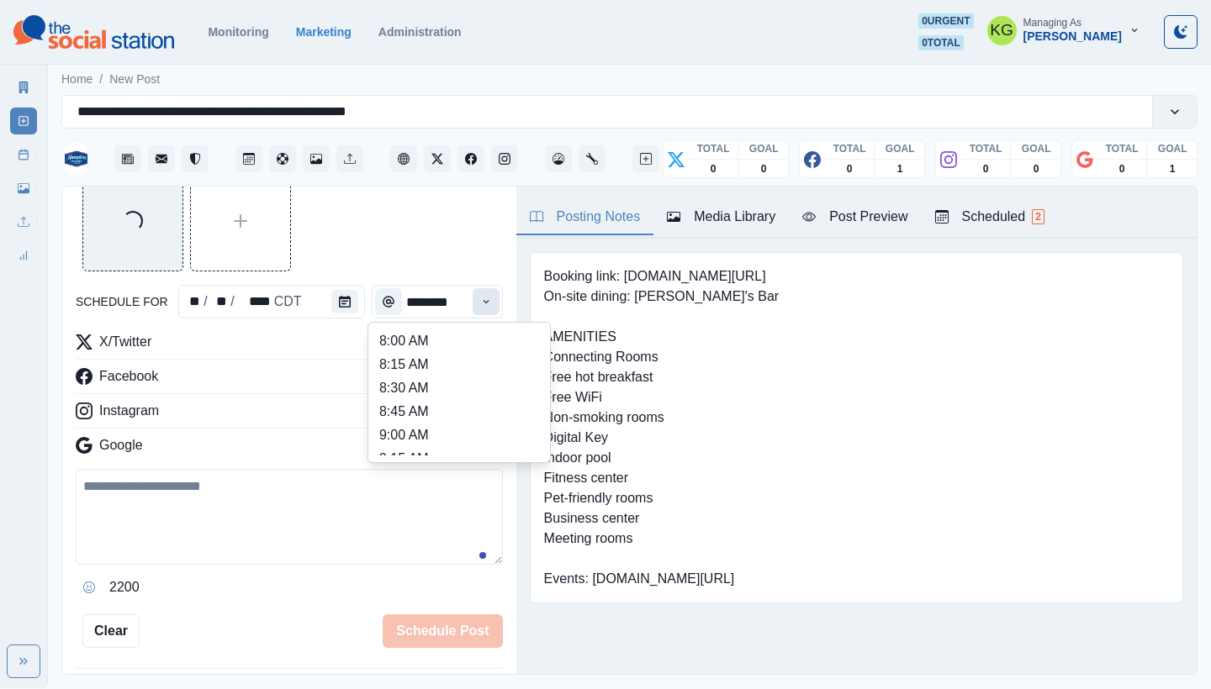
click at [480, 305] on icon "Time" at bounding box center [486, 302] width 12 height 12
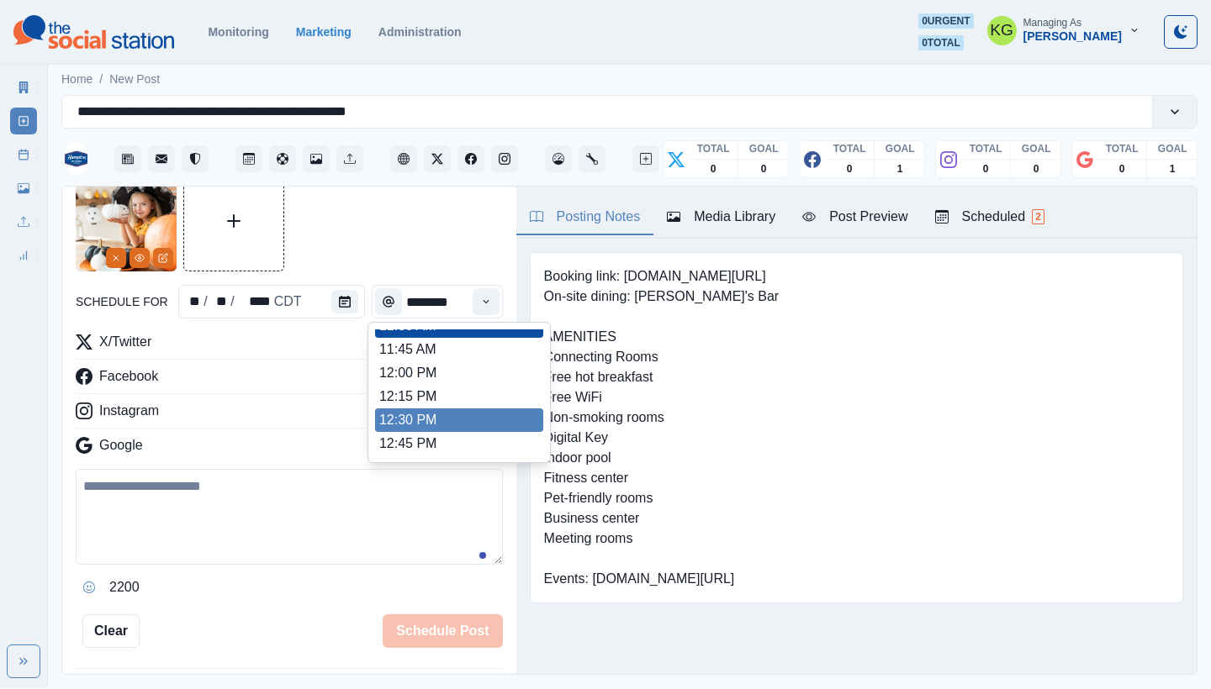
scroll to position [345, 0]
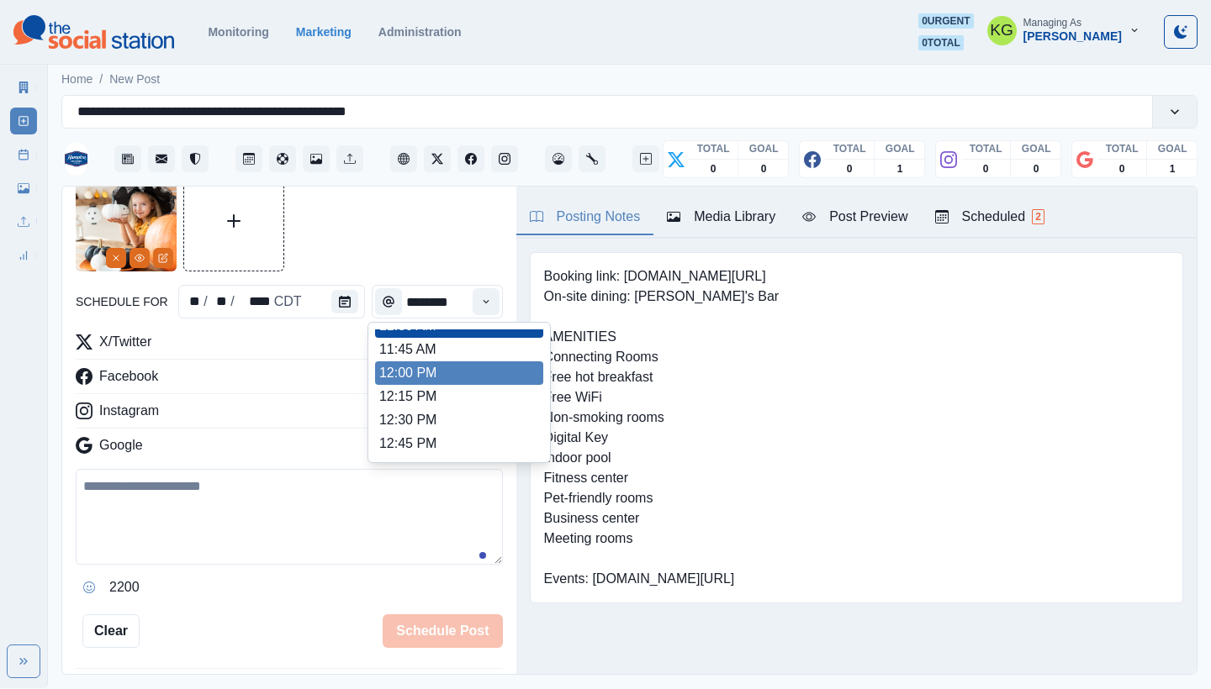
click at [441, 371] on li "12:00 PM" at bounding box center [459, 374] width 168 height 24
type input "********"
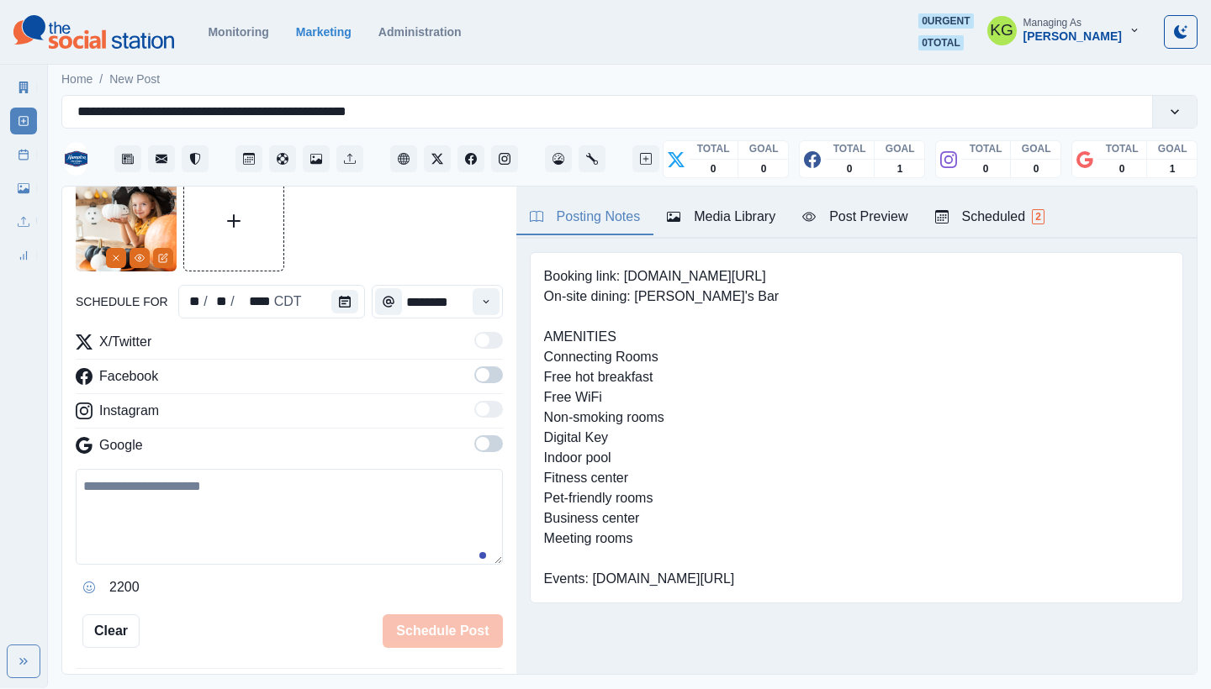
click at [474, 437] on span at bounding box center [488, 443] width 29 height 17
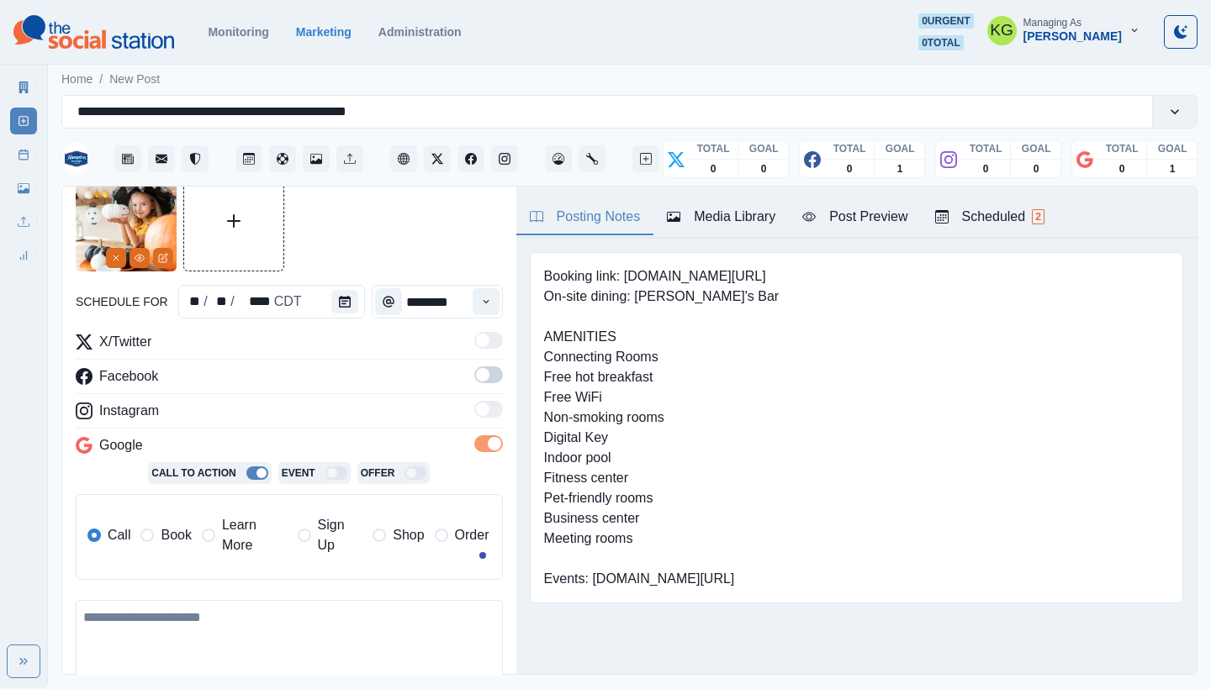
click at [477, 371] on span at bounding box center [488, 375] width 29 height 17
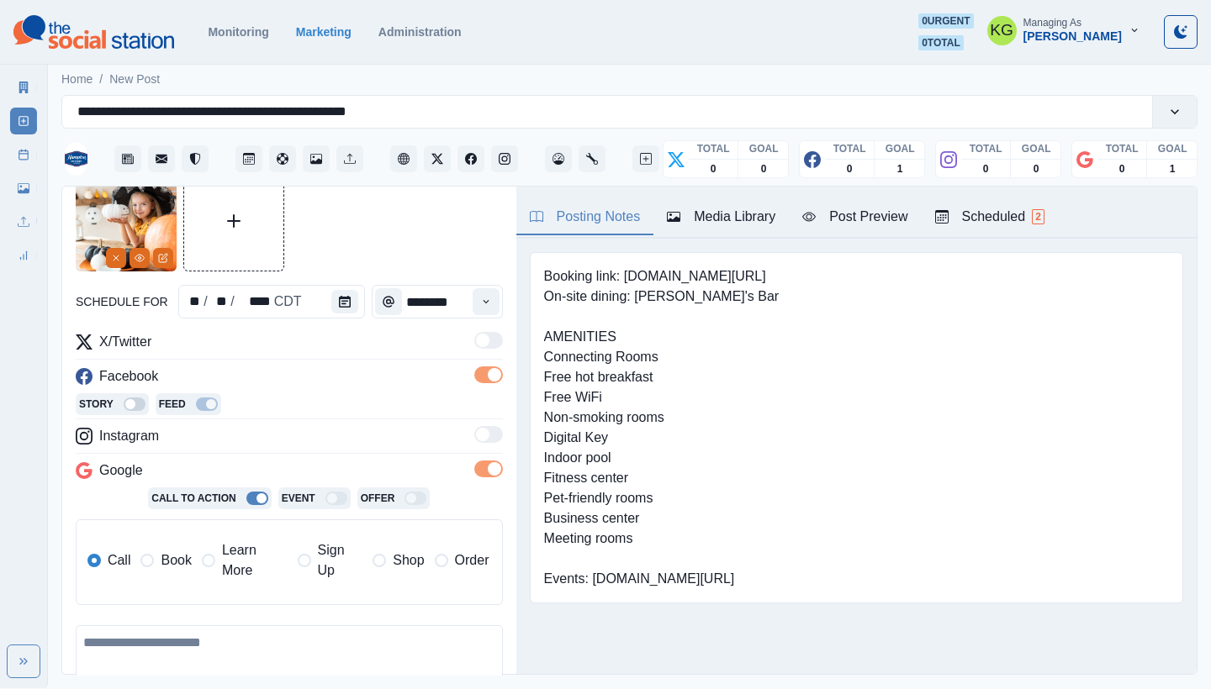
click at [161, 569] on span "Book" at bounding box center [176, 561] width 30 height 20
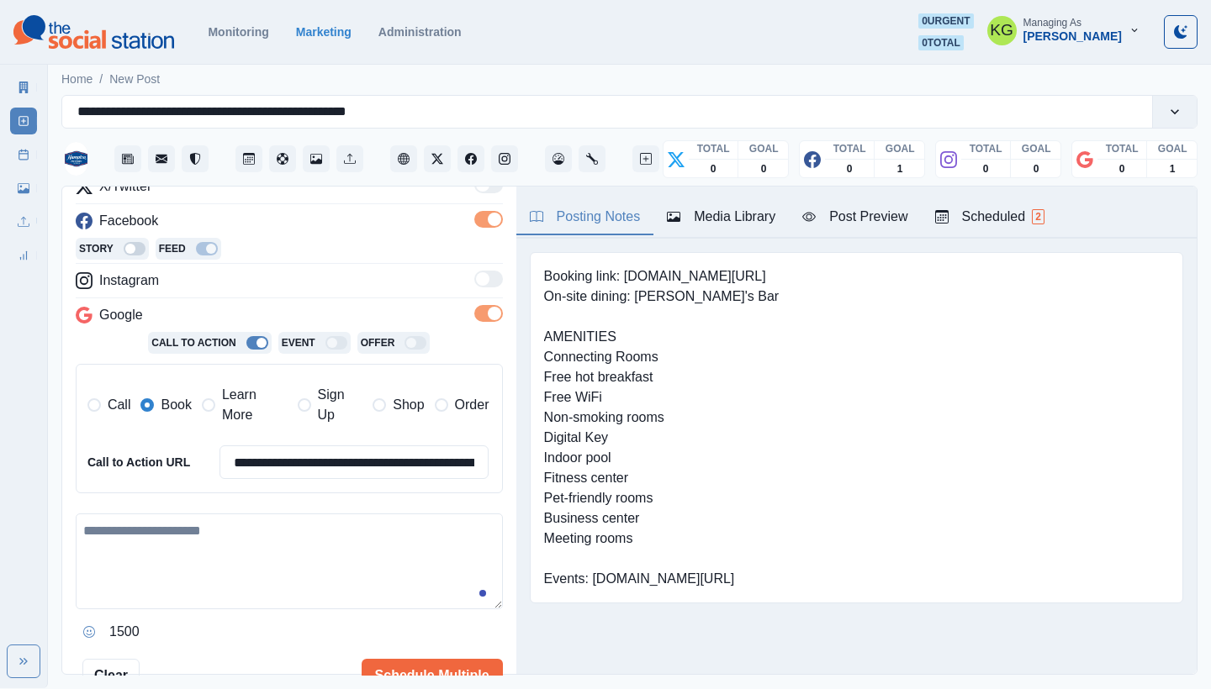
scroll to position [303, 0]
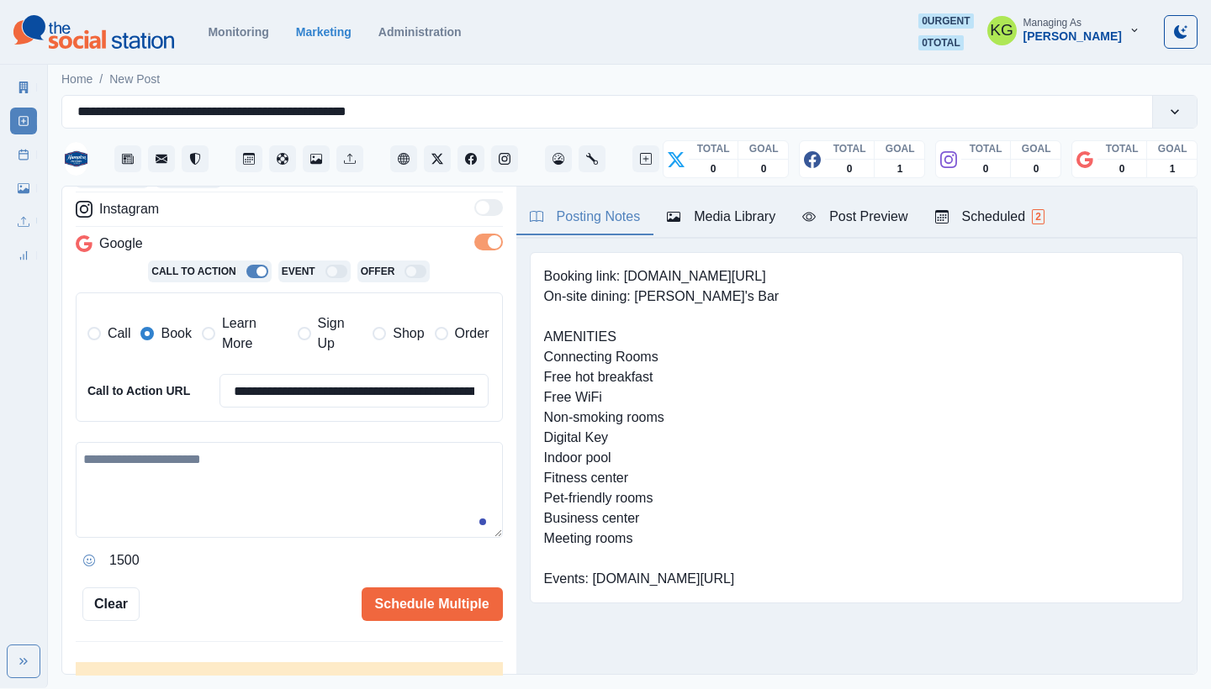
click at [322, 432] on div "**********" at bounding box center [289, 339] width 427 height 469
click at [300, 467] on textarea at bounding box center [289, 490] width 427 height 96
paste textarea "**********"
click at [412, 519] on textarea "**********" at bounding box center [283, 490] width 414 height 96
click at [414, 518] on textarea "**********" at bounding box center [283, 490] width 414 height 96
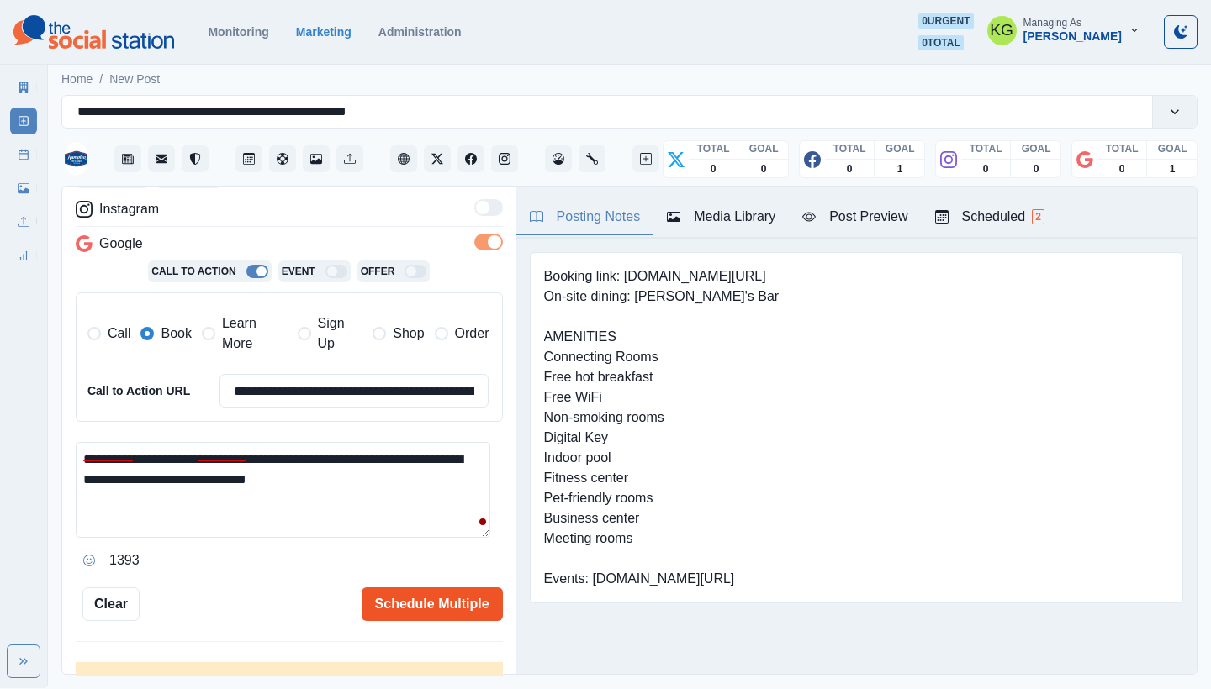
type textarea "**********"
click at [451, 599] on button "Schedule Multiple" at bounding box center [432, 605] width 141 height 34
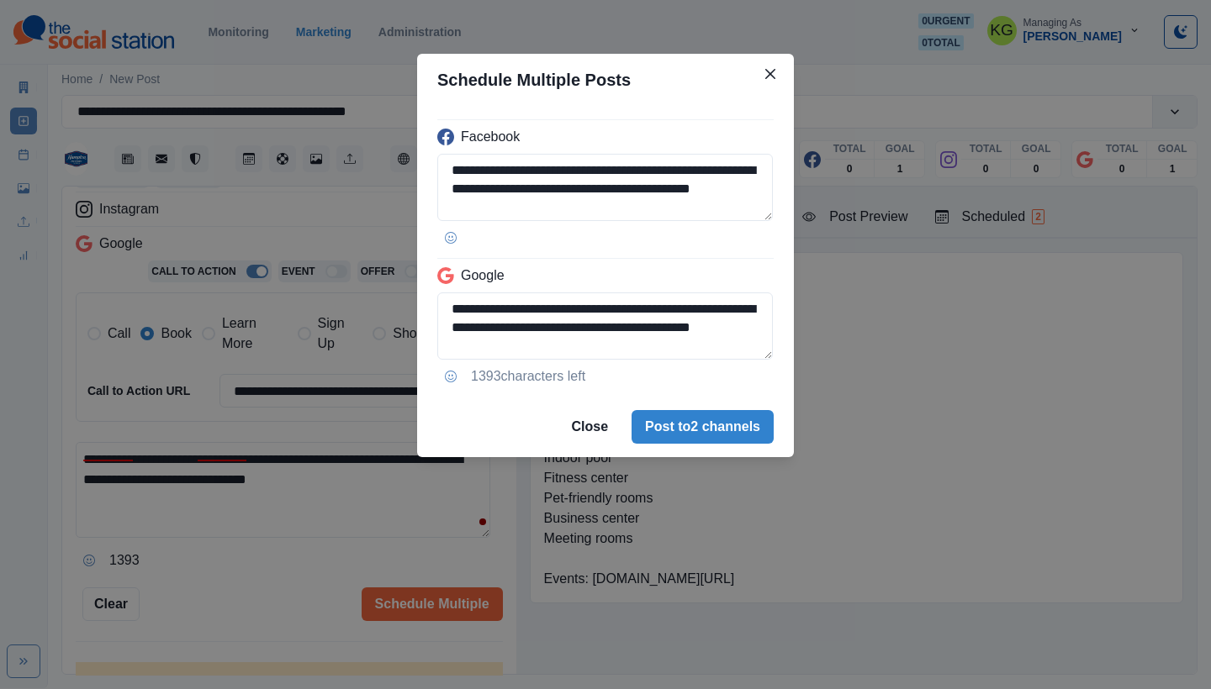
click at [715, 453] on footer "Close Post to 2 channels" at bounding box center [605, 427] width 377 height 61
click at [707, 421] on button "Post to 2 channels" at bounding box center [702, 427] width 142 height 34
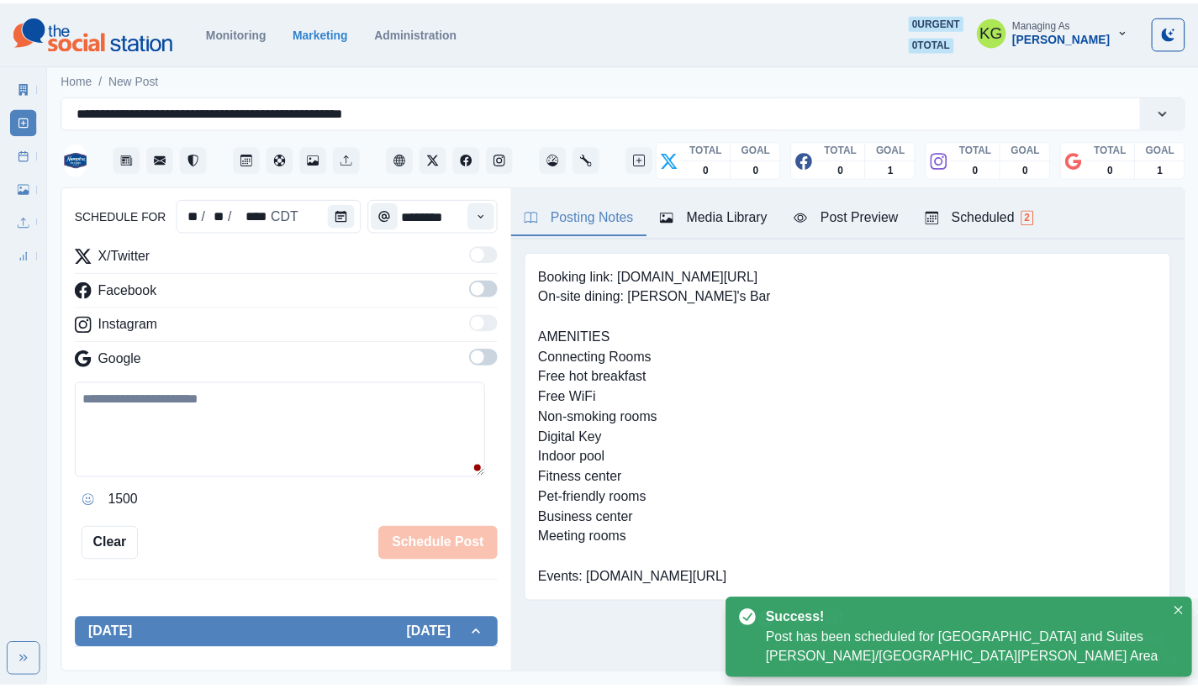
scroll to position [103, 0]
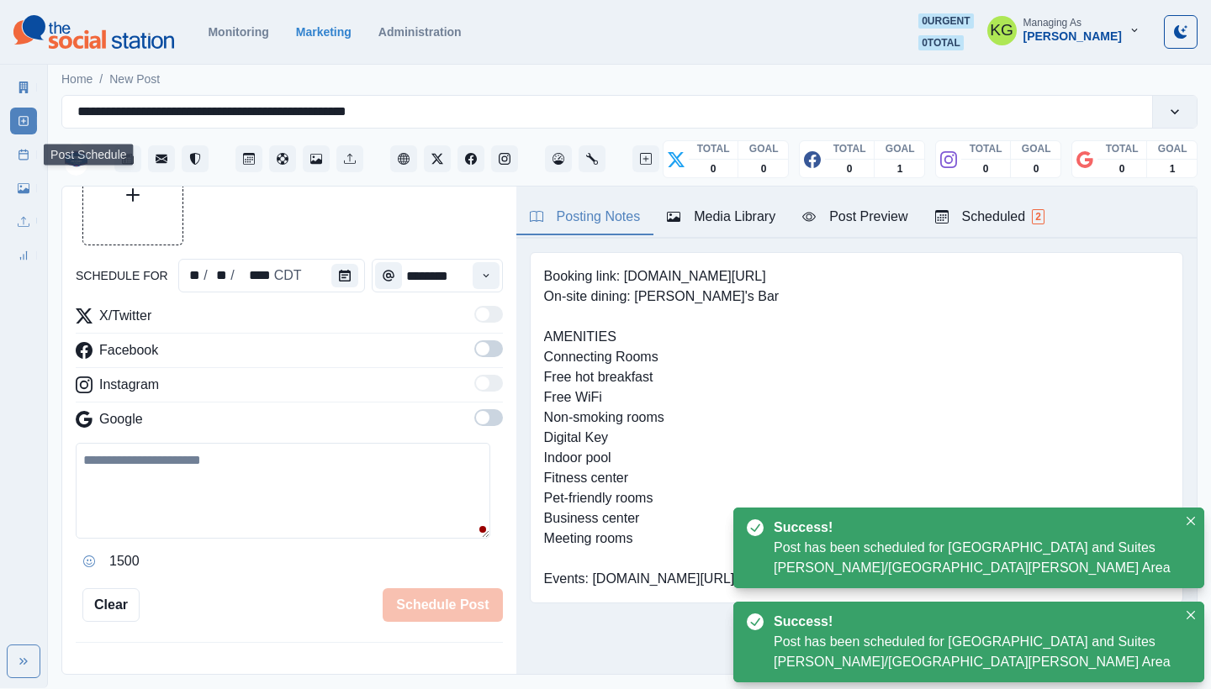
click at [29, 161] on link "Post Schedule" at bounding box center [23, 154] width 27 height 27
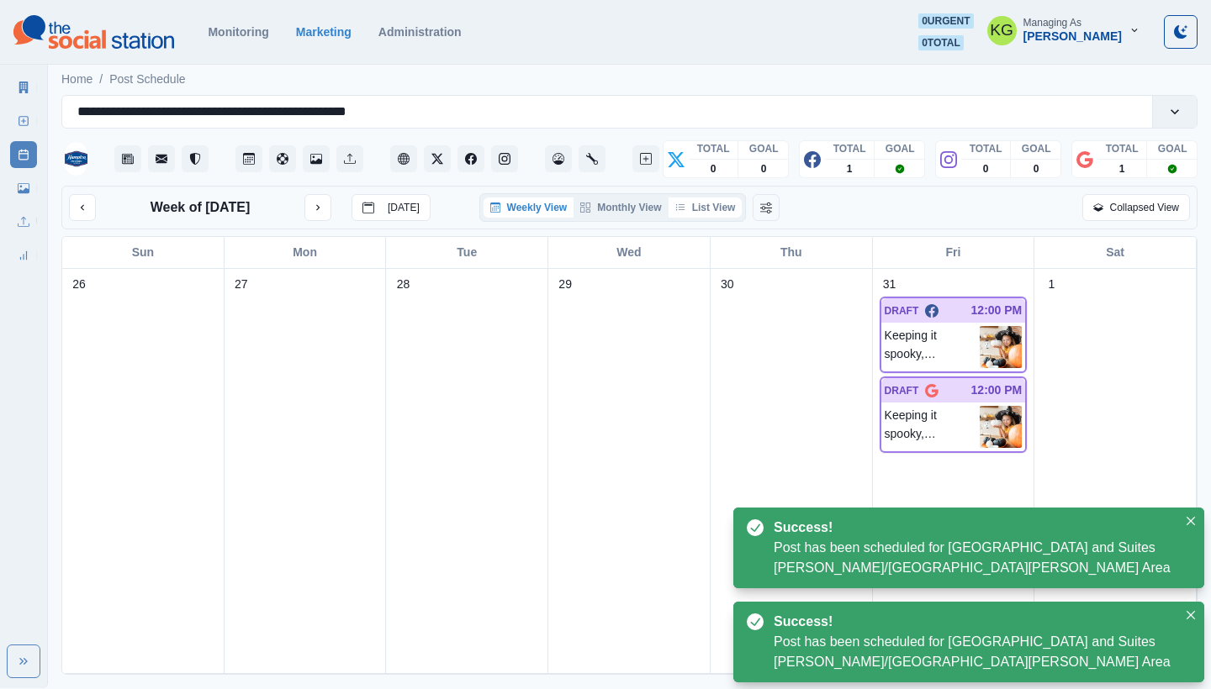
click at [715, 204] on button "List View" at bounding box center [705, 208] width 74 height 20
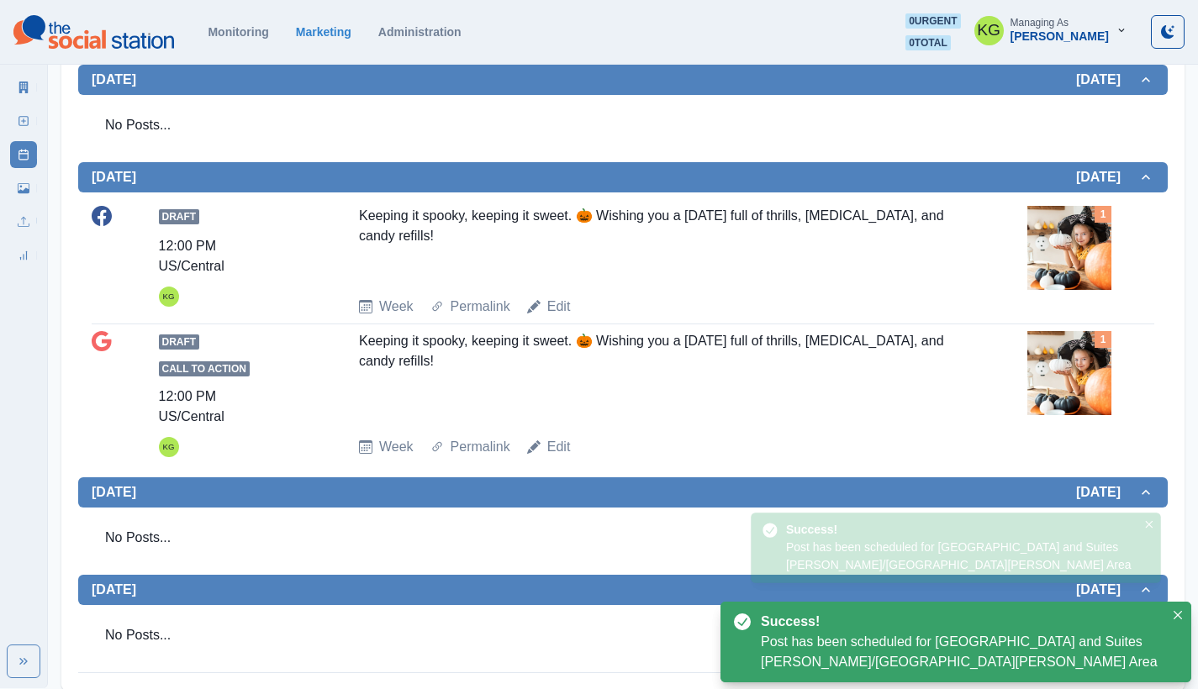
scroll to position [653, 0]
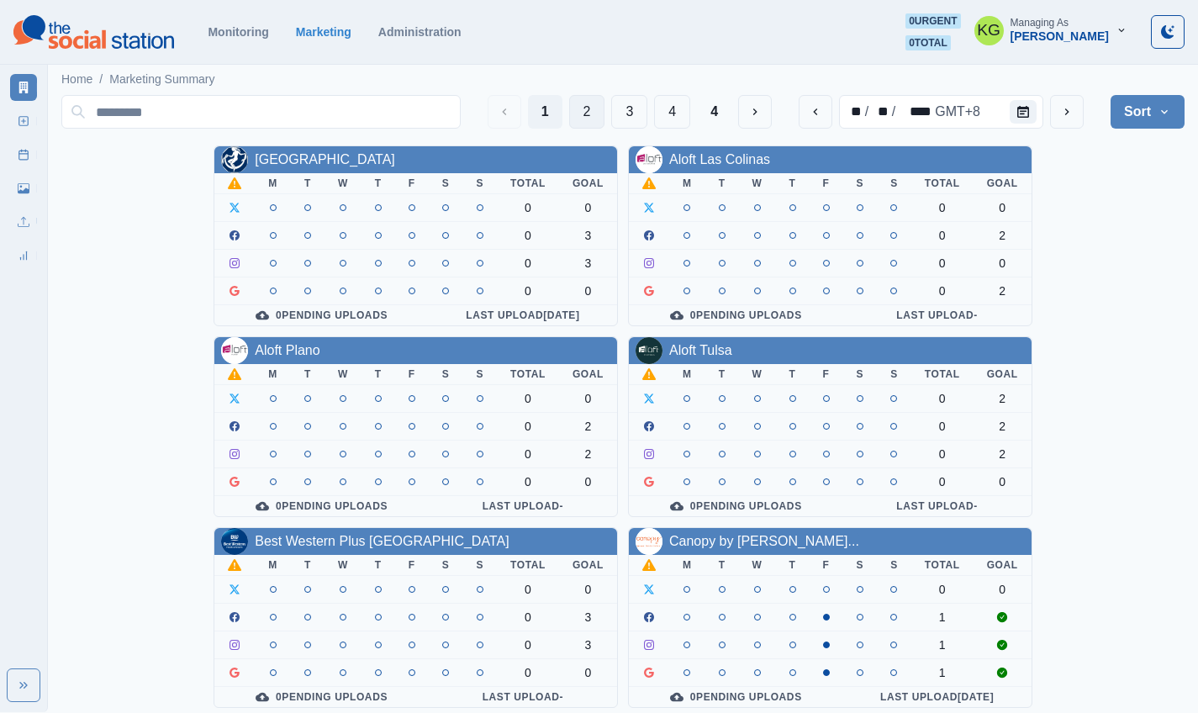
click at [581, 113] on button "2" at bounding box center [587, 112] width 36 height 34
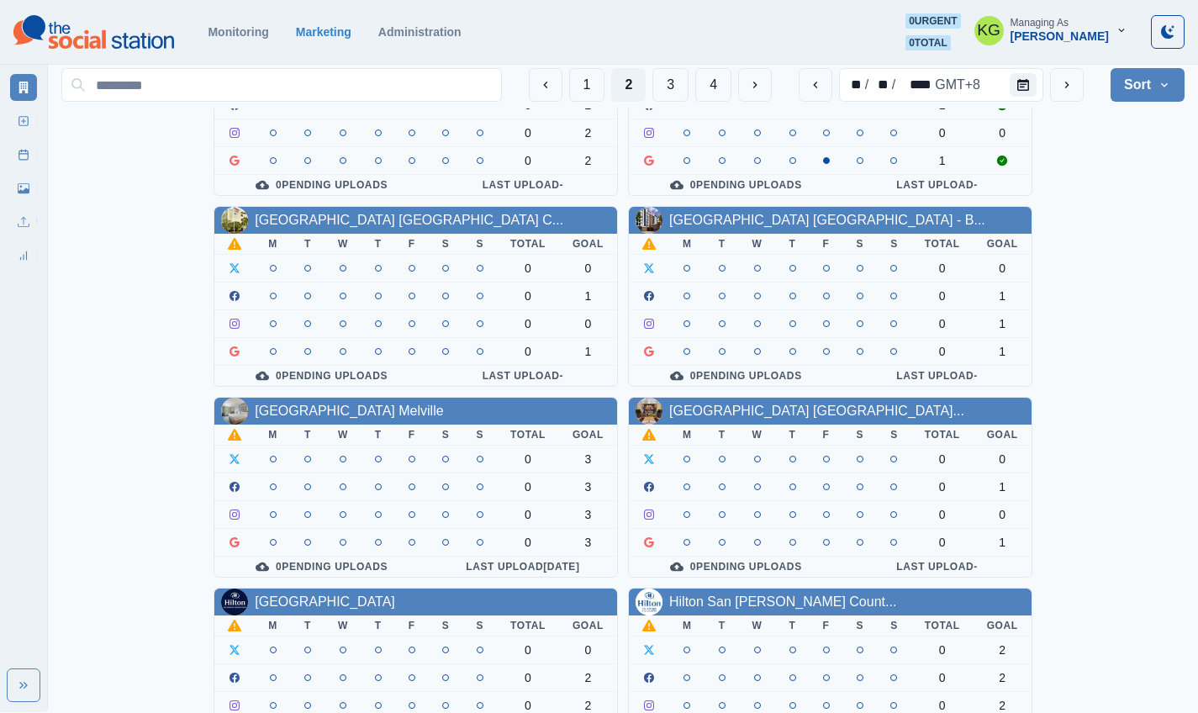
scroll to position [526, 0]
